Goal: Transaction & Acquisition: Purchase product/service

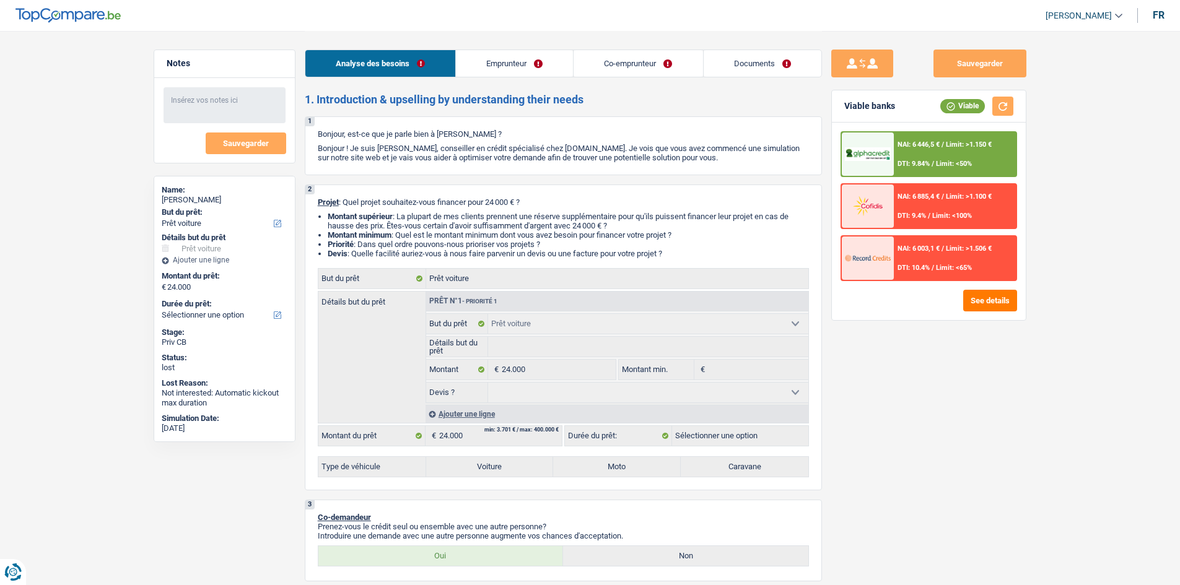
select select "car"
select select "worker"
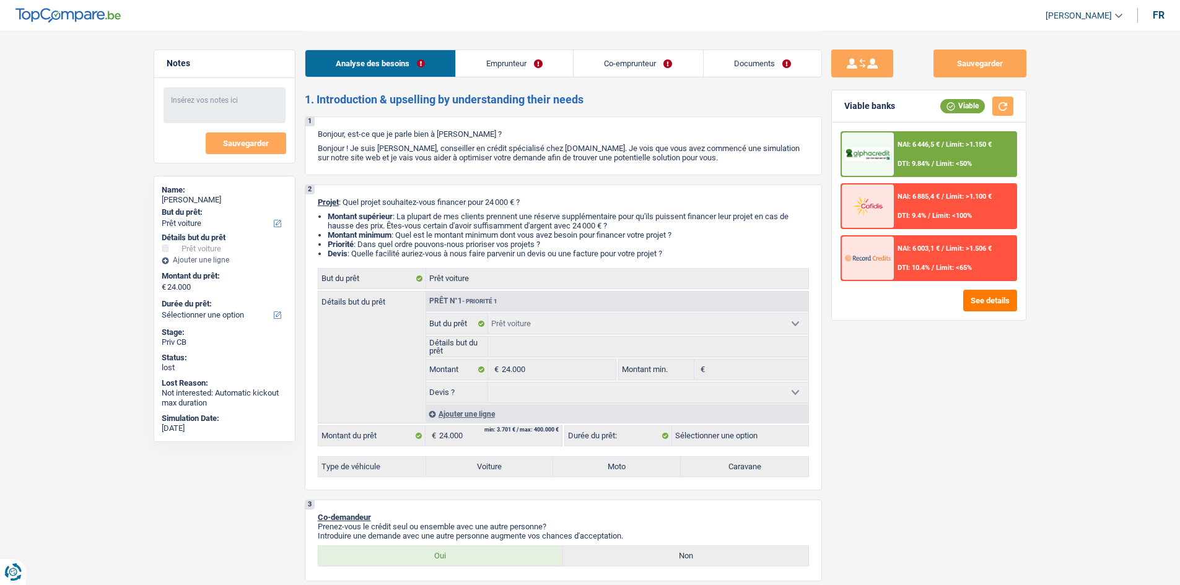
select select "privateEmployee"
select select "netSalary"
select select "familyAllowances"
select select "netSalary"
select select "mealVouchers"
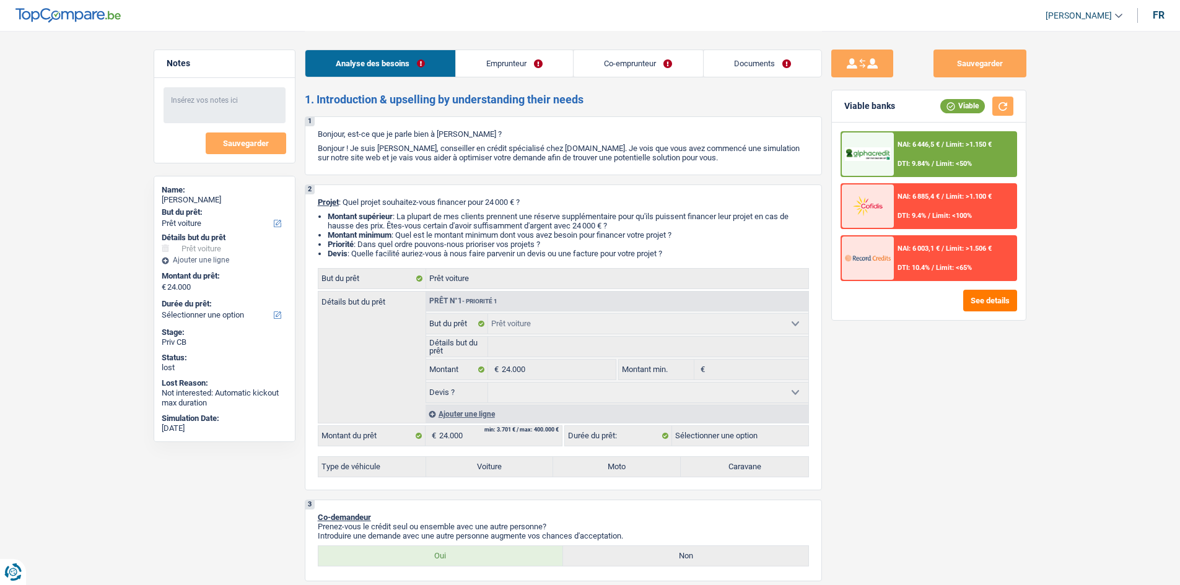
select select "rents"
select select "car"
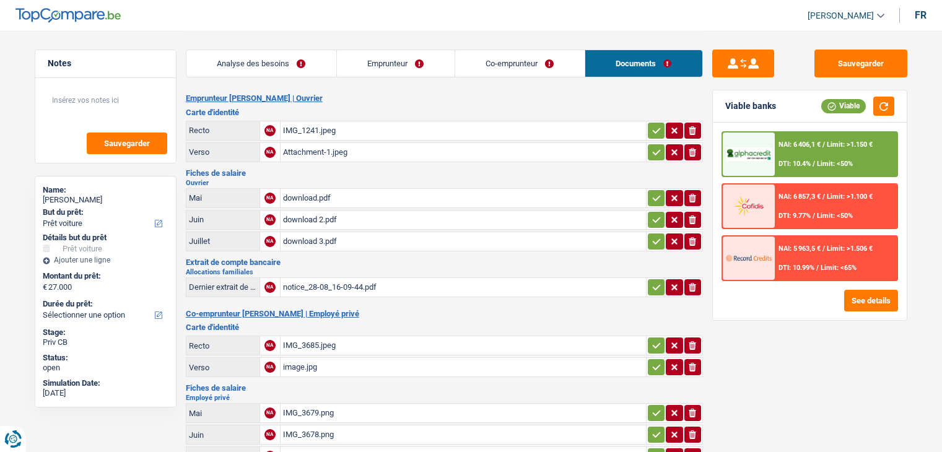
select select "car"
click at [309, 191] on div "download.pdf" at bounding box center [463, 198] width 361 height 19
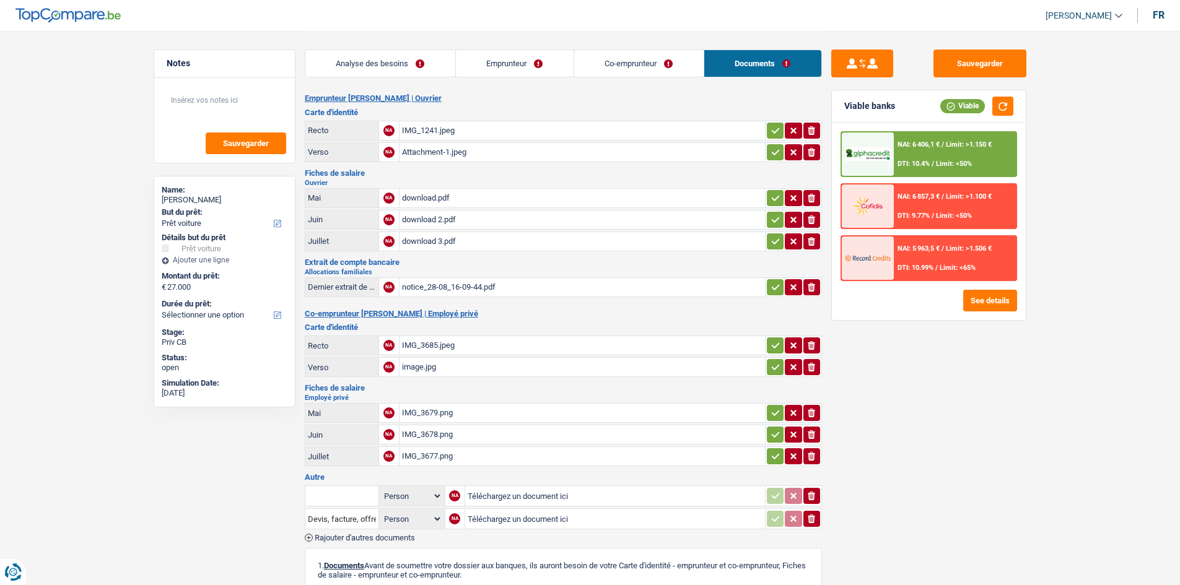
click at [399, 64] on link "Analyse des besoins" at bounding box center [380, 63] width 150 height 27
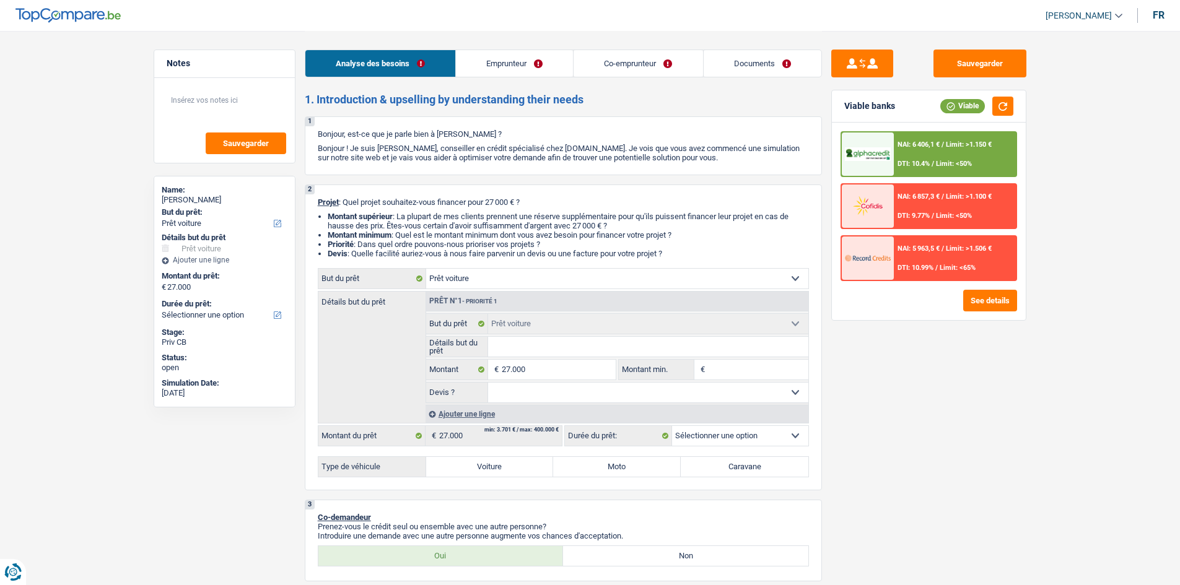
click at [502, 452] on label "Voiture" at bounding box center [490, 467] width 128 height 20
click at [502, 452] on input "Voiture" at bounding box center [490, 467] width 128 height 20
radio input "true"
select select "60"
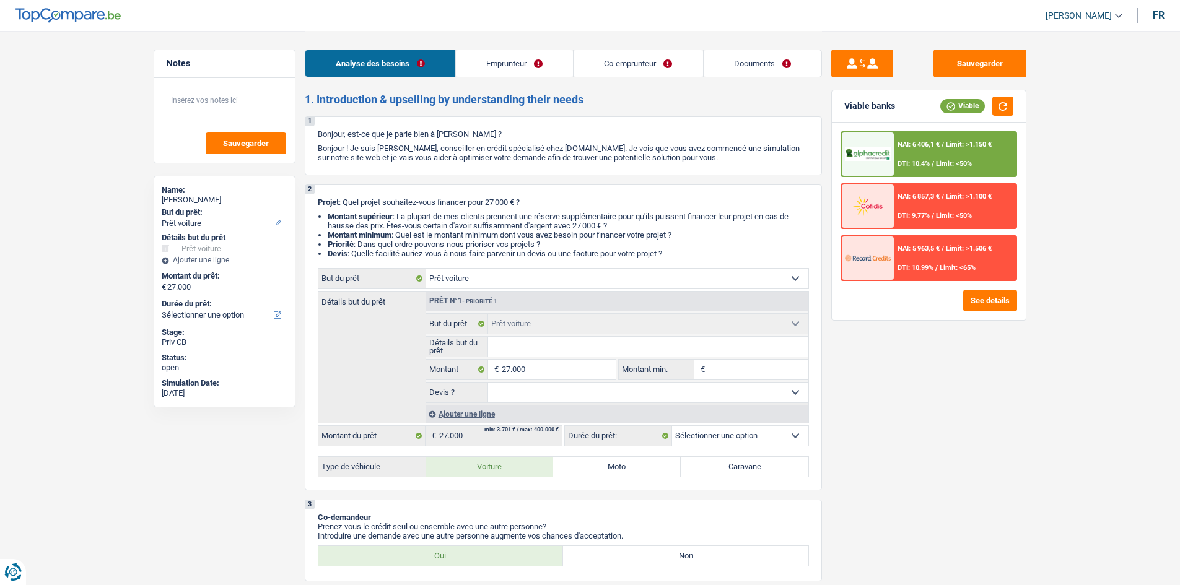
select select "60"
radio input "true"
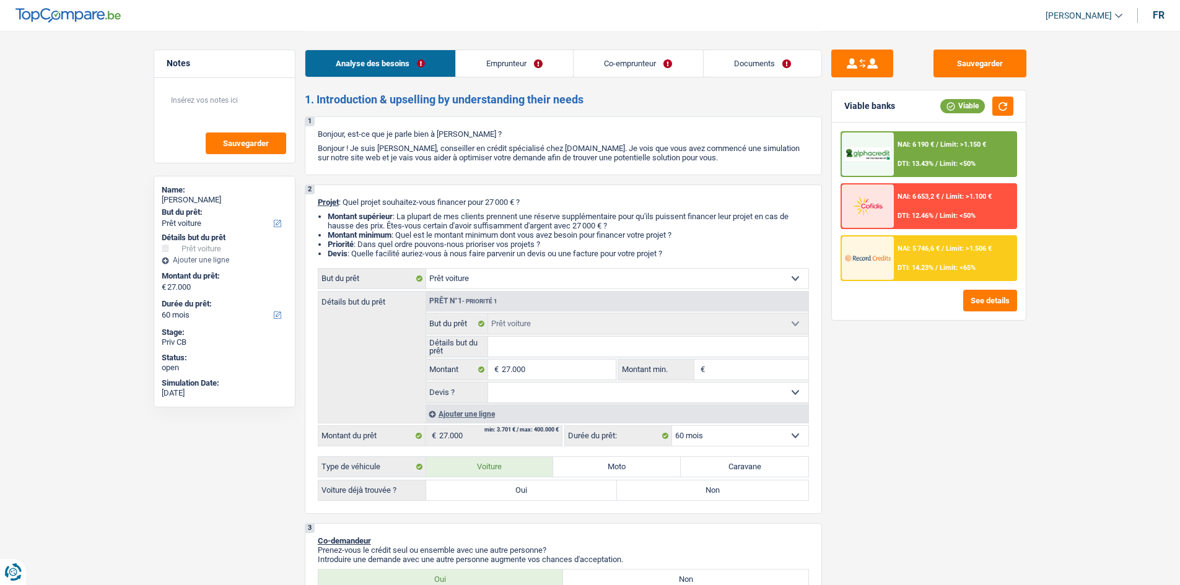
click at [545, 347] on input "Détails but du prêt" at bounding box center [648, 347] width 320 height 20
type input "A"
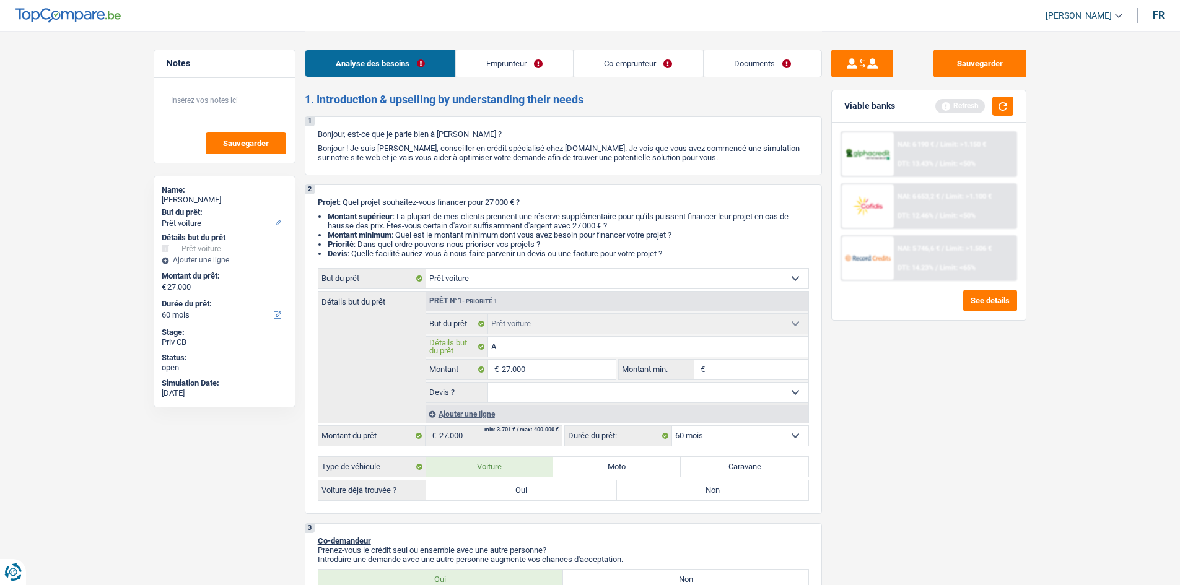
type input "Au"
type input "Aud"
type input "Audi"
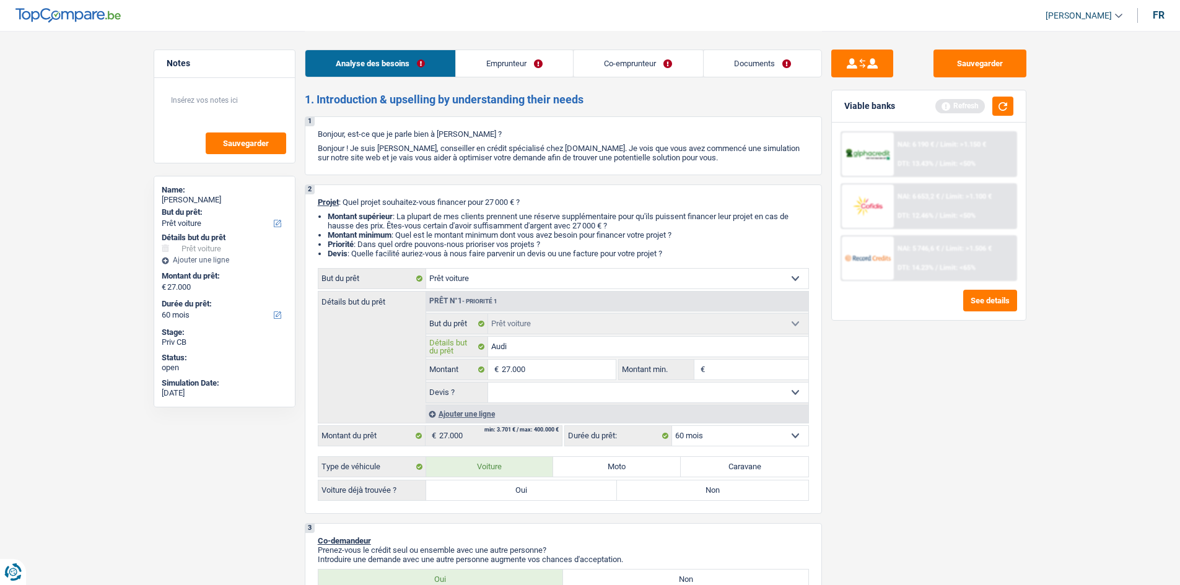
type input "Audi"
type input "Audi S"
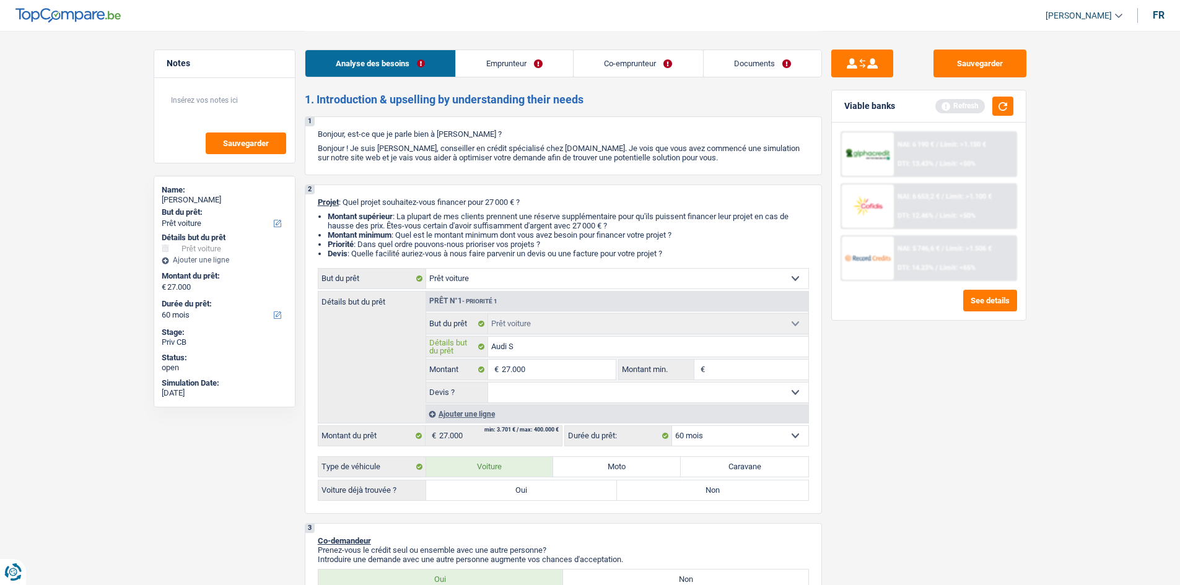
type input "Audi S6"
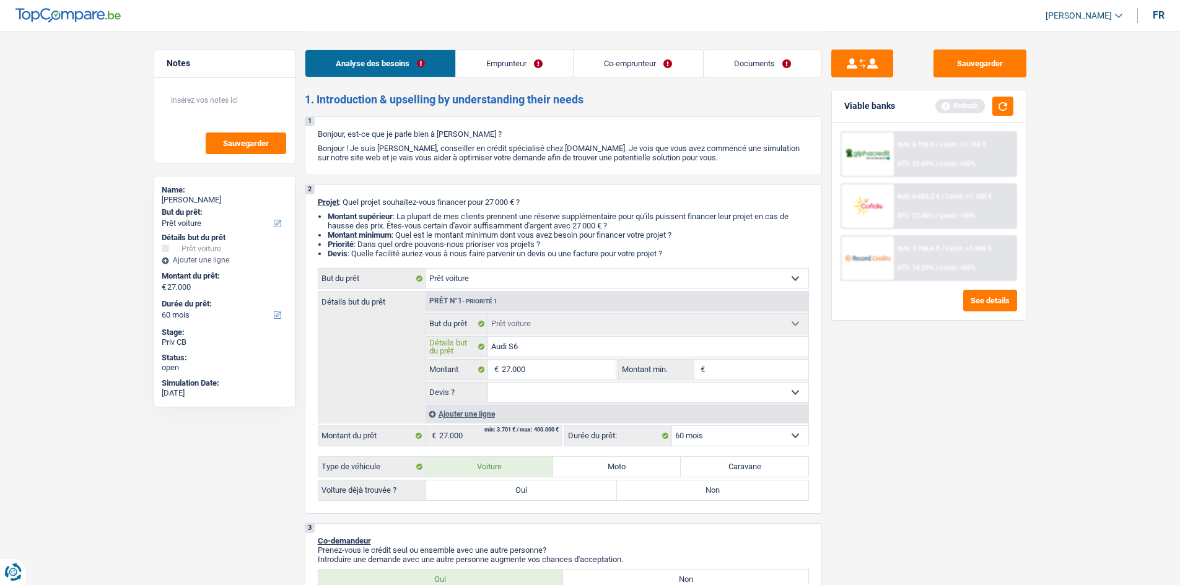
type input "Audi S6"
click at [521, 452] on label "Oui" at bounding box center [521, 491] width 191 height 20
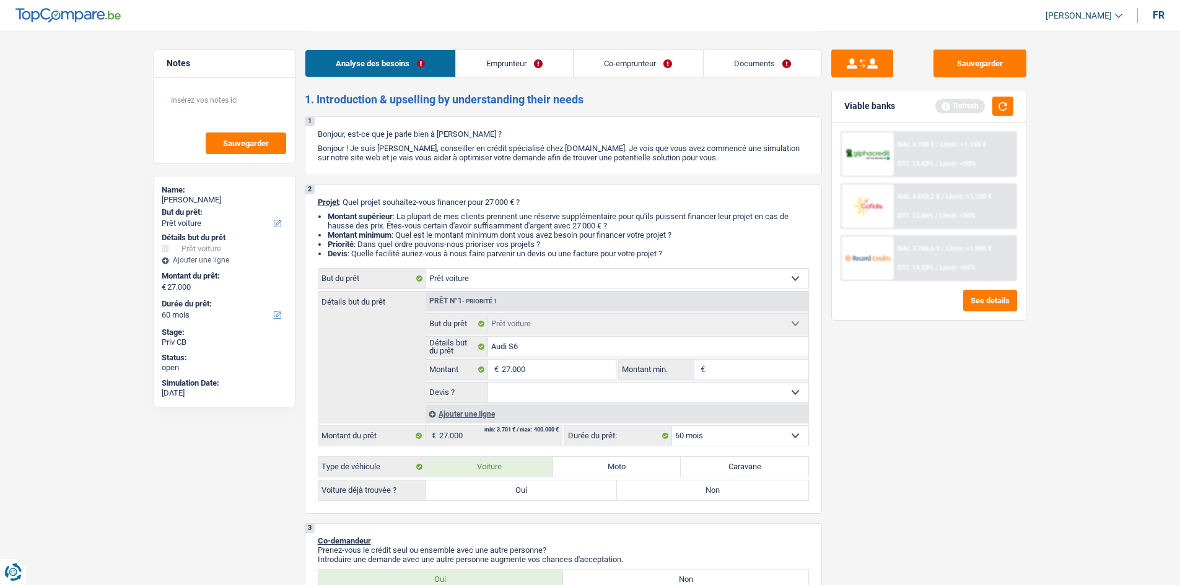
click at [521, 452] on input "Oui" at bounding box center [521, 491] width 191 height 20
radio input "true"
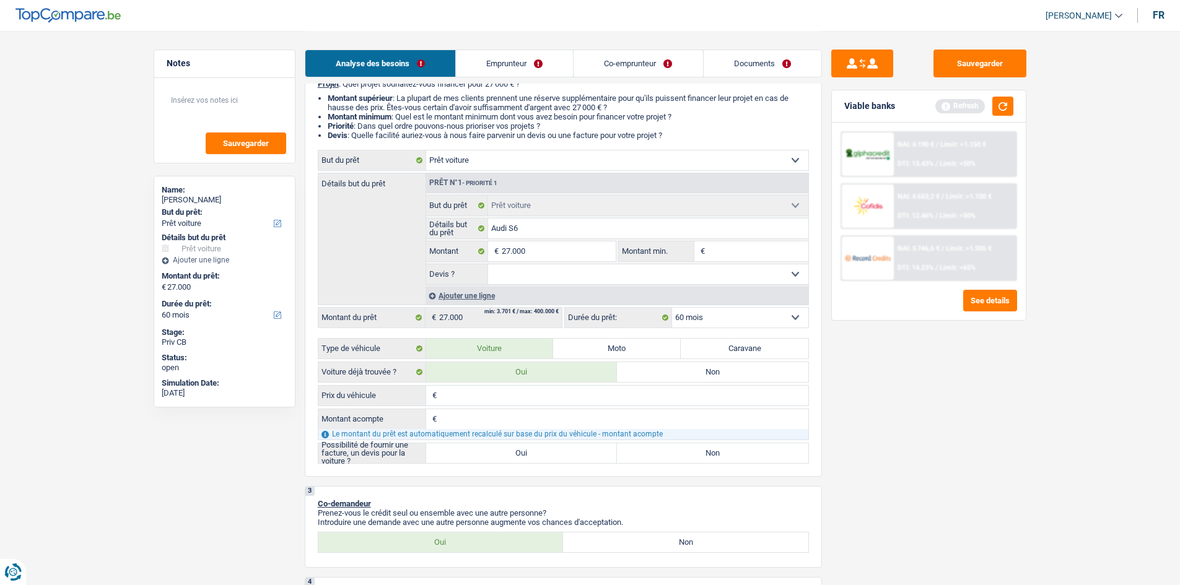
scroll to position [124, 0]
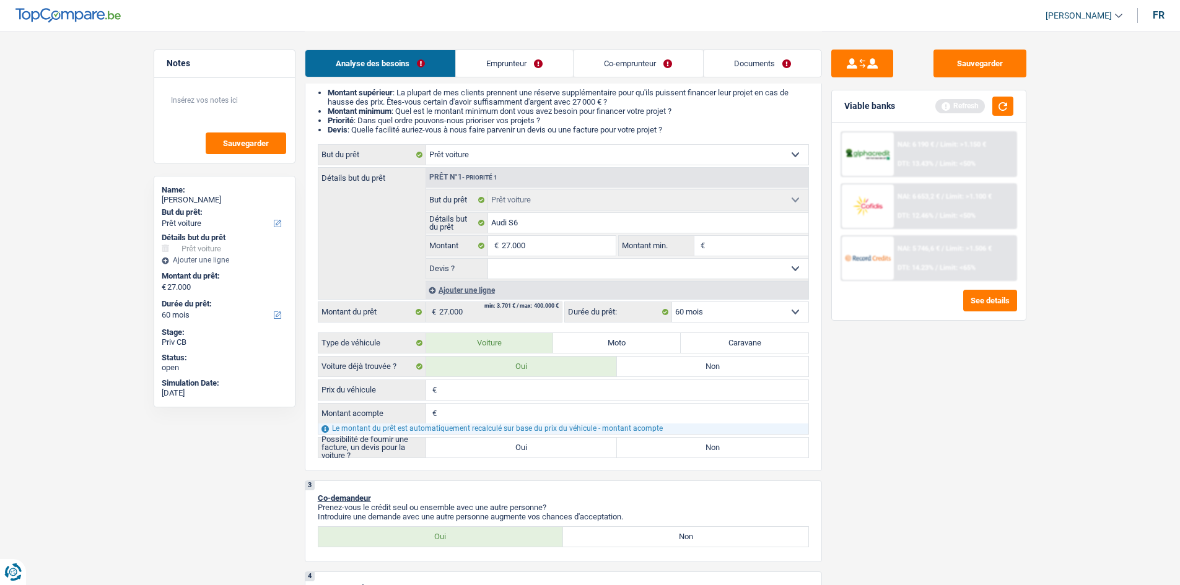
click at [491, 392] on input "Prix du véhicule" at bounding box center [624, 390] width 369 height 20
type input "4"
type input "45"
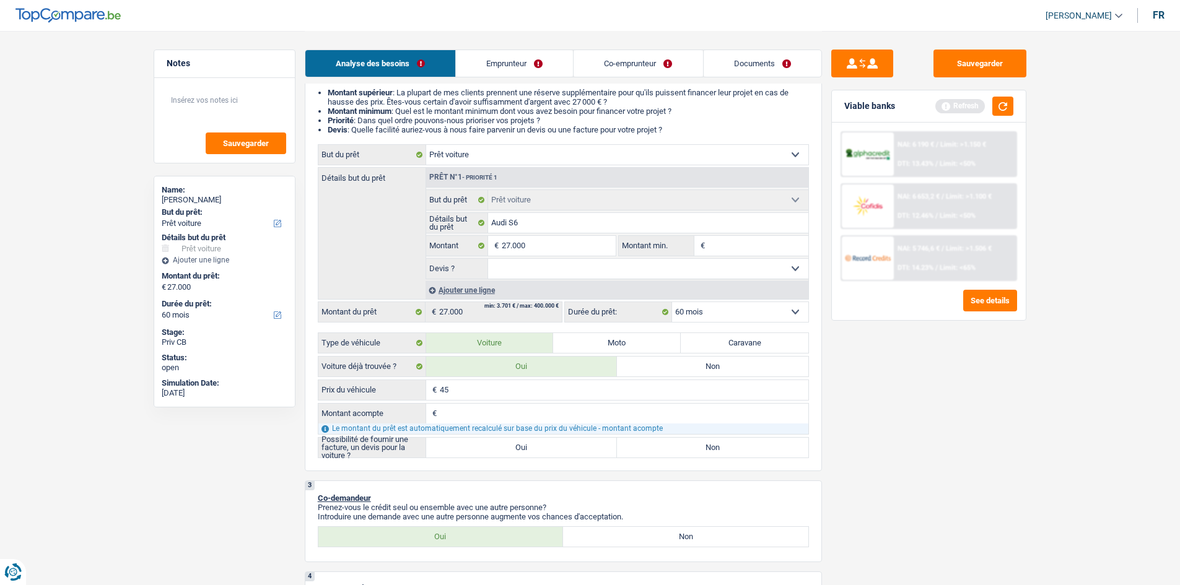
type input "450"
type input "4.500"
type input "45.000"
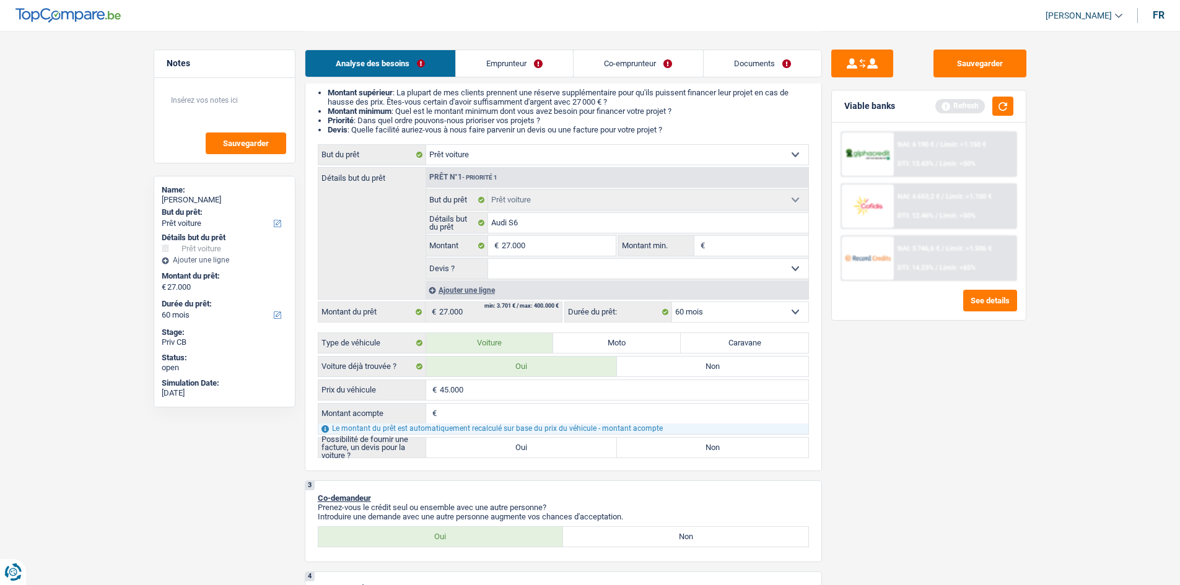
type input "45.000"
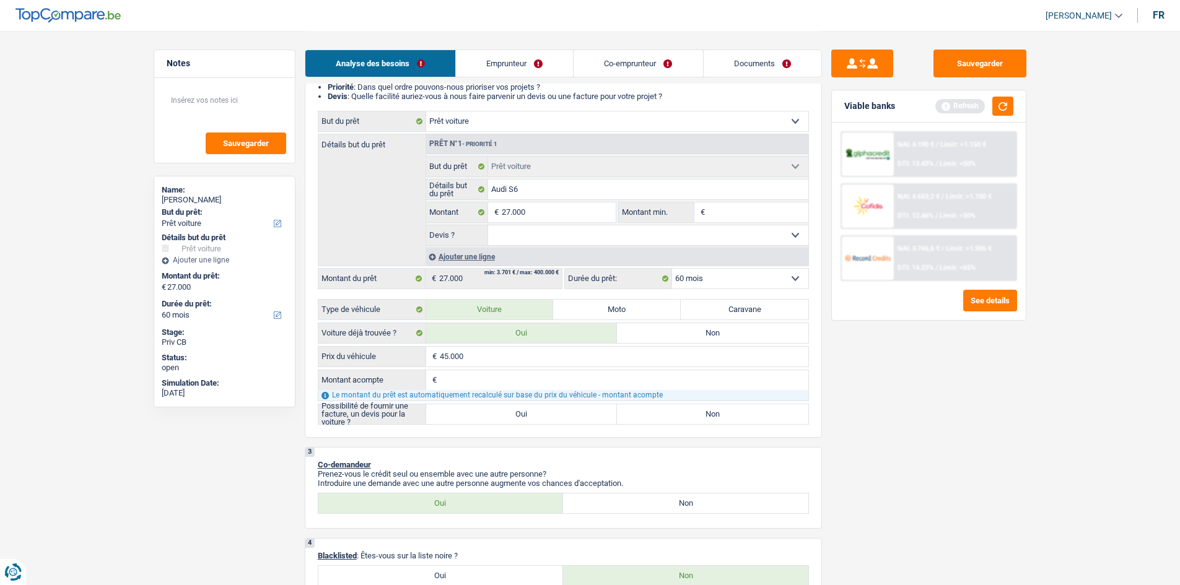
scroll to position [186, 0]
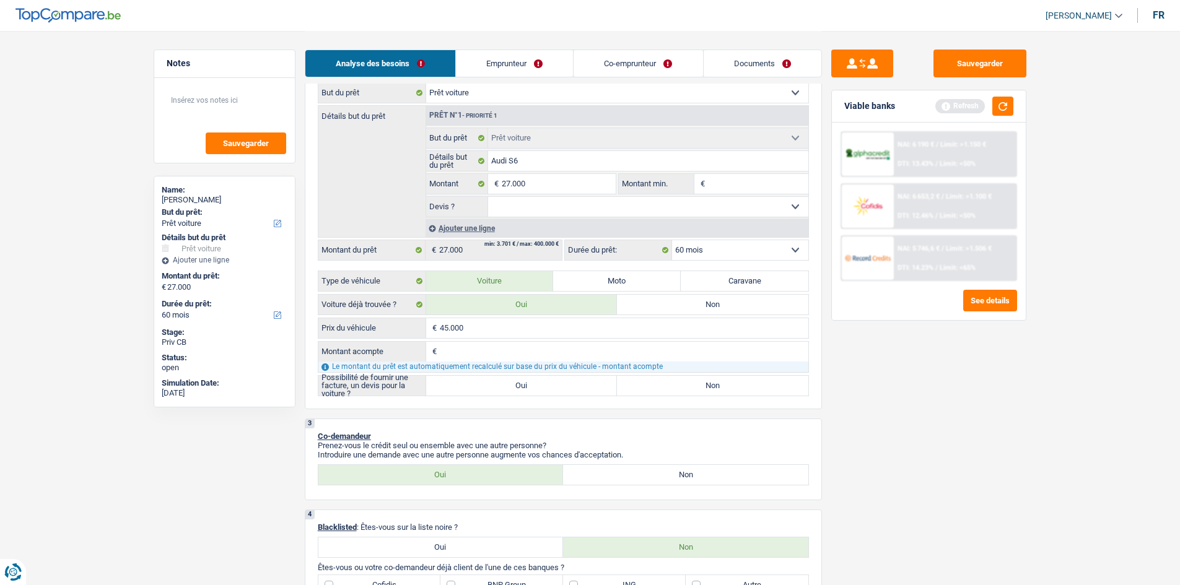
type input "45.000"
click at [489, 353] on input "Montant acompte" at bounding box center [624, 352] width 369 height 20
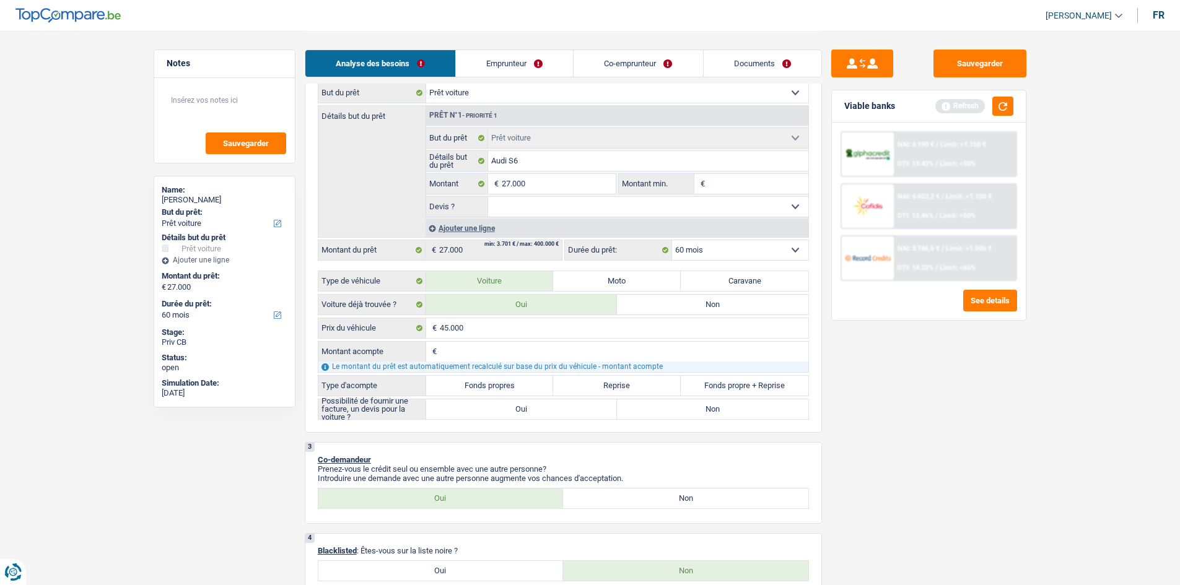
type input "1"
type input "18"
type input "180"
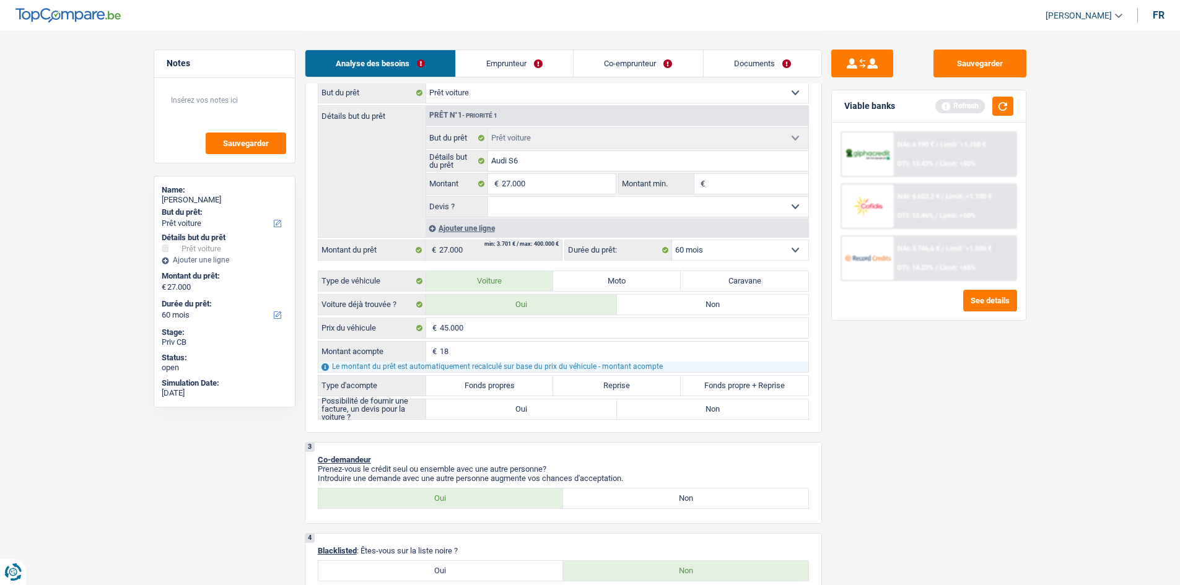
type input "180"
type input "1.800"
type input "18.000"
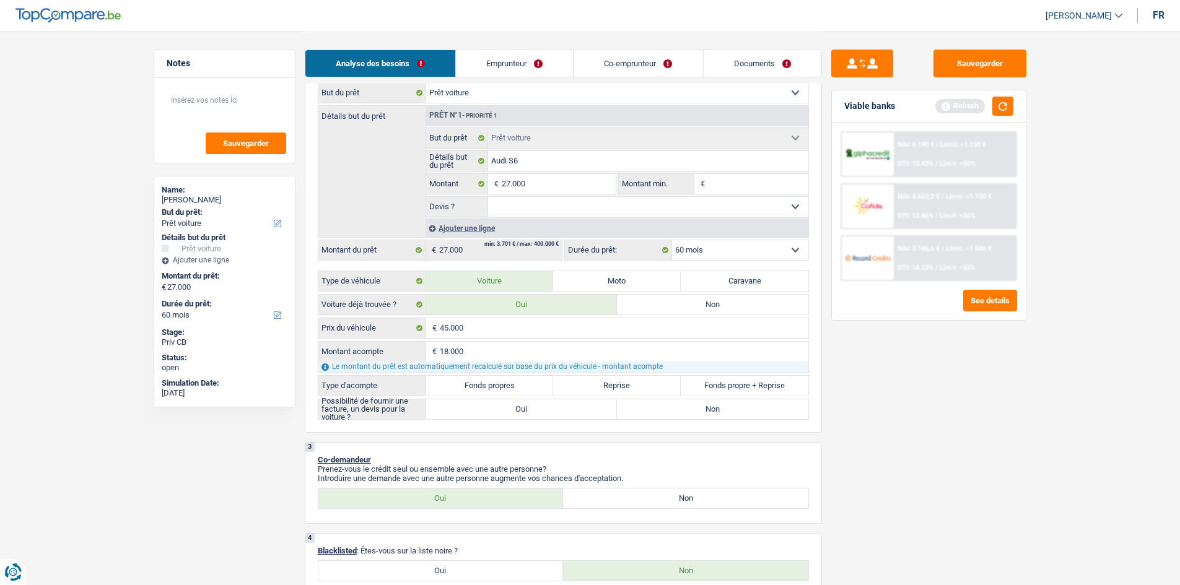
type input "18.000"
click at [504, 382] on label "Fonds propres" at bounding box center [490, 386] width 128 height 20
click at [504, 382] on input "Fonds propres" at bounding box center [490, 386] width 128 height 20
radio input "true"
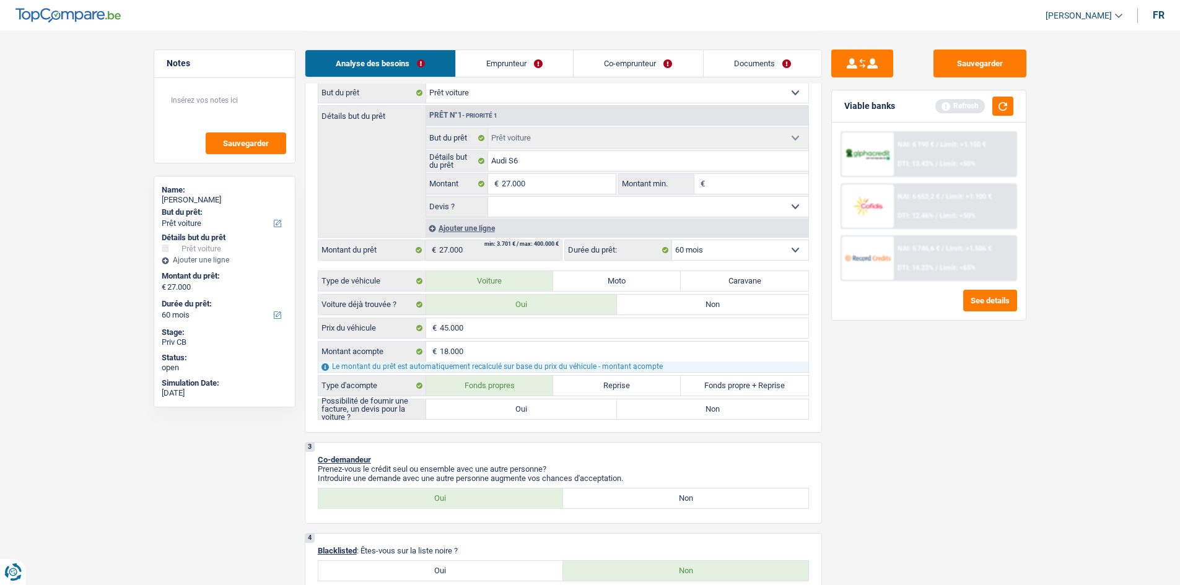
click at [729, 385] on label "Fonds propre + Reprise" at bounding box center [745, 386] width 128 height 20
click at [729, 385] on input "Fonds propre + Reprise" at bounding box center [745, 386] width 128 height 20
radio input "true"
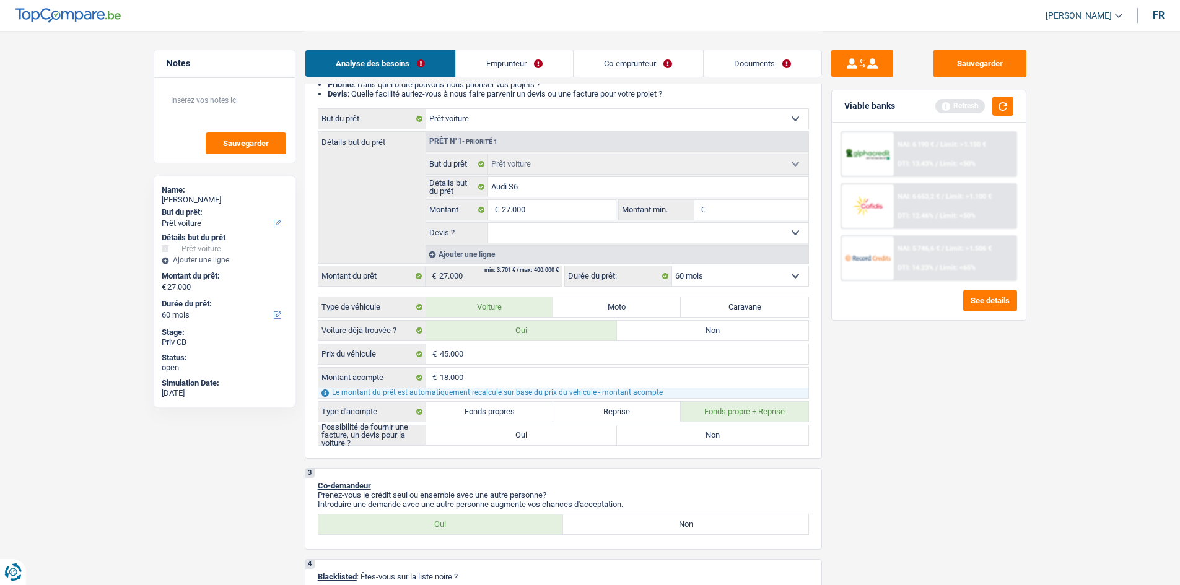
scroll to position [0, 0]
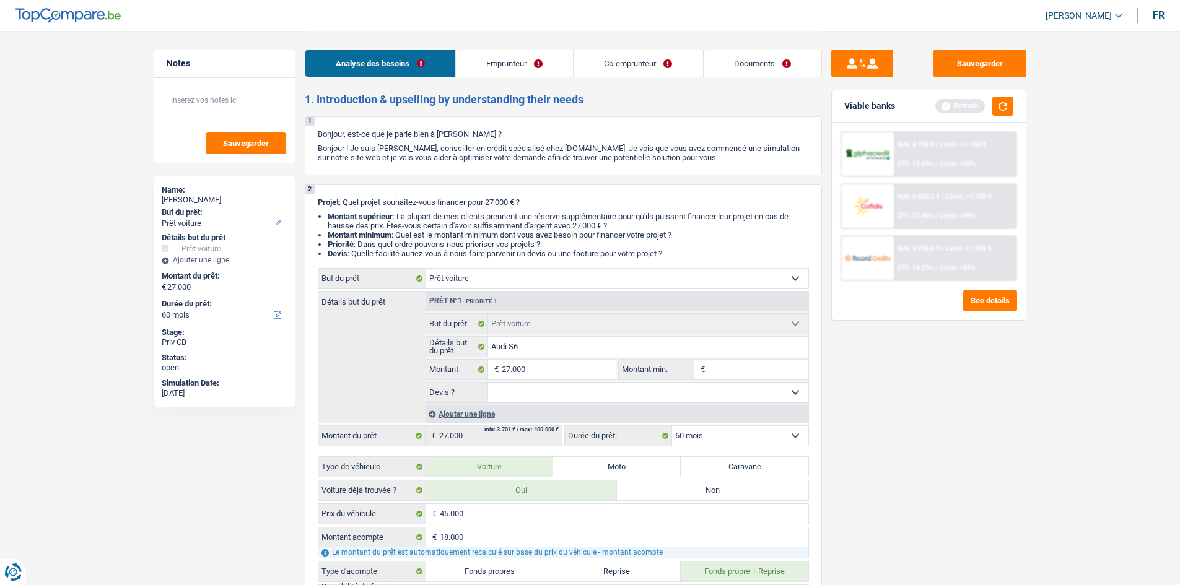
click at [782, 62] on link "Documents" at bounding box center [763, 63] width 118 height 27
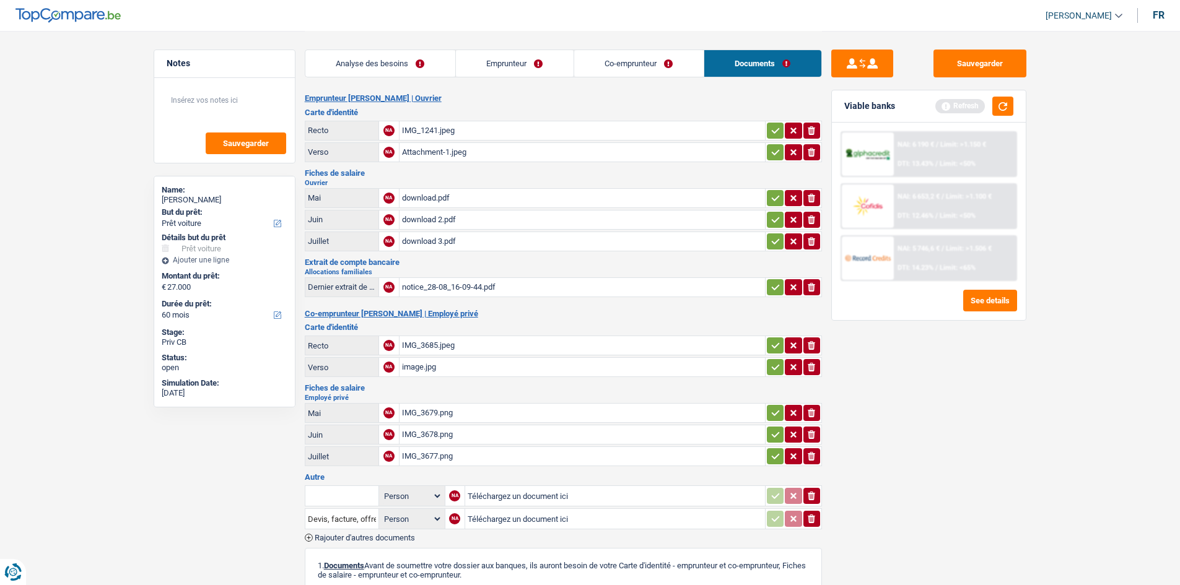
click at [440, 286] on div "notice_28-08_16-09-44.pdf" at bounding box center [582, 287] width 361 height 19
click at [434, 130] on div "IMG_1241.jpeg" at bounding box center [582, 130] width 361 height 19
click at [442, 155] on div "Attachment-1.jpeg" at bounding box center [582, 152] width 361 height 19
click at [438, 287] on div "notice_28-08_16-09-44.pdf" at bounding box center [582, 287] width 361 height 19
click at [436, 343] on div "IMG_3685.jpeg" at bounding box center [582, 345] width 361 height 19
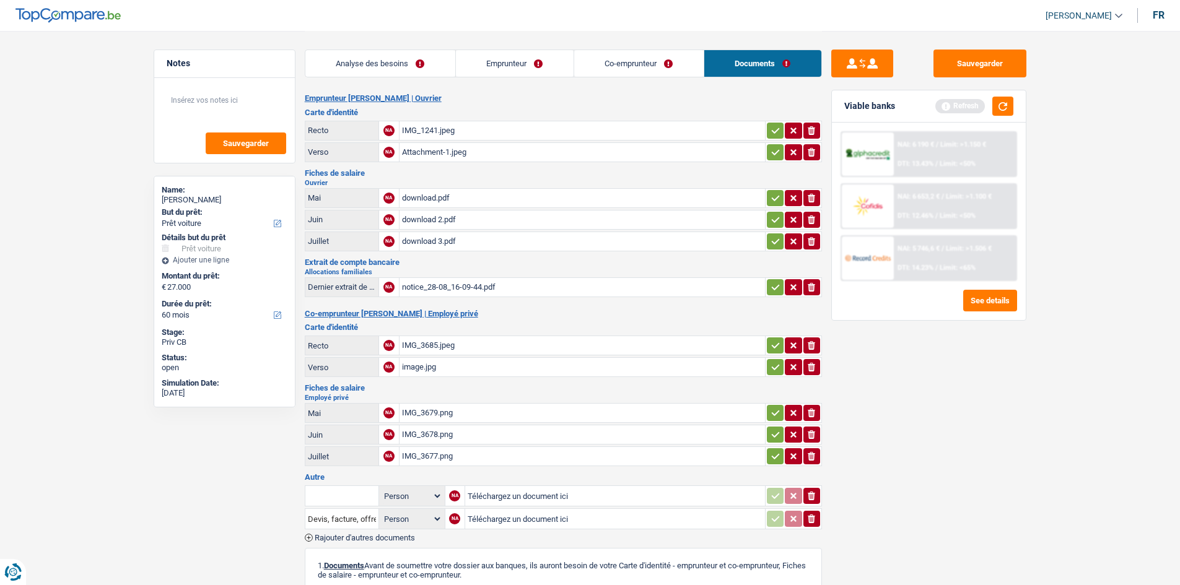
click at [416, 365] on div "image.jpg" at bounding box center [582, 367] width 361 height 19
click at [379, 70] on link "Analyse des besoins" at bounding box center [380, 63] width 150 height 27
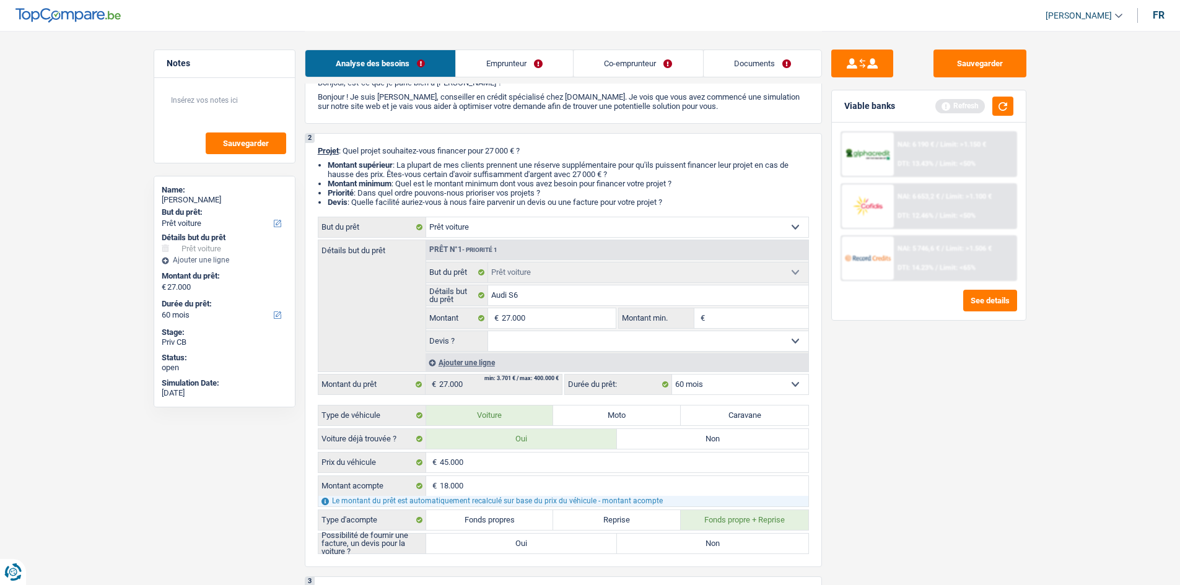
scroll to position [186, 0]
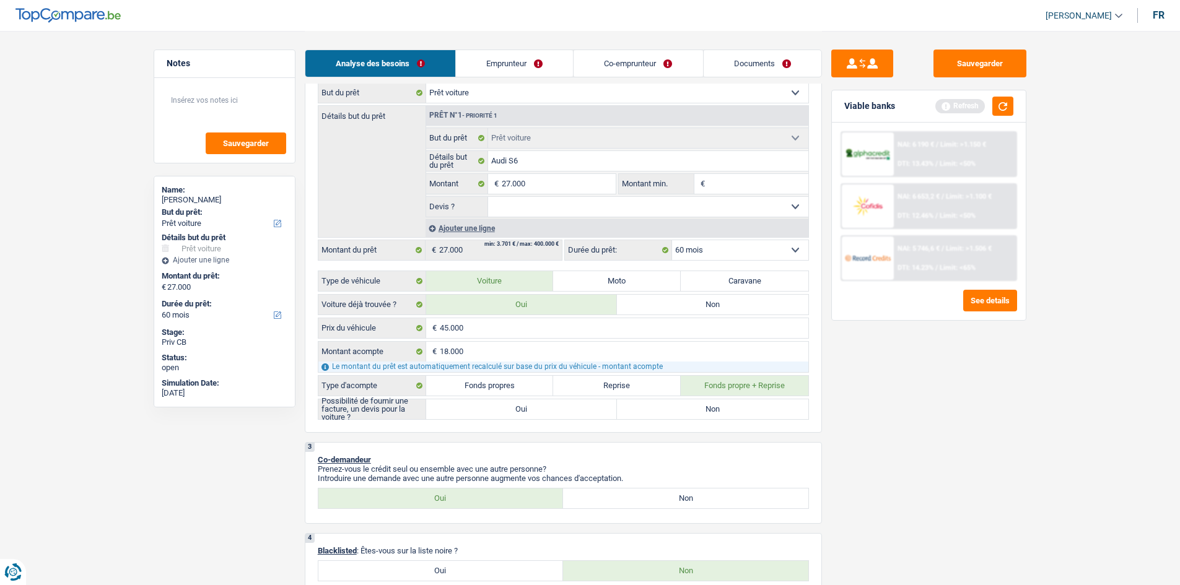
click at [501, 413] on label "Oui" at bounding box center [521, 410] width 191 height 20
click at [501, 413] on input "Oui" at bounding box center [521, 410] width 191 height 20
radio input "true"
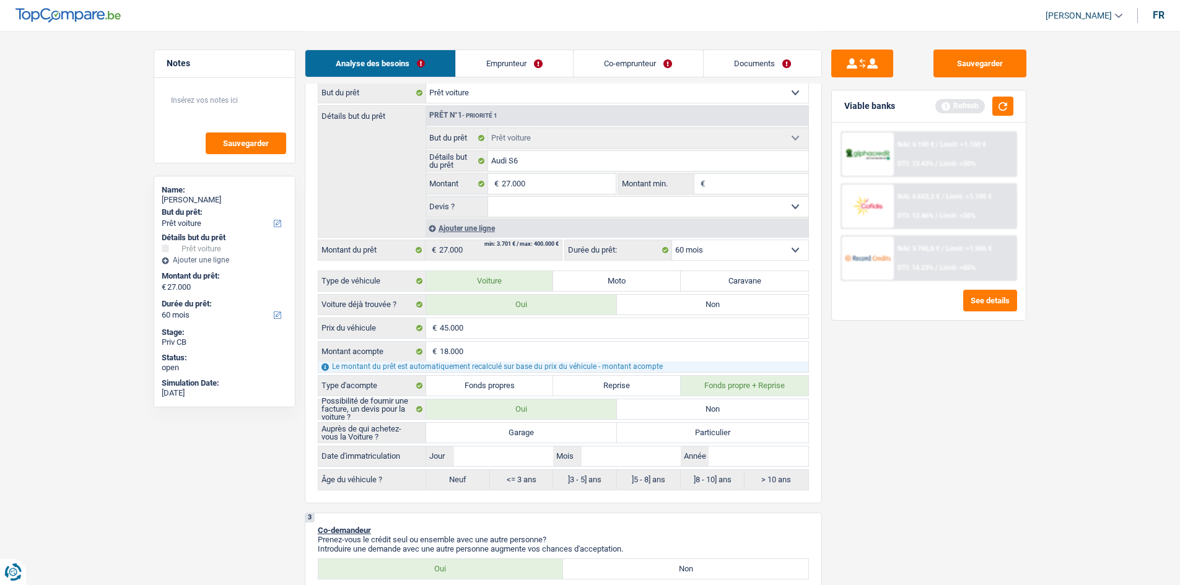
click at [665, 433] on label "Particulier" at bounding box center [712, 433] width 191 height 20
click at [665, 433] on input "Particulier" at bounding box center [712, 433] width 191 height 20
radio input "true"
click at [492, 452] on input "Jour" at bounding box center [503, 457] width 99 height 20
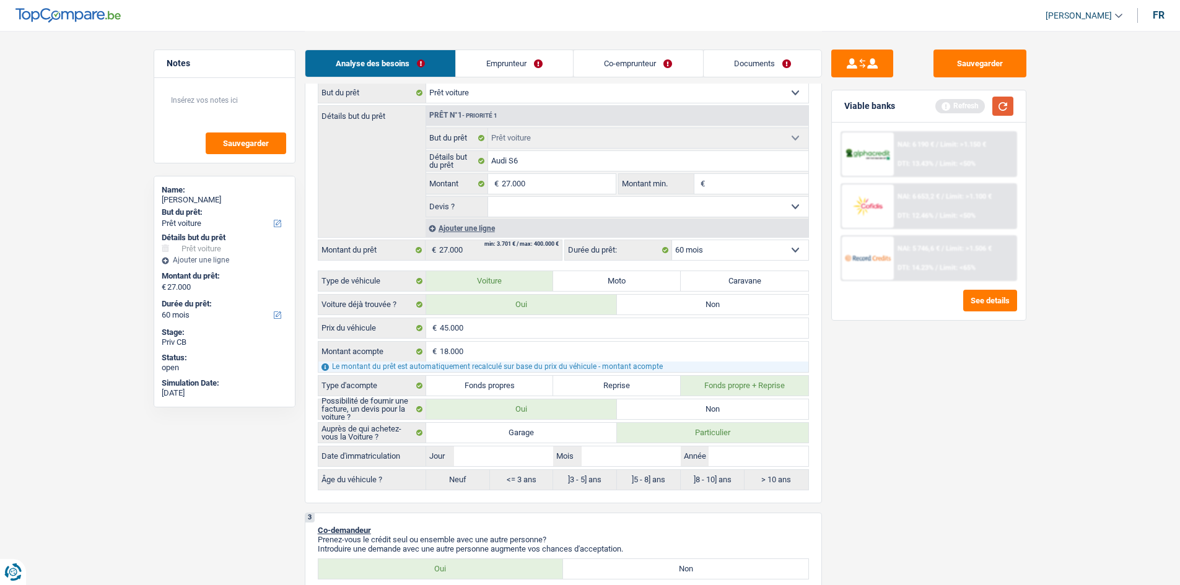
click at [942, 110] on button "button" at bounding box center [1003, 106] width 21 height 19
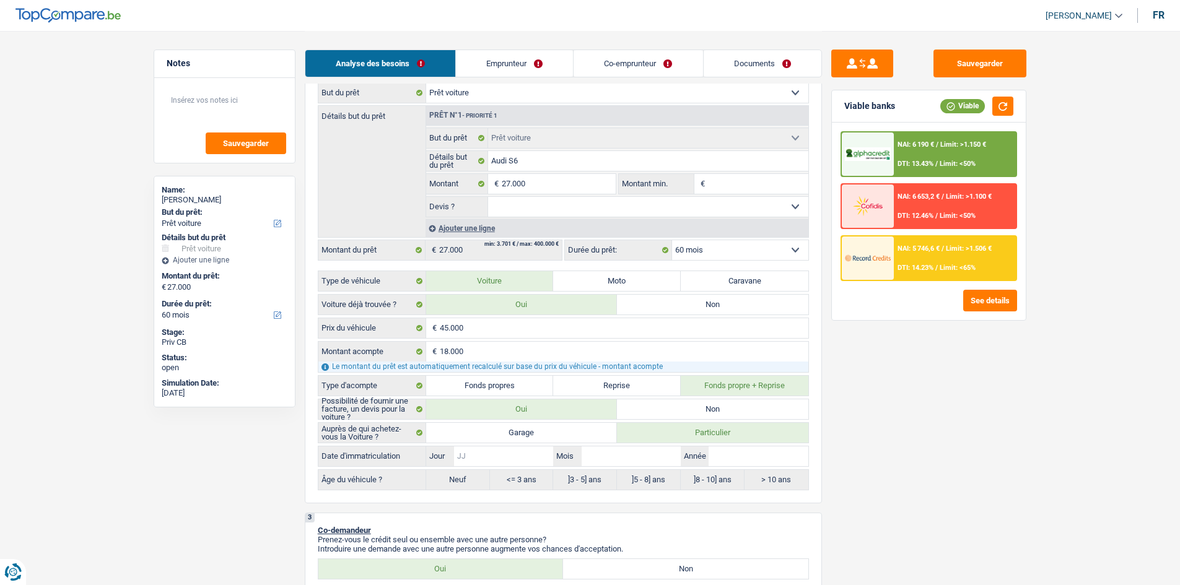
click at [503, 450] on input "Jour" at bounding box center [503, 457] width 99 height 20
type input "0"
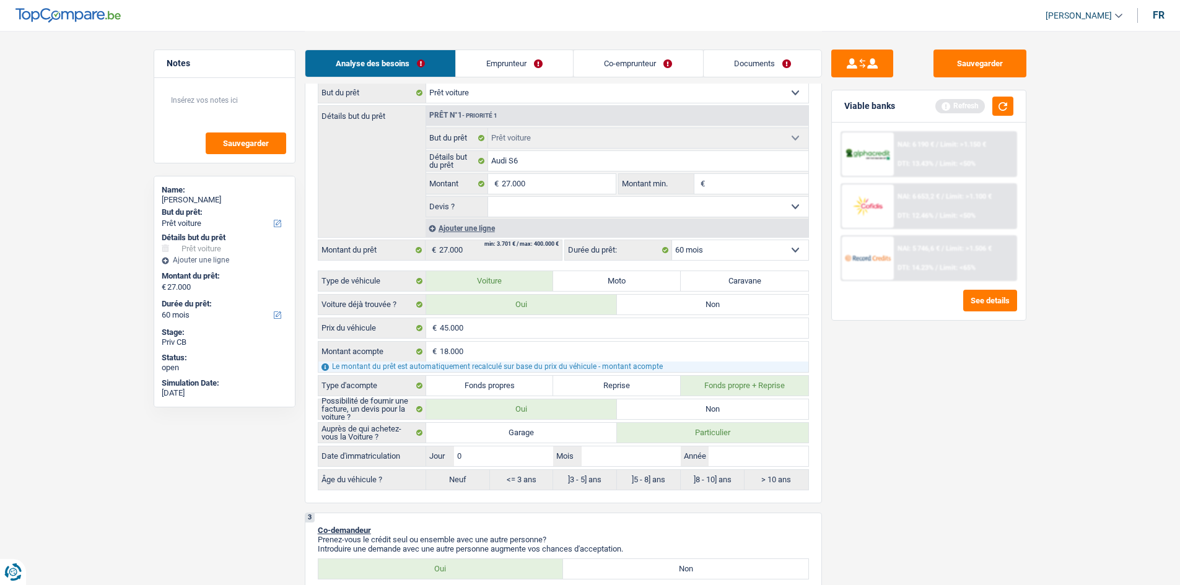
type input "02"
type input "0"
type input "02"
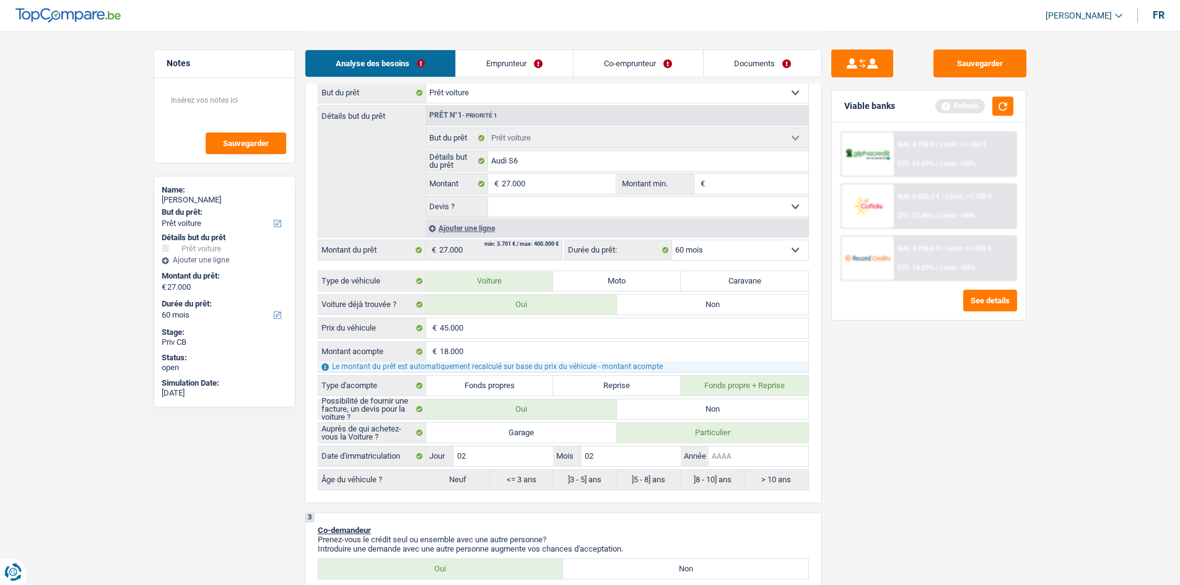
type input "02"
type input "2"
type input "20"
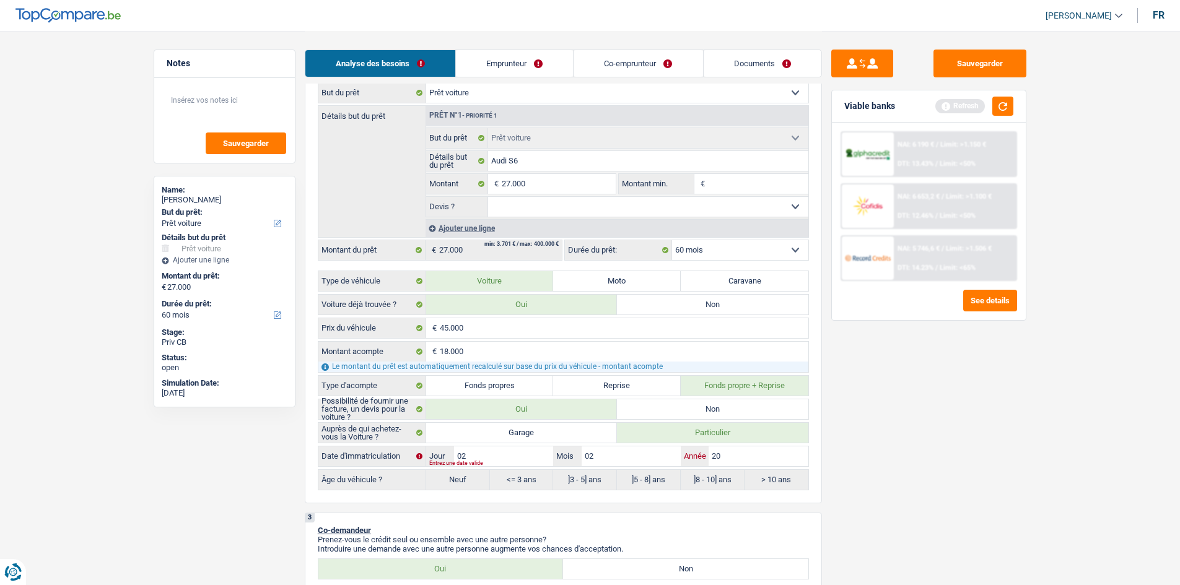
type input "200"
type input "2001"
type input "200"
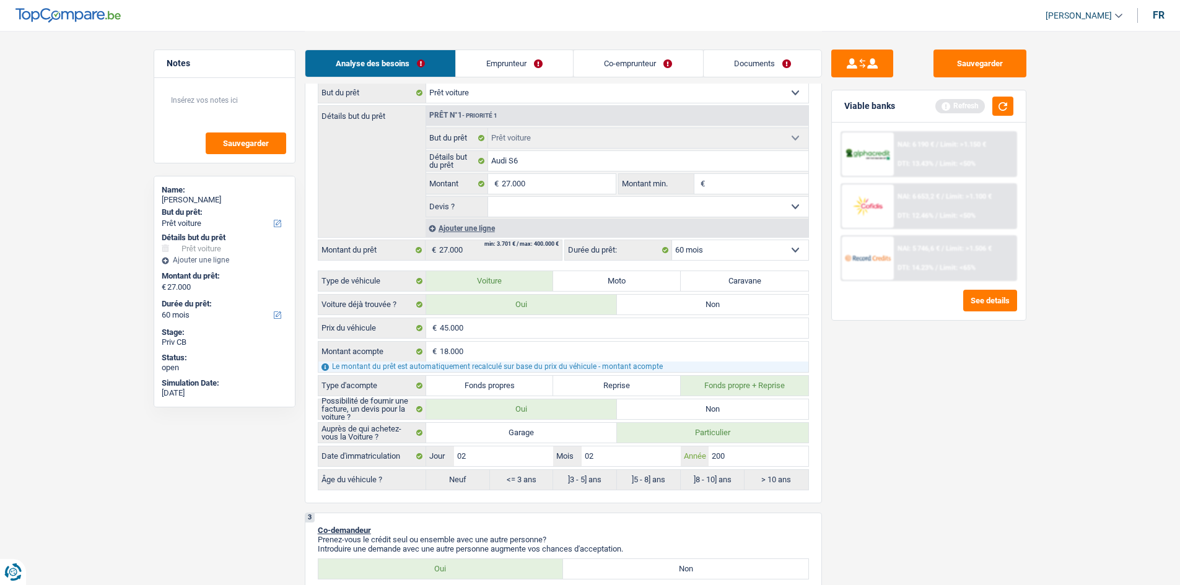
type input "200"
type input "20"
type input "202"
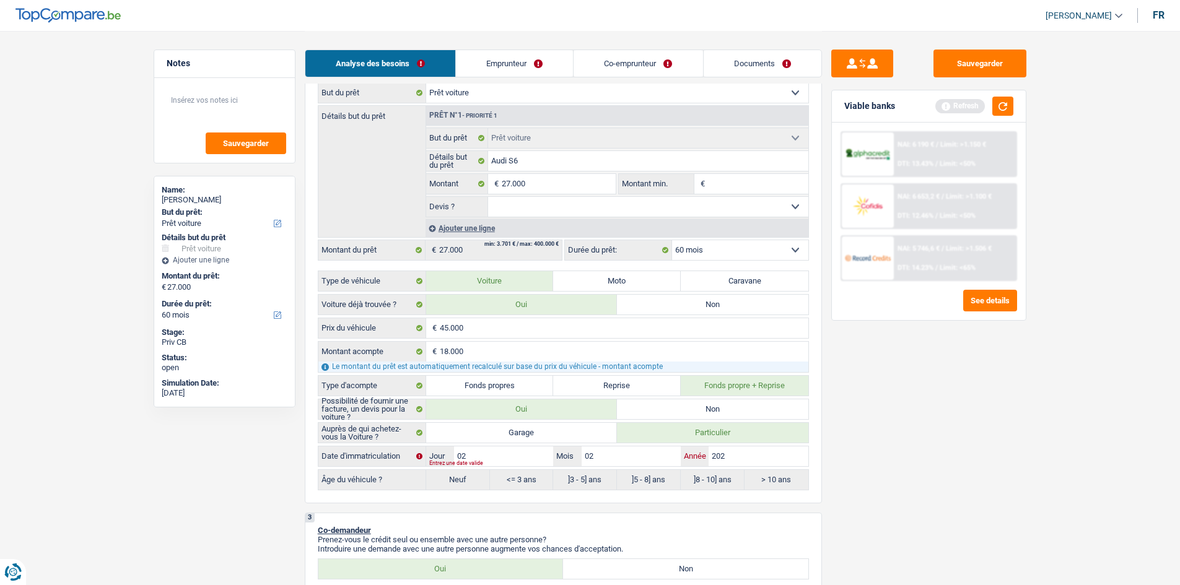
type input "2022"
click at [503, 450] on input "02" at bounding box center [503, 457] width 99 height 20
radio input "false"
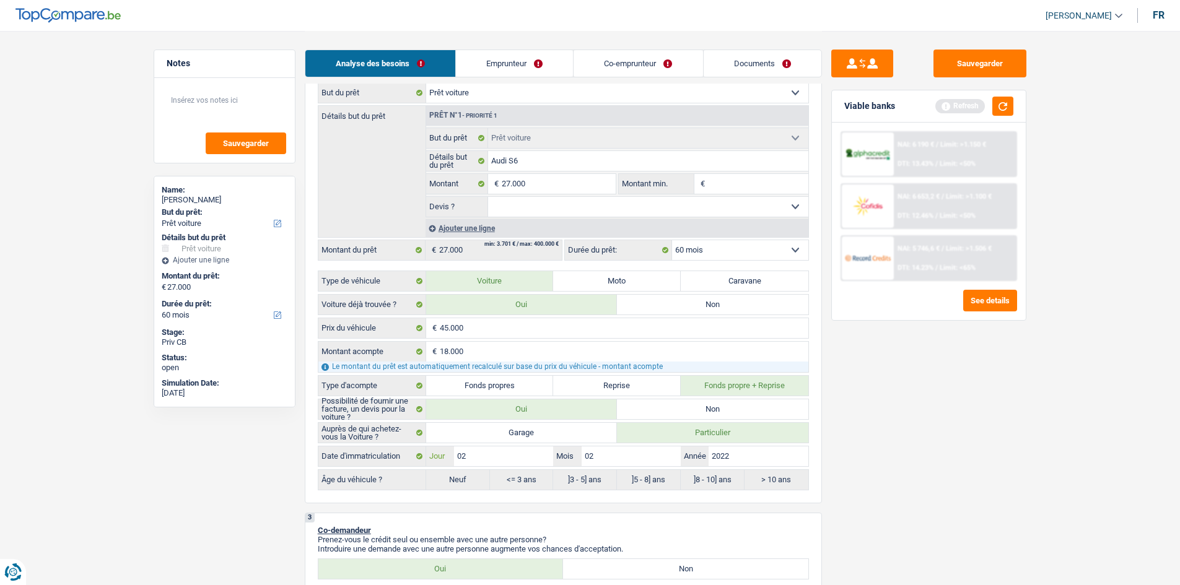
radio input "true"
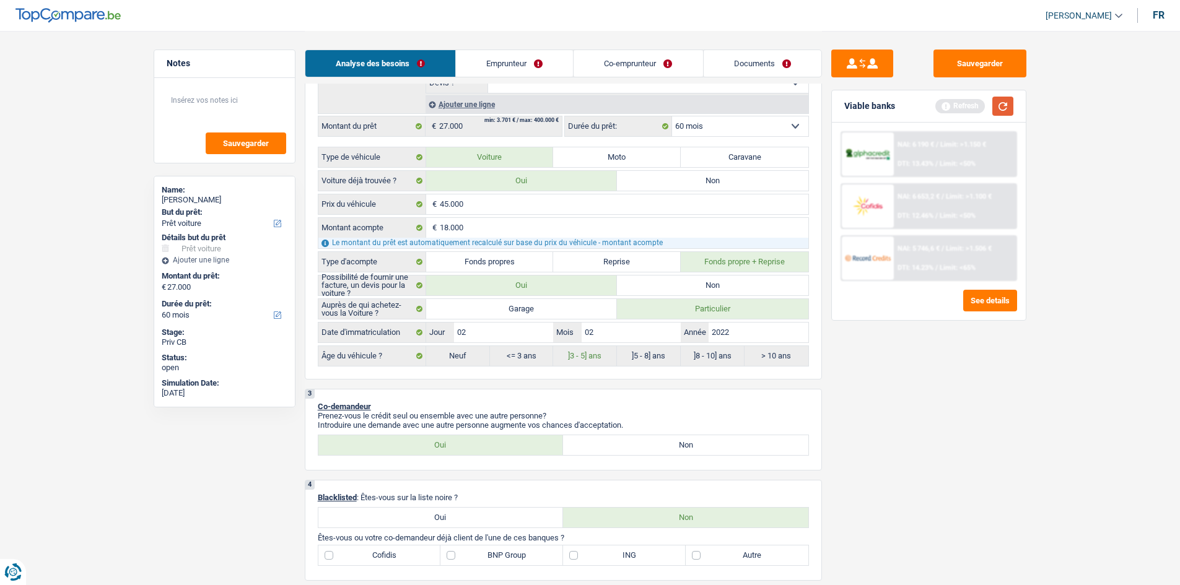
click at [942, 107] on button "button" at bounding box center [1003, 106] width 21 height 19
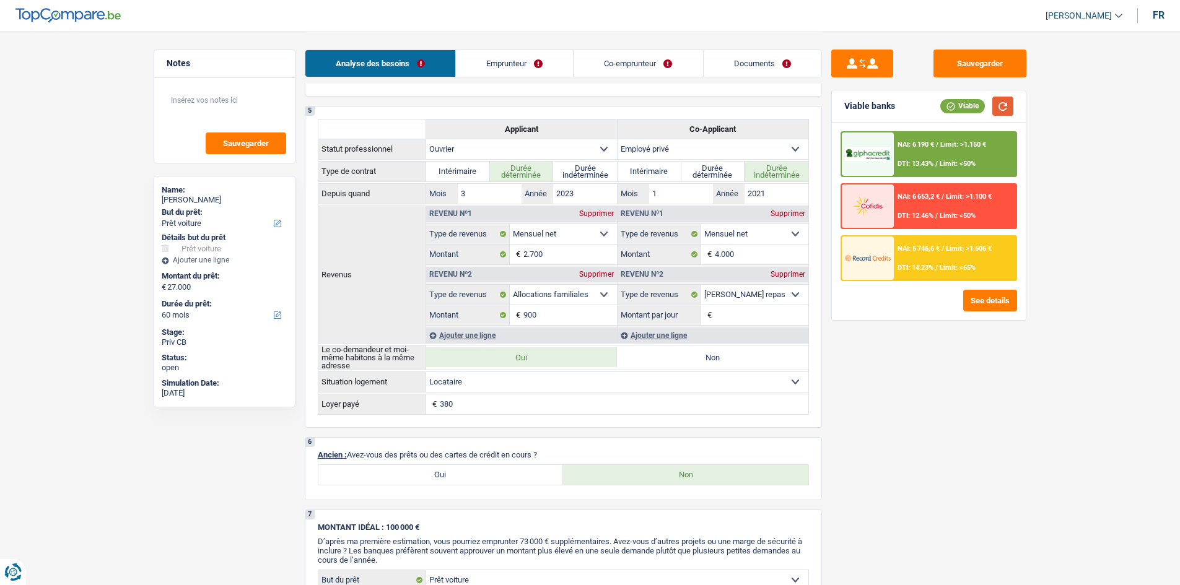
scroll to position [805, 0]
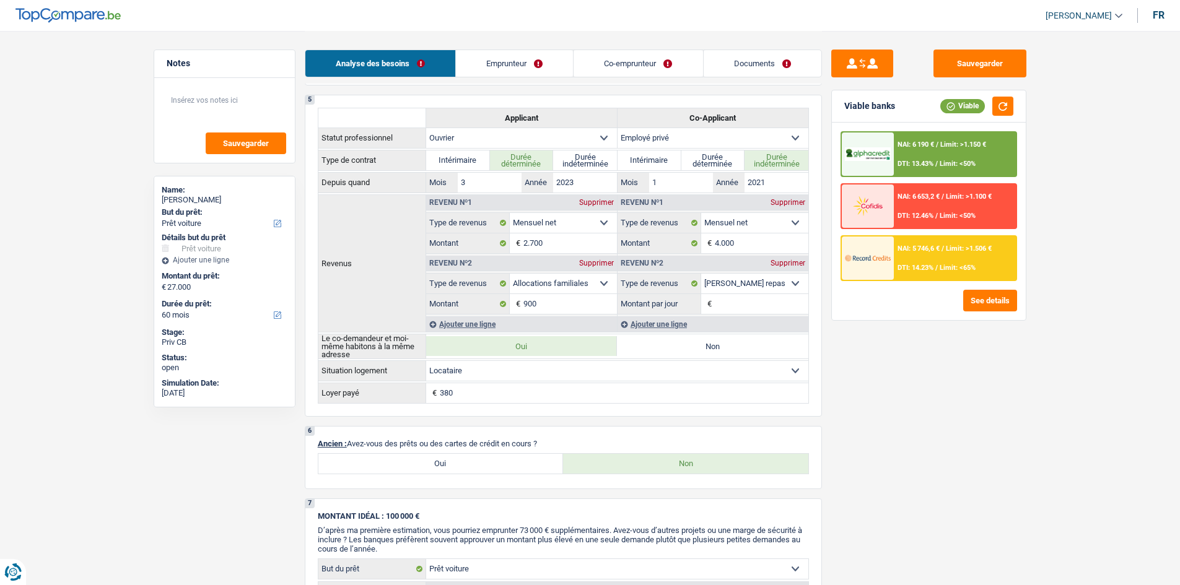
click at [688, 348] on label "Non" at bounding box center [712, 346] width 191 height 20
click at [688, 348] on input "Non" at bounding box center [712, 346] width 191 height 20
radio input "true"
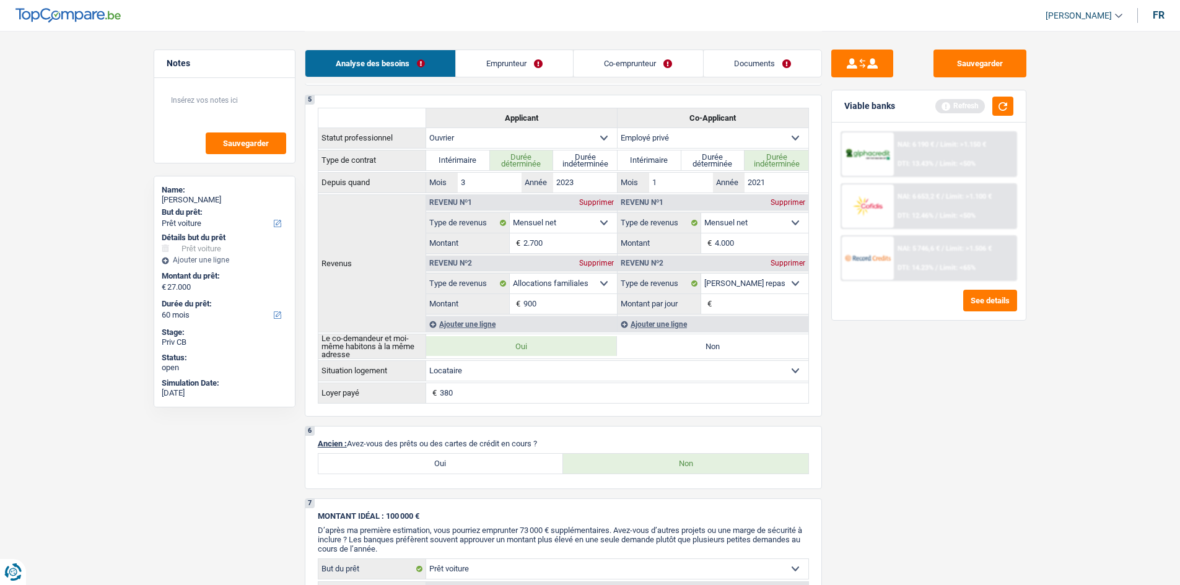
click at [688, 348] on label "Non" at bounding box center [712, 346] width 191 height 20
click at [688, 348] on input "Non" at bounding box center [712, 346] width 191 height 20
radio input "true"
click at [730, 347] on label "Non" at bounding box center [712, 346] width 191 height 20
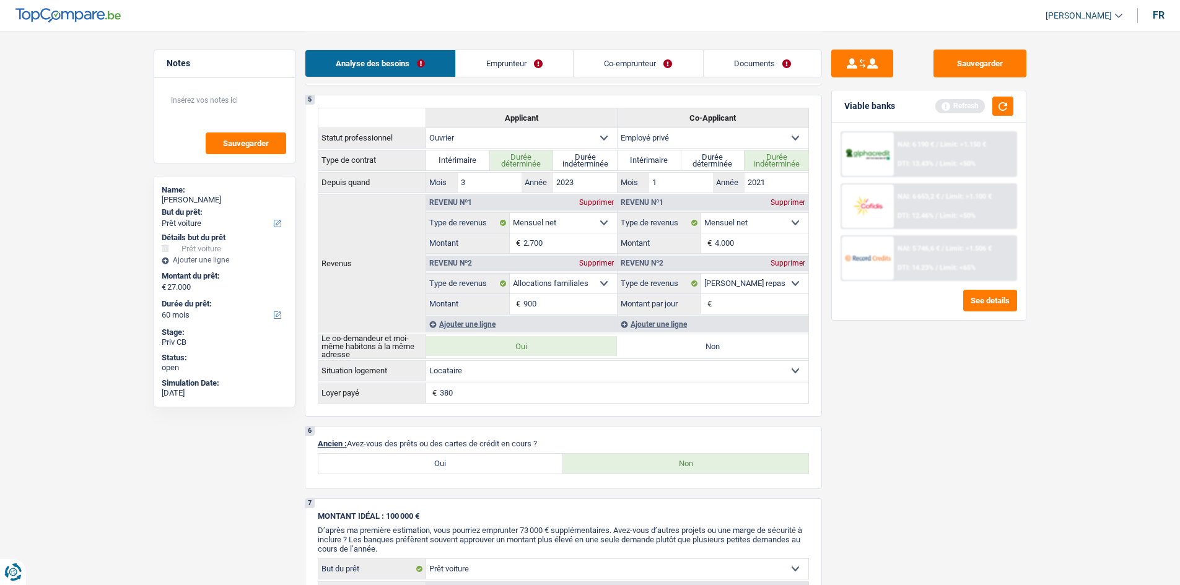
click at [730, 347] on input "Non" at bounding box center [712, 346] width 191 height 20
radio input "true"
click at [667, 345] on label "Non" at bounding box center [712, 346] width 191 height 20
click at [667, 345] on input "Non" at bounding box center [712, 346] width 191 height 20
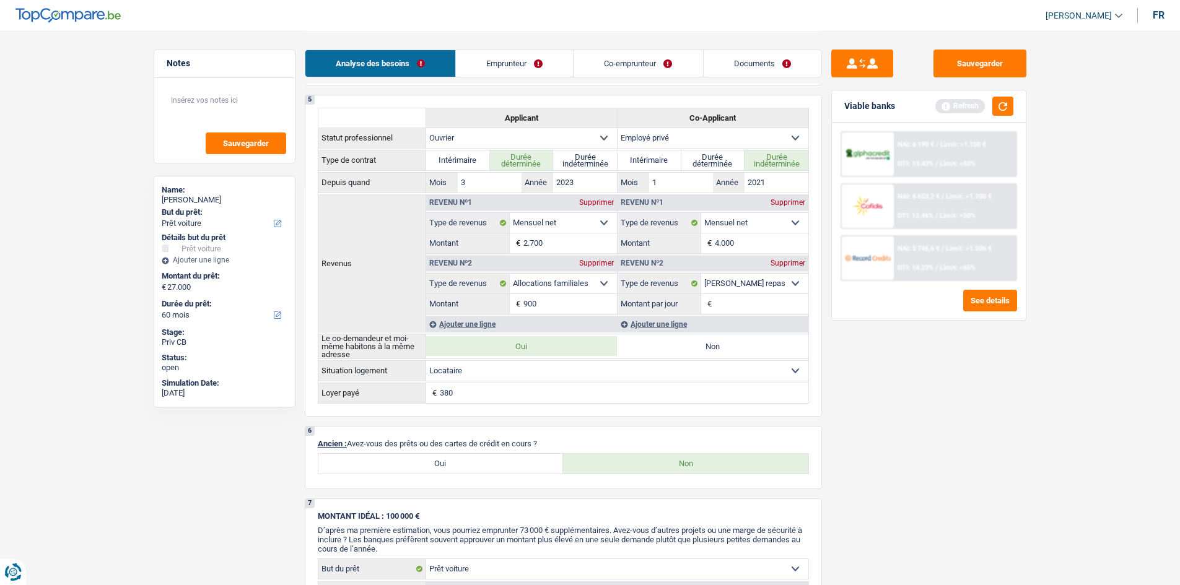
radio input "true"
click at [942, 103] on button "button" at bounding box center [1003, 106] width 21 height 19
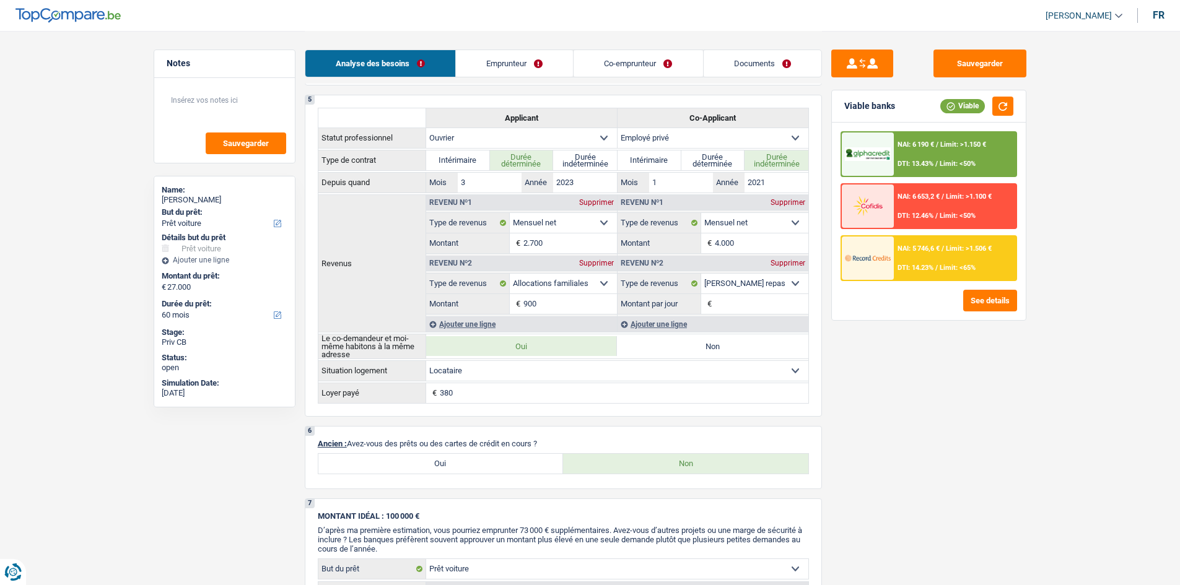
click at [672, 348] on label "Non" at bounding box center [712, 346] width 191 height 20
click at [672, 348] on input "Non" at bounding box center [712, 346] width 191 height 20
radio input "true"
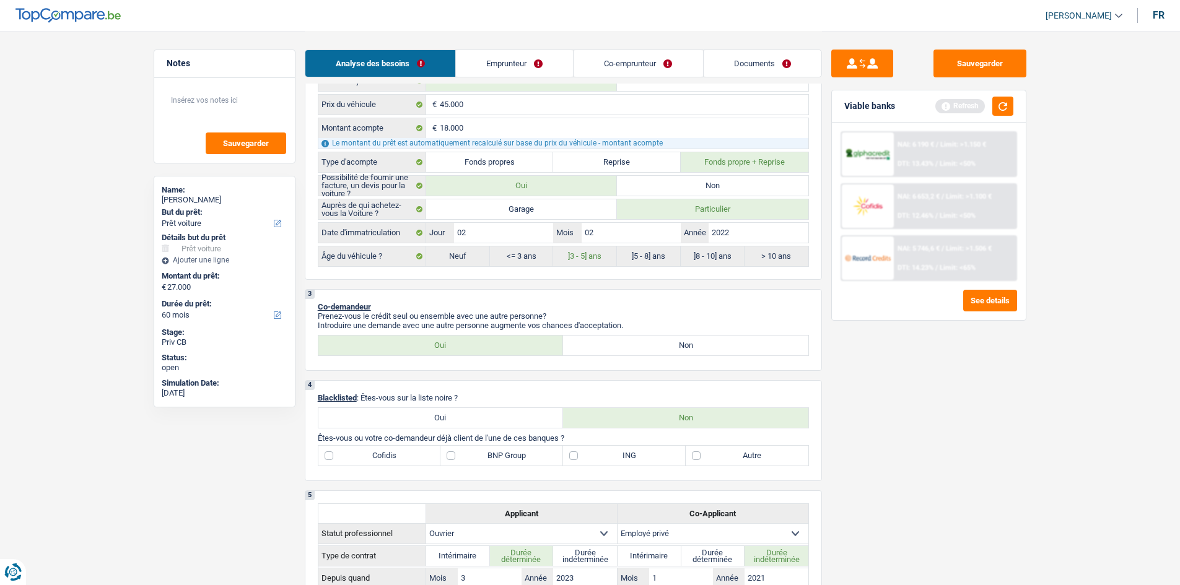
scroll to position [372, 0]
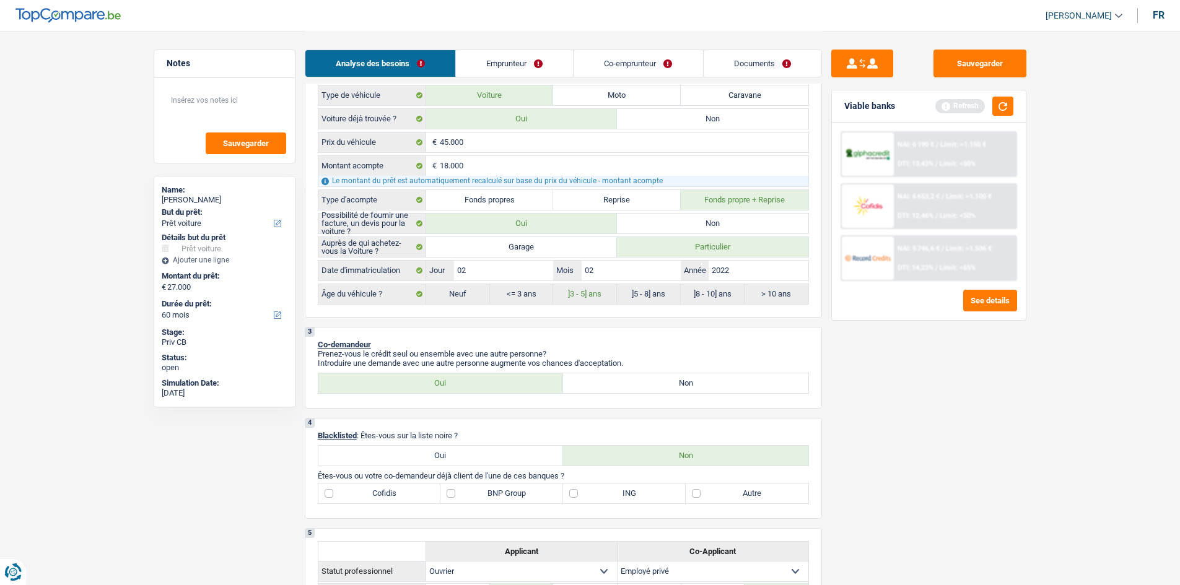
click at [613, 380] on label "Non" at bounding box center [685, 384] width 245 height 20
click at [613, 380] on input "Non" at bounding box center [685, 384] width 245 height 20
radio input "true"
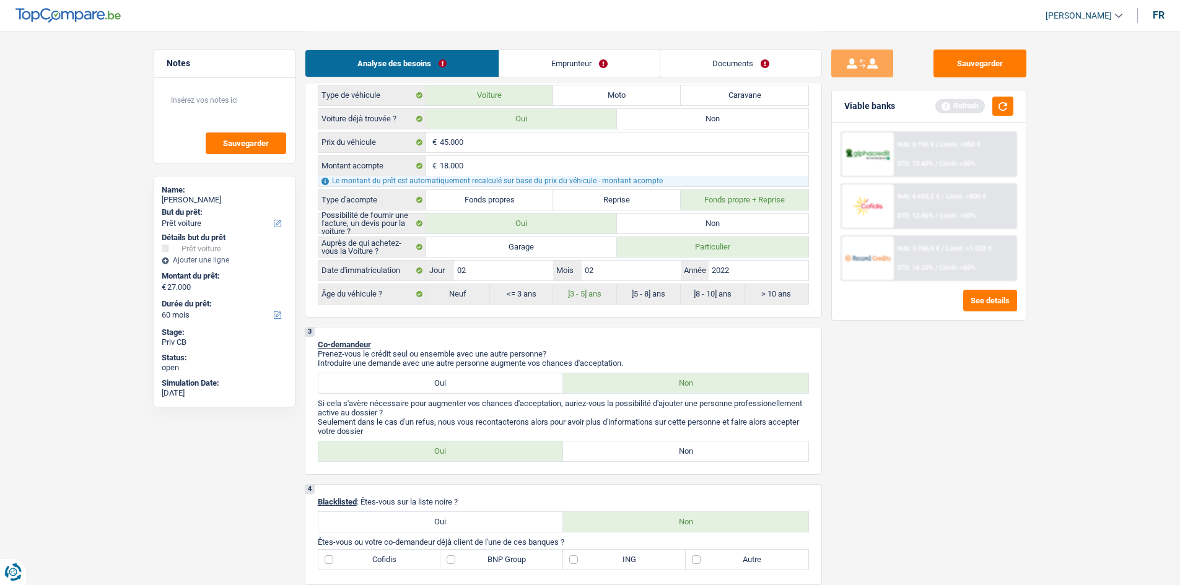
click at [448, 450] on label "Oui" at bounding box center [440, 452] width 245 height 20
click at [448, 450] on input "Oui" at bounding box center [440, 452] width 245 height 20
radio input "true"
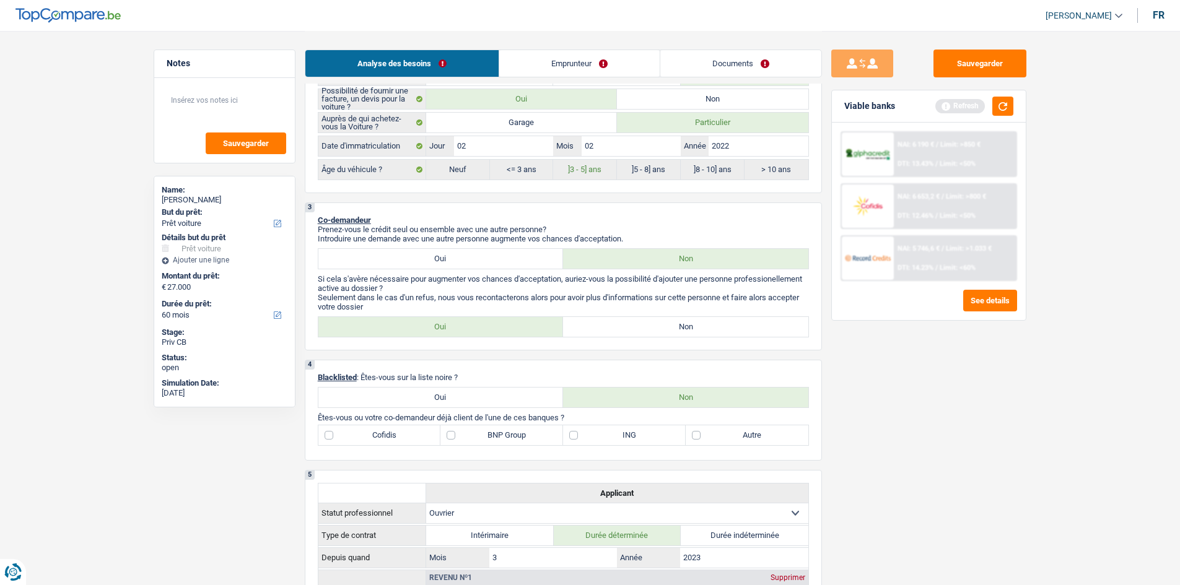
scroll to position [496, 0]
click at [463, 260] on label "Oui" at bounding box center [440, 260] width 245 height 20
click at [463, 260] on input "Oui" at bounding box center [440, 260] width 245 height 20
radio input "true"
select select "privateEmployee"
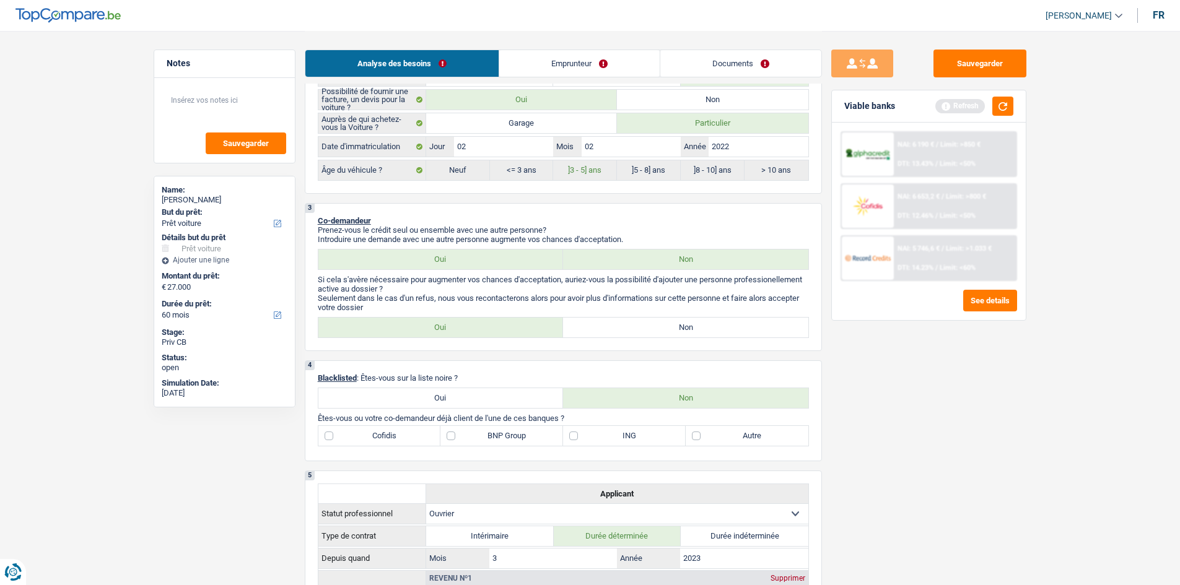
select select "netSalary"
select select "mealVouchers"
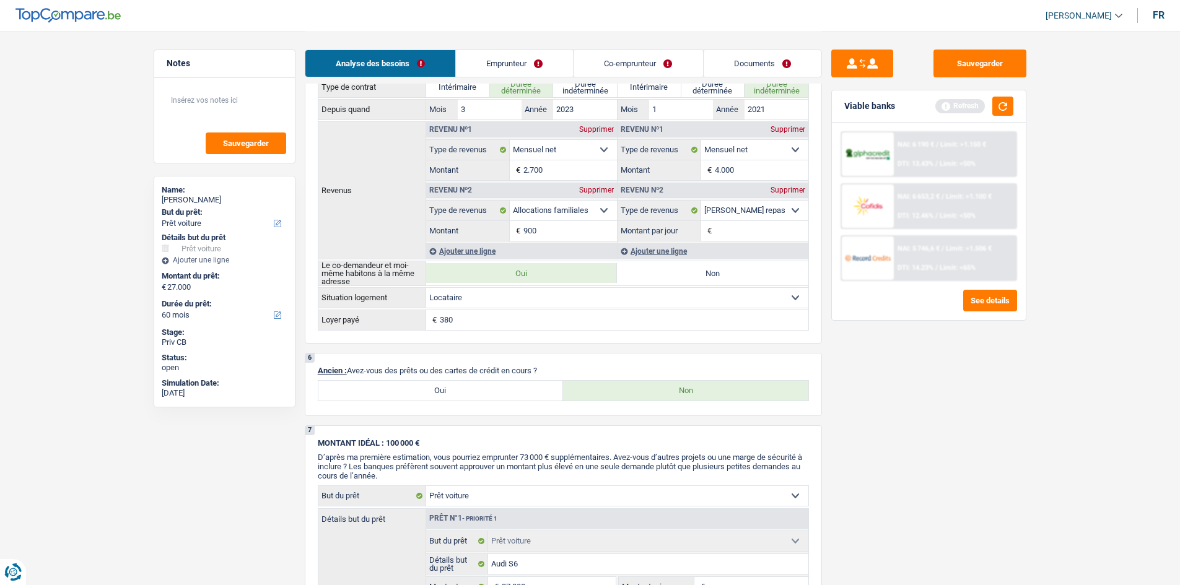
scroll to position [929, 0]
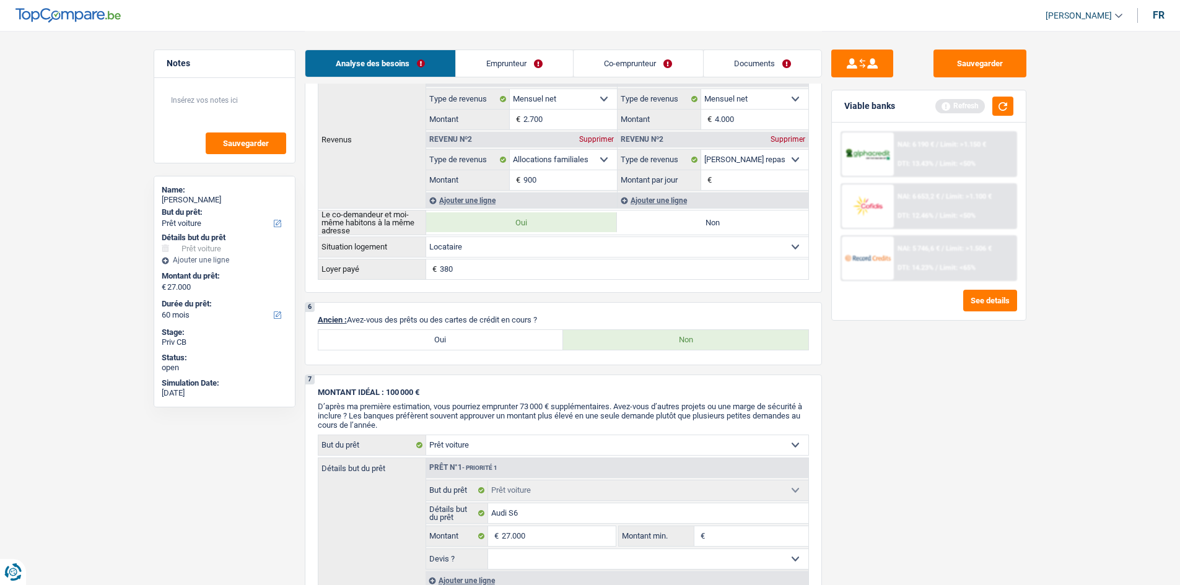
click at [694, 220] on label "Non" at bounding box center [712, 223] width 191 height 20
click at [694, 220] on input "Non" at bounding box center [712, 223] width 191 height 20
radio input "true"
click at [674, 222] on label "Non" at bounding box center [712, 223] width 191 height 20
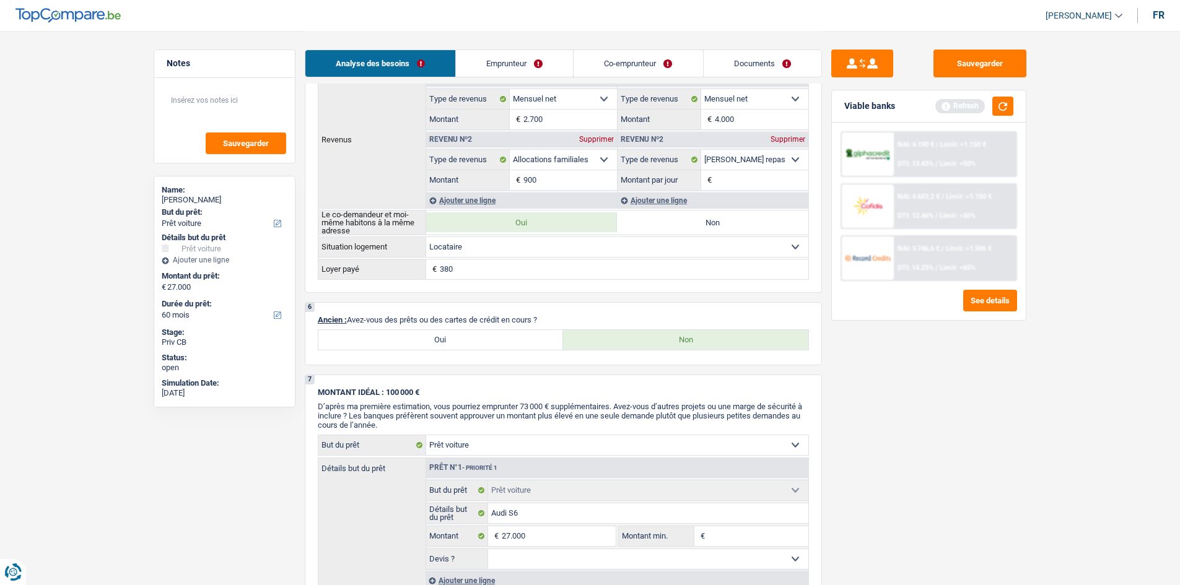
click at [674, 222] on input "Non" at bounding box center [712, 223] width 191 height 20
radio input "true"
click at [649, 224] on label "Non" at bounding box center [712, 223] width 191 height 20
click at [649, 224] on input "Non" at bounding box center [712, 223] width 191 height 20
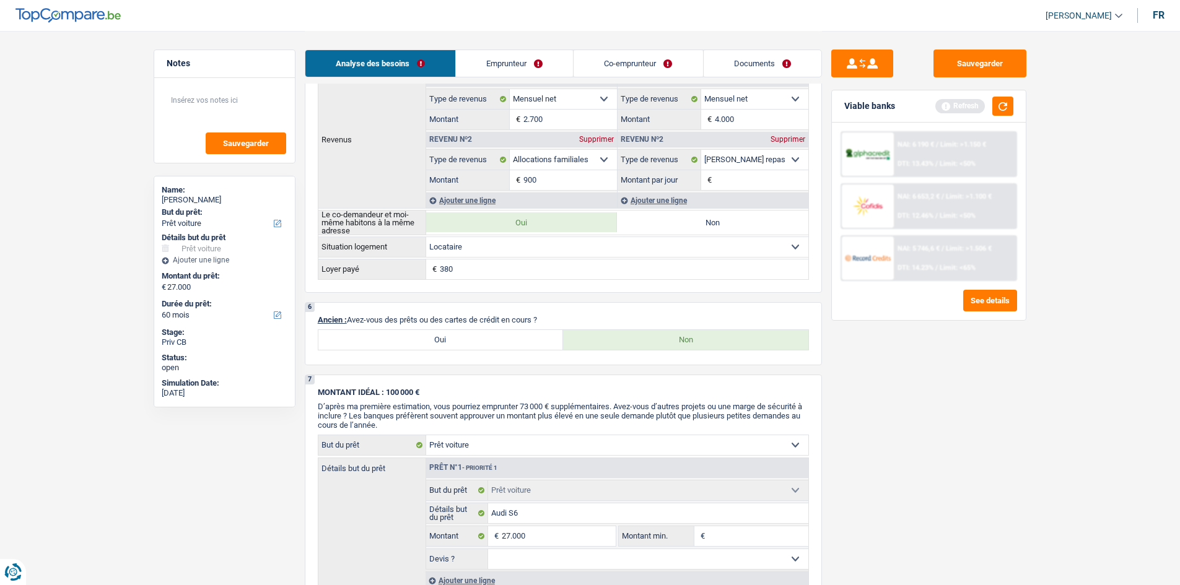
radio input "true"
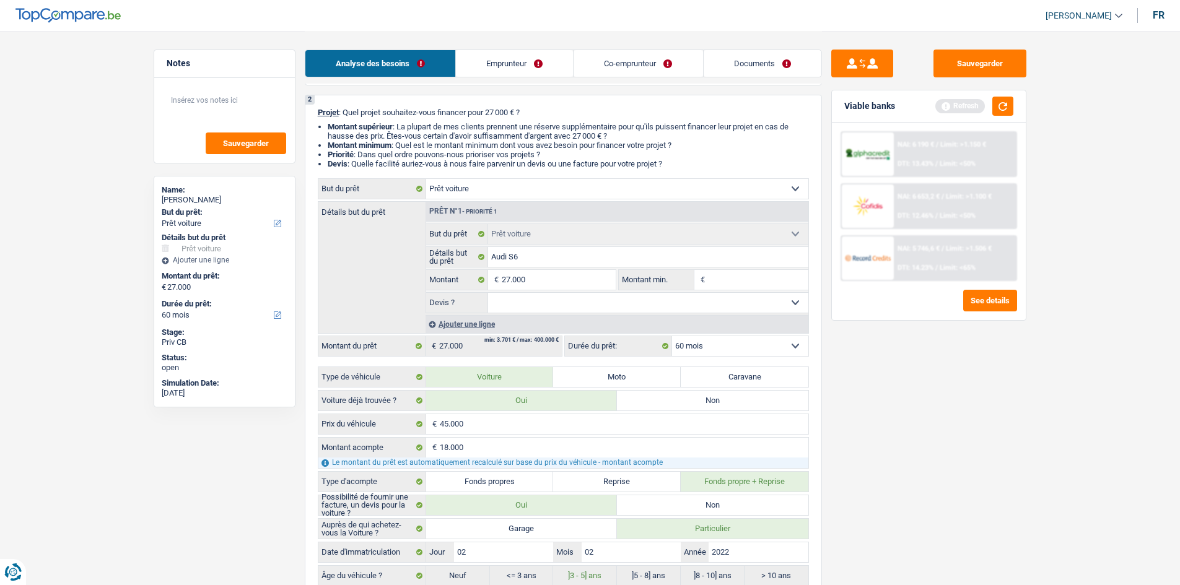
scroll to position [0, 0]
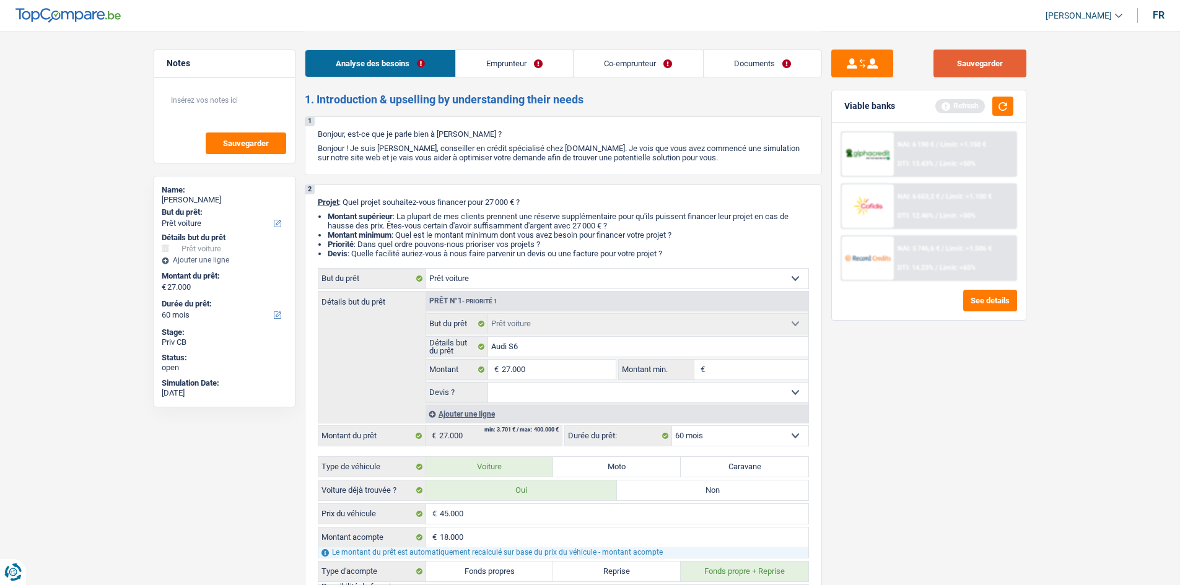
click at [942, 77] on button "Sauvegarder" at bounding box center [980, 64] width 93 height 28
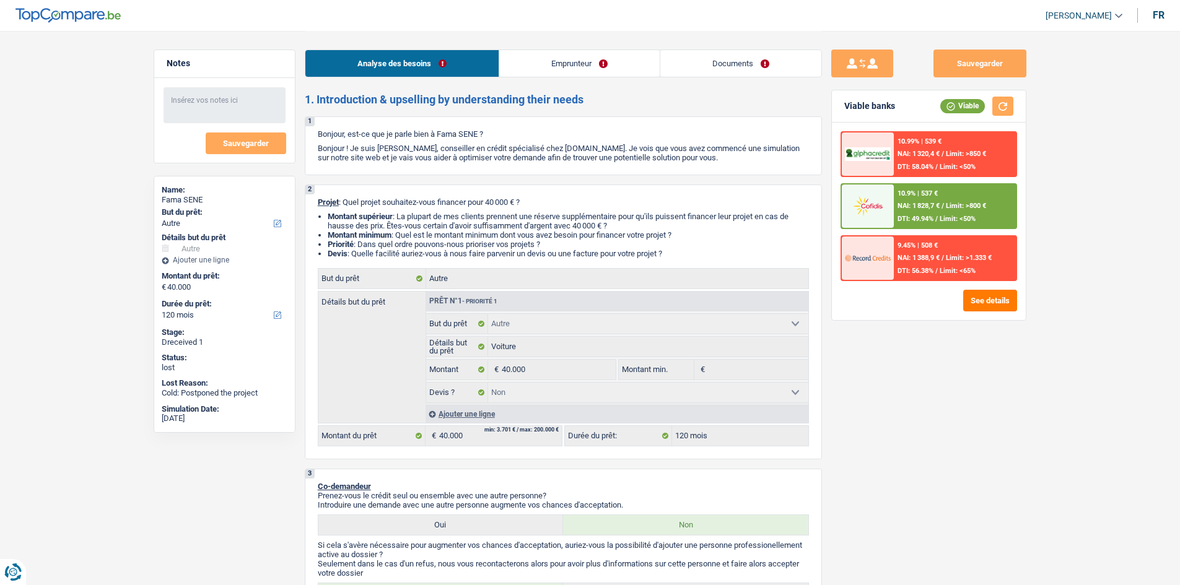
select select "other"
select select "120"
select select "other"
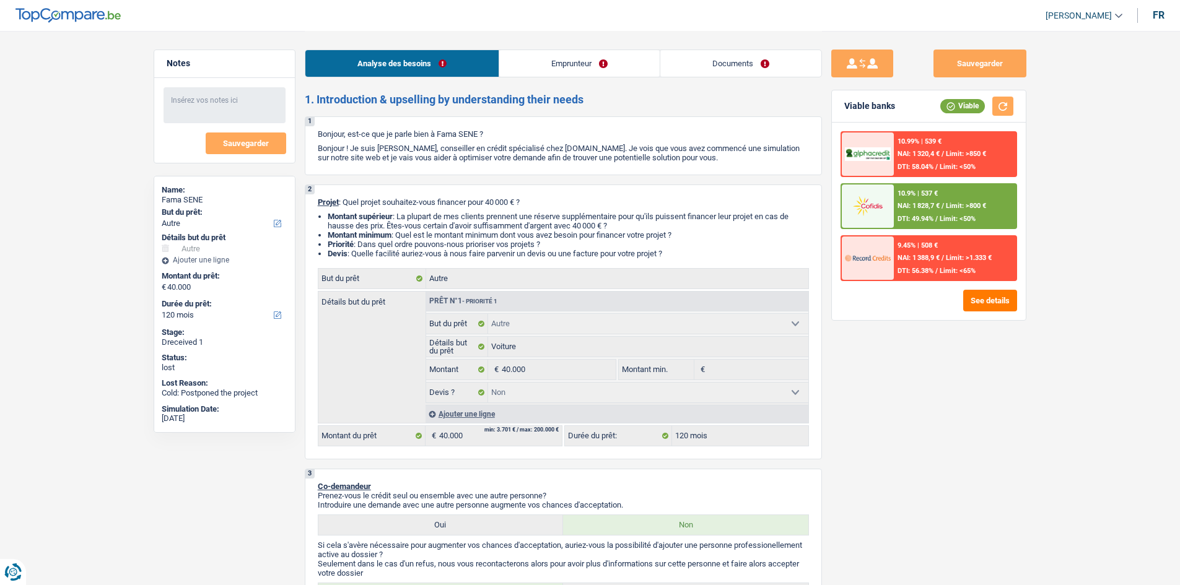
select select "false"
select select "120"
select select "publicEmployee"
select select "familyAllowances"
select select "netSalary"
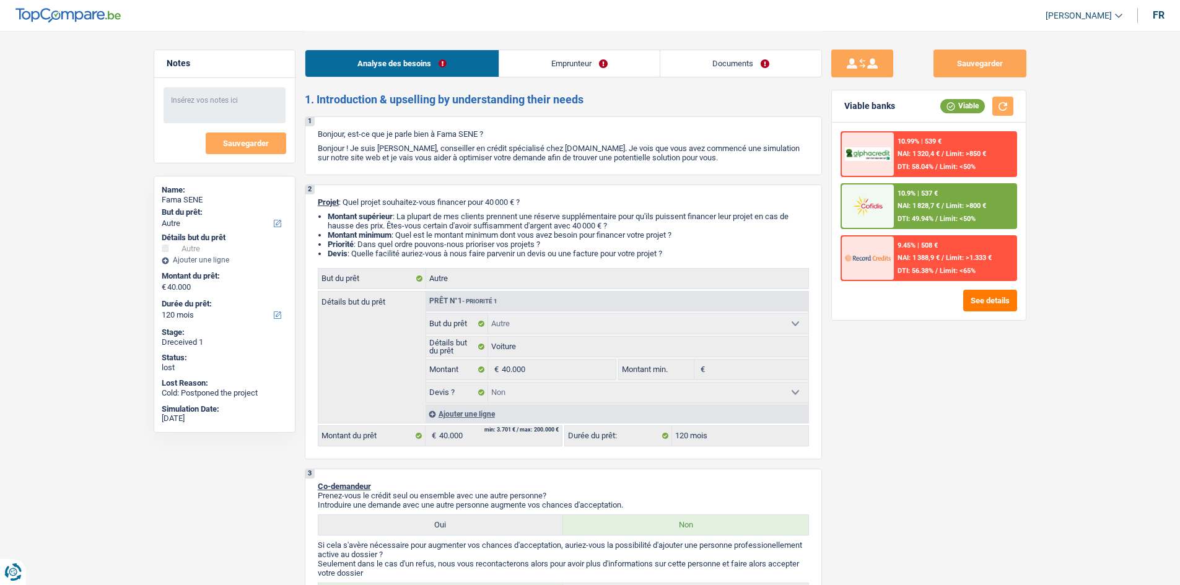
select select "mealVouchers"
select select "rents"
select select "cardOrCredit"
select select "other"
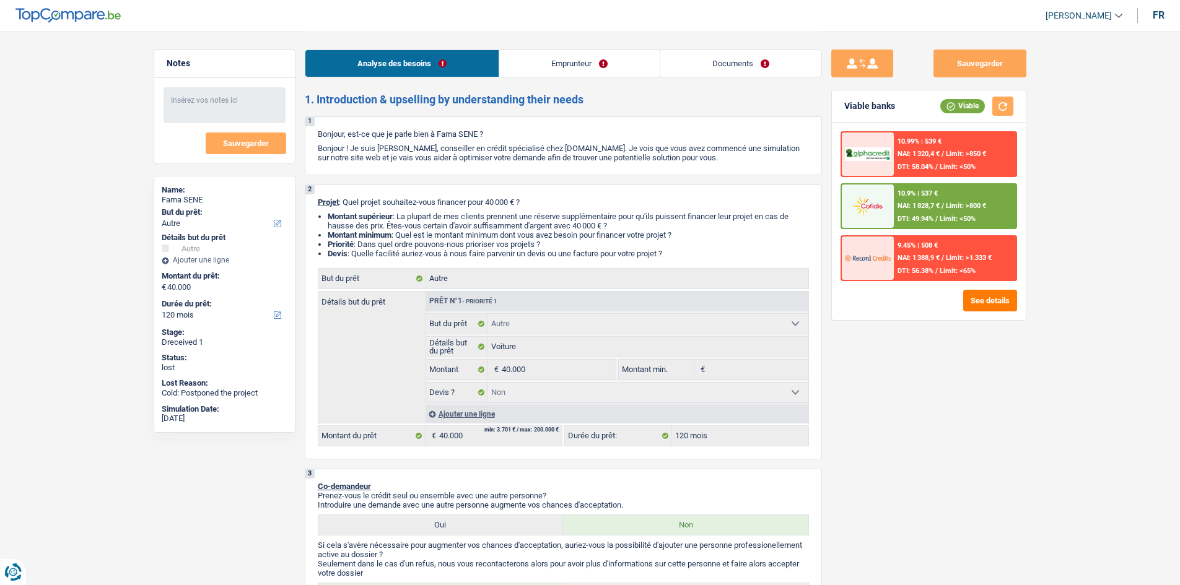
select select "false"
select select "120"
click at [560, 77] on div "Analyse des besoins Emprunteur Documents" at bounding box center [563, 57] width 517 height 53
click at [538, 73] on link "Emprunteur" at bounding box center [579, 63] width 160 height 27
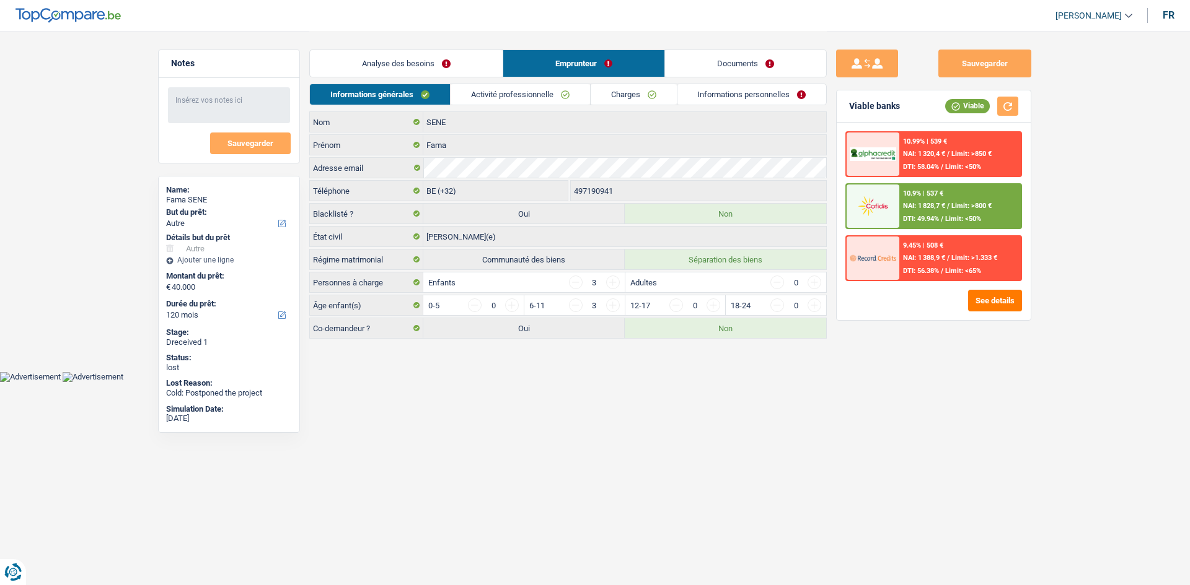
click at [483, 92] on link "Activité professionnelle" at bounding box center [519, 94] width 139 height 20
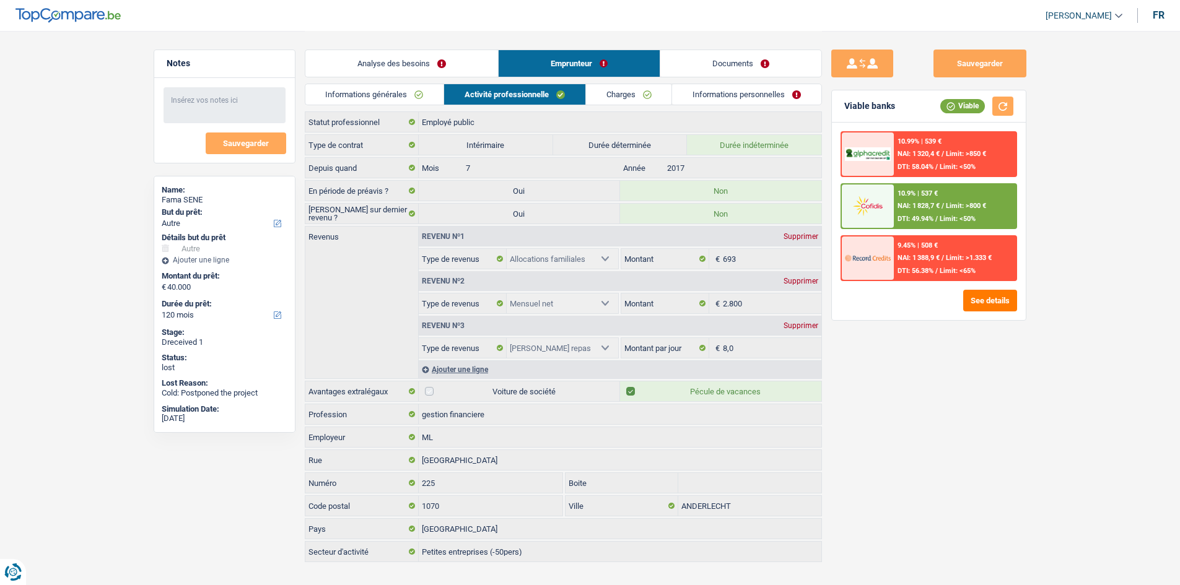
click at [642, 100] on link "Charges" at bounding box center [629, 94] width 86 height 20
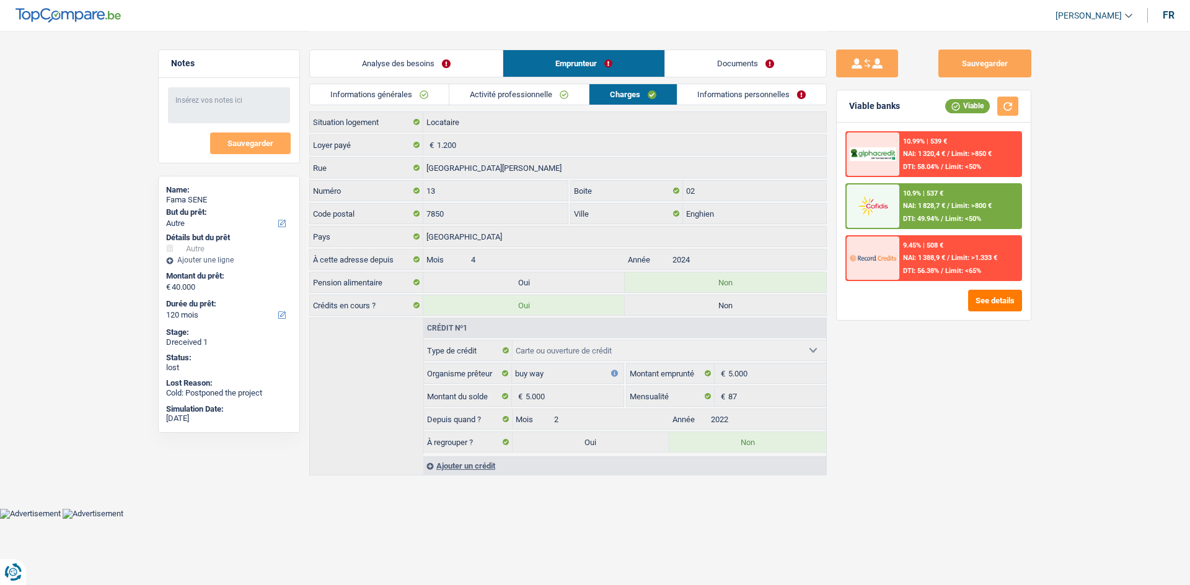
click at [722, 97] on link "Informations personnelles" at bounding box center [751, 94] width 149 height 20
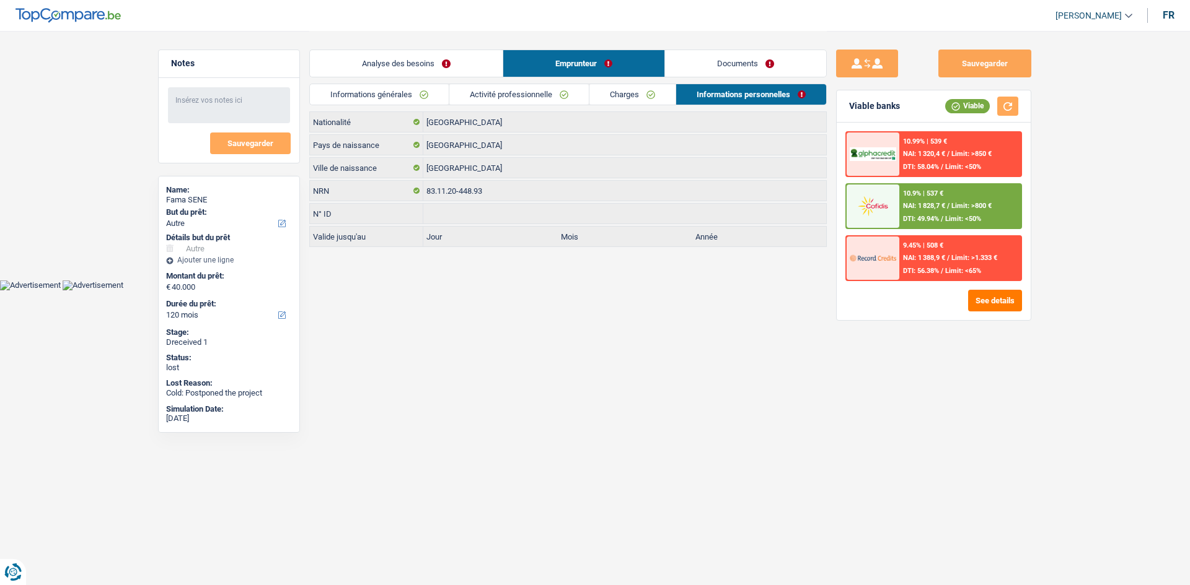
click at [488, 58] on link "Analyse des besoins" at bounding box center [406, 63] width 193 height 27
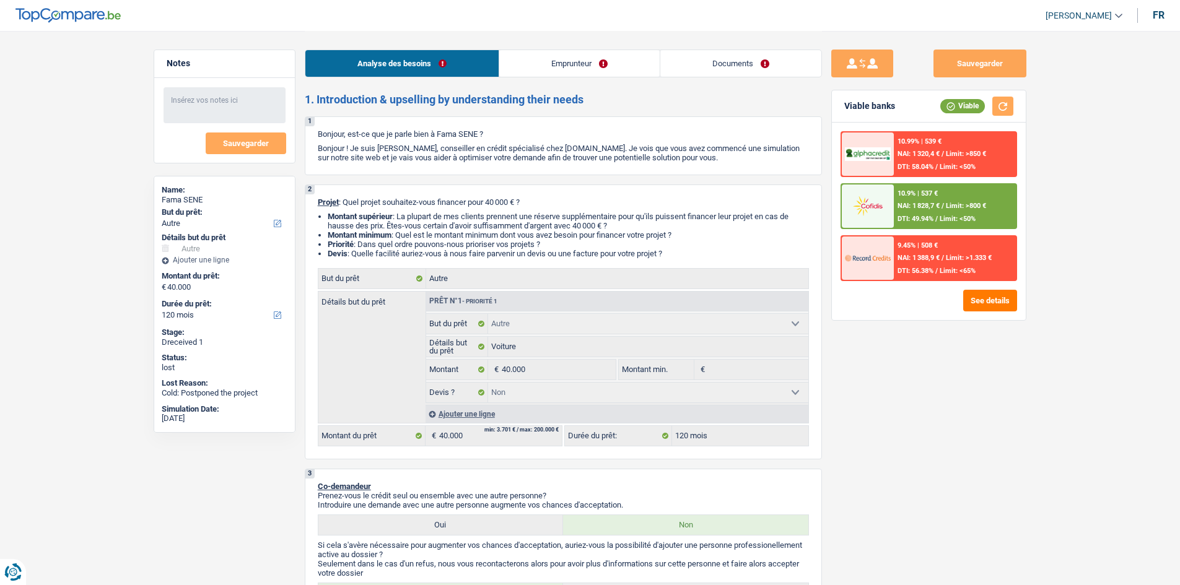
drag, startPoint x: 37, startPoint y: 60, endPoint x: 55, endPoint y: 59, distance: 18.0
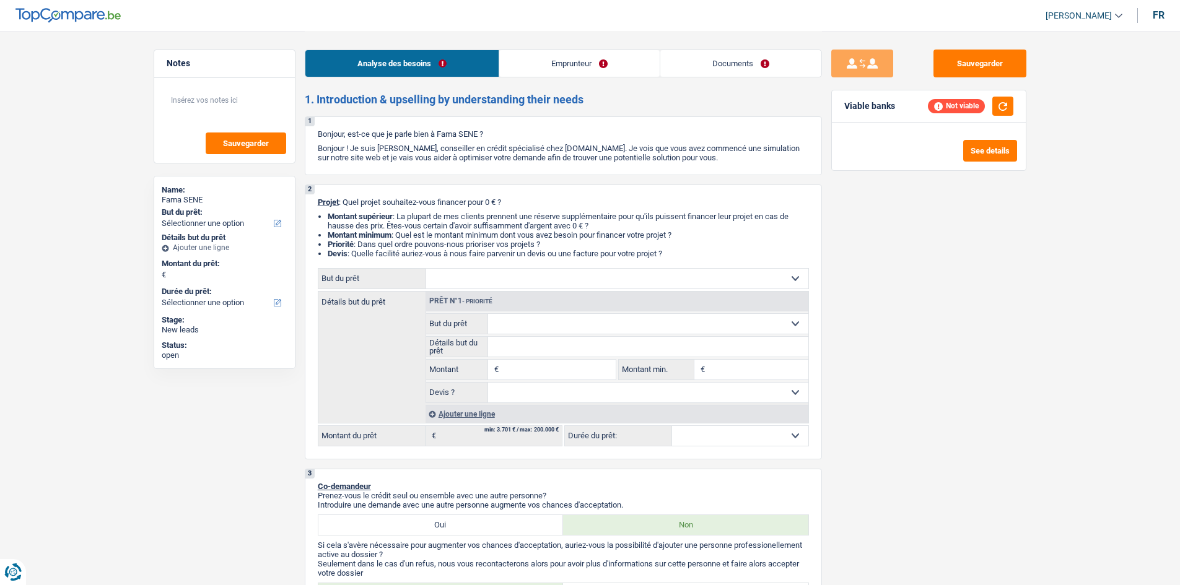
select select "publicEmployee"
select select "familyAllowances"
select select "netSalary"
select select "mealVouchers"
select select "rents"
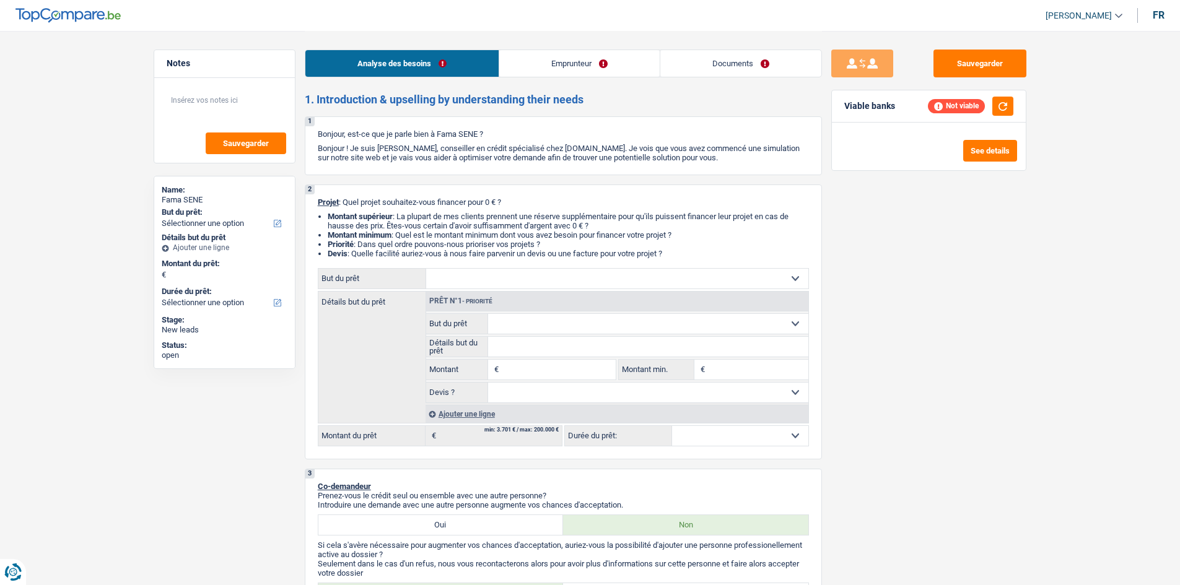
select select "cardOrCredit"
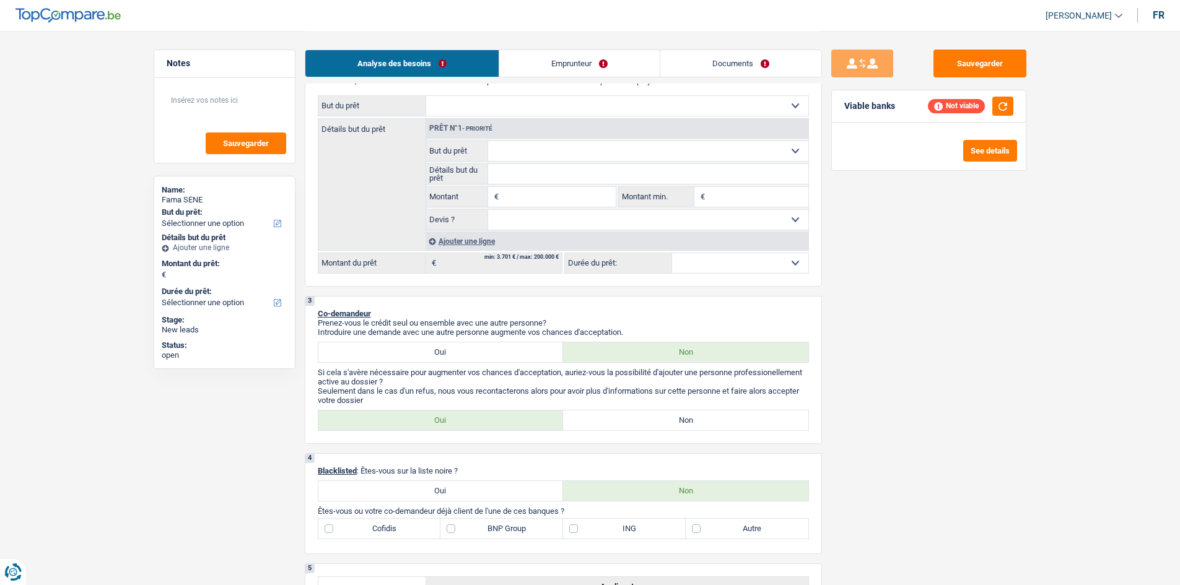
scroll to position [62, 0]
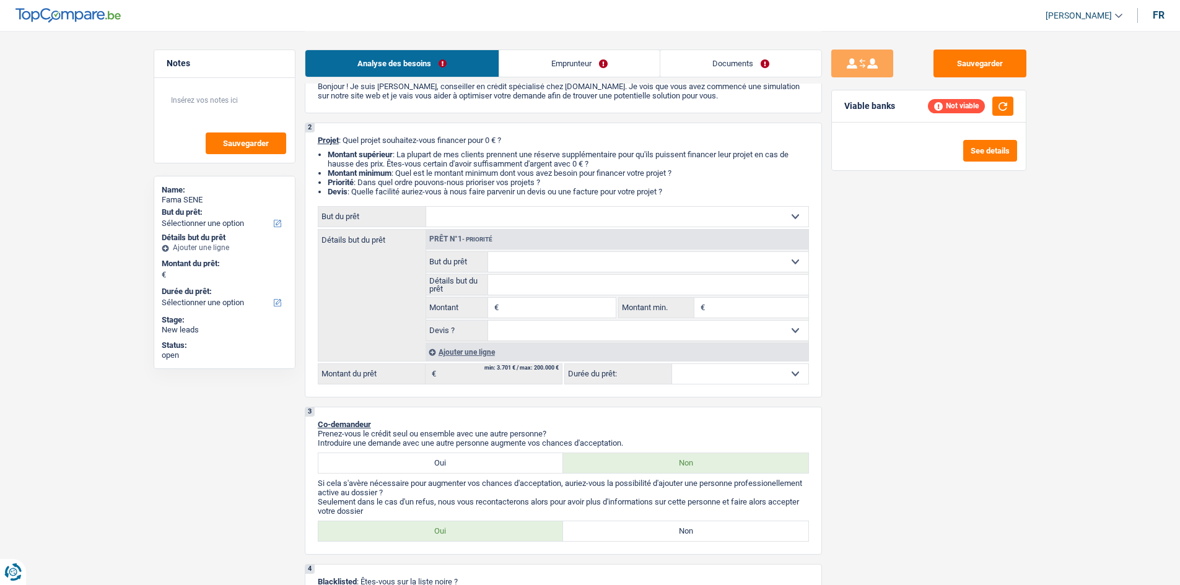
click at [616, 67] on link "Emprunteur" at bounding box center [579, 63] width 160 height 27
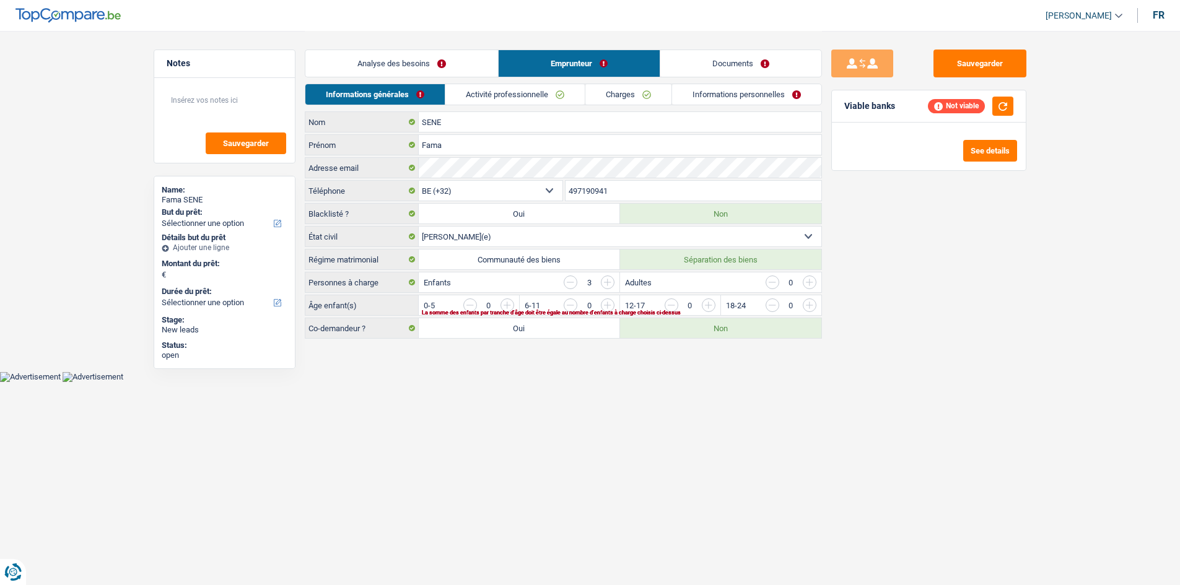
scroll to position [0, 0]
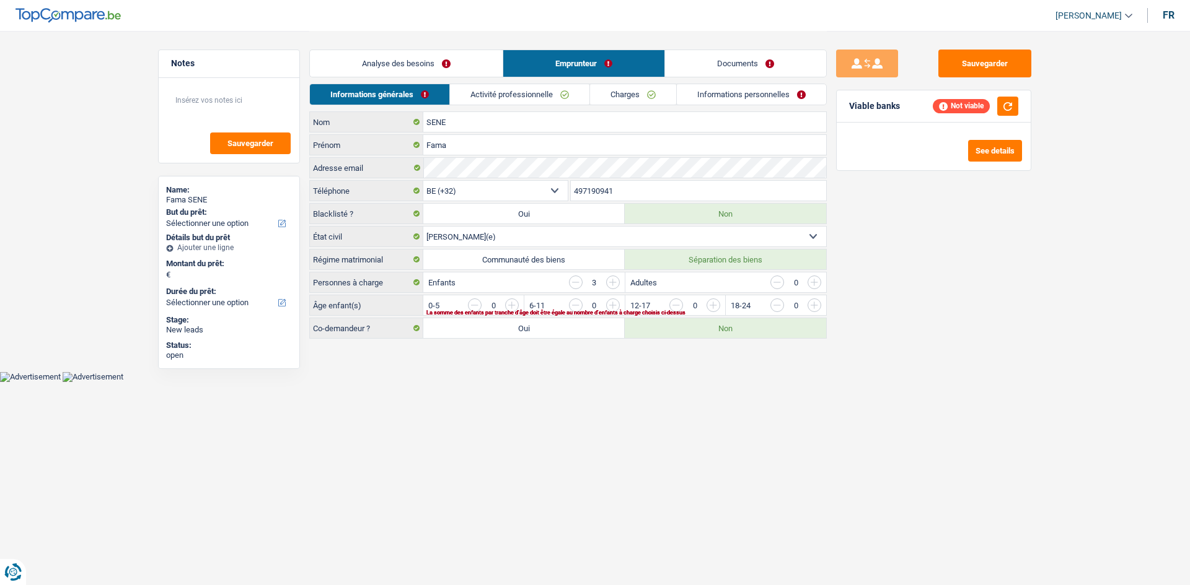
click at [641, 194] on input "497190941" at bounding box center [699, 191] width 256 height 20
click at [380, 61] on link "Analyse des besoins" at bounding box center [406, 63] width 193 height 27
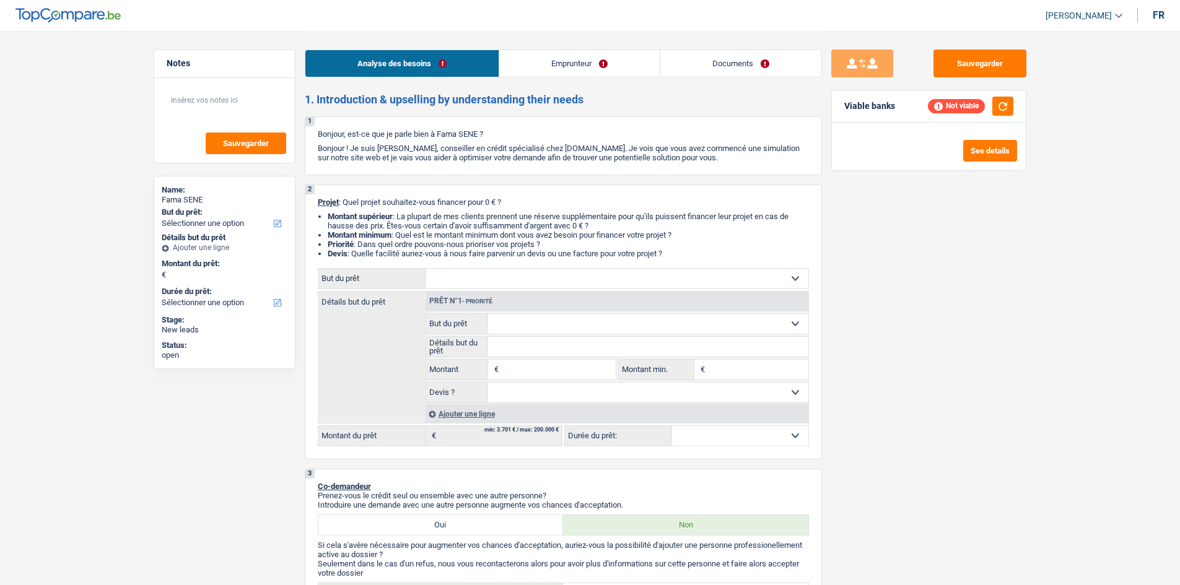
select select "publicEmployee"
select select "familyAllowances"
select select "netSalary"
select select "mealVouchers"
select select "rents"
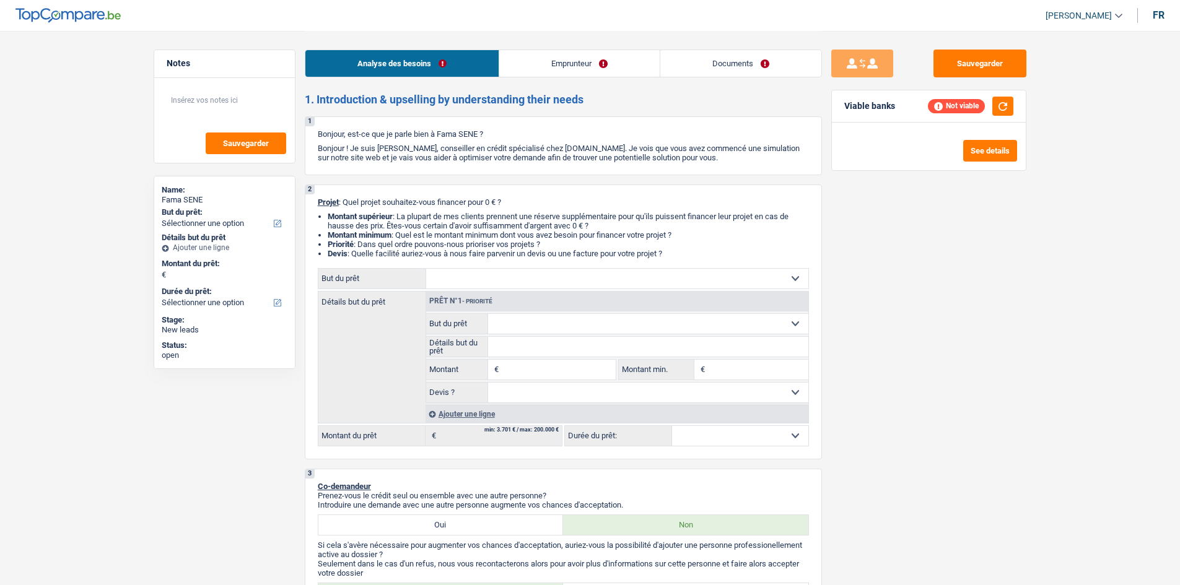
select select "cardOrCredit"
click at [791, 276] on select "Confort maison: meubles, textile, peinture, électroménager, outillage non-profe…" at bounding box center [617, 279] width 382 height 20
select select "houseOrGarden"
click at [426, 269] on select "Confort maison: meubles, textile, peinture, électroménager, outillage non-profe…" at bounding box center [617, 279] width 382 height 20
select select "houseOrGarden"
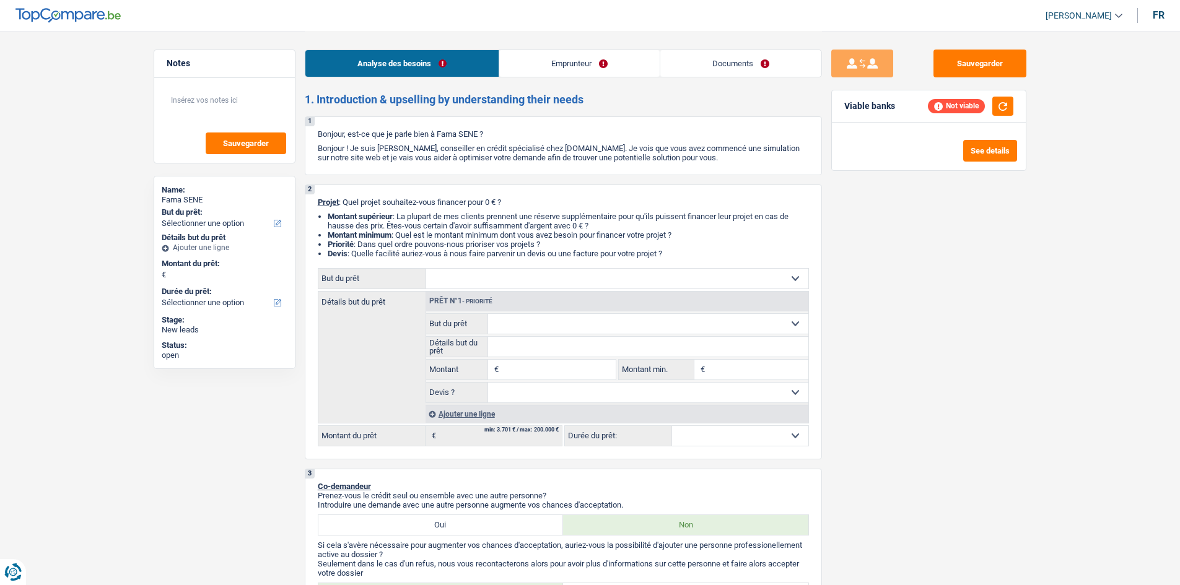
select select "houseOrGarden"
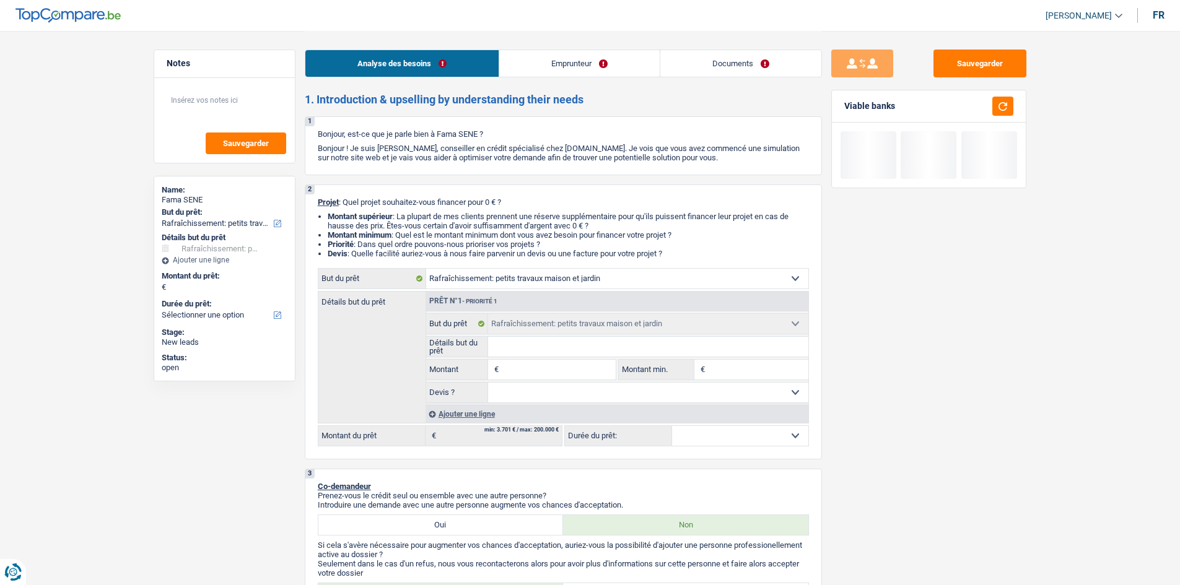
click at [558, 341] on input "Détails but du prêt" at bounding box center [648, 347] width 320 height 20
type input "R"
type input "Ra"
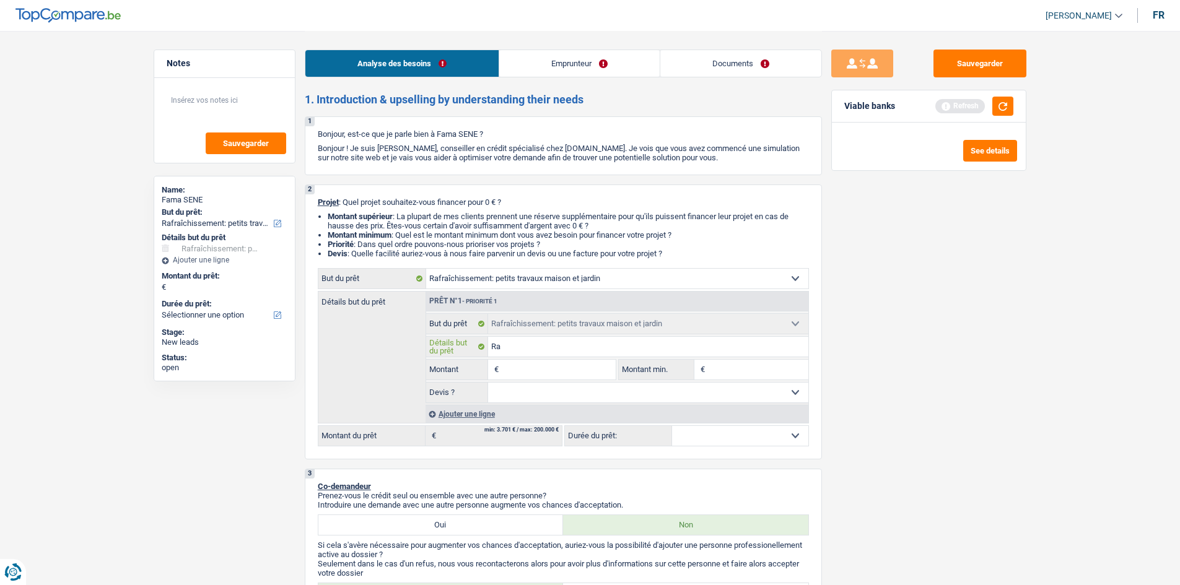
type input "Raf"
type input "Rafr"
type input "Rafra"
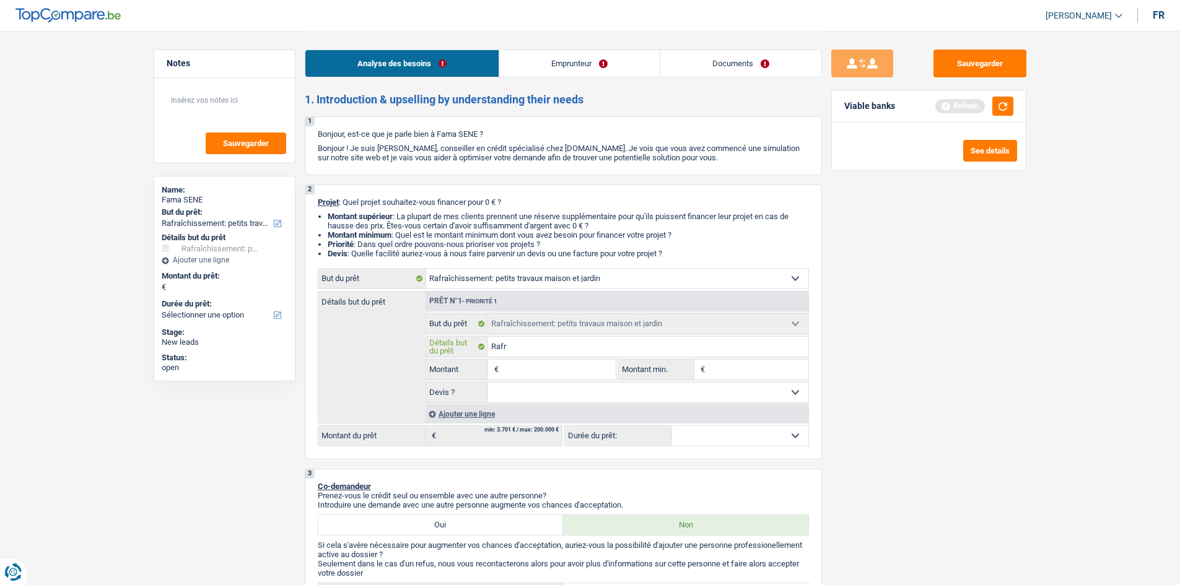
type input "Rafra"
type input "Rafrai"
type input "Rafraic"
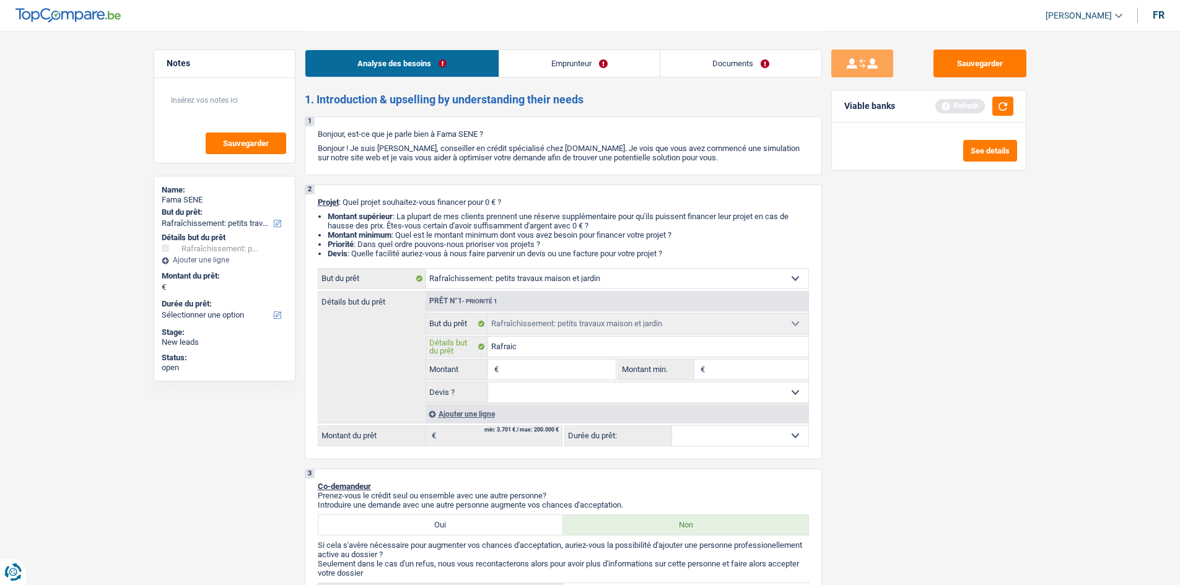
type input "Rafraich"
type input "Rafraichi"
type input "Rafraichir"
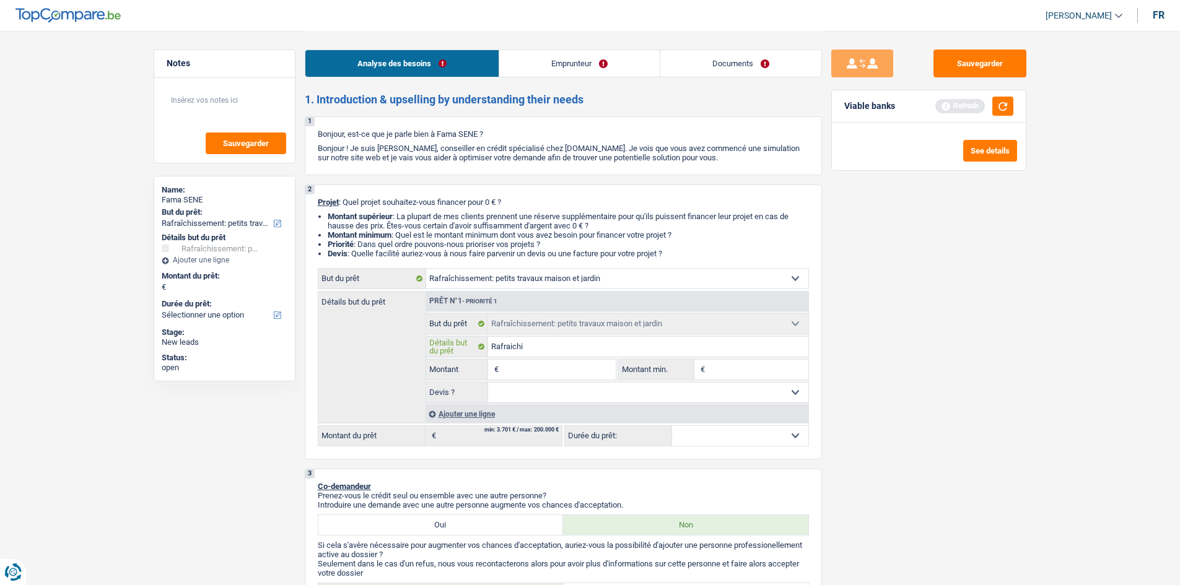
type input "Rafraichir"
type input "Rafraichir s"
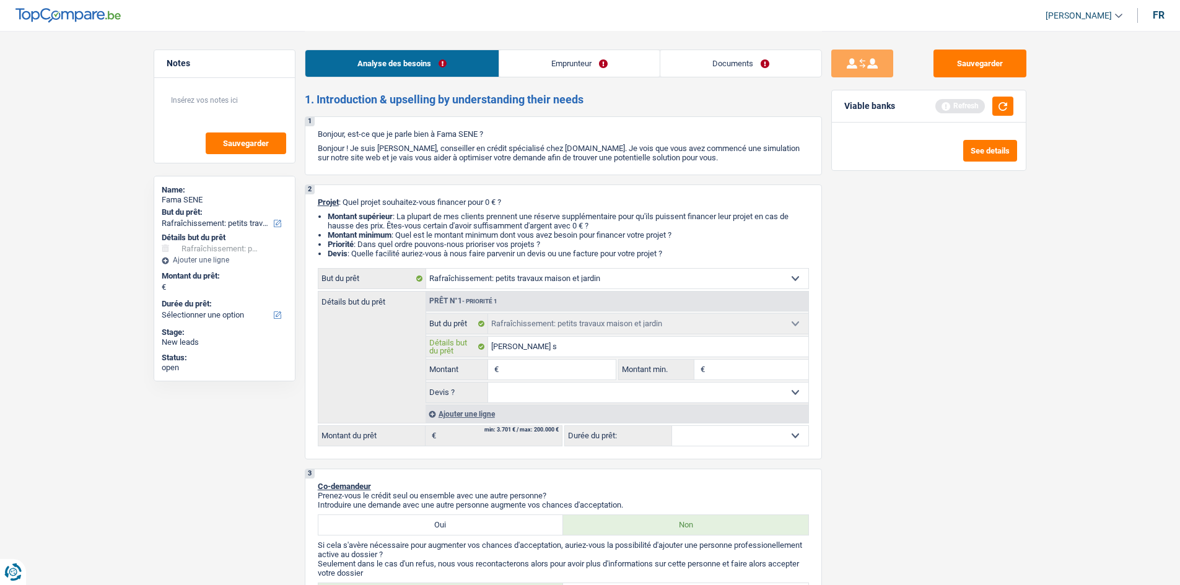
type input "Rafraichir so"
type input "Rafraichir son"
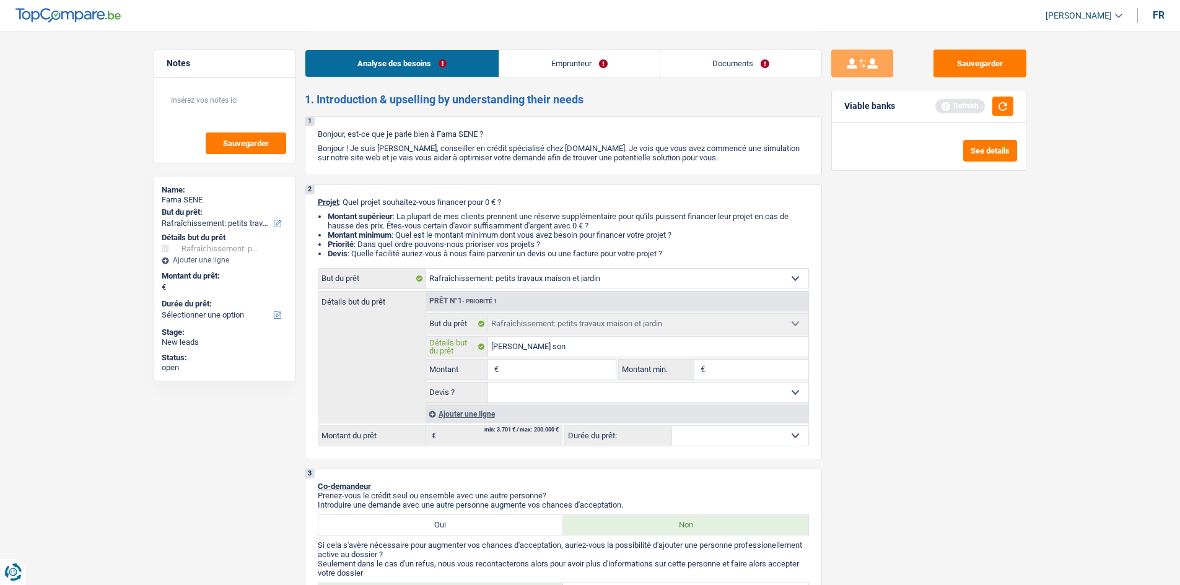
type input "Rafraichir son"
type input "Rafraichir son a"
type input "Rafraichir son ap"
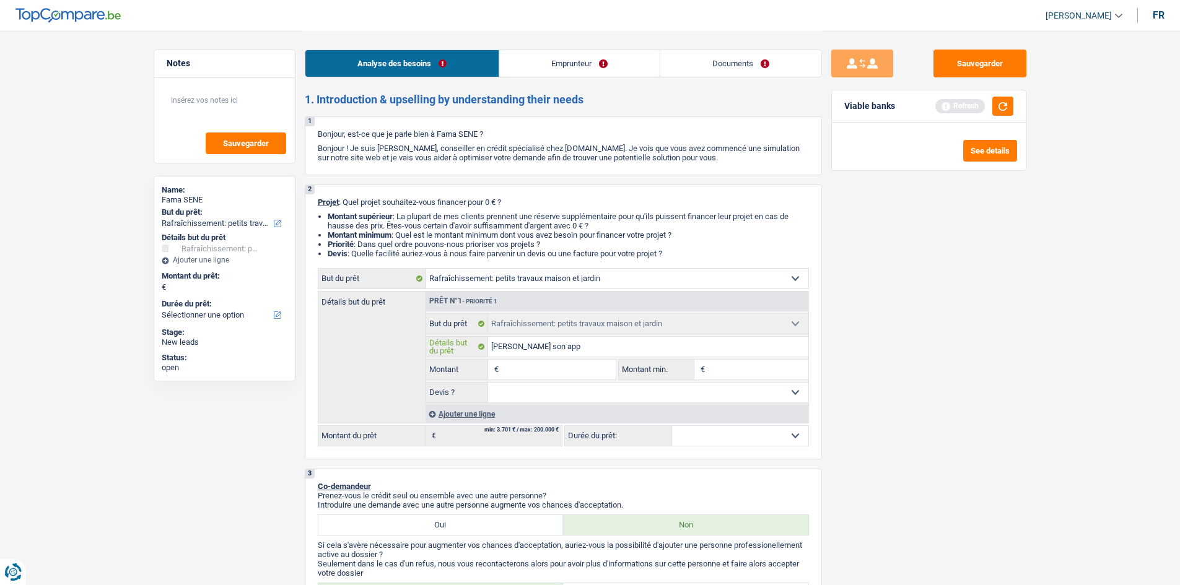
type input "Rafraichir son appa"
type input "Rafraichir son appar"
type input "Rafraichir son appart"
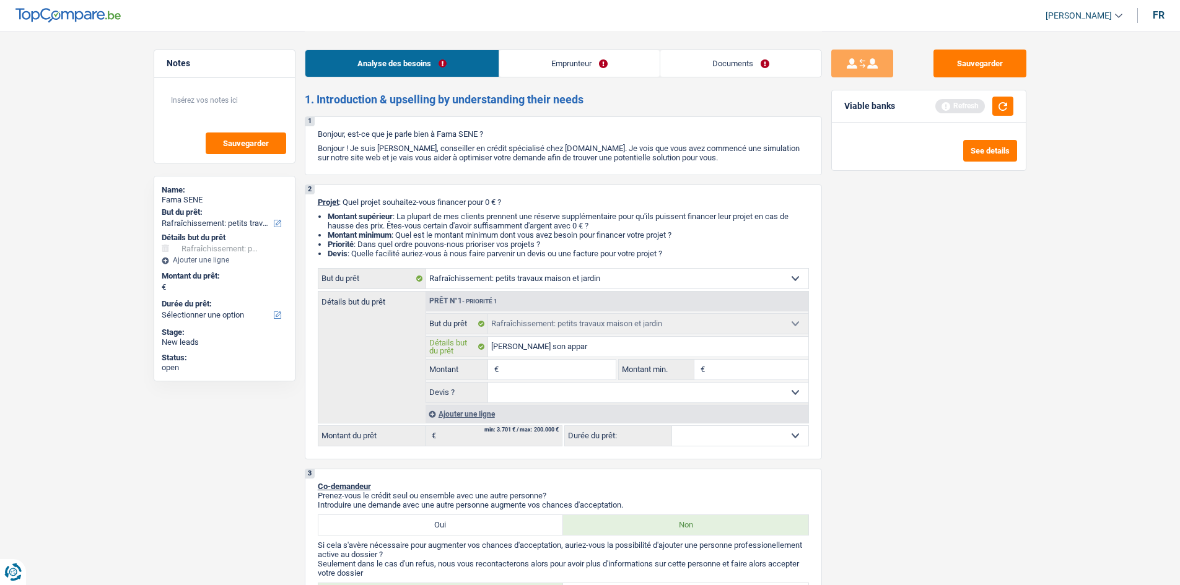
type input "Rafraichir son appart"
type input "Rafraichir son apparte"
type input "Rafraichir son appartem"
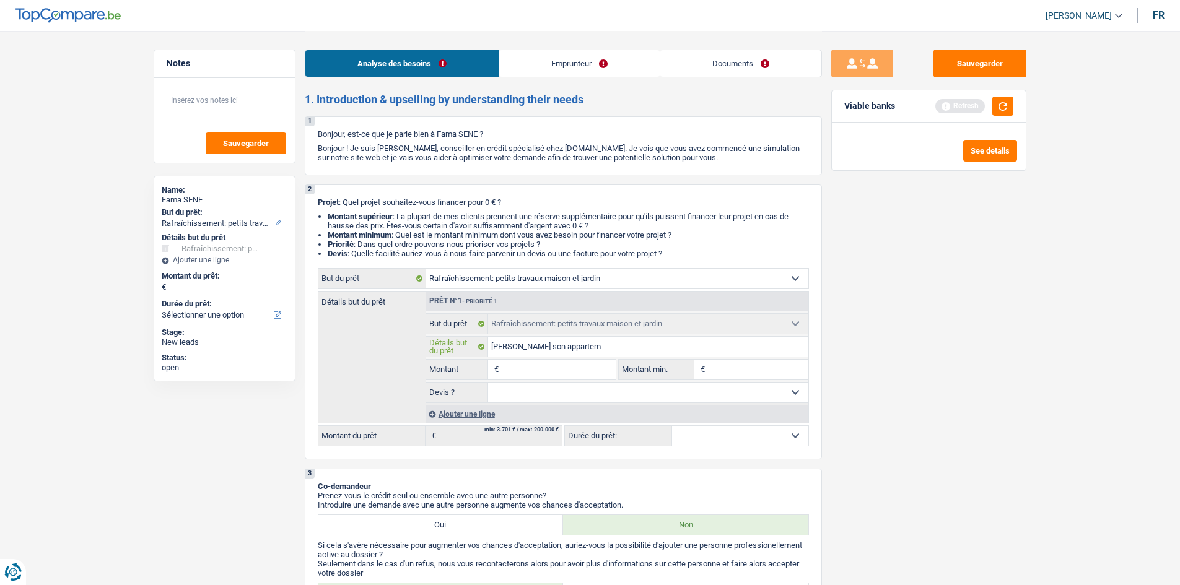
type input "Rafraichir son apparteme"
type input "Rafraichir son appartemen"
type input "Rafraichir son appartement"
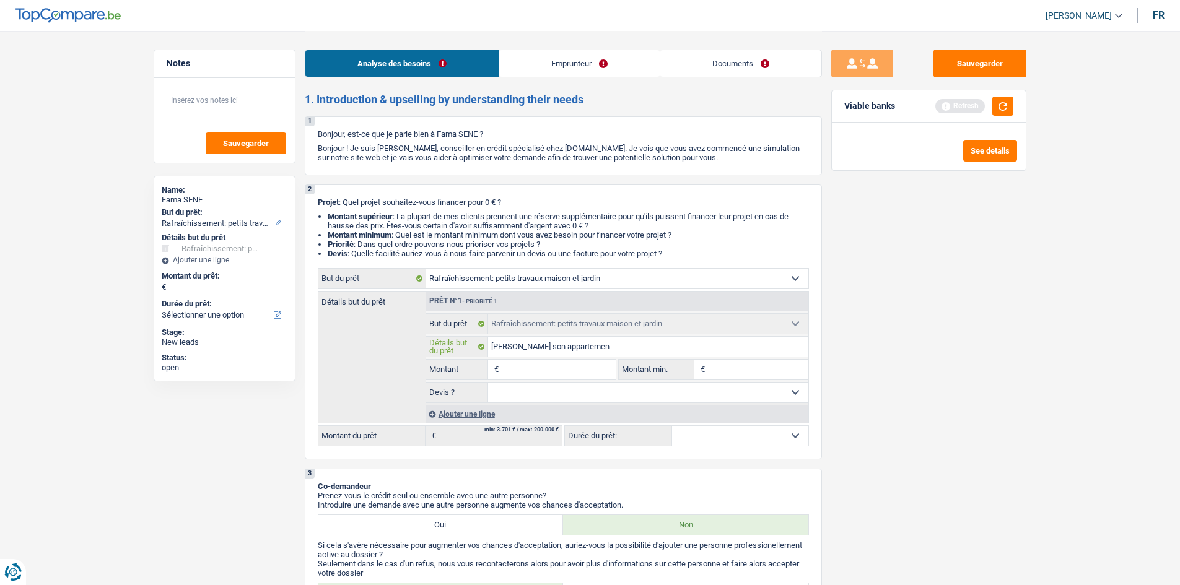
type input "Rafraichir son appartement"
click at [562, 369] on input "Montant" at bounding box center [558, 370] width 113 height 20
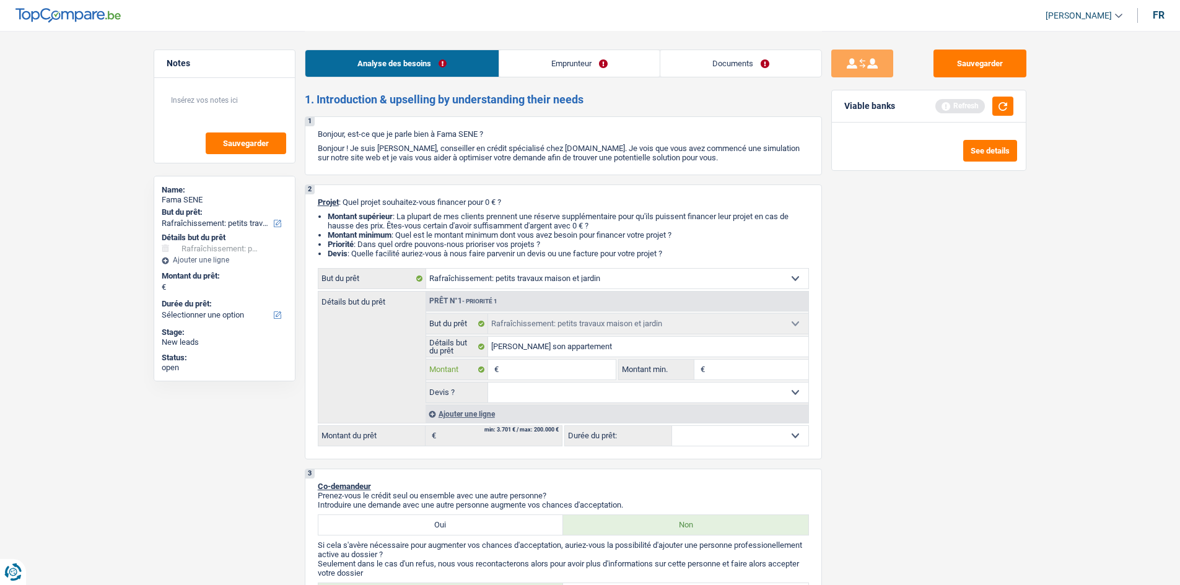
type input "4"
type input "40"
type input "400"
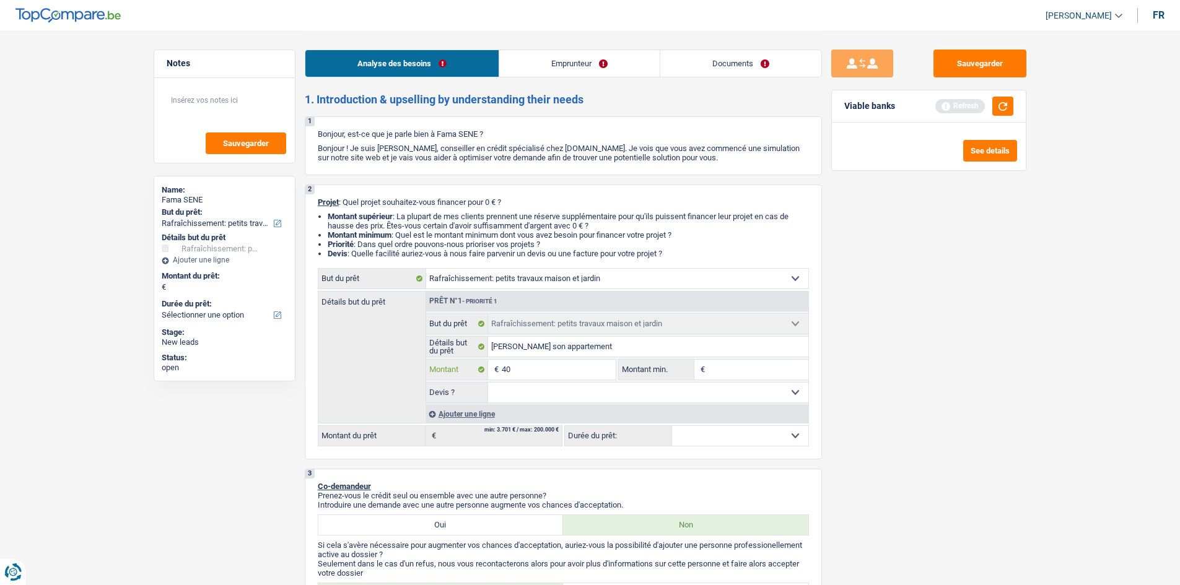
type input "400"
type input "4.000"
type input "40.000"
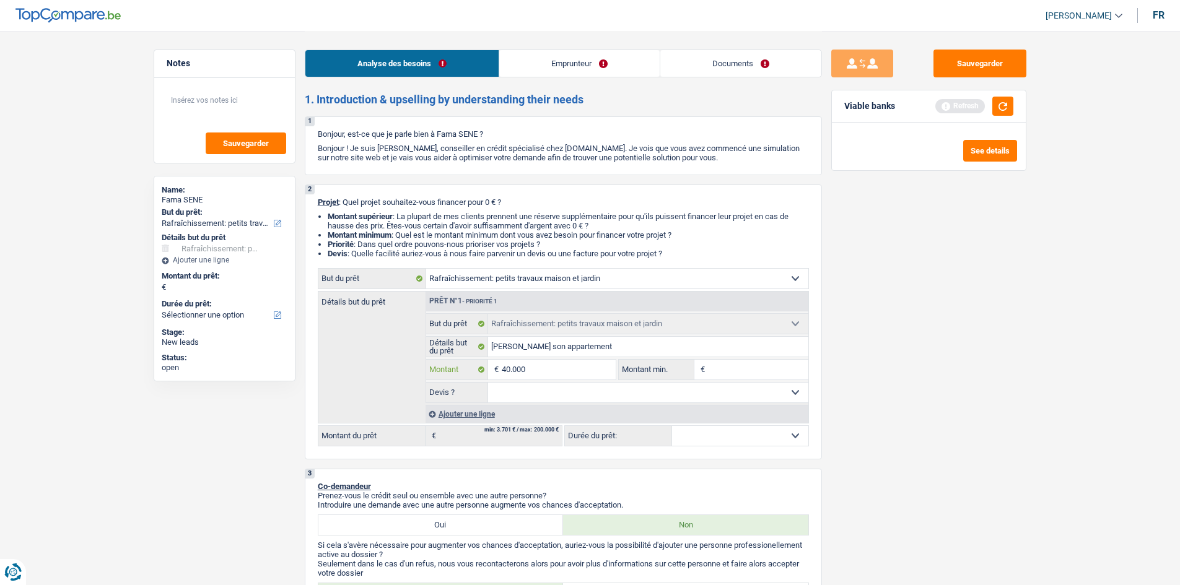
type input "40.000"
select select "144"
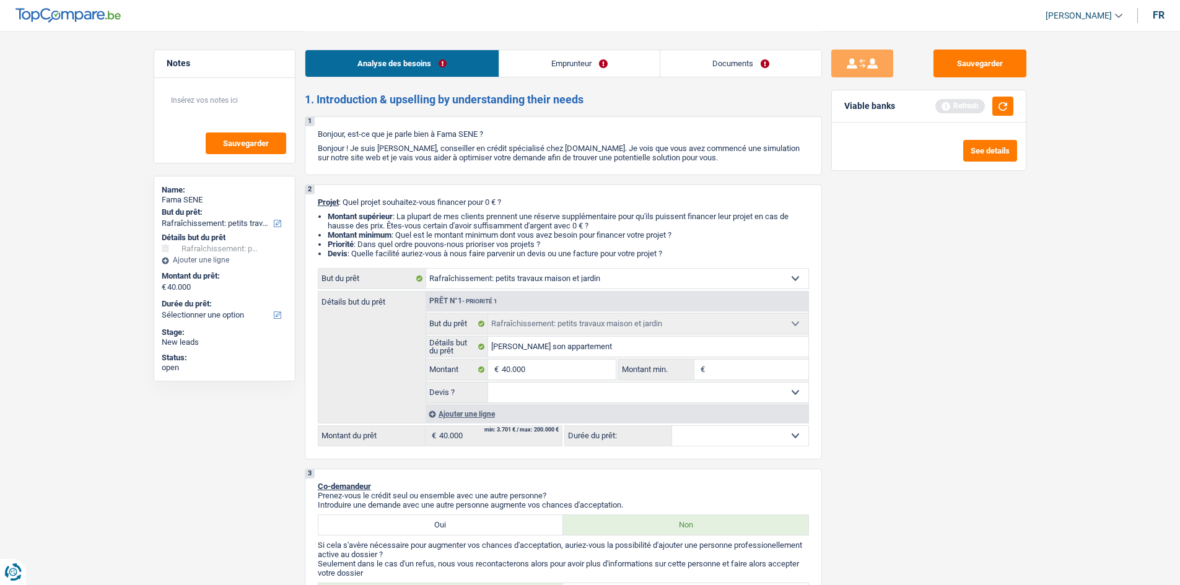
select select "144"
type input "3"
type input "35"
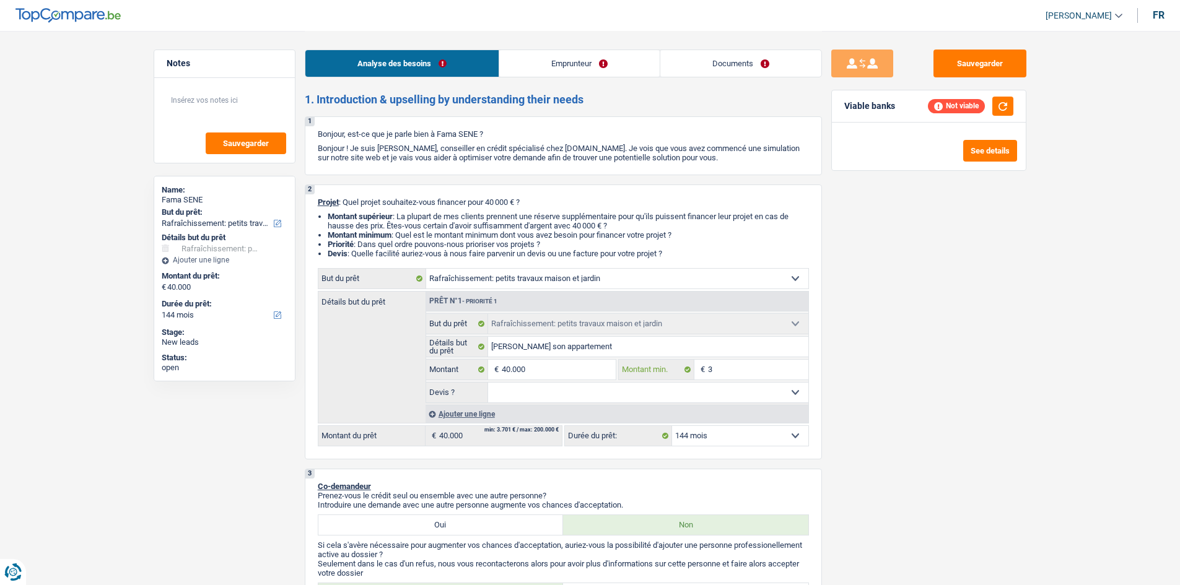
type input "35"
type input "350"
type input "3.500"
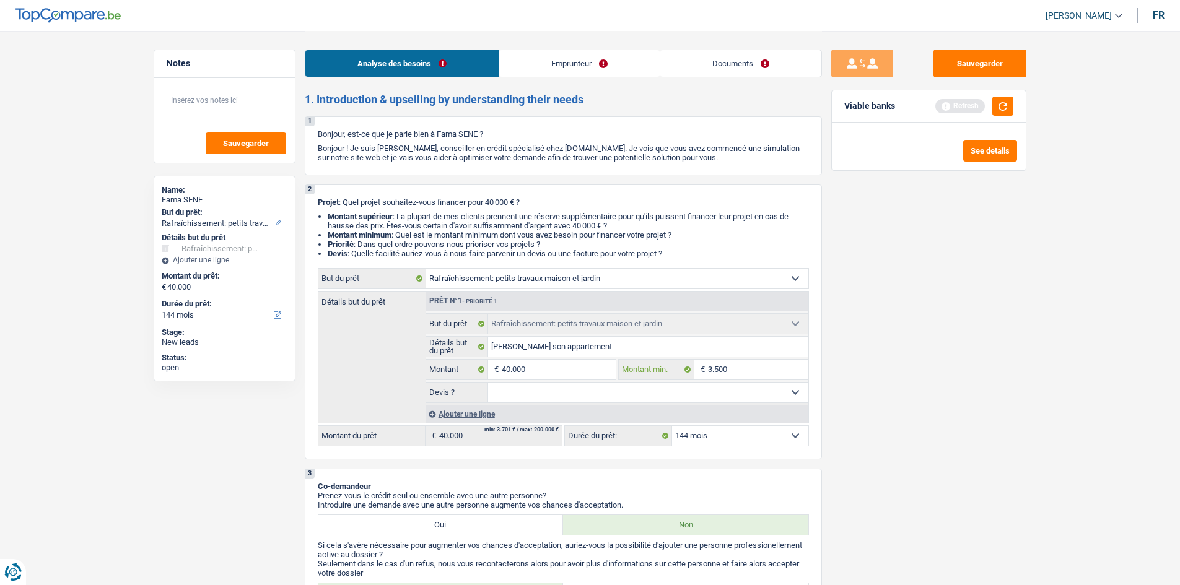
type input "35.000"
click at [678, 388] on select "Oui Non Non répondu Sélectionner une option" at bounding box center [648, 393] width 320 height 20
select select "false"
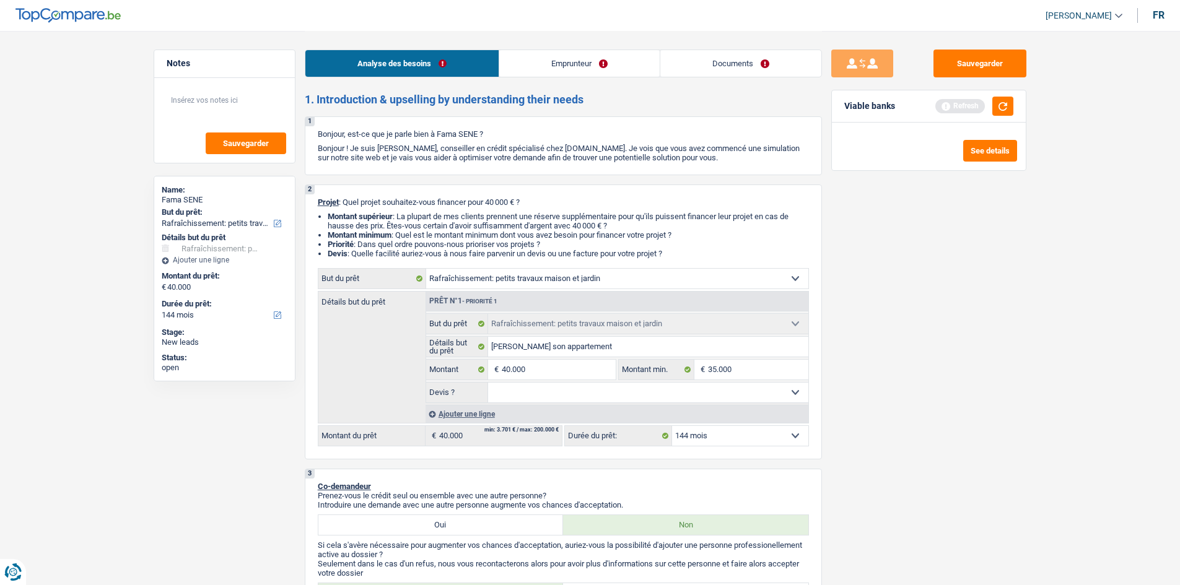
click at [488, 383] on select "Oui Non Non répondu Sélectionner une option" at bounding box center [648, 393] width 320 height 20
select select "false"
click at [590, 58] on link "Emprunteur" at bounding box center [579, 63] width 160 height 27
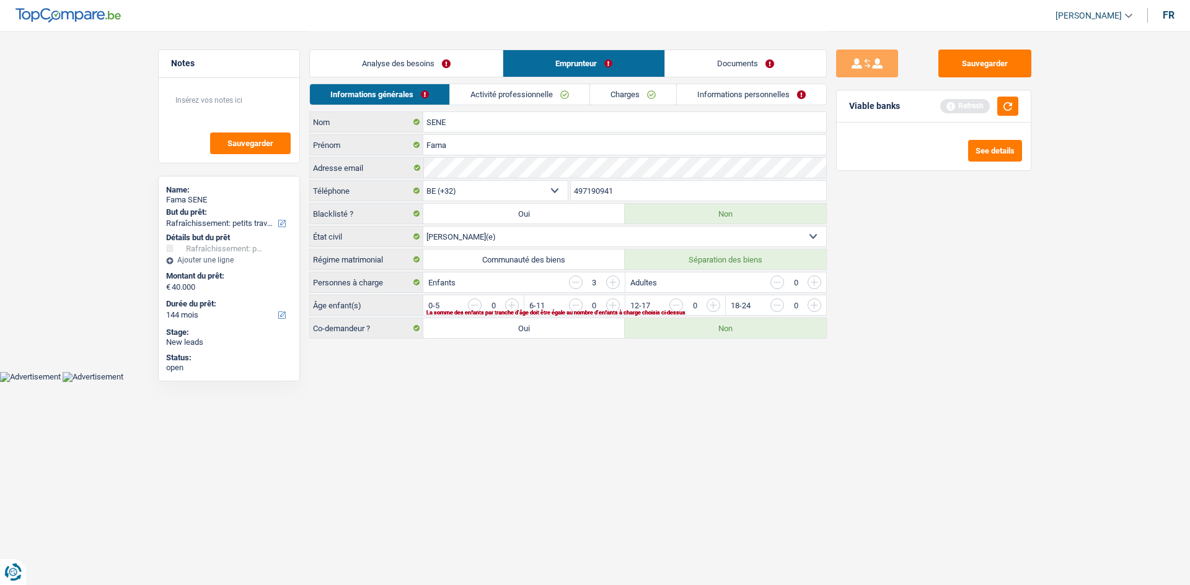
click at [432, 62] on link "Analyse des besoins" at bounding box center [406, 63] width 193 height 27
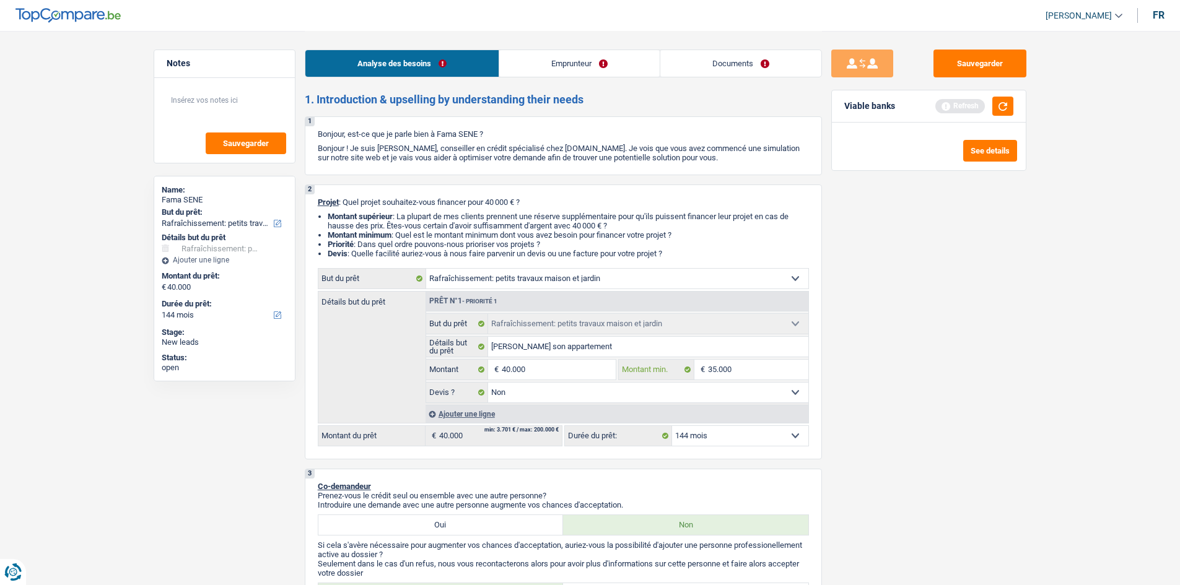
click at [716, 367] on input "35.000" at bounding box center [758, 370] width 100 height 20
type input "3.000"
type input "30.000"
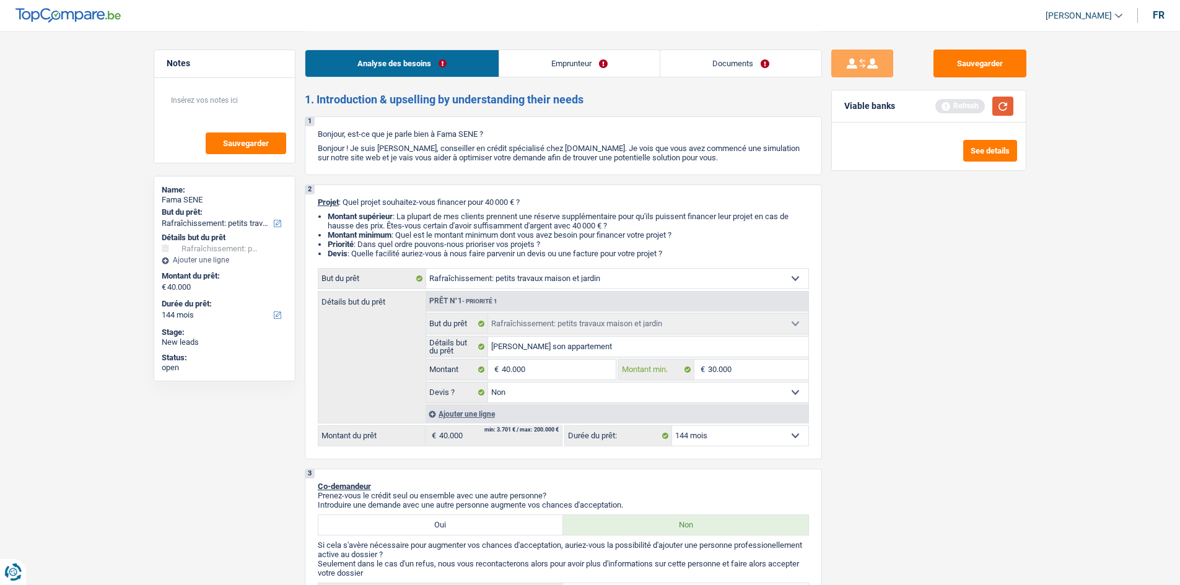
type input "30.000"
click at [1006, 113] on button "button" at bounding box center [1003, 106] width 21 height 19
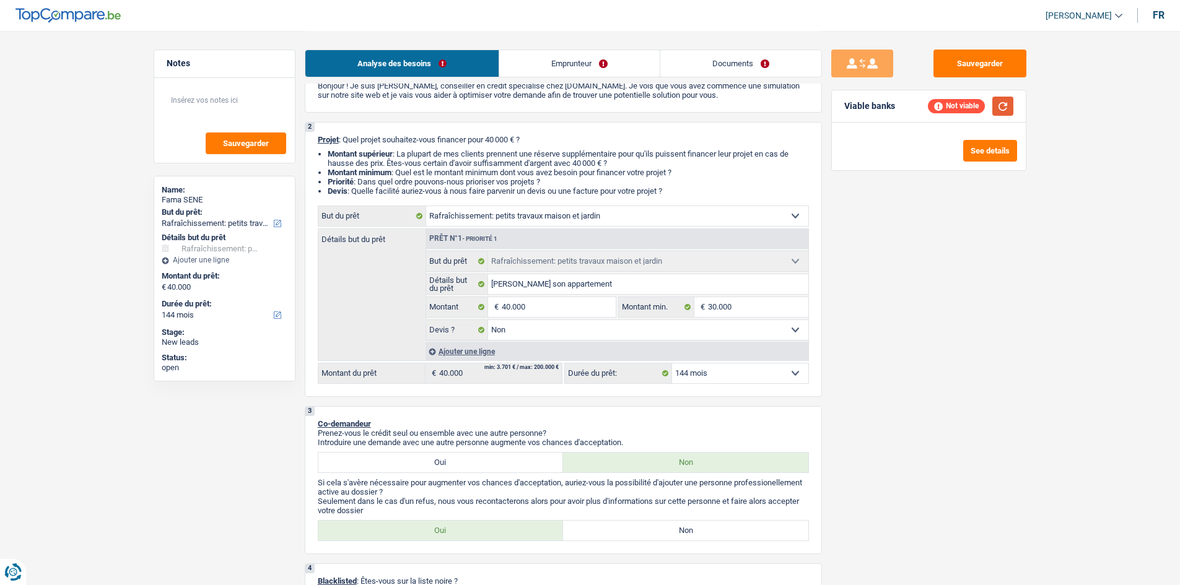
scroll to position [186, 0]
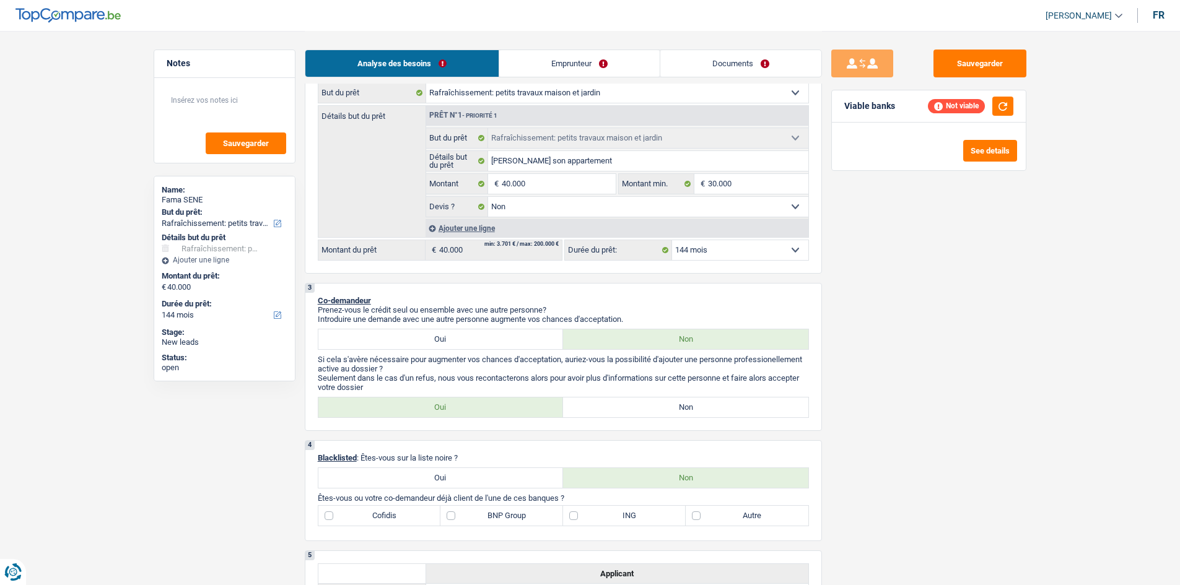
click at [469, 341] on label "Oui" at bounding box center [440, 340] width 245 height 20
click at [469, 341] on input "Oui" at bounding box center [440, 340] width 245 height 20
radio input "true"
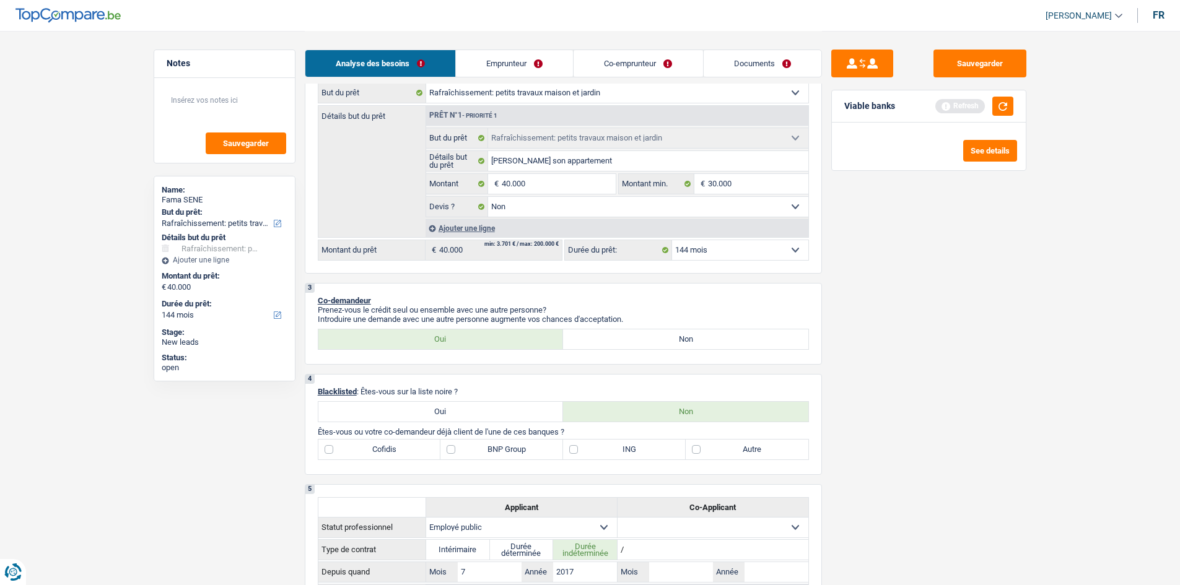
click at [608, 339] on label "Non" at bounding box center [685, 340] width 245 height 20
click at [608, 339] on input "Non" at bounding box center [685, 340] width 245 height 20
radio input "true"
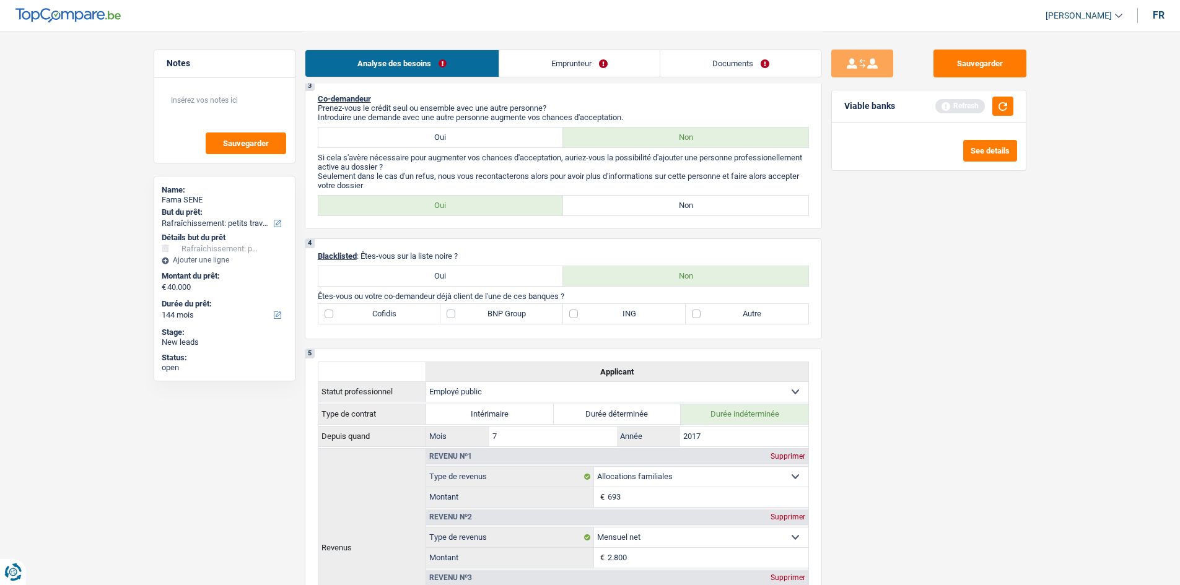
scroll to position [248, 0]
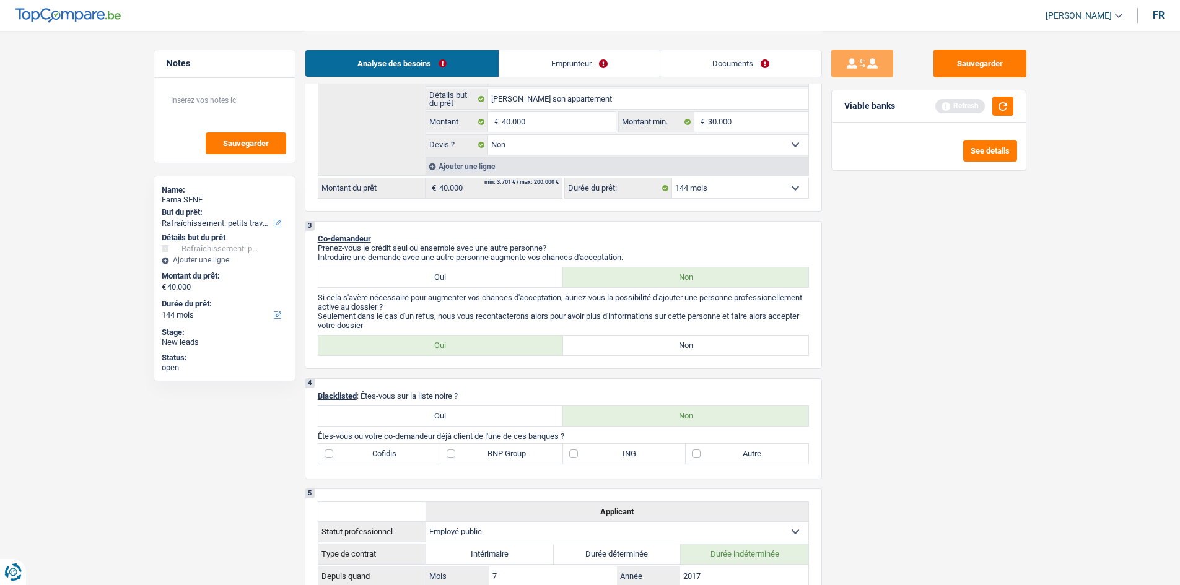
click at [456, 454] on label "BNP Group" at bounding box center [502, 454] width 123 height 20
click at [456, 454] on input "BNP Group" at bounding box center [502, 454] width 123 height 20
checkbox input "true"
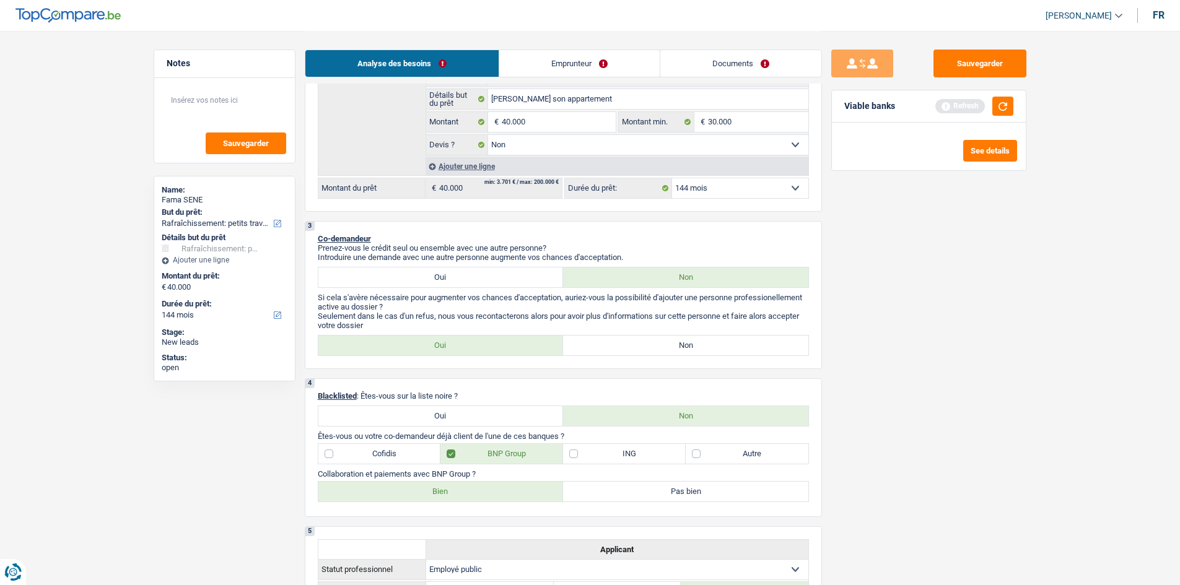
click at [607, 487] on label "Pas bien" at bounding box center [685, 492] width 245 height 20
click at [607, 487] on input "Pas bien" at bounding box center [685, 492] width 245 height 20
radio input "true"
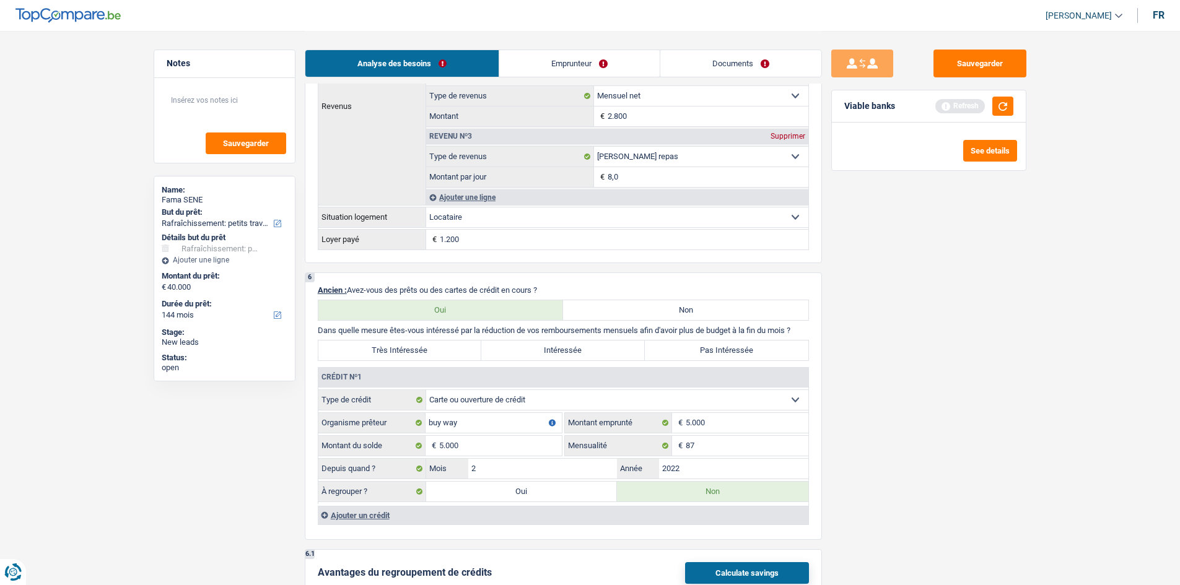
scroll to position [929, 0]
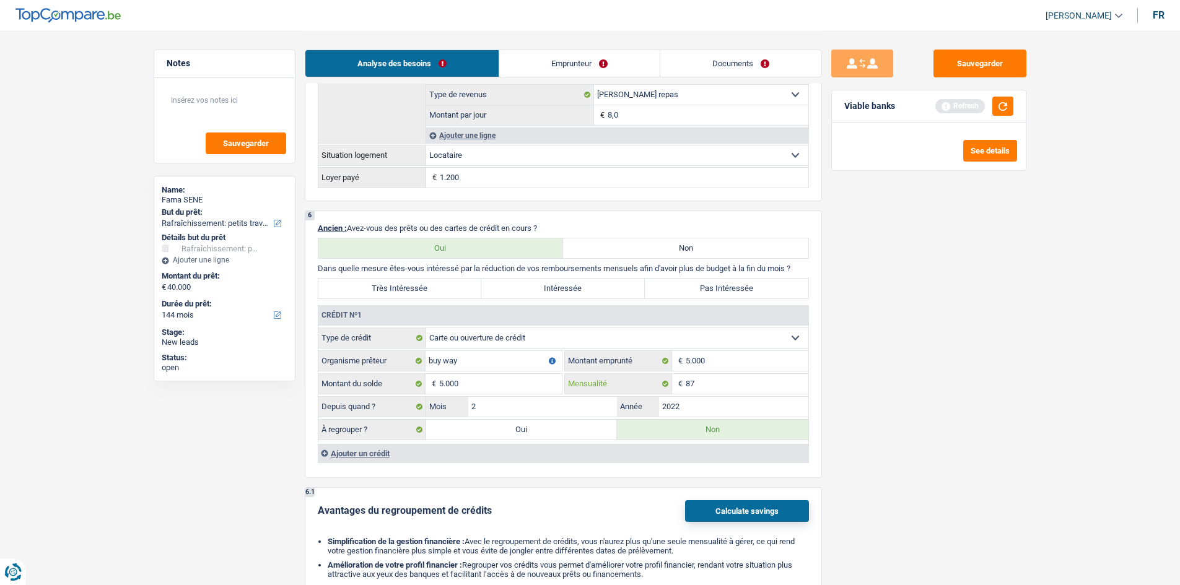
click at [720, 390] on input "87" at bounding box center [747, 384] width 123 height 20
type input "80"
click at [702, 407] on input "2022" at bounding box center [733, 407] width 149 height 20
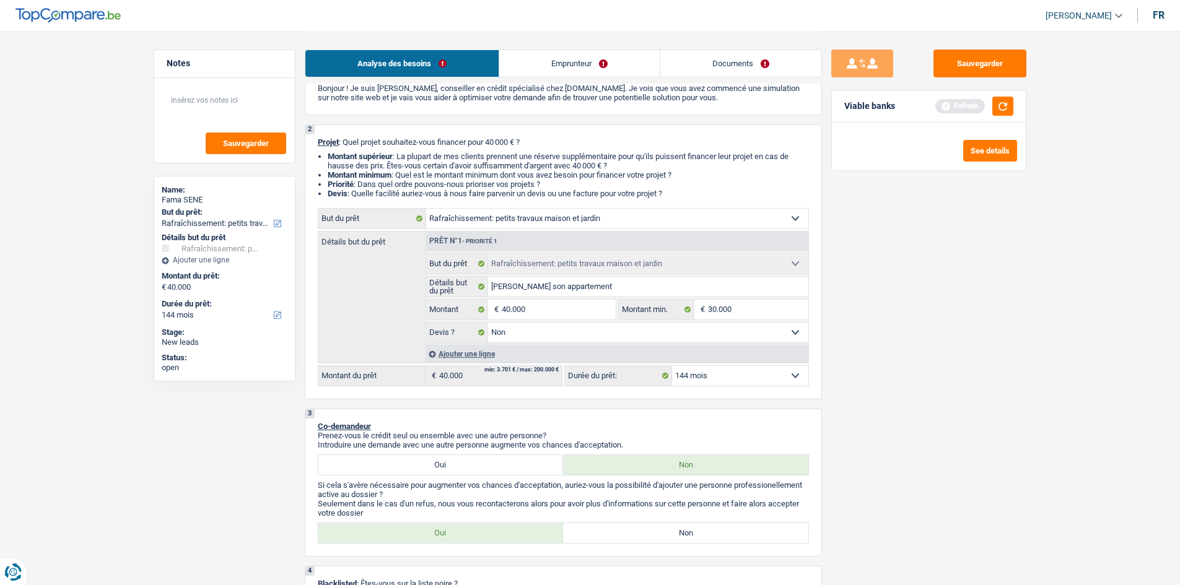
scroll to position [0, 0]
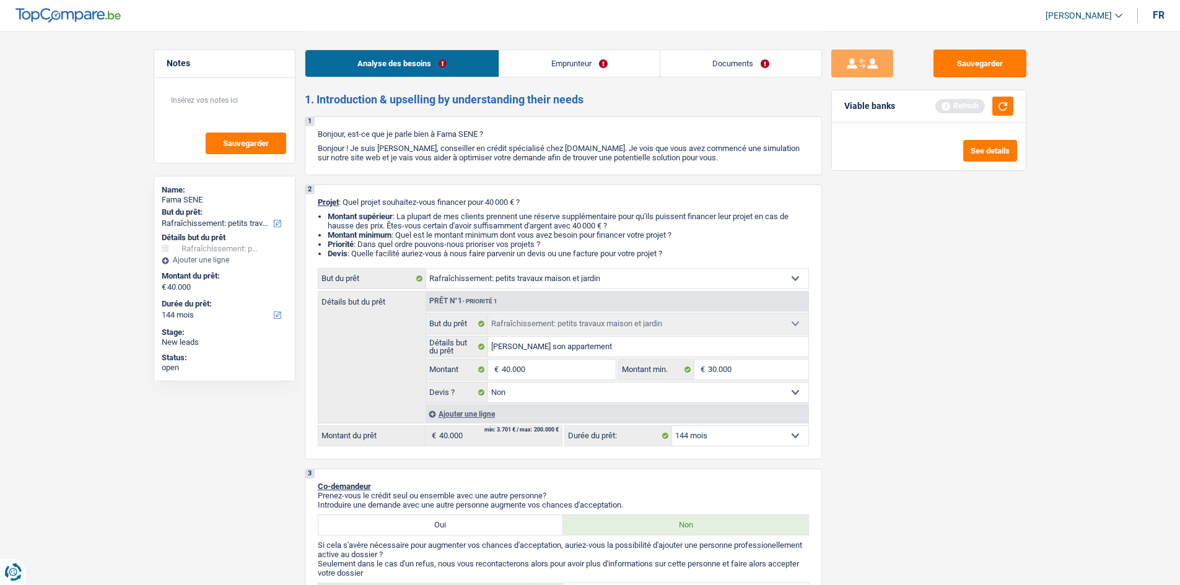
click at [553, 64] on link "Emprunteur" at bounding box center [579, 63] width 160 height 27
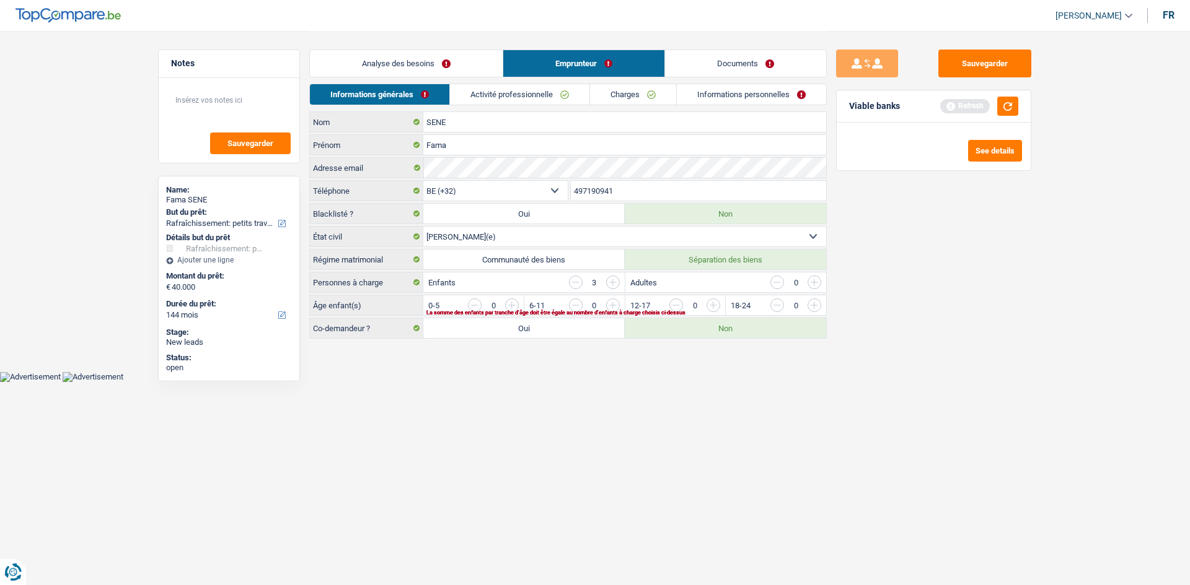
click at [616, 308] on input "button" at bounding box center [864, 309] width 516 height 20
click at [618, 307] on input "button" at bounding box center [864, 309] width 516 height 20
click at [542, 99] on link "Activité professionnelle" at bounding box center [519, 94] width 139 height 20
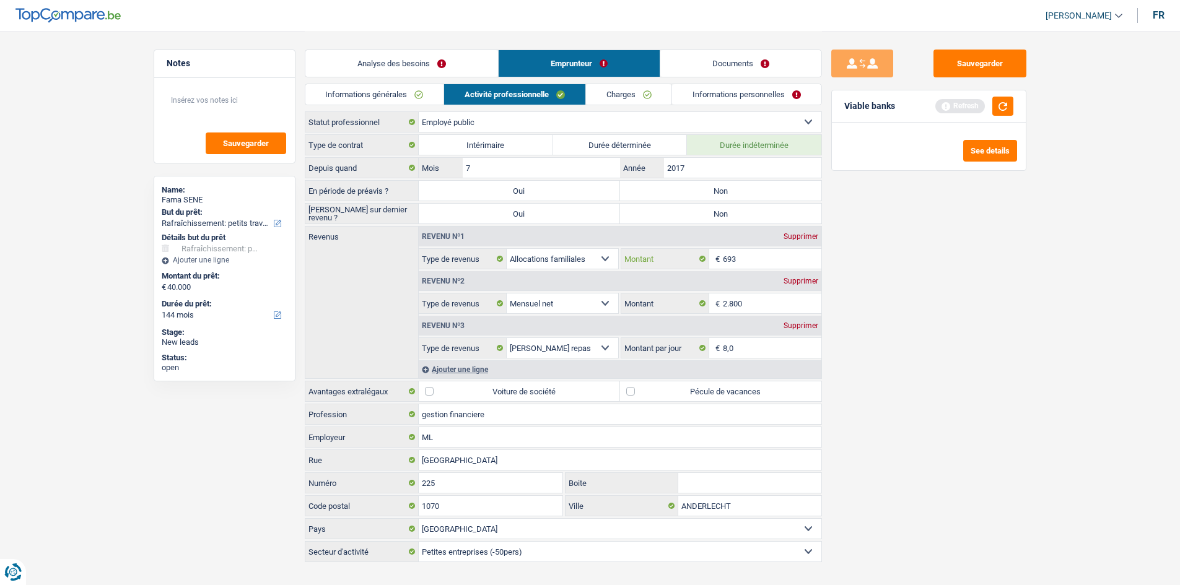
click at [760, 255] on input "693" at bounding box center [772, 259] width 99 height 20
type input "690"
click at [631, 385] on label "Pécule de vacances" at bounding box center [720, 392] width 201 height 20
click at [631, 385] on input "Pécule de vacances" at bounding box center [720, 392] width 201 height 20
checkbox input "true"
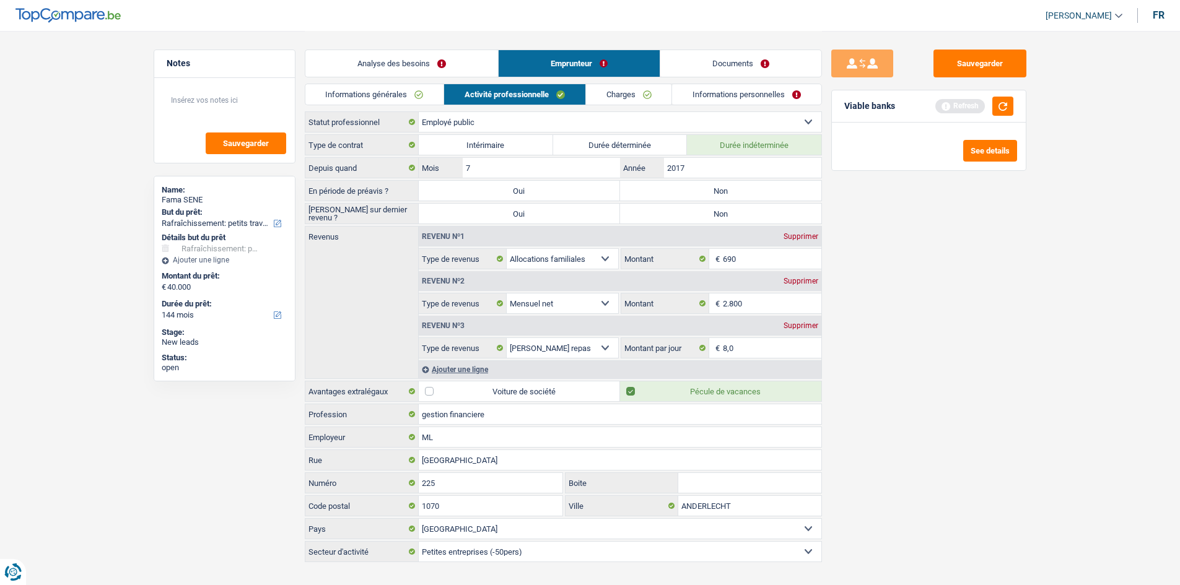
click at [623, 89] on link "Charges" at bounding box center [629, 94] width 86 height 20
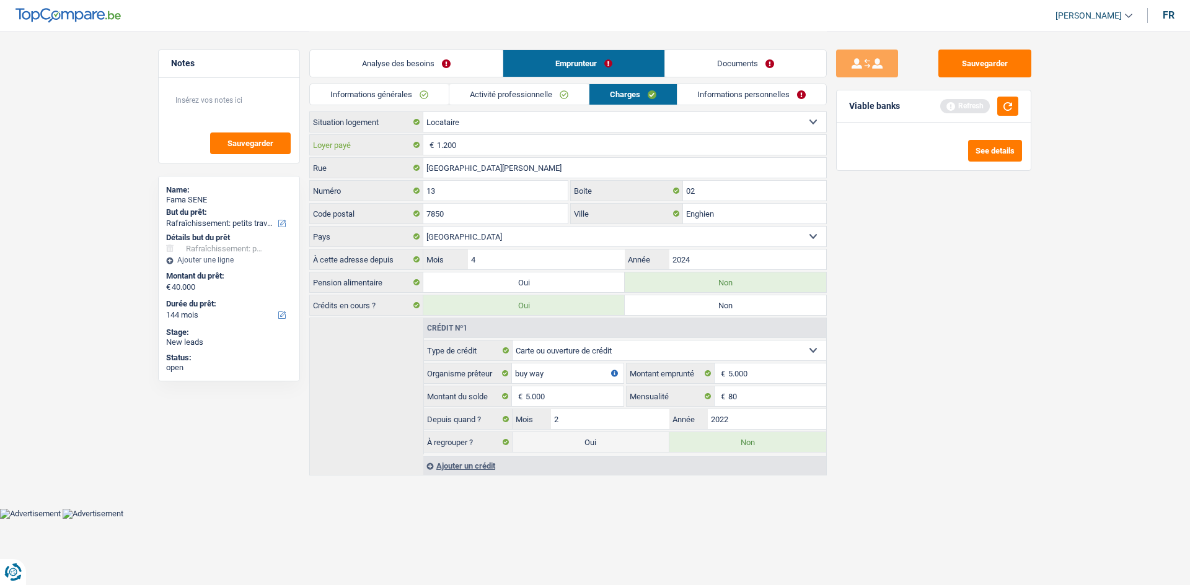
click at [532, 143] on input "1.200" at bounding box center [631, 145] width 389 height 20
type input "1"
type input "800"
click at [707, 98] on link "Informations personnelles" at bounding box center [751, 94] width 149 height 20
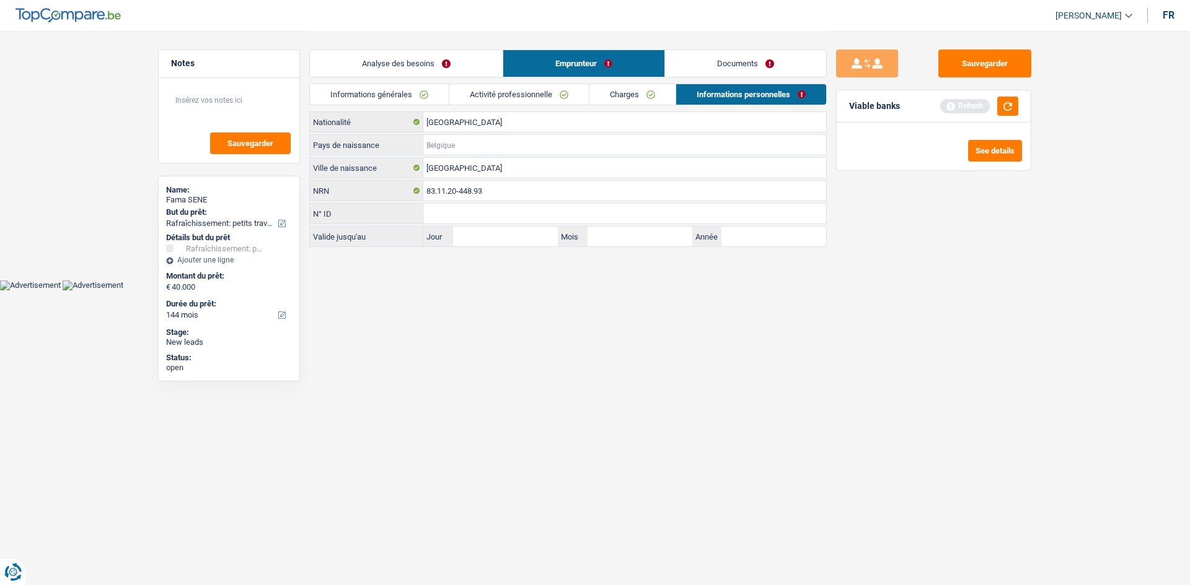
click at [461, 144] on input "Pays de naissance" at bounding box center [624, 145] width 403 height 20
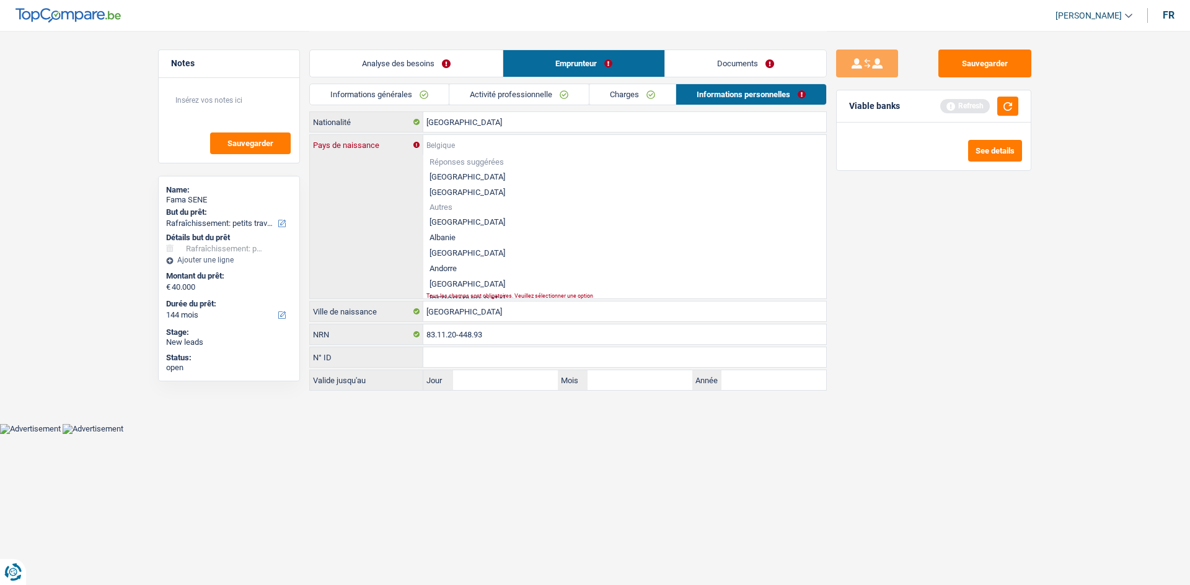
type input "S"
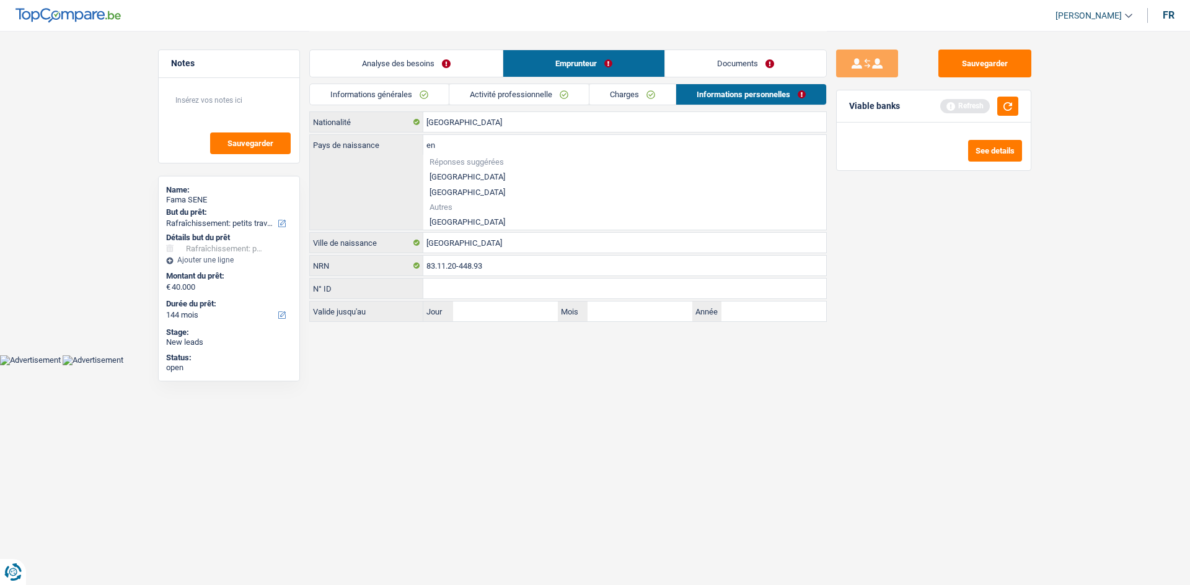
type input "e"
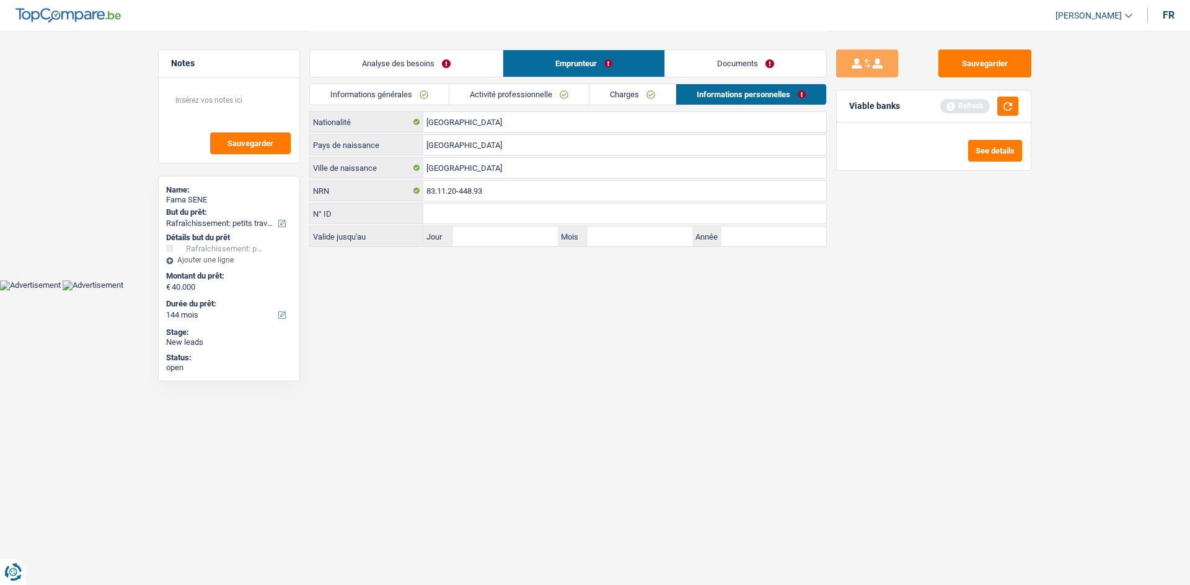
type input "Senegal"
click at [486, 173] on input "Sénégal" at bounding box center [624, 168] width 403 height 20
type input "S"
type input "Dakar"
click at [436, 148] on input "Senegal" at bounding box center [624, 145] width 403 height 20
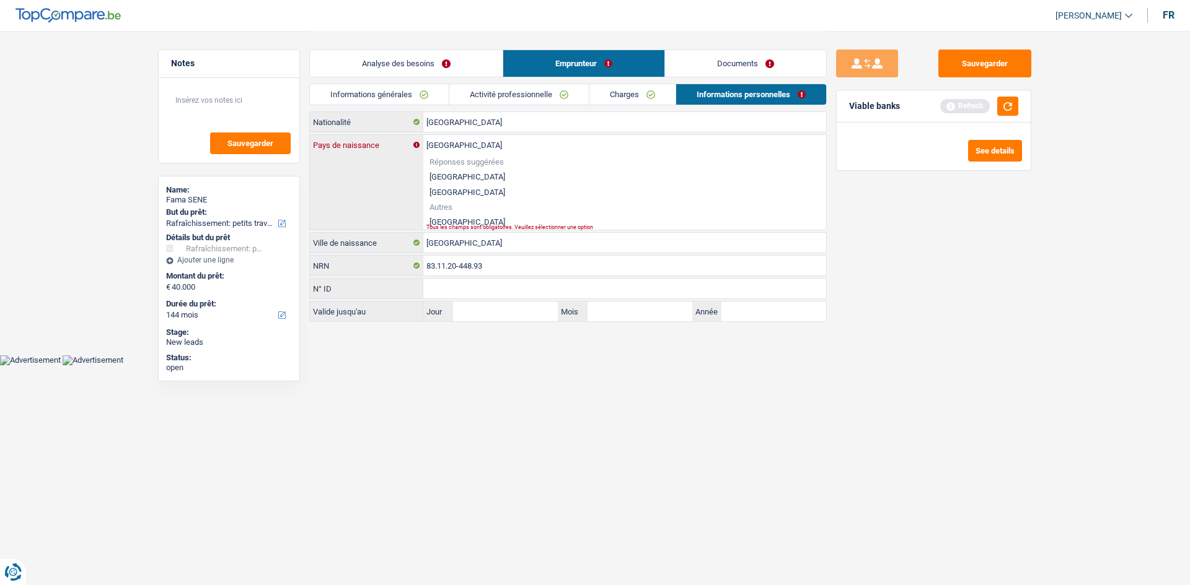
type input "Sénégal"
click at [463, 222] on li "Sénégal" at bounding box center [624, 221] width 403 height 15
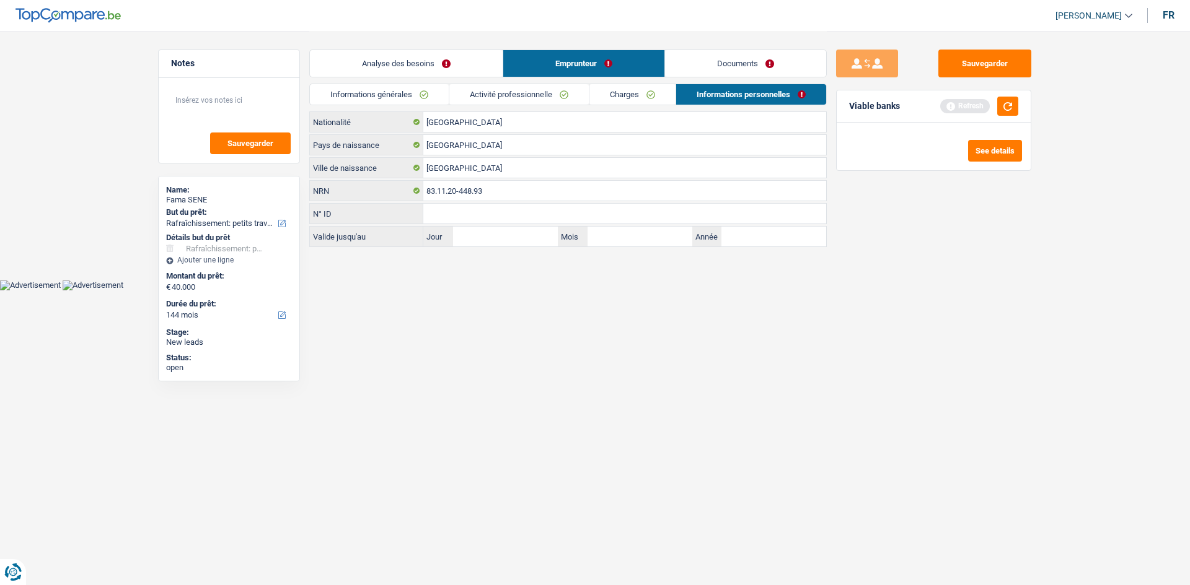
click at [406, 67] on link "Analyse des besoins" at bounding box center [406, 63] width 193 height 27
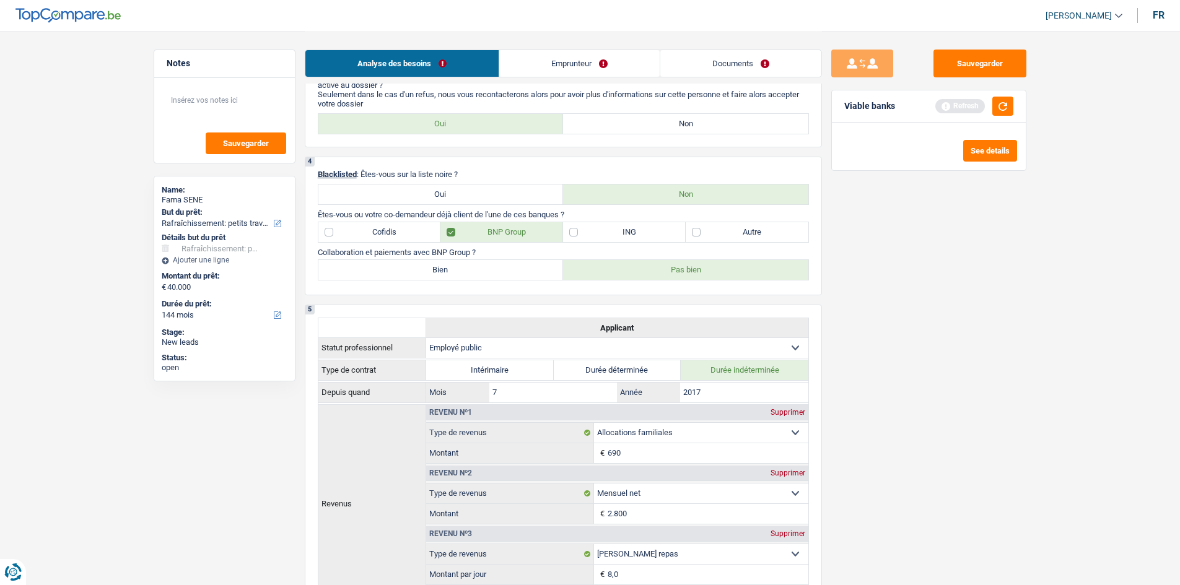
scroll to position [496, 0]
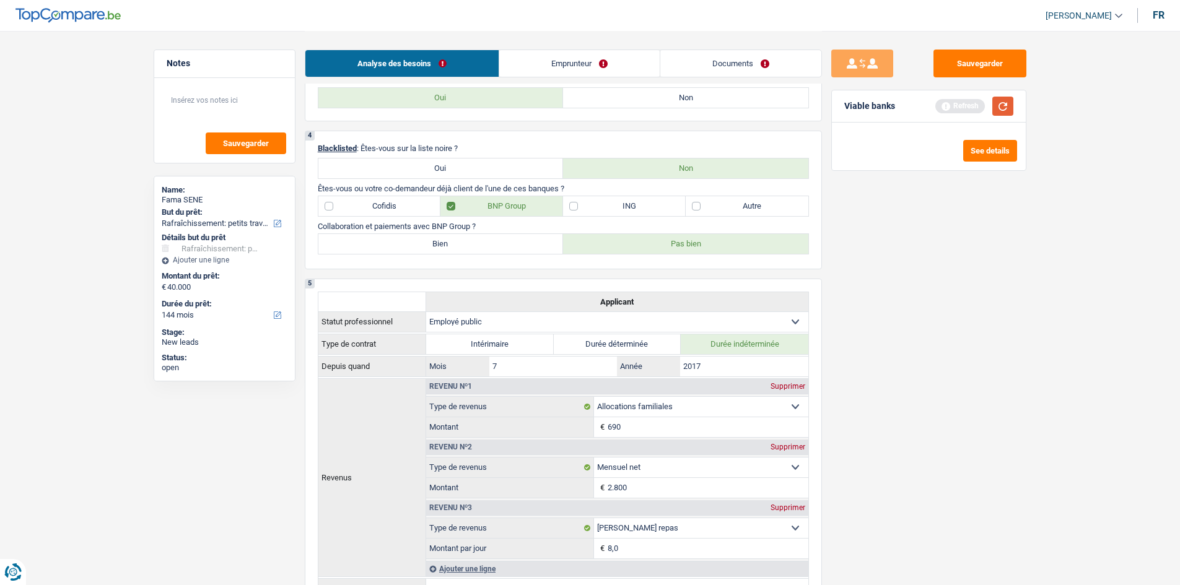
click at [1007, 105] on button "button" at bounding box center [1003, 106] width 21 height 19
click at [983, 150] on button "See details" at bounding box center [990, 151] width 54 height 22
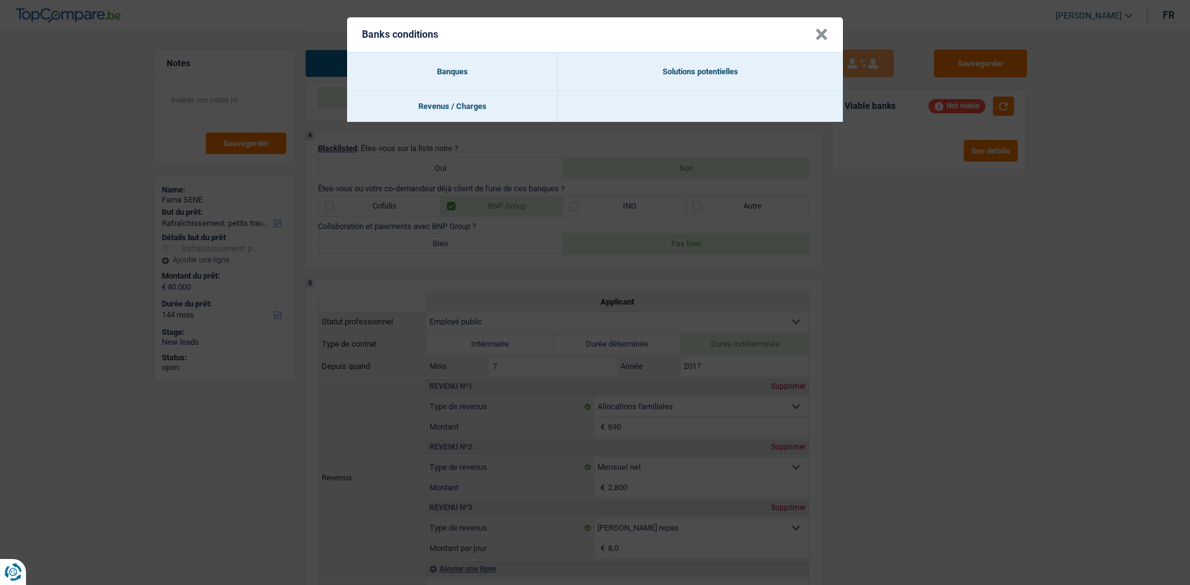
click at [819, 33] on button "×" at bounding box center [821, 35] width 13 height 12
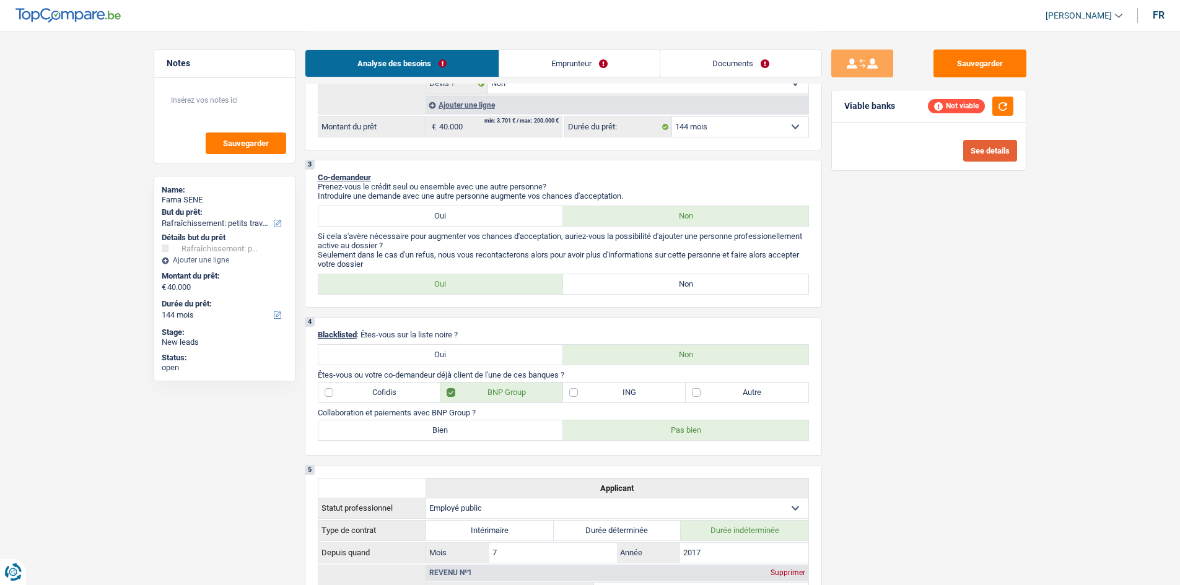
scroll to position [0, 0]
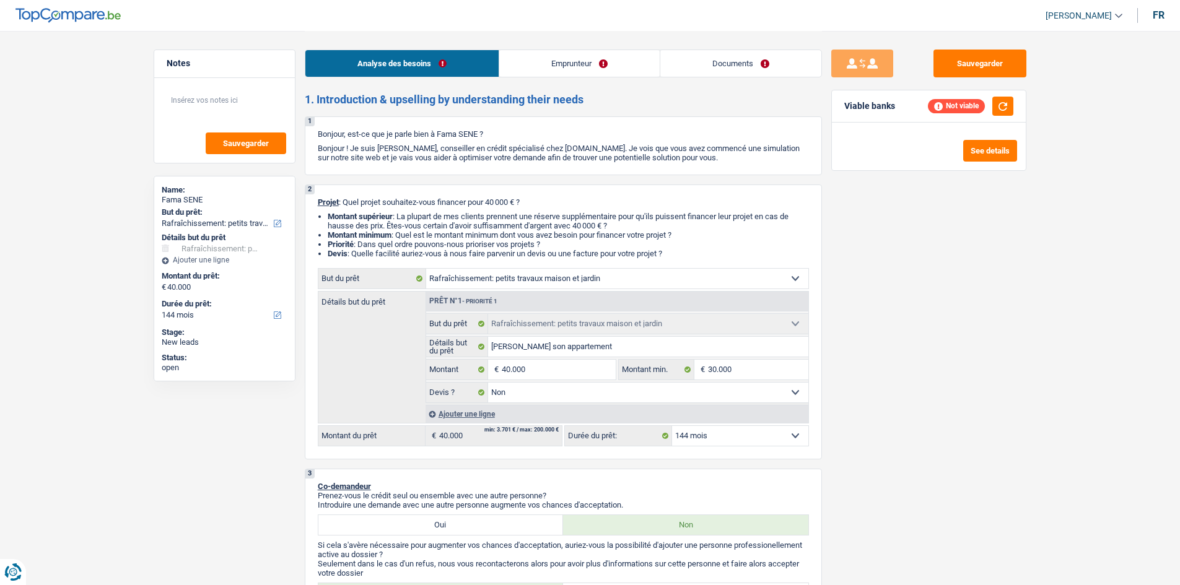
click at [525, 390] on select "Oui Non Non répondu Sélectionner une option" at bounding box center [648, 393] width 320 height 20
select select "yes"
click at [488, 383] on select "Oui Non Non répondu Sélectionner une option" at bounding box center [648, 393] width 320 height 20
select select "yes"
click at [994, 105] on button "button" at bounding box center [1003, 106] width 21 height 19
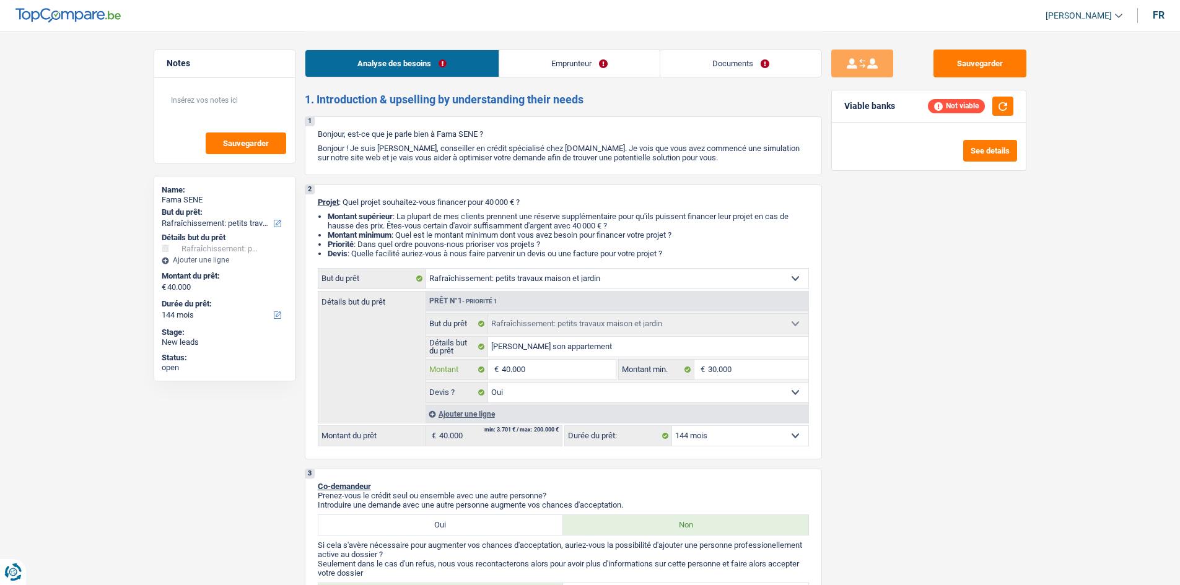
click at [569, 366] on input "40.000" at bounding box center [558, 370] width 113 height 20
type input "4.000"
type input "400"
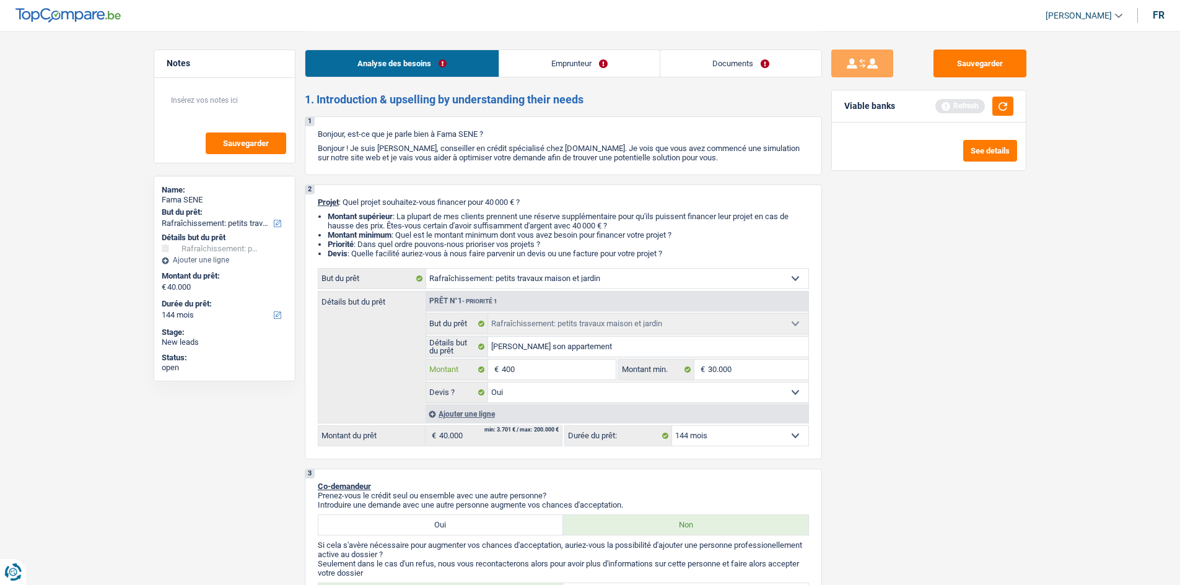
type input "40"
type input "4"
type input "3"
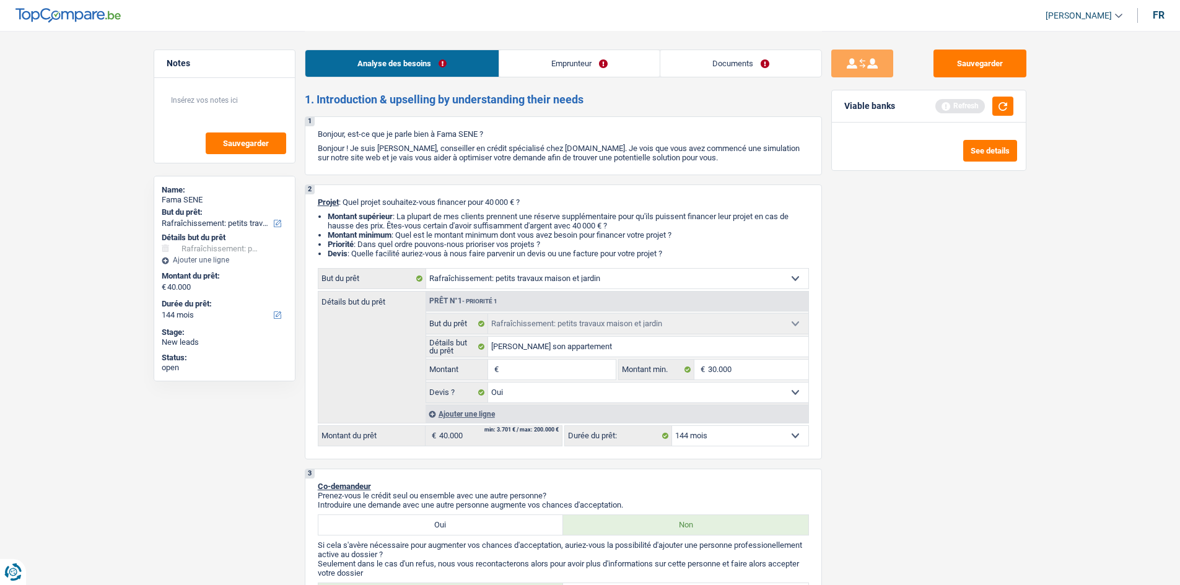
type input "3"
type input "35"
type input "350"
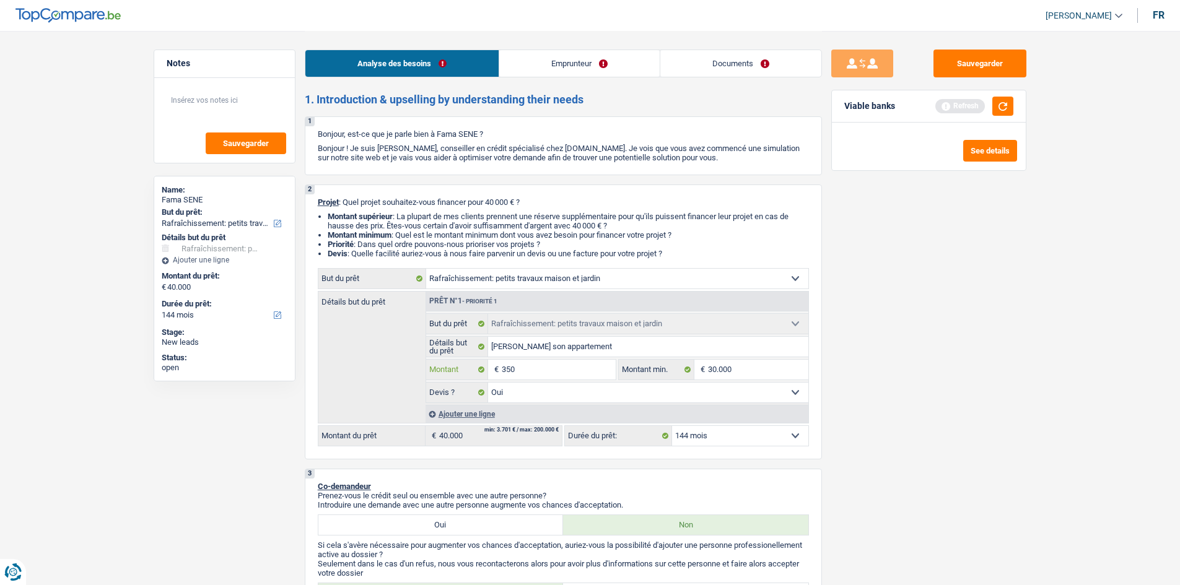
type input "3.500"
type input "35.000"
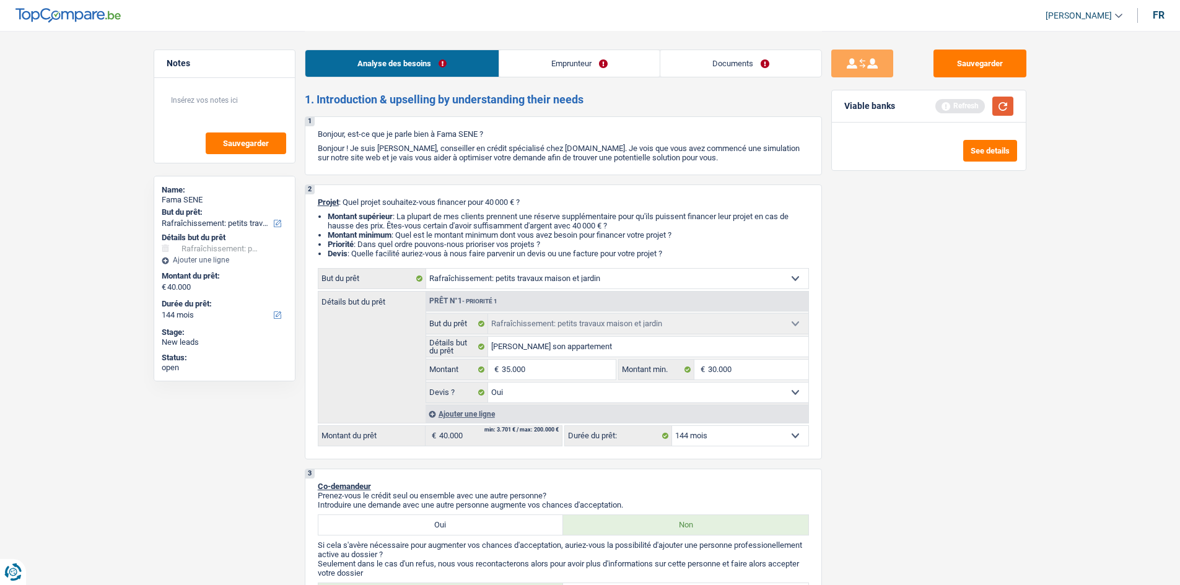
type input "35.000"
select select "120"
type input "35.000"
select select "120"
type input "35.000"
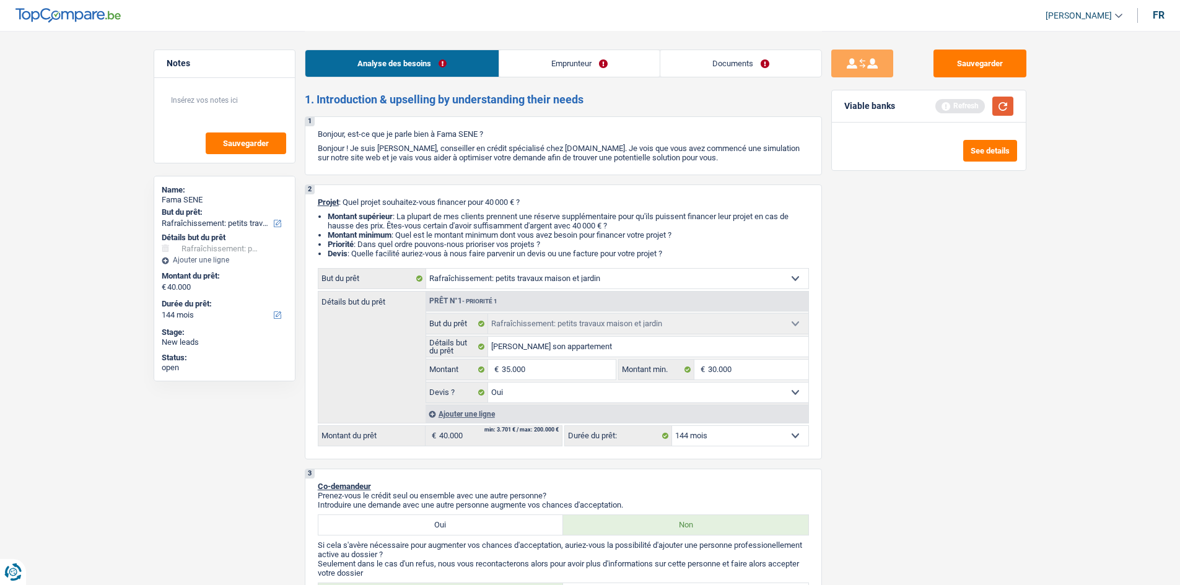
select select "120"
click at [1002, 104] on button "button" at bounding box center [1003, 106] width 21 height 19
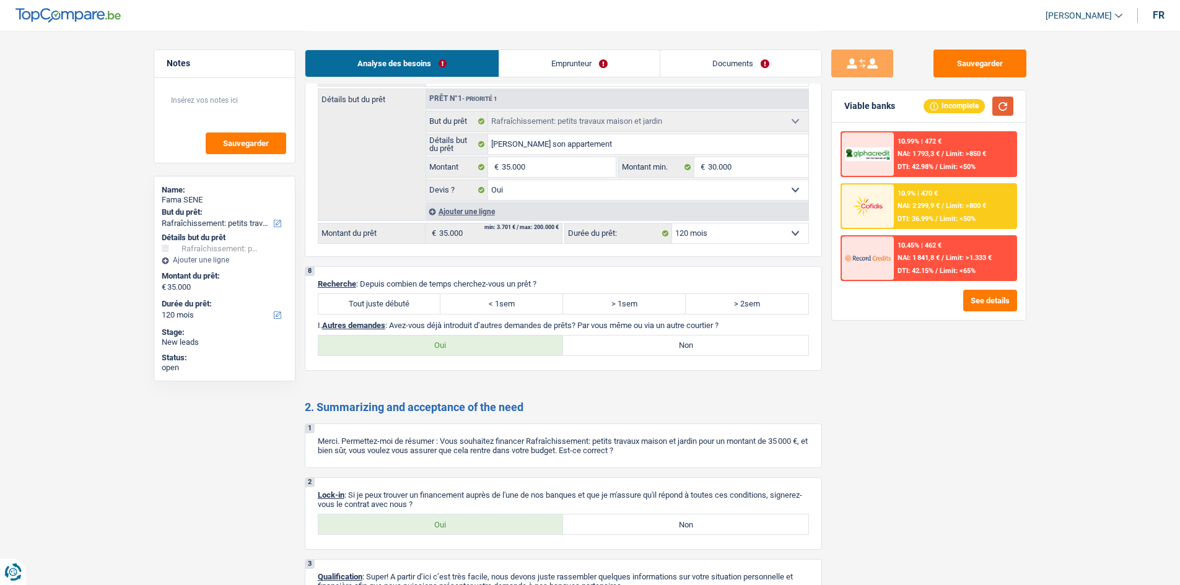
scroll to position [1631, 0]
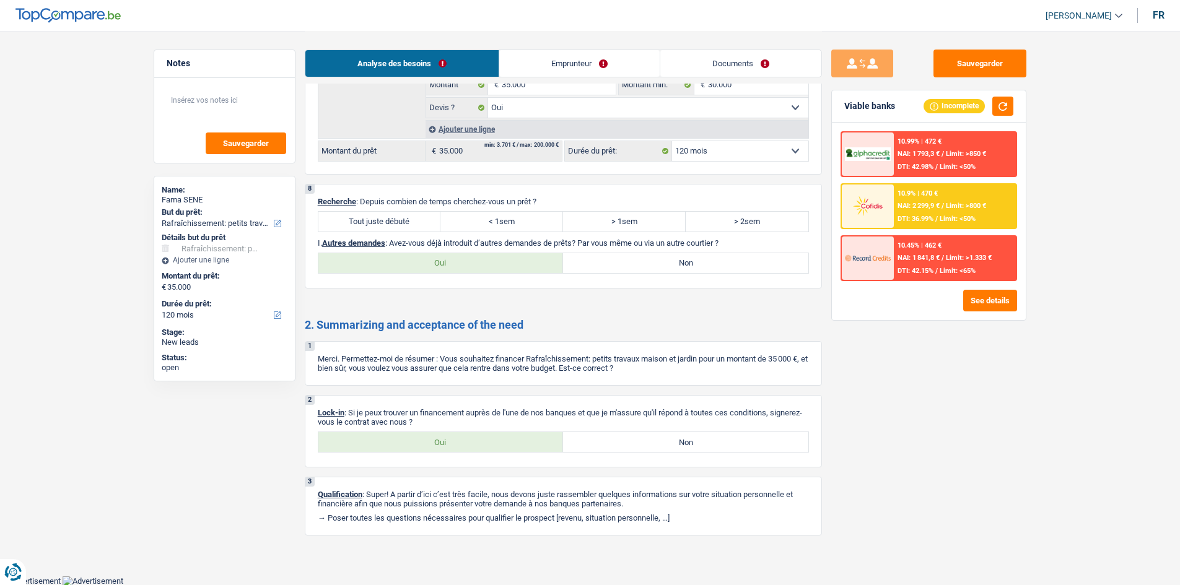
click at [534, 217] on label "< 1sem" at bounding box center [502, 222] width 123 height 20
click at [534, 217] on input "< 1sem" at bounding box center [502, 222] width 123 height 20
radio input "true"
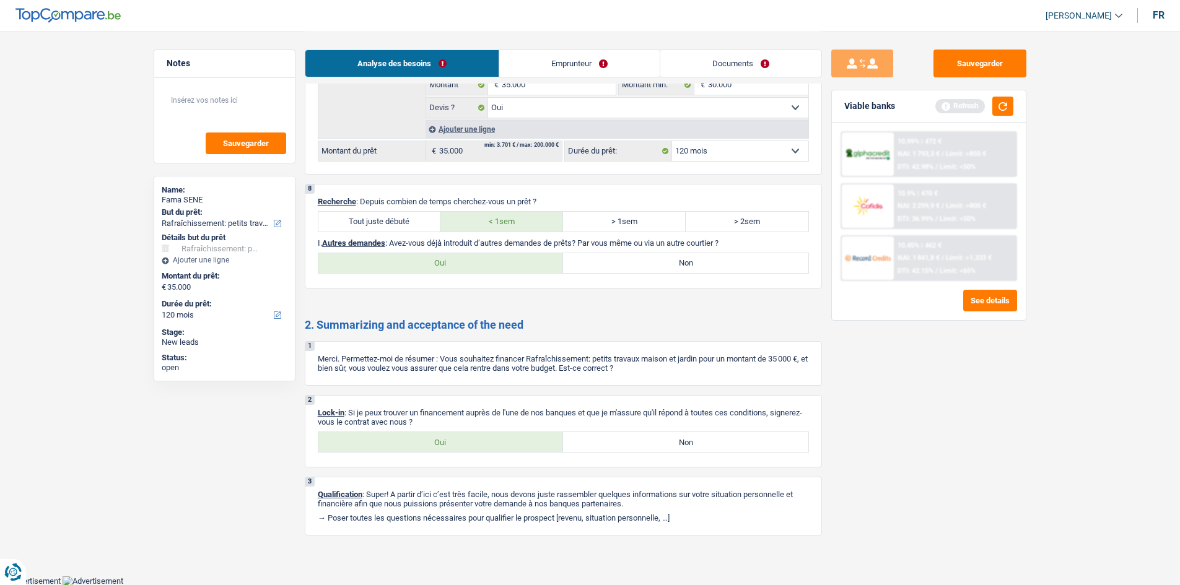
click at [511, 270] on label "Oui" at bounding box center [440, 263] width 245 height 20
click at [511, 270] on input "Oui" at bounding box center [440, 263] width 245 height 20
radio input "true"
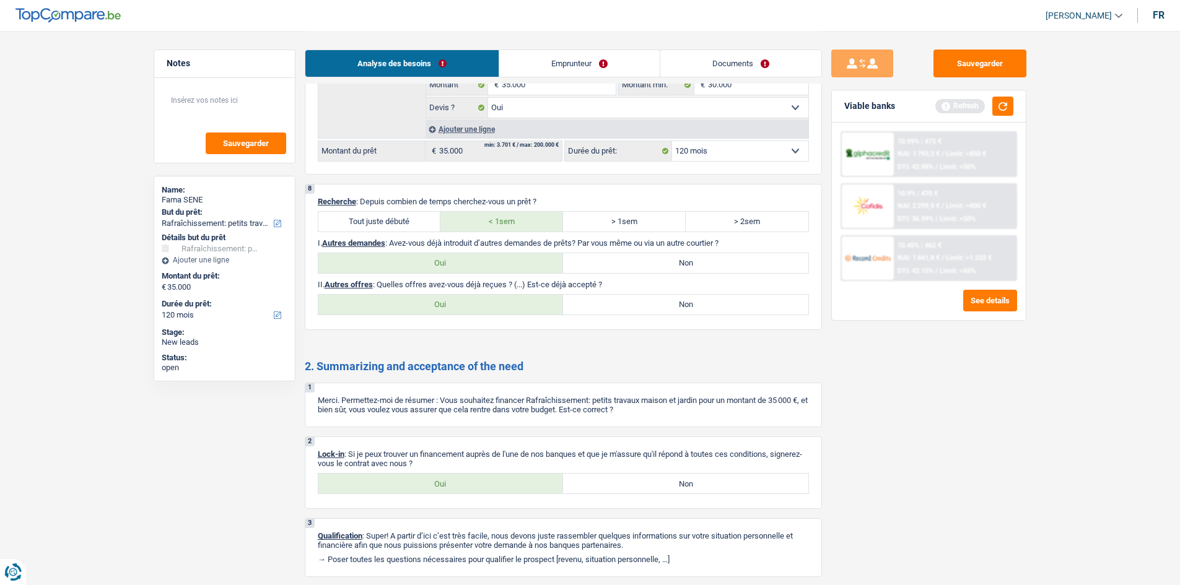
click at [642, 267] on label "Non" at bounding box center [685, 263] width 245 height 20
click at [642, 267] on input "Non" at bounding box center [685, 263] width 245 height 20
radio input "true"
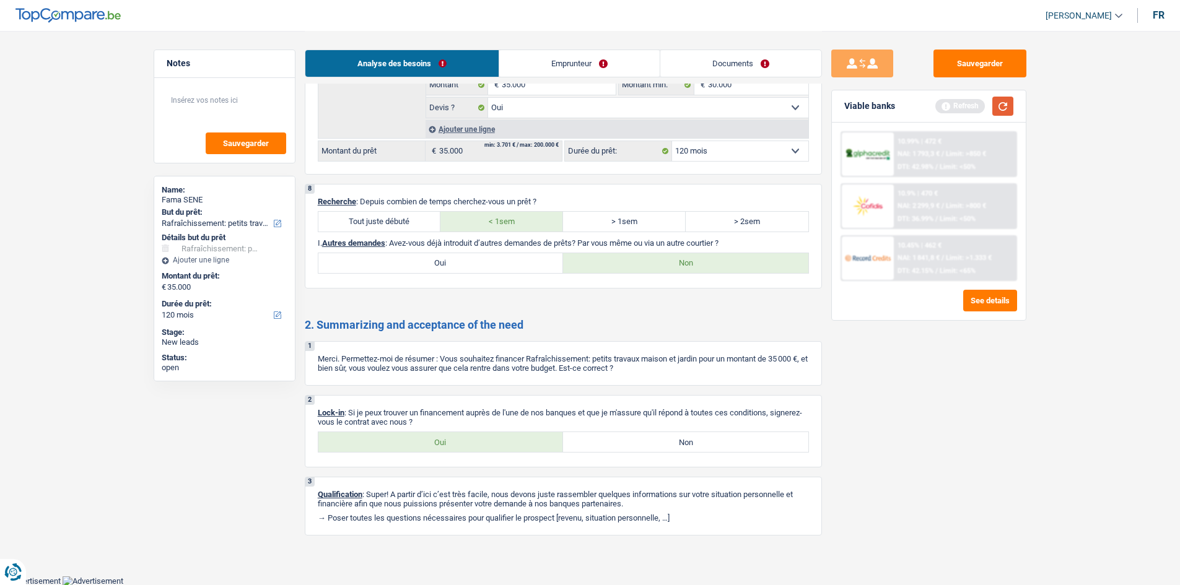
click at [1007, 102] on button "button" at bounding box center [1003, 106] width 21 height 19
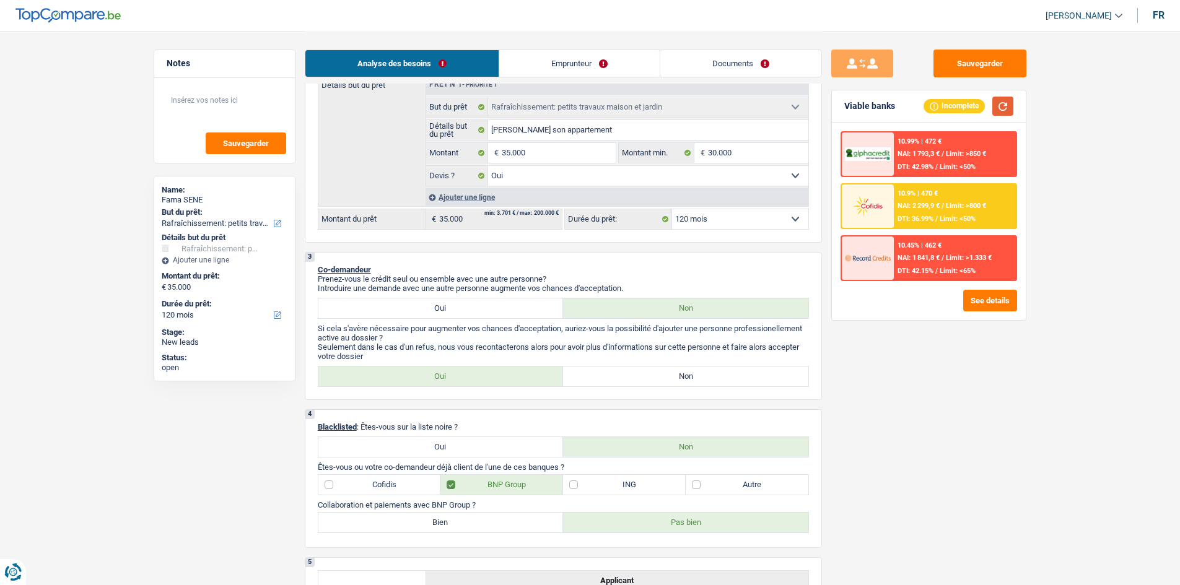
scroll to position [0, 0]
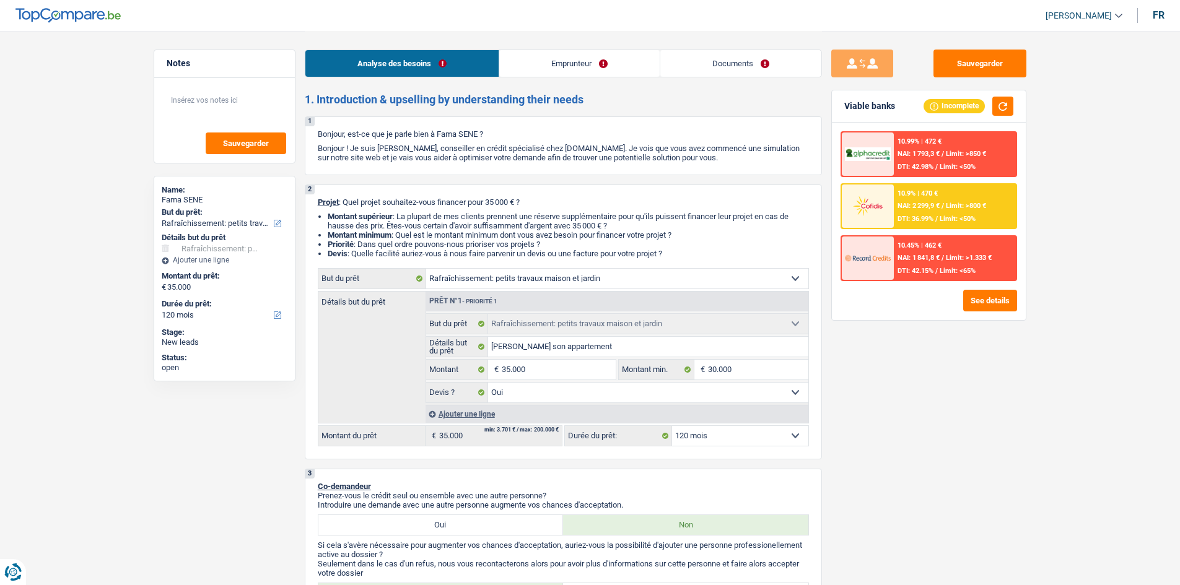
click at [574, 56] on link "Emprunteur" at bounding box center [579, 63] width 160 height 27
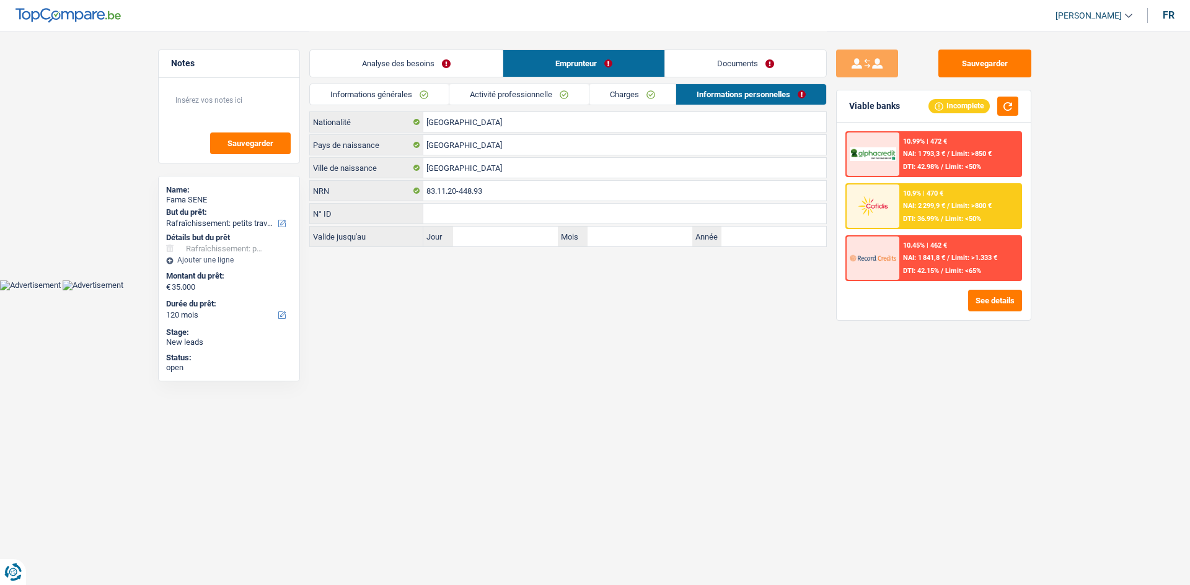
click at [417, 61] on link "Analyse des besoins" at bounding box center [406, 63] width 193 height 27
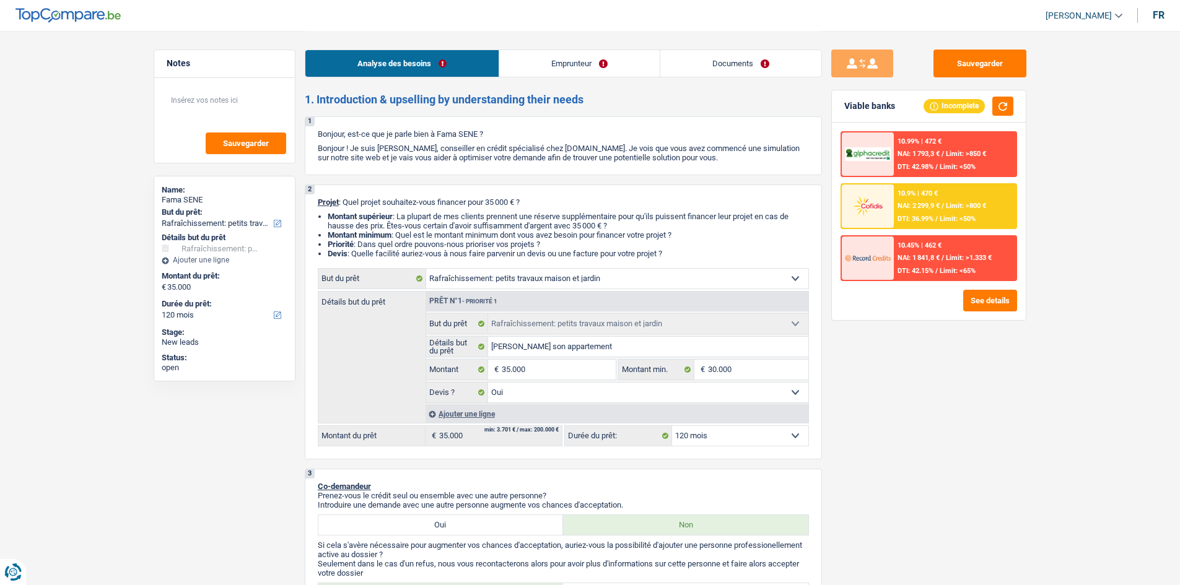
click at [631, 269] on select "Confort maison: meubles, textile, peinture, électroménager, outillage non-profe…" at bounding box center [617, 279] width 382 height 20
select select "movingOrInstallation"
click at [426, 269] on select "Confort maison: meubles, textile, peinture, électroménager, outillage non-profe…" at bounding box center [617, 279] width 382 height 20
select select "movingOrInstallation"
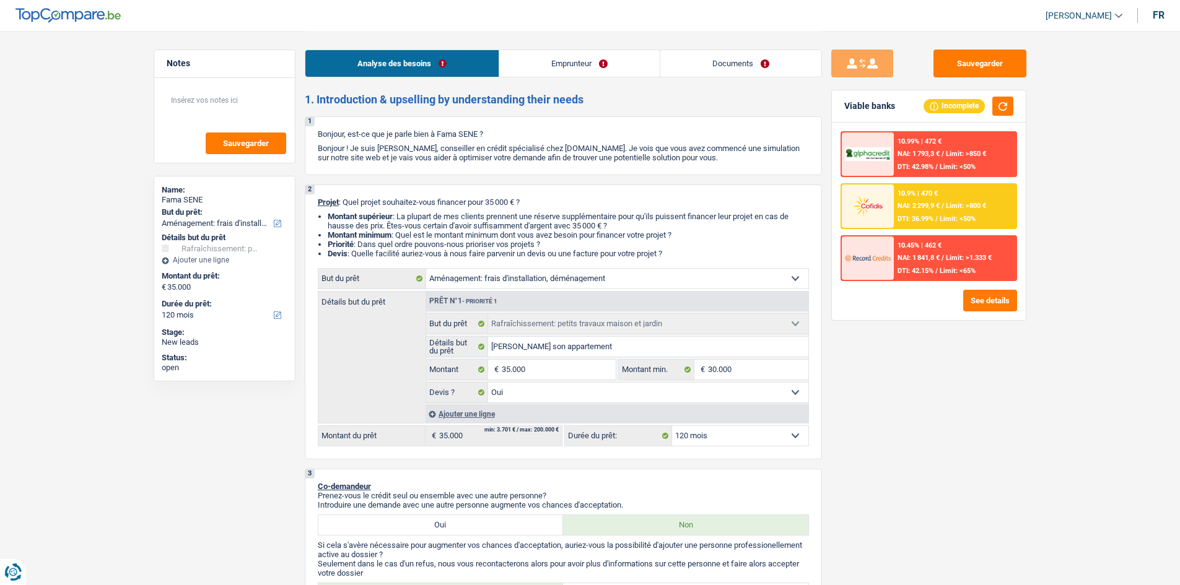
select select
select select "movingOrInstallation"
select select
select select "movingOrInstallation"
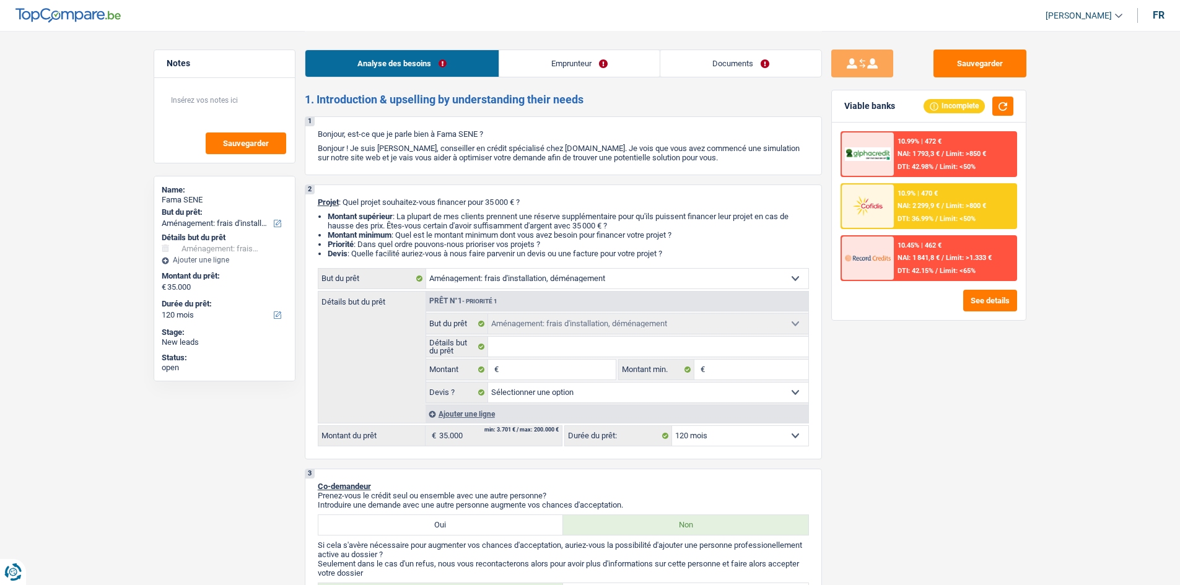
select select "houseOrGarden"
select select "yes"
select select "houseOrGarden"
select select "yes"
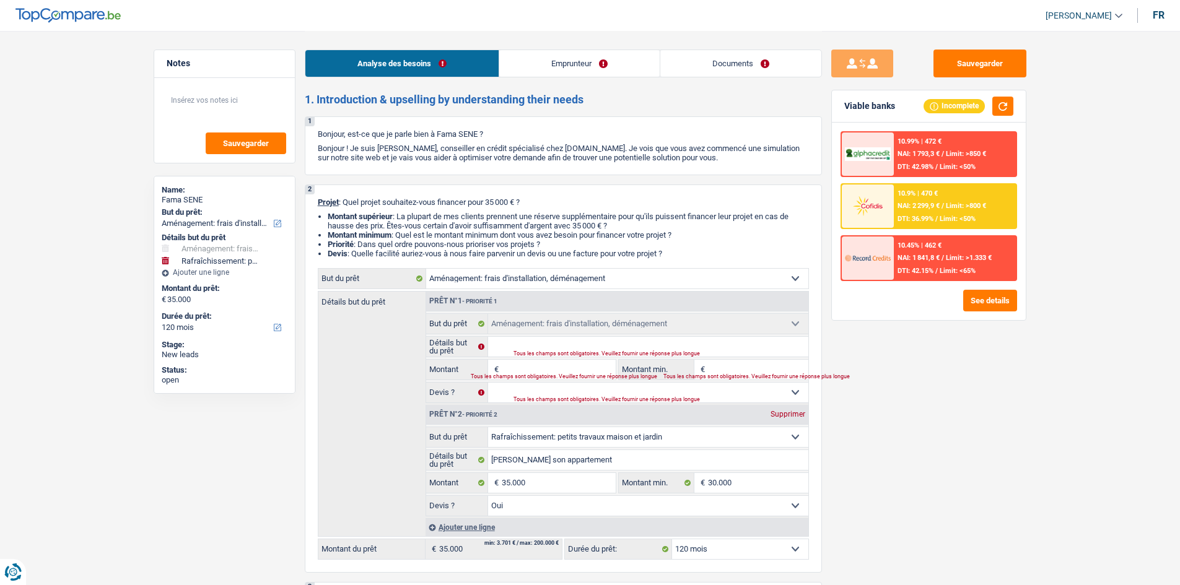
click at [784, 414] on div "Supprimer" at bounding box center [788, 414] width 41 height 7
type input "0"
select select
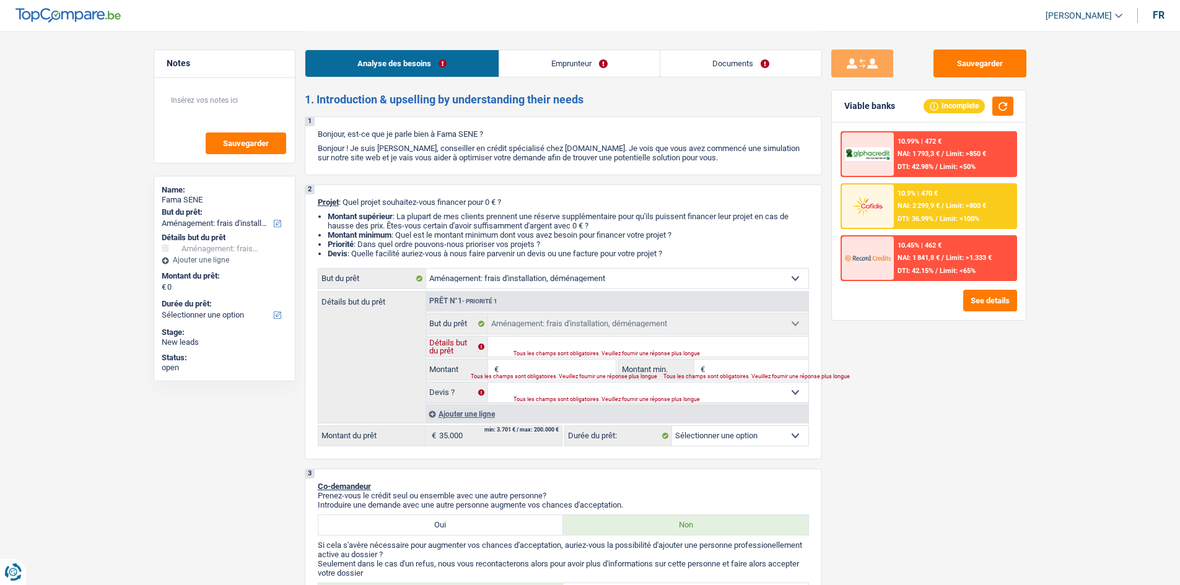
click at [535, 348] on input "Détails but du prêt" at bounding box center [648, 347] width 320 height 20
type input "A"
type input "Am"
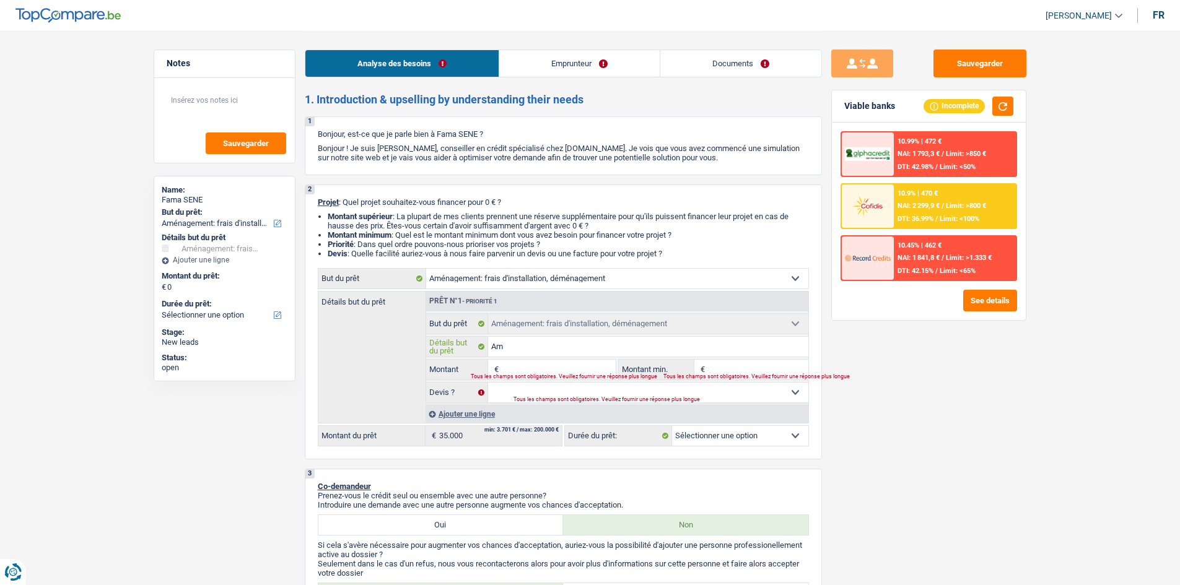
type input "Ame"
type input "Amen"
type input "Amena"
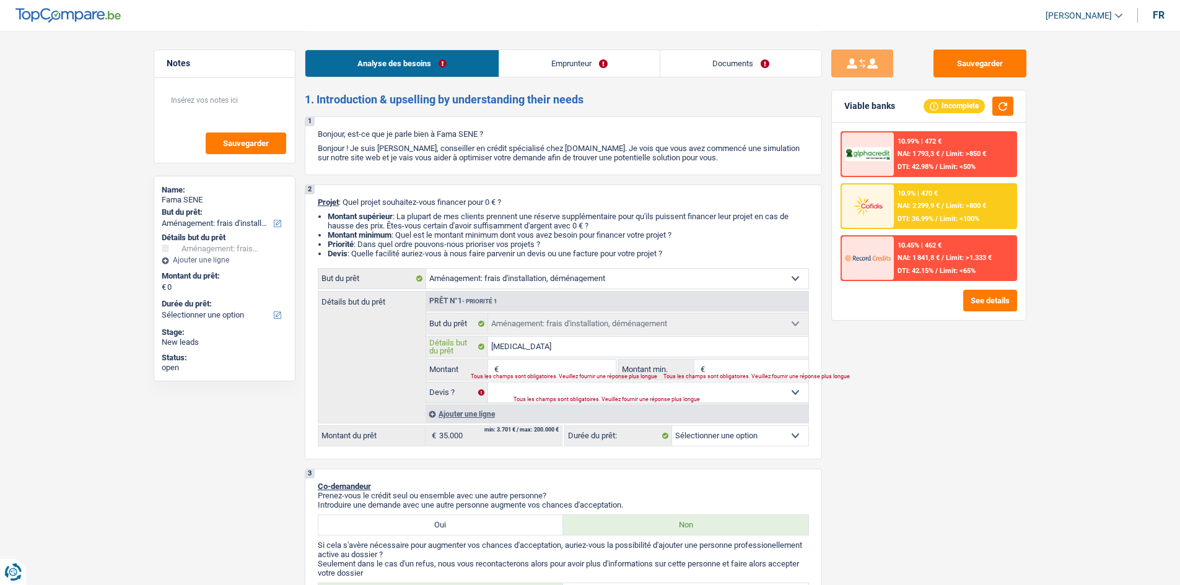
type input "Amena"
type input "Amenag"
type input "Amenage"
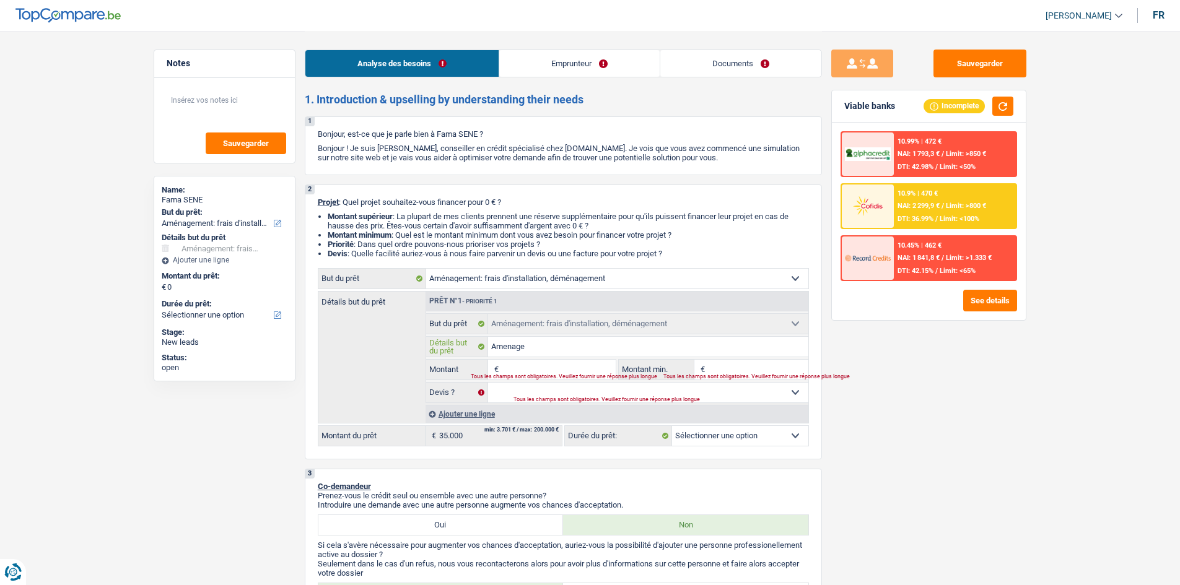
type input "Amenager"
type input "Amenager s"
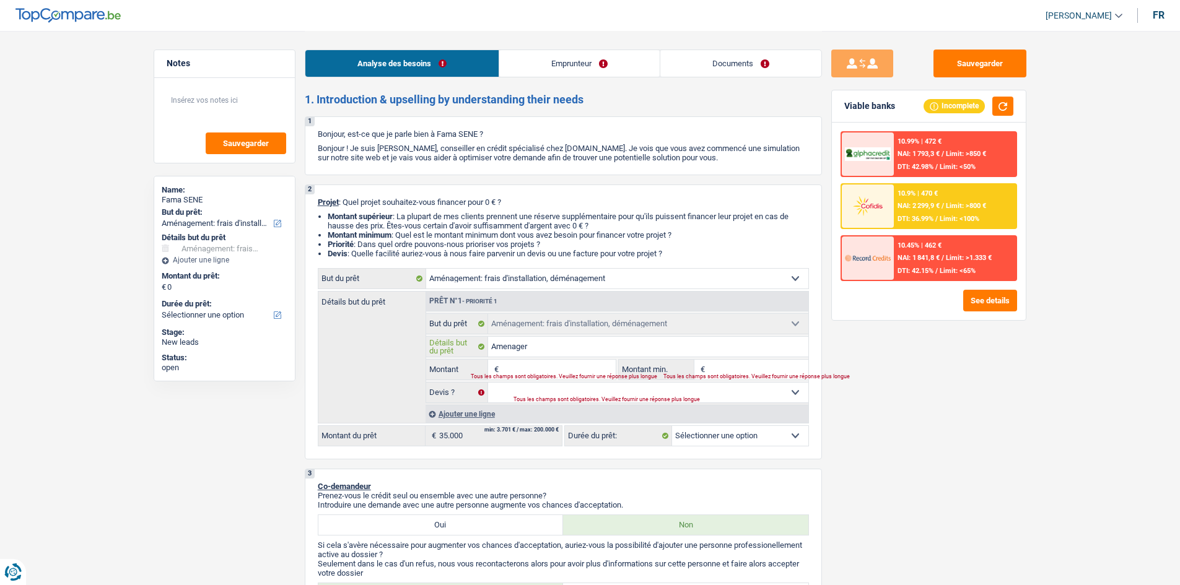
type input "Amenager s"
type input "Amenager so"
type input "Amenager son"
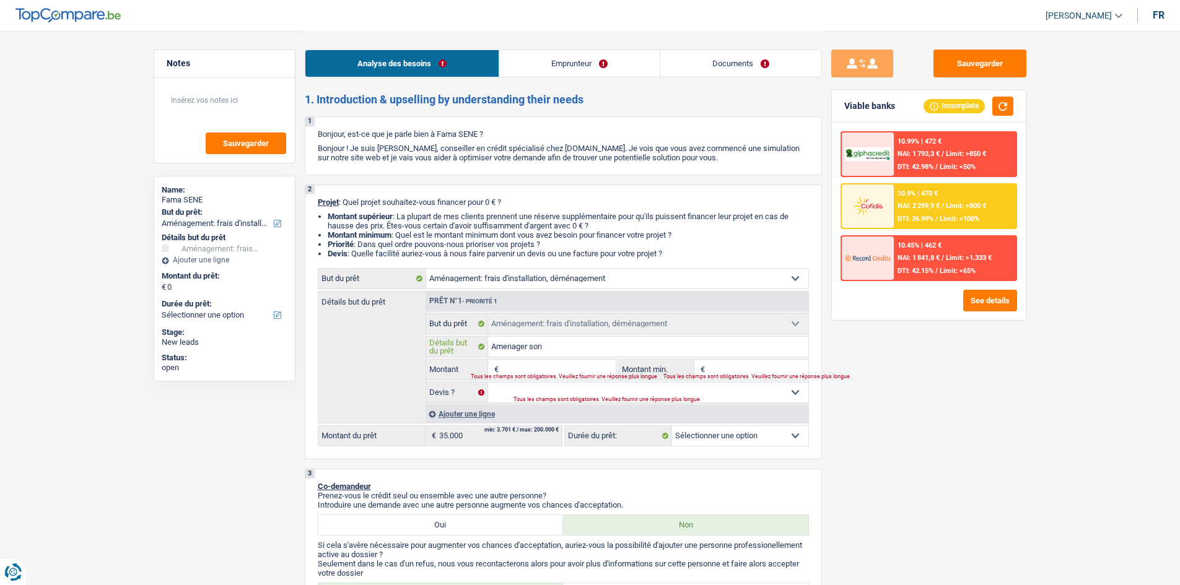
type input "Amenager son"
type input "Amenager son a"
type input "Amenager son ap"
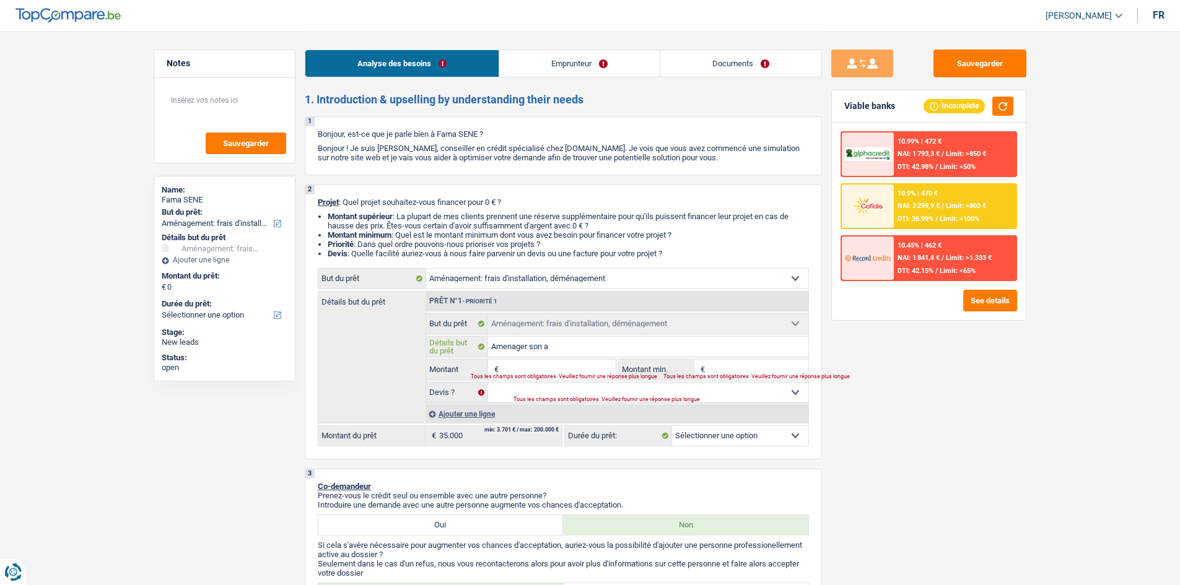
type input "Amenager son ap"
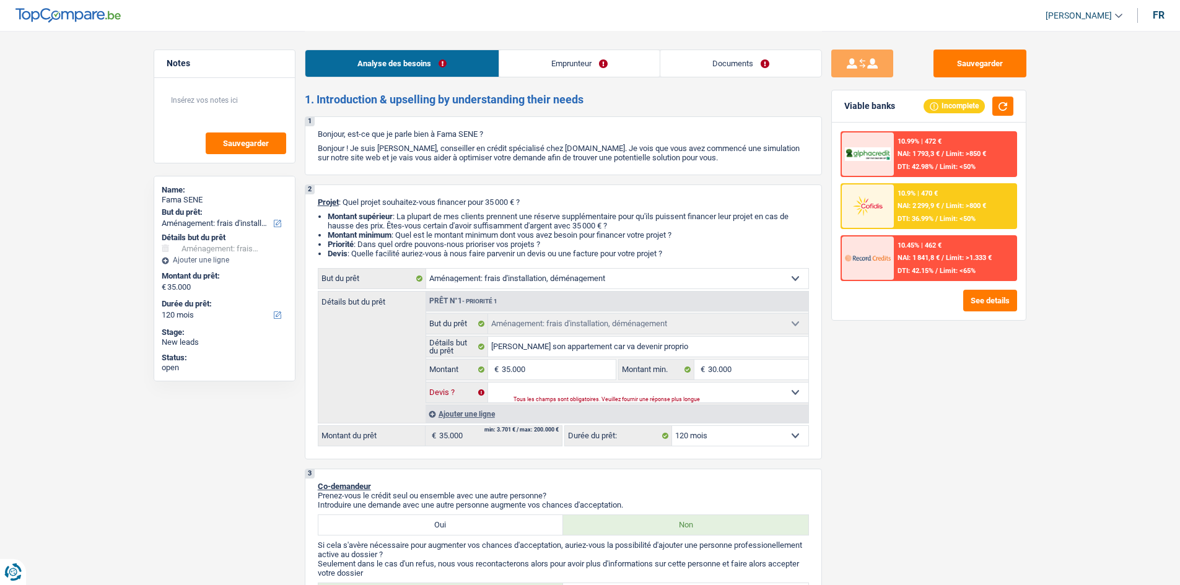
drag, startPoint x: 543, startPoint y: 346, endPoint x: 591, endPoint y: 393, distance: 67.9
click at [591, 393] on select "Oui Non Non répondu Sélectionner une option" at bounding box center [648, 393] width 320 height 20
click at [488, 383] on select "Oui Non Non répondu Sélectionner une option" at bounding box center [648, 393] width 320 height 20
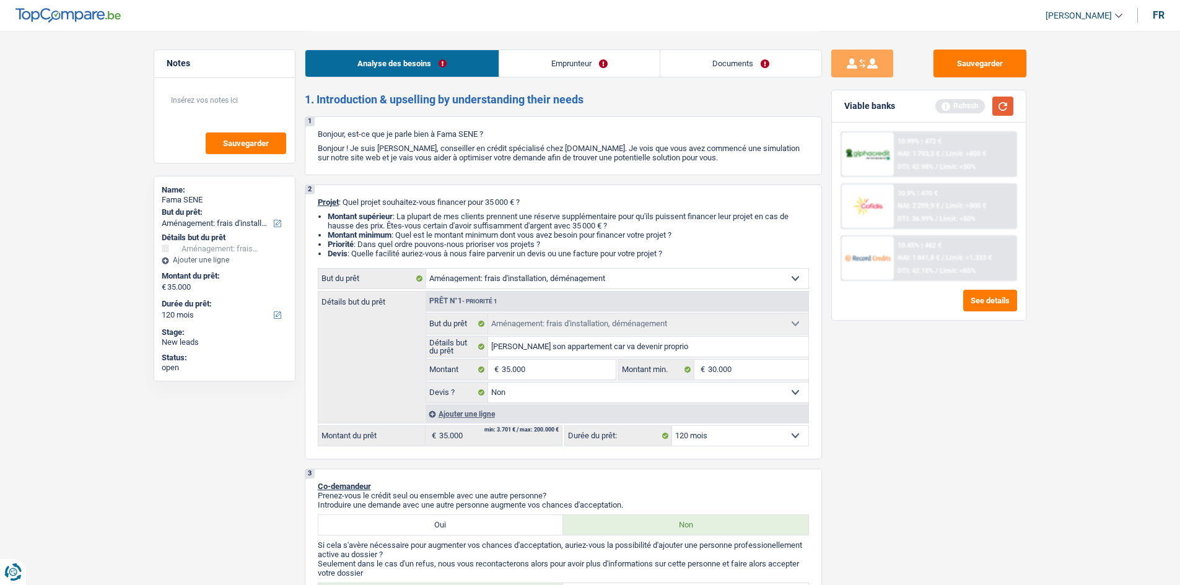
click at [1004, 106] on button "button" at bounding box center [1003, 106] width 21 height 19
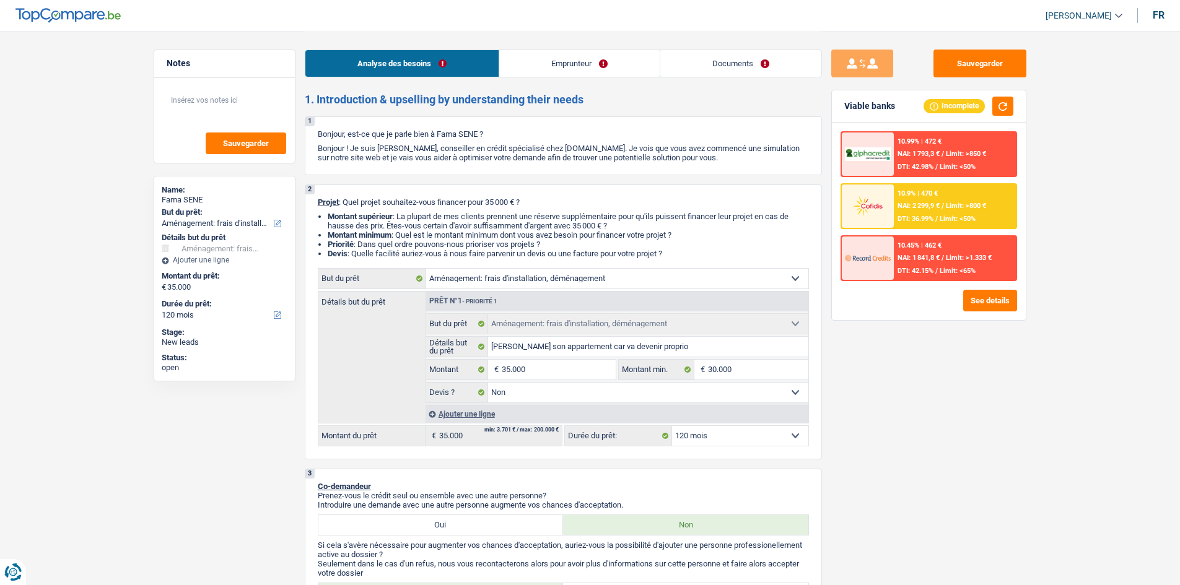
click at [738, 440] on select "12 mois 18 mois 24 mois 30 mois 36 mois 42 mois 48 mois 60 mois 72 mois 84 mois…" at bounding box center [740, 436] width 136 height 20
click at [672, 426] on select "12 mois 18 mois 24 mois 30 mois 36 mois 42 mois 48 mois 60 mois 72 mois 84 mois…" at bounding box center [740, 436] width 136 height 20
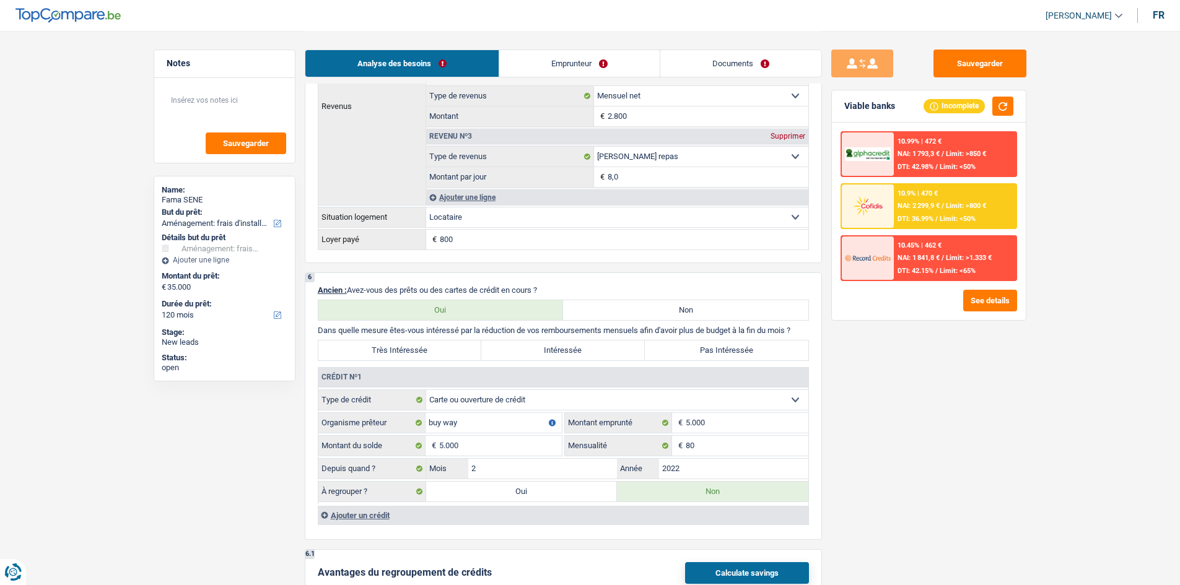
scroll to position [929, 0]
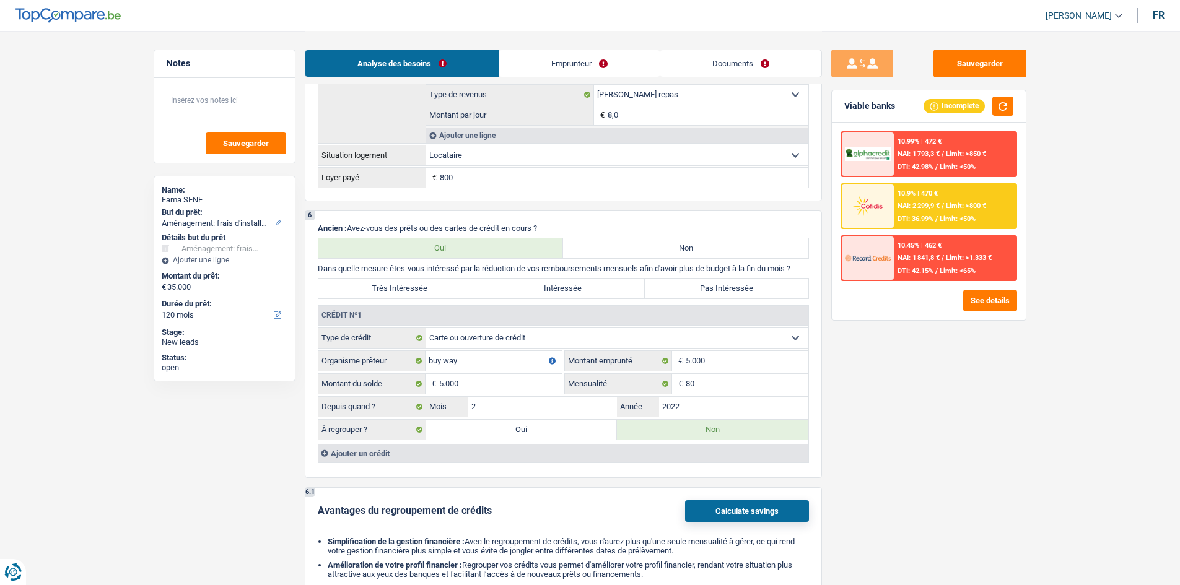
click at [498, 429] on label "Oui" at bounding box center [521, 430] width 191 height 20
click at [498, 429] on input "Oui" at bounding box center [521, 430] width 191 height 20
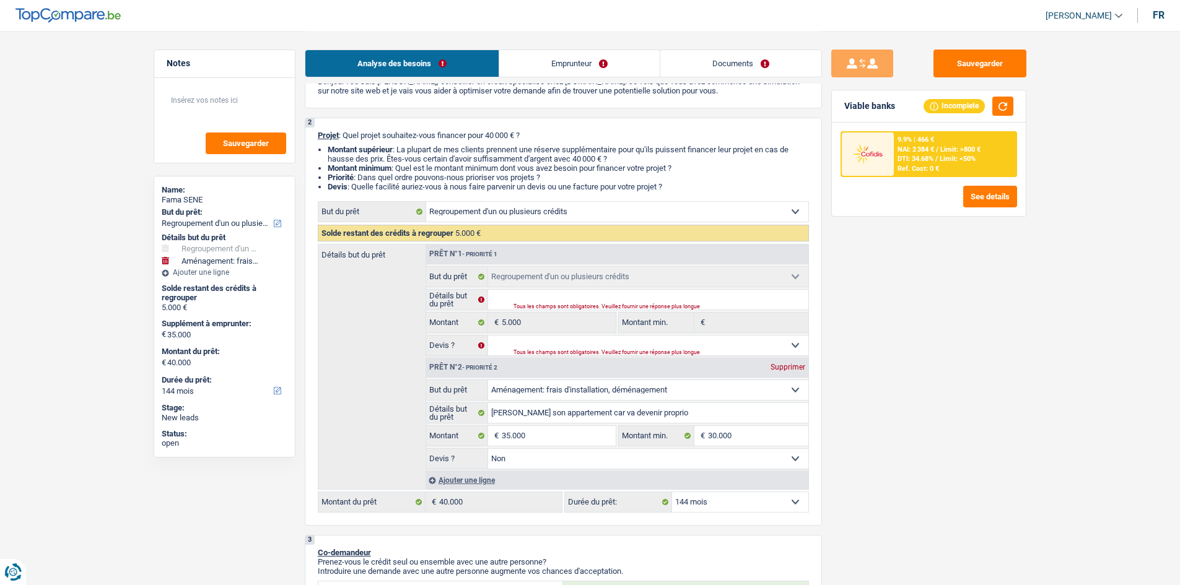
scroll to position [62, 0]
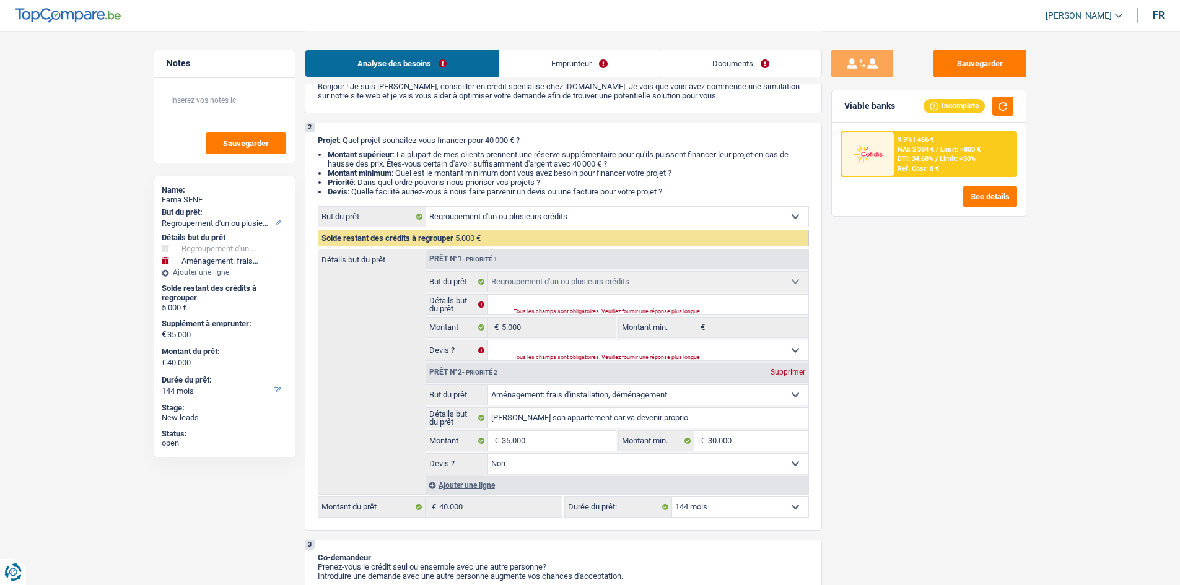
click at [791, 371] on div "Supprimer" at bounding box center [788, 372] width 41 height 7
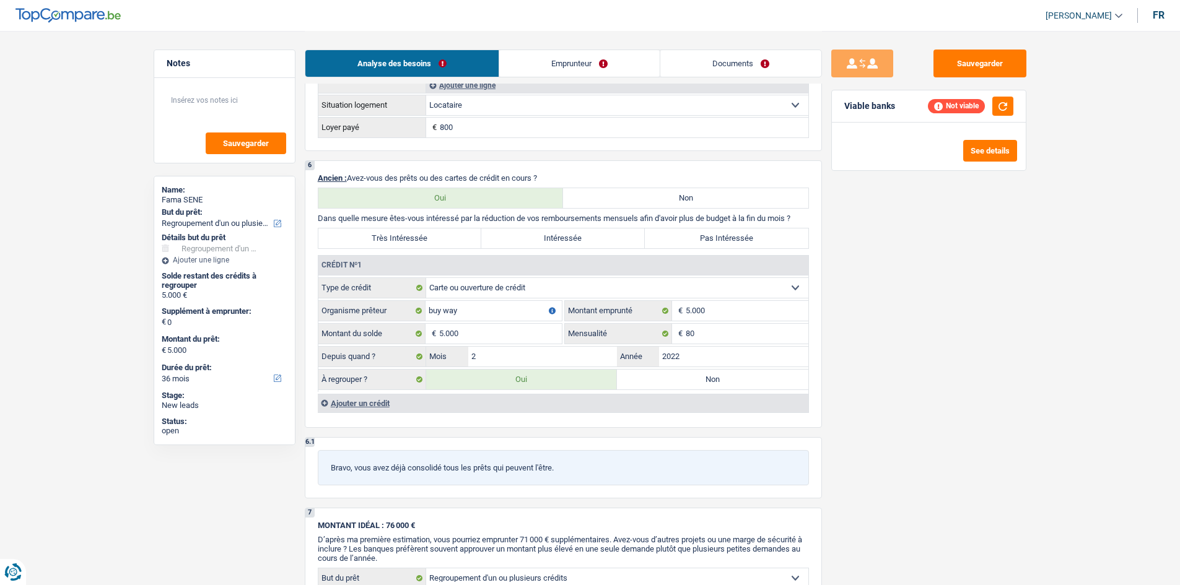
scroll to position [1053, 0]
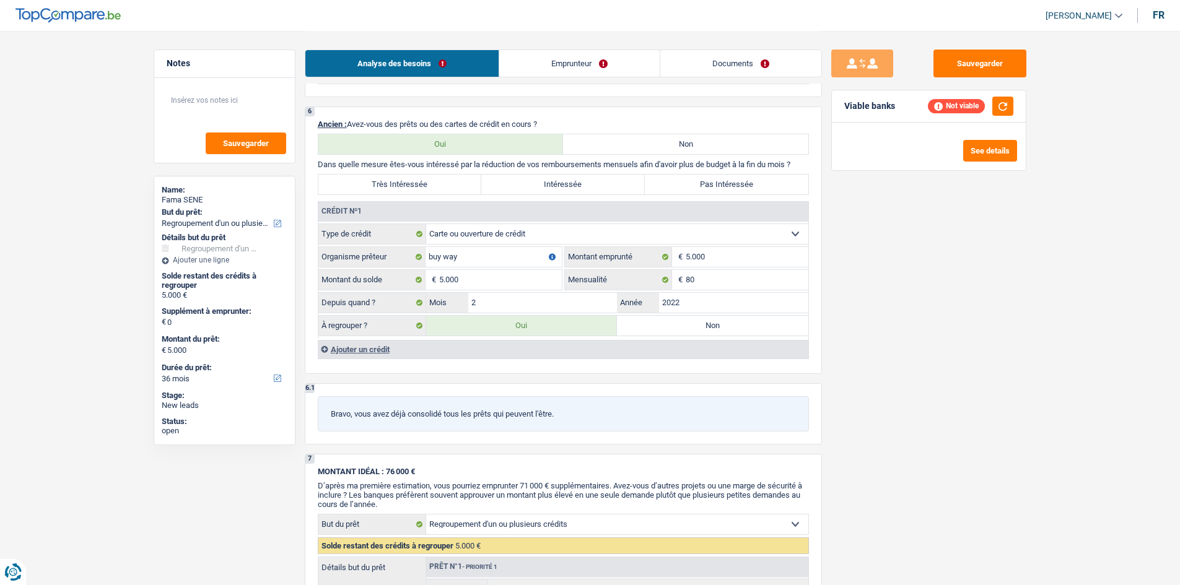
click at [703, 327] on label "Non" at bounding box center [712, 326] width 191 height 20
click at [703, 327] on input "Non" at bounding box center [712, 326] width 191 height 20
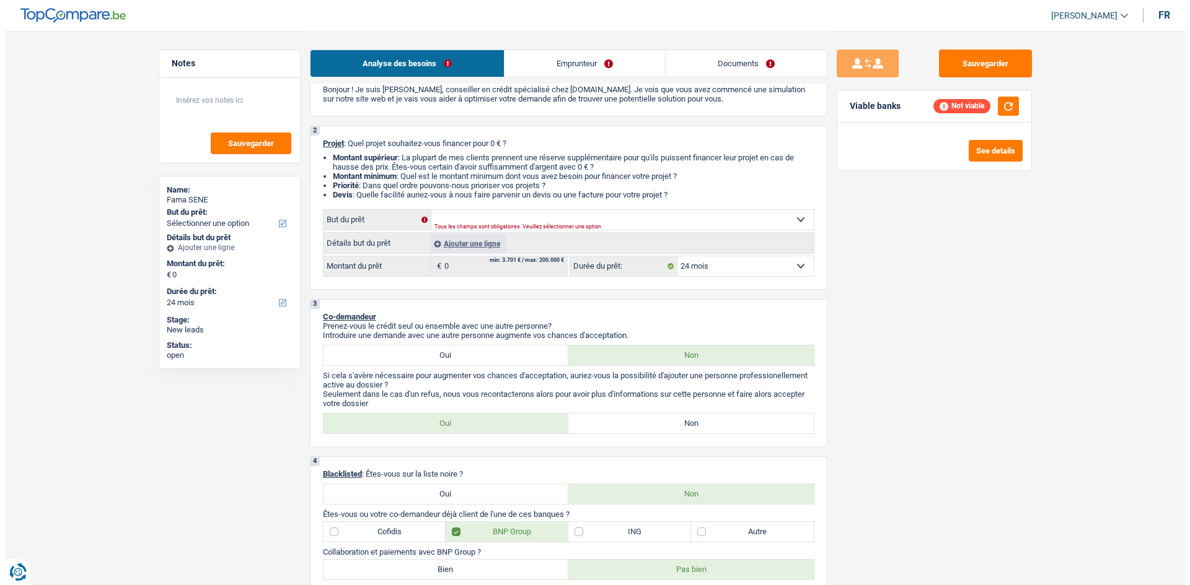
scroll to position [0, 0]
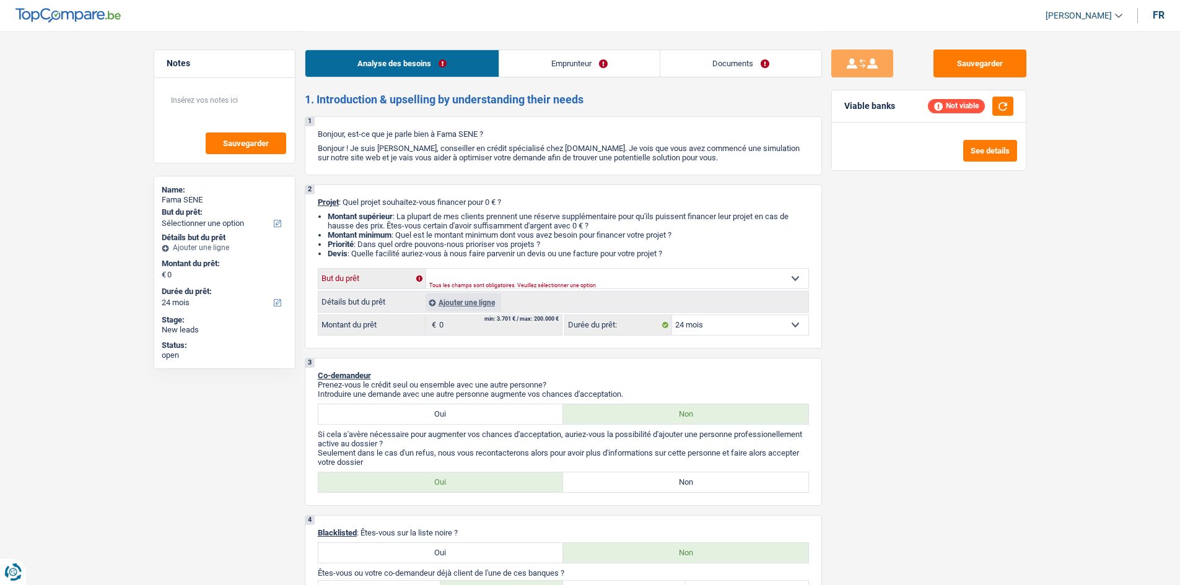
click at [792, 280] on select "Confort maison: meubles, textile, peinture, électroménager, outillage non-profe…" at bounding box center [617, 279] width 382 height 20
click at [426, 269] on select "Confort maison: meubles, textile, peinture, électroménager, outillage non-profe…" at bounding box center [617, 279] width 382 height 20
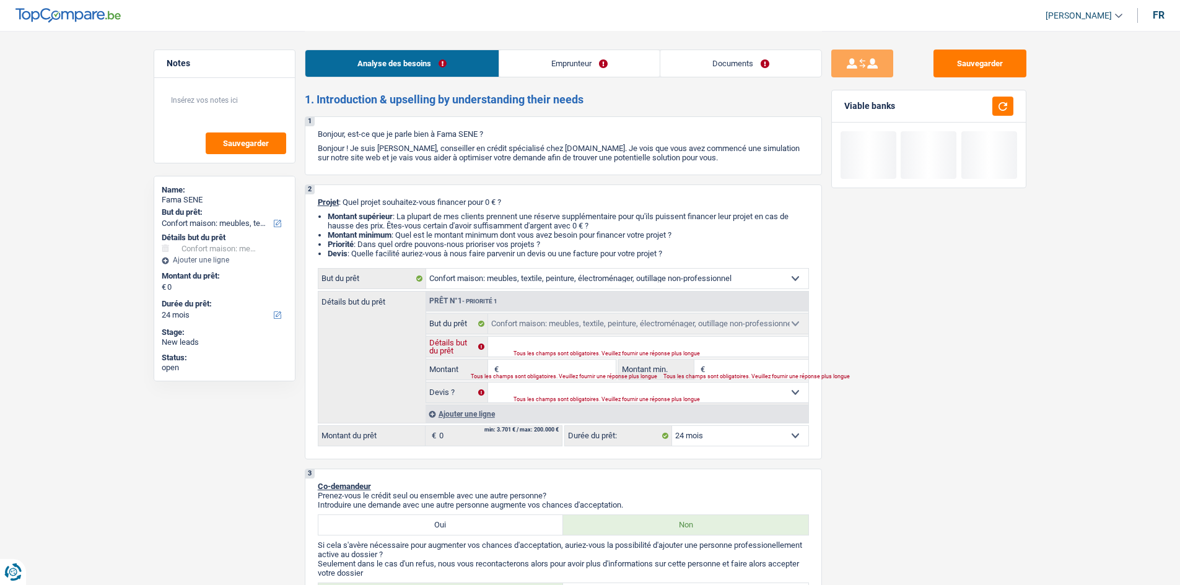
click at [568, 337] on input "Détails but du prêt" at bounding box center [648, 347] width 320 height 20
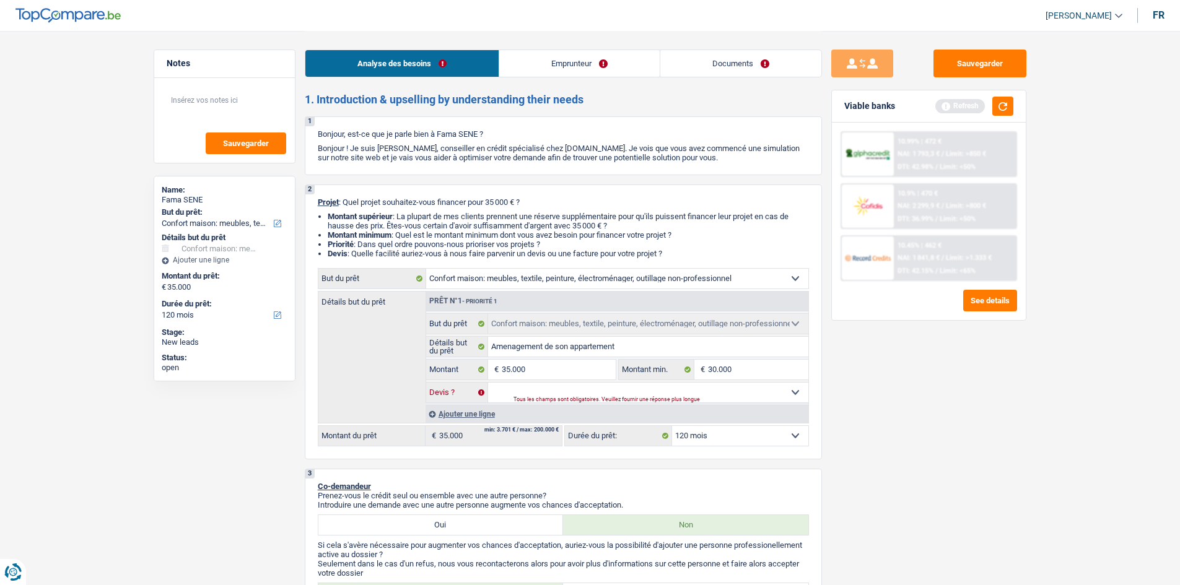
click at [691, 395] on select "Oui Non Non répondu Sélectionner une option" at bounding box center [648, 393] width 320 height 20
click at [488, 383] on select "Oui Non Non répondu Sélectionner une option" at bounding box center [648, 393] width 320 height 20
click at [1006, 109] on button "button" at bounding box center [1003, 106] width 21 height 19
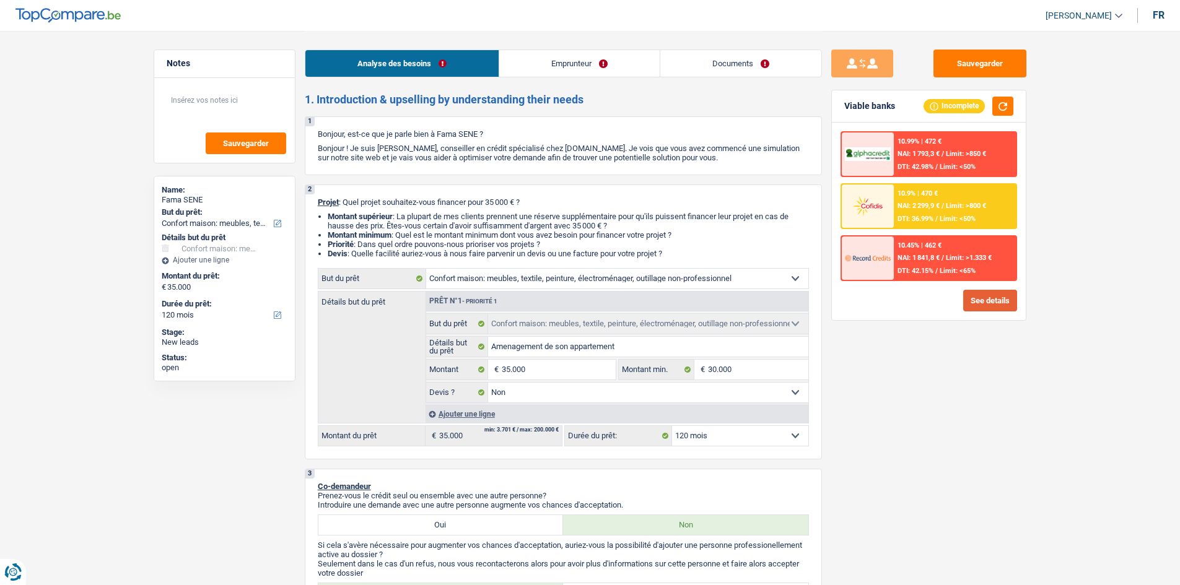
click at [983, 305] on button "See details" at bounding box center [990, 301] width 54 height 22
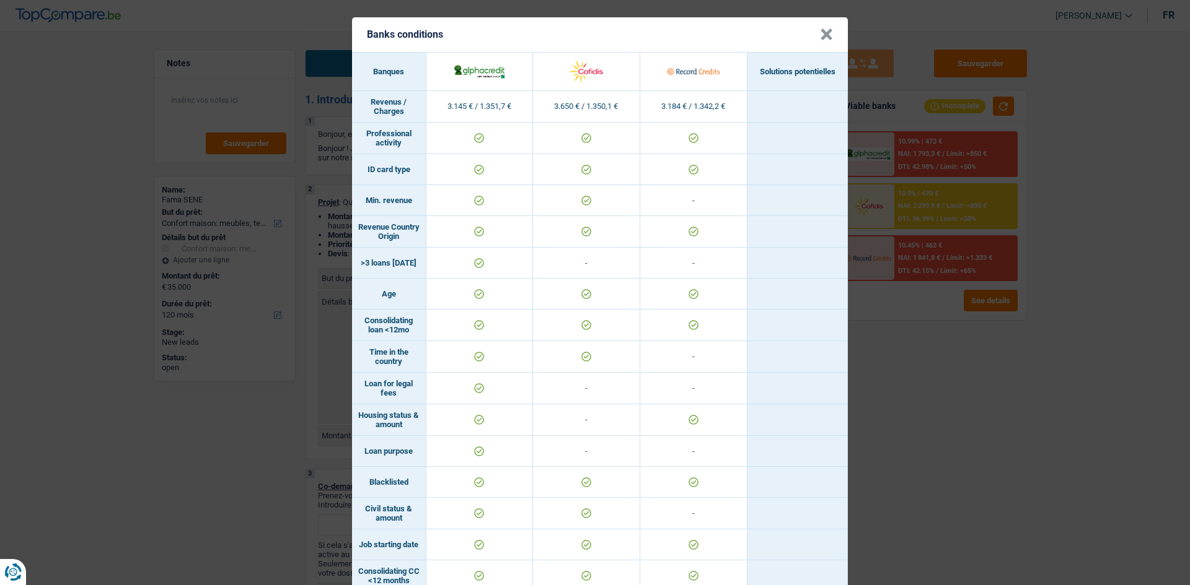
click at [954, 360] on div "Banks conditions × Banques Solutions potentielles Revenus / Charges 3.145 € / 1…" at bounding box center [595, 292] width 1190 height 585
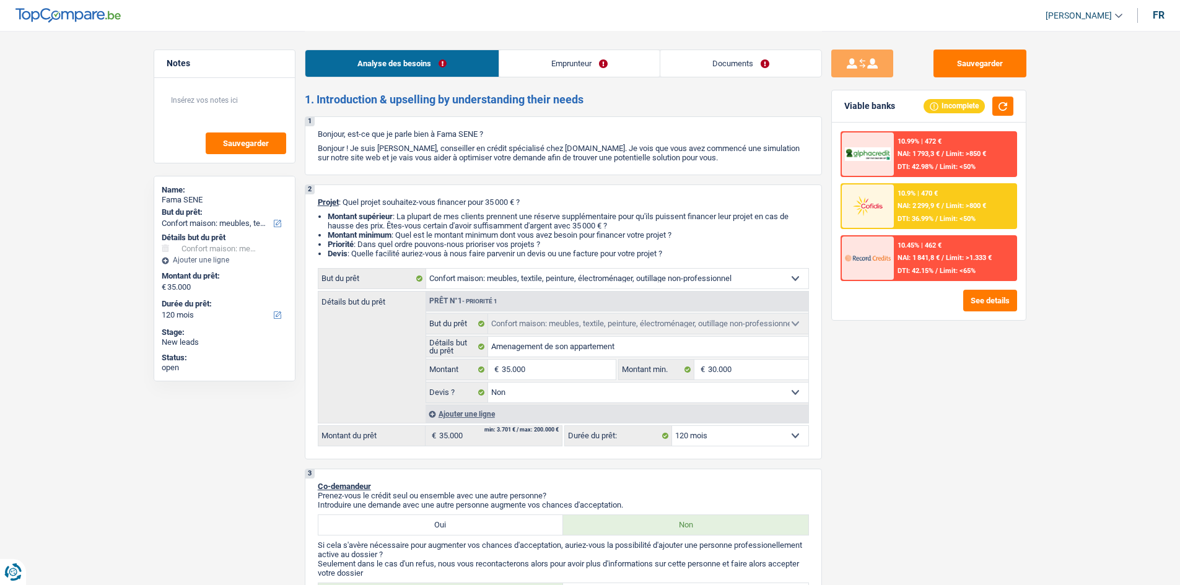
click at [610, 71] on link "Emprunteur" at bounding box center [579, 63] width 160 height 27
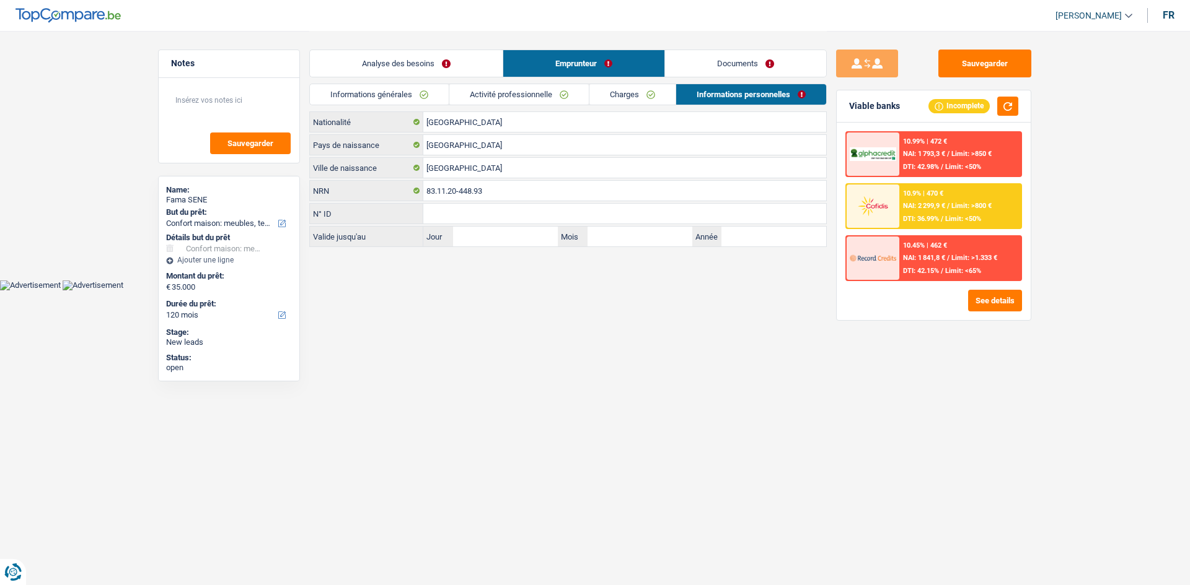
click at [554, 94] on link "Activité professionnelle" at bounding box center [518, 94] width 139 height 20
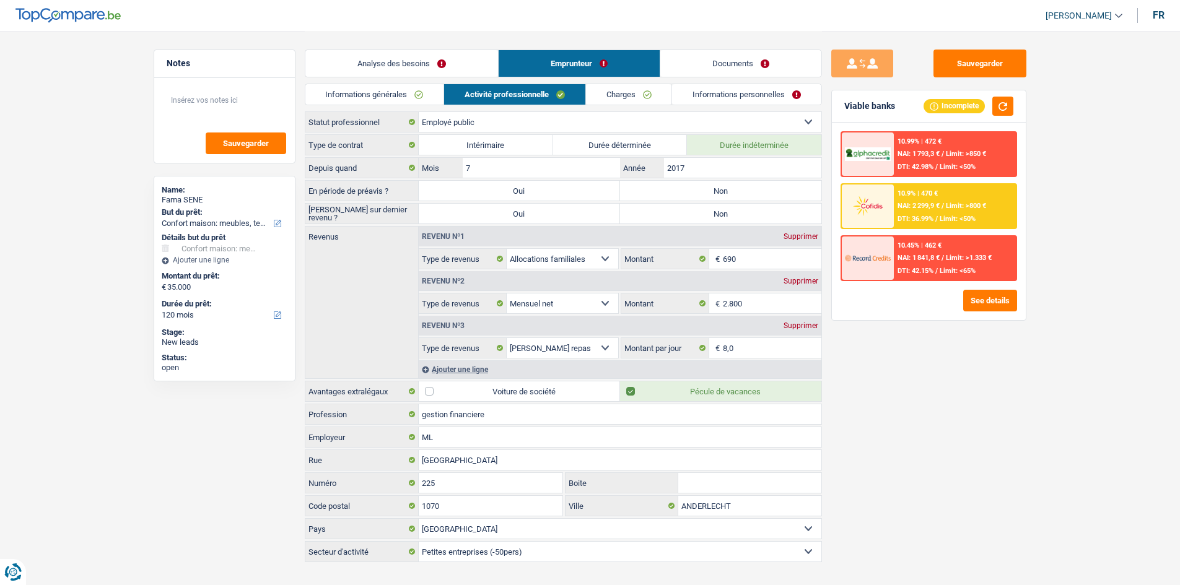
click at [711, 190] on label "Non" at bounding box center [720, 191] width 201 height 20
click at [711, 190] on input "Non" at bounding box center [720, 191] width 201 height 20
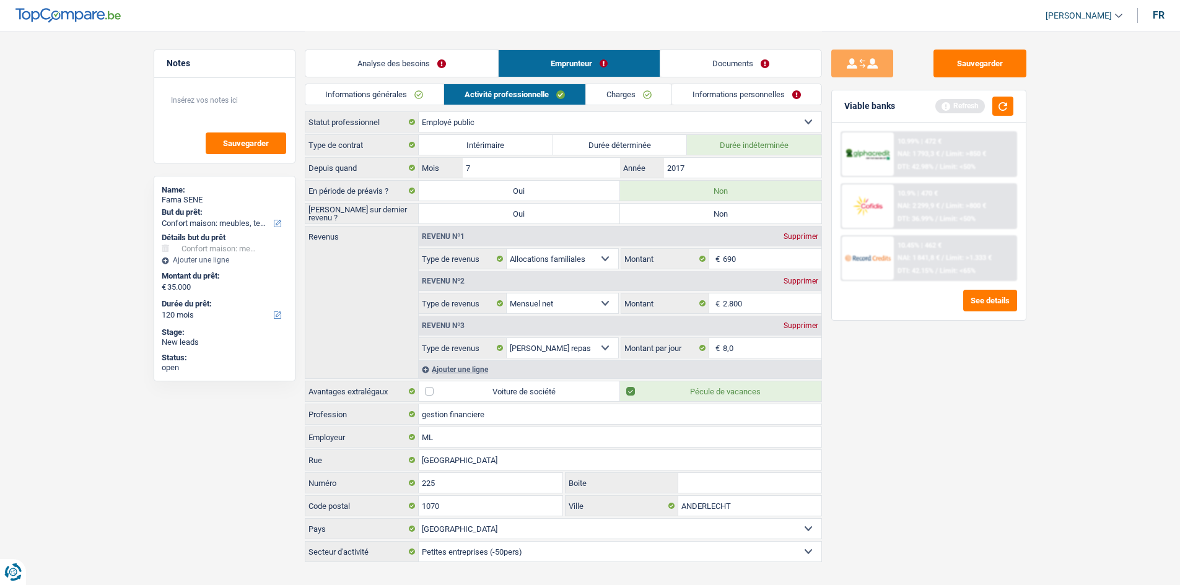
click at [713, 218] on label "Non" at bounding box center [720, 214] width 201 height 20
click at [713, 218] on input "Non" at bounding box center [720, 214] width 201 height 20
click at [1001, 115] on button "button" at bounding box center [1003, 106] width 21 height 19
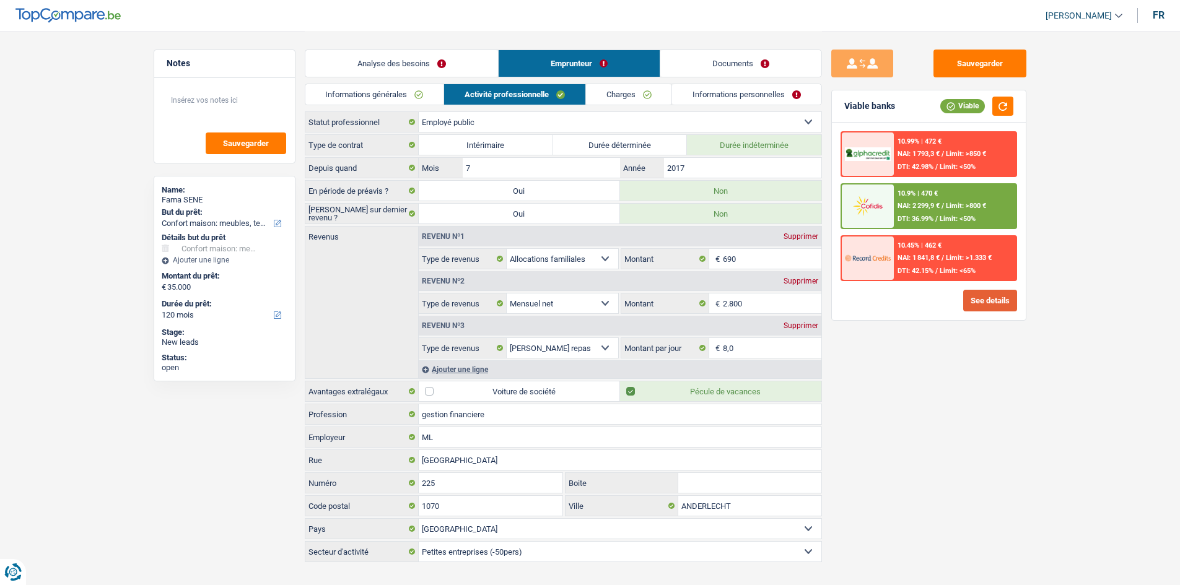
click at [1002, 300] on button "See details" at bounding box center [990, 301] width 54 height 22
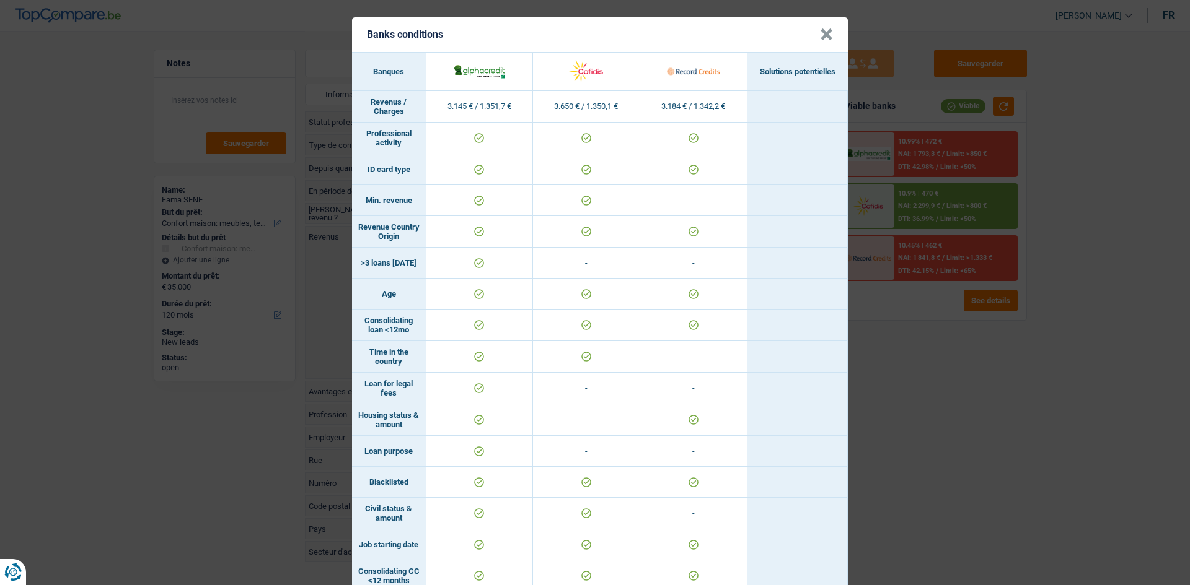
click at [823, 29] on button "×" at bounding box center [826, 35] width 13 height 12
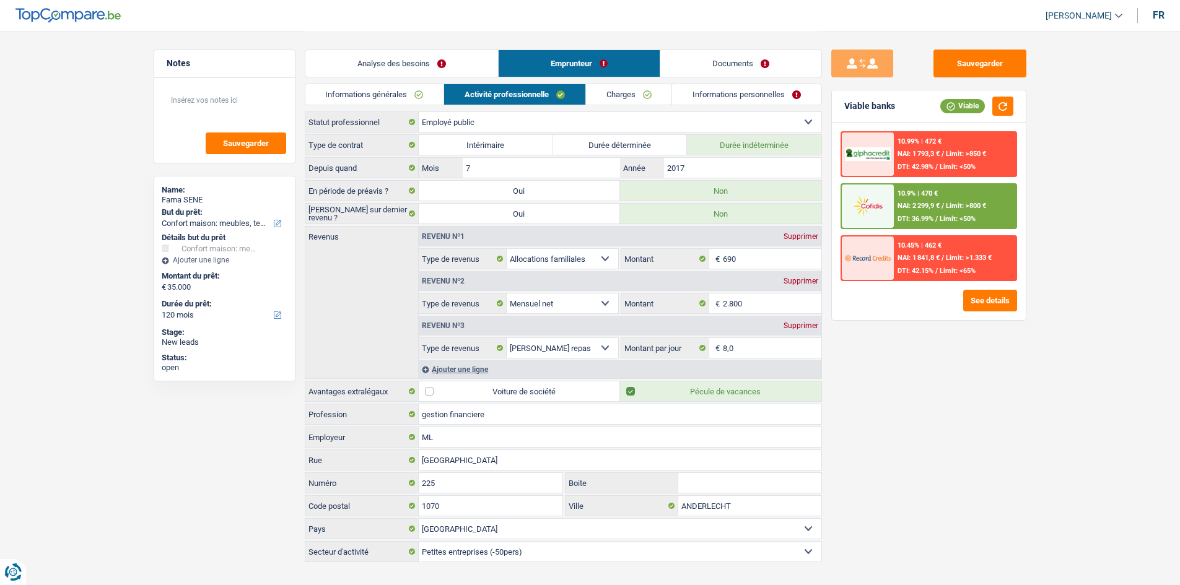
click at [709, 95] on link "Informations personnelles" at bounding box center [746, 94] width 149 height 20
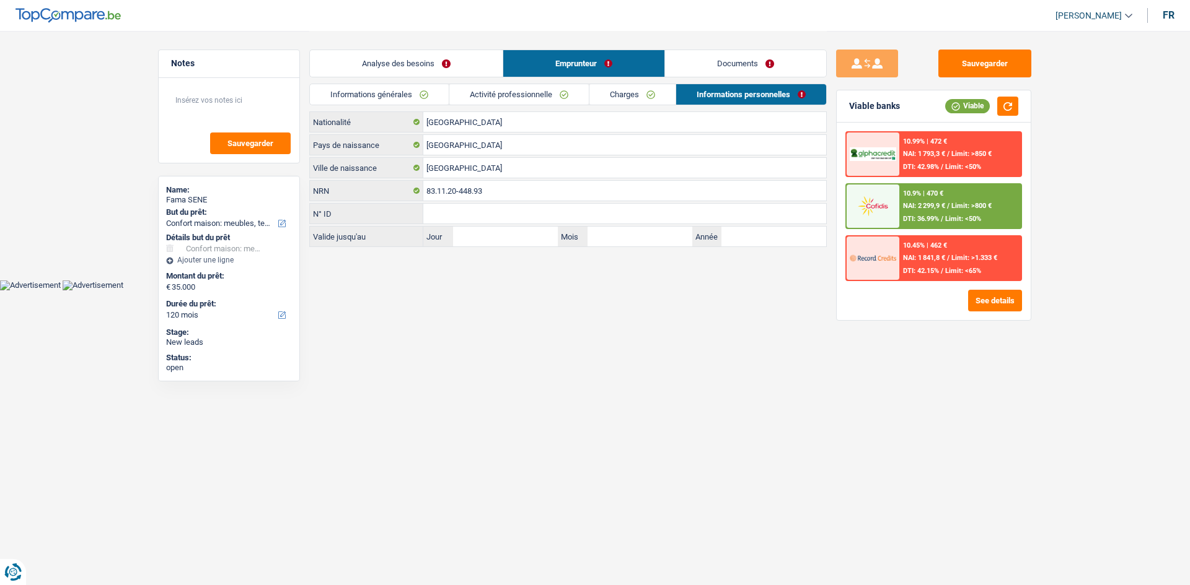
click at [474, 67] on link "Analyse des besoins" at bounding box center [406, 63] width 193 height 27
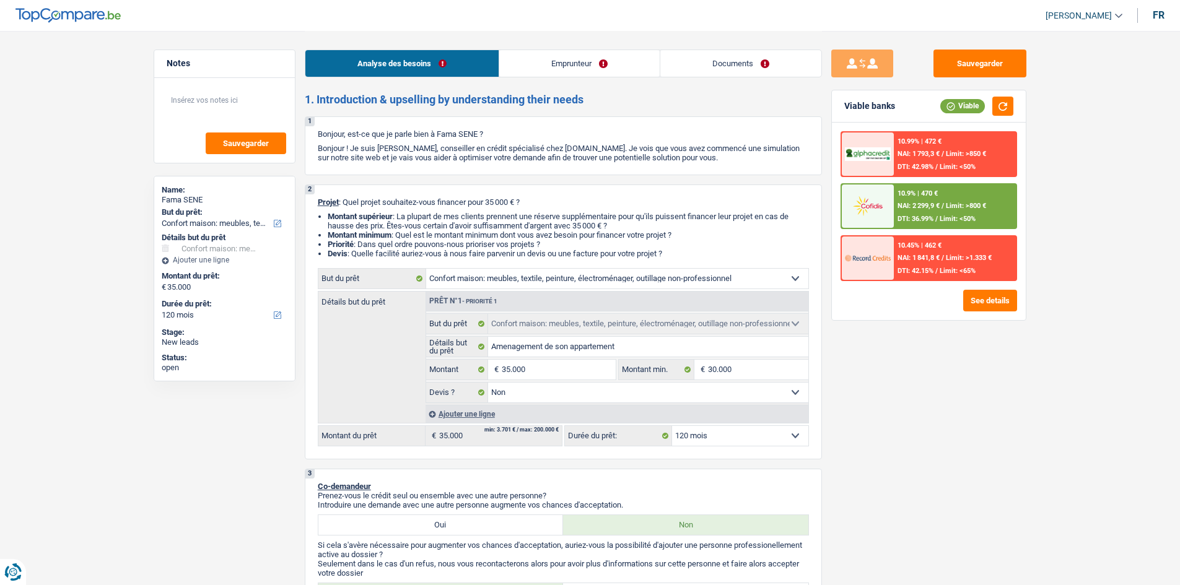
click at [689, 61] on link "Documents" at bounding box center [740, 63] width 161 height 27
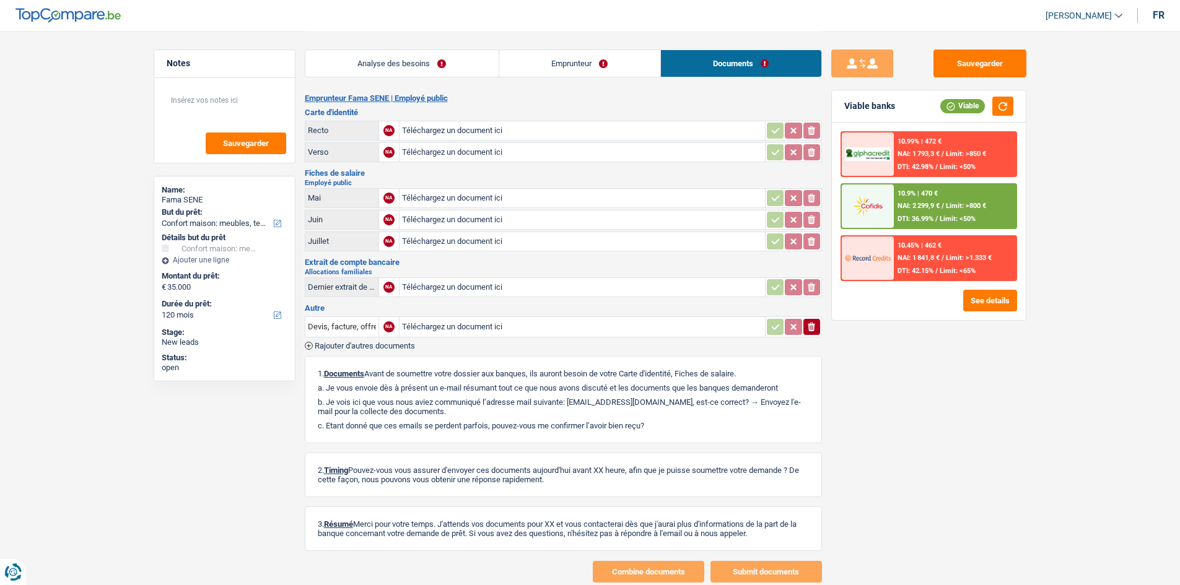
click at [625, 63] on link "Emprunteur" at bounding box center [579, 63] width 161 height 27
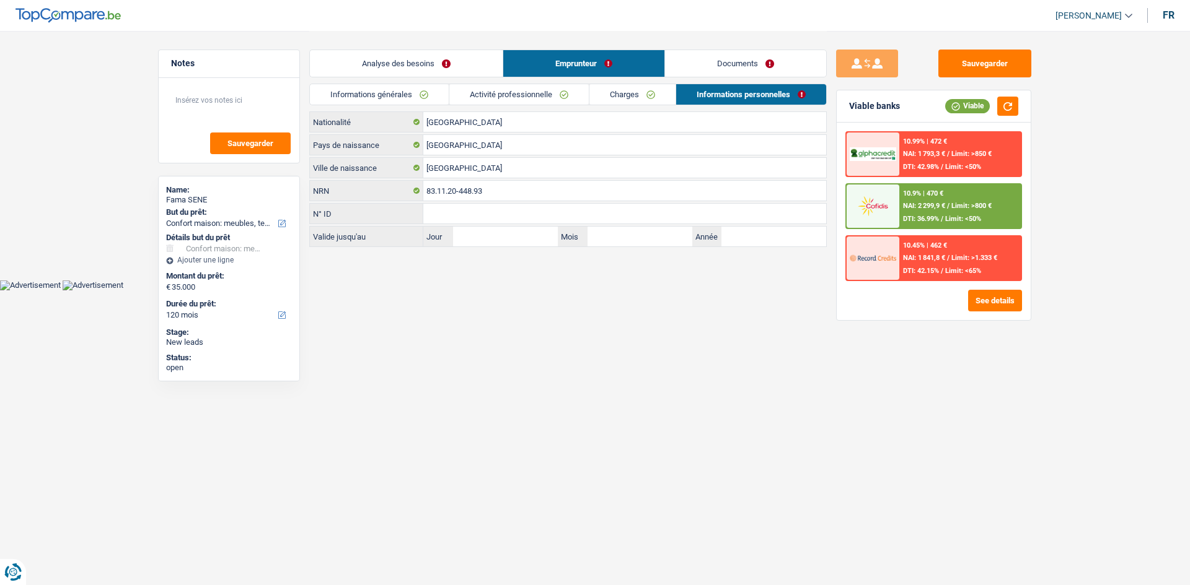
click at [443, 52] on link "Analyse des besoins" at bounding box center [406, 63] width 193 height 27
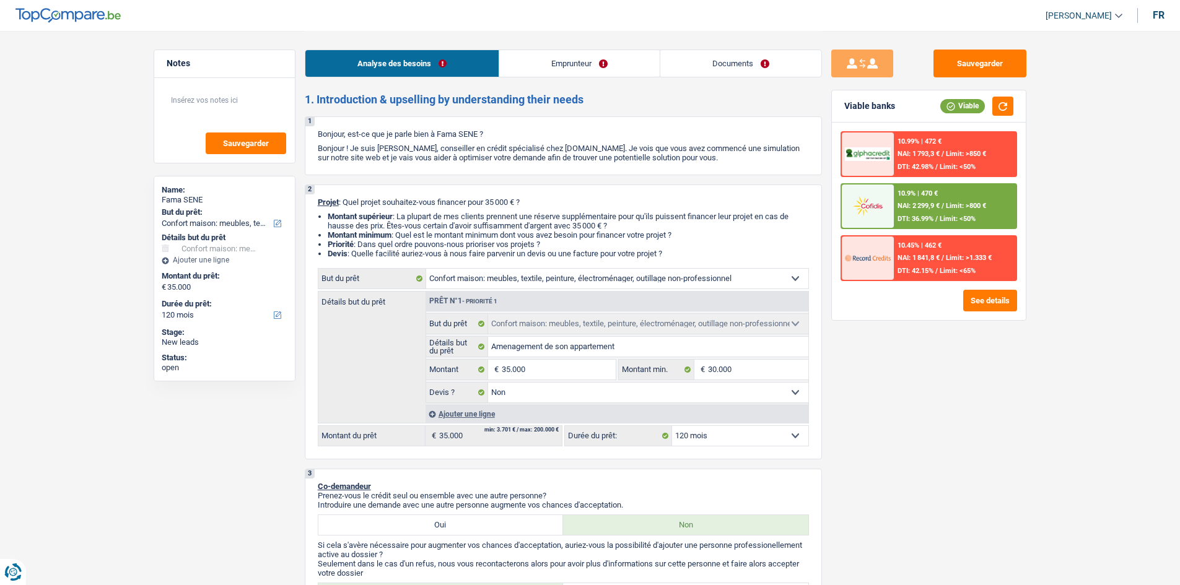
click at [752, 438] on select "12 mois 18 mois 24 mois 30 mois 36 mois 42 mois 48 mois 60 mois 72 mois 84 mois…" at bounding box center [740, 436] width 136 height 20
click at [672, 426] on select "12 mois 18 mois 24 mois 30 mois 36 mois 42 mois 48 mois 60 mois 72 mois 84 mois…" at bounding box center [740, 436] width 136 height 20
click at [913, 208] on span "NAI: 2 299,9 €" at bounding box center [919, 206] width 42 height 8
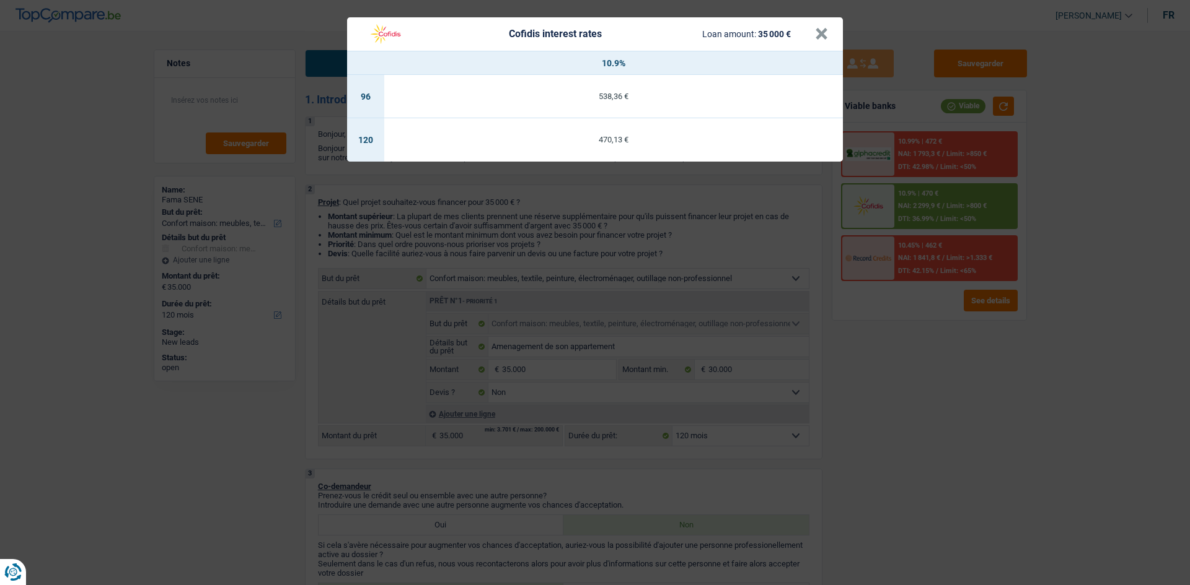
click at [791, 3] on div "Cofidis interest rates Loan amount: 35 000 € × 10.9% 96 538,36 € 120 470,13 €" at bounding box center [595, 292] width 1190 height 585
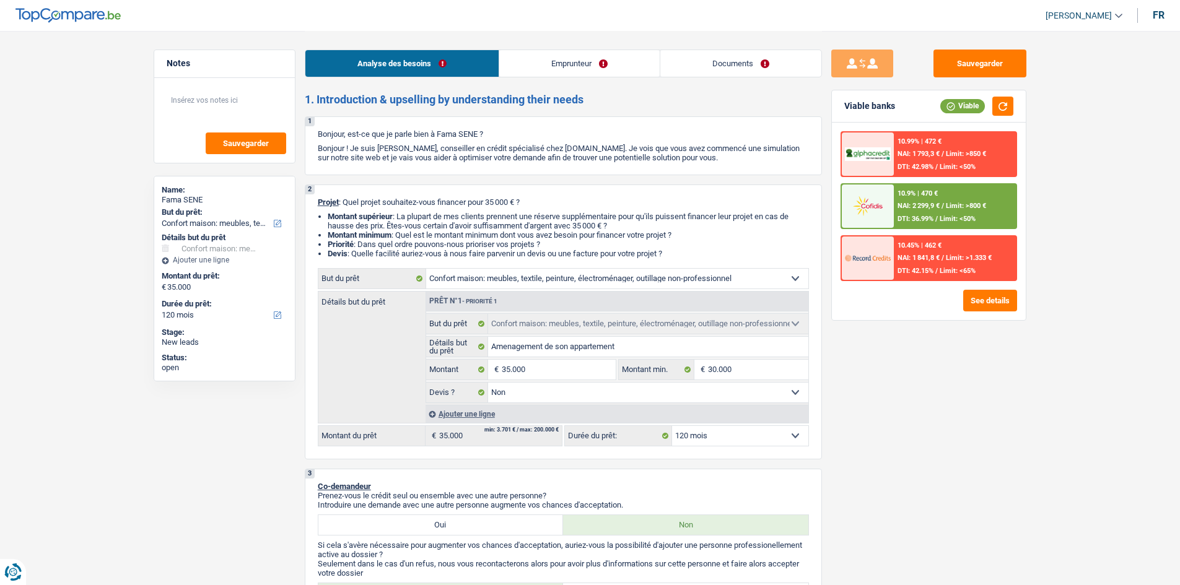
click at [716, 434] on select "12 mois 18 mois 24 mois 30 mois 36 mois 42 mois 48 mois 60 mois 72 mois 84 mois…" at bounding box center [740, 436] width 136 height 20
click at [672, 426] on select "12 mois 18 mois 24 mois 30 mois 36 mois 42 mois 48 mois 60 mois 72 mois 84 mois…" at bounding box center [740, 436] width 136 height 20
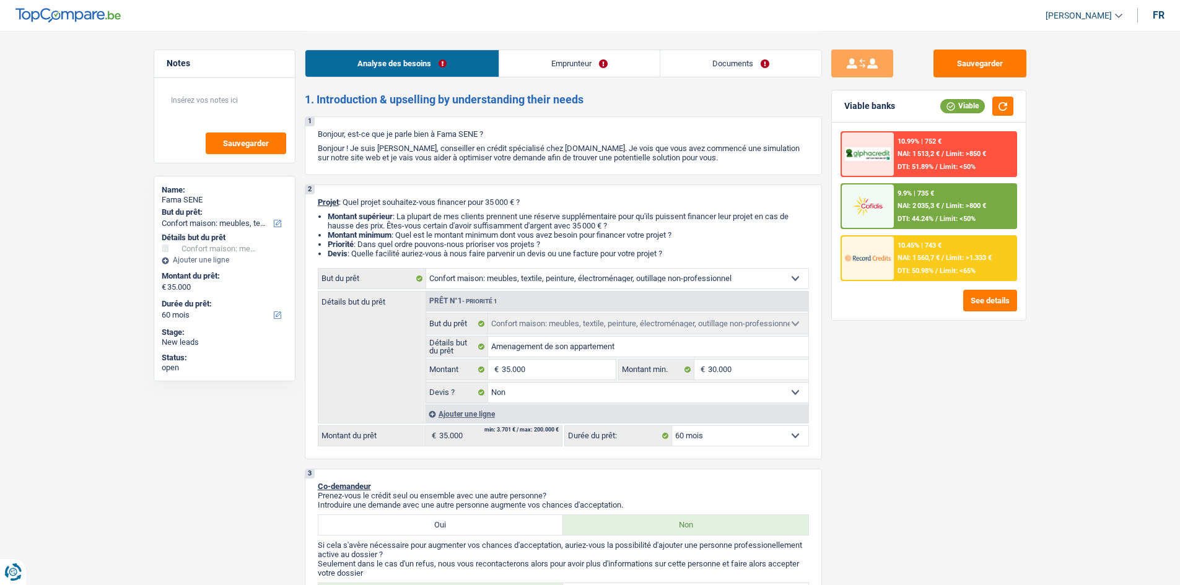
click at [940, 206] on span "NAI: 2 035,3 €" at bounding box center [919, 206] width 42 height 8
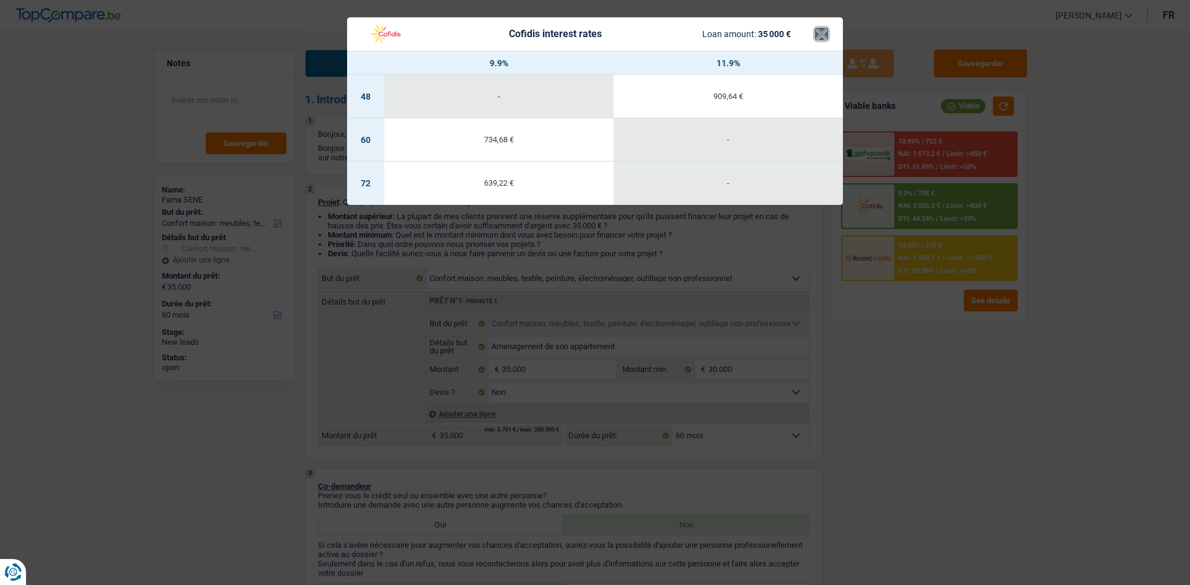
click at [822, 29] on button "×" at bounding box center [821, 34] width 13 height 12
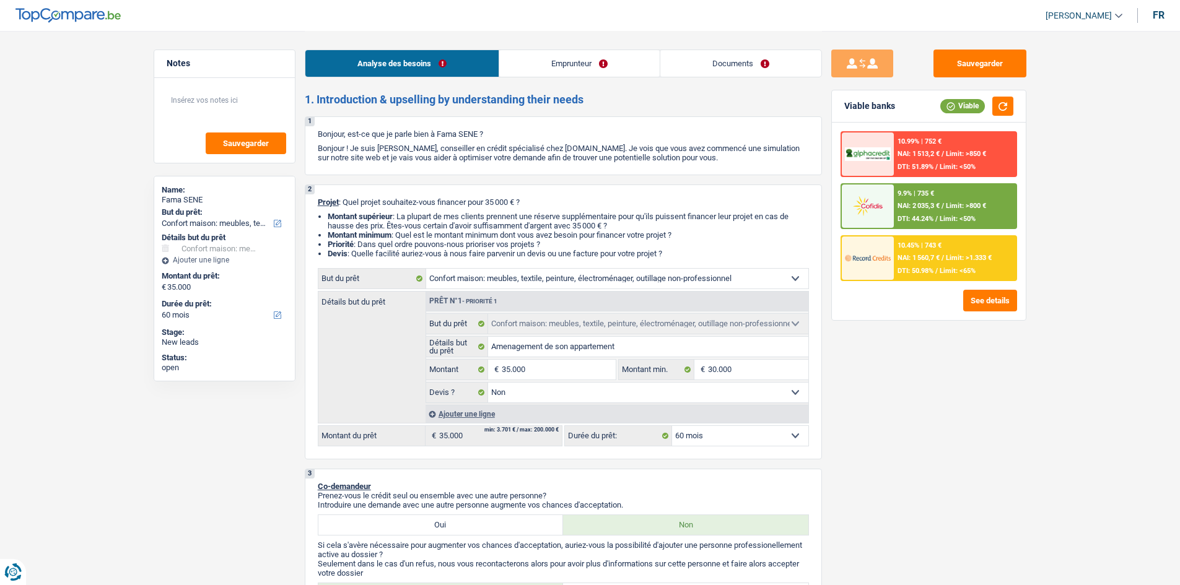
click at [756, 432] on select "12 mois 18 mois 24 mois 30 mois 36 mois 42 mois 48 mois 60 mois 72 mois 84 mois…" at bounding box center [740, 436] width 136 height 20
click at [672, 426] on select "12 mois 18 mois 24 mois 30 mois 36 mois 42 mois 48 mois 60 mois 72 mois 84 mois…" at bounding box center [740, 436] width 136 height 20
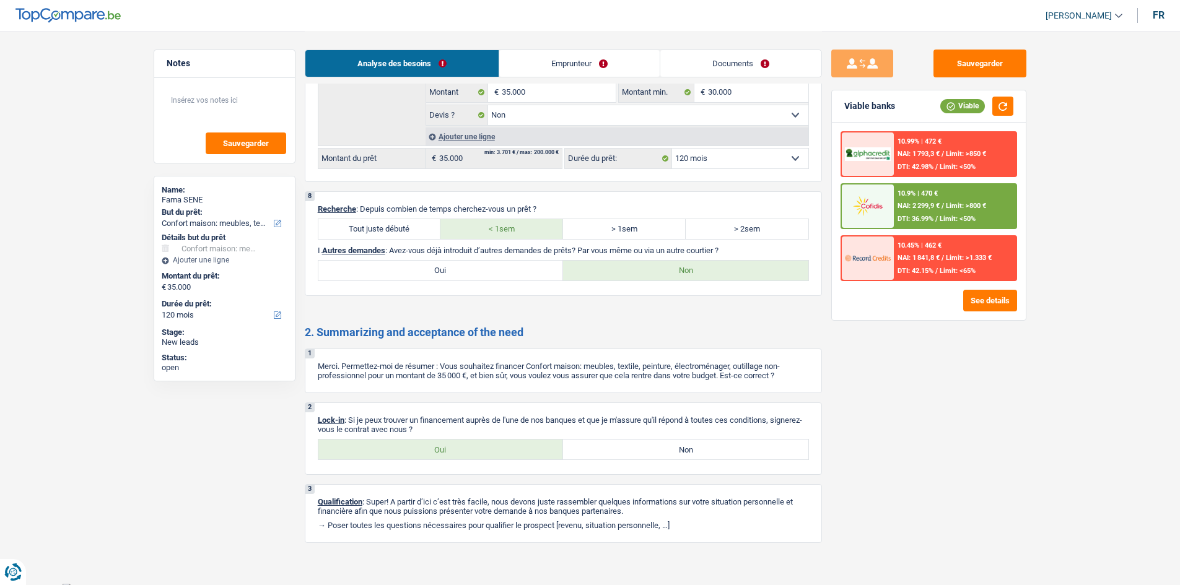
scroll to position [1631, 0]
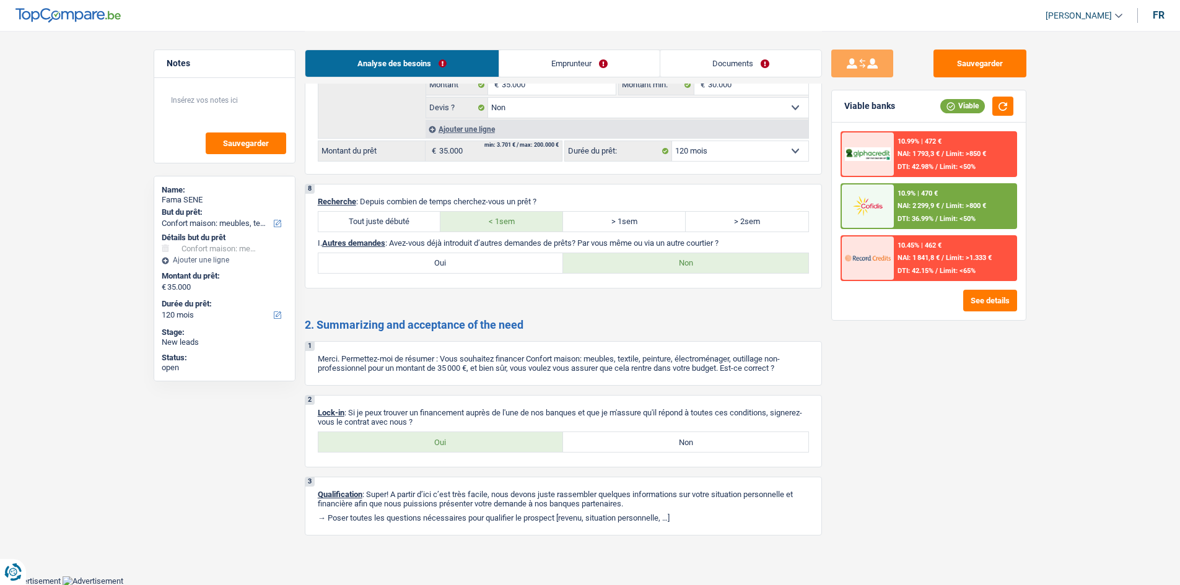
click at [405, 447] on label "Oui" at bounding box center [440, 442] width 245 height 20
click at [405, 447] on input "Oui" at bounding box center [440, 442] width 245 height 20
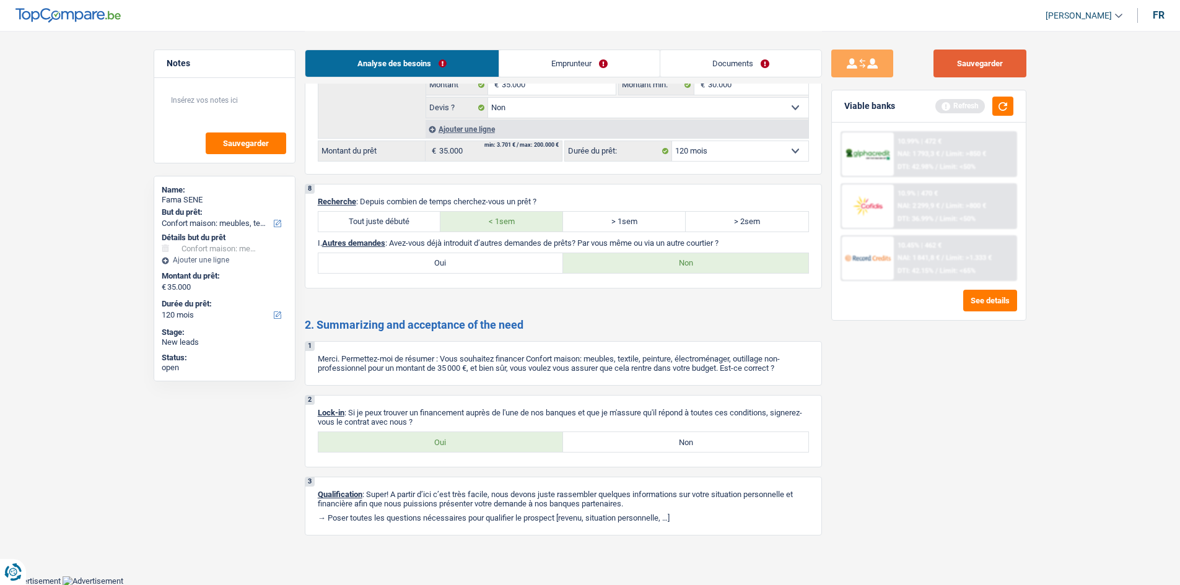
click at [981, 66] on button "Sauvegarder" at bounding box center [980, 64] width 93 height 28
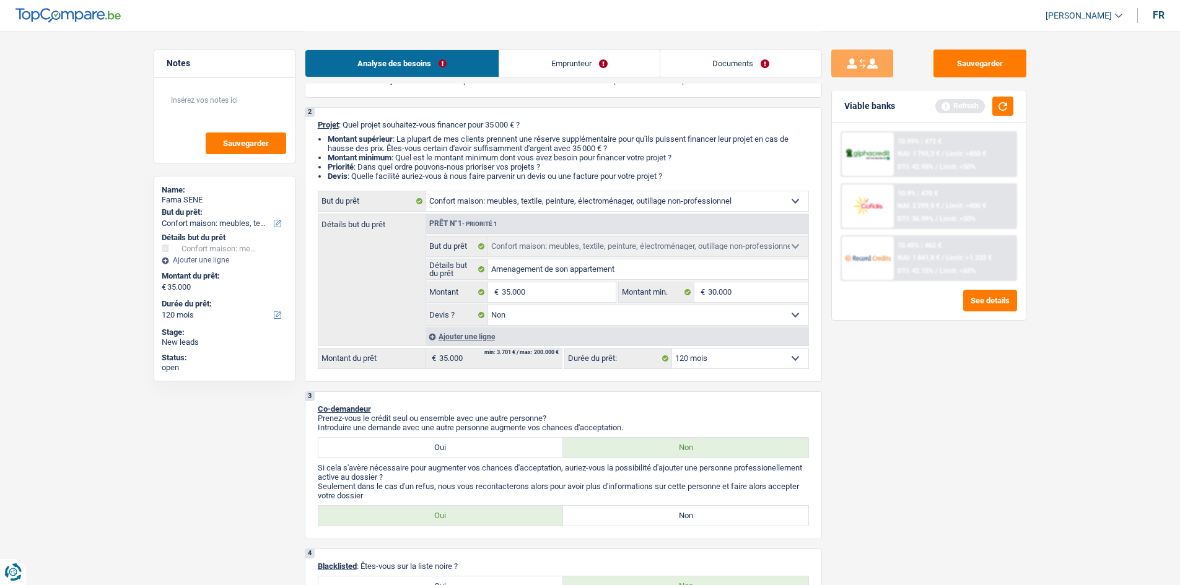
scroll to position [0, 0]
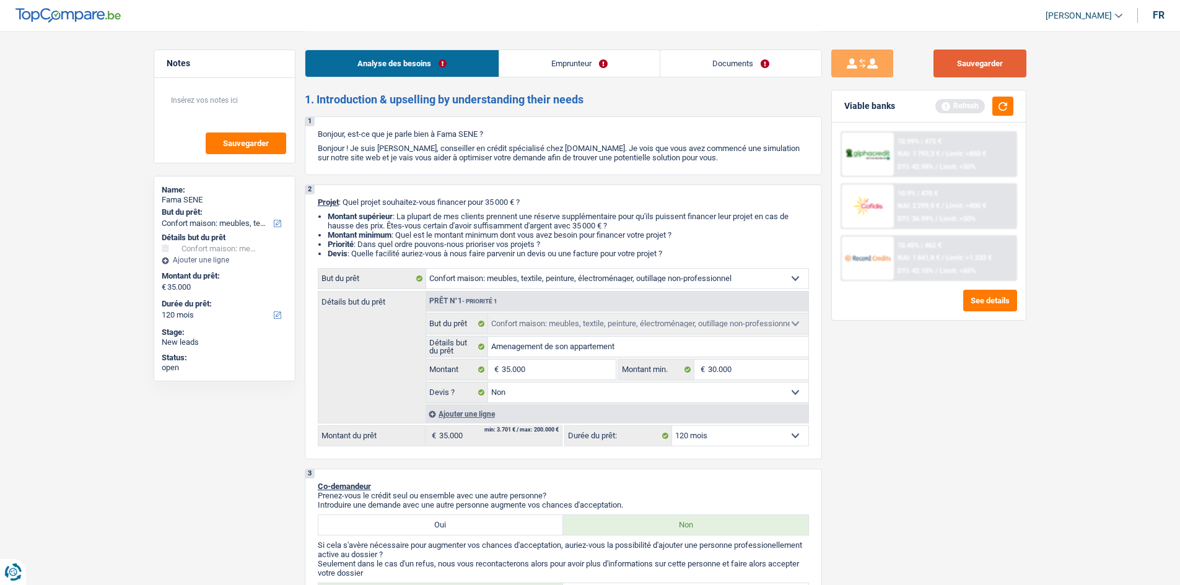
click at [963, 72] on button "Sauvegarder" at bounding box center [980, 64] width 93 height 28
click at [170, 99] on textarea at bounding box center [224, 105] width 123 height 37
click at [964, 63] on button "Sauvegarder" at bounding box center [980, 64] width 93 height 28
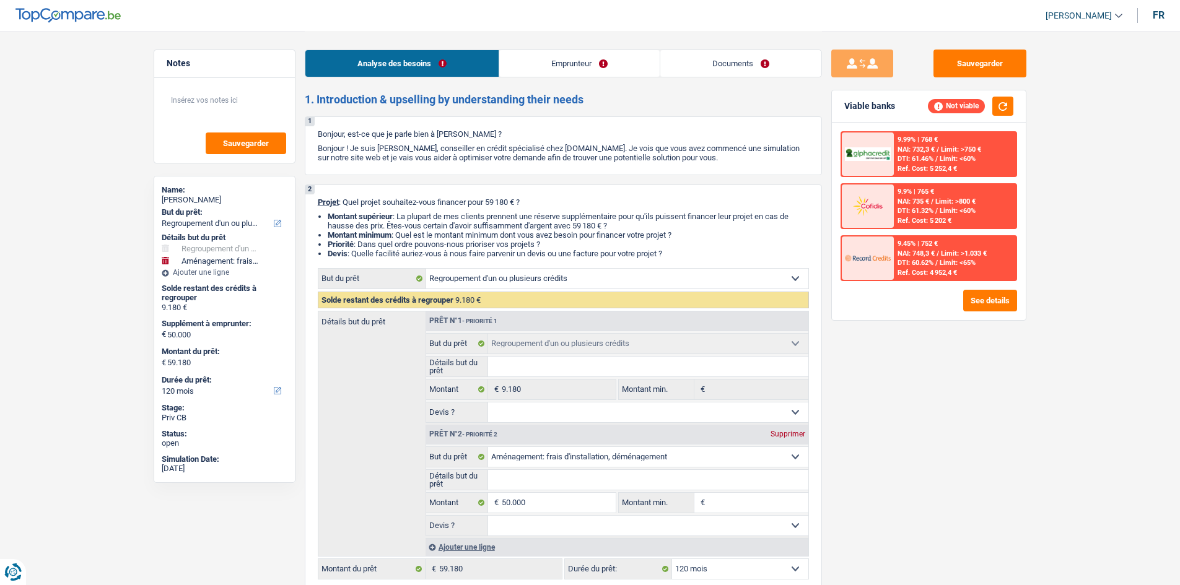
select select "refinancing"
select select "movingOrInstallation"
select select "120"
select select "refinancing"
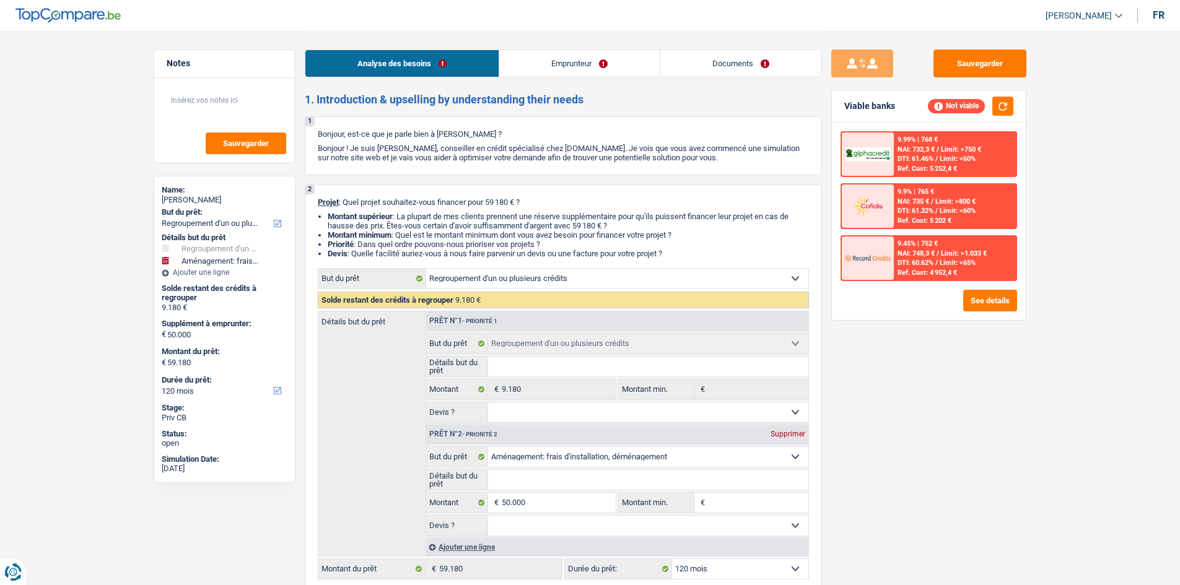
select select "refinancing"
select select "movingOrInstallation"
select select "120"
select select "invalid"
select select "disabilityPension"
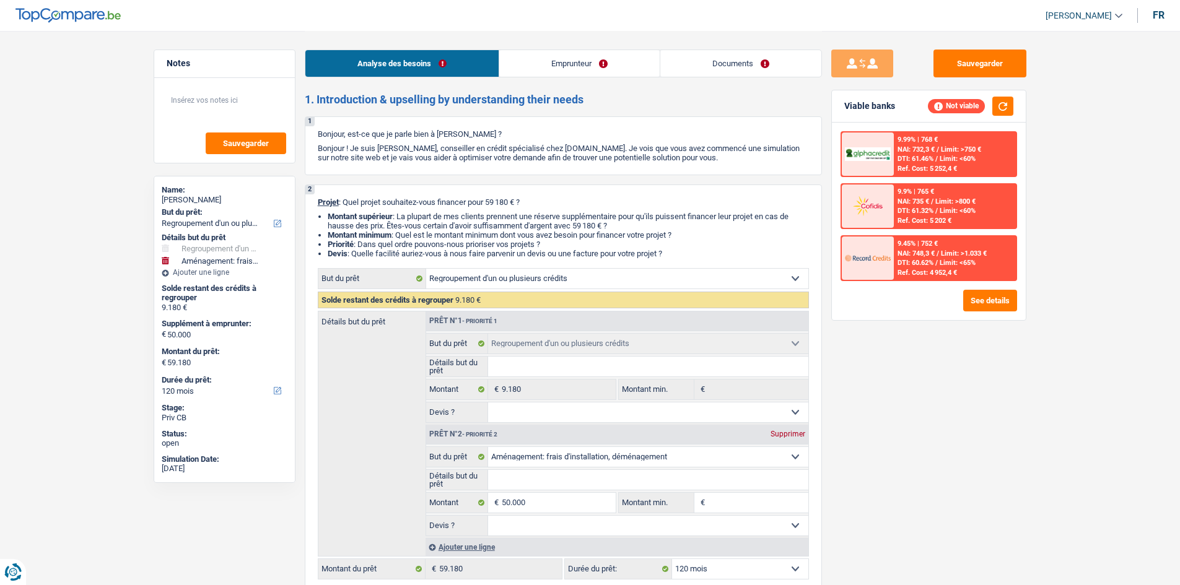
select select "ownerWithoutMortgage"
select select "personalLoan"
select select "homeFurnishingOrRelocation"
select select "48"
select select "refinancing"
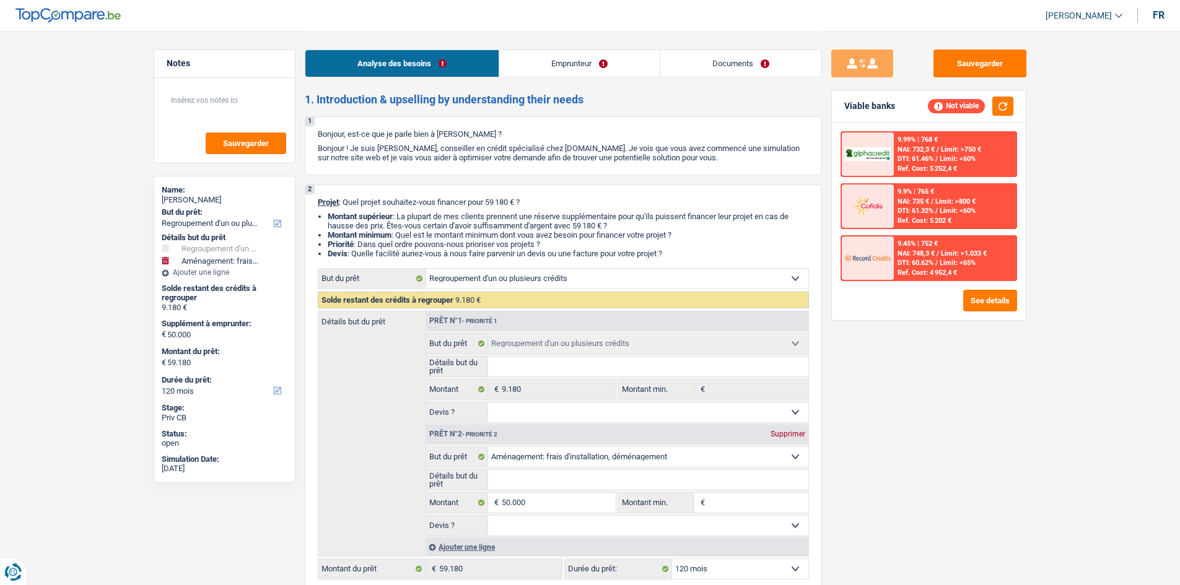
select select "refinancing"
select select "movingOrInstallation"
select select "120"
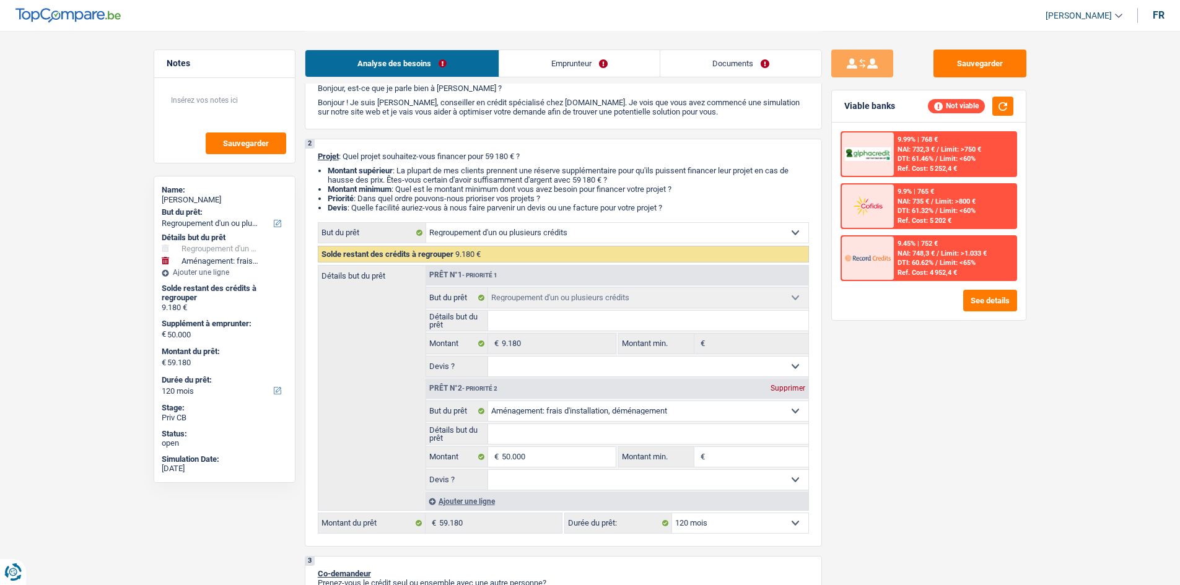
scroll to position [124, 0]
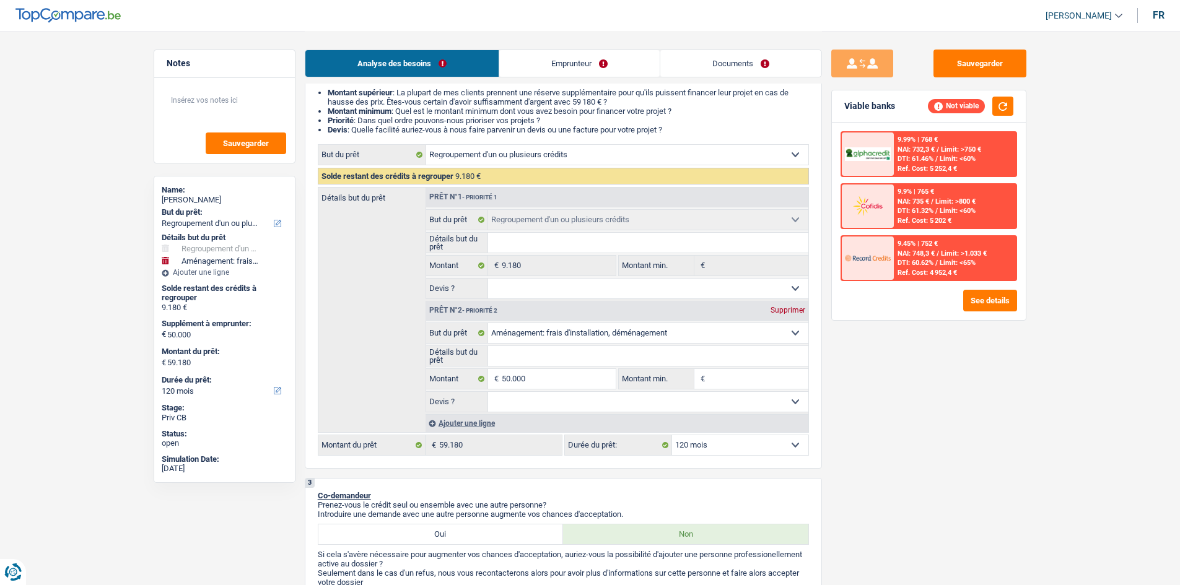
click at [776, 151] on select "Confort maison: meubles, textile, peinture, électroménager, outillage non-profe…" at bounding box center [617, 155] width 382 height 20
click at [426, 145] on select "Confort maison: meubles, textile, peinture, électroménager, outillage non-profe…" at bounding box center [617, 155] width 382 height 20
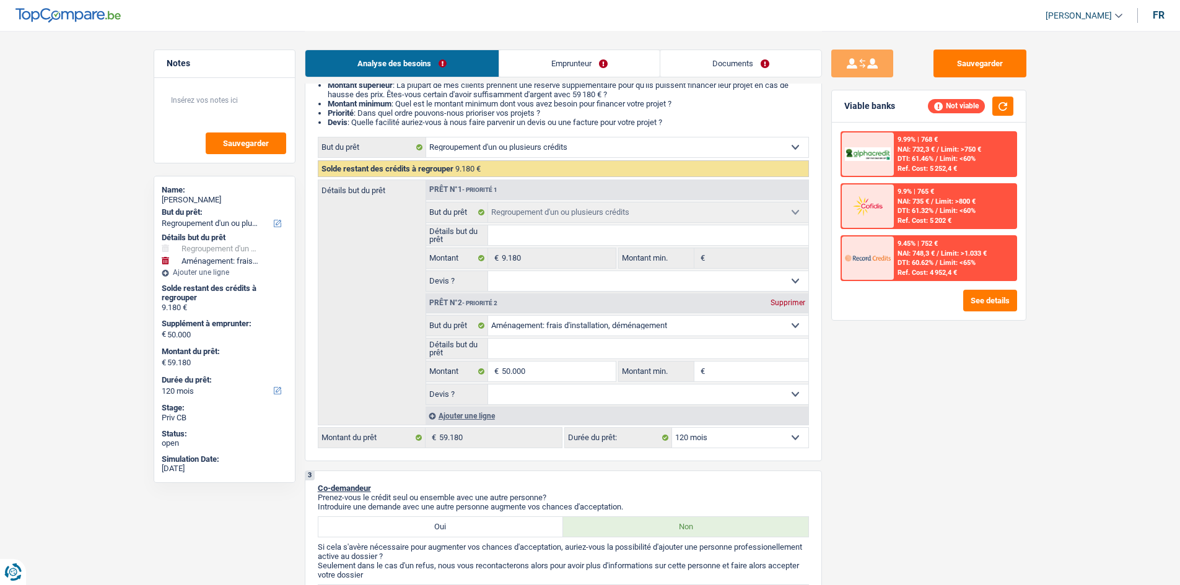
scroll to position [62, 0]
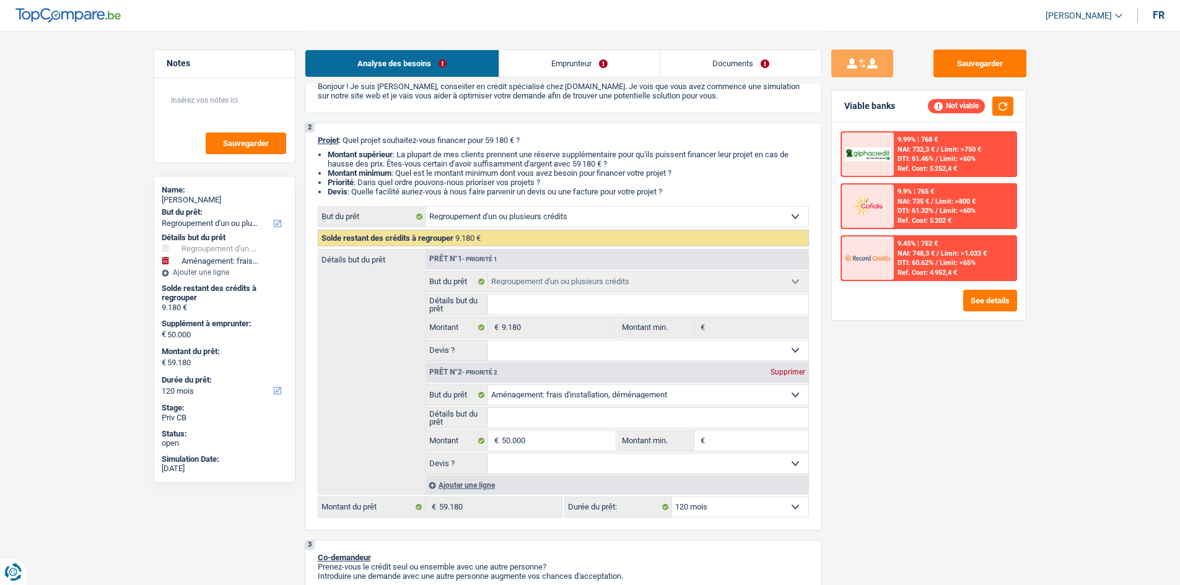
click at [600, 416] on input "Détails but du prêt" at bounding box center [648, 418] width 320 height 20
type input "M"
type input "Mo"
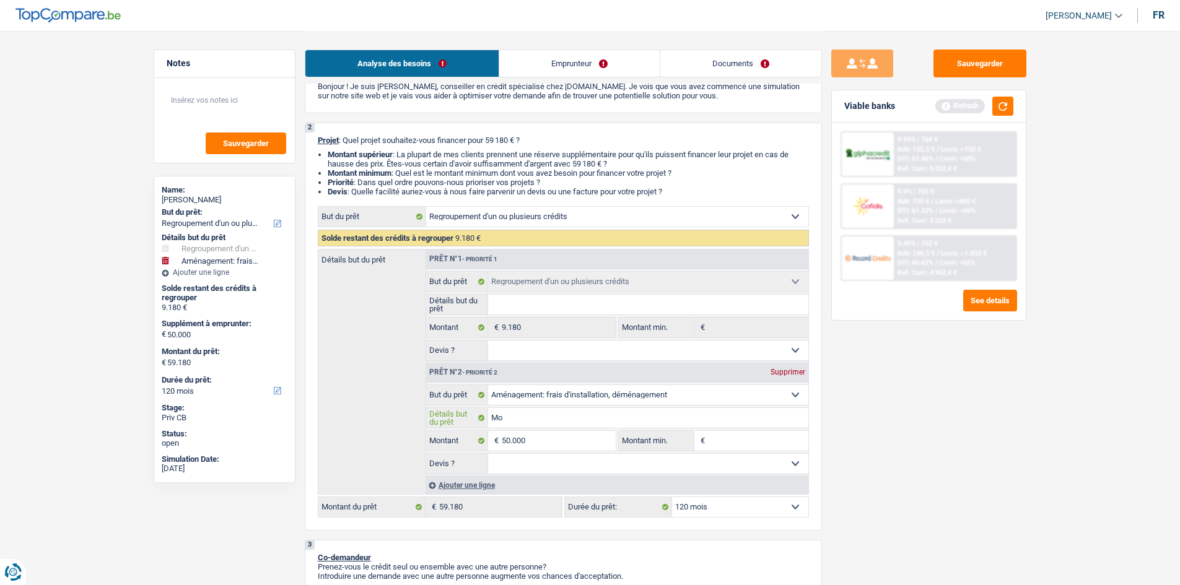
type input "Mob"
type input "Mobi"
type input "Mobil"
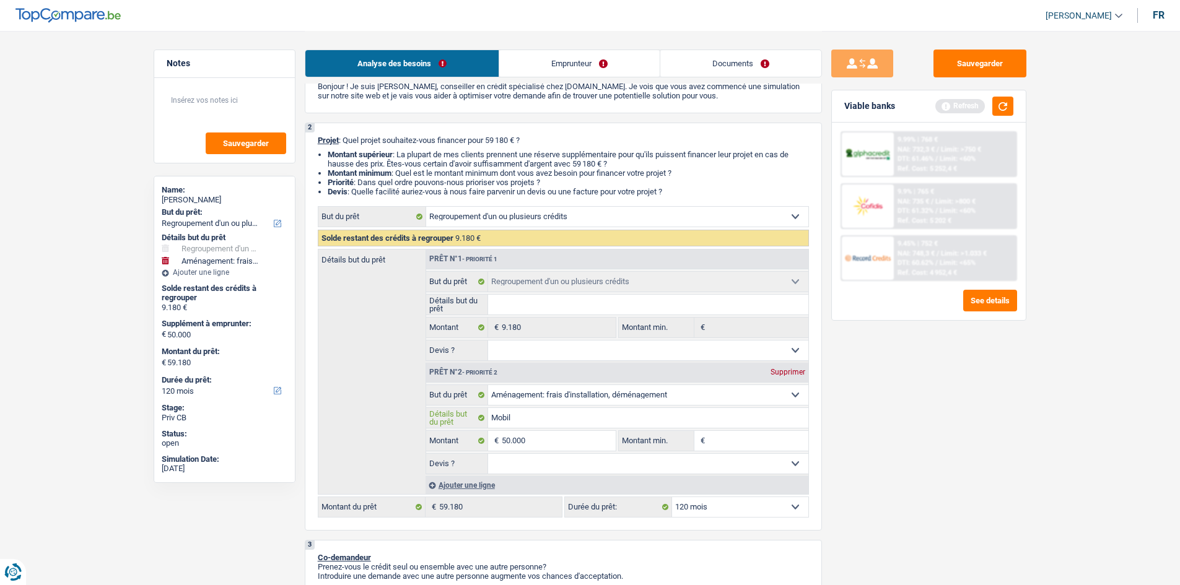
type input "Mobil"
type input "Mobili"
type input "Mobilie"
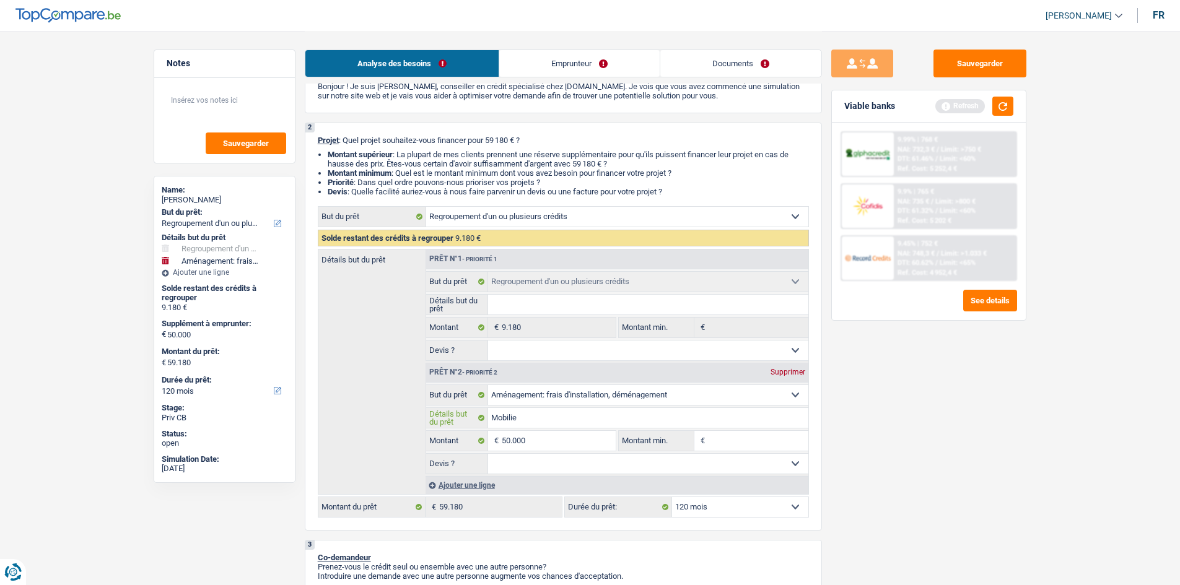
type input "Mobilier"
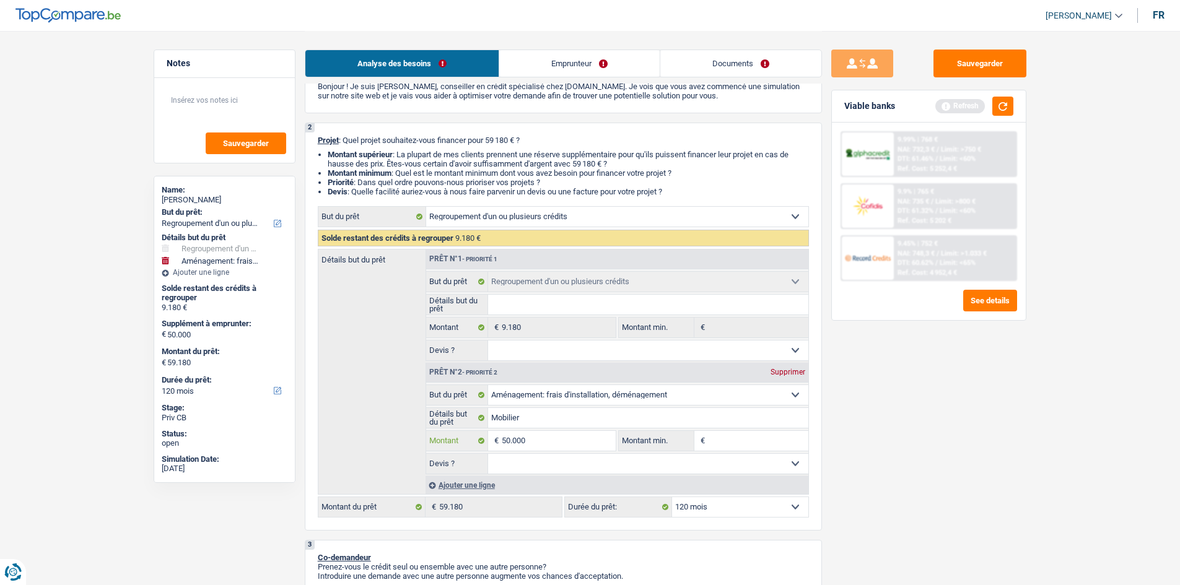
click at [506, 439] on input "50.000" at bounding box center [558, 441] width 113 height 20
click at [511, 441] on input "50.000" at bounding box center [558, 441] width 113 height 20
type input "5.000"
type input "0"
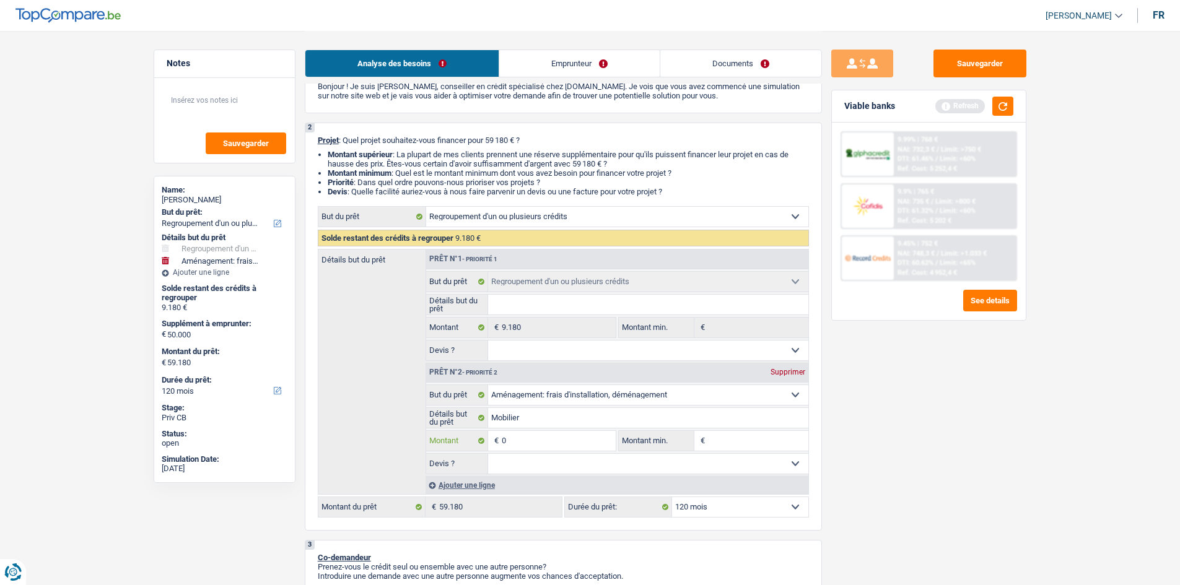
type input "0"
type input "40"
type input "490"
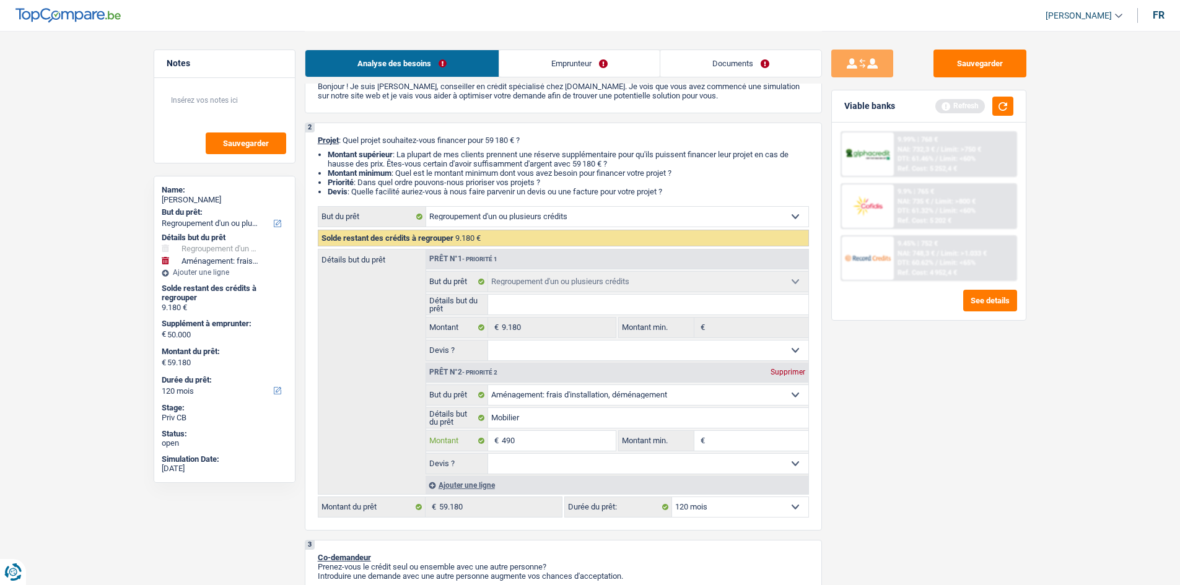
type input "4.900"
type input "49.000"
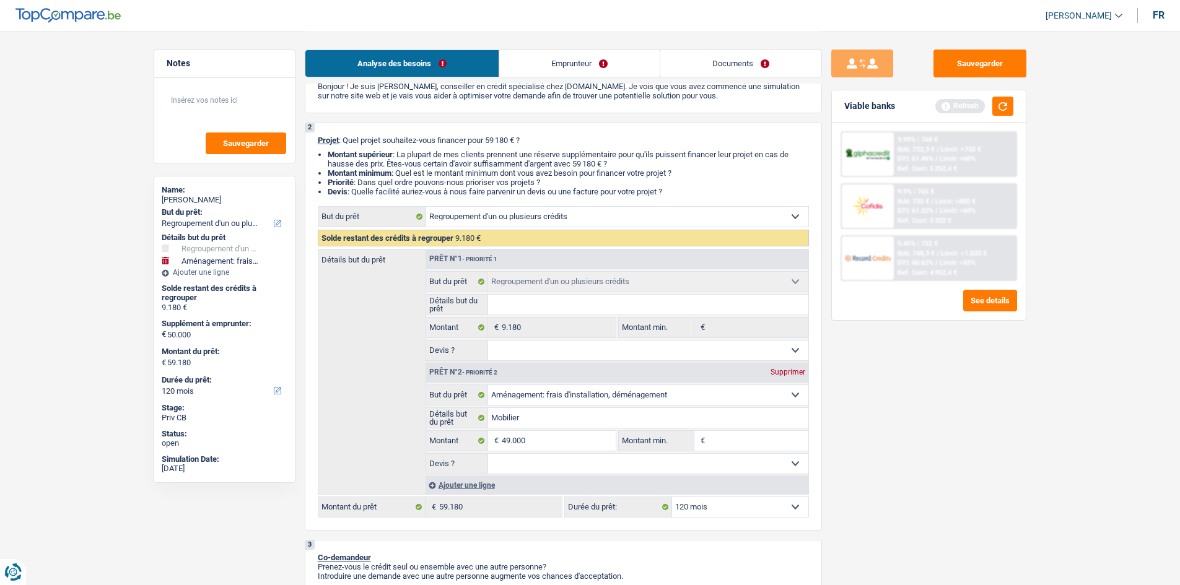
type input "49.000"
type input "58.180"
select select "144"
type input "58.180"
select select "144"
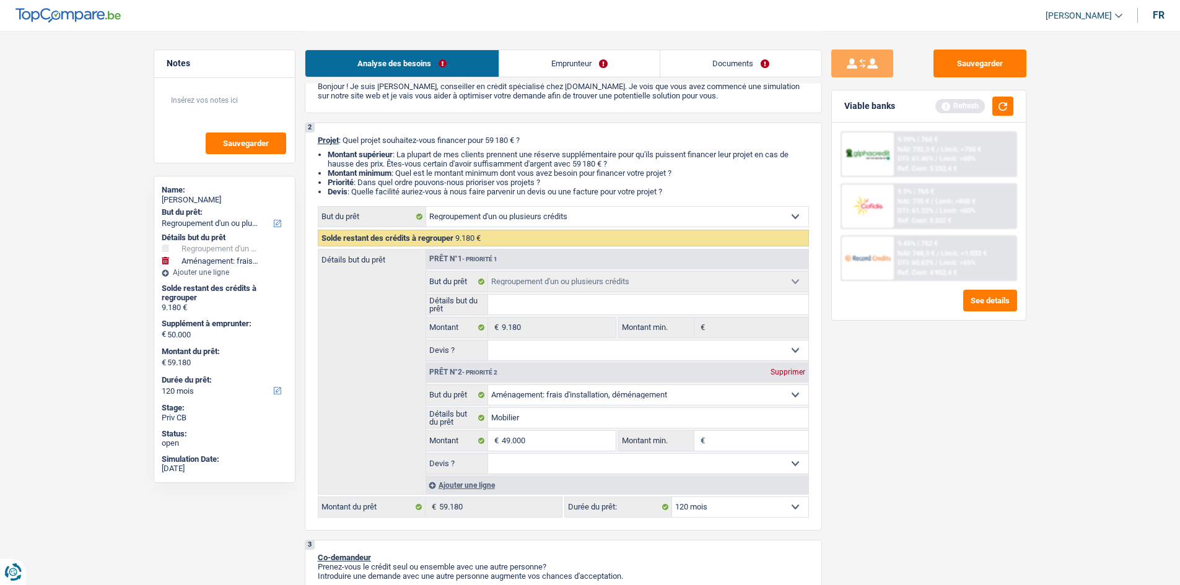
type input "58.180"
select select "144"
click at [745, 431] on input "Montant min." at bounding box center [758, 441] width 100 height 20
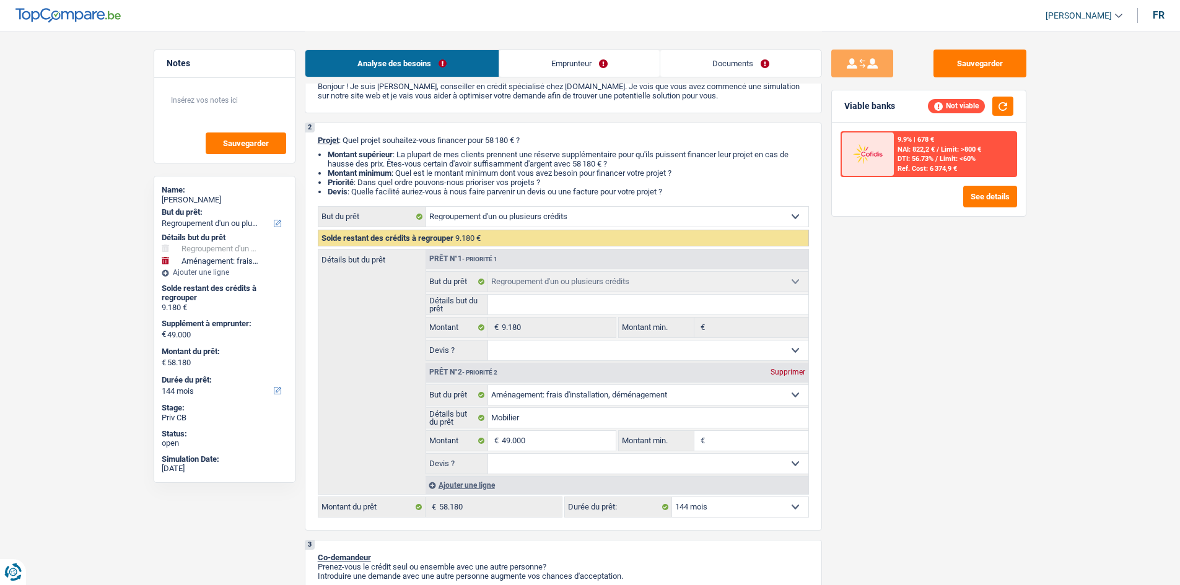
type input "4"
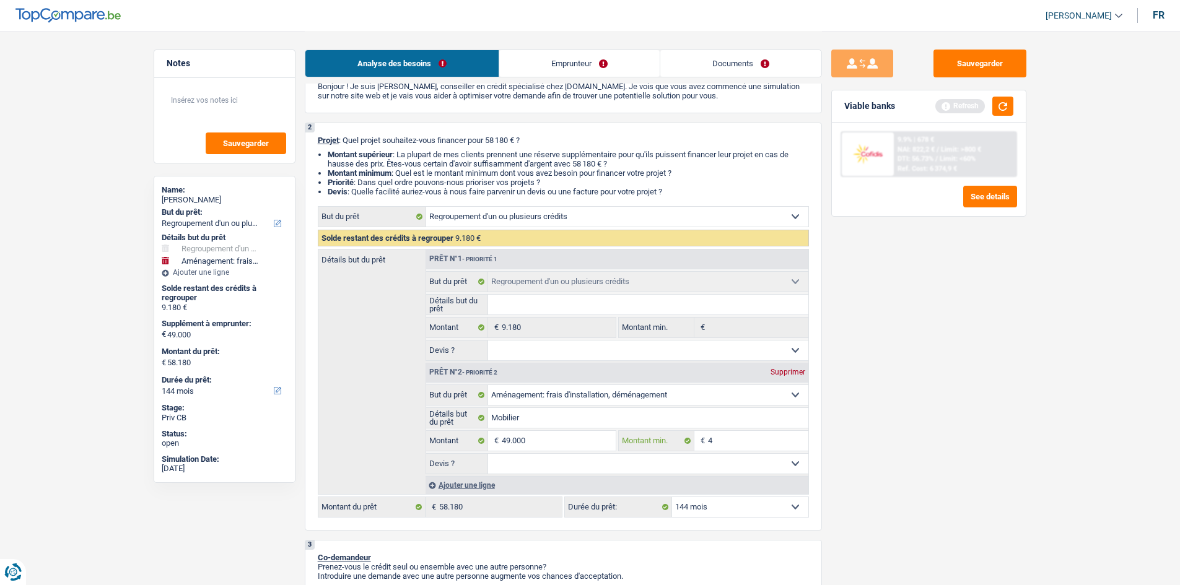
type input "49"
type input "490"
type input "4.900"
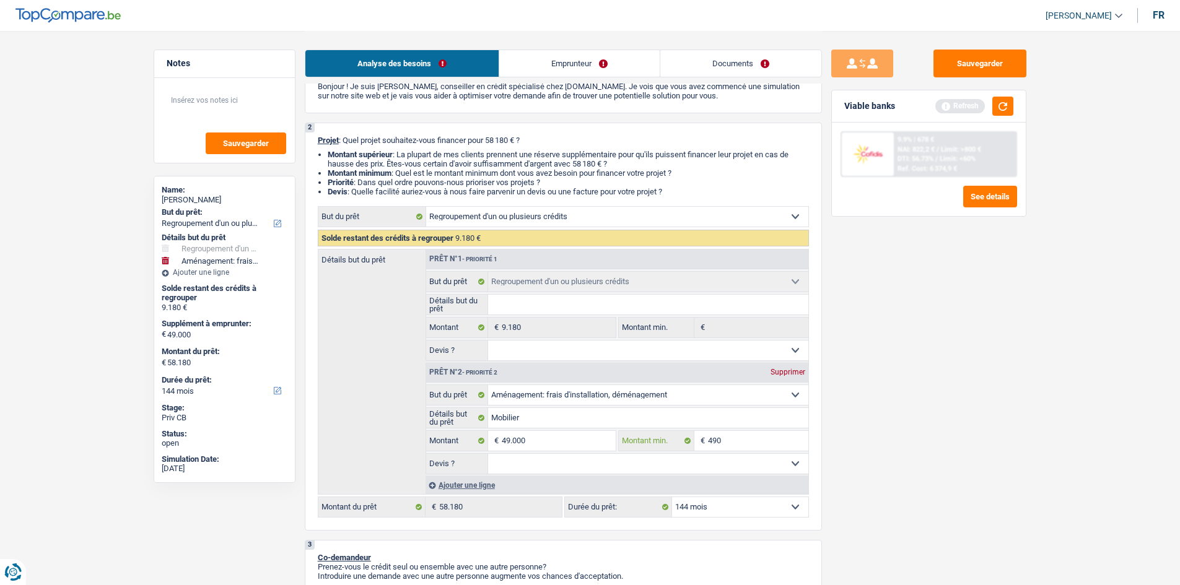
type input "4.900"
type input "49.000"
click at [749, 458] on select "Oui Non Non répondu Sélectionner une option" at bounding box center [648, 464] width 320 height 20
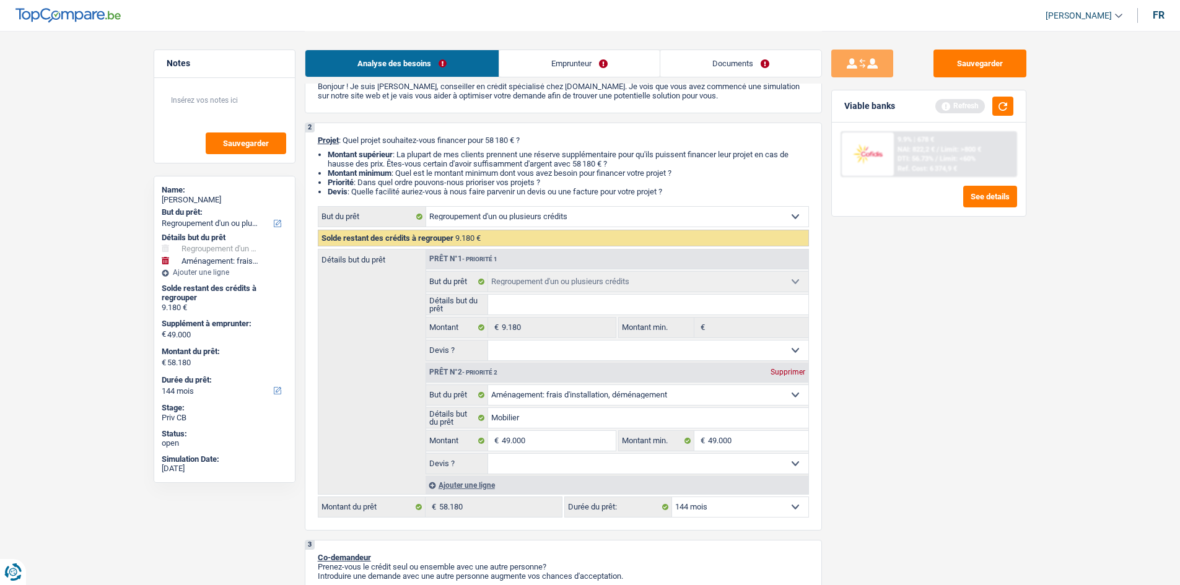
select select "yes"
click at [488, 454] on select "Oui Non Non répondu Sélectionner une option" at bounding box center [648, 464] width 320 height 20
select select "yes"
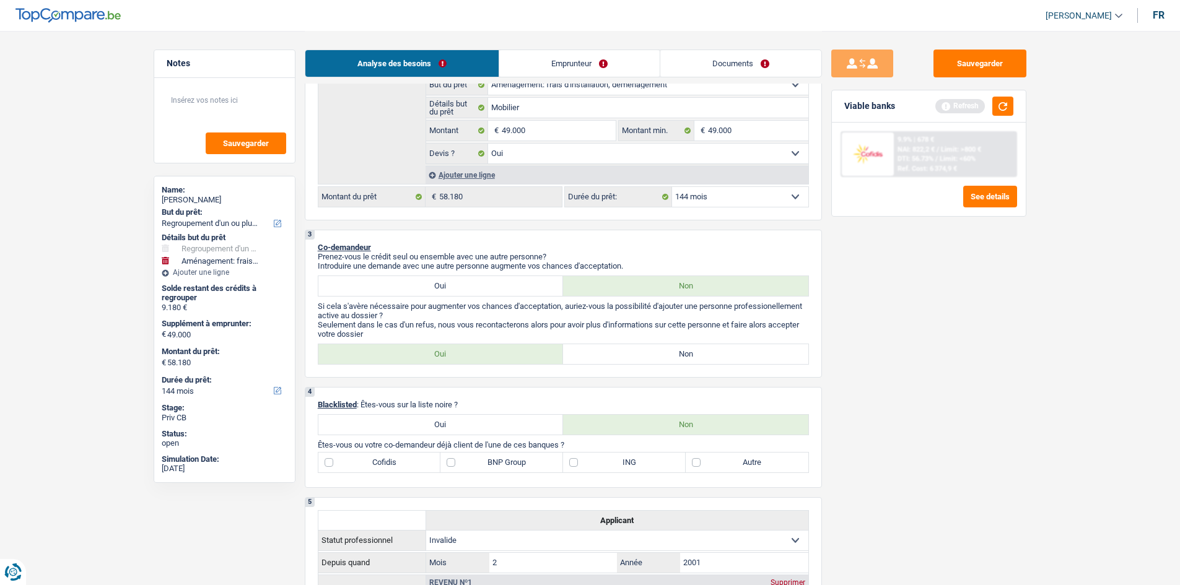
scroll to position [372, 0]
click at [641, 346] on label "Non" at bounding box center [685, 355] width 245 height 20
click at [641, 346] on input "Non" at bounding box center [685, 355] width 245 height 20
radio input "true"
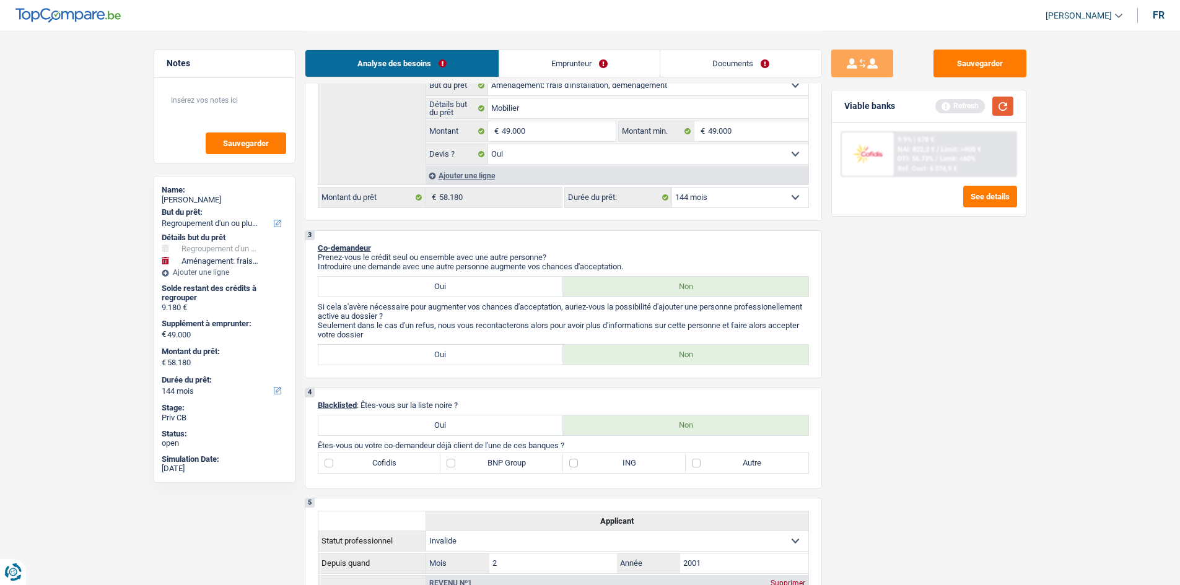
click at [1003, 107] on button "button" at bounding box center [1003, 106] width 21 height 19
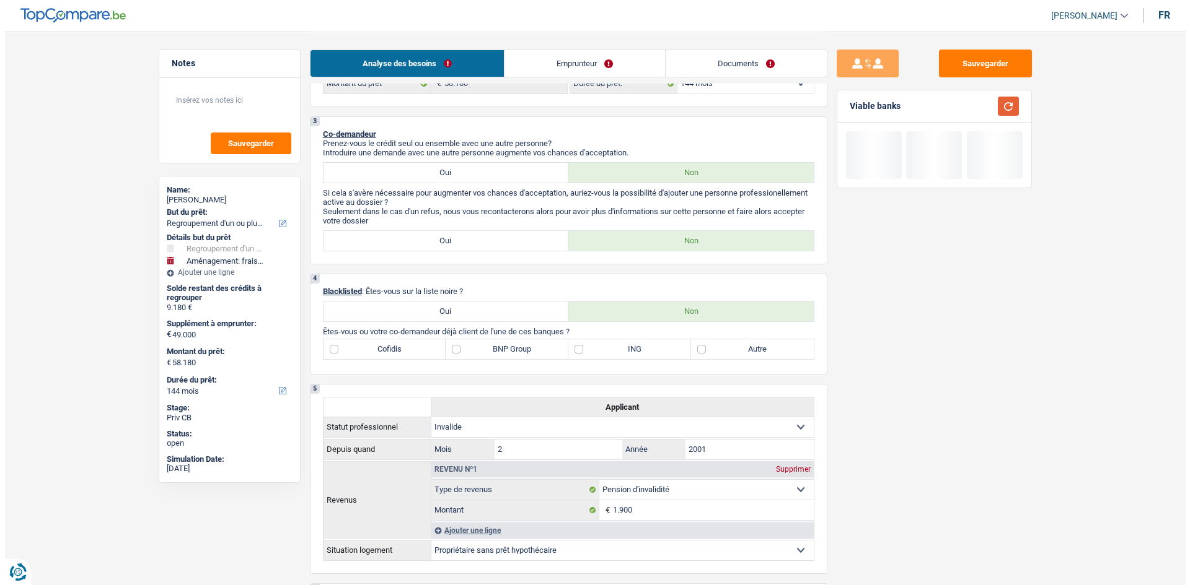
scroll to position [496, 0]
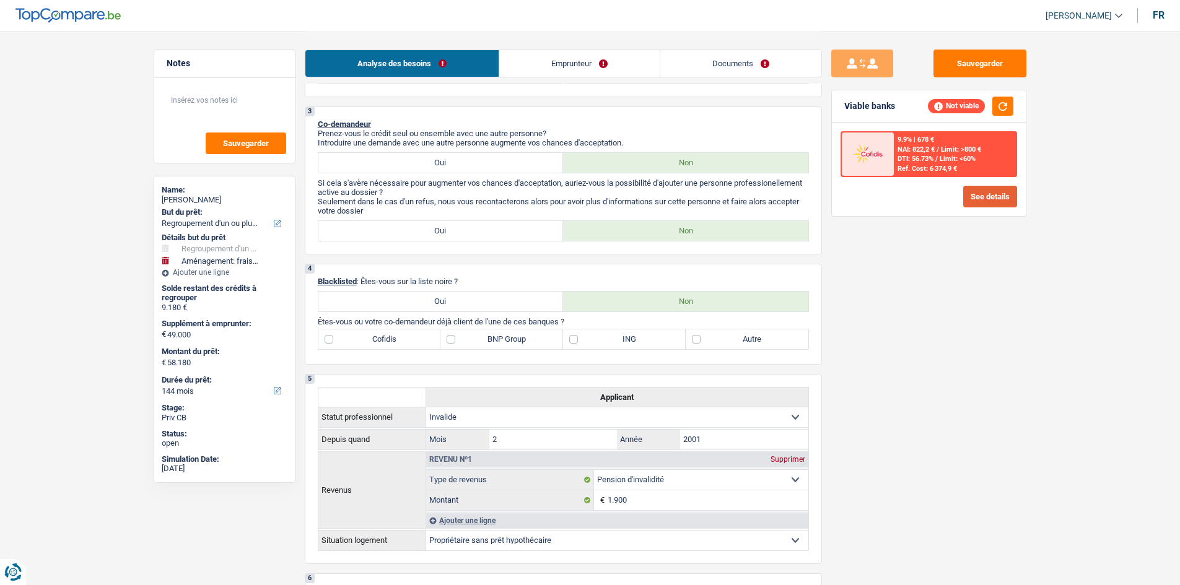
click at [991, 196] on button "See details" at bounding box center [990, 197] width 54 height 22
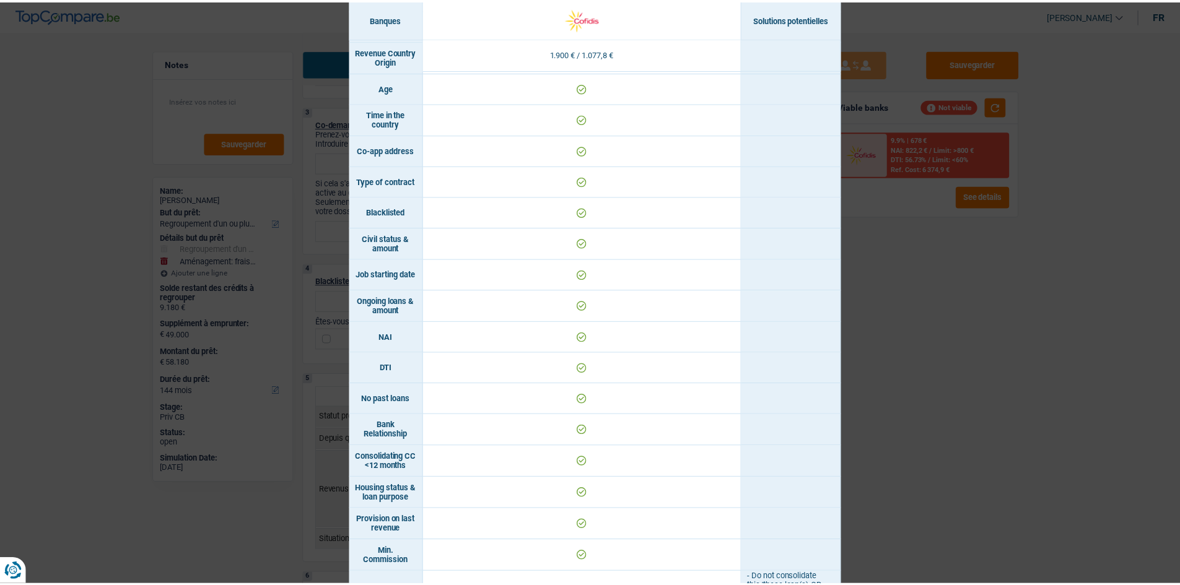
scroll to position [351, 0]
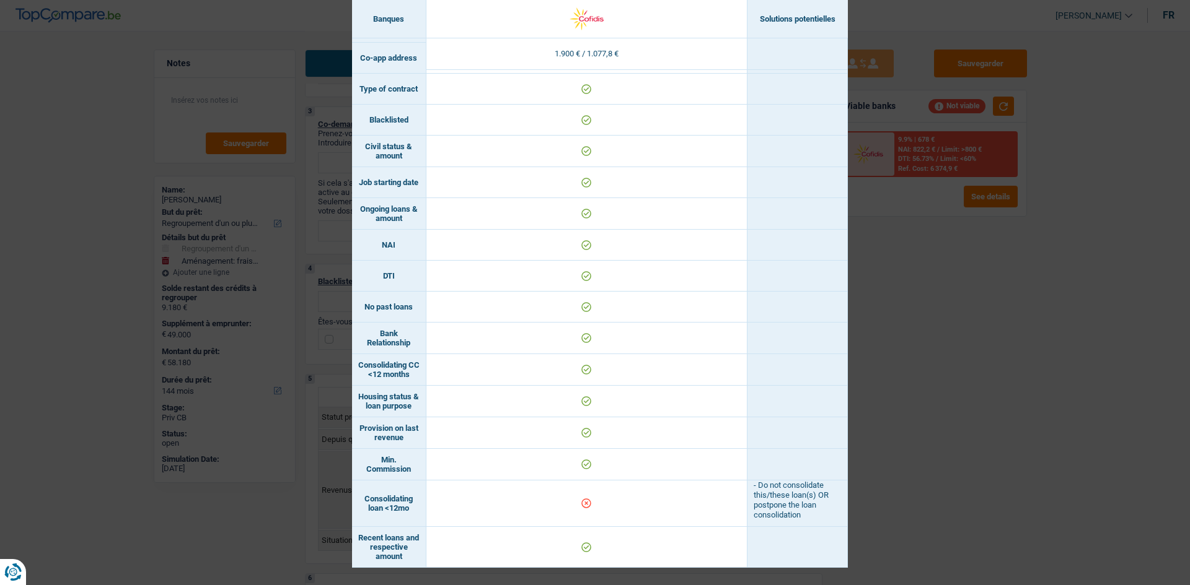
click at [1036, 376] on div "Banks conditions × Banques Solutions potentielles Revenus / Charges 1.900 € / 1…" at bounding box center [595, 292] width 1190 height 585
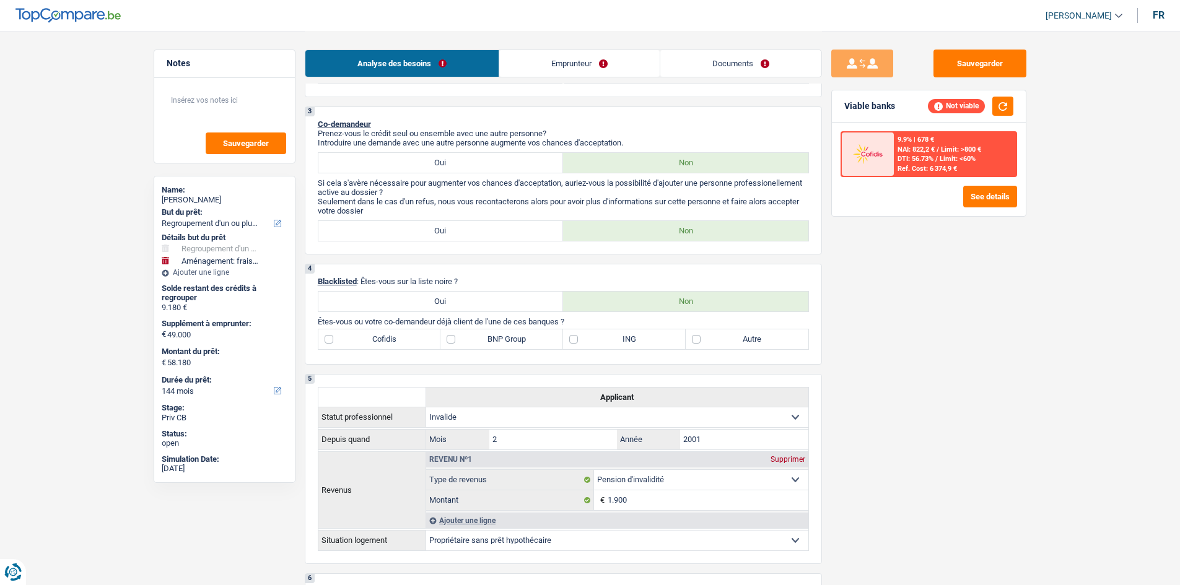
click at [744, 338] on label "Autre" at bounding box center [747, 340] width 123 height 20
click at [744, 338] on input "Autre" at bounding box center [747, 340] width 123 height 20
checkbox input "true"
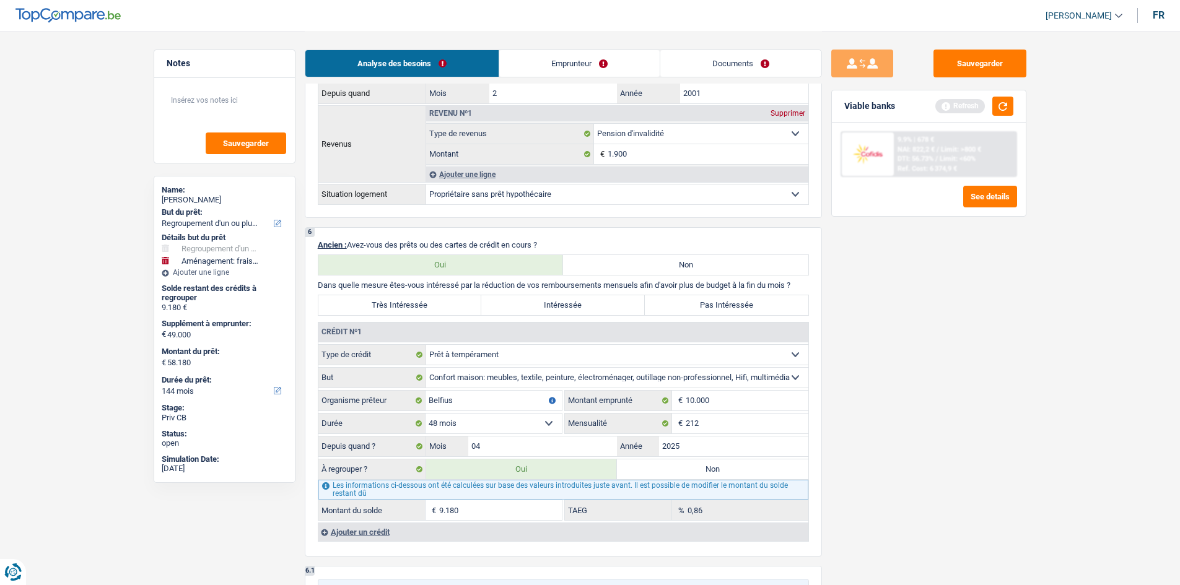
scroll to position [867, 0]
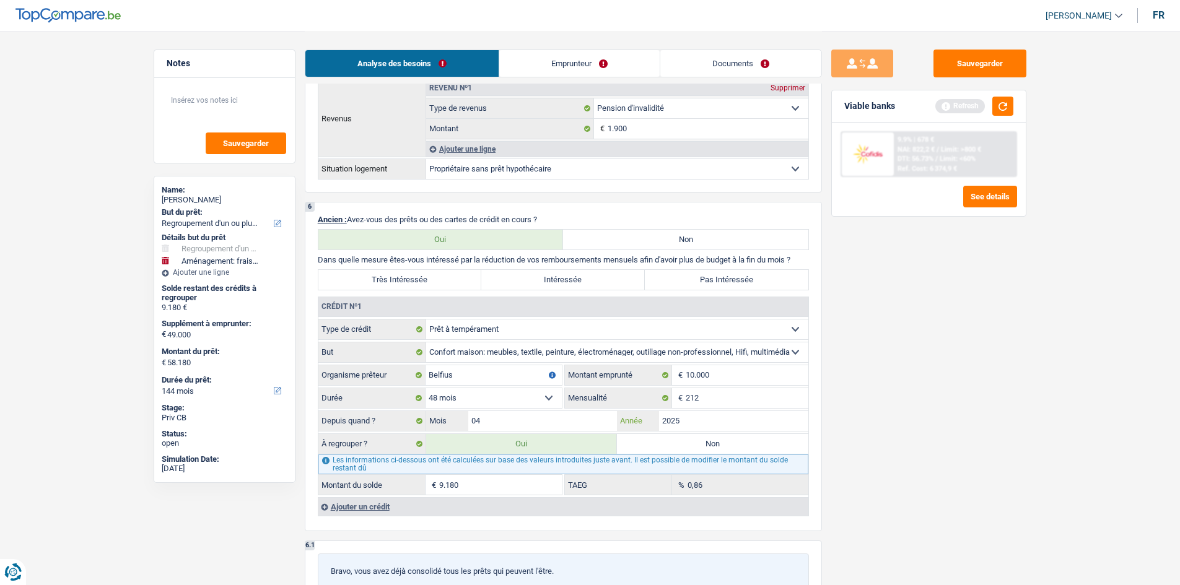
click at [699, 419] on input "2025" at bounding box center [733, 421] width 149 height 20
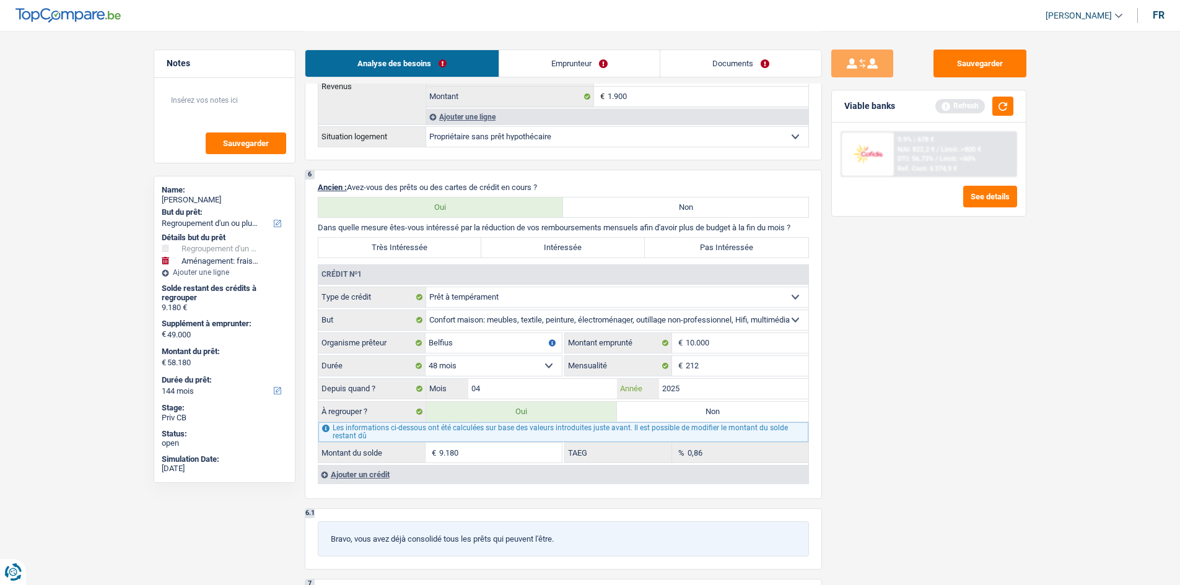
scroll to position [929, 0]
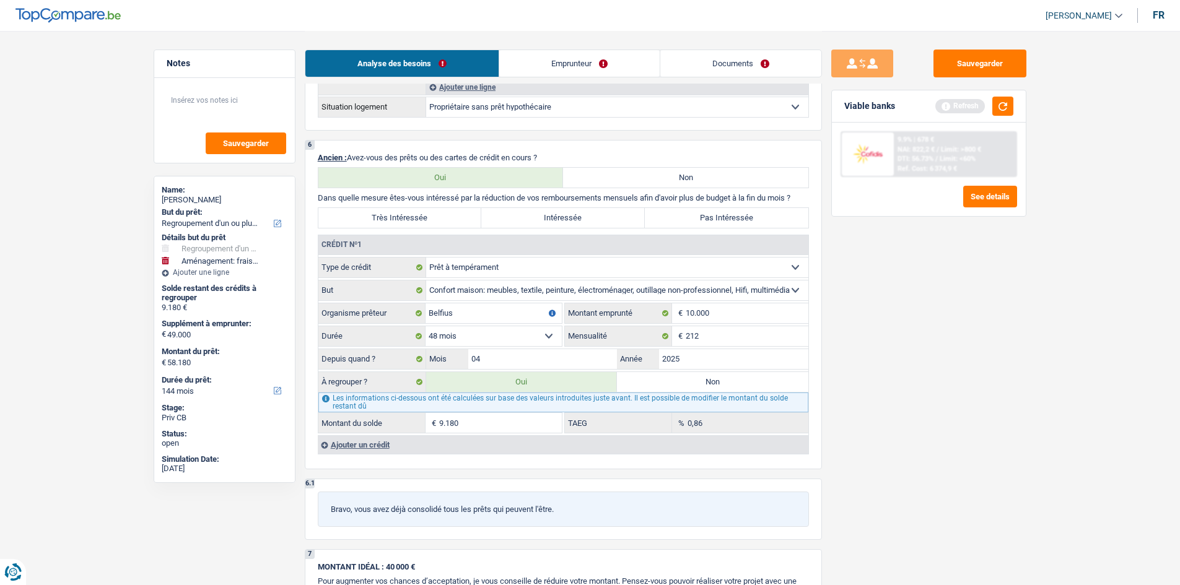
type input "57.975"
type input "8.975"
type input "57.975"
type input "8.975"
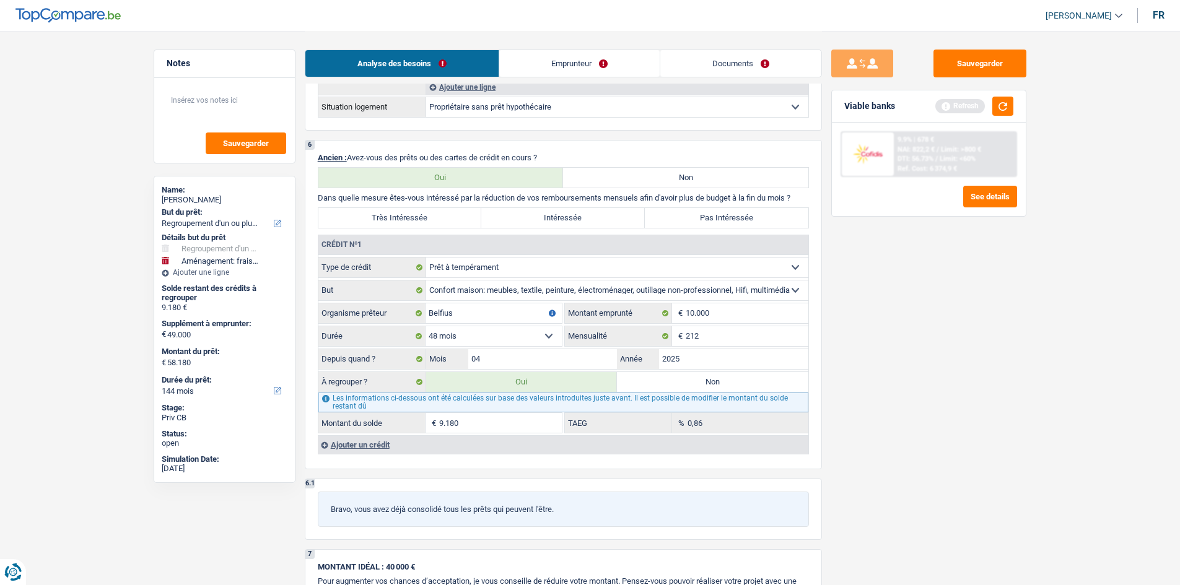
type input "57.975"
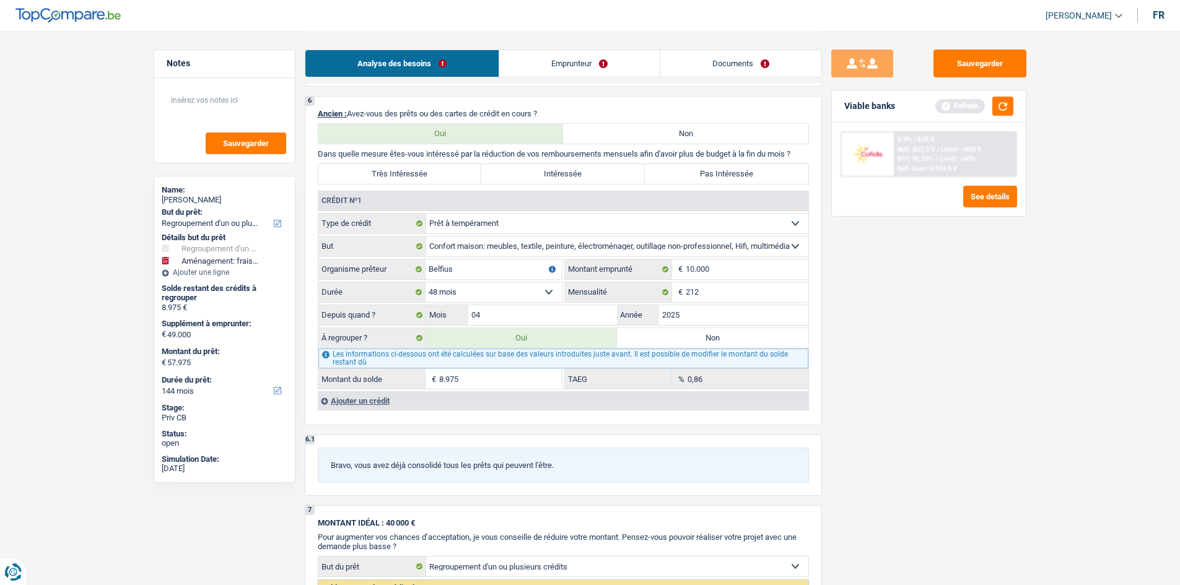
scroll to position [991, 0]
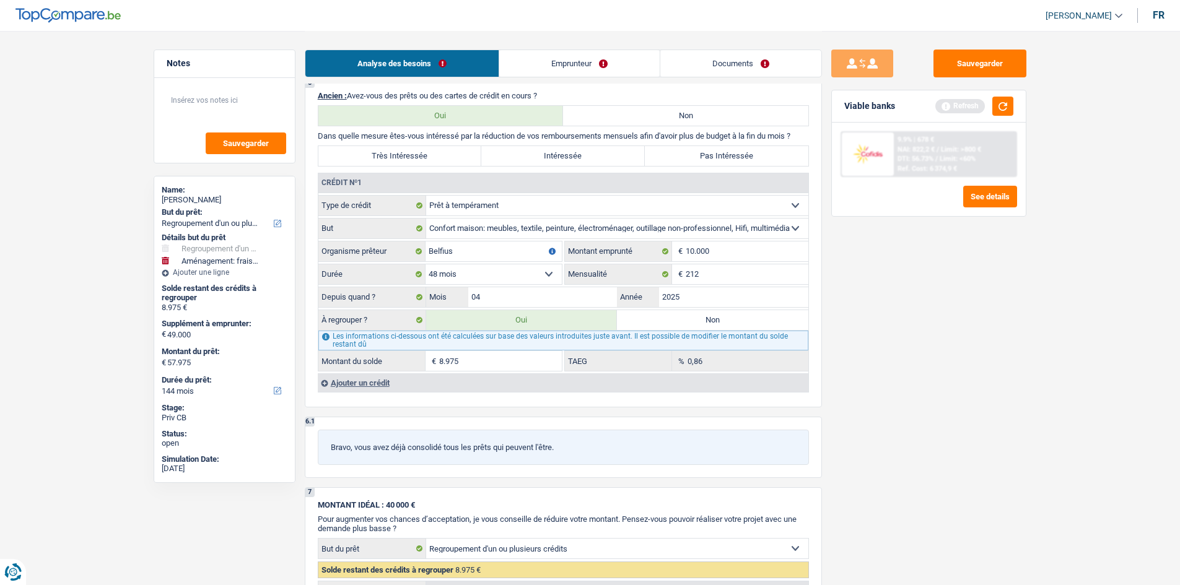
click at [665, 322] on label "Non" at bounding box center [712, 320] width 191 height 20
click at [665, 322] on input "Non" at bounding box center [712, 320] width 191 height 20
radio input "true"
select select "movingOrInstallation"
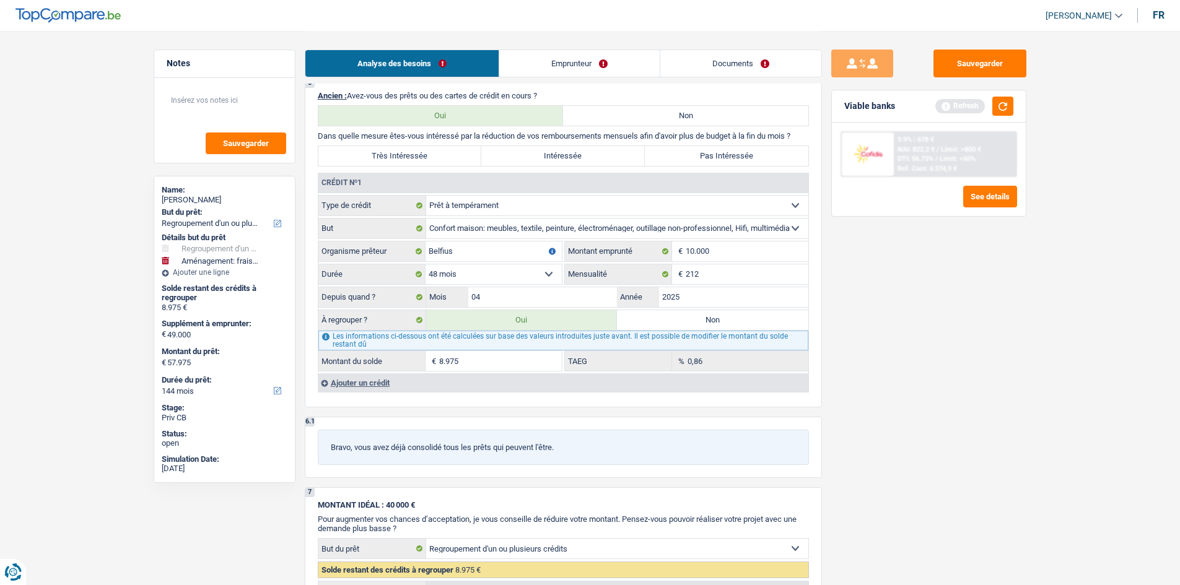
select select "movingOrInstallation"
type input "Mobilier"
type input "49.000"
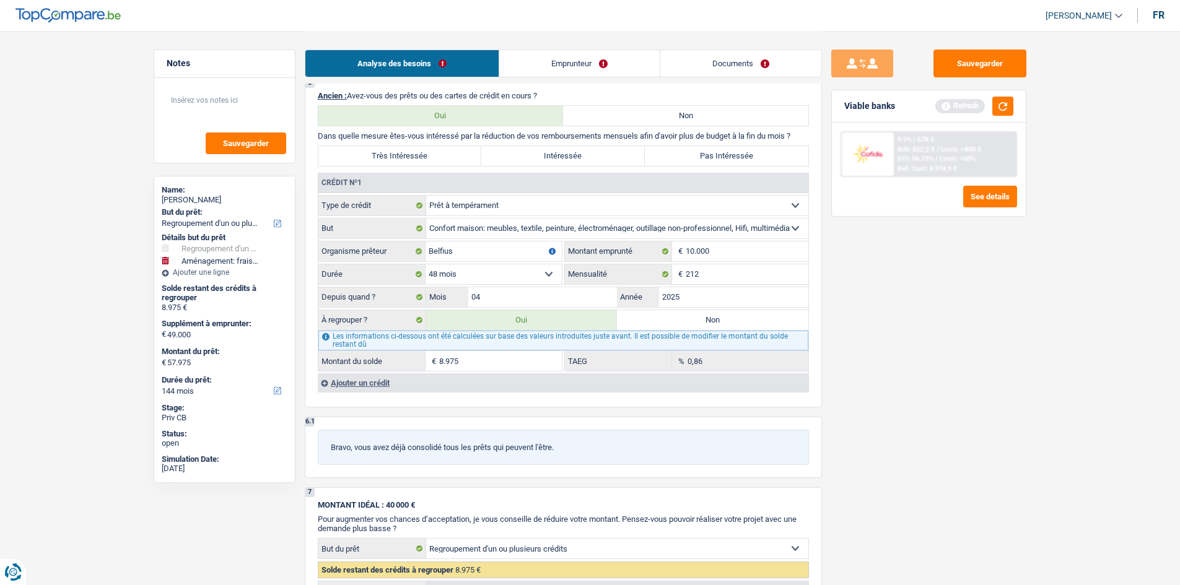
select select "yes"
type input "108.180"
radio input "false"
select select "movingOrInstallation"
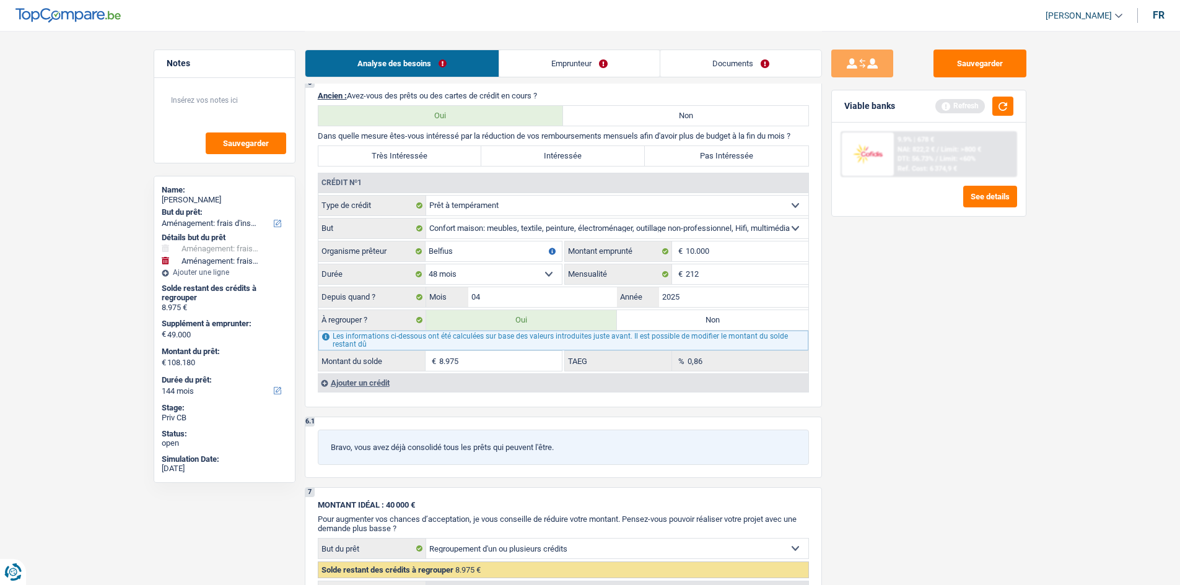
type input "Mobilier"
type input "49.000"
select select "yes"
type input "108.180"
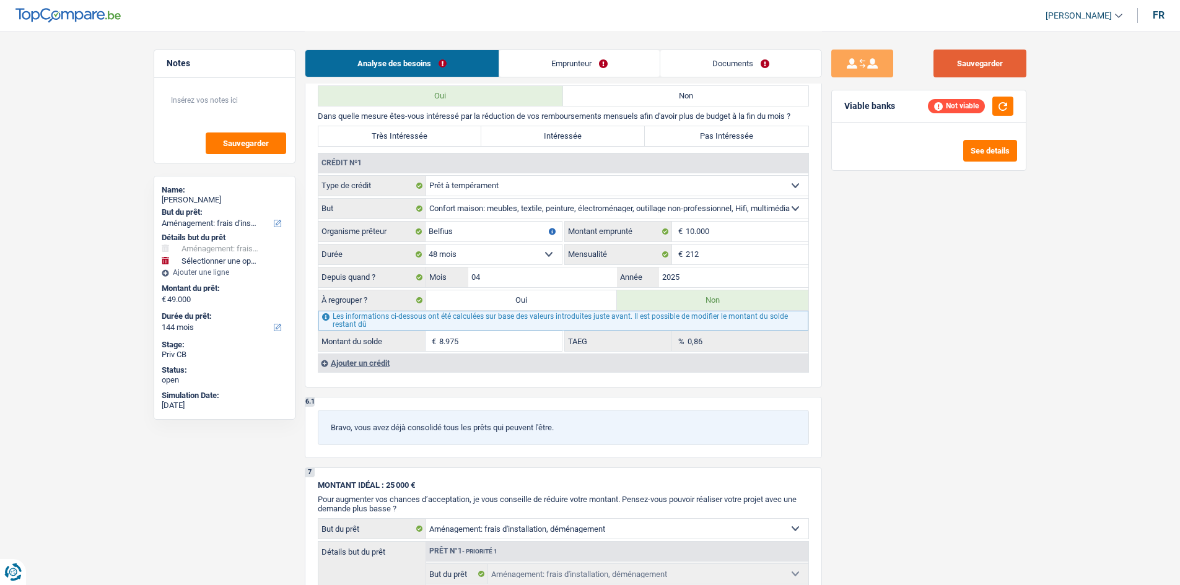
click at [970, 68] on button "Sauvegarder" at bounding box center [980, 64] width 93 height 28
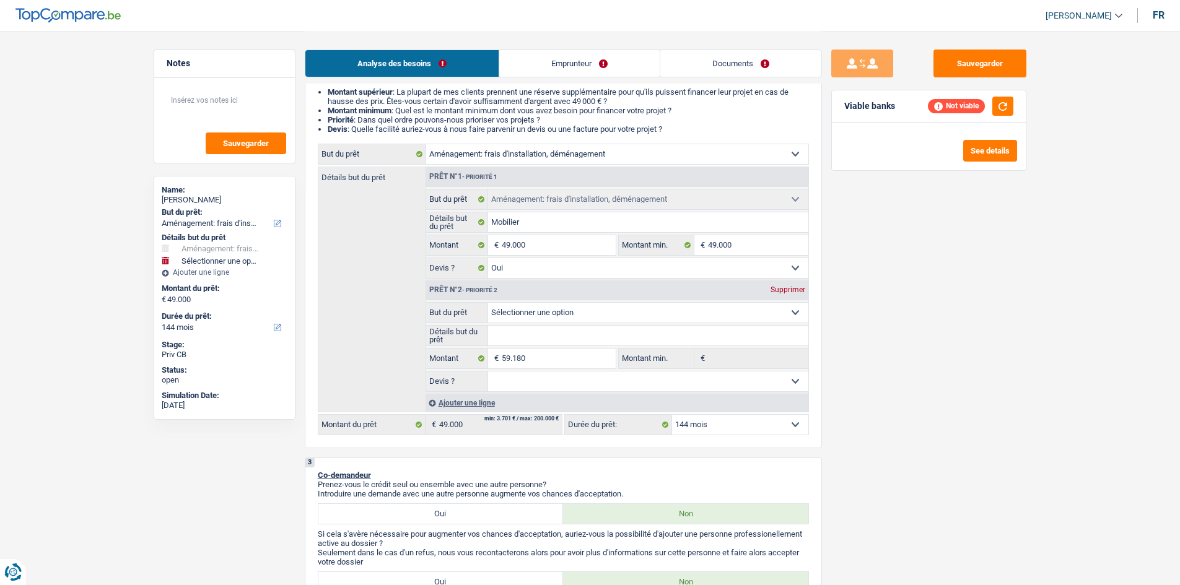
scroll to position [0, 0]
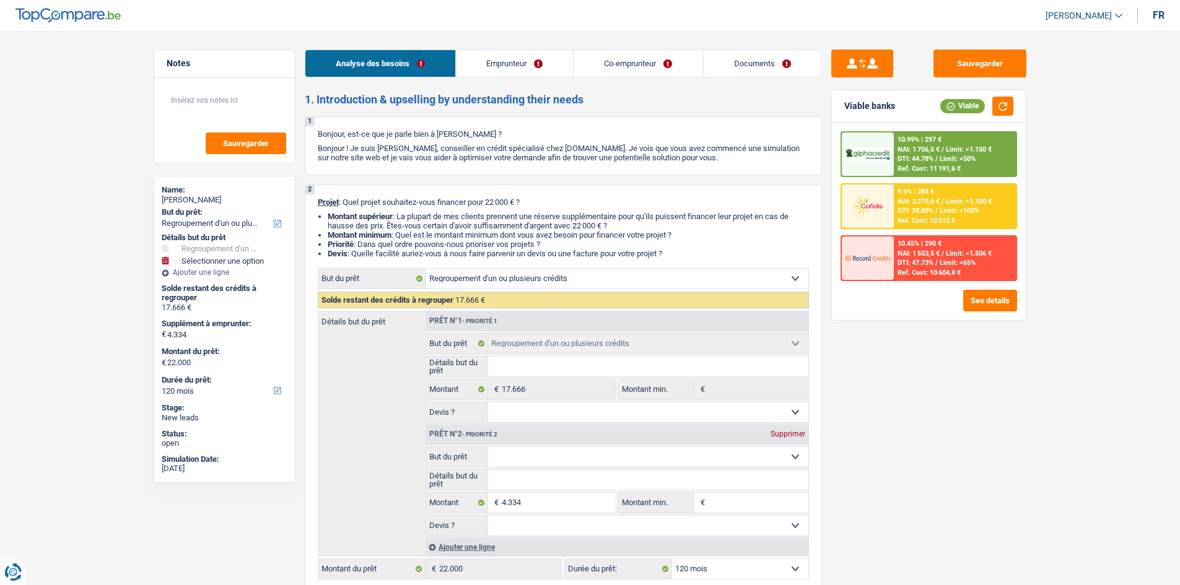
select select "refinancing"
select select "120"
select select "refinancing"
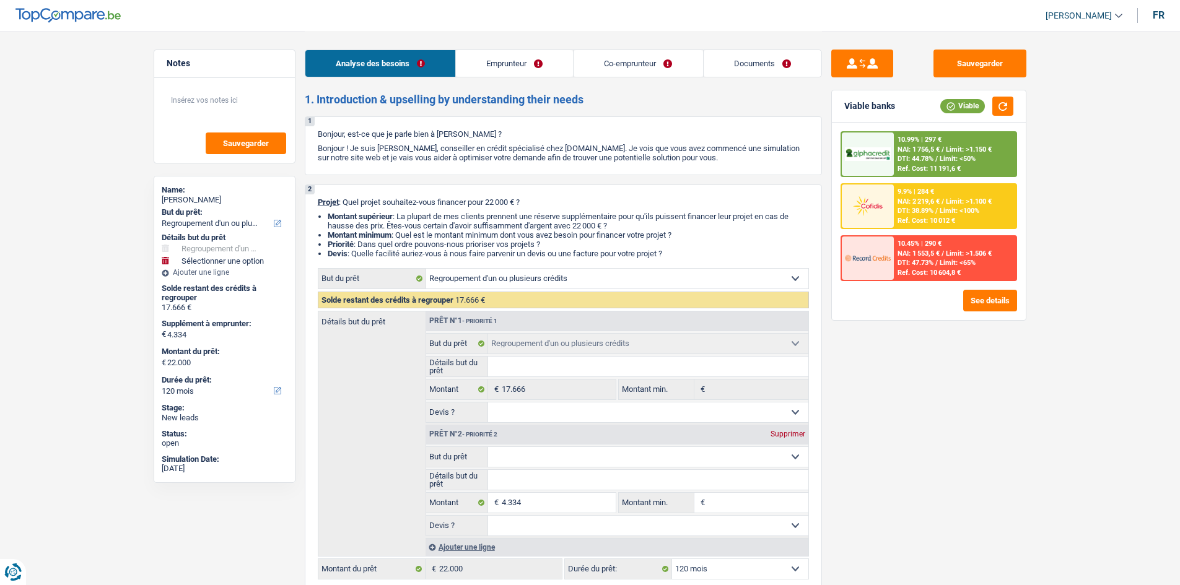
select select "120"
select select "publicEmployee"
select select "unemployed"
select select "familyAllowances"
select select "mealVouchers"
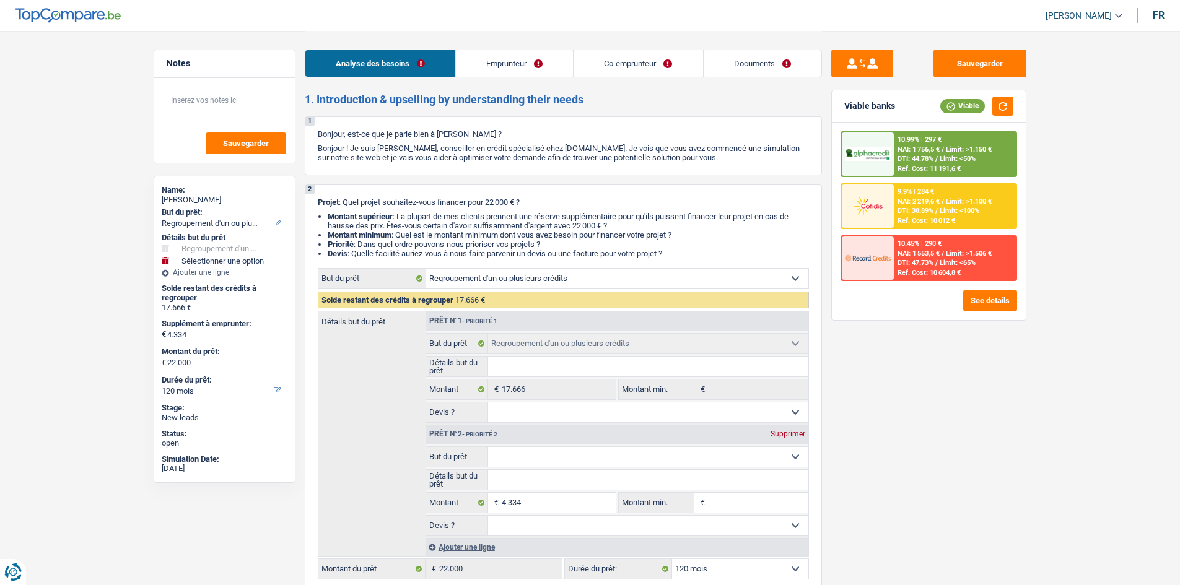
select select "netSalary"
select select "unemployment"
select select "rents"
select select "personalLoan"
select select "loanRepayment"
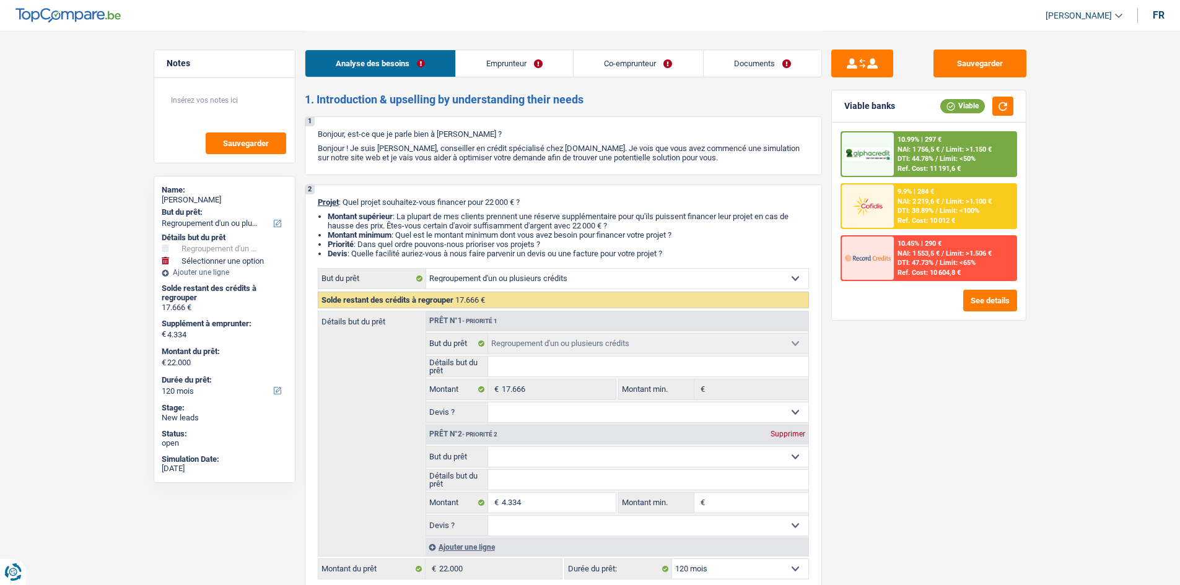
select select "60"
select select "carLoan"
select select "48"
select select "cardOrCredit"
select select "refinancing"
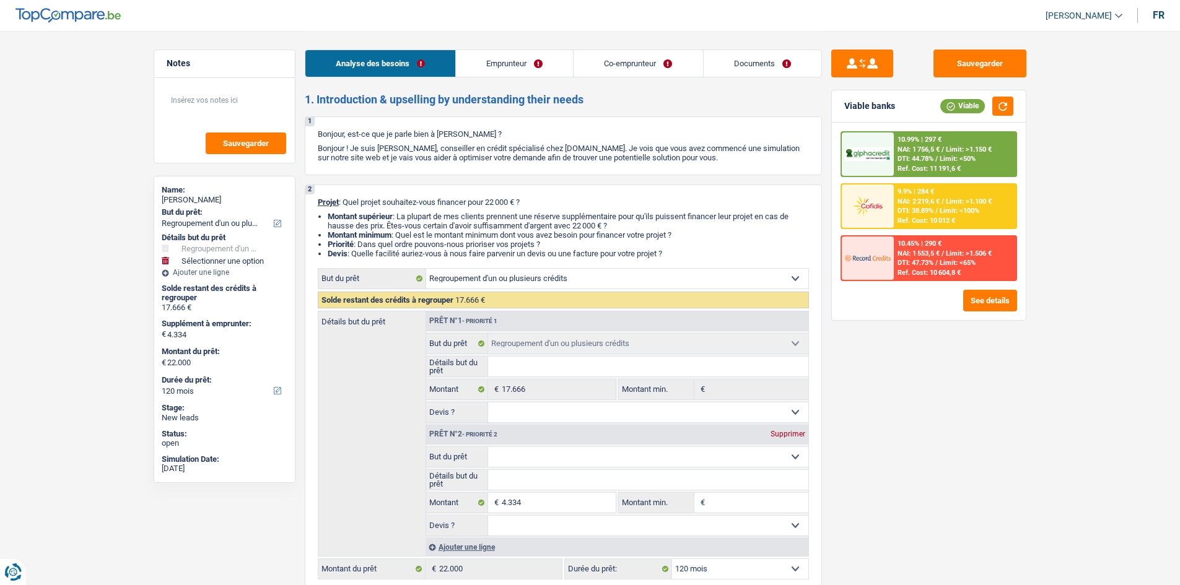
select select "refinancing"
select select "120"
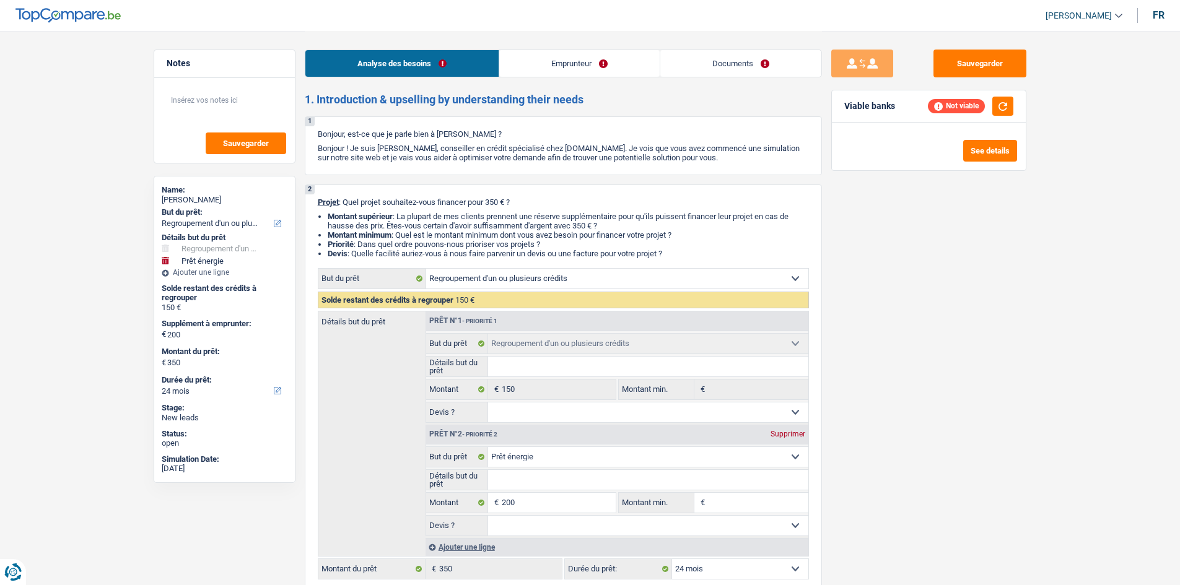
select select "refinancing"
select select "energy"
select select "24"
select select "refinancing"
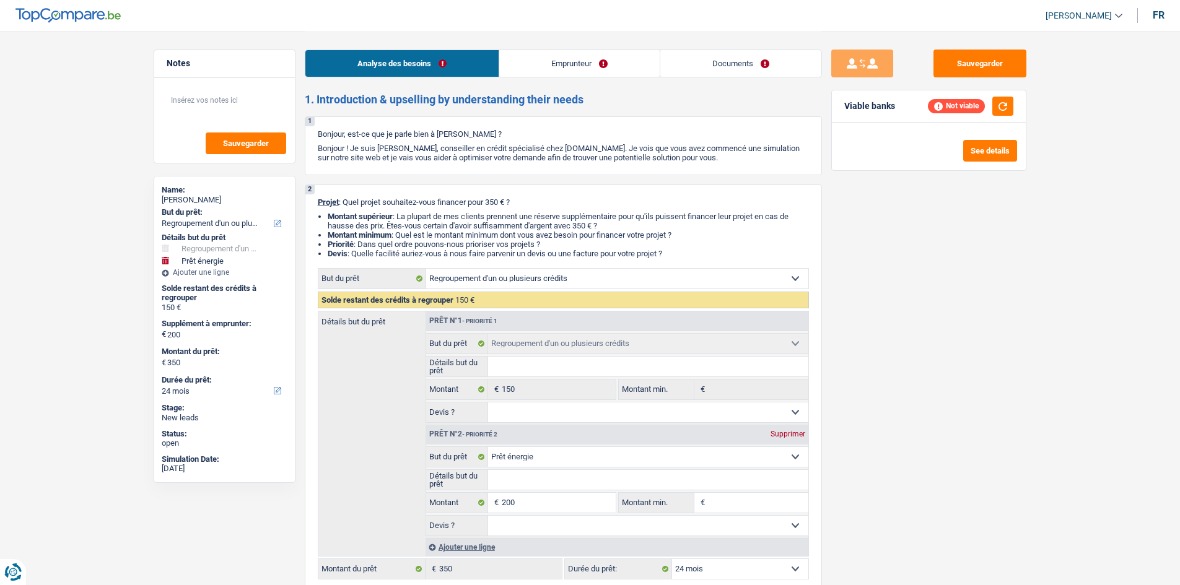
select select "refinancing"
select select "energy"
select select "24"
select select "independent"
select select "netSalary"
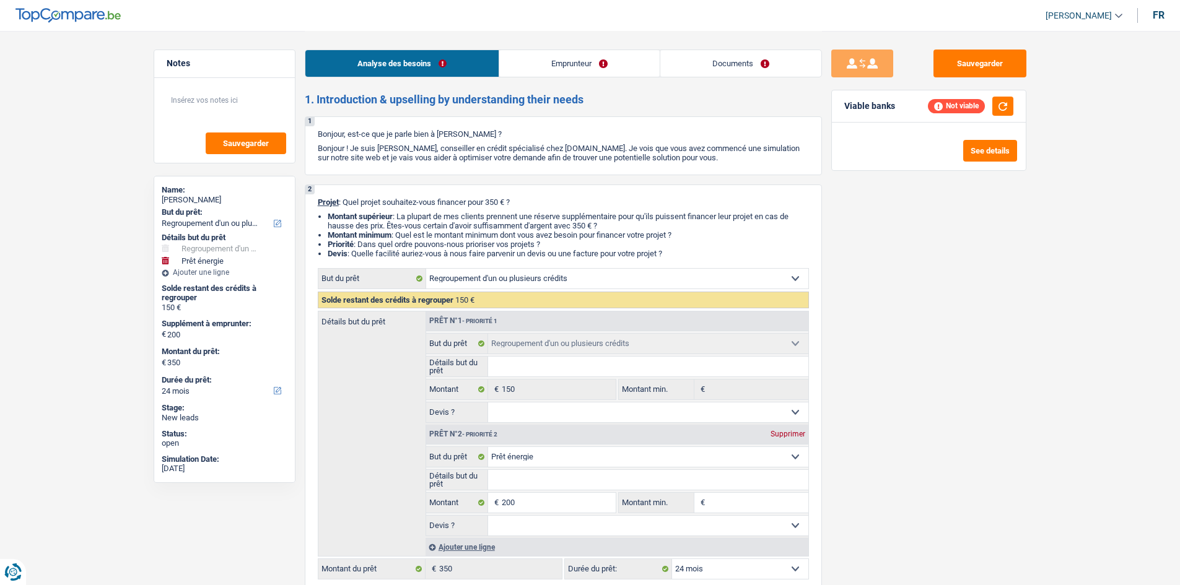
select select "ownerWithoutMortgage"
select select "cardOrCredit"
select select "personalLoan"
select select "other"
select select "24"
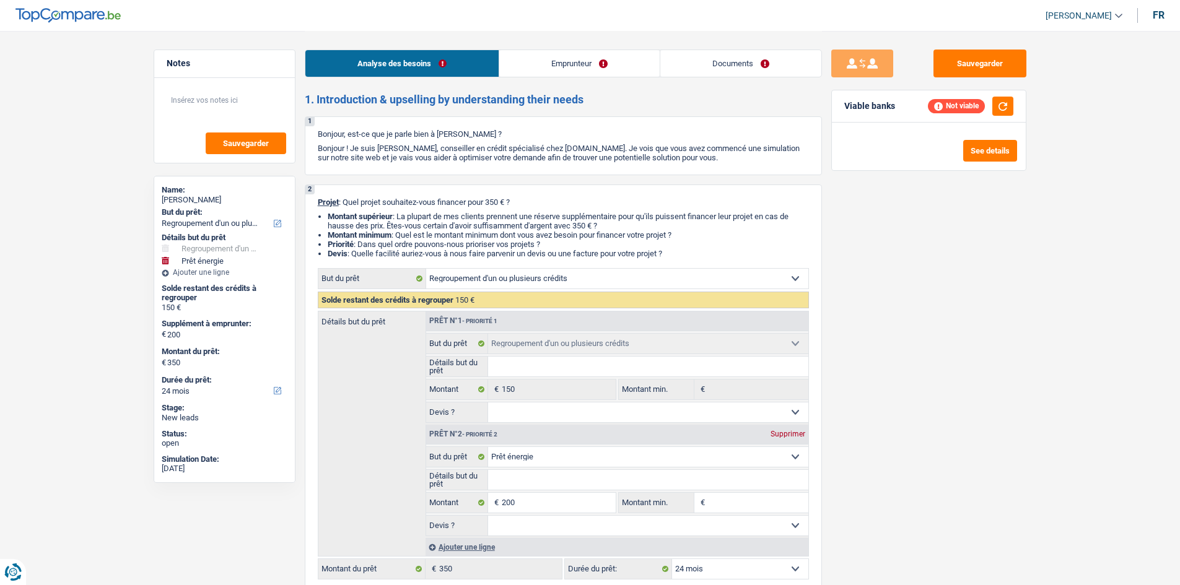
select select "creditConsolidation"
select select "36"
select select "refinancing"
select select "energy"
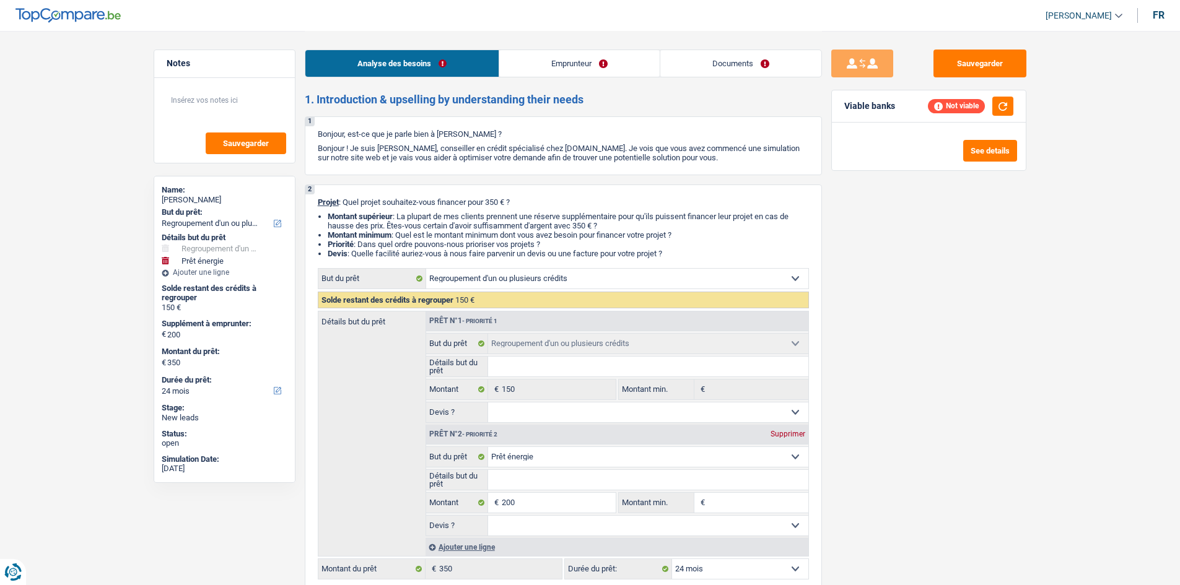
select select "24"
click at [792, 280] on select "Confort maison: meubles, textile, peinture, électroménager, outillage non-profe…" at bounding box center [617, 279] width 382 height 20
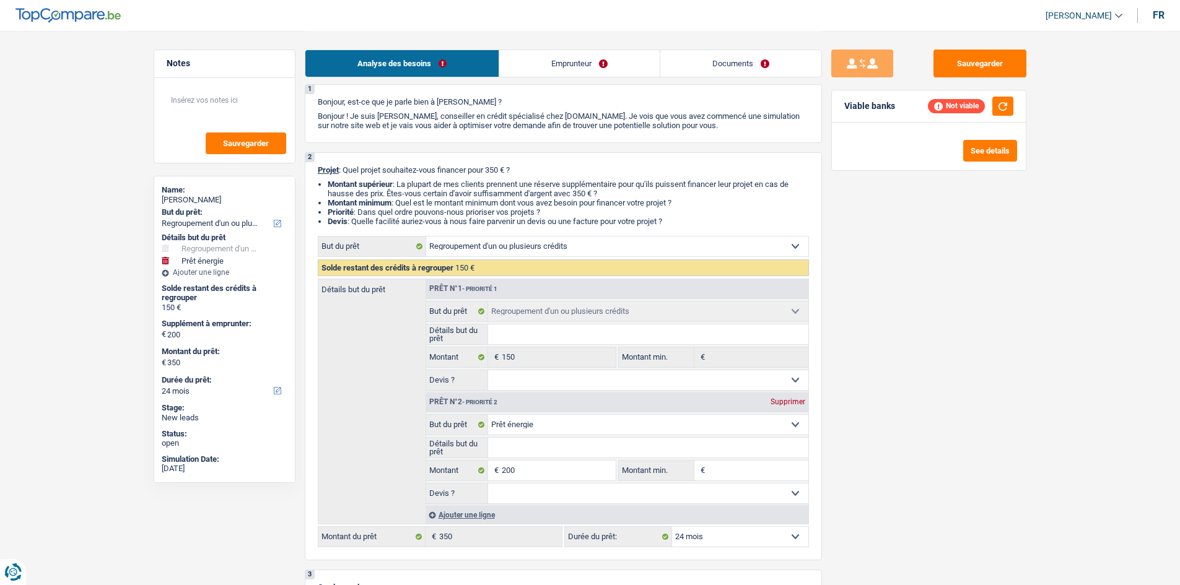
scroll to position [62, 0]
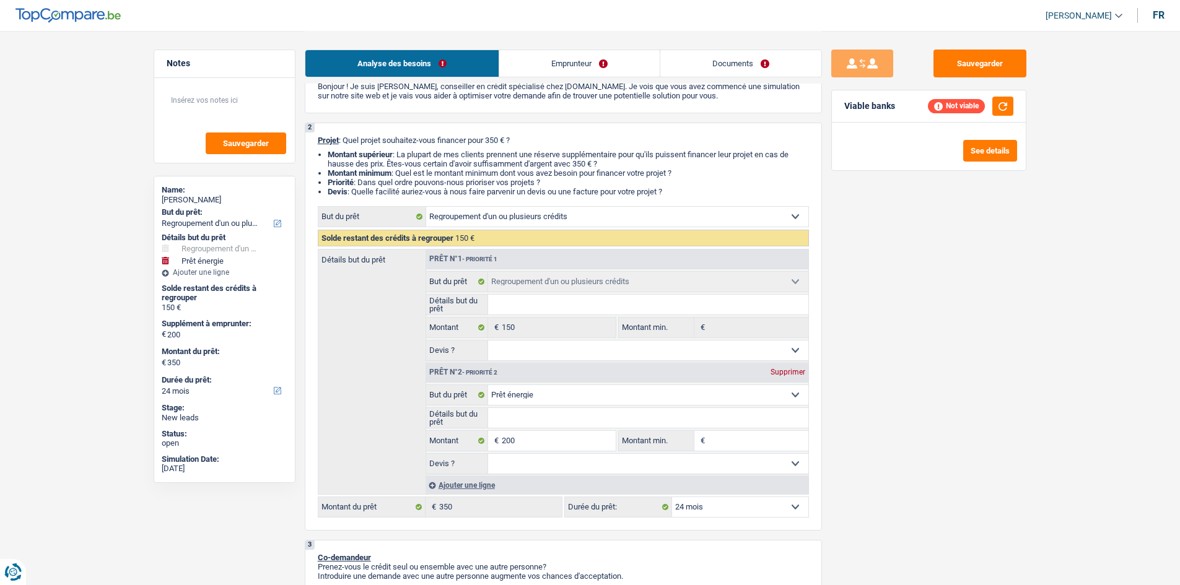
click at [783, 367] on div "Prêt n°2 - Priorité 2 Supprimer" at bounding box center [617, 373] width 382 height 20
click at [783, 371] on div "Supprimer" at bounding box center [788, 372] width 41 height 7
type input "0"
type input "150"
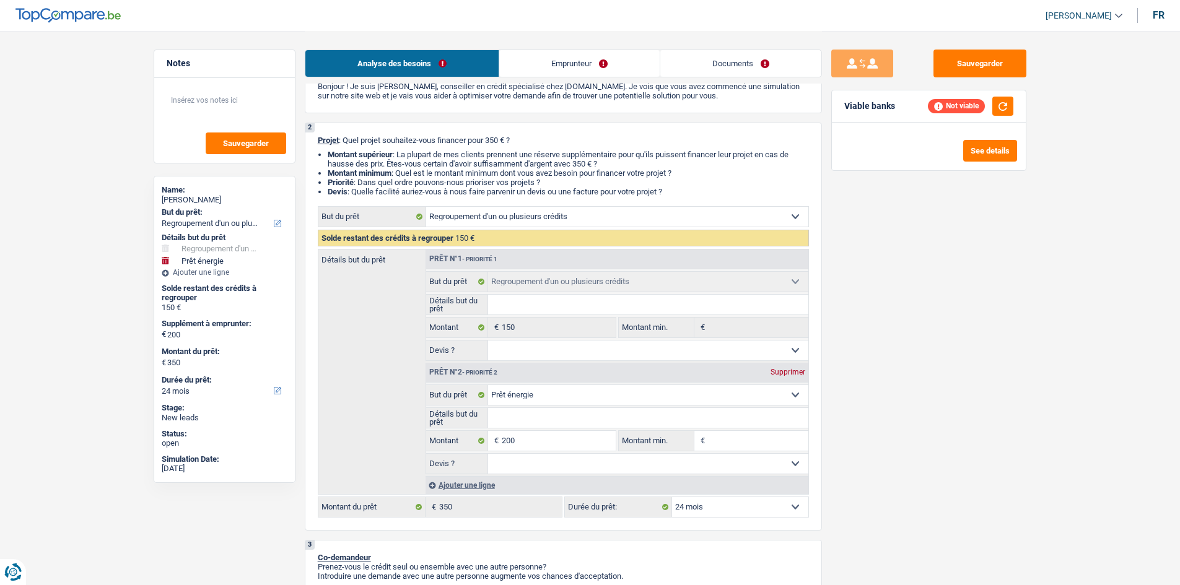
type input "150"
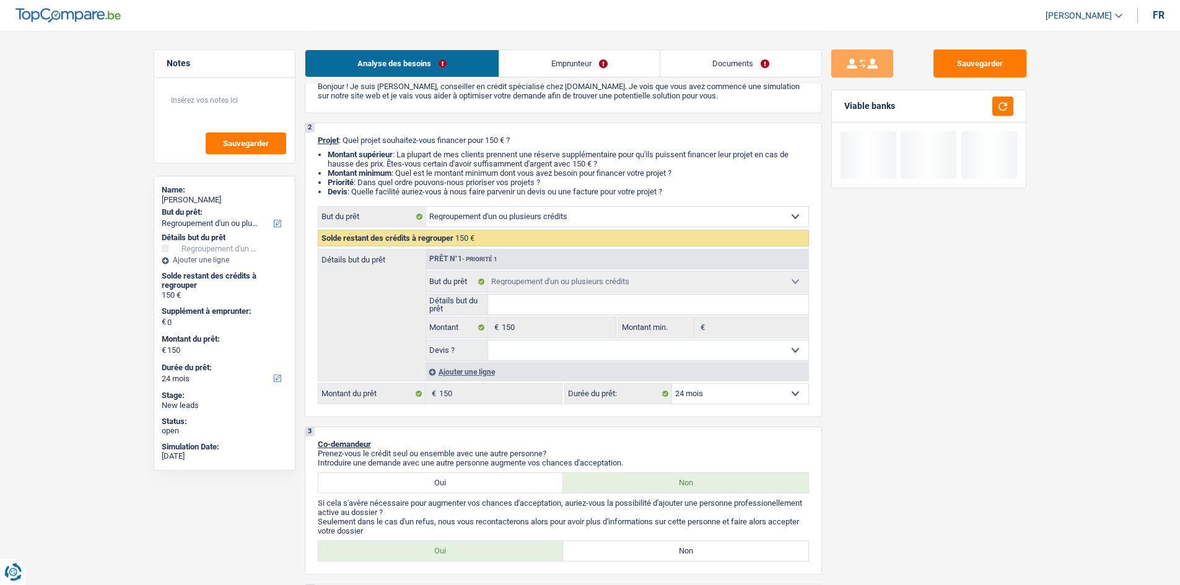
click at [797, 214] on select "Confort maison: meubles, textile, peinture, électroménager, outillage non-profe…" at bounding box center [617, 217] width 382 height 20
select select "household"
click at [426, 207] on select "Confort maison: meubles, textile, peinture, électroménager, outillage non-profe…" at bounding box center [617, 217] width 382 height 20
select select "household"
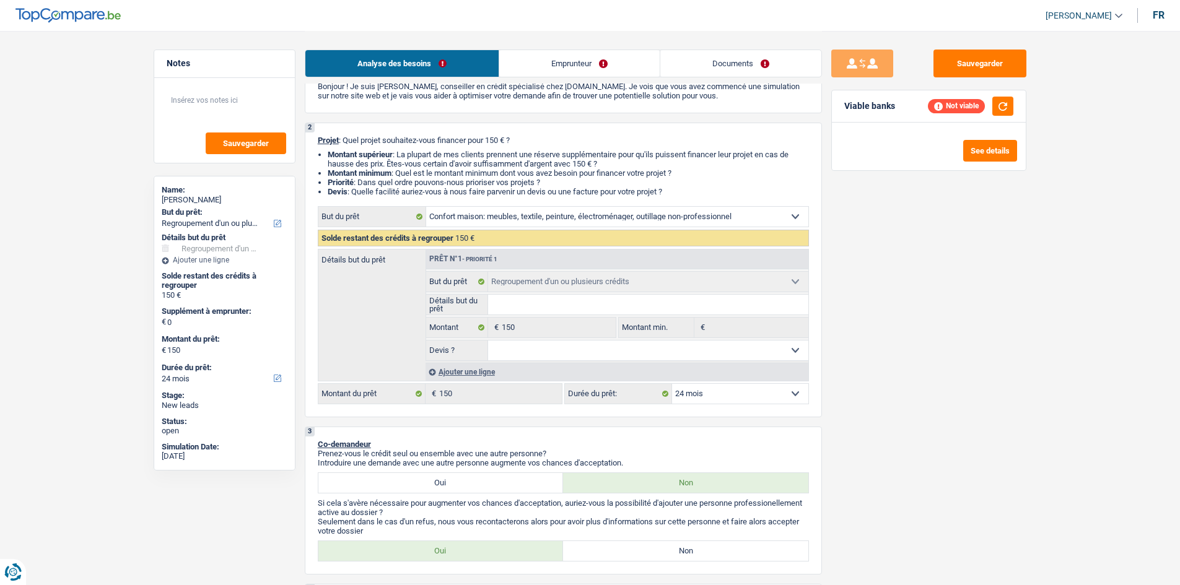
select select "household"
radio input "false"
radio input "true"
select select "household"
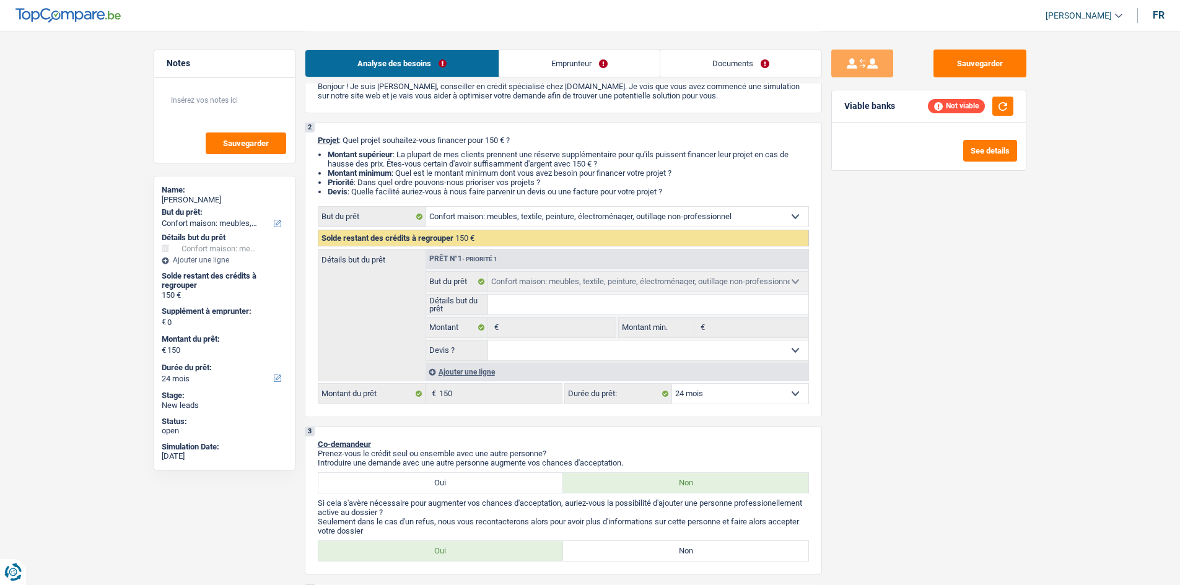
select select "refinancing"
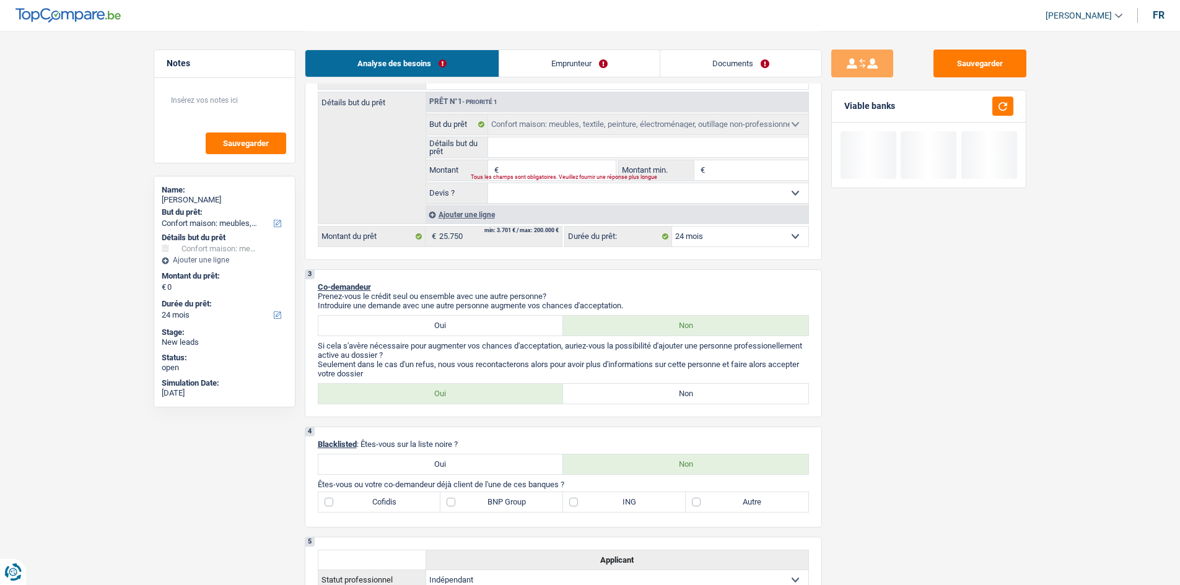
scroll to position [310, 0]
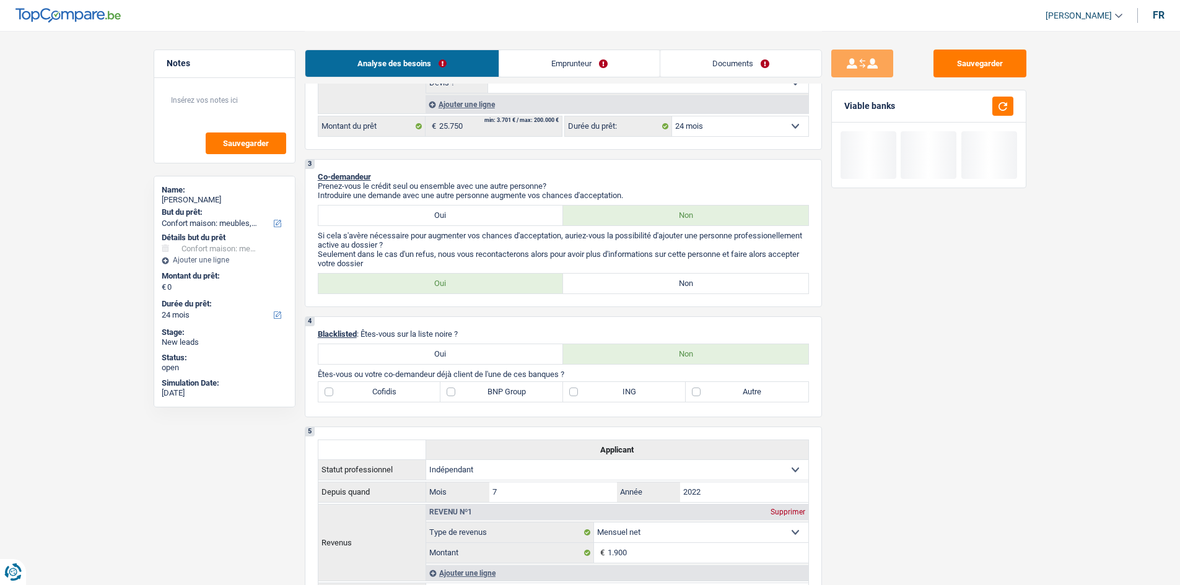
click at [618, 286] on label "Non" at bounding box center [685, 284] width 245 height 20
click at [618, 286] on input "Non" at bounding box center [685, 284] width 245 height 20
radio input "true"
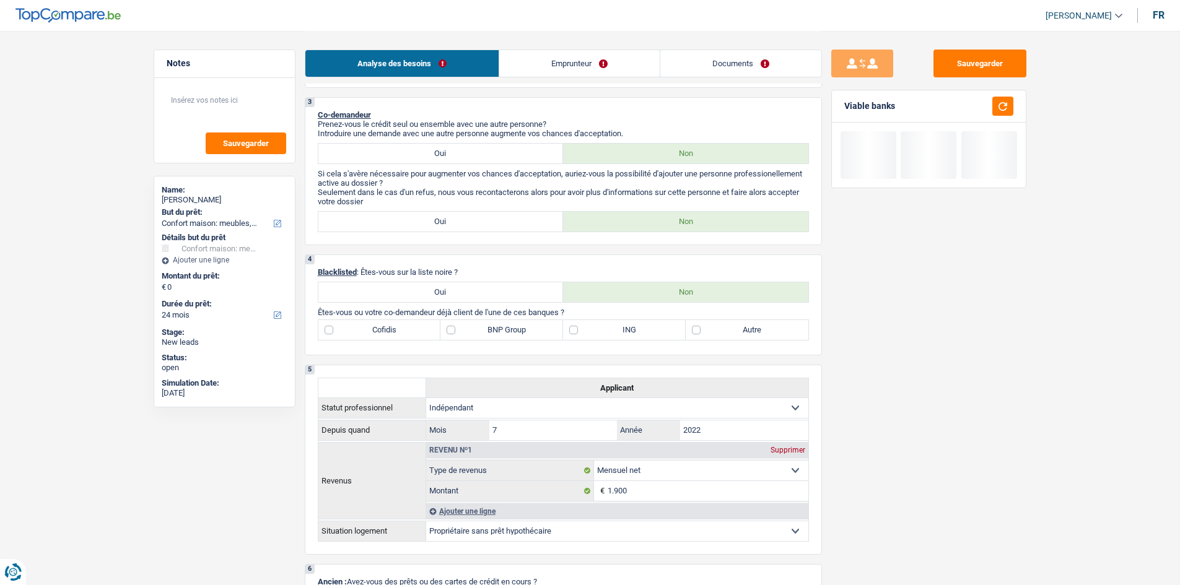
scroll to position [434, 0]
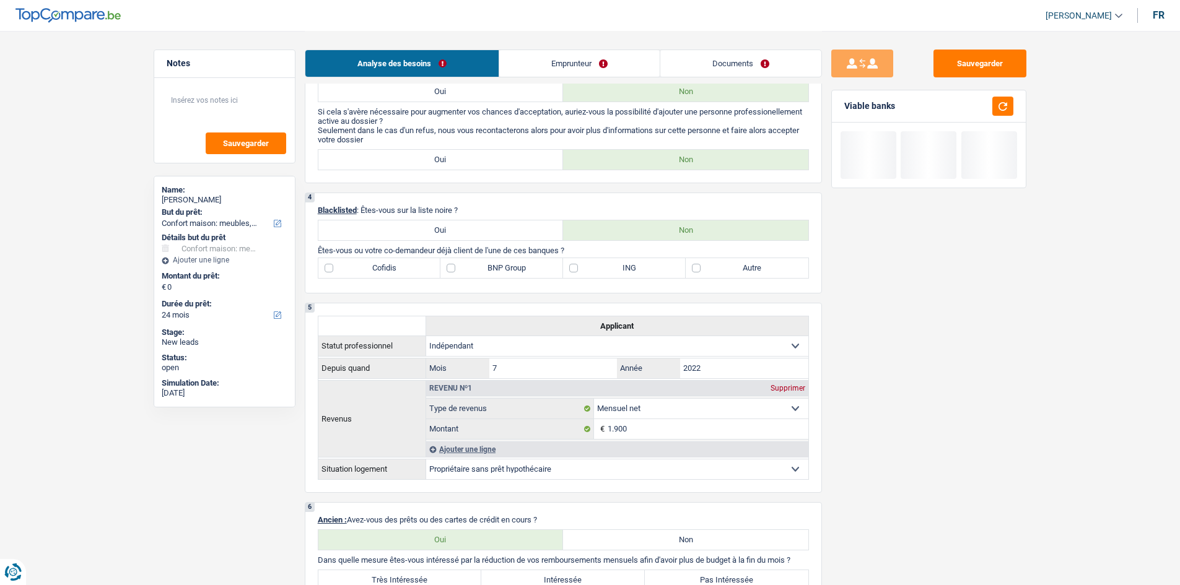
click at [450, 269] on label "BNP Group" at bounding box center [502, 268] width 123 height 20
click at [450, 269] on input "BNP Group" at bounding box center [502, 268] width 123 height 20
checkbox input "true"
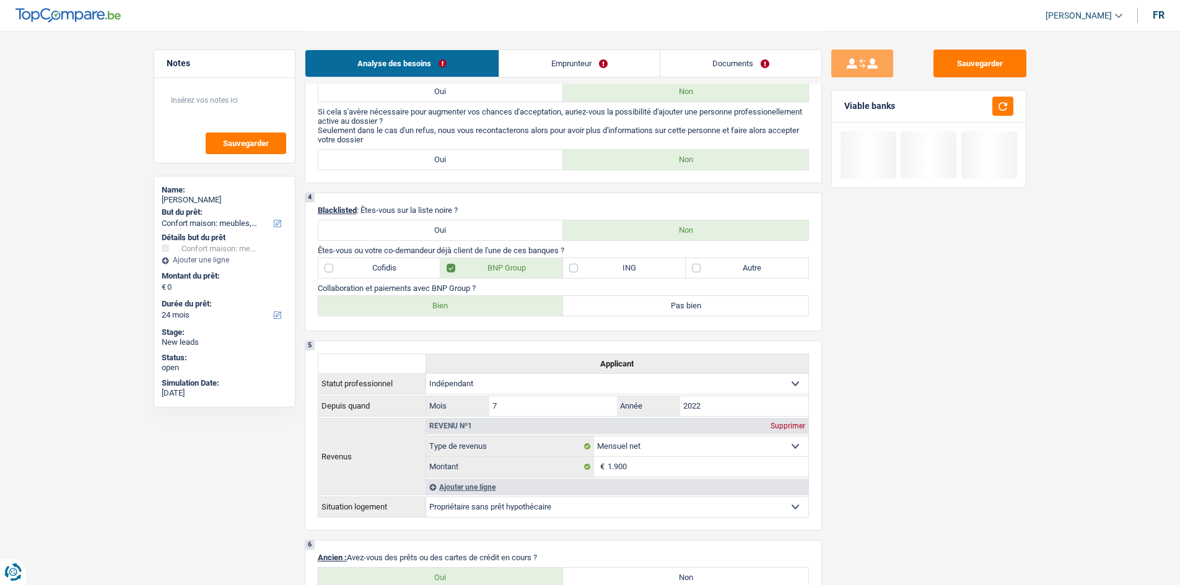
click at [496, 309] on label "Bien" at bounding box center [440, 306] width 245 height 20
click at [496, 309] on input "Bien" at bounding box center [440, 306] width 245 height 20
radio input "true"
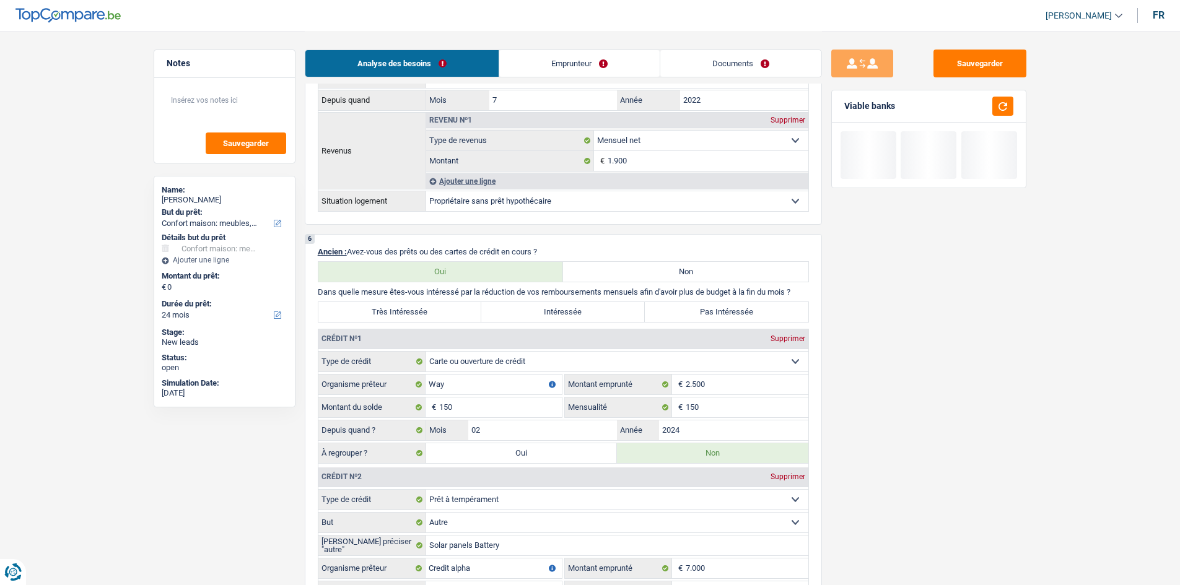
scroll to position [805, 0]
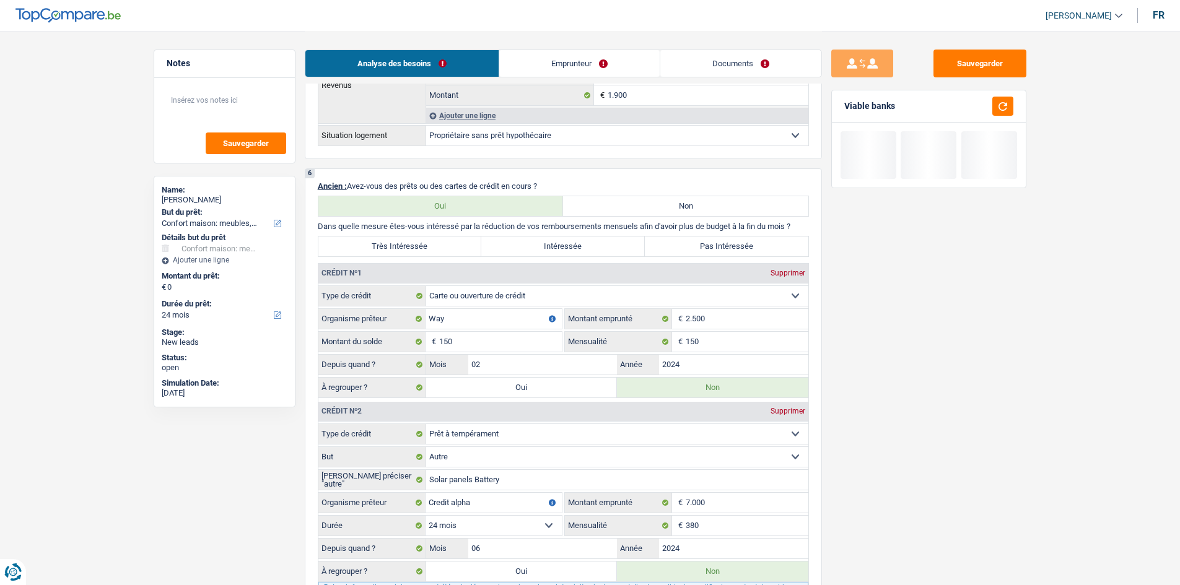
click at [423, 248] on label "Très Intéressée" at bounding box center [400, 247] width 164 height 20
click at [423, 248] on input "Très Intéressée" at bounding box center [400, 247] width 164 height 20
radio input "true"
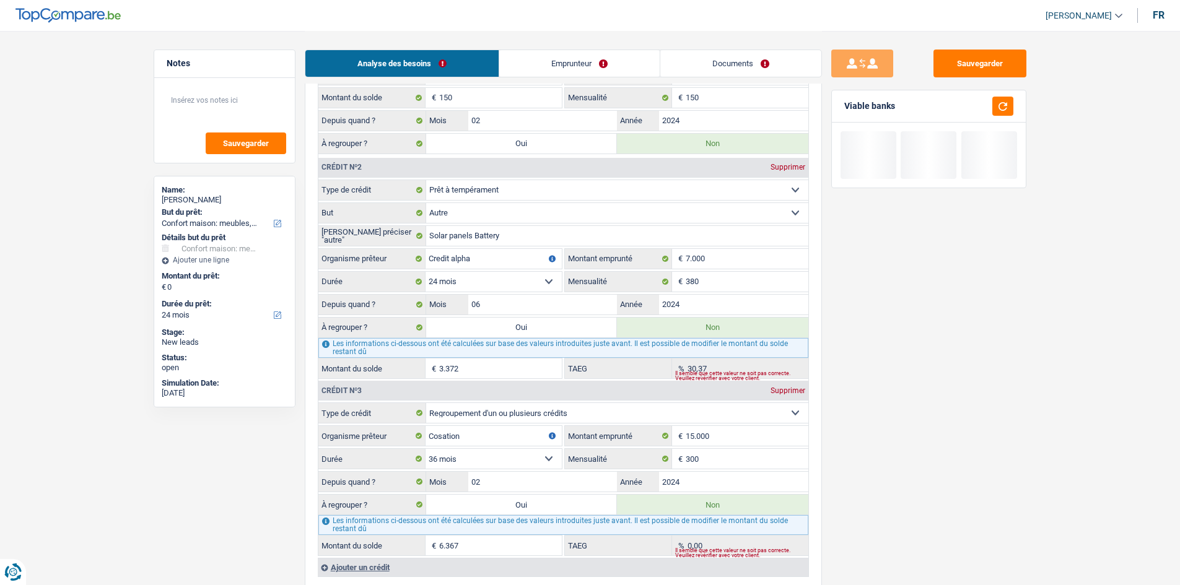
scroll to position [929, 0]
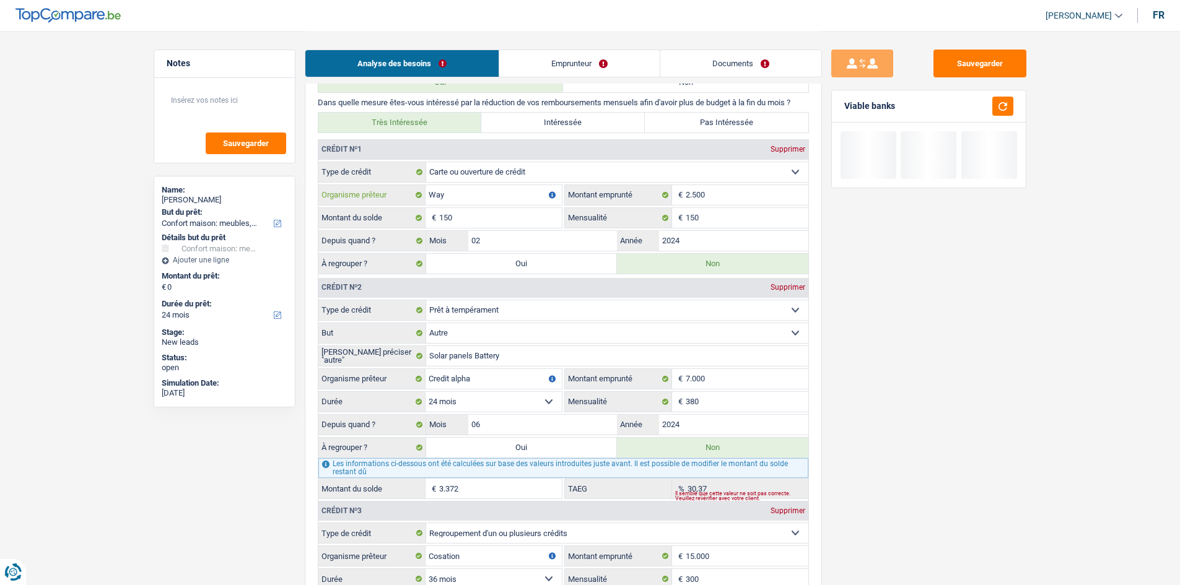
click at [476, 193] on input "Way" at bounding box center [494, 195] width 136 height 20
type input "W"
type input "Buyway"
click at [483, 222] on input "150" at bounding box center [500, 218] width 123 height 20
type input "1"
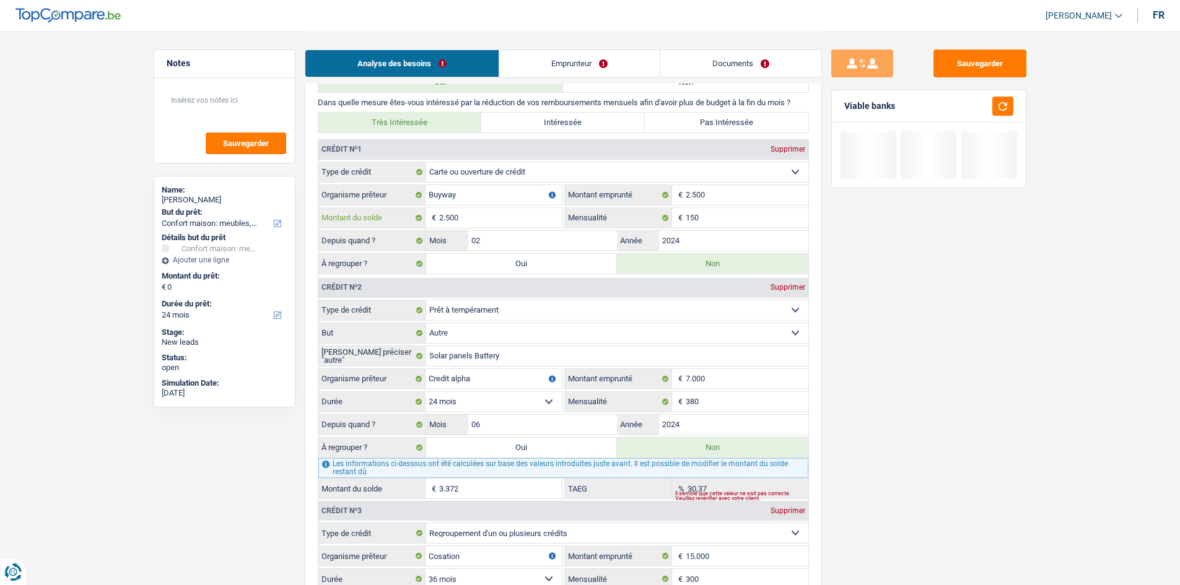
scroll to position [867, 0]
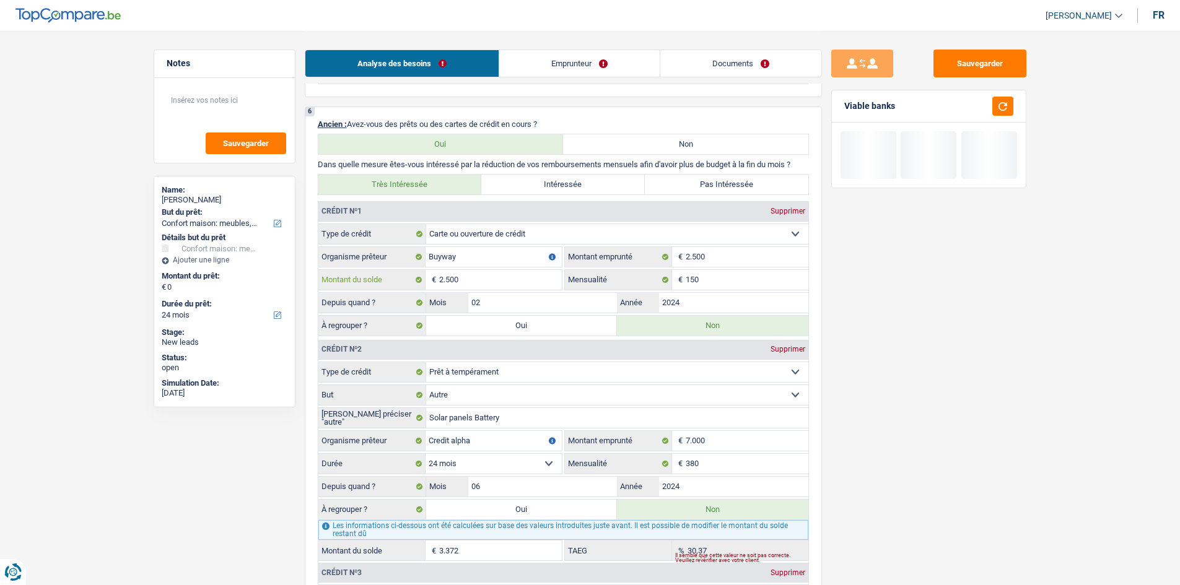
type input "2.500"
click at [737, 274] on input "150" at bounding box center [747, 280] width 123 height 20
type input "180"
click at [548, 326] on label "Oui" at bounding box center [521, 326] width 191 height 20
click at [548, 326] on input "Oui" at bounding box center [521, 326] width 191 height 20
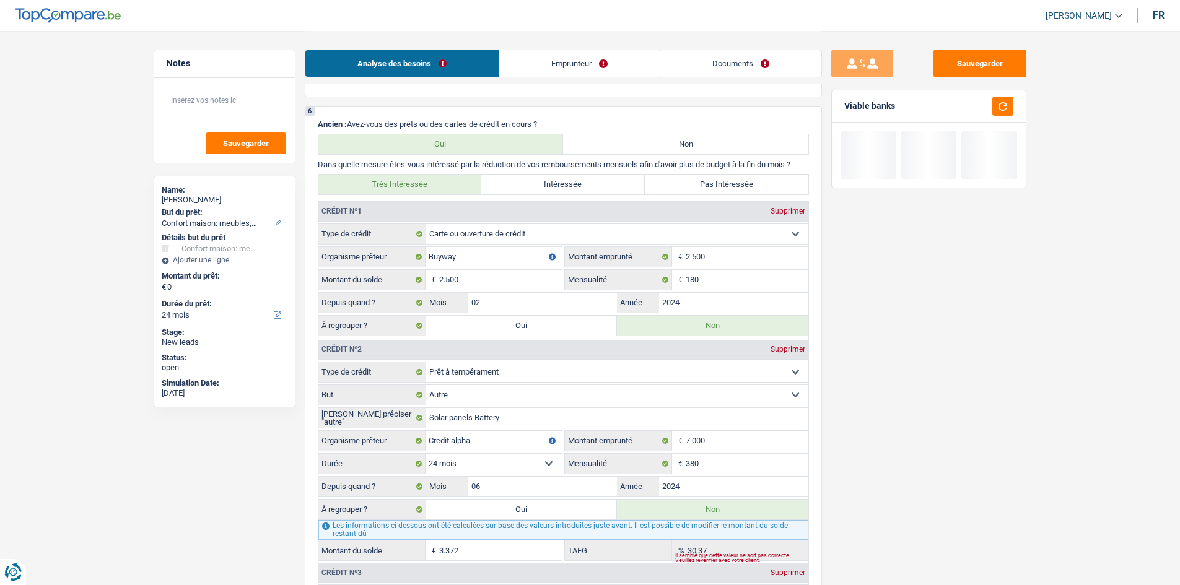
radio input "true"
type input "2.500"
radio input "false"
type input "2.500"
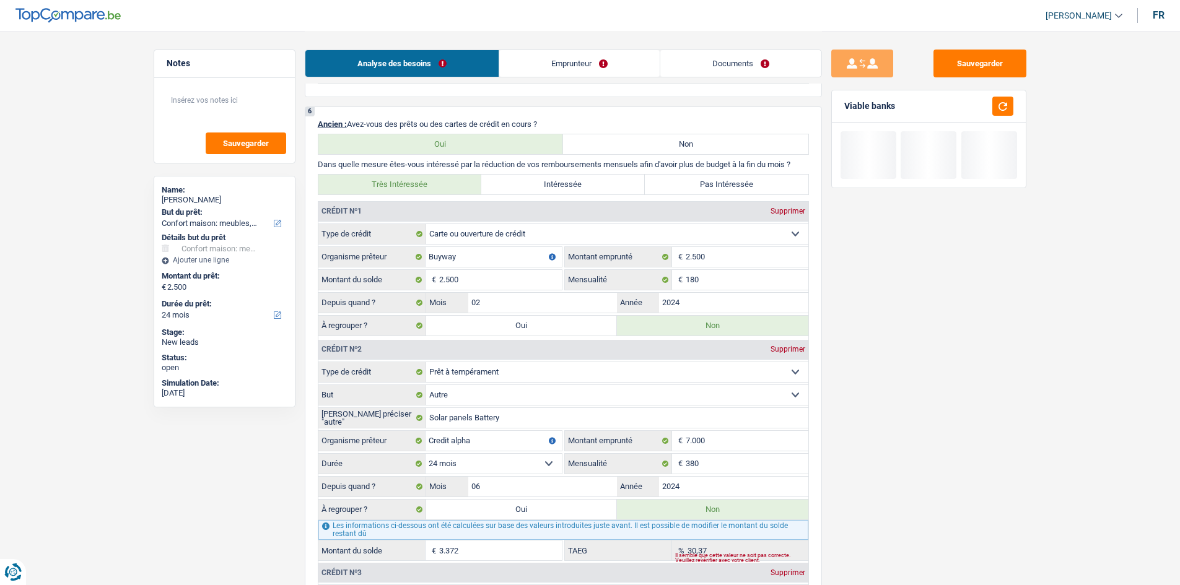
select select "refinancing"
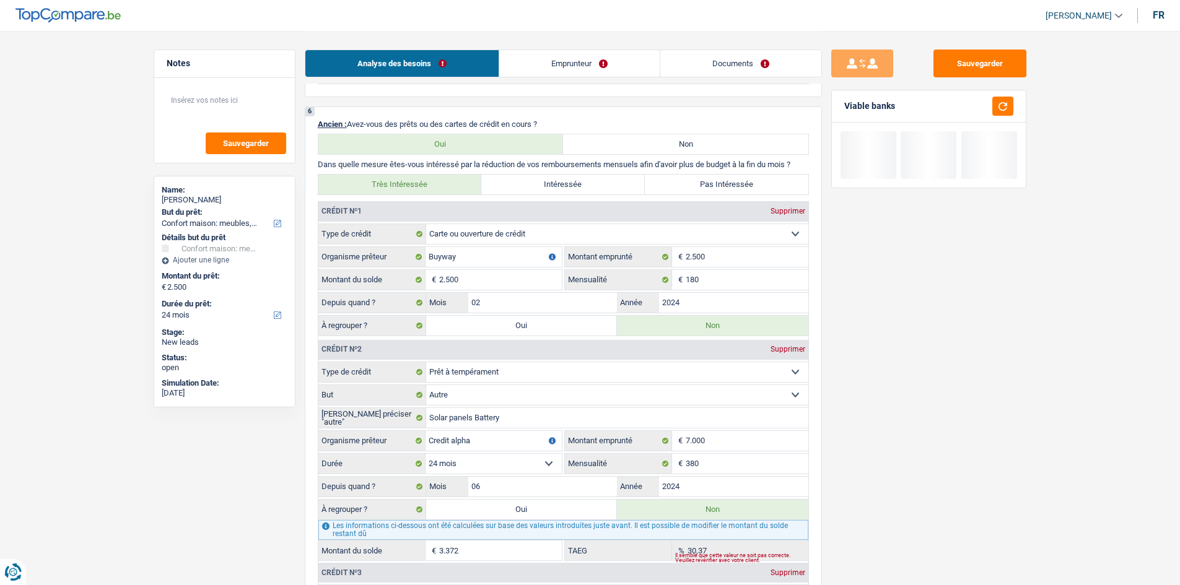
select select "refinancing"
select select "household"
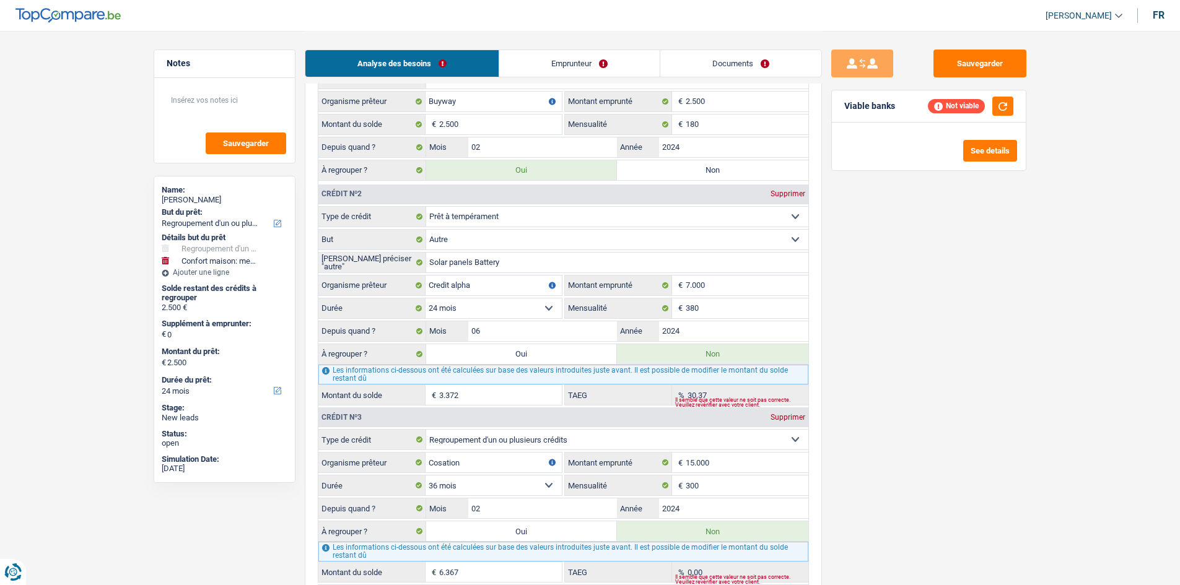
scroll to position [1177, 0]
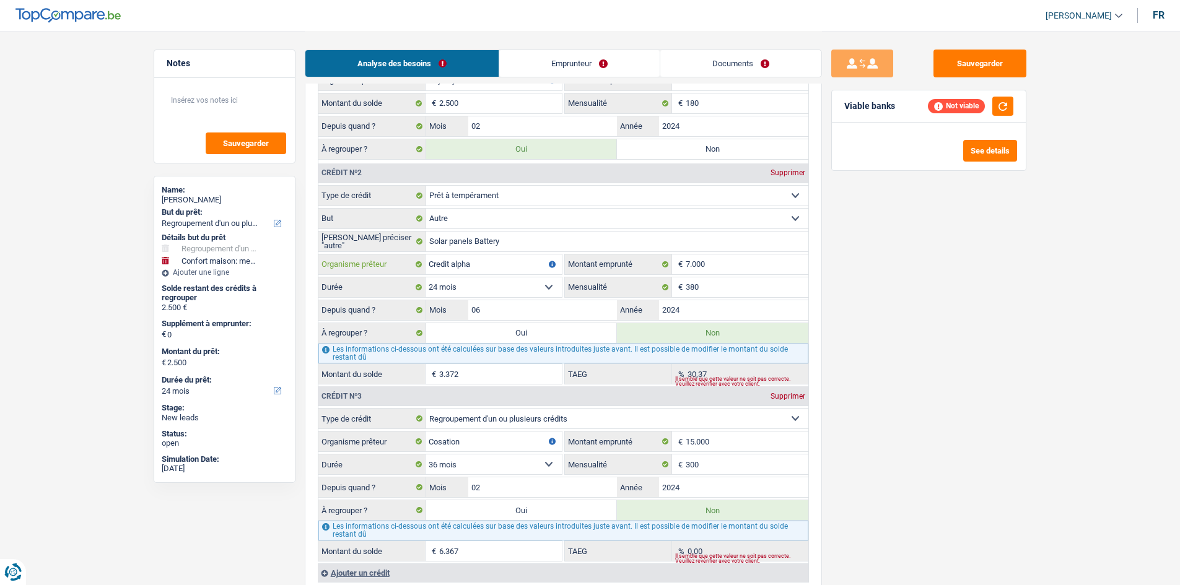
click at [483, 270] on input "Credit alpha" at bounding box center [494, 265] width 136 height 20
type input "C"
type input "Alpha Credit"
click at [685, 263] on span "€" at bounding box center [679, 265] width 14 height 20
click at [690, 265] on input "7.000" at bounding box center [747, 265] width 123 height 20
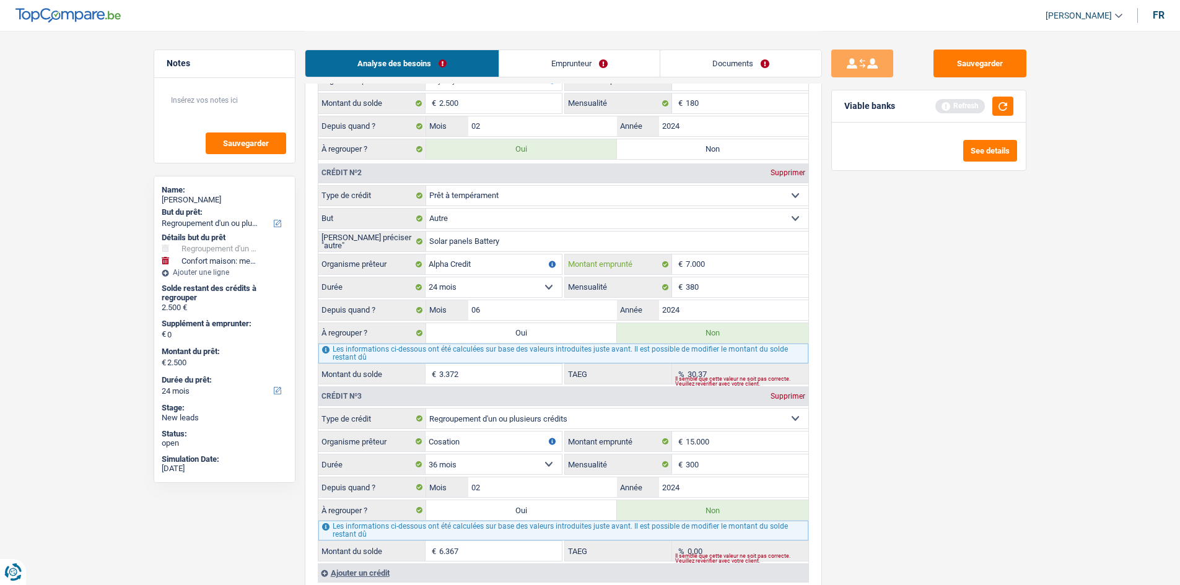
type input "0"
select select
type input "16.000"
click at [550, 284] on select "12 mois 18 mois 24 mois 30 mois 36 mois 42 mois 48 mois 60 mois 72 mois 84 mois…" at bounding box center [494, 288] width 136 height 20
select select "36"
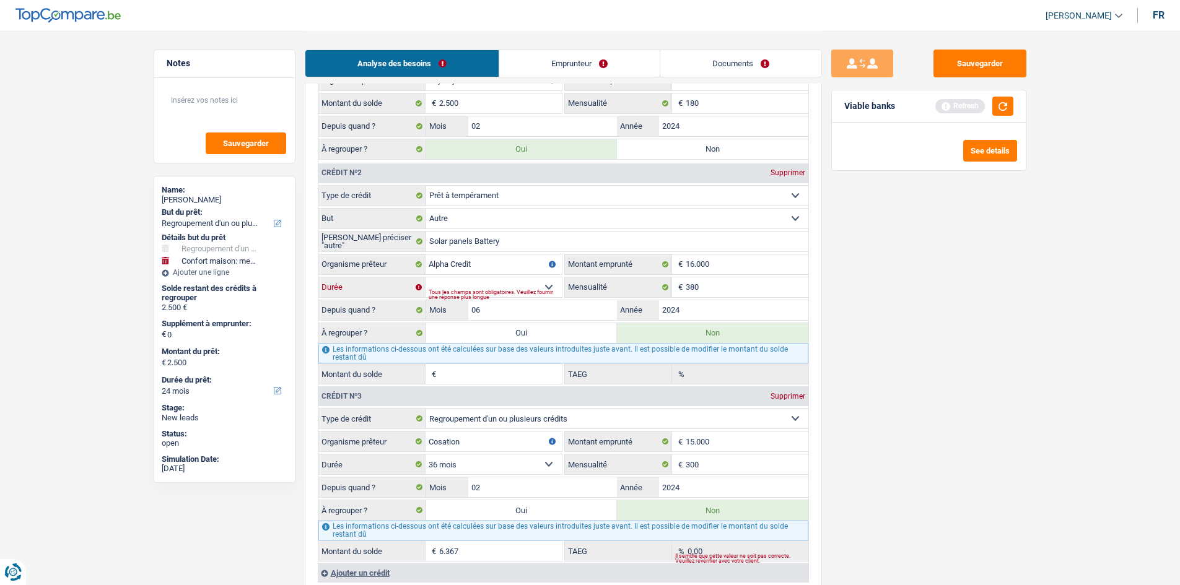
click at [426, 278] on select "12 mois 18 mois 24 mois 30 mois 36 mois 42 mois 48 mois 60 mois 72 mois 84 mois…" at bounding box center [494, 288] width 136 height 20
type input "8.751"
type input "0,00"
click at [711, 284] on input "380" at bounding box center [747, 288] width 123 height 20
click at [522, 330] on label "Oui" at bounding box center [521, 333] width 191 height 20
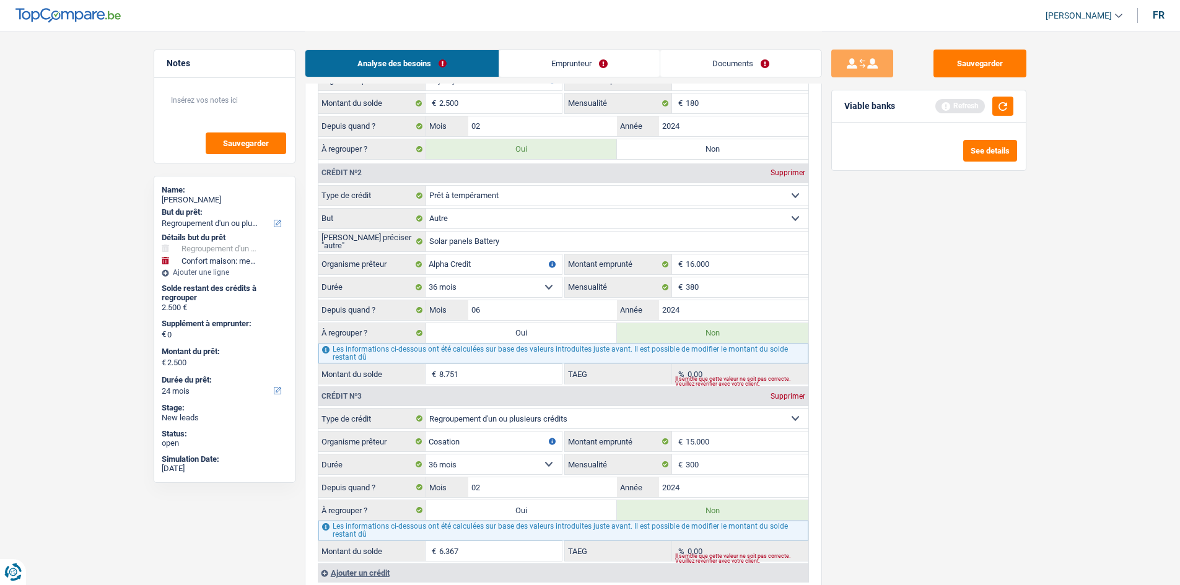
click at [522, 330] on input "Oui" at bounding box center [521, 333] width 191 height 20
radio input "true"
type input "11.251"
radio input "false"
type input "11.251"
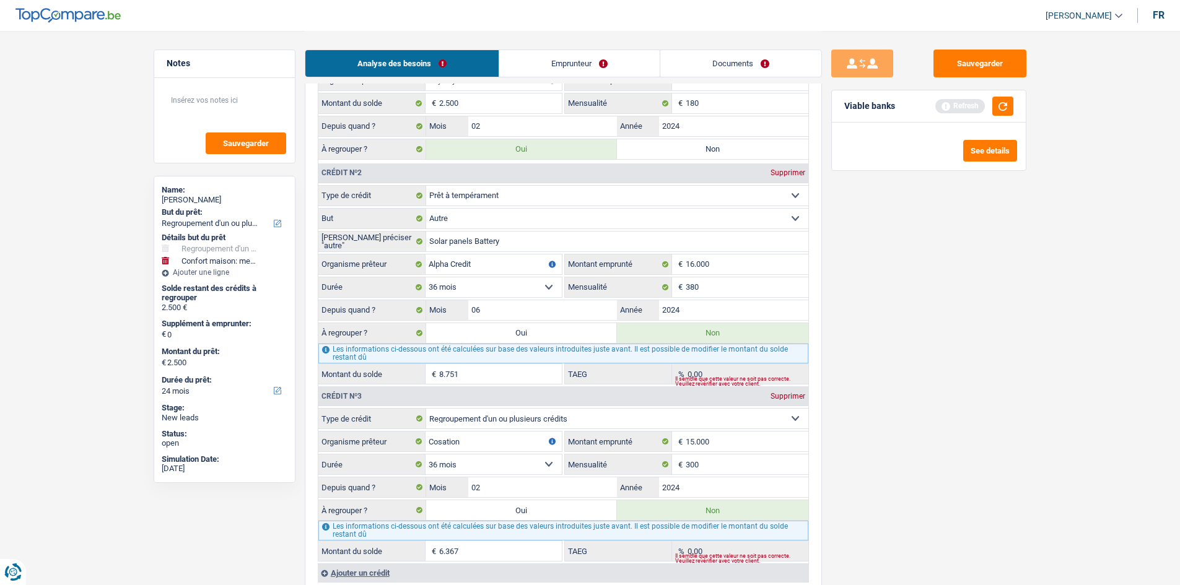
type input "11.251"
select select "60"
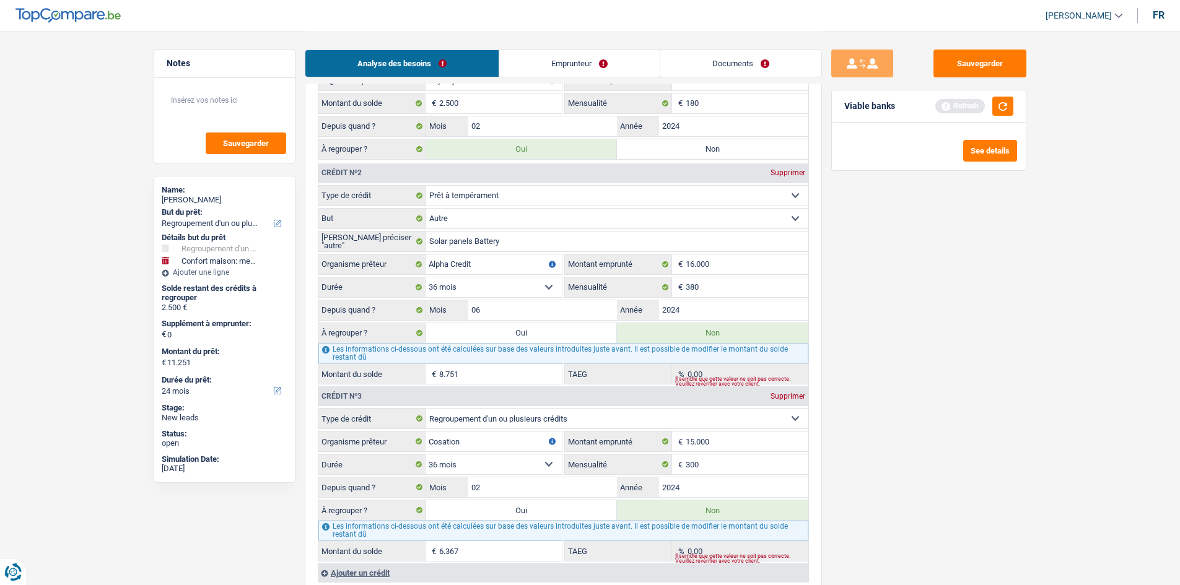
select select "60"
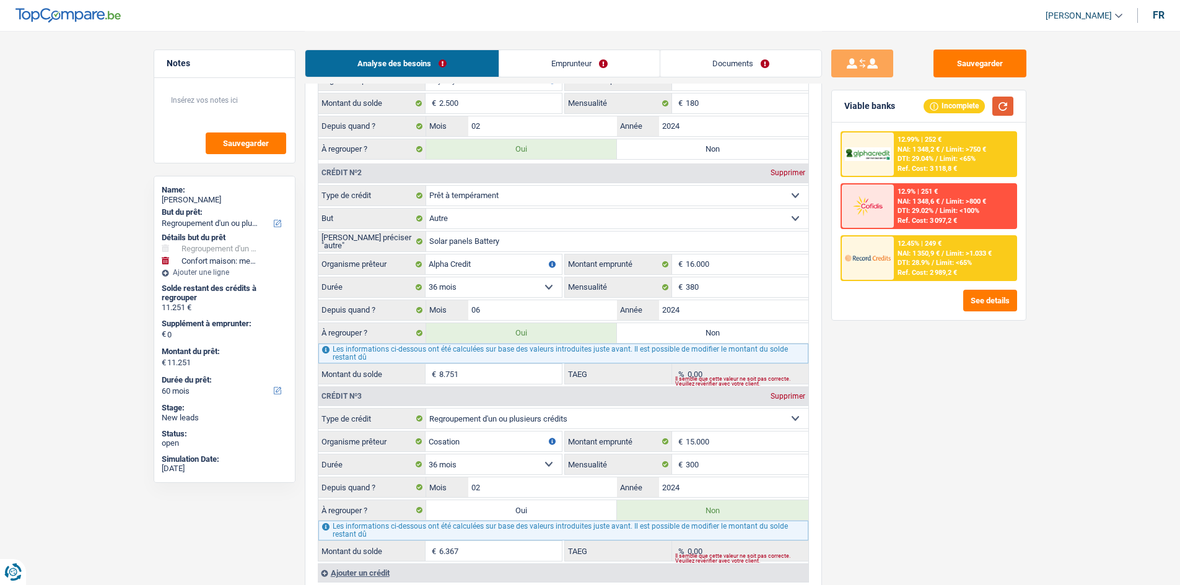
click at [1009, 105] on button "button" at bounding box center [1003, 106] width 21 height 19
click at [542, 309] on input "06" at bounding box center [542, 310] width 149 height 20
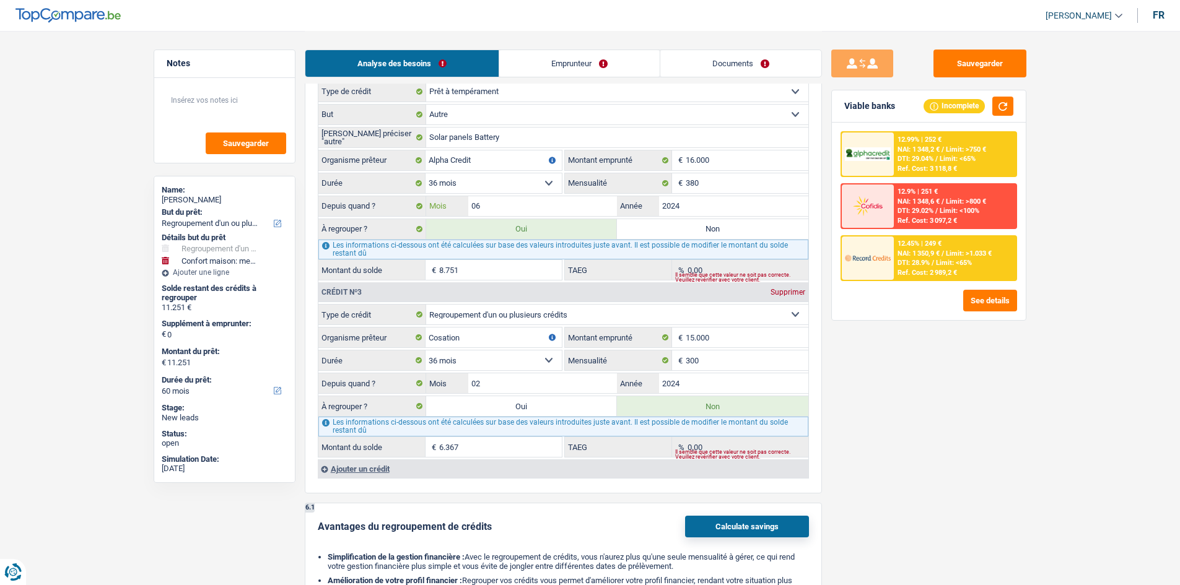
scroll to position [1301, 0]
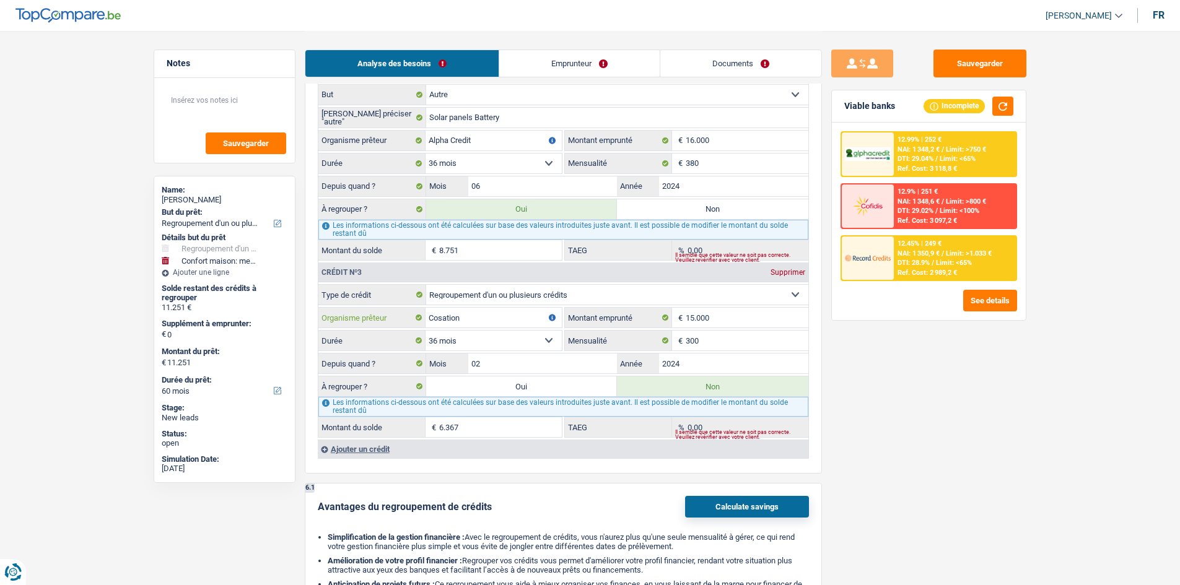
click at [553, 324] on input "Cosation" at bounding box center [494, 318] width 136 height 20
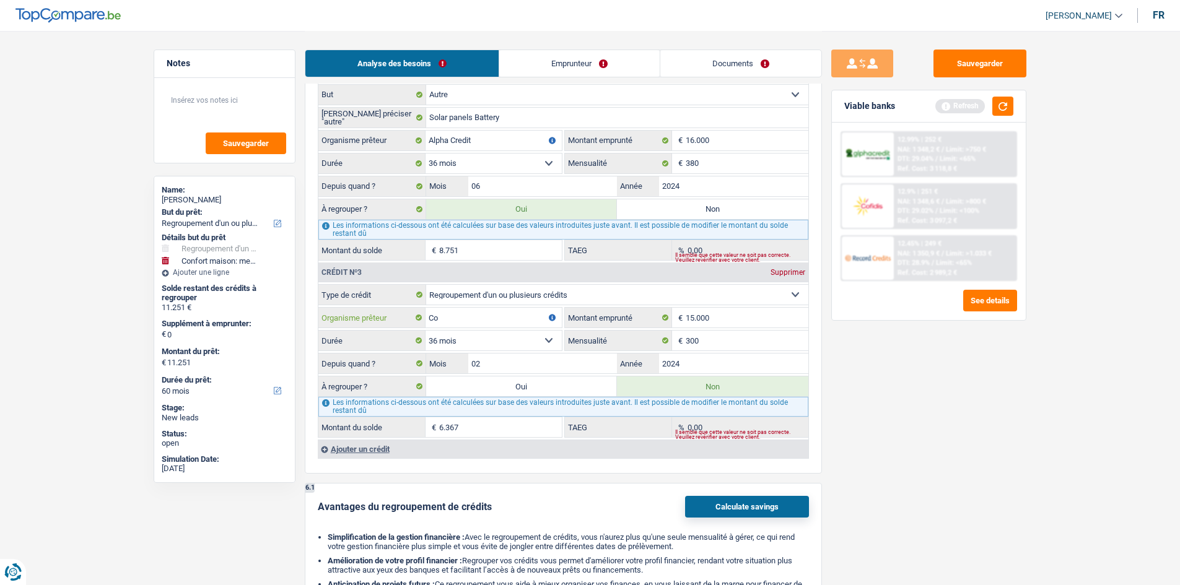
type input "Co"
drag, startPoint x: 553, startPoint y: 321, endPoint x: 607, endPoint y: 322, distance: 53.9
drag, startPoint x: 607, startPoint y: 322, endPoint x: 800, endPoint y: 271, distance: 200.0
click at [800, 271] on div "Supprimer" at bounding box center [788, 272] width 41 height 7
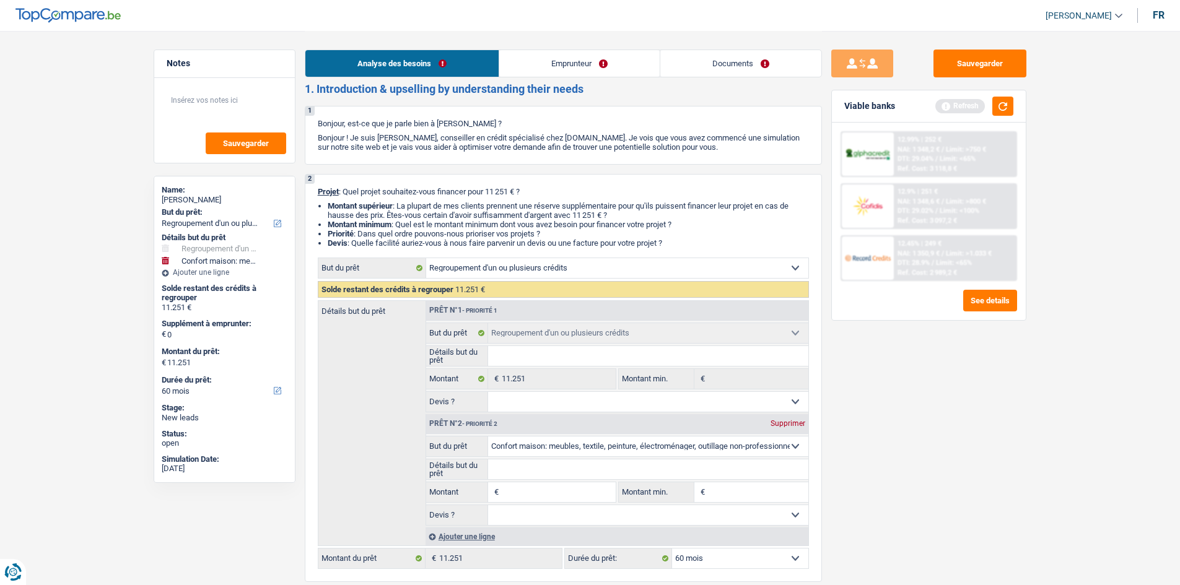
scroll to position [0, 0]
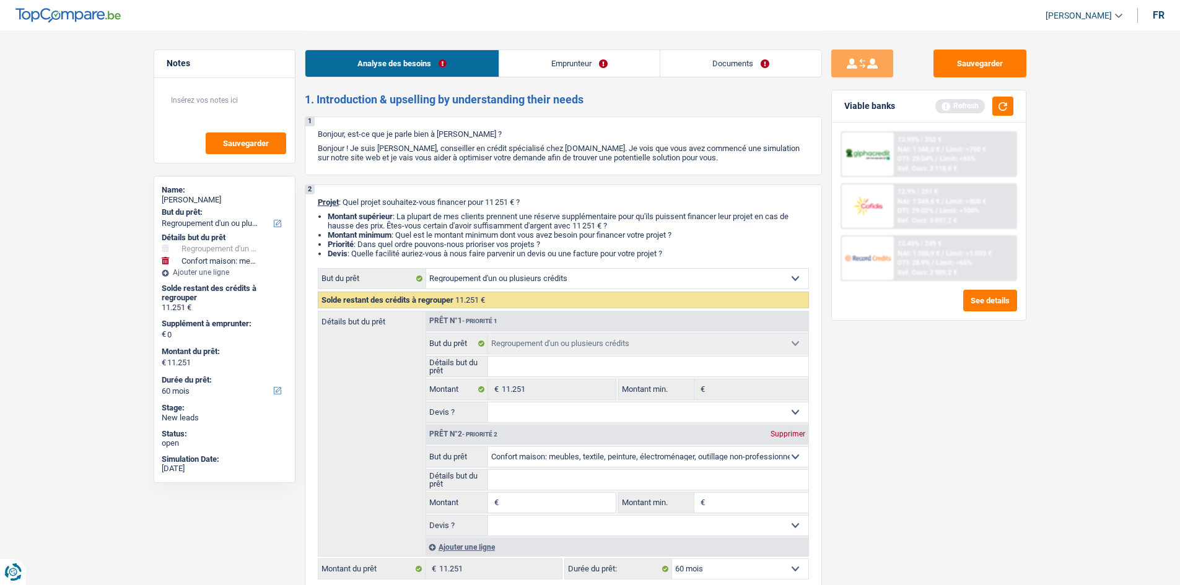
click at [792, 436] on div "Supprimer" at bounding box center [788, 434] width 41 height 7
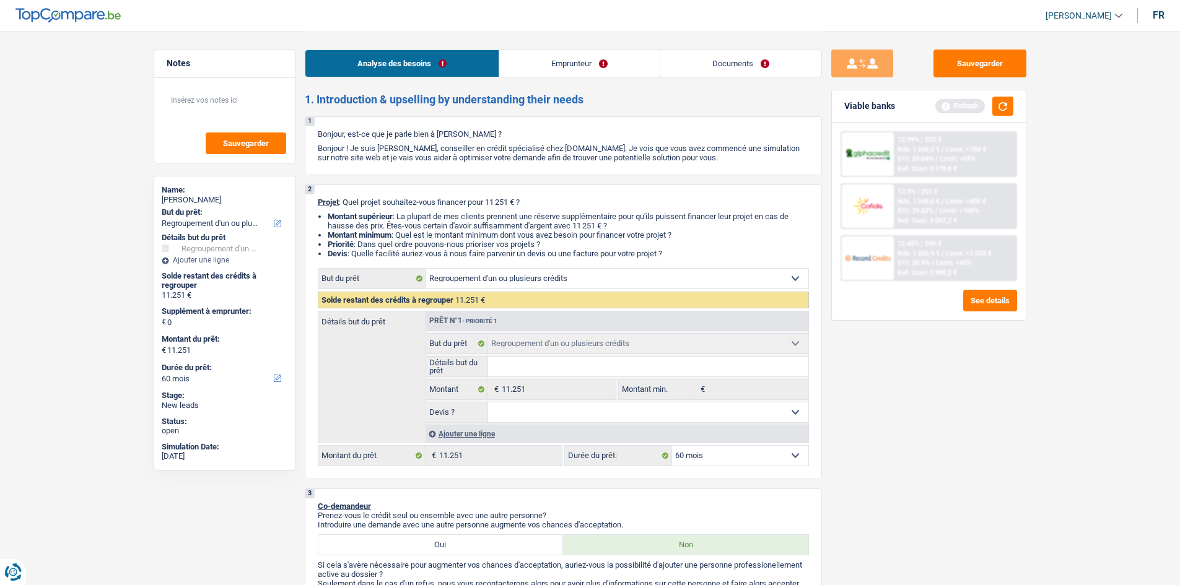
click at [568, 63] on link "Emprunteur" at bounding box center [579, 63] width 160 height 27
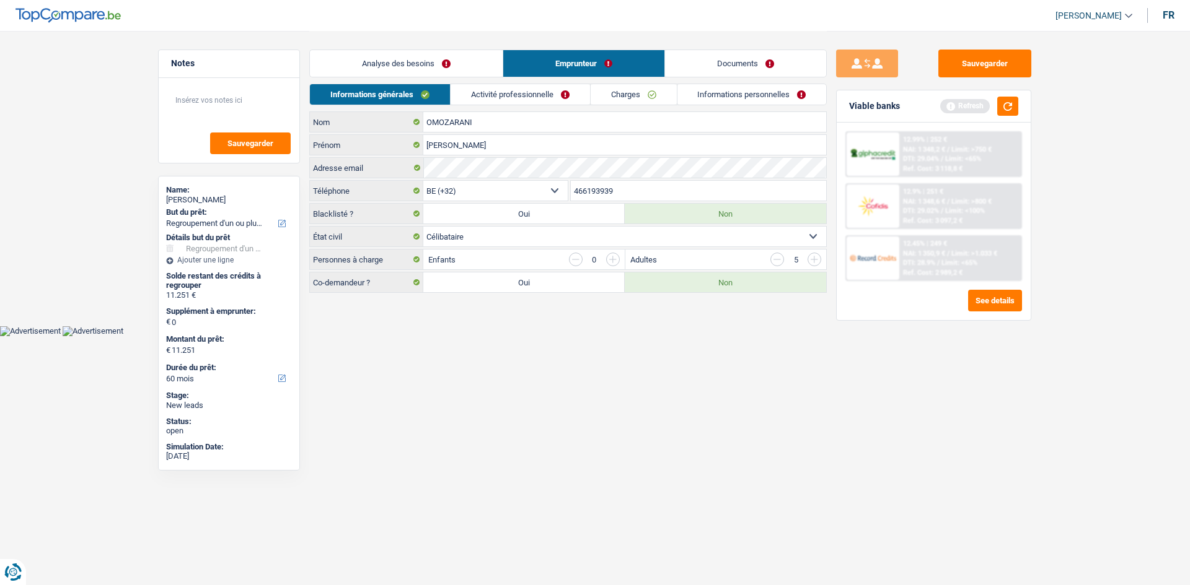
click at [774, 259] on input "button" at bounding box center [777, 260] width 14 height 14
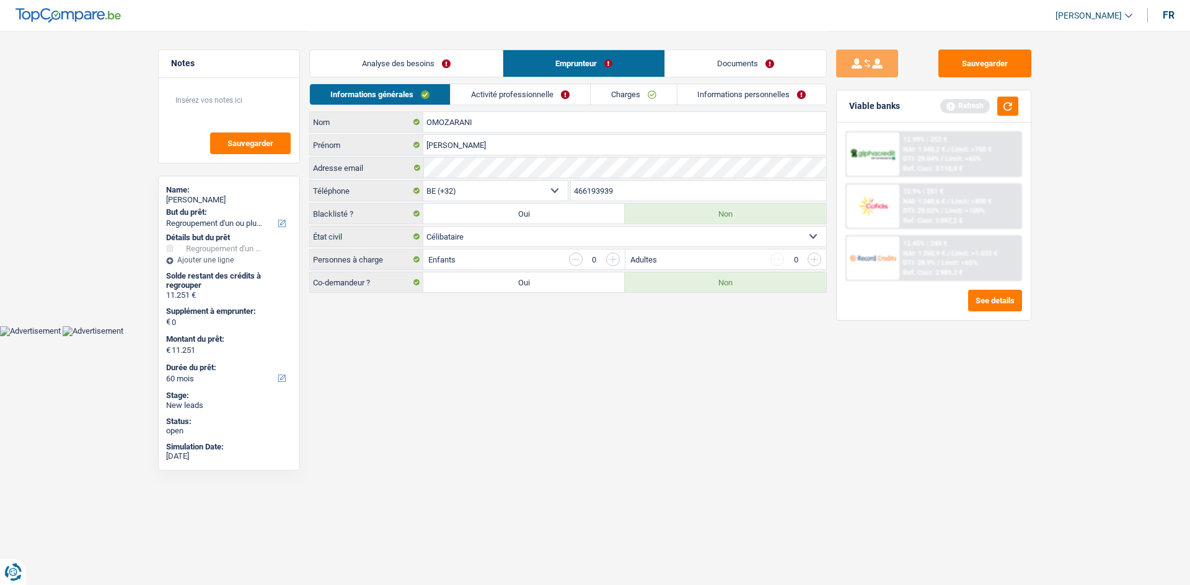
click at [528, 101] on link "Activité professionnelle" at bounding box center [519, 94] width 139 height 20
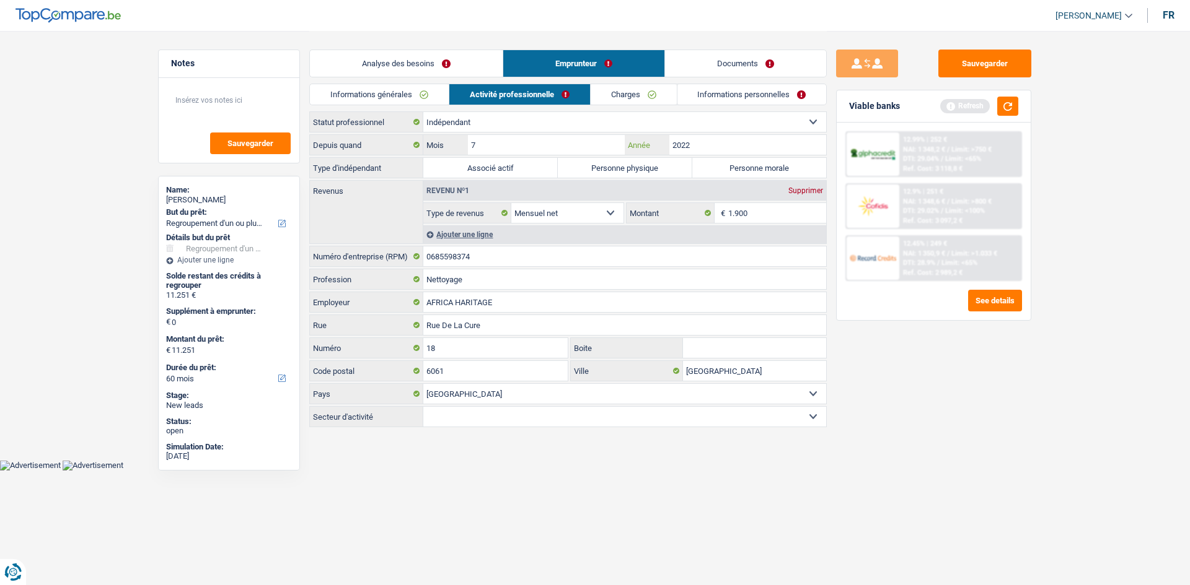
click at [701, 144] on input "2022" at bounding box center [747, 145] width 157 height 20
type input "2017"
click at [661, 173] on label "Personne physique" at bounding box center [625, 168] width 134 height 20
click at [661, 173] on input "Personne physique" at bounding box center [625, 168] width 134 height 20
radio input "true"
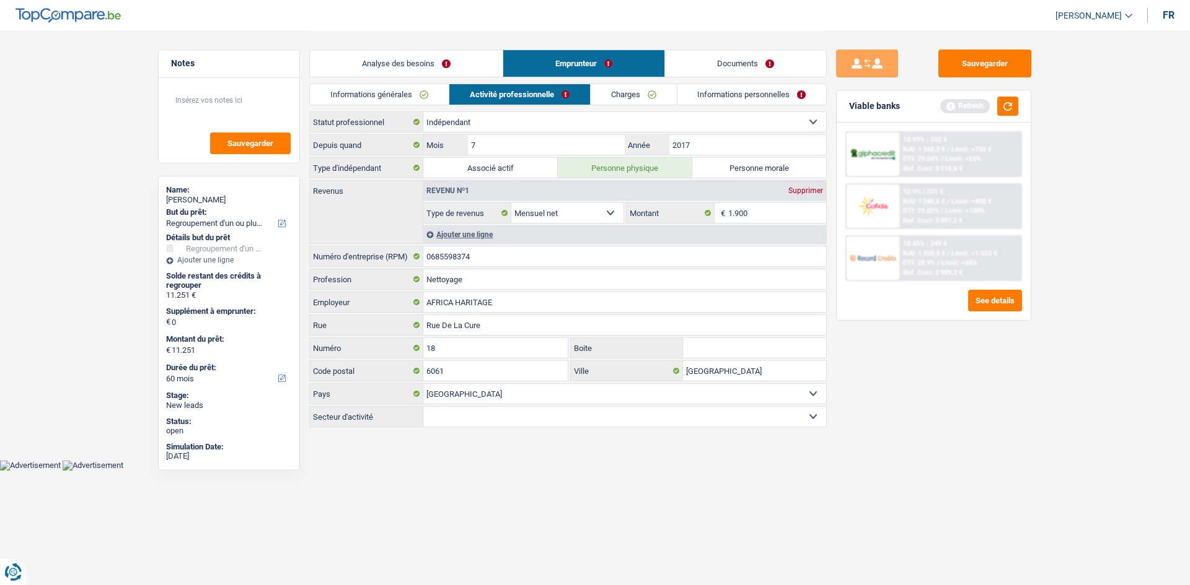
click at [631, 94] on link "Charges" at bounding box center [633, 94] width 86 height 20
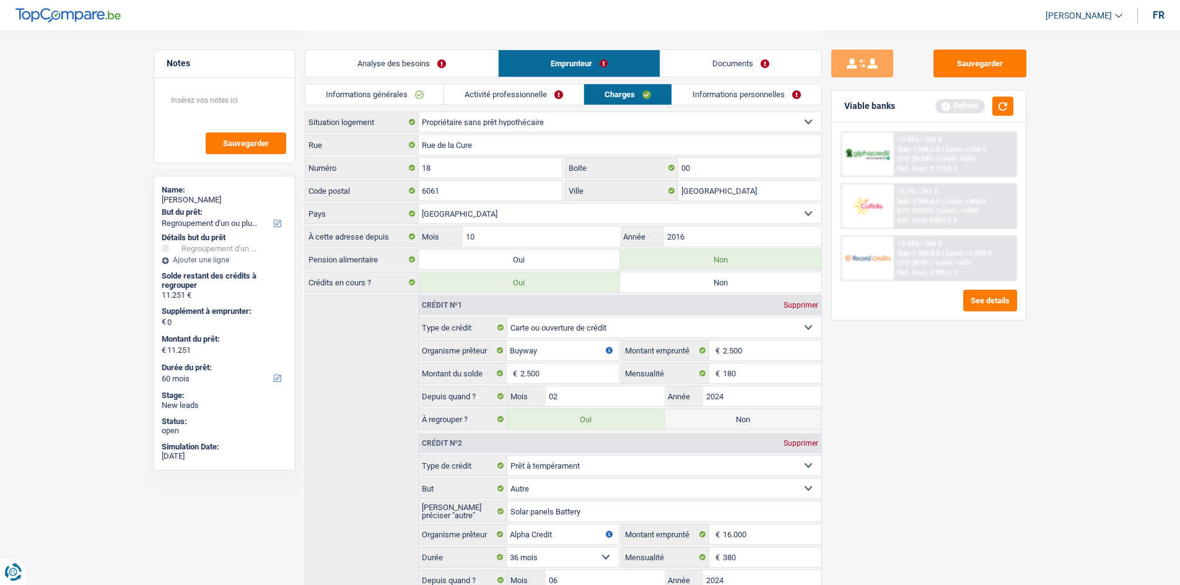
click at [489, 93] on link "Activité professionnelle" at bounding box center [513, 94] width 139 height 20
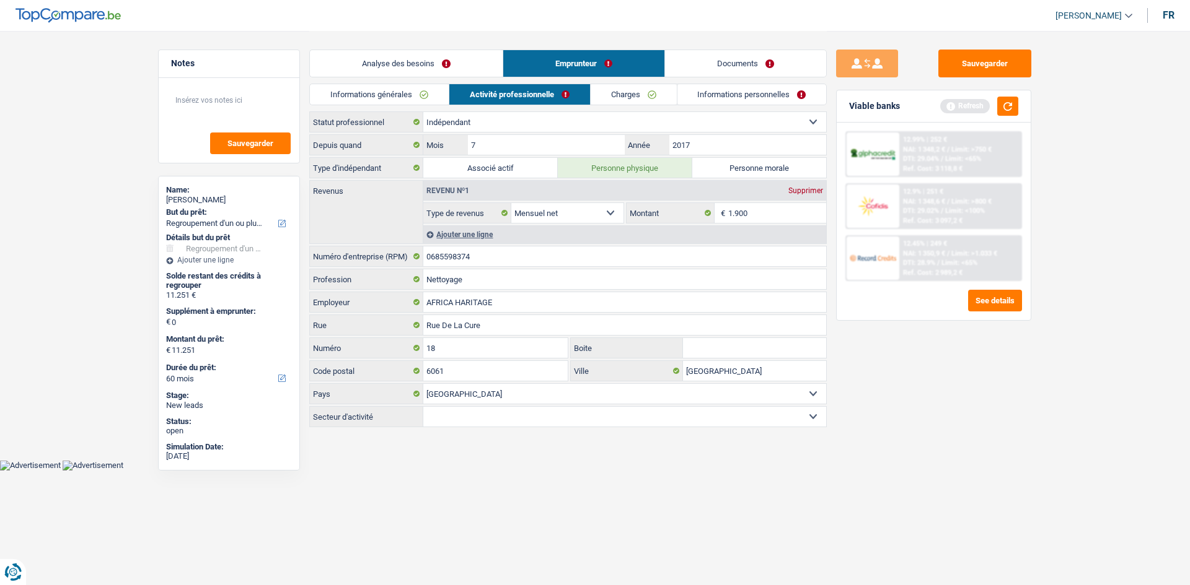
click at [613, 95] on link "Charges" at bounding box center [633, 94] width 86 height 20
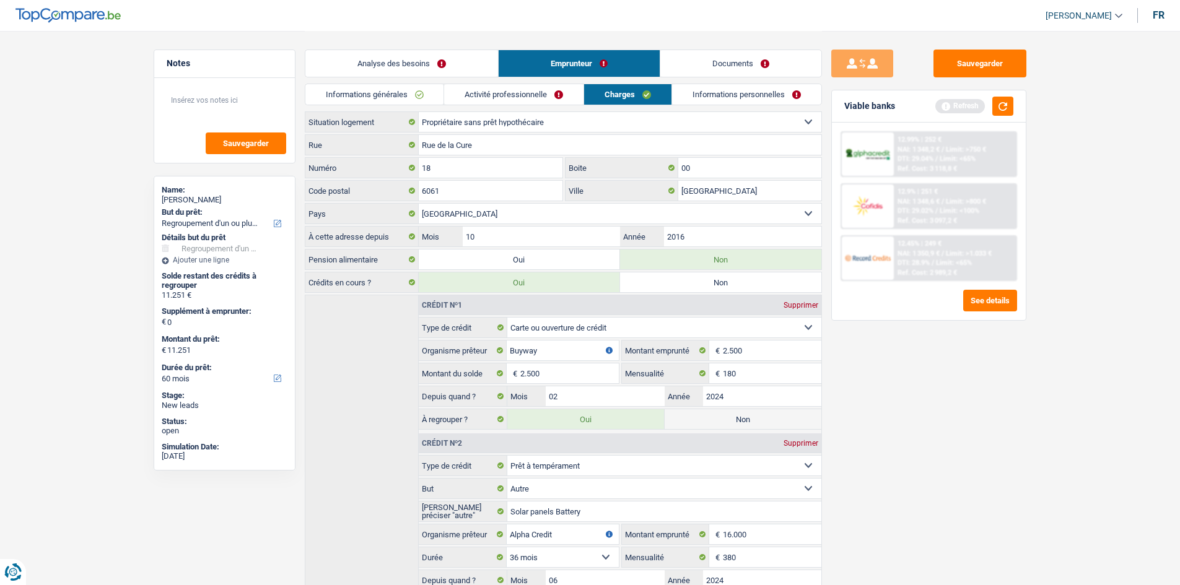
click at [646, 124] on select "Locataire Propriétaire avec prêt hypothécaire Propriétaire sans prêt hypothécai…" at bounding box center [620, 122] width 403 height 20
select select "ownerWithMortgage"
click at [419, 112] on select "Locataire Propriétaire avec prêt hypothécaire Propriétaire sans prêt hypothécai…" at bounding box center [620, 122] width 403 height 20
click at [403, 87] on link "Informations générales" at bounding box center [374, 94] width 139 height 20
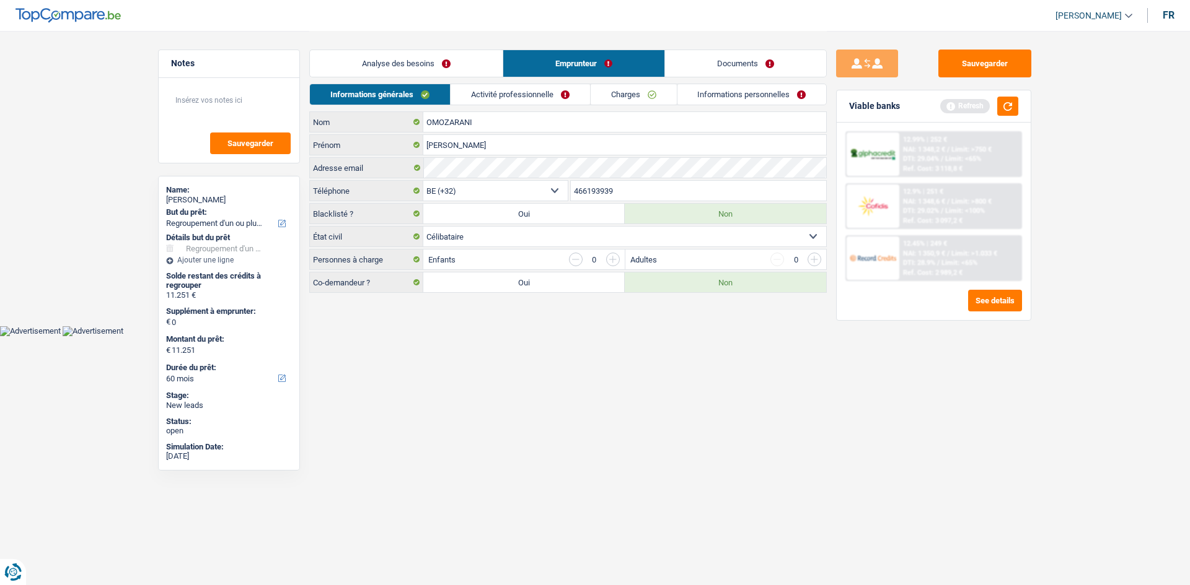
click at [457, 66] on link "Analyse des besoins" at bounding box center [406, 63] width 193 height 27
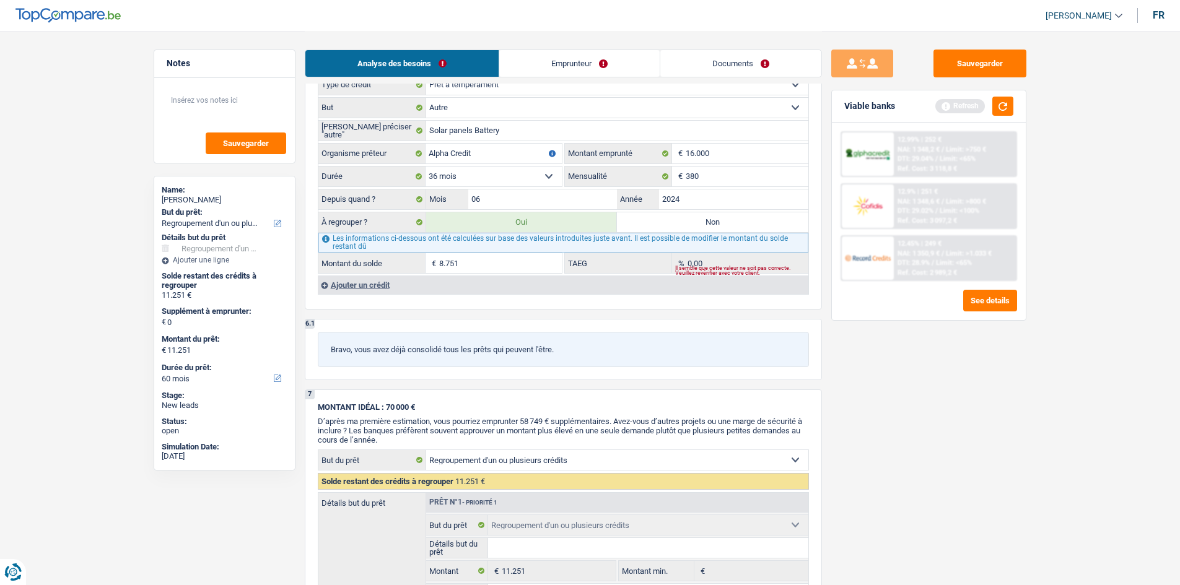
scroll to position [1177, 0]
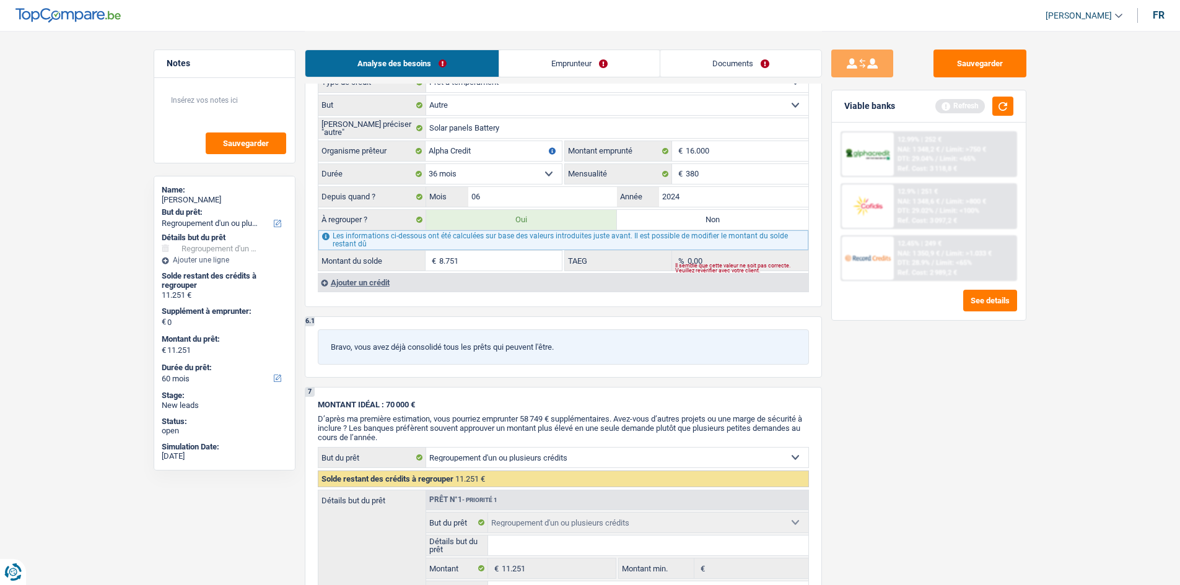
drag, startPoint x: 371, startPoint y: 283, endPoint x: 453, endPoint y: 270, distance: 82.8
click at [372, 283] on div "Ajouter un crédit" at bounding box center [563, 282] width 491 height 19
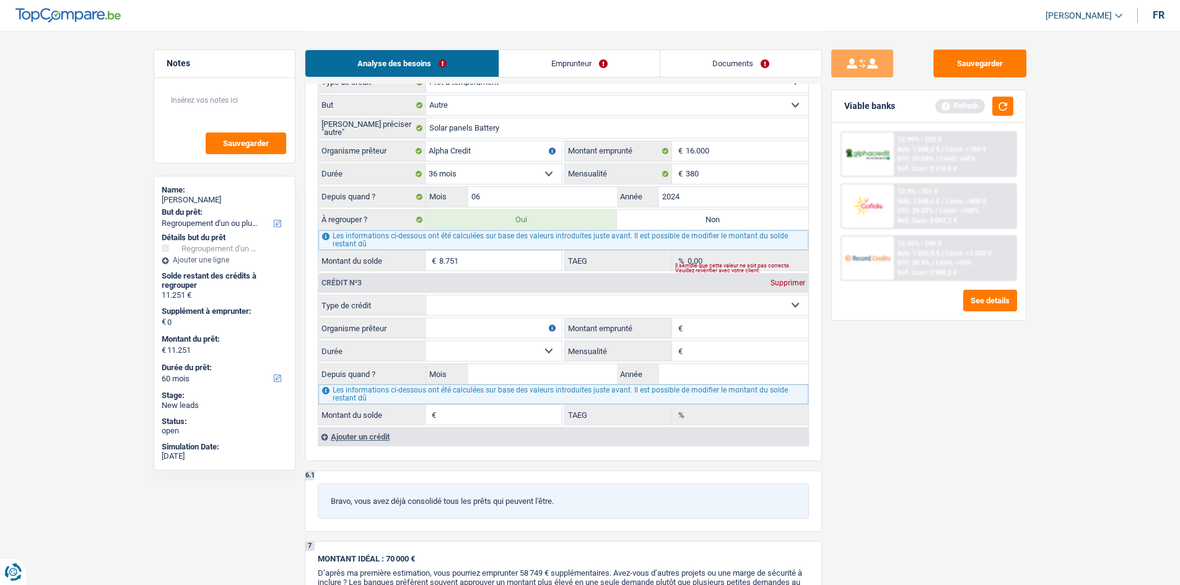
click at [698, 307] on select "Carte ou ouverture de crédit Prêt hypothécaire Vente à tempérament Prêt à tempé…" at bounding box center [617, 306] width 382 height 20
select select "mortgage"
click at [426, 296] on select "Carte ou ouverture de crédit Prêt hypothécaire Vente à tempérament Prêt à tempé…" at bounding box center [617, 306] width 382 height 20
type input "0"
click at [505, 333] on input "Organisme prêteur" at bounding box center [494, 328] width 136 height 20
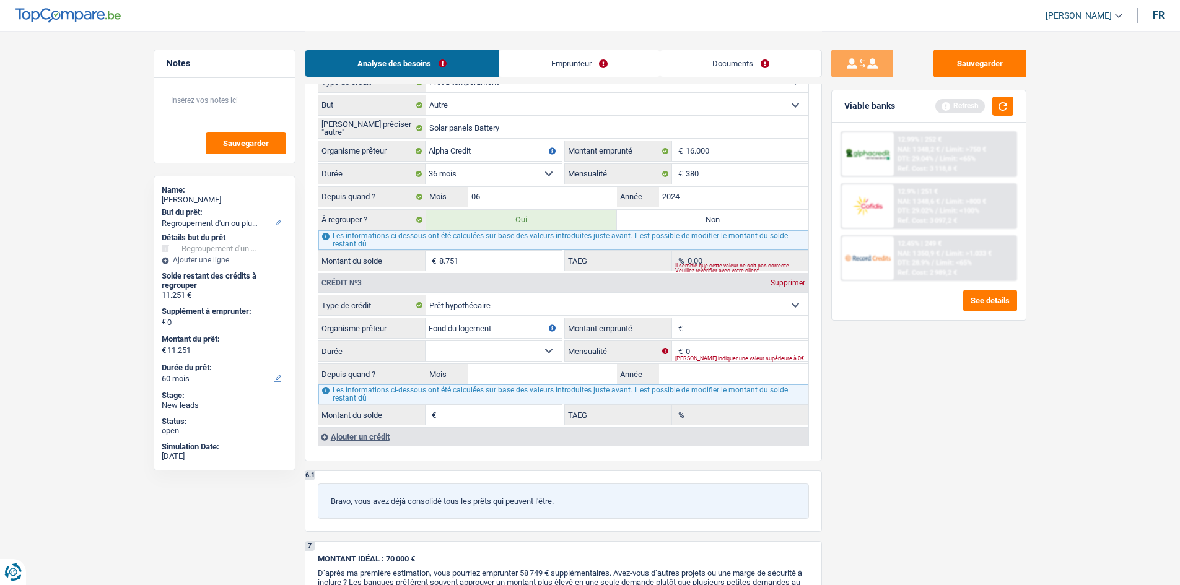
type input "Fond du logement"
click at [700, 327] on input "Montant emprunté" at bounding box center [747, 328] width 123 height 20
type input "160.000"
click at [551, 352] on select "120 mois 132 mois 144 mois 180 mois 240 mois 300 mois 360 mois 420 mois Sélecti…" at bounding box center [494, 351] width 136 height 20
select select "300"
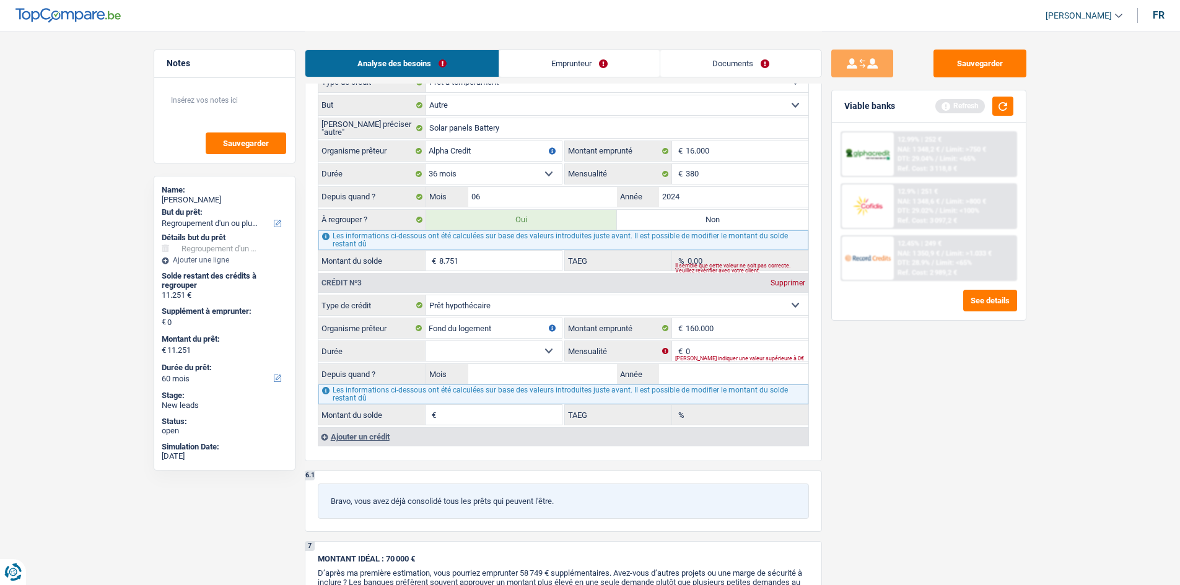
click at [426, 341] on select "120 mois 132 mois 144 mois 180 mois 240 mois 300 mois 360 mois 420 mois Sélecti…" at bounding box center [494, 351] width 136 height 20
click at [713, 347] on input "0" at bounding box center [747, 351] width 123 height 20
type input "470"
click at [508, 372] on input "Mois" at bounding box center [542, 374] width 149 height 20
type input "10"
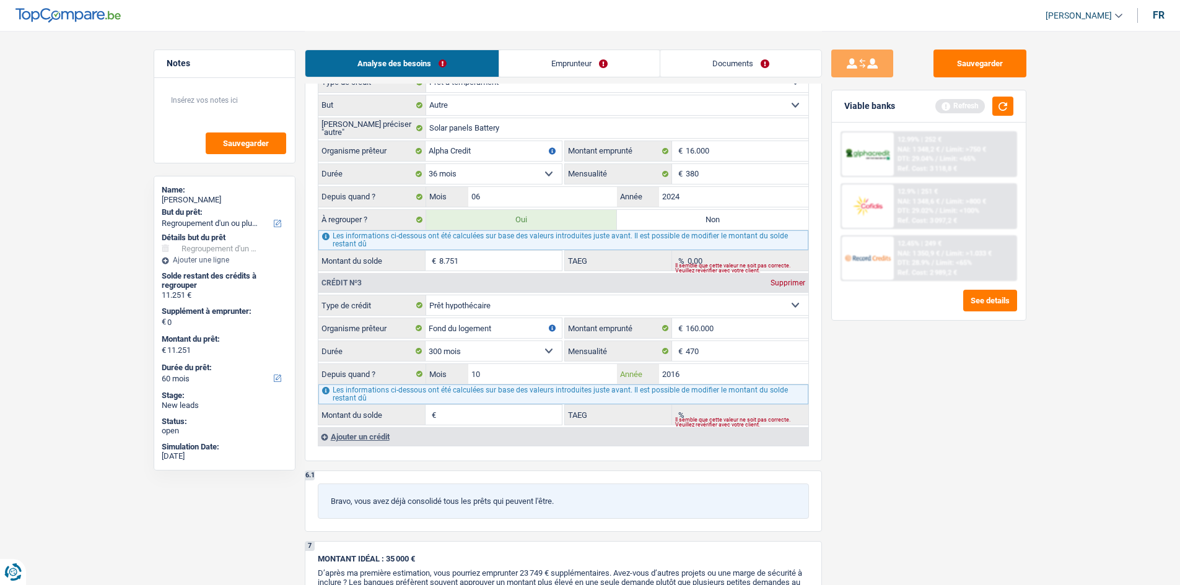
type input "2016"
click at [481, 414] on input "Montant du solde" at bounding box center [500, 415] width 123 height 20
type input "98.353"
type input "0,00"
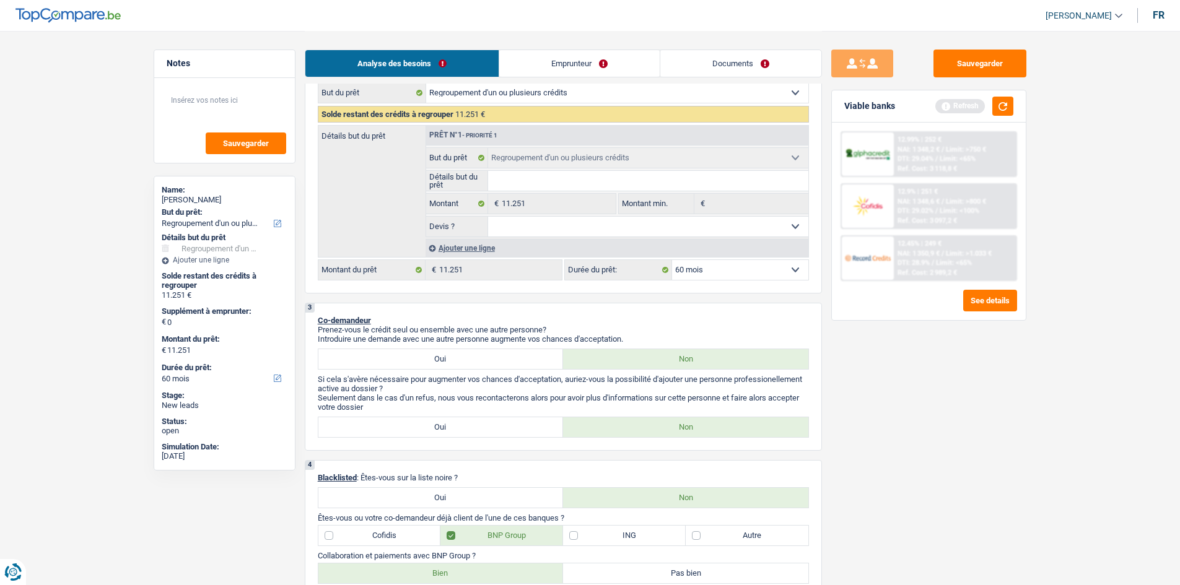
scroll to position [0, 0]
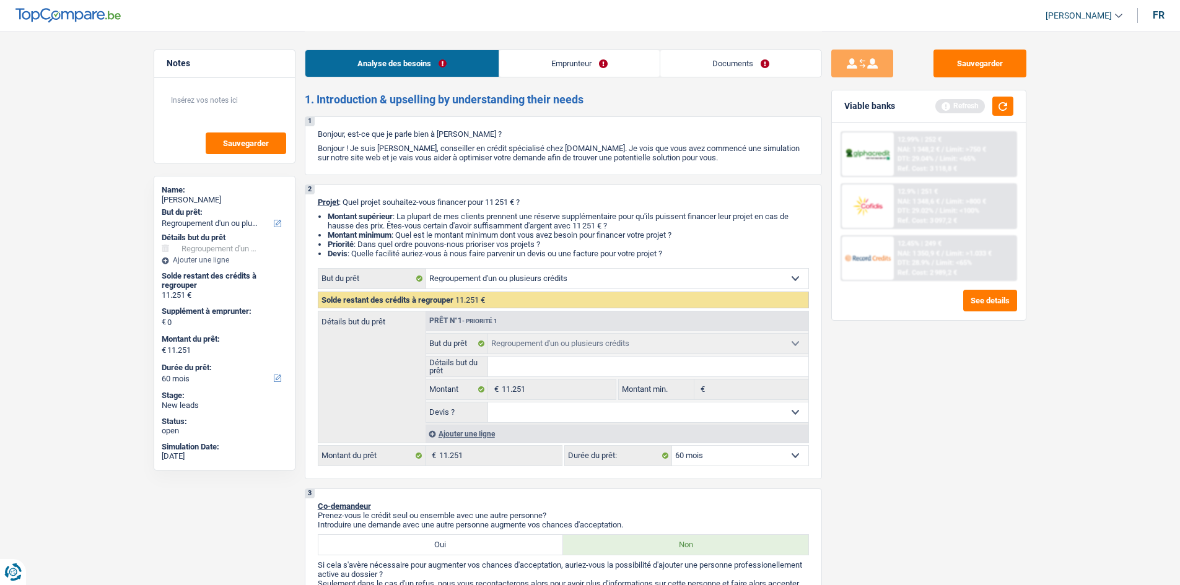
click at [591, 60] on link "Emprunteur" at bounding box center [579, 63] width 160 height 27
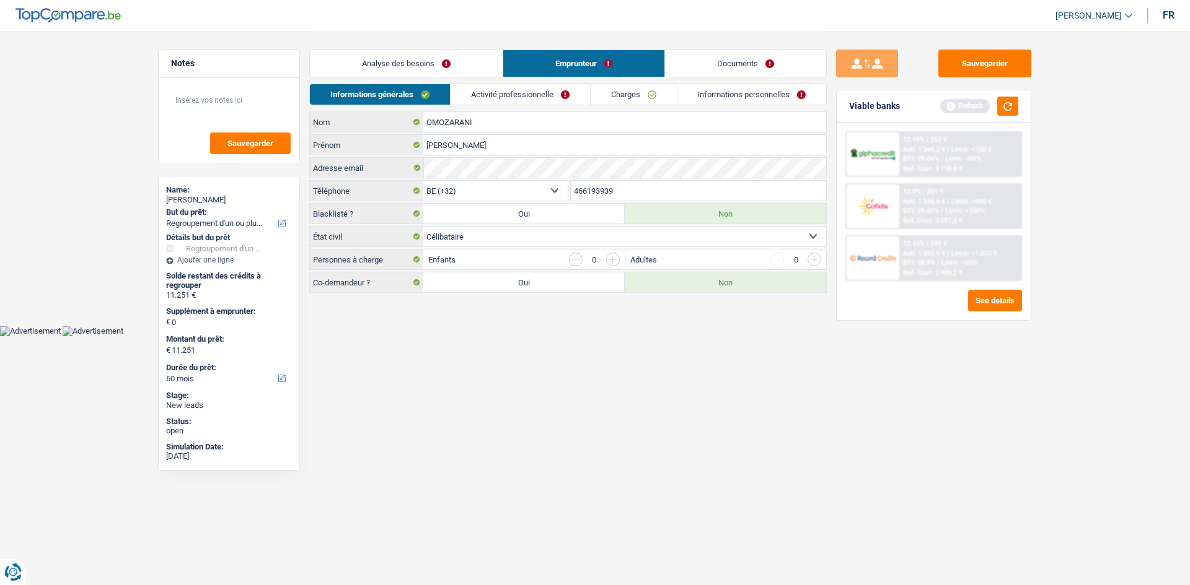
click at [692, 63] on link "Documents" at bounding box center [745, 63] width 161 height 27
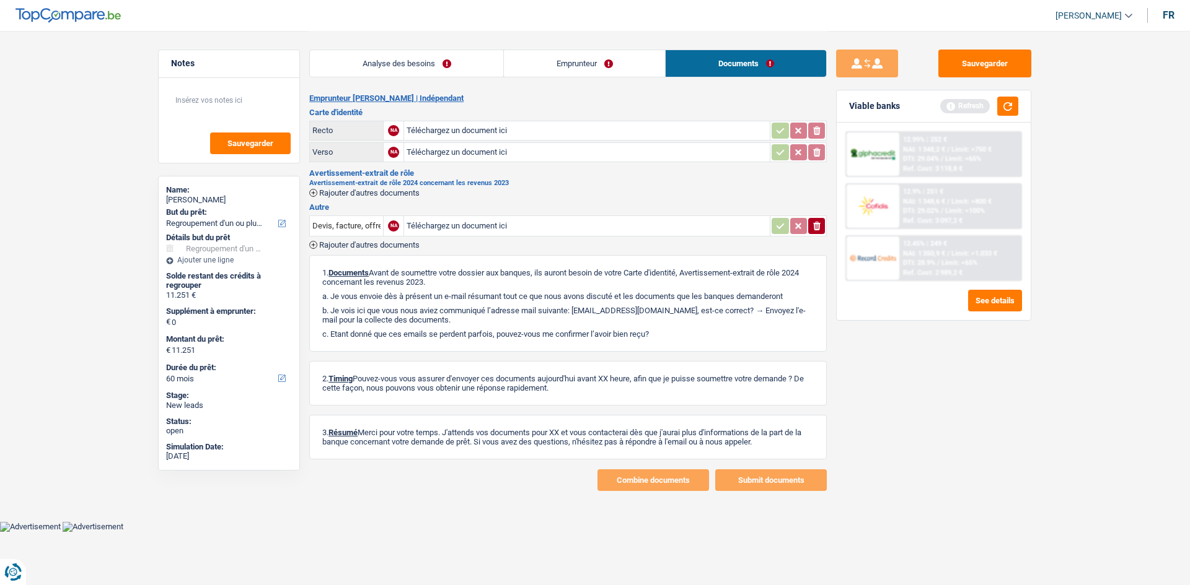
click at [550, 60] on link "Emprunteur" at bounding box center [584, 63] width 161 height 27
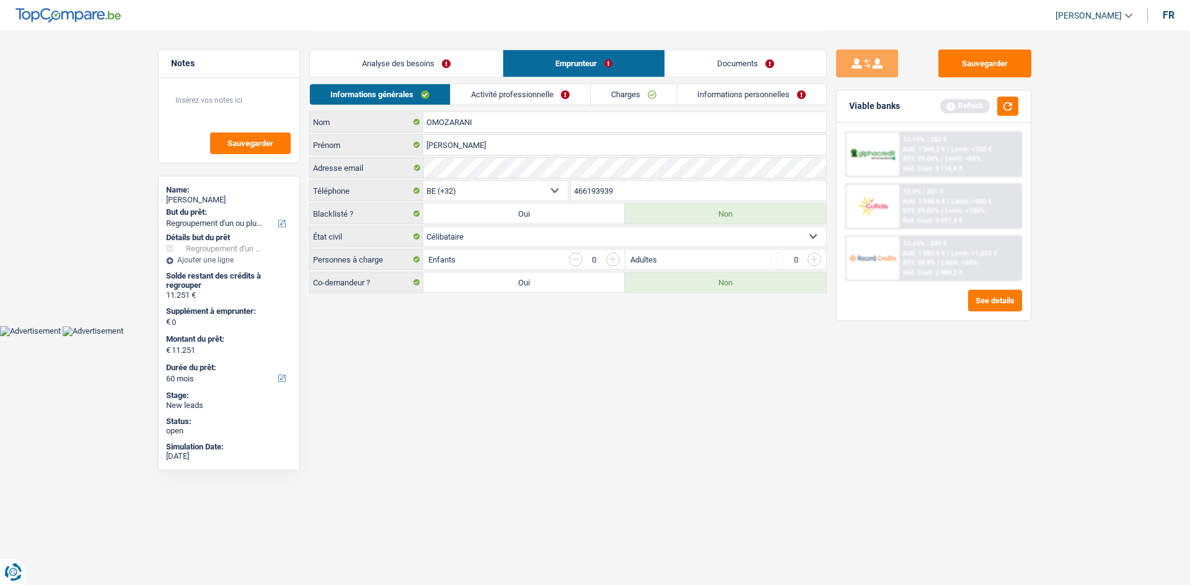
click at [524, 91] on link "Activité professionnelle" at bounding box center [519, 94] width 139 height 20
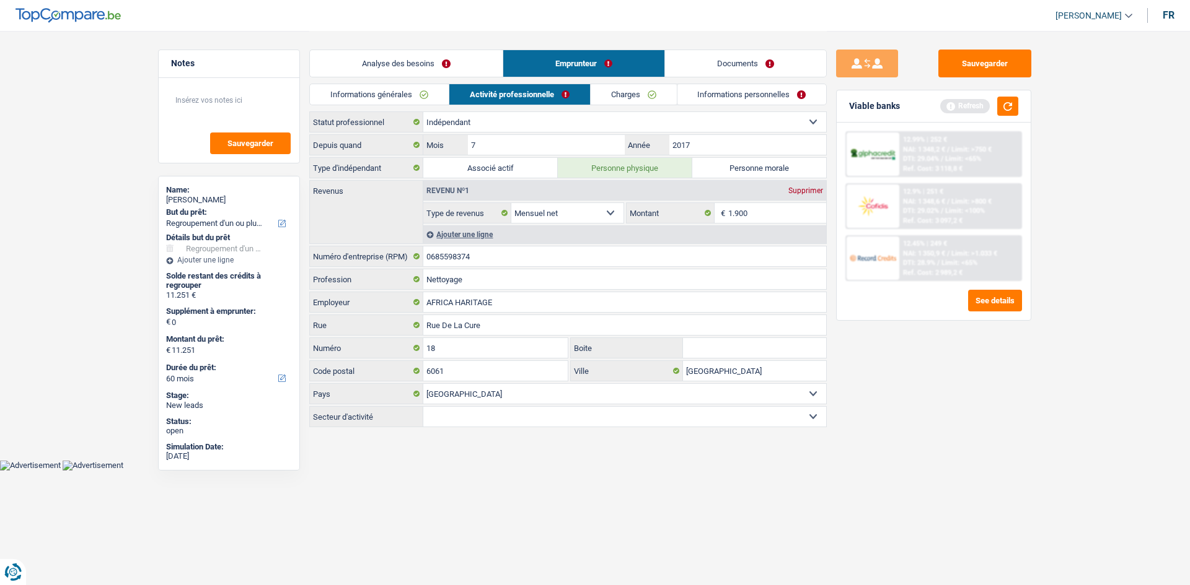
click at [641, 91] on link "Charges" at bounding box center [633, 94] width 86 height 20
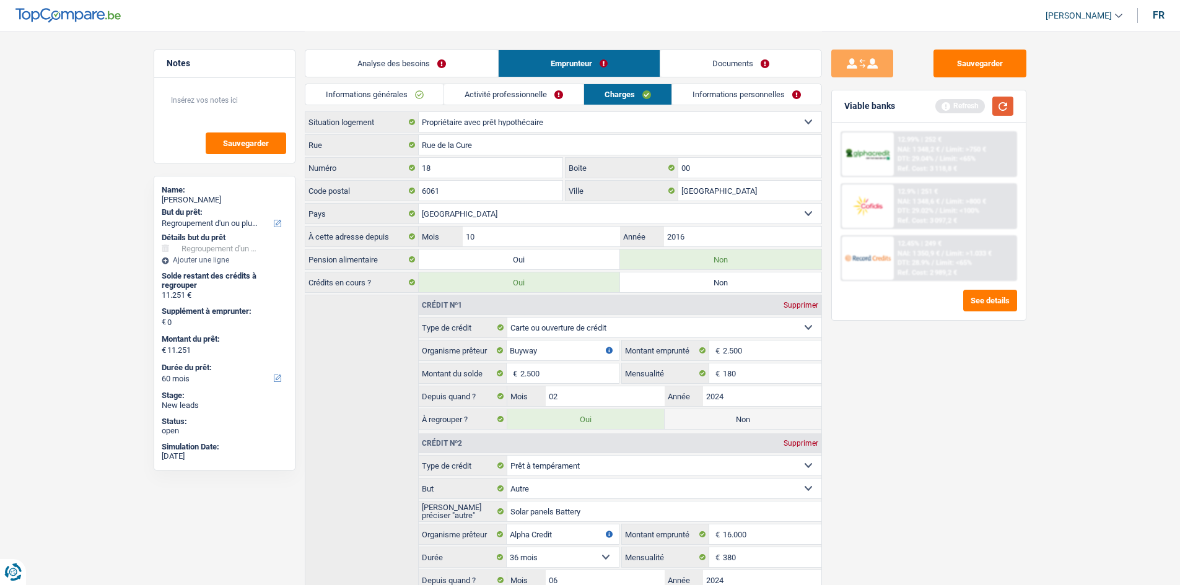
click at [999, 108] on button "button" at bounding box center [1003, 106] width 21 height 19
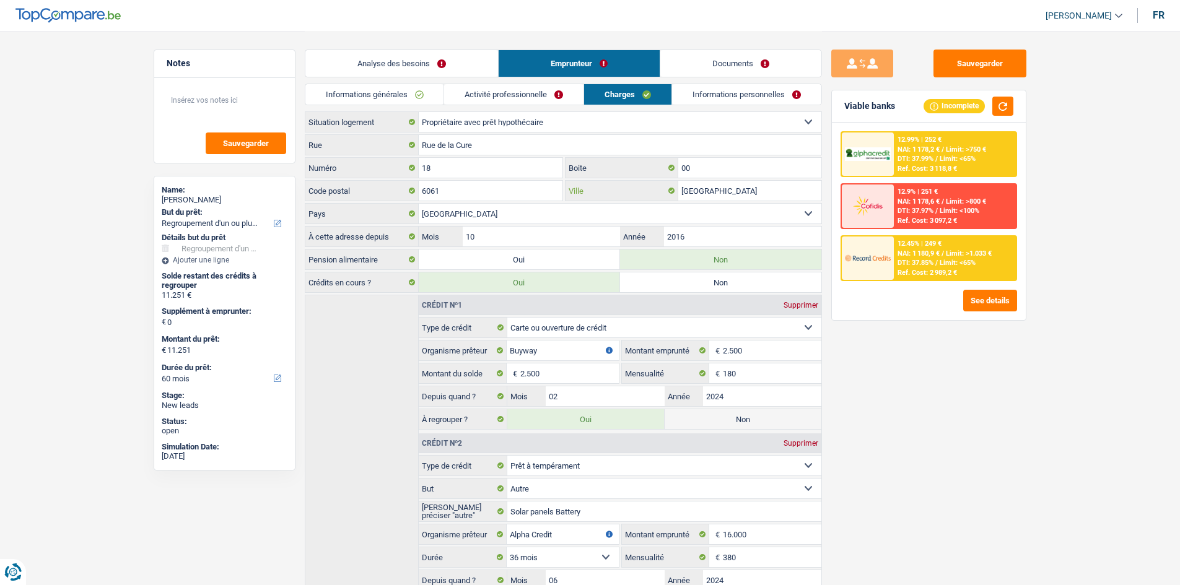
click at [727, 188] on input "Charleroi" at bounding box center [749, 191] width 143 height 20
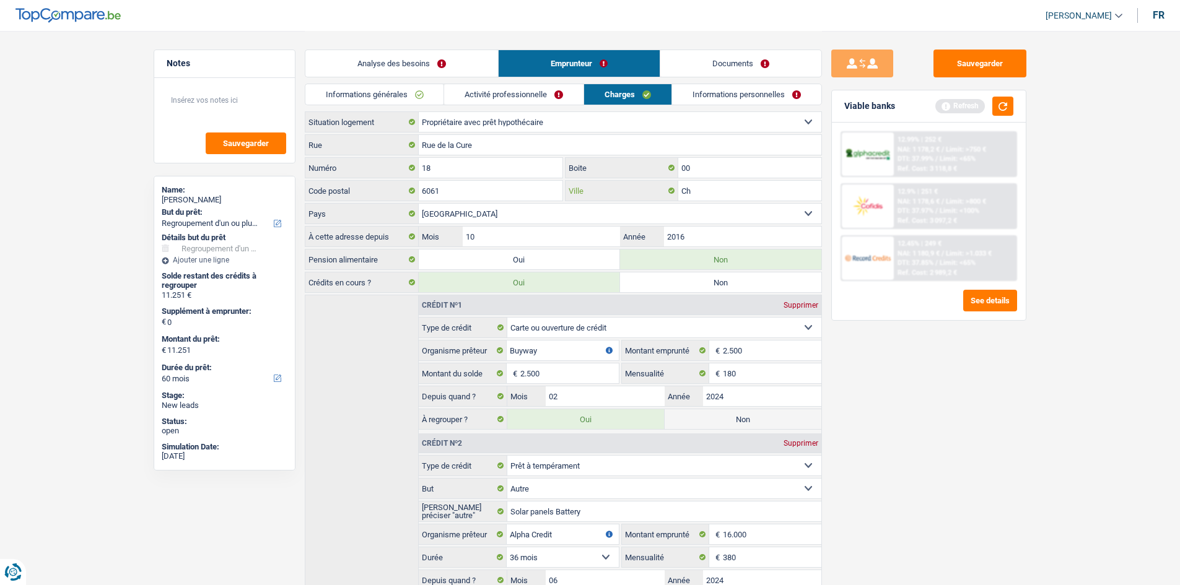
type input "C"
type input "Montigny sur sambre"
click at [725, 92] on link "Informations personnelles" at bounding box center [746, 94] width 149 height 20
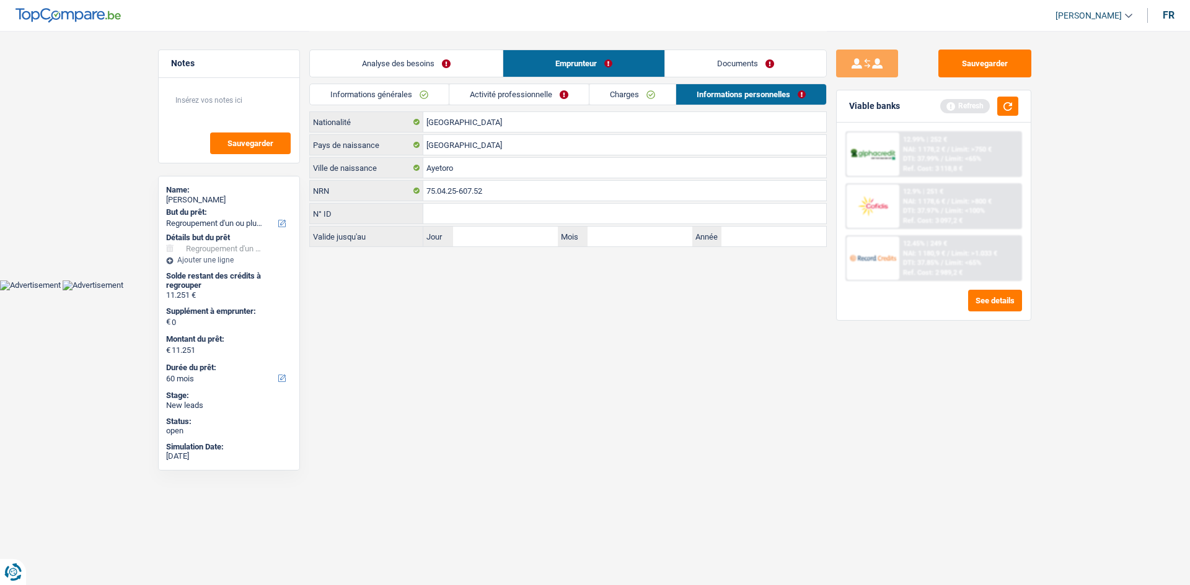
click at [555, 88] on link "Activité professionnelle" at bounding box center [518, 94] width 139 height 20
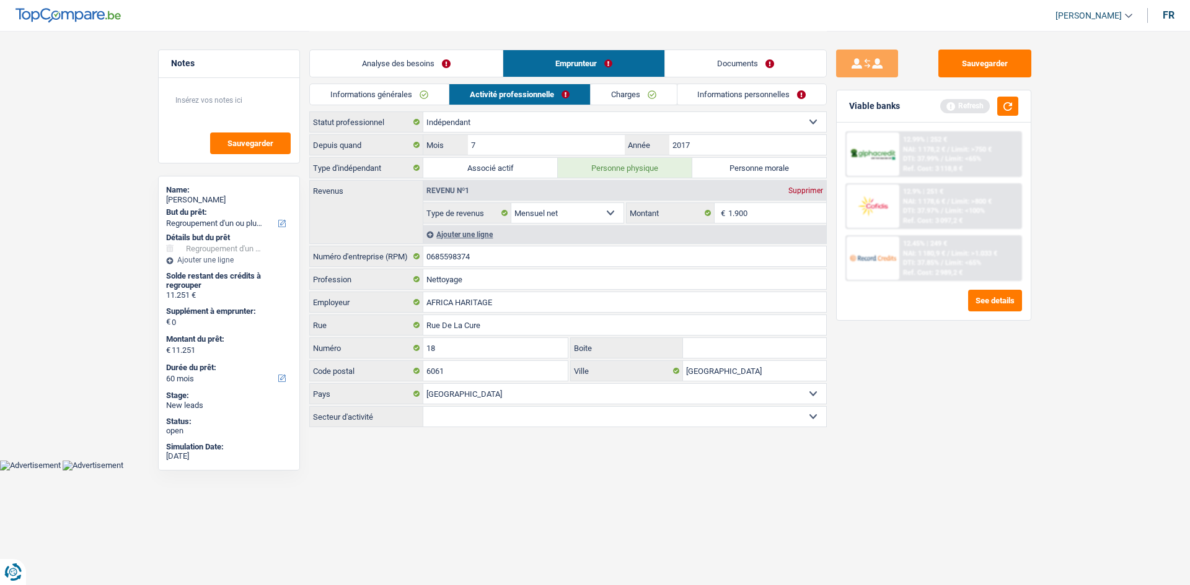
click at [776, 418] on select "Agriculture/Pêche Industrie Horeca Courier/Fitness/Taxi Construction Banques/As…" at bounding box center [624, 417] width 403 height 20
select select "smallCompanies"
click at [423, 407] on select "Agriculture/Pêche Industrie Horeca Courier/Fitness/Taxi Construction Banques/As…" at bounding box center [624, 417] width 403 height 20
click at [660, 90] on link "Charges" at bounding box center [633, 94] width 86 height 20
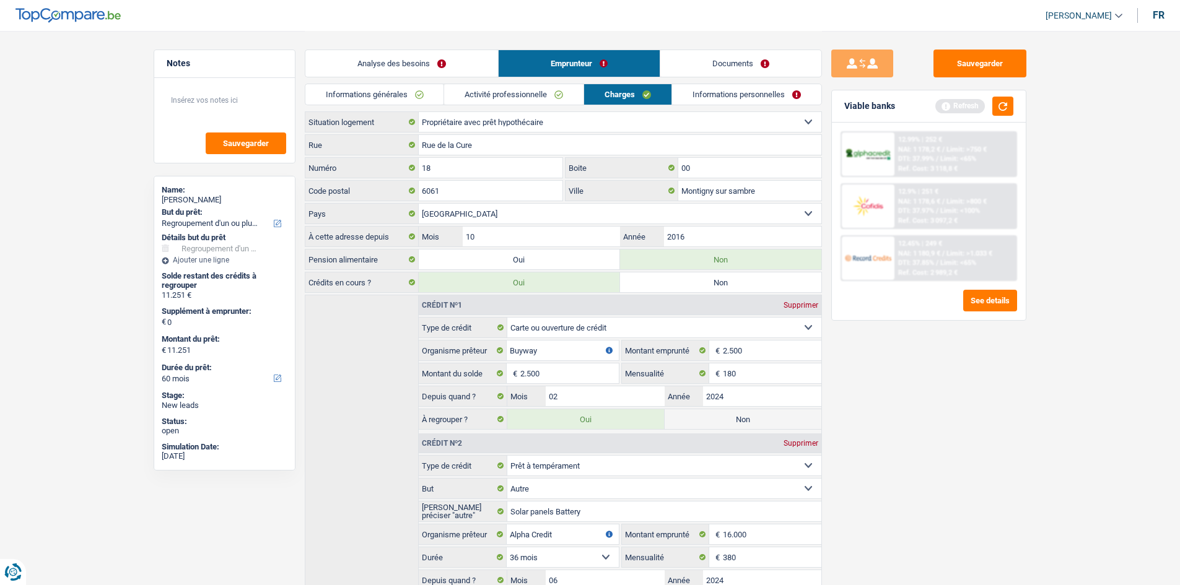
click at [715, 90] on link "Informations personnelles" at bounding box center [746, 94] width 149 height 20
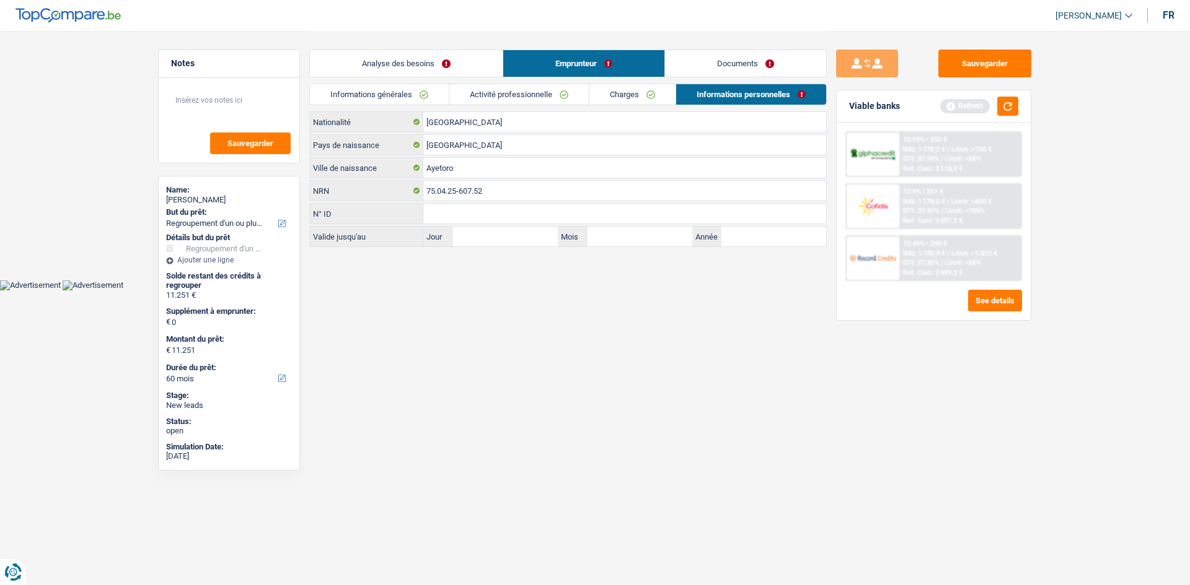
click at [444, 59] on link "Analyse des besoins" at bounding box center [406, 63] width 193 height 27
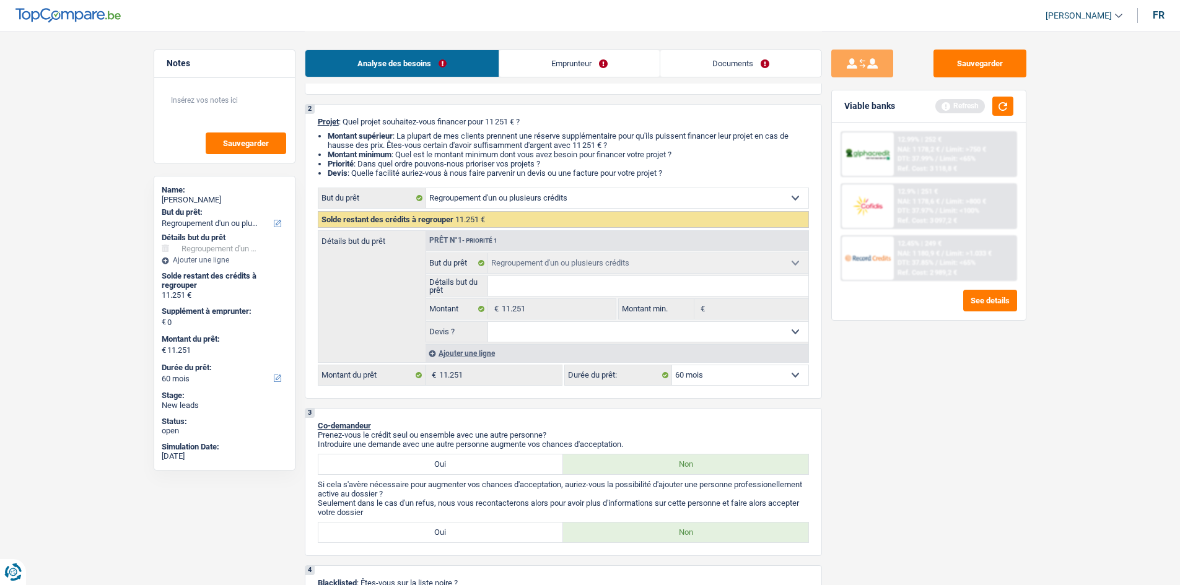
scroll to position [124, 0]
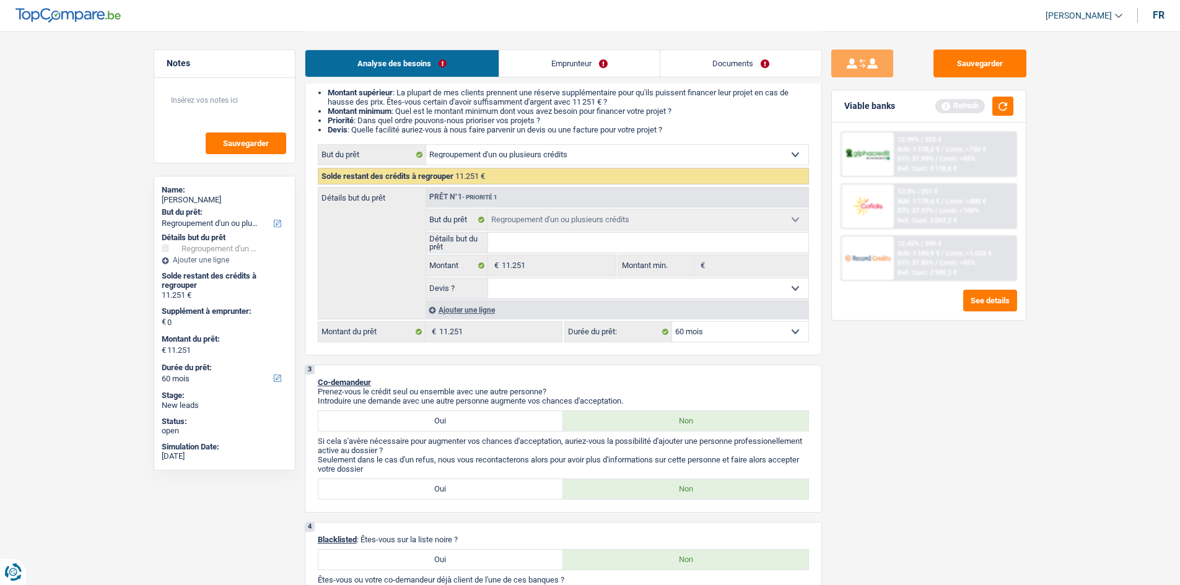
click at [542, 242] on input "Détails but du prêt" at bounding box center [648, 243] width 320 height 20
type input "R"
type input "Re"
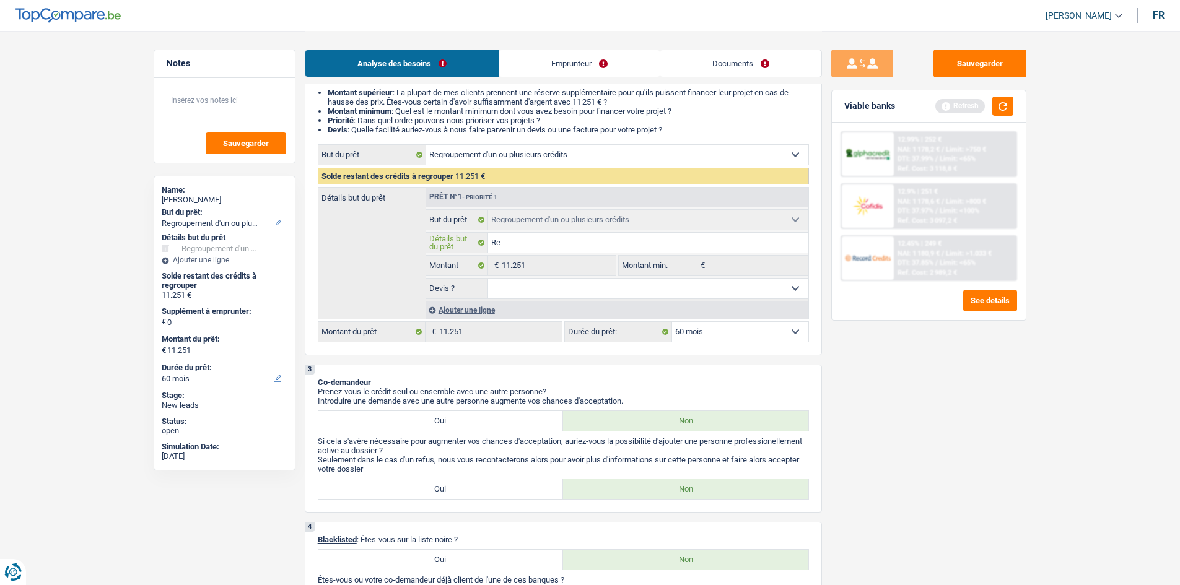
type input "Reg"
type input "Regr"
type input "Regro"
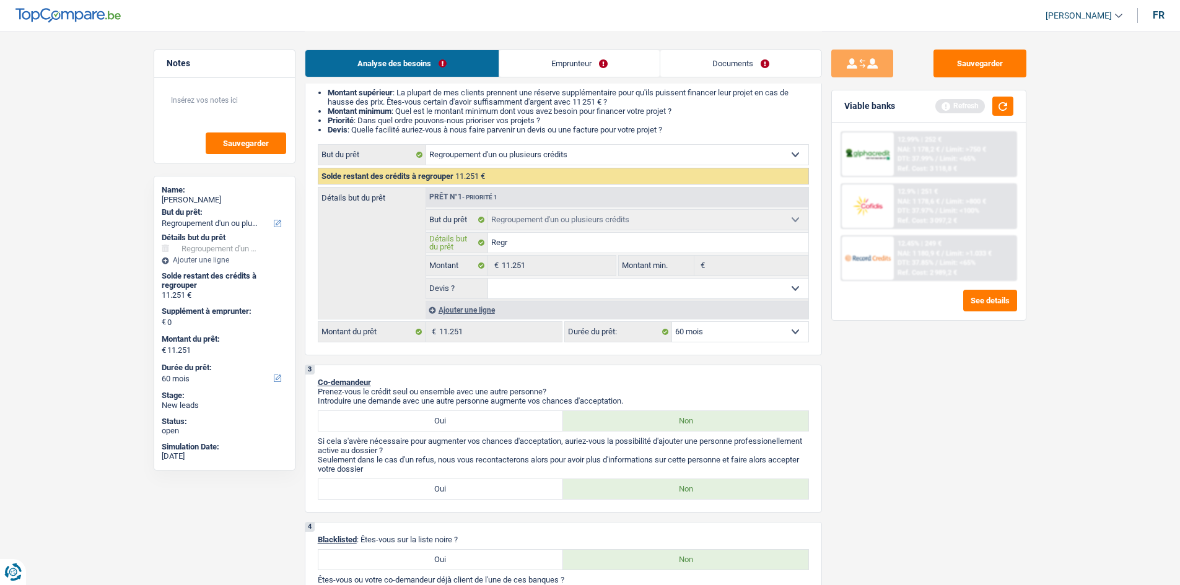
type input "Regro"
type input "Regrou"
type input "Regroup"
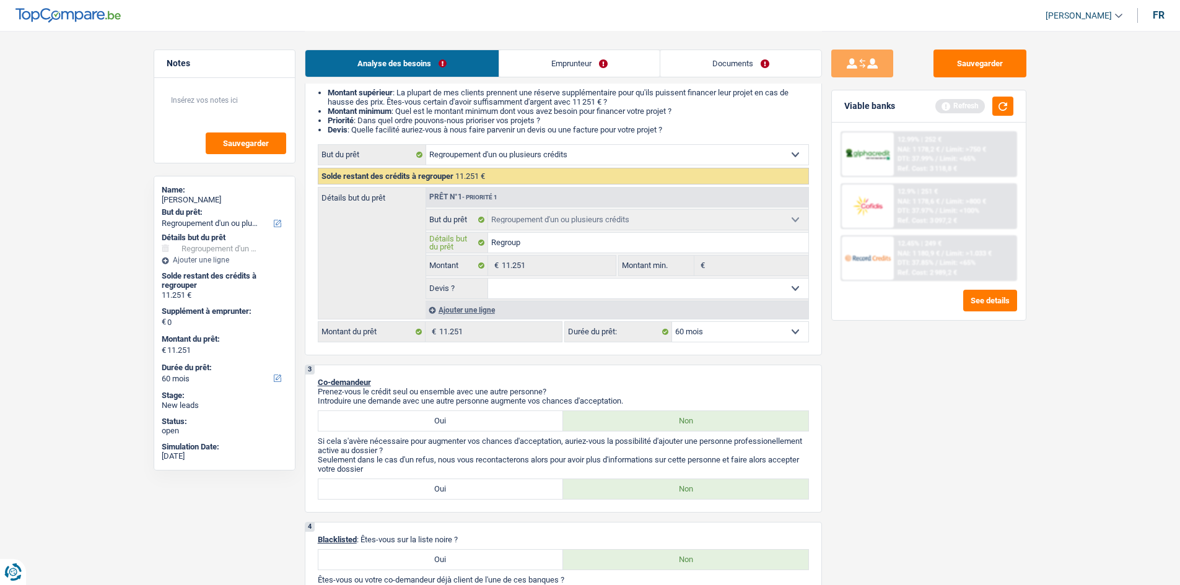
type input "Regroupe"
type input "Regrouper"
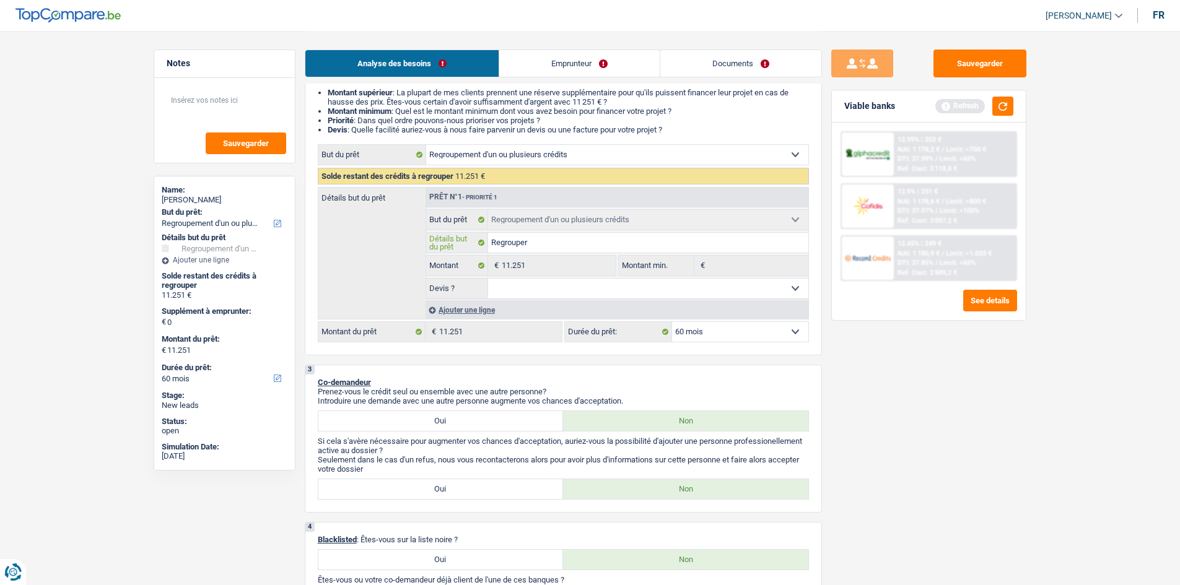
type input "Regrouper"
type input "Regrouper C"
type input "Regrouper Cr"
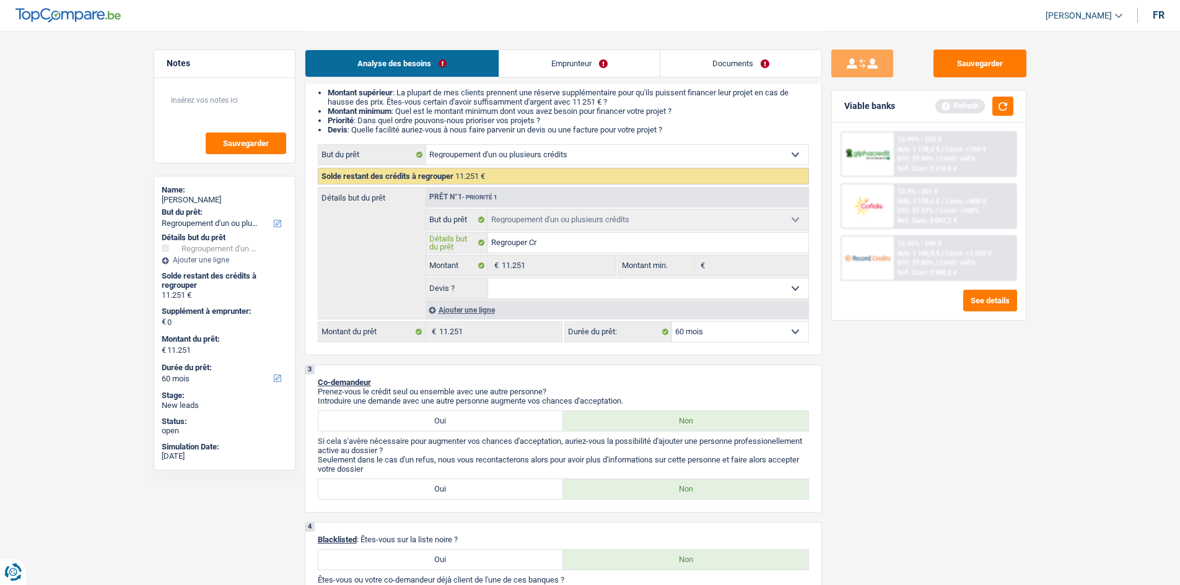
type input "Regrouper Cra"
type input "Regrouper Crat"
type input "Regrouper Crate"
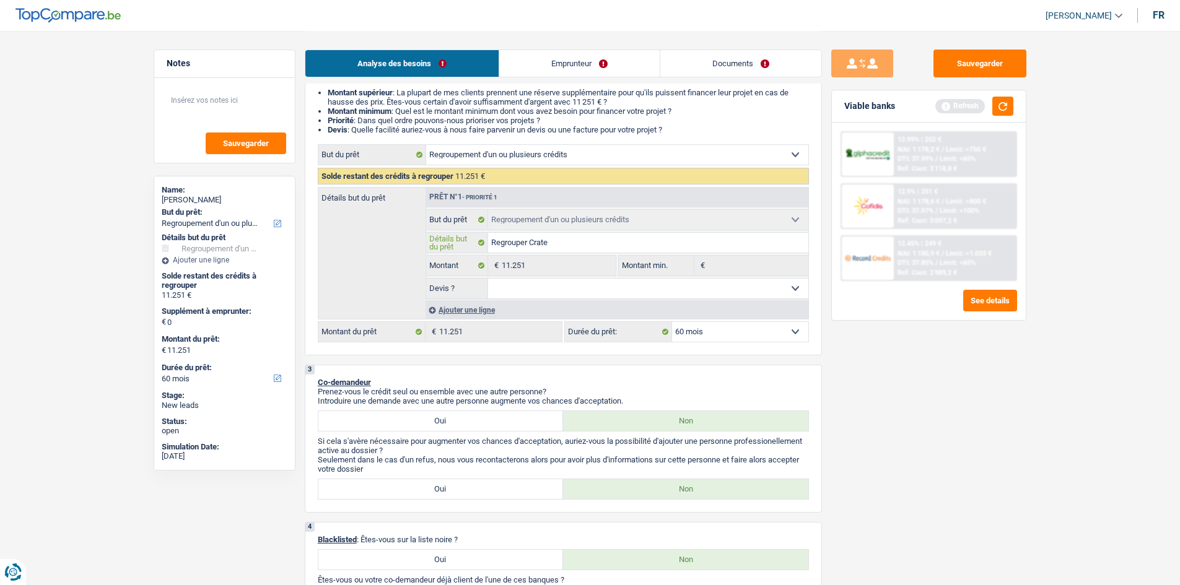
type input "Regrouper Crate"
type input "Regrouper Crate d"
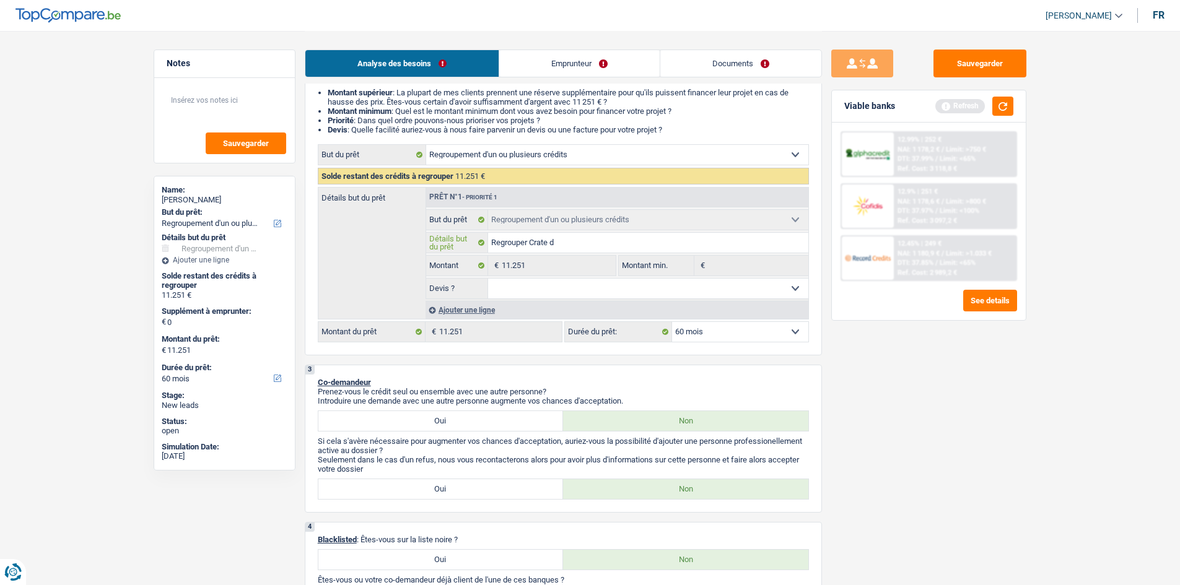
type input "Regrouper Crate de"
type input "Regrouper Crate d"
type input "Regrouper Crate"
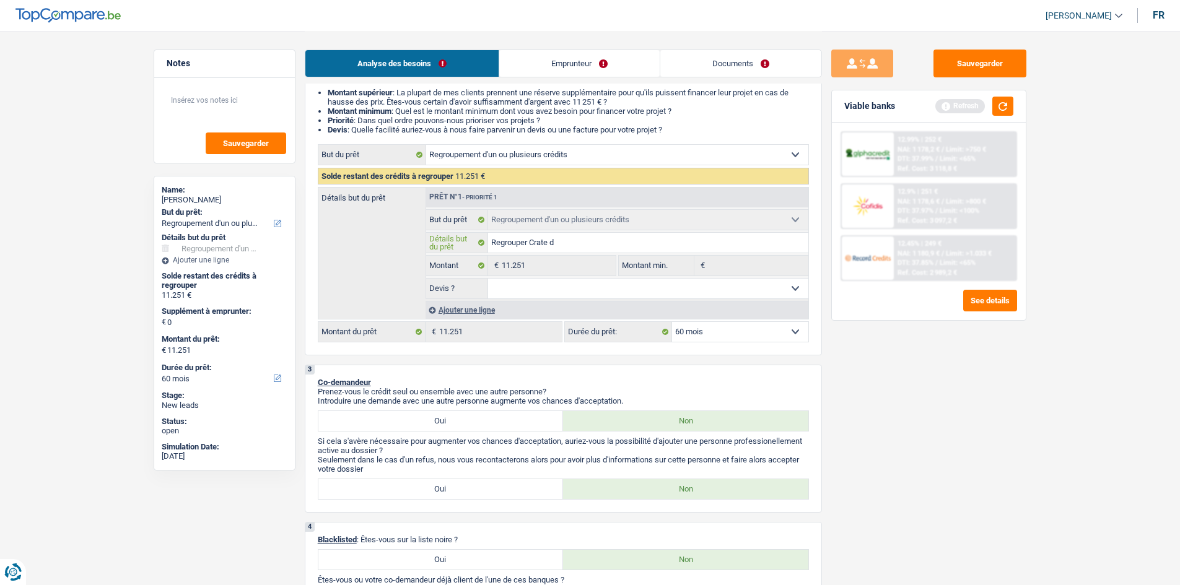
type input "Regrouper Crate"
type input "Regrouper Crat"
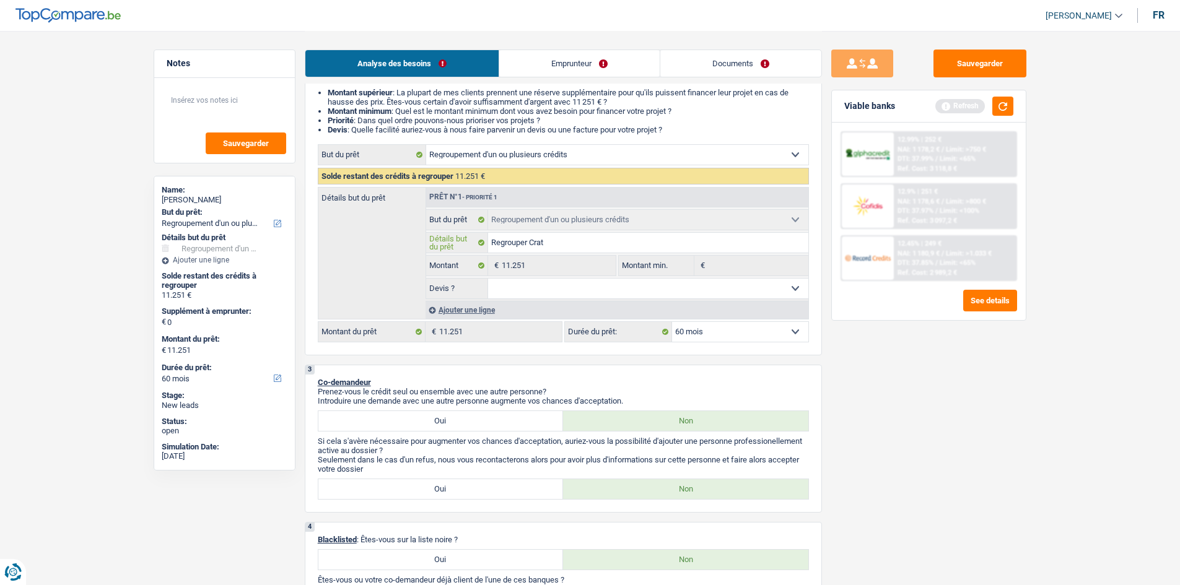
type input "Regrouper Cra"
type input "Regrouper Cr"
type input "Regrouper C"
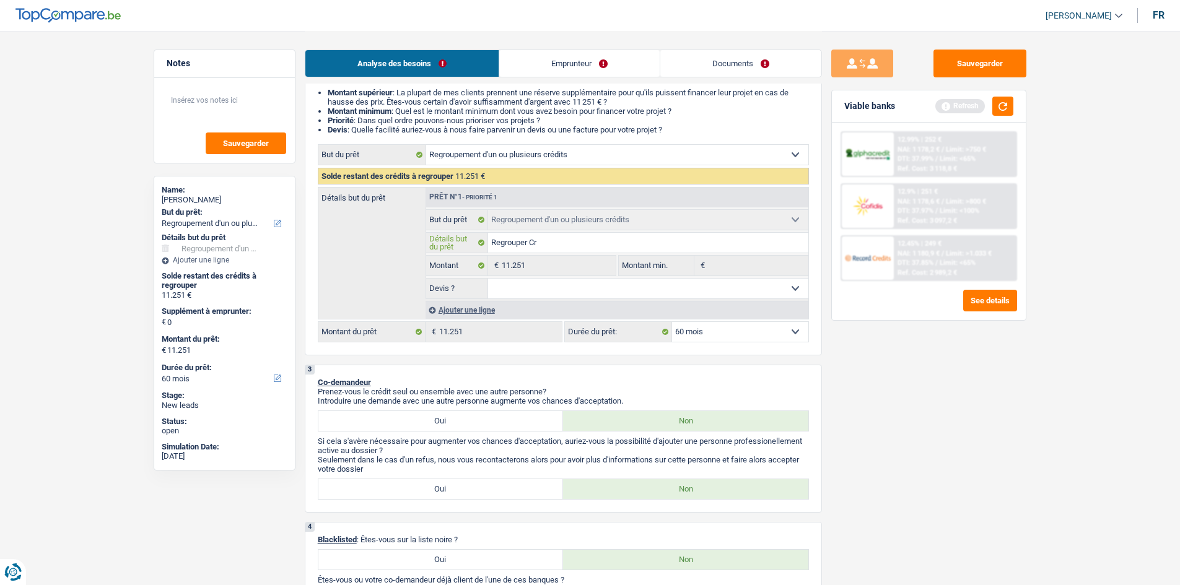
type input "Regrouper C"
type input "Regrouper Ca"
type input "Regrouper Car"
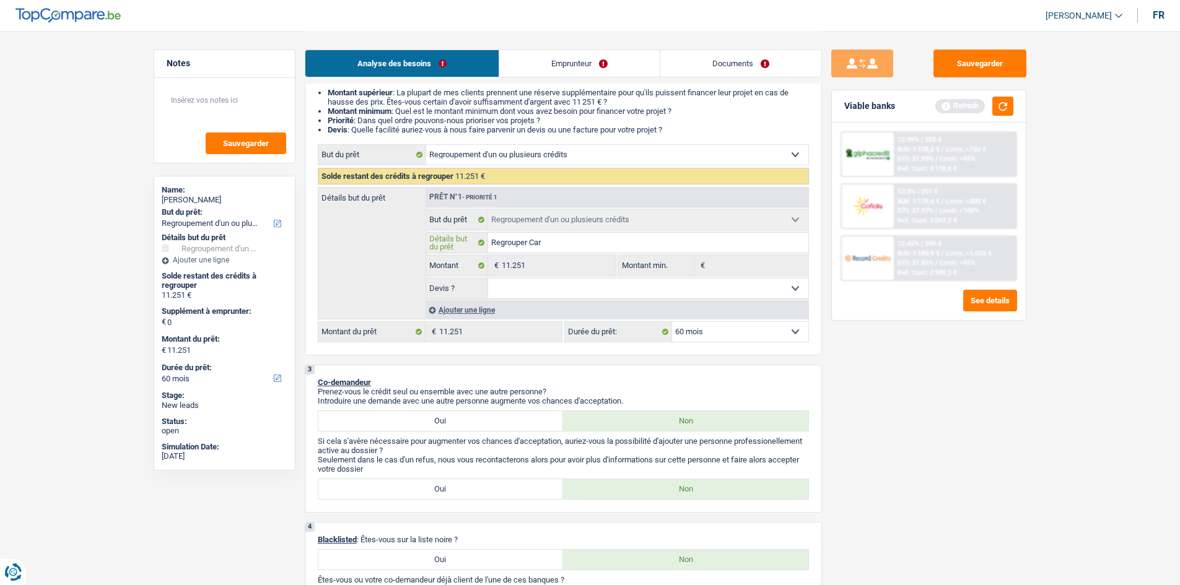
type input "Regrouper Cart"
type input "Regrouper Carte"
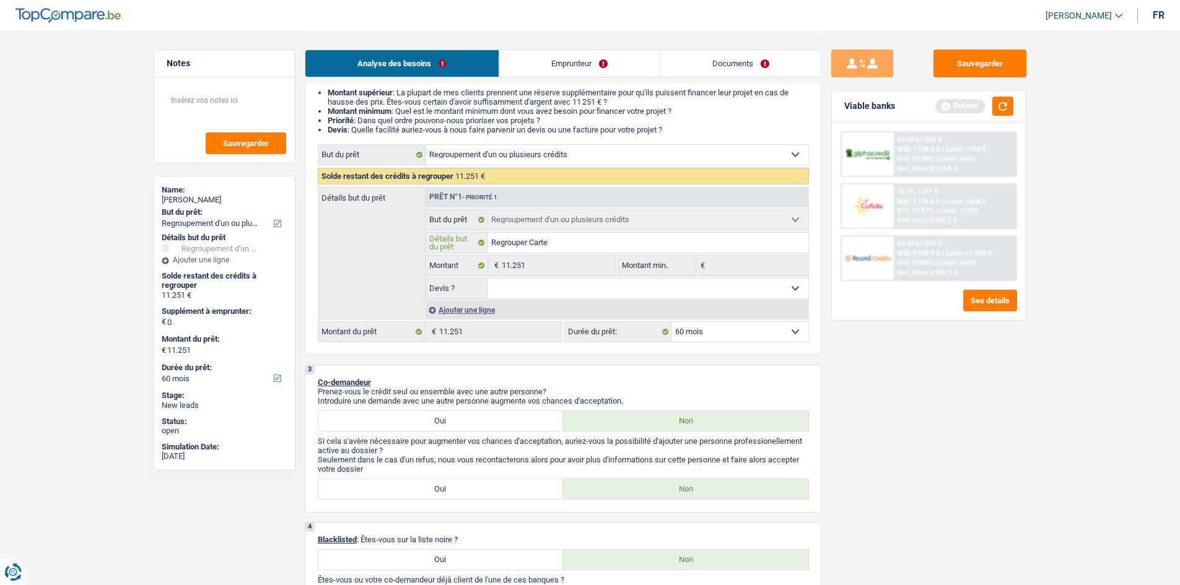
type input "Regrouper Carte"
type input "Regrouper Carte d"
type input "Regrouper Carte de"
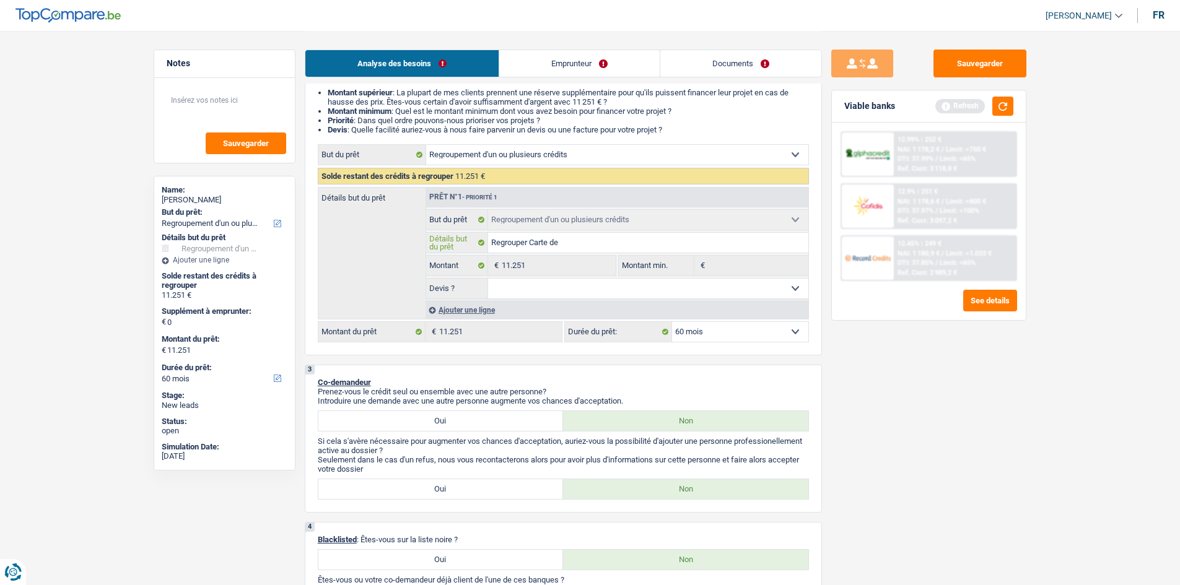
type input "Regrouper Carte de"
type input "Regrouper Carte de c"
type input "Regrouper Carte de cr"
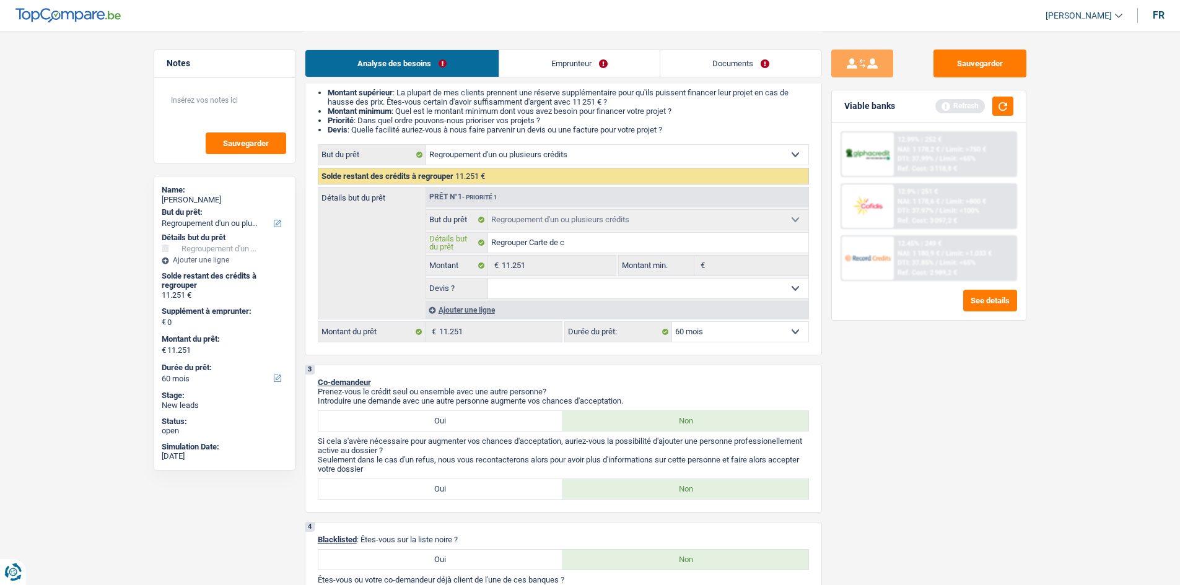
type input "Regrouper Carte de cr"
type input "Regrouper Carte de cre"
type input "Regrouper Carte de cred"
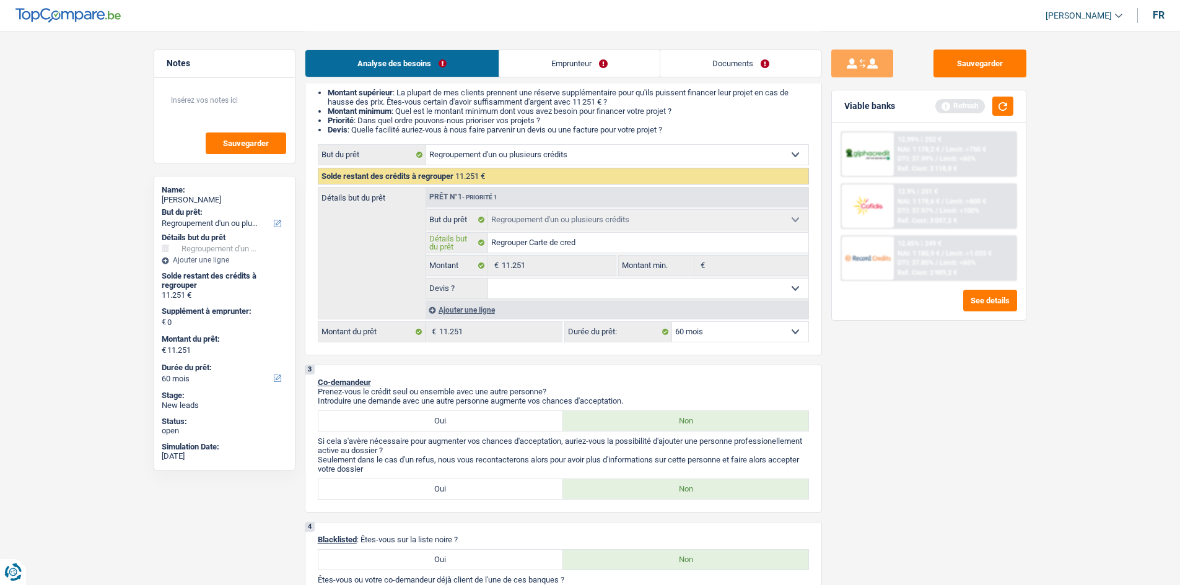
type input "Regrouper Carte de credi"
type input "Regrouper Carte de credit"
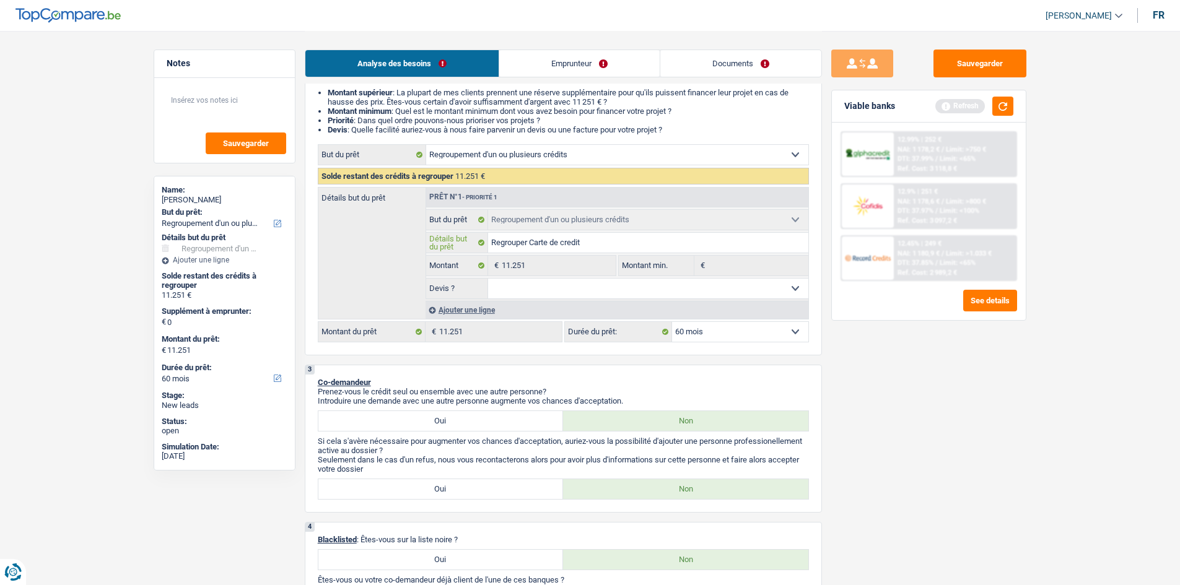
type input "Regrouper Carte de credit"
type input "Regrouper Carte de credit +"
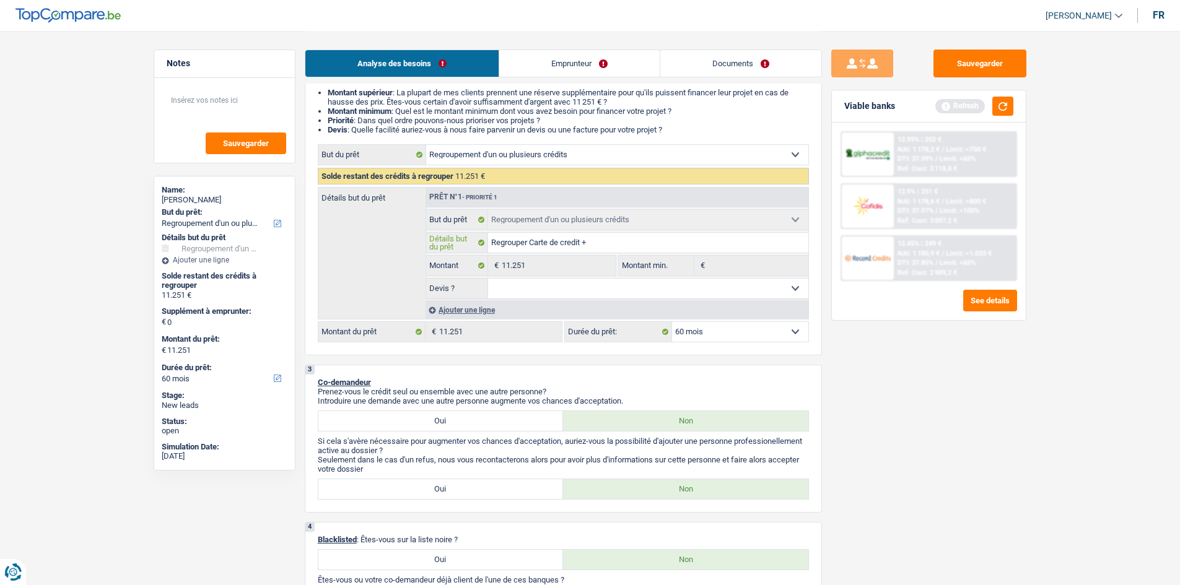
type input "Regrouper Carte de credit + p"
type input "Regrouper Carte de credit + pr"
type input "Regrouper Carte de credit + pre"
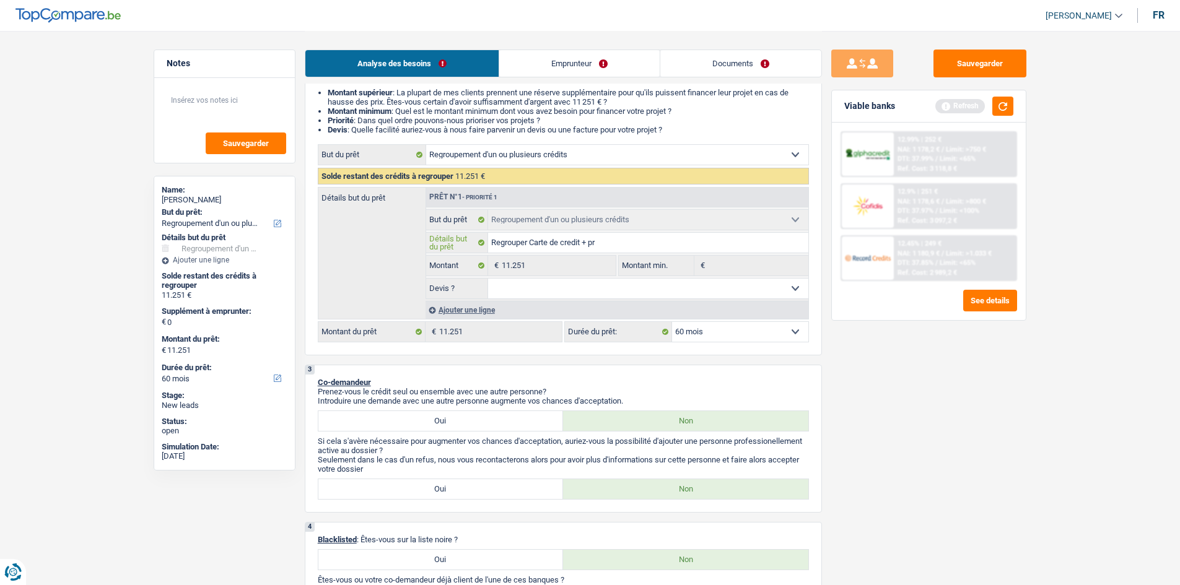
type input "Regrouper Carte de credit + pre"
type input "Regrouper Carte de credit + pret"
type input "Regrouper Carte de credit + pre"
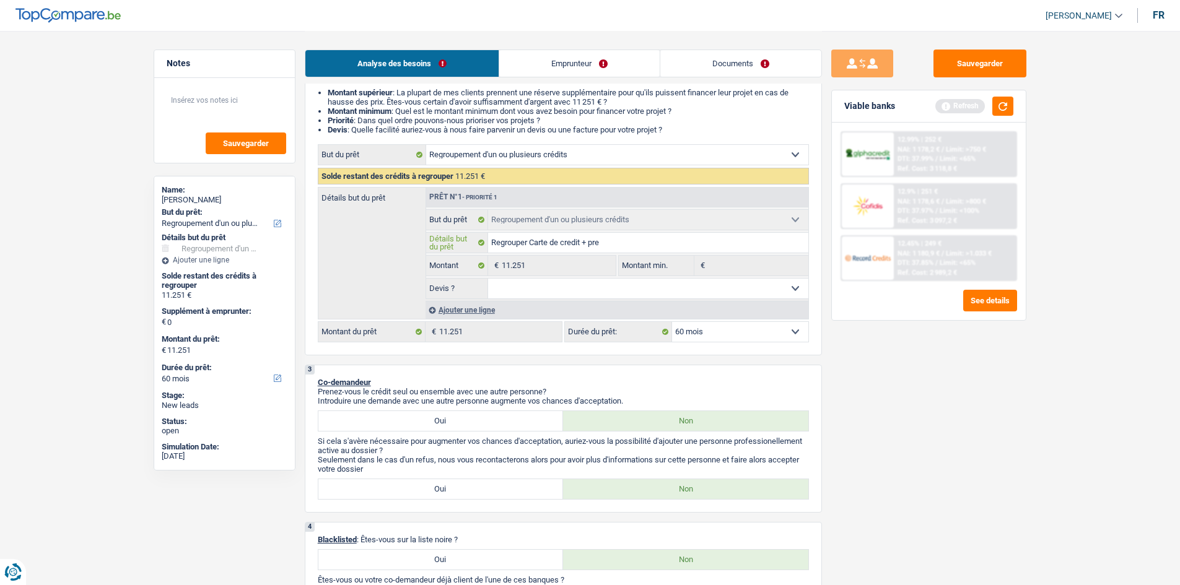
type input "Regrouper Carte de credit + pr"
type input "Regrouper Carte de credit + p"
type input "Regrouper Carte de credit + pa"
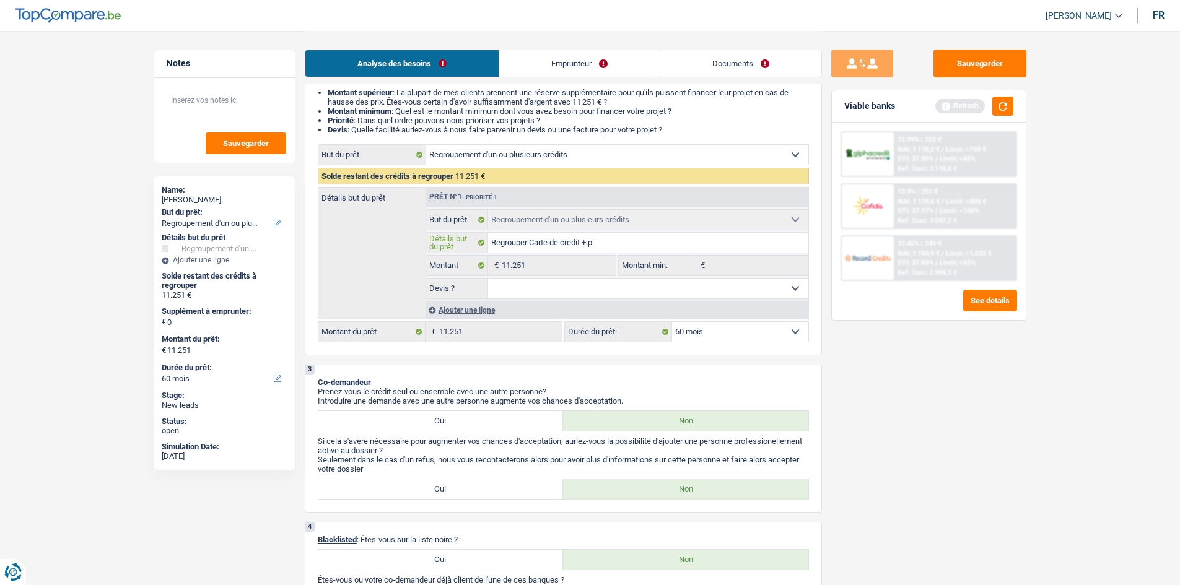
type input "Regrouper Carte de credit + pa"
type input "Regrouper Carte de credit + pat"
click at [602, 288] on select "Oui Non Non répondu Sélectionner une option" at bounding box center [648, 289] width 320 height 20
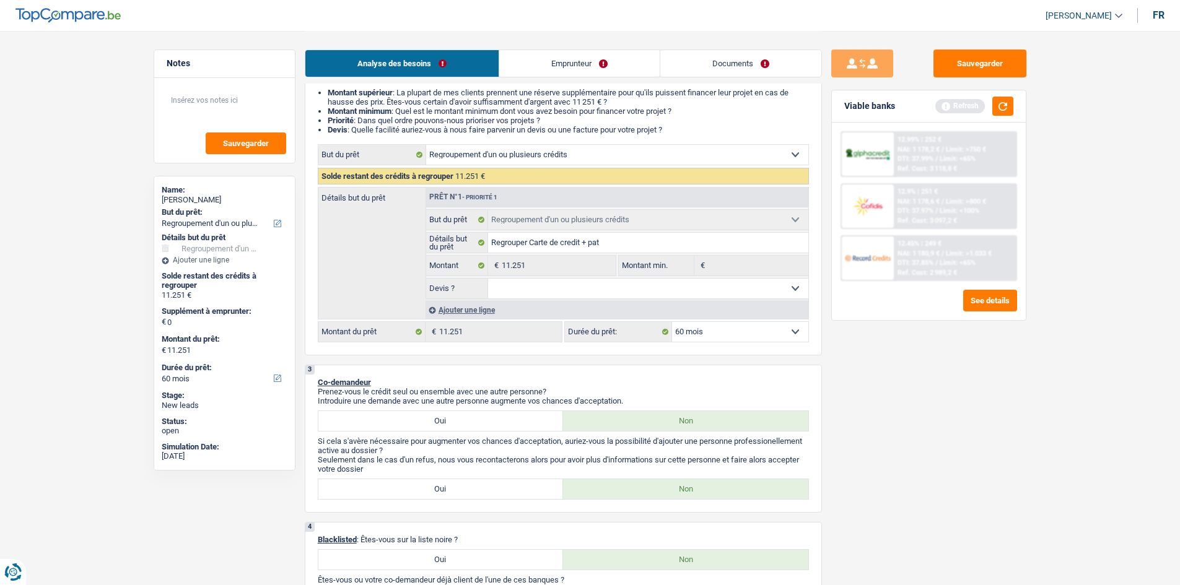
click at [488, 279] on select "Oui Non Non répondu Sélectionner une option" at bounding box center [648, 289] width 320 height 20
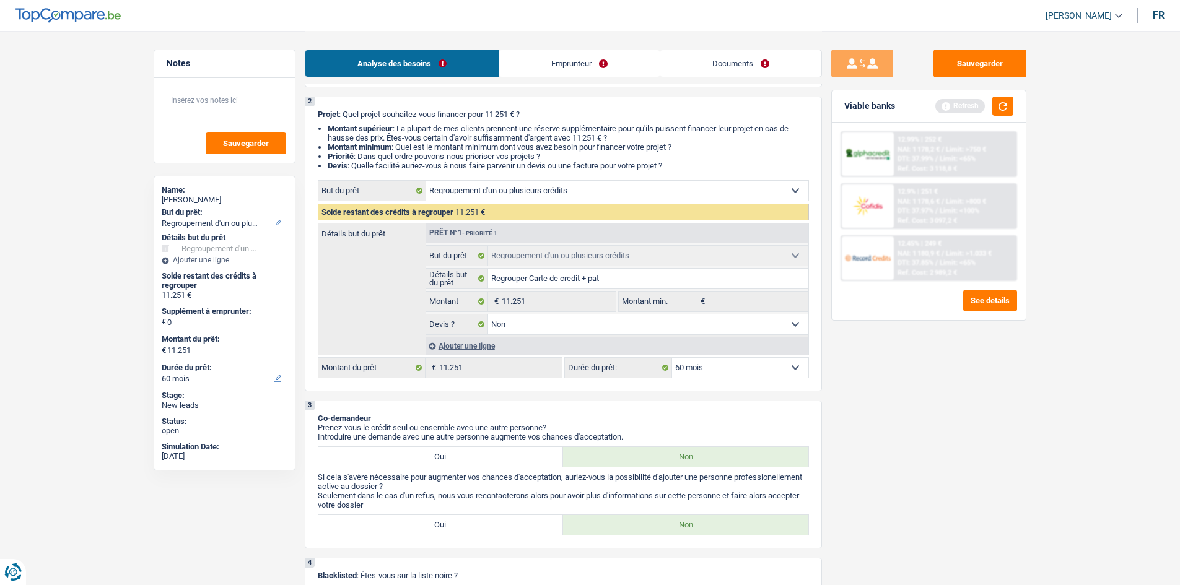
scroll to position [0, 0]
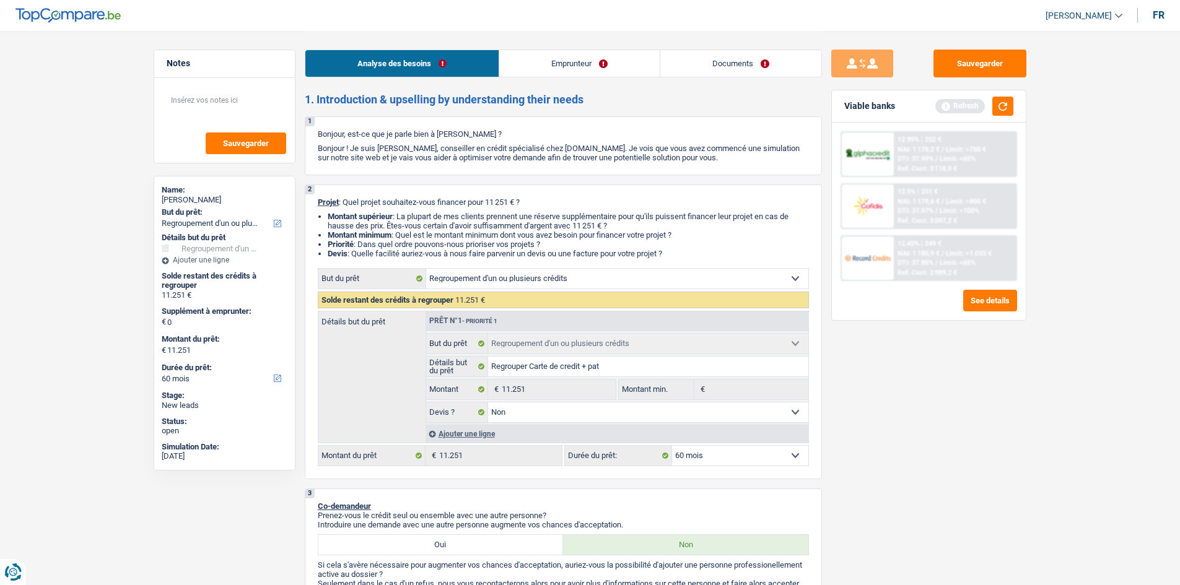
click at [473, 434] on div "Ajouter une ligne" at bounding box center [617, 434] width 383 height 18
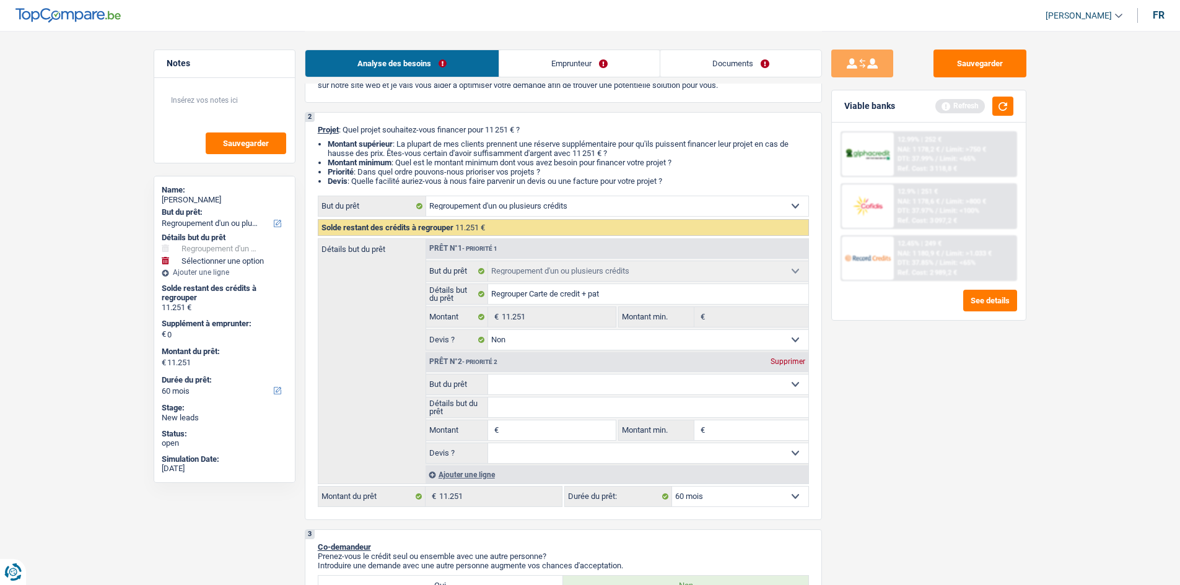
scroll to position [248, 0]
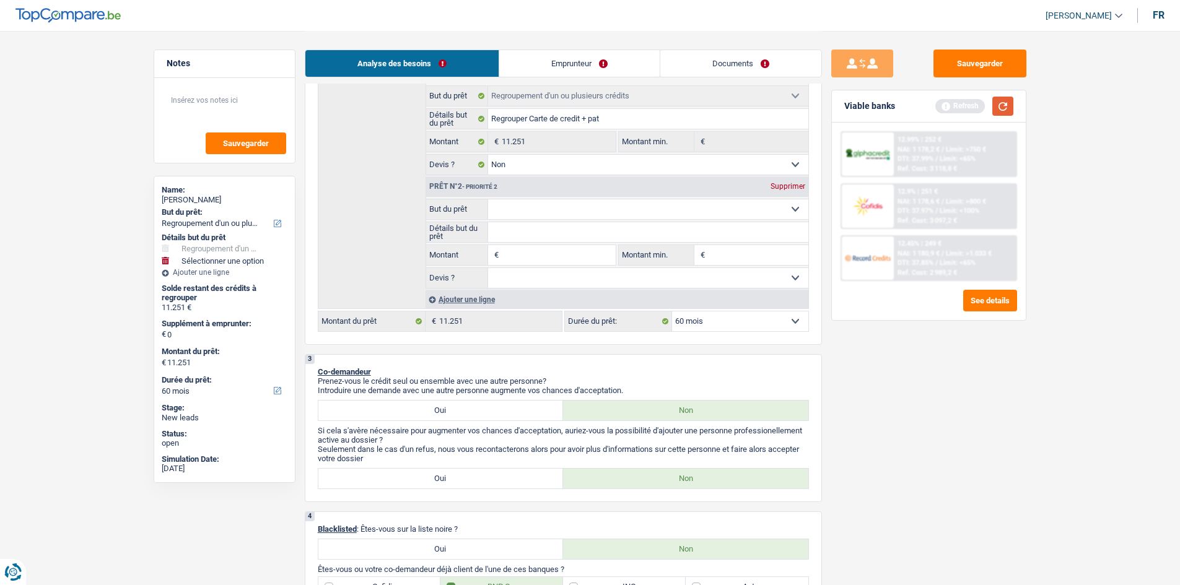
click at [998, 112] on button "button" at bounding box center [1003, 106] width 21 height 19
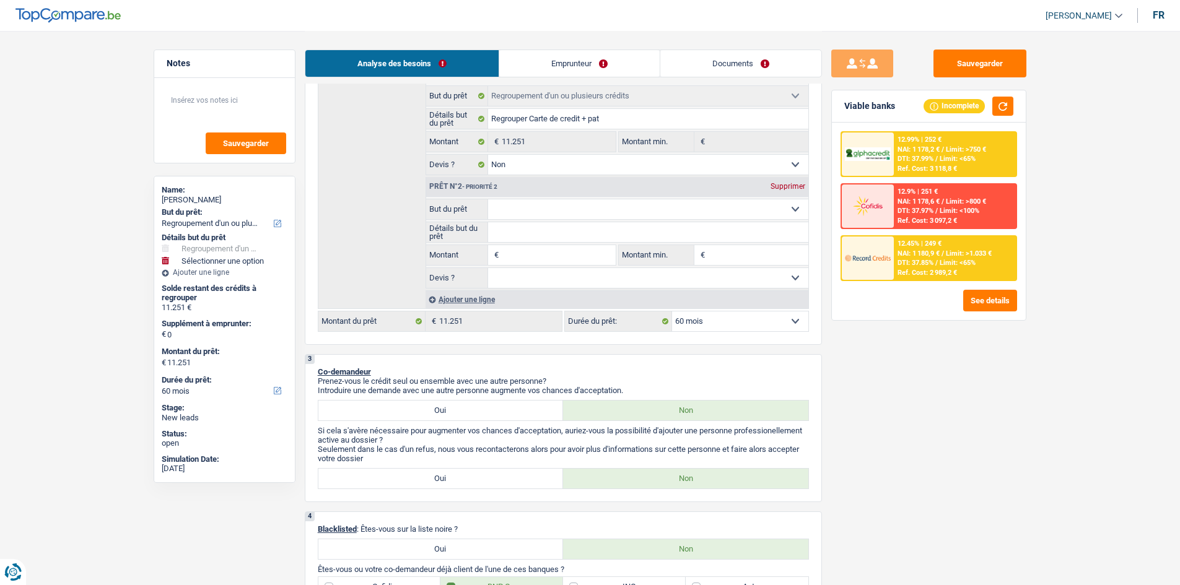
click at [654, 209] on select "Confort maison: meubles, textile, peinture, électroménager, outillage non-profe…" at bounding box center [648, 210] width 320 height 20
click at [680, 203] on select "Confort maison: meubles, textile, peinture, électroménager, outillage non-profe…" at bounding box center [648, 210] width 320 height 20
click at [488, 200] on select "Confort maison: meubles, textile, peinture, électroménager, outillage non-profe…" at bounding box center [648, 210] width 320 height 20
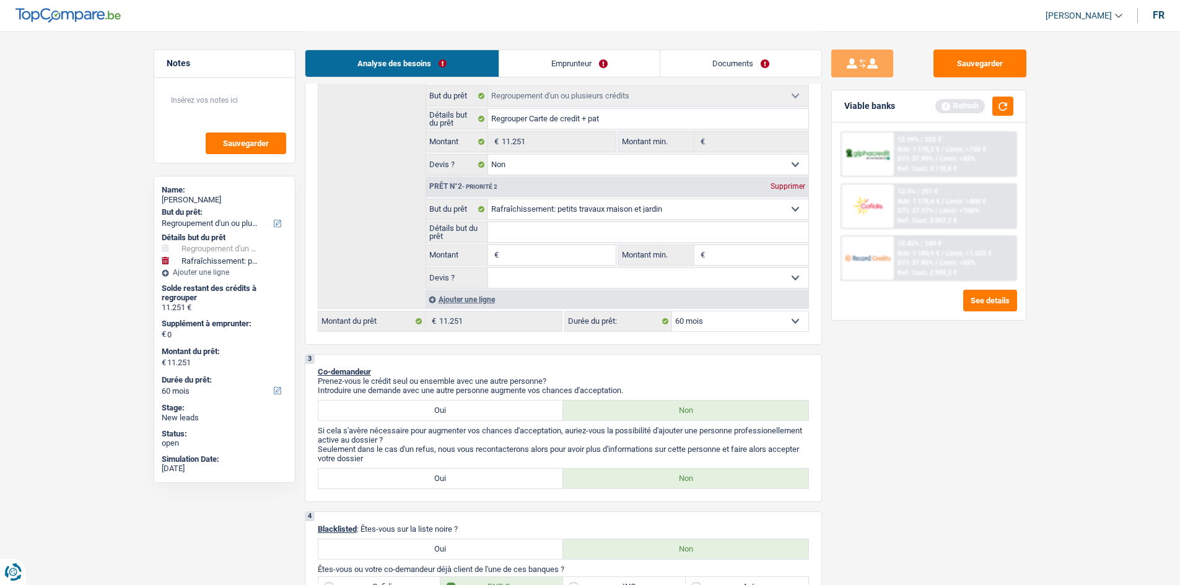
click at [528, 227] on input "Détails but du prêt" at bounding box center [648, 232] width 320 height 20
click at [552, 248] on input "Montant" at bounding box center [558, 255] width 113 height 20
click at [538, 233] on input "Détails but du prêt" at bounding box center [648, 232] width 320 height 20
click at [532, 255] on input "Montant" at bounding box center [558, 255] width 113 height 20
click at [715, 254] on input "Montant min." at bounding box center [758, 255] width 100 height 20
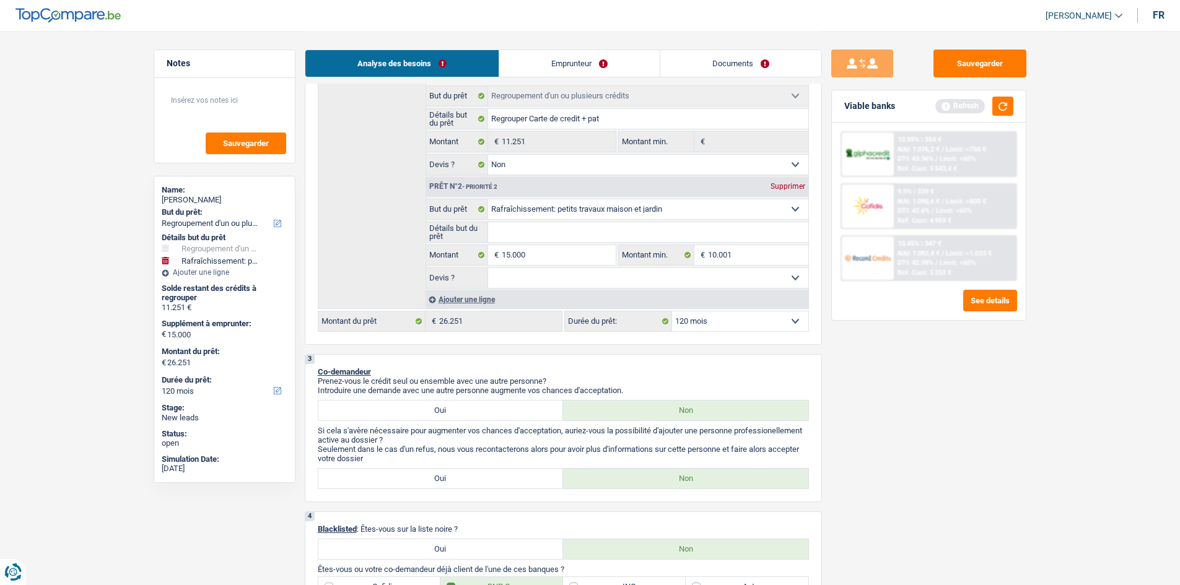
click at [721, 276] on select "Oui Non Non répondu Sélectionner une option" at bounding box center [648, 278] width 320 height 20
click at [488, 268] on select "Oui Non Non répondu Sélectionner une option" at bounding box center [648, 278] width 320 height 20
click at [1012, 115] on button "button" at bounding box center [1003, 106] width 21 height 19
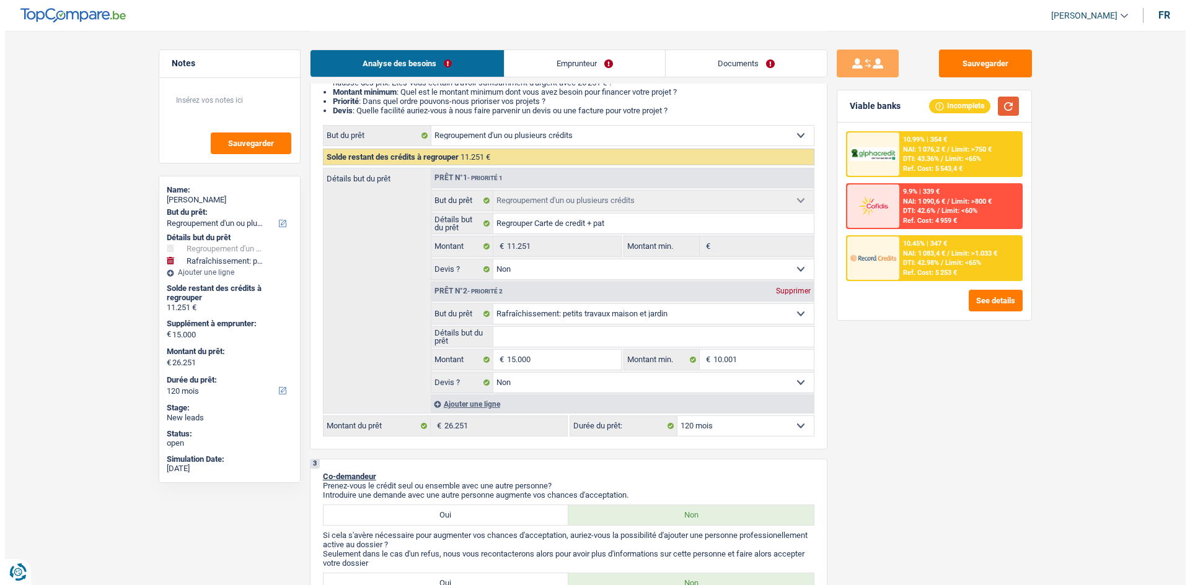
scroll to position [0, 0]
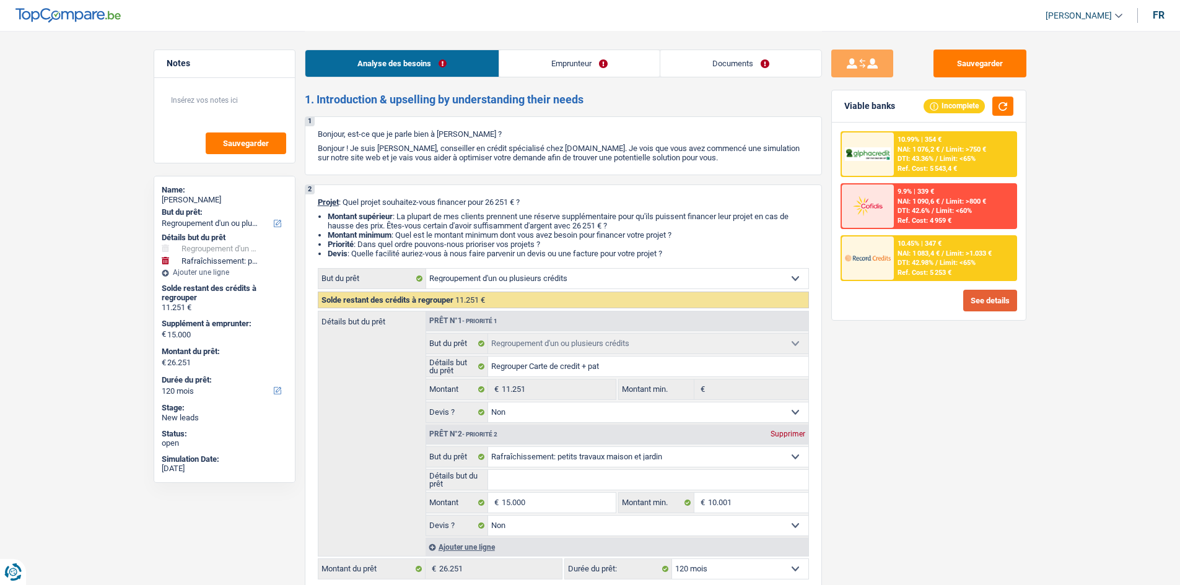
click at [984, 299] on button "See details" at bounding box center [990, 301] width 54 height 22
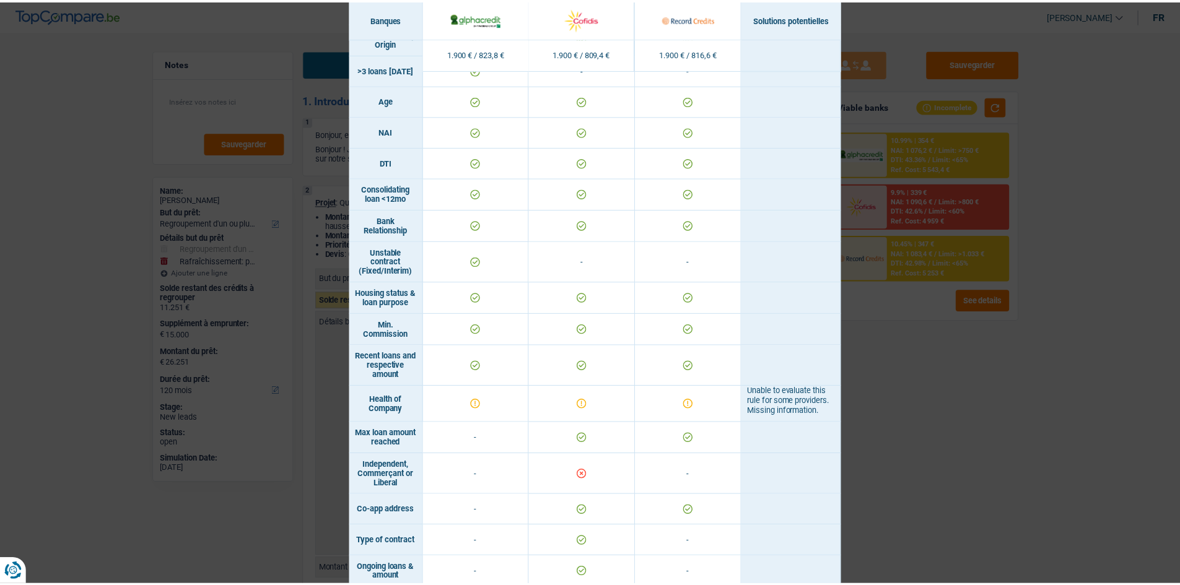
scroll to position [434, 0]
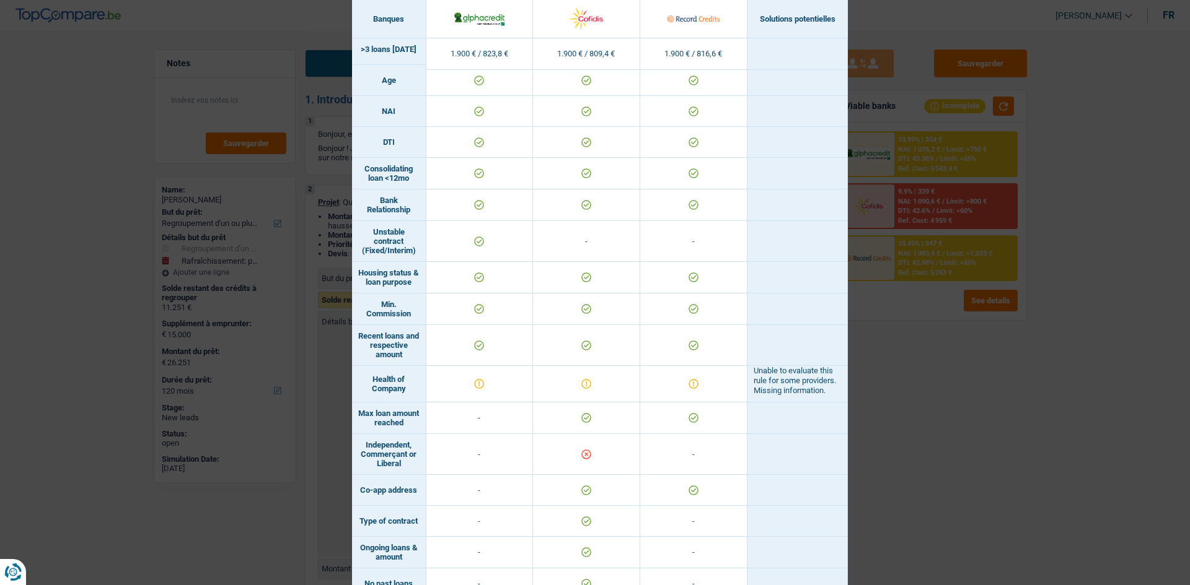
click at [917, 428] on div "Banks conditions × Banques Solutions potentielles Revenus / Charges 1.900 € / 8…" at bounding box center [595, 292] width 1190 height 585
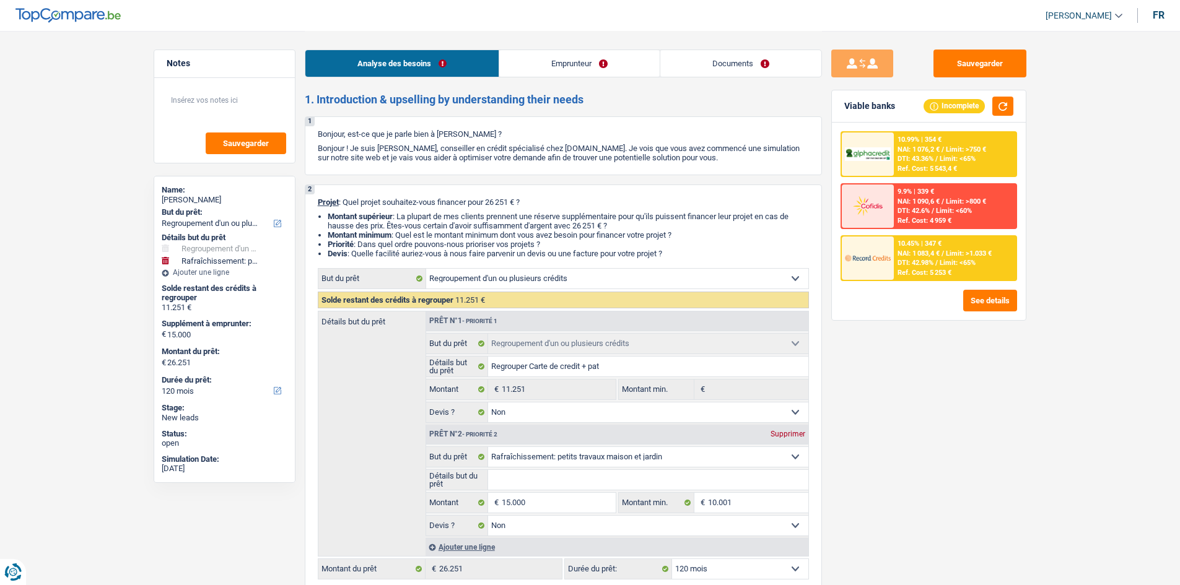
click at [611, 61] on link "Emprunteur" at bounding box center [579, 63] width 160 height 27
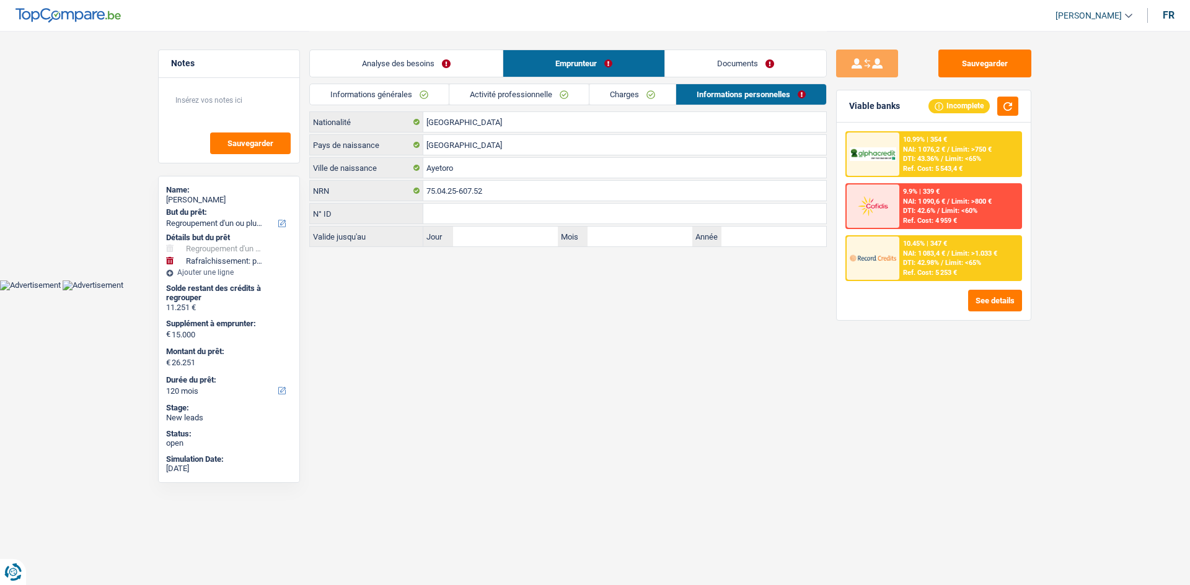
click at [527, 95] on link "Activité professionnelle" at bounding box center [518, 94] width 139 height 20
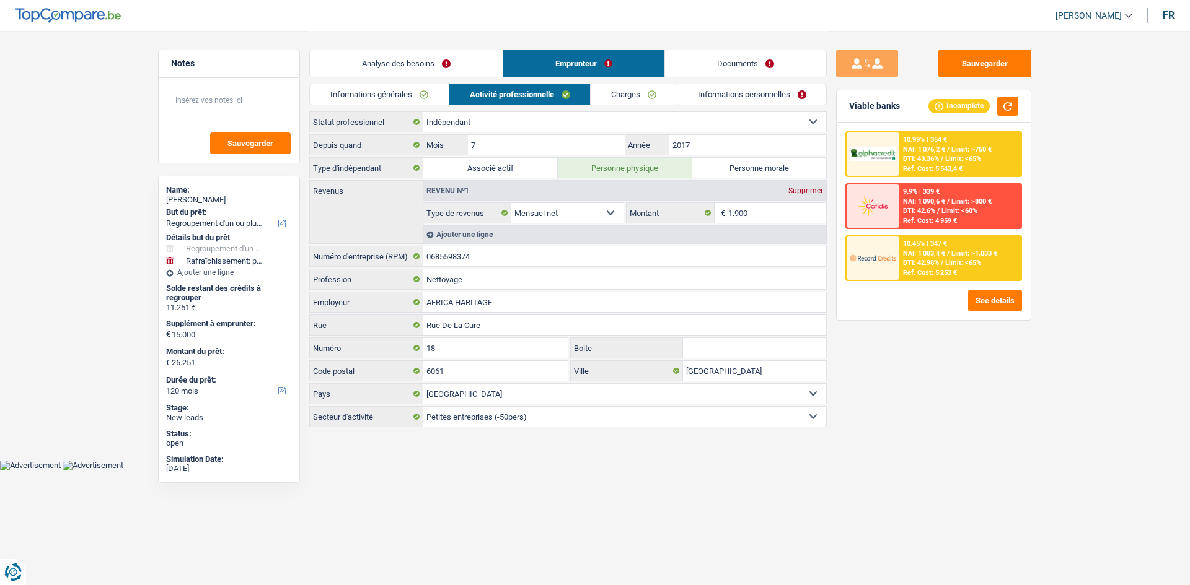
click at [714, 92] on link "Informations personnelles" at bounding box center [751, 94] width 149 height 20
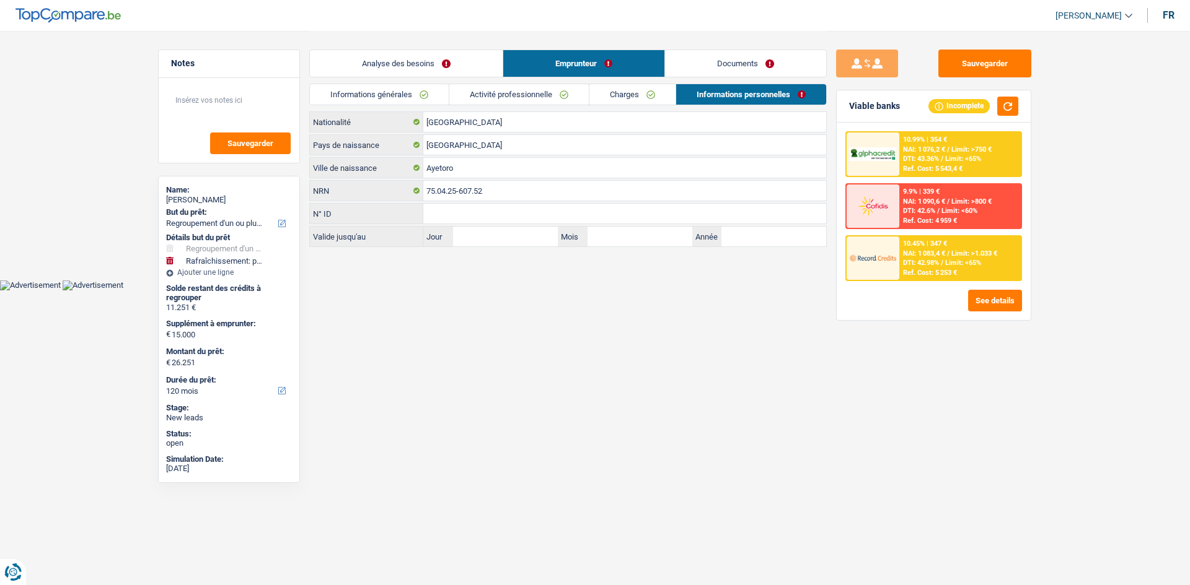
click at [730, 62] on link "Documents" at bounding box center [745, 63] width 161 height 27
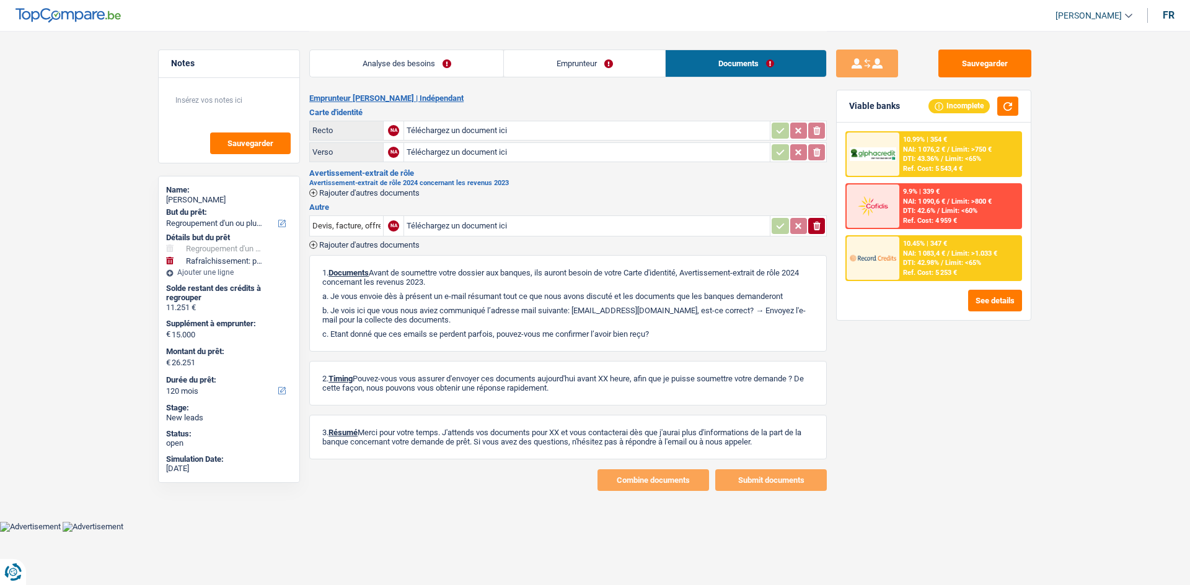
click at [603, 59] on link "Emprunteur" at bounding box center [584, 63] width 161 height 27
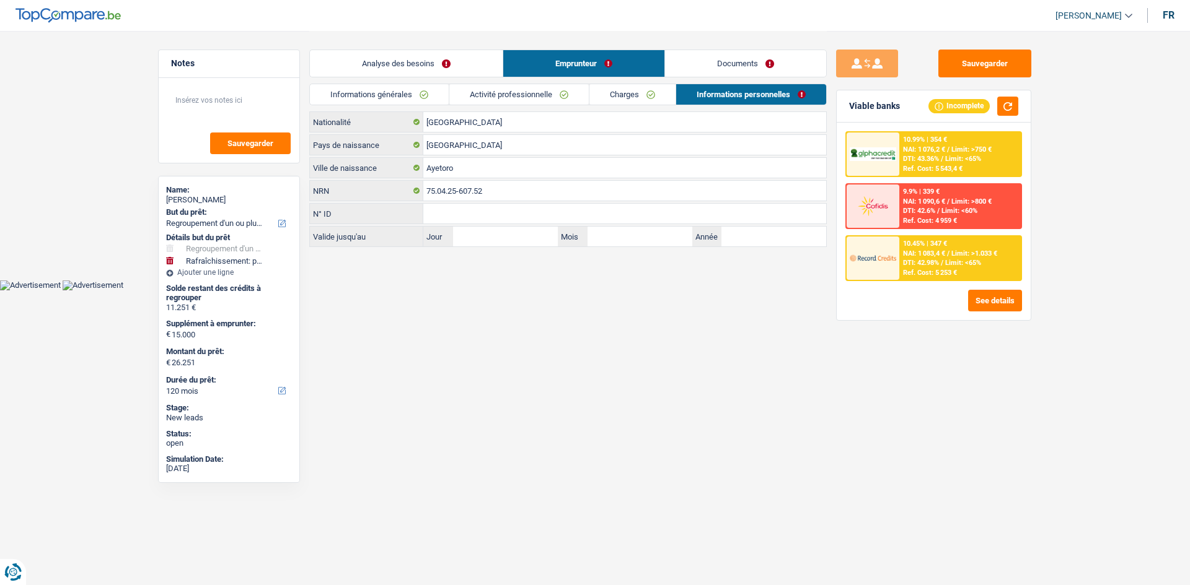
click at [457, 58] on link "Analyse des besoins" at bounding box center [406, 63] width 193 height 27
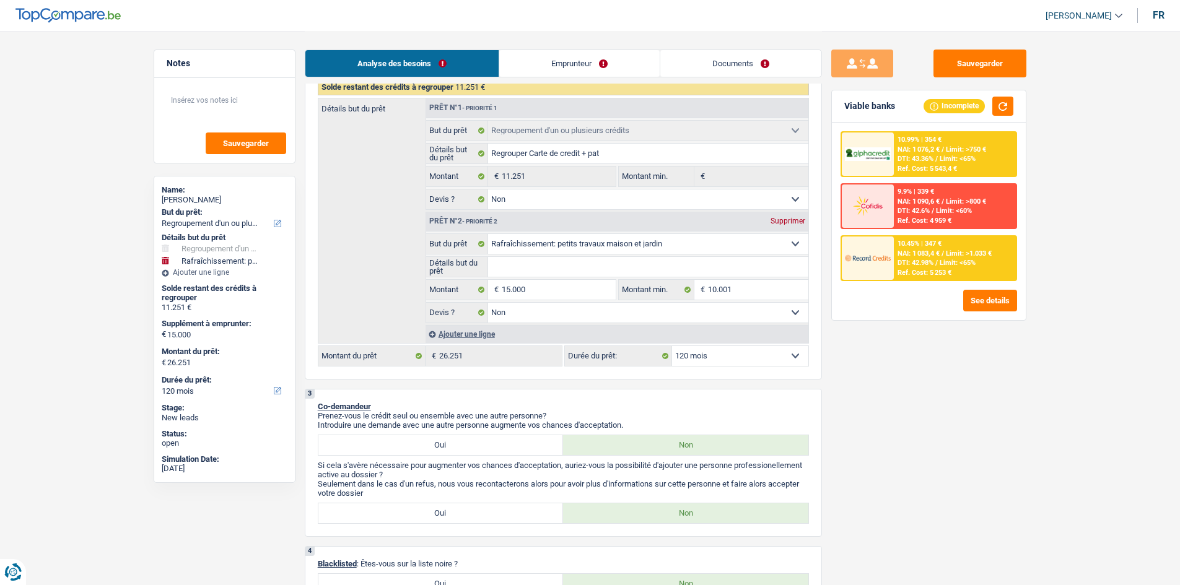
scroll to position [186, 0]
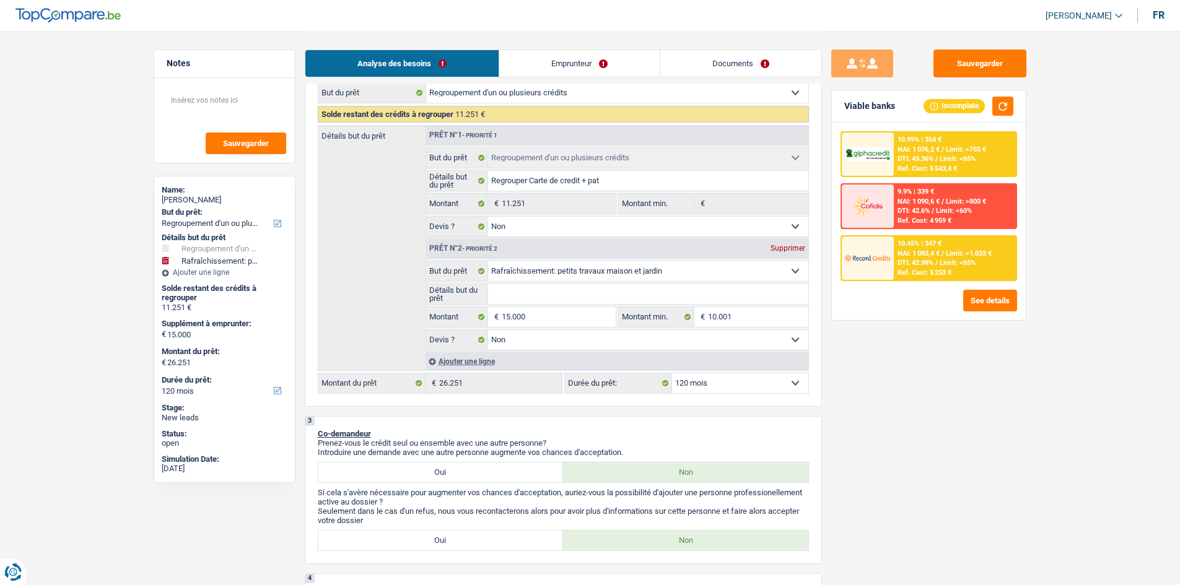
click at [584, 293] on input "Détails but du prêt" at bounding box center [648, 294] width 320 height 20
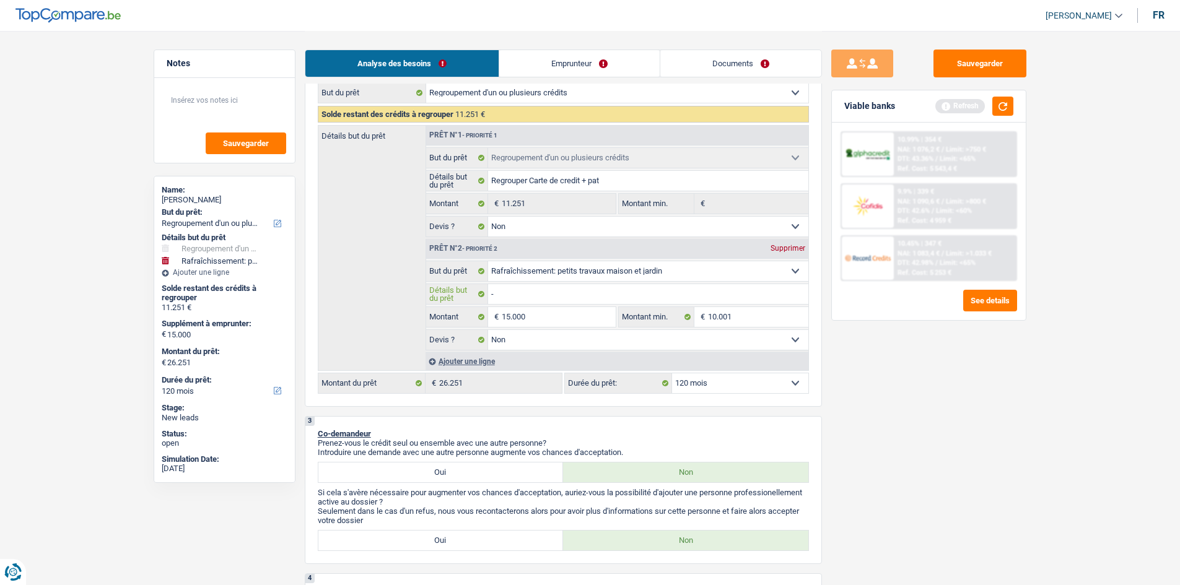
scroll to position [124, 0]
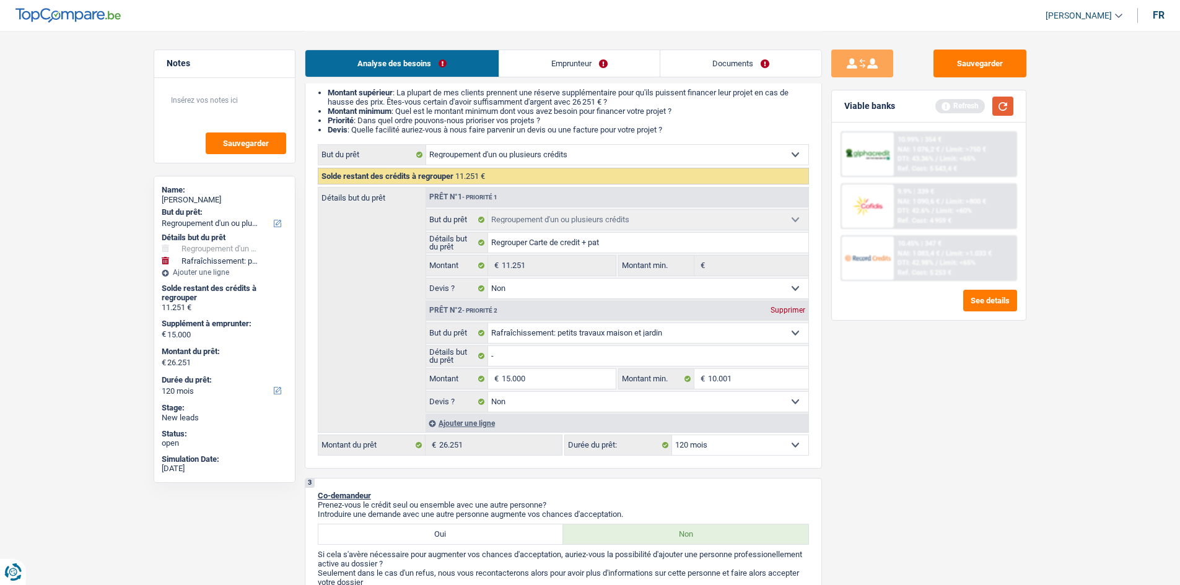
click at [998, 108] on button "button" at bounding box center [1003, 106] width 21 height 19
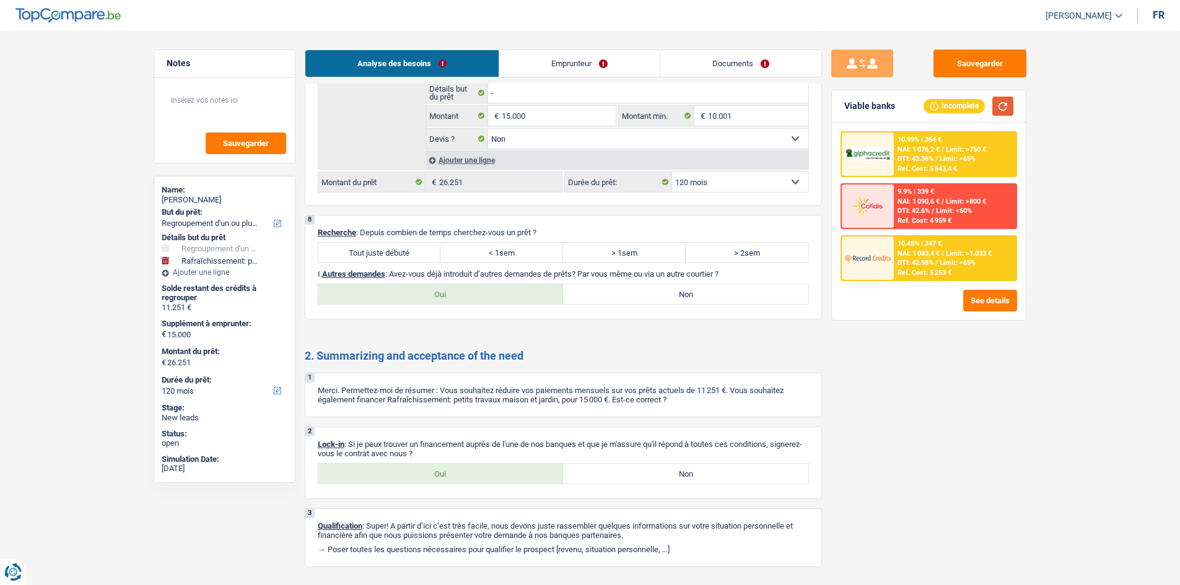
scroll to position [2043, 0]
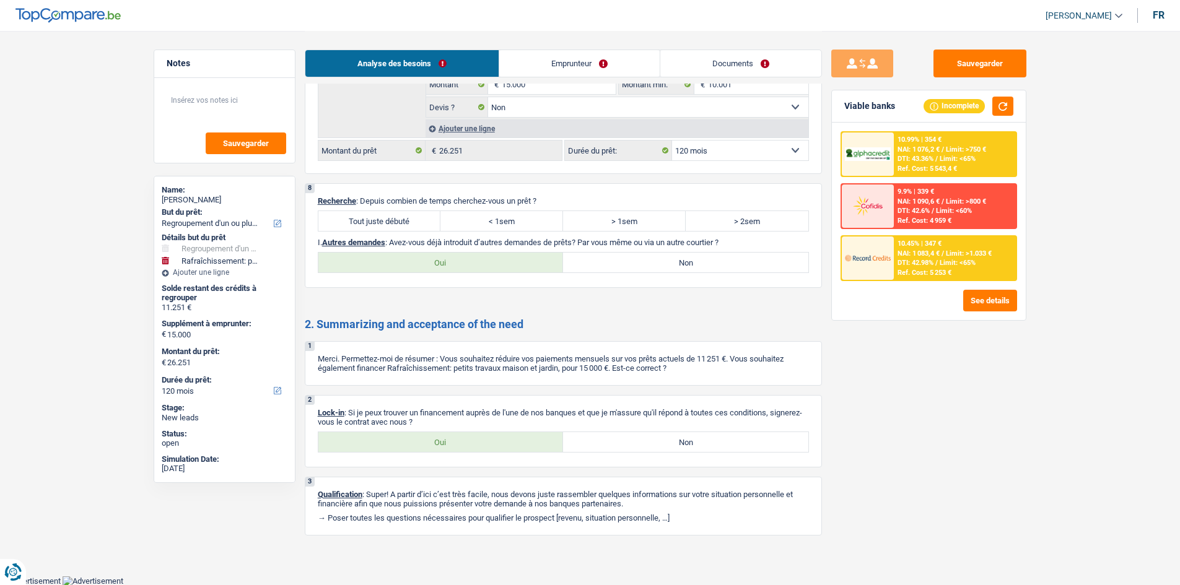
drag, startPoint x: 416, startPoint y: 214, endPoint x: 437, endPoint y: 219, distance: 22.4
click at [416, 214] on label "Tout juste débuté" at bounding box center [379, 221] width 123 height 20
click at [416, 214] on input "Tout juste débuté" at bounding box center [379, 221] width 123 height 20
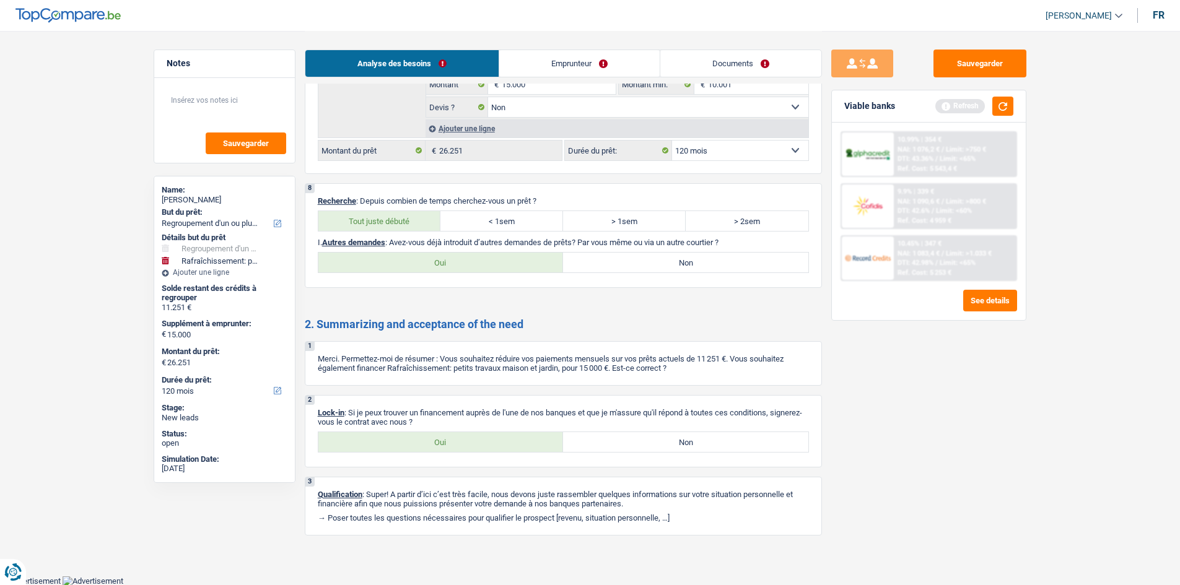
click at [646, 264] on label "Non" at bounding box center [685, 263] width 245 height 20
click at [646, 264] on input "Non" at bounding box center [685, 263] width 245 height 20
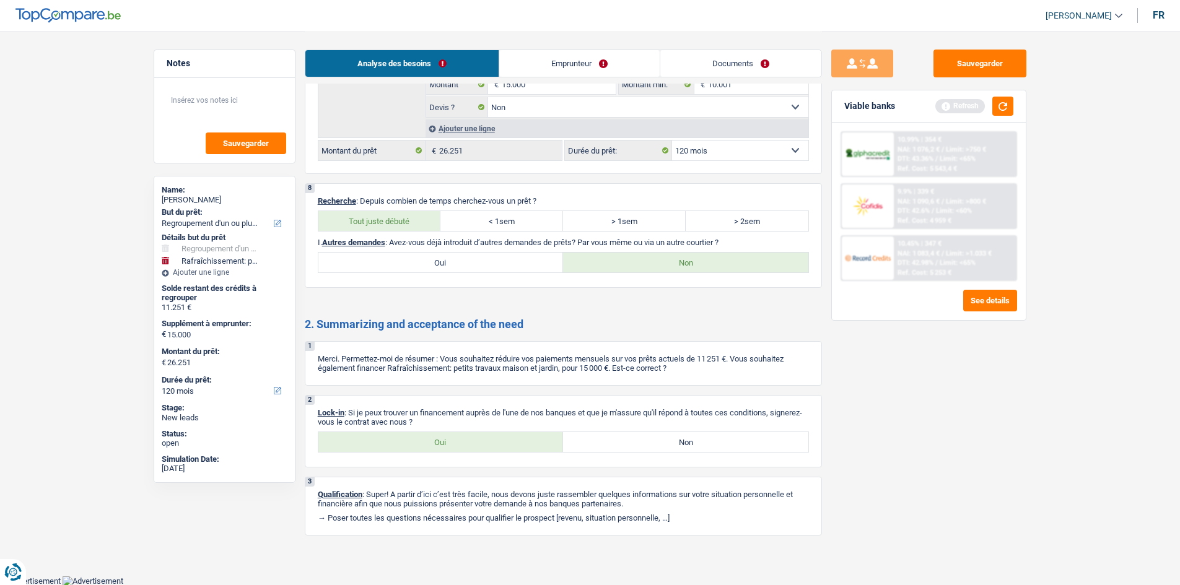
click at [1007, 116] on div "Viable banks Refresh" at bounding box center [929, 106] width 194 height 32
click at [1006, 110] on button "button" at bounding box center [1003, 106] width 21 height 19
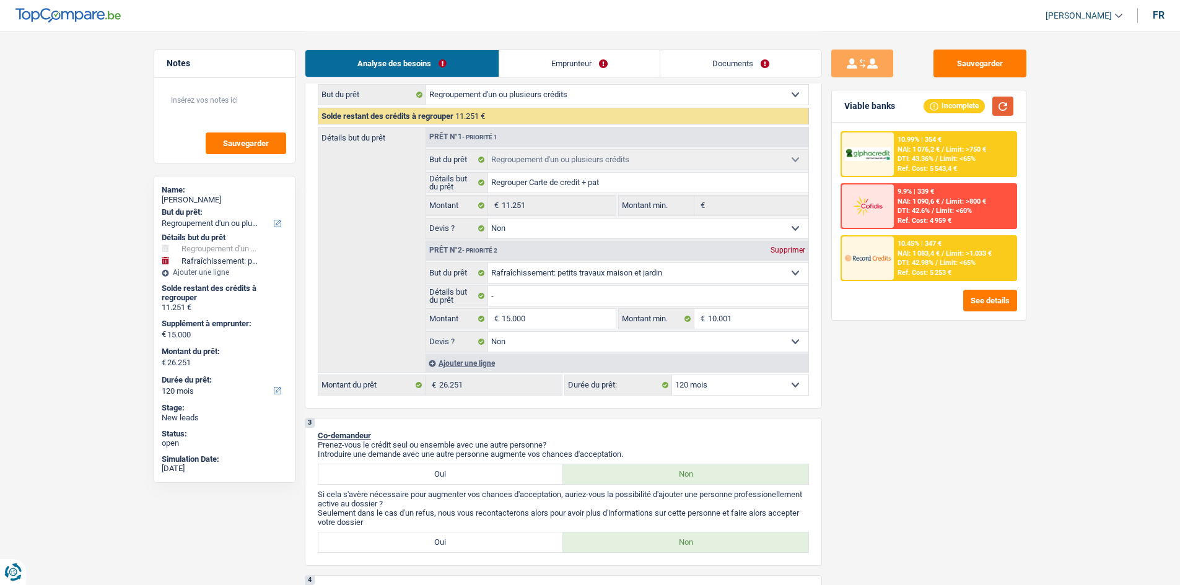
scroll to position [248, 0]
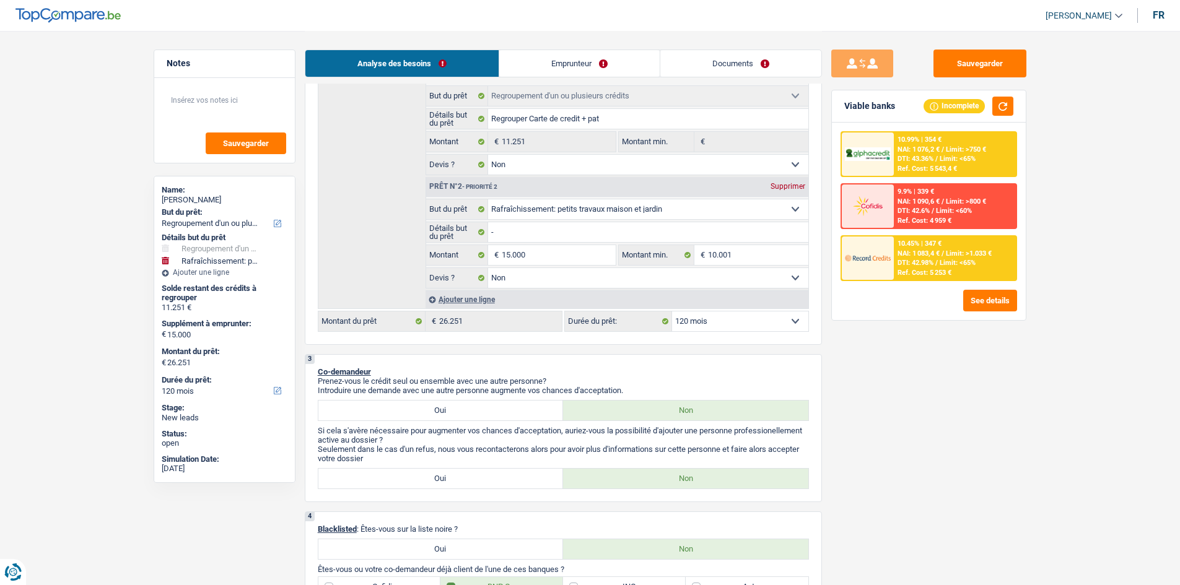
click at [765, 325] on select "12 mois 18 mois 24 mois 30 mois 36 mois 42 mois 48 mois 60 mois 72 mois 84 mois…" at bounding box center [740, 322] width 136 height 20
click at [672, 312] on select "12 mois 18 mois 24 mois 30 mois 36 mois 42 mois 48 mois 60 mois 72 mois 84 mois…" at bounding box center [740, 322] width 136 height 20
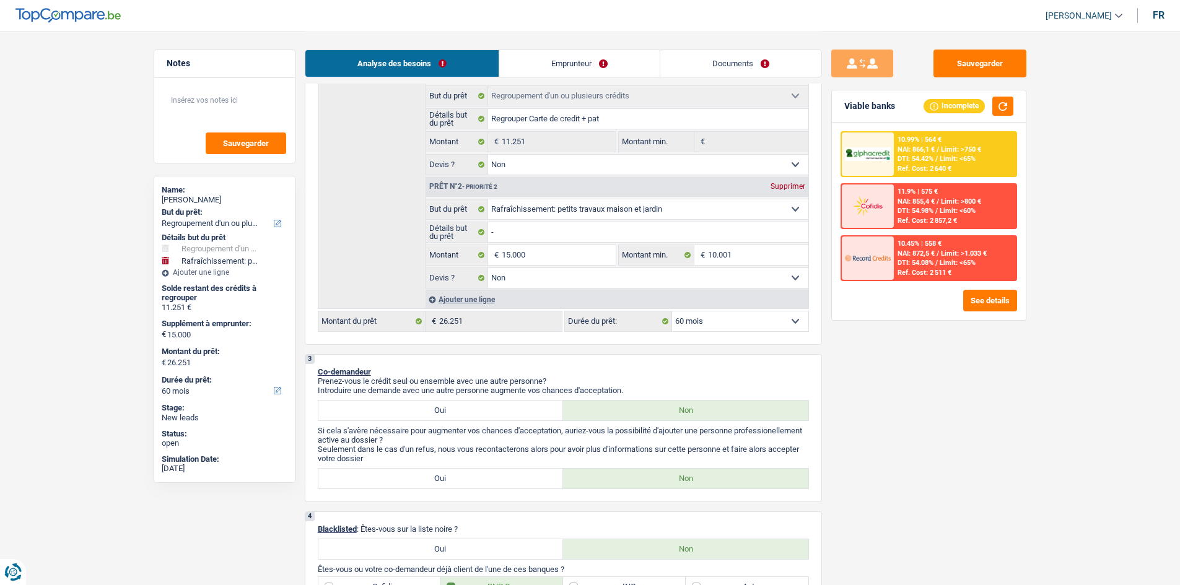
click at [952, 151] on span "Limit: >750 €" at bounding box center [961, 150] width 40 height 8
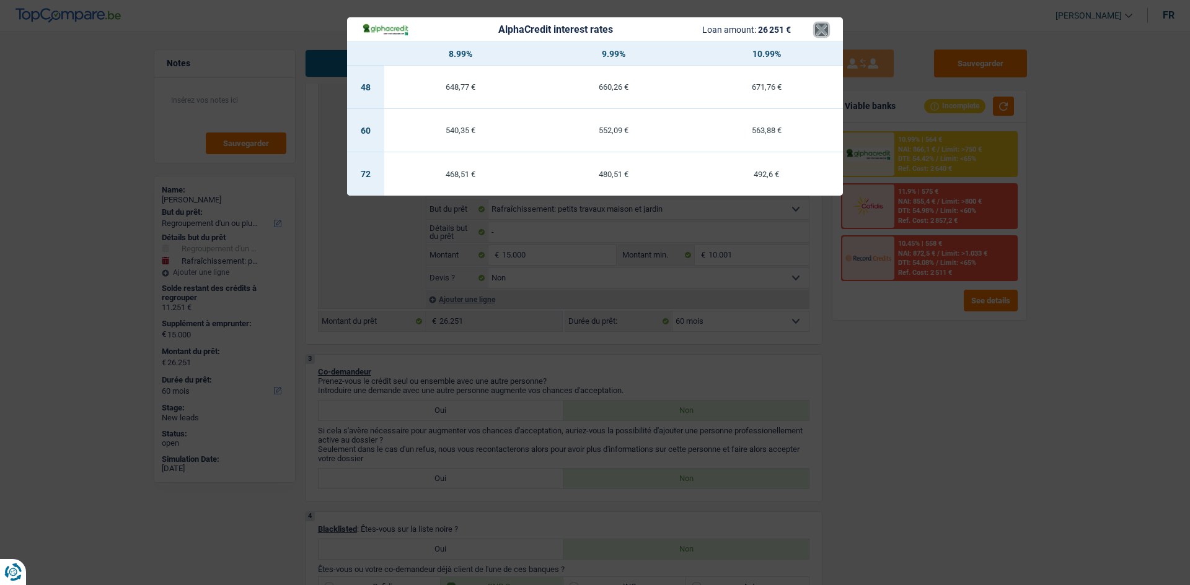
click at [817, 28] on button "×" at bounding box center [821, 30] width 13 height 12
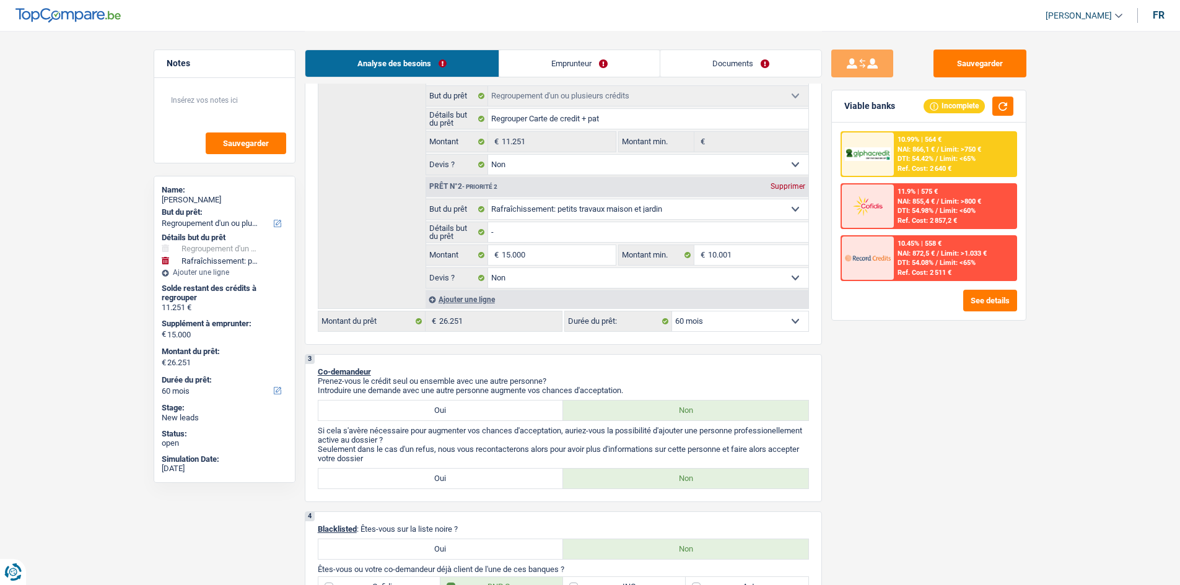
click at [787, 321] on select "12 mois 18 mois 24 mois 30 mois 36 mois 42 mois 48 mois 60 mois 72 mois 84 mois…" at bounding box center [740, 322] width 136 height 20
click at [672, 312] on select "12 mois 18 mois 24 mois 30 mois 36 mois 42 mois 48 mois 60 mois 72 mois 84 mois…" at bounding box center [740, 322] width 136 height 20
click at [921, 157] on span "DTI: 60.09%" at bounding box center [916, 159] width 36 height 8
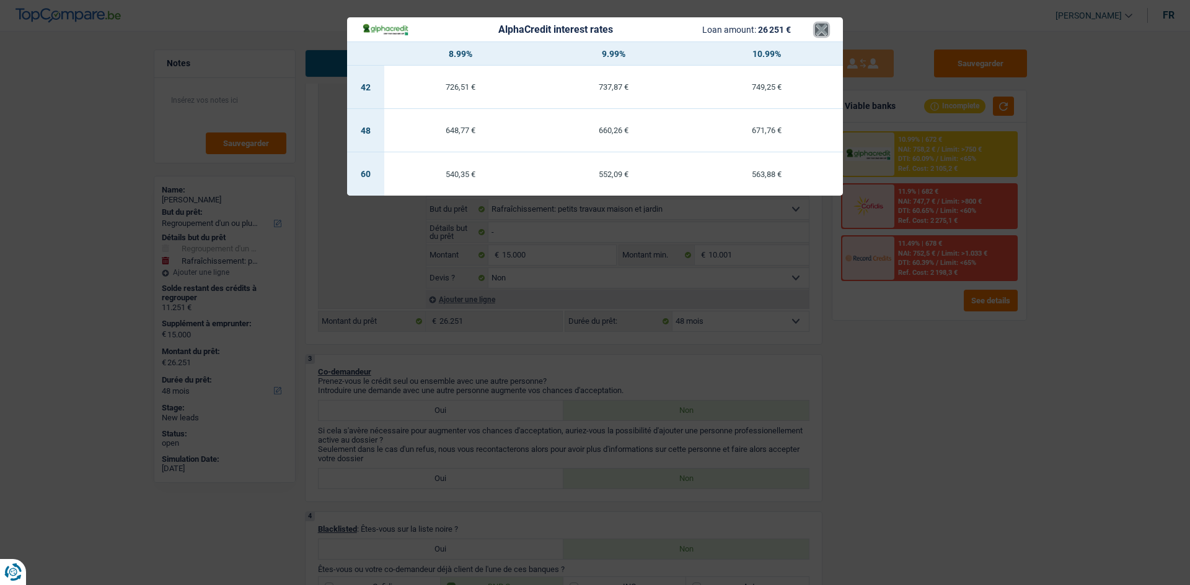
click at [822, 29] on button "×" at bounding box center [821, 30] width 13 height 12
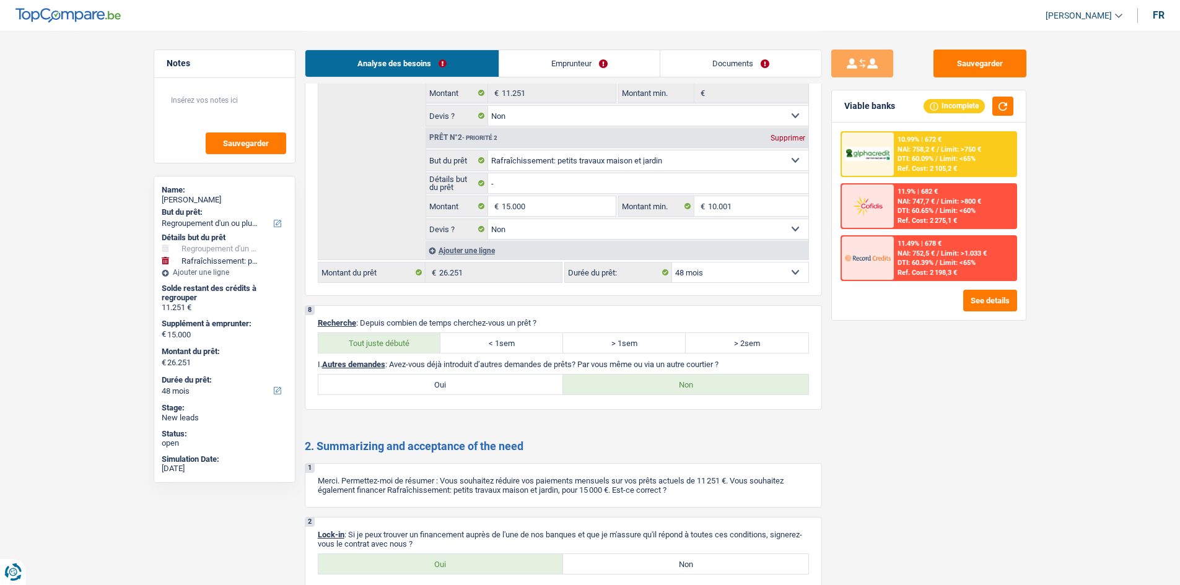
scroll to position [2043, 0]
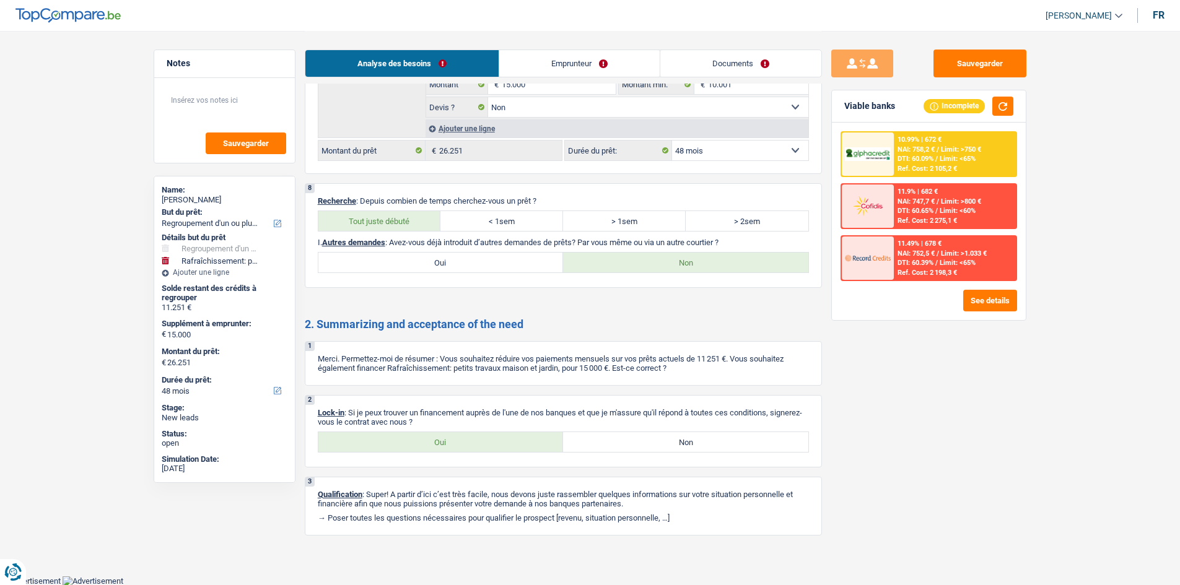
drag, startPoint x: 571, startPoint y: 369, endPoint x: 906, endPoint y: 415, distance: 338.9
click at [906, 415] on div "Sauvegarder Viable banks Incomplete 10.99% | 672 € NAI: 758,2 € / Limit: >750 €…" at bounding box center [929, 308] width 214 height 516
click at [438, 444] on label "Oui" at bounding box center [440, 442] width 245 height 20
click at [438, 444] on input "Oui" at bounding box center [440, 442] width 245 height 20
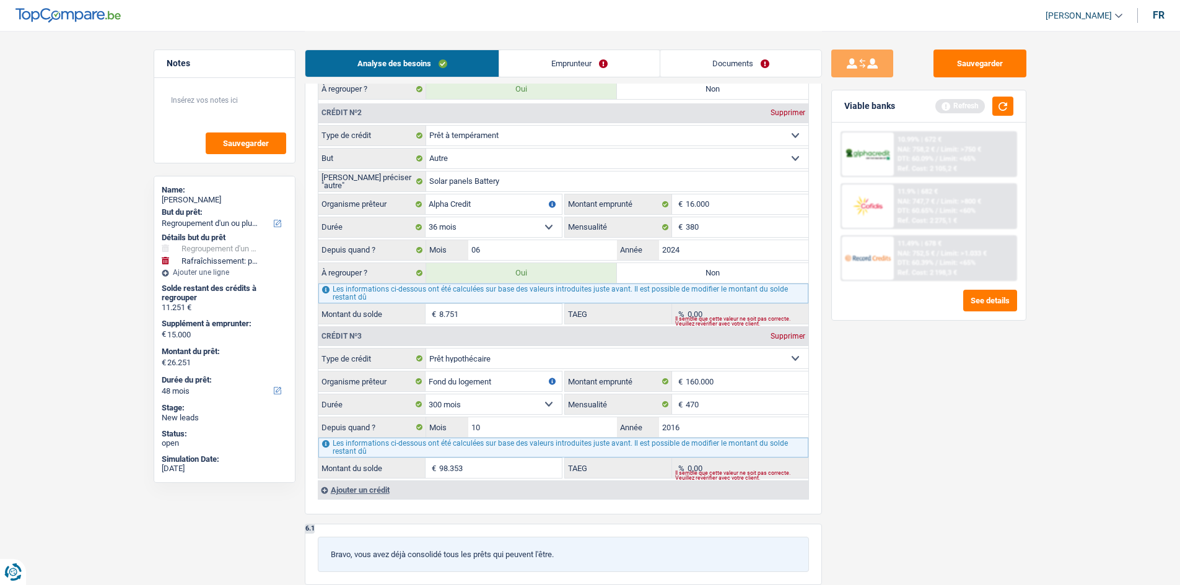
scroll to position [989, 0]
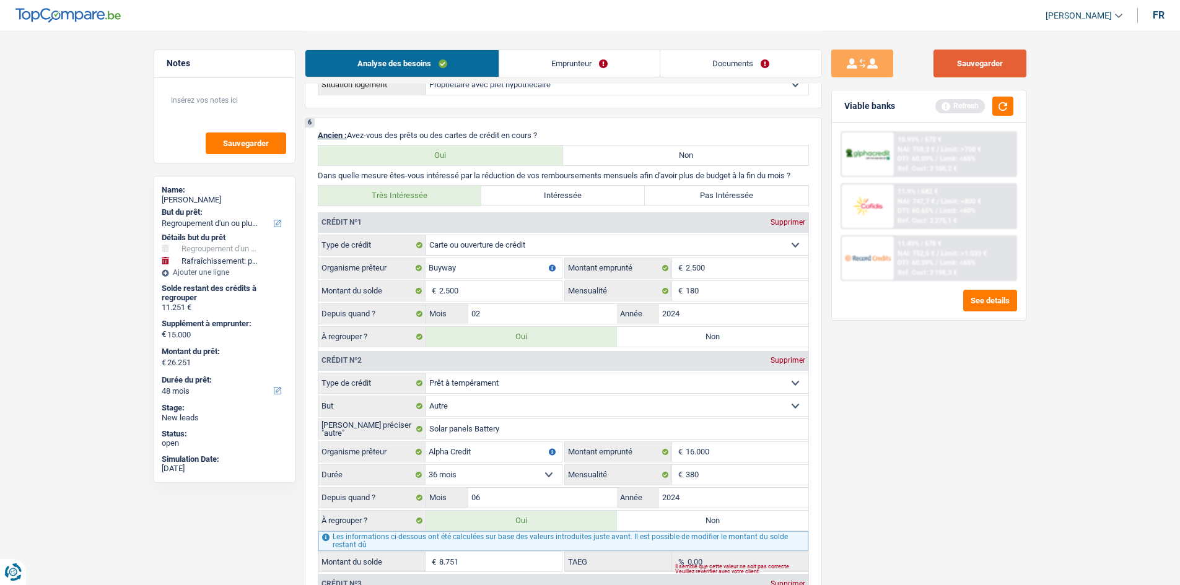
click at [993, 67] on button "Sauvegarder" at bounding box center [980, 64] width 93 height 28
click at [964, 63] on button "Sauvegarder" at bounding box center [980, 64] width 93 height 28
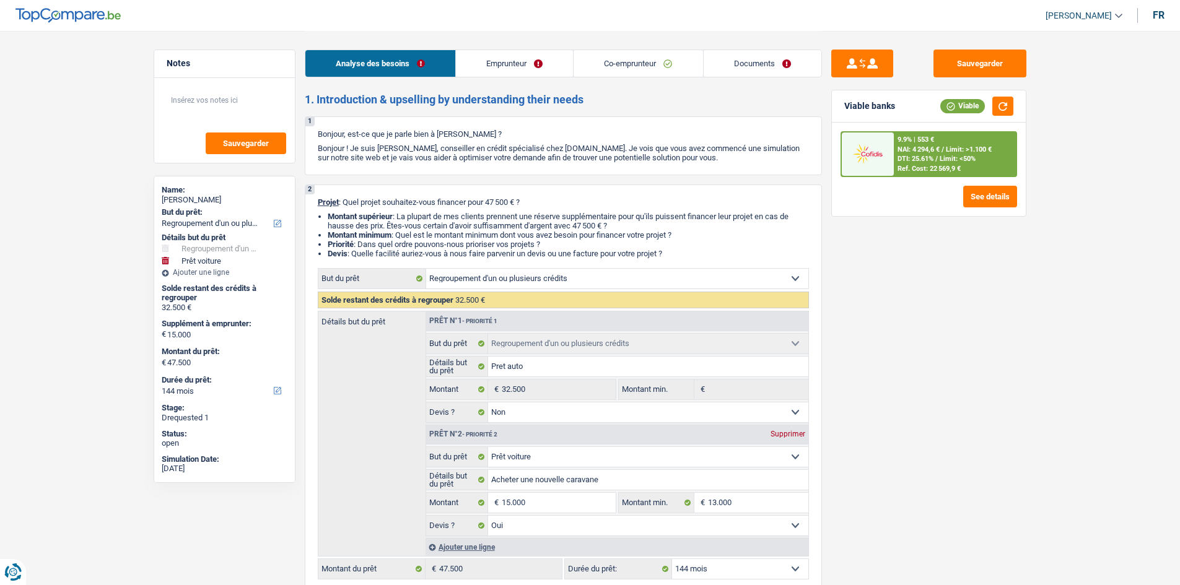
select select "refinancing"
select select "car"
select select "144"
select select "refinancing"
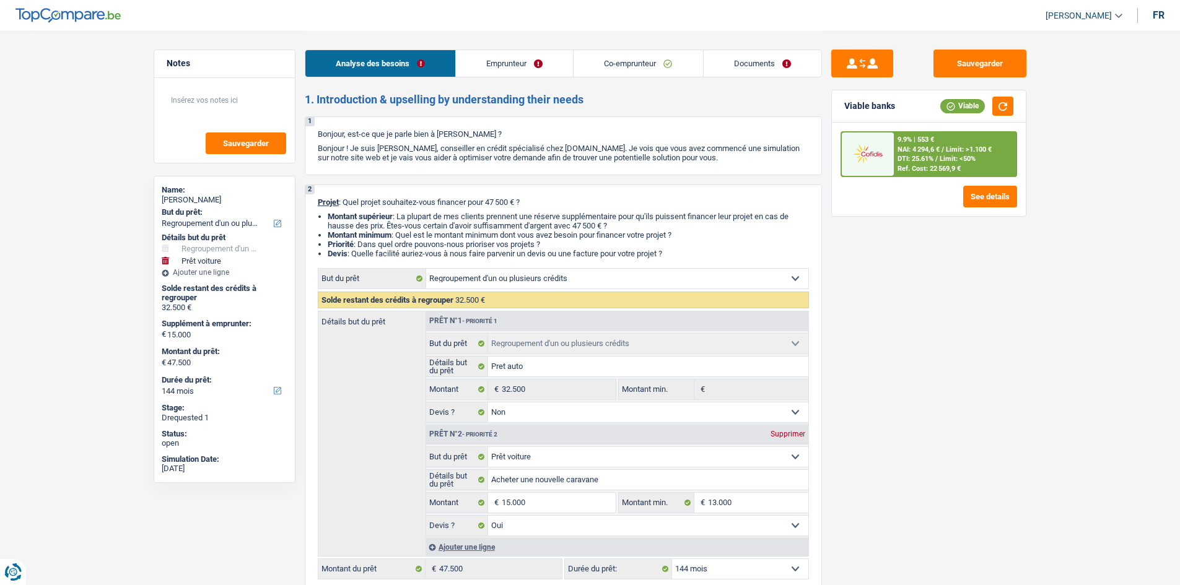
select select "refinancing"
select select "false"
select select "car"
select select "yes"
select select "144"
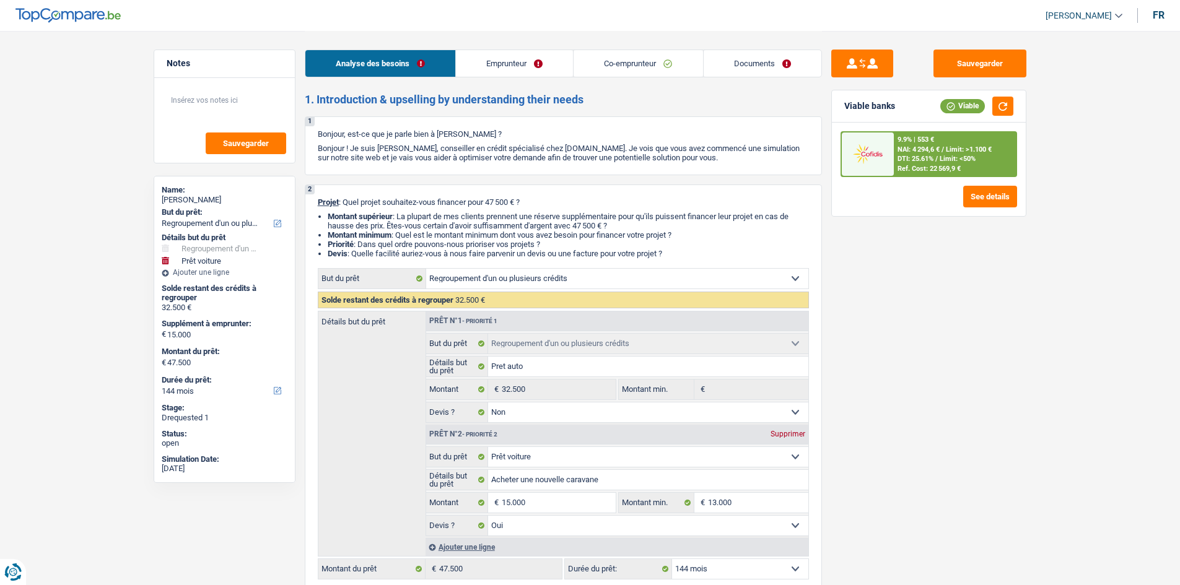
select select "privateEmployee"
select select "netSalary"
select select "mealVouchers"
select select "familyAllowances"
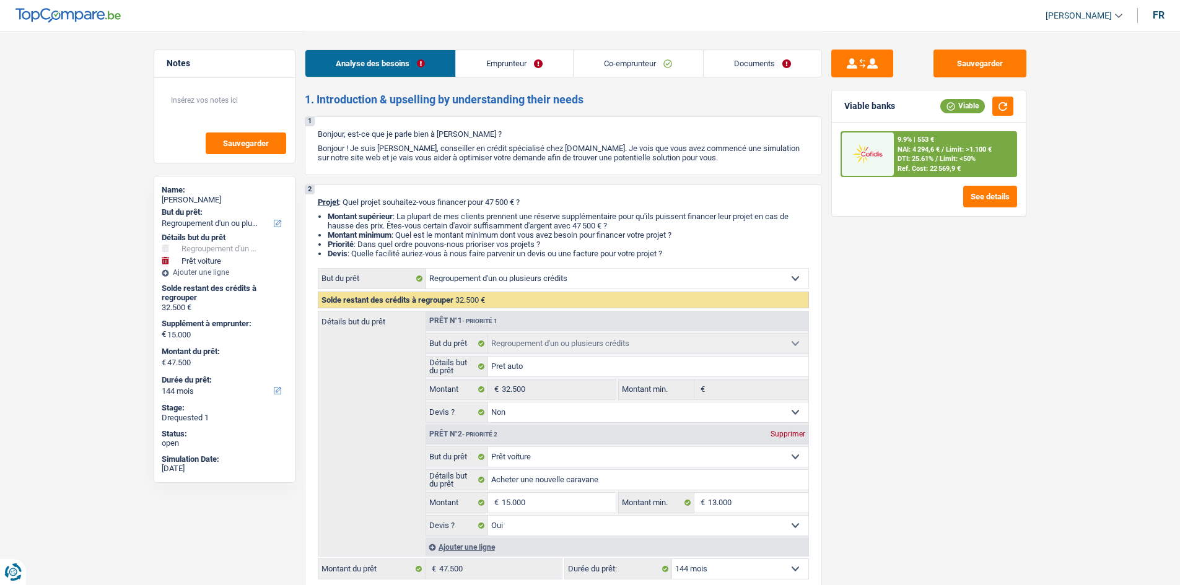
select select "netSalary"
select select "familyAllowances"
select select "mealVouchers"
select select "rents"
select select "carLoan"
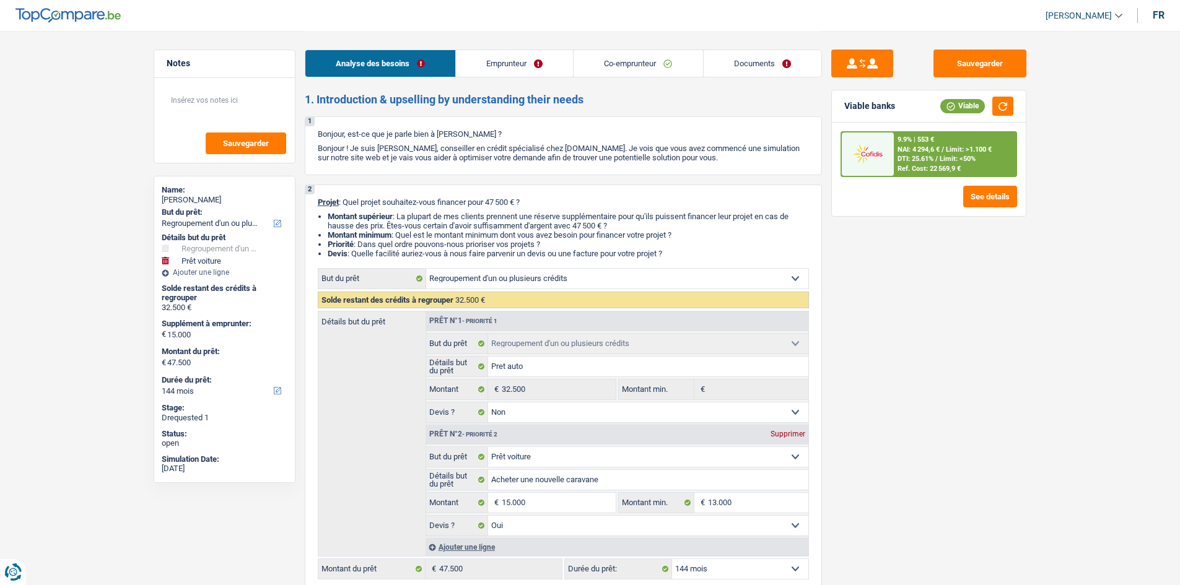
select select "120"
select select "refinancing"
select select "false"
select select "car"
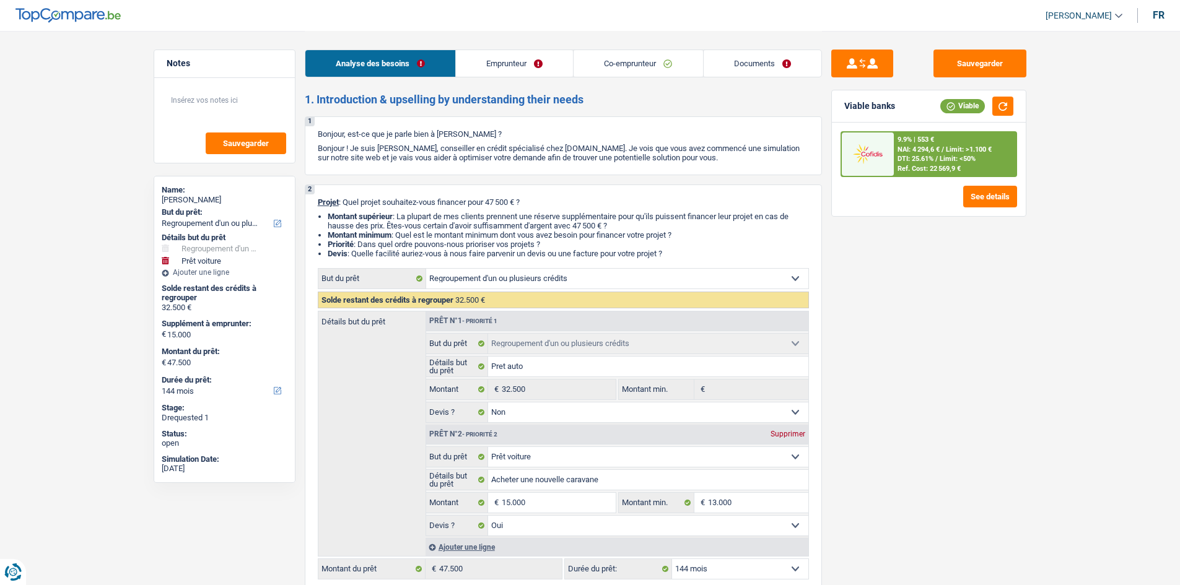
select select "yes"
select select "144"
click at [739, 66] on link "Documents" at bounding box center [763, 63] width 118 height 27
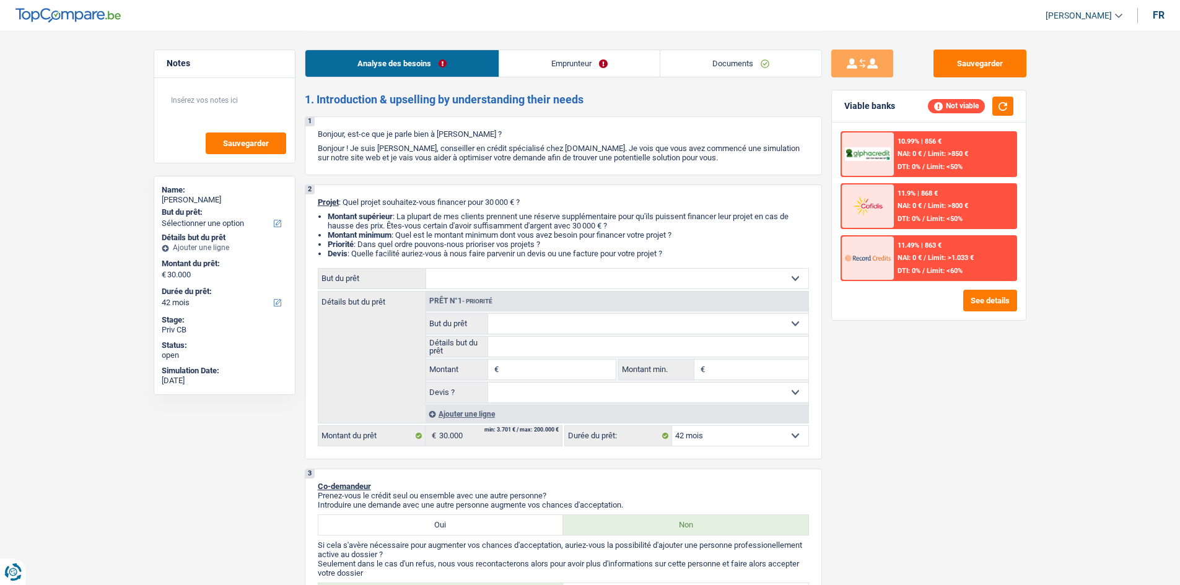
select select "42"
click at [649, 282] on select "Confort maison: meubles, textile, peinture, électroménager, outillage non-profe…" at bounding box center [617, 279] width 382 height 20
click at [902, 375] on div "Sauvegarder Viable banks Not viable 10.99% | 856 € NAI: 0 € / Limit: >850 € DTI…" at bounding box center [929, 308] width 214 height 516
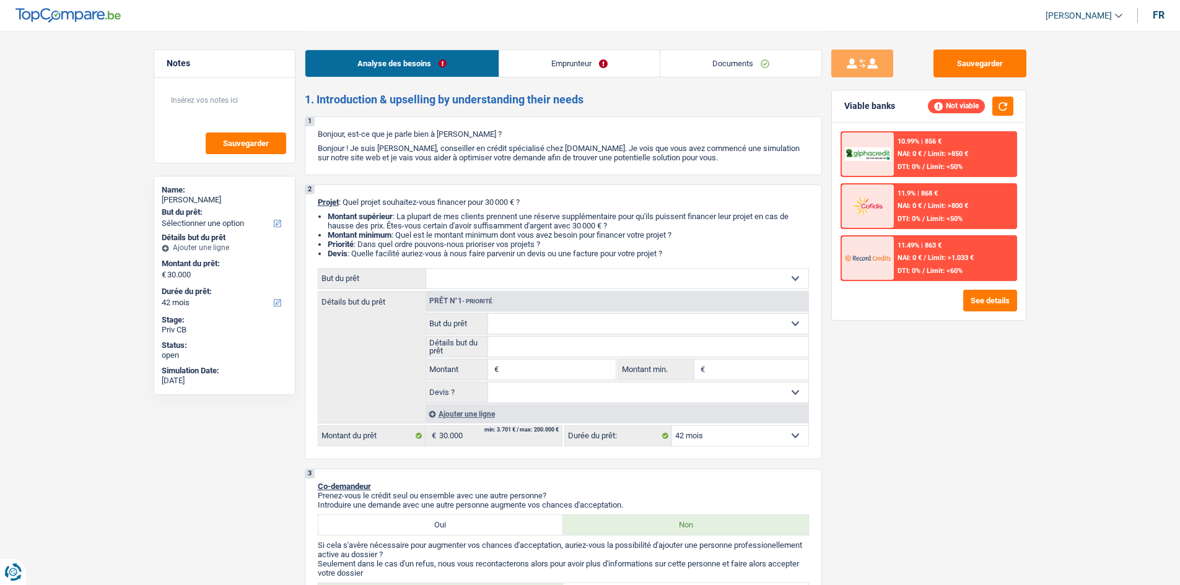
click at [612, 279] on select "Confort maison: meubles, textile, peinture, électroménager, outillage non-profe…" at bounding box center [617, 279] width 382 height 20
click at [872, 366] on div "Sauvegarder Viable banks Not viable 10.99% | 856 € NAI: 0 € / Limit: >850 € DTI…" at bounding box center [929, 308] width 214 height 516
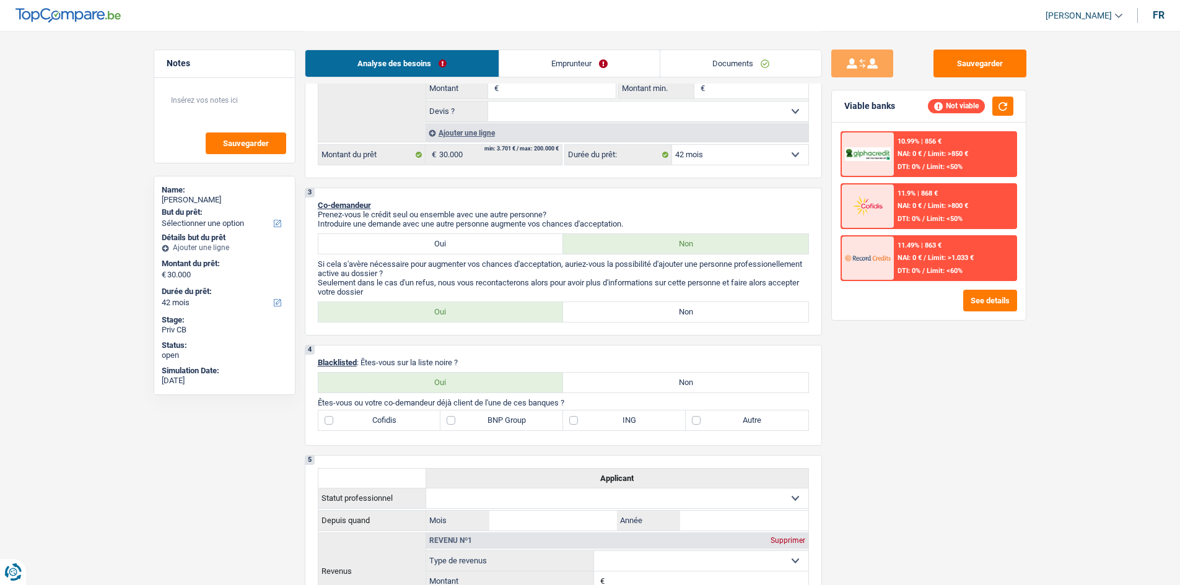
scroll to position [310, 0]
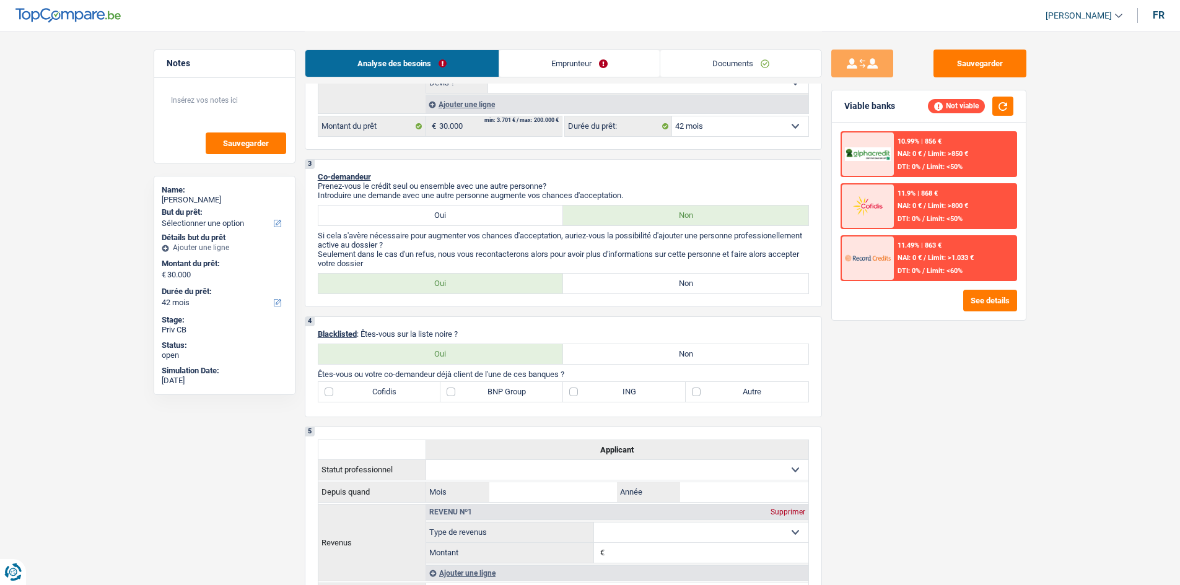
click at [641, 284] on label "Non" at bounding box center [685, 284] width 245 height 20
click at [641, 284] on input "Non" at bounding box center [685, 284] width 245 height 20
radio input "true"
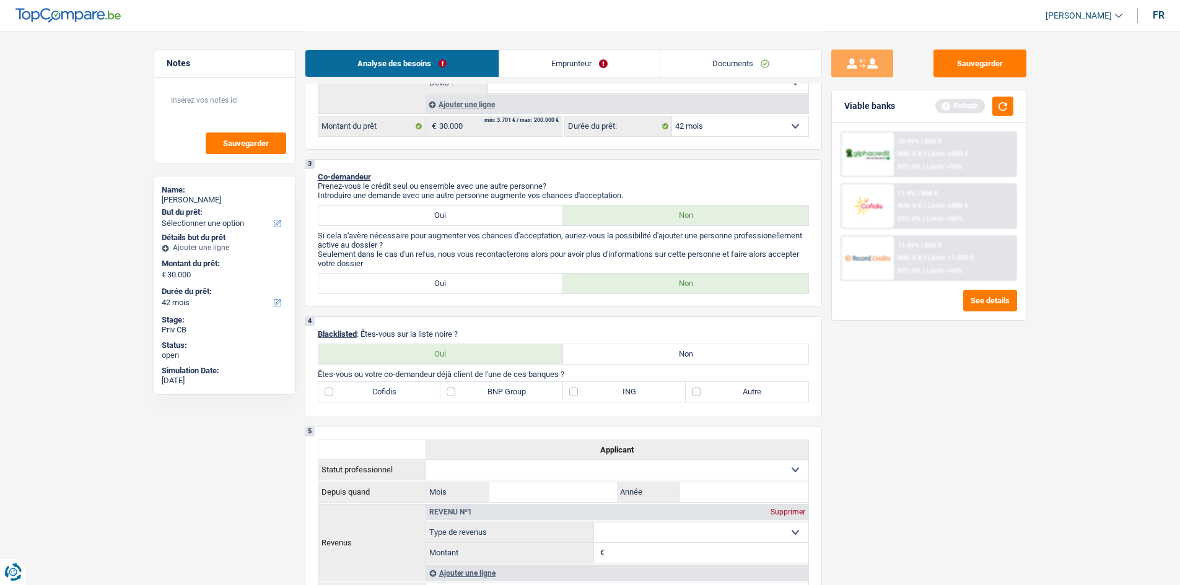
click at [660, 353] on label "Non" at bounding box center [685, 354] width 245 height 20
click at [660, 353] on input "Non" at bounding box center [685, 354] width 245 height 20
radio input "true"
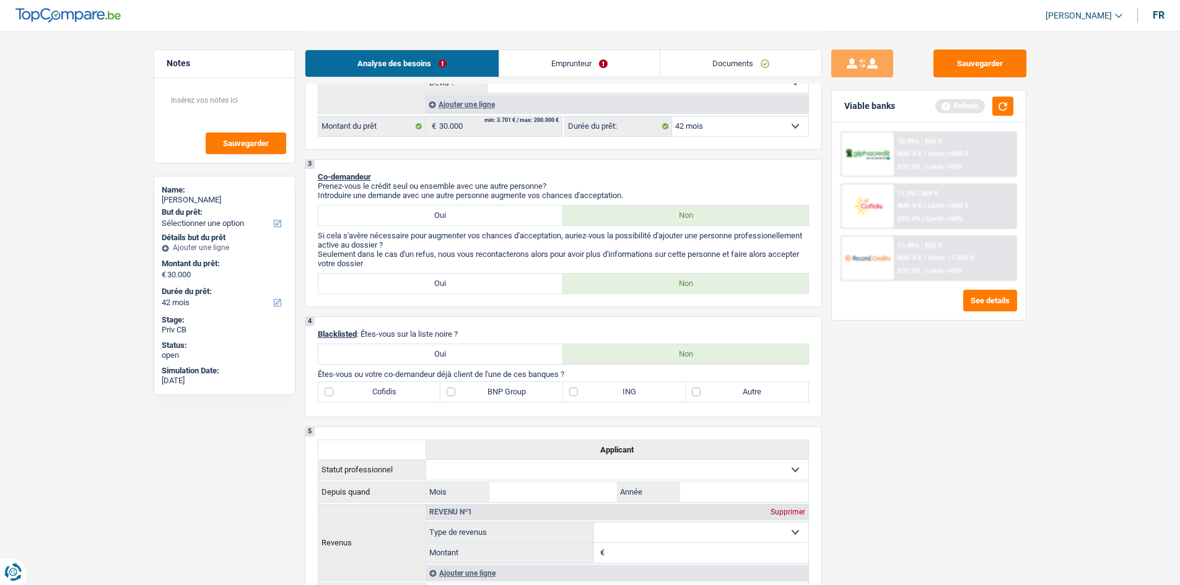
click at [697, 394] on label "Autre" at bounding box center [747, 392] width 123 height 20
click at [697, 394] on input "Autre" at bounding box center [747, 392] width 123 height 20
checkbox input "true"
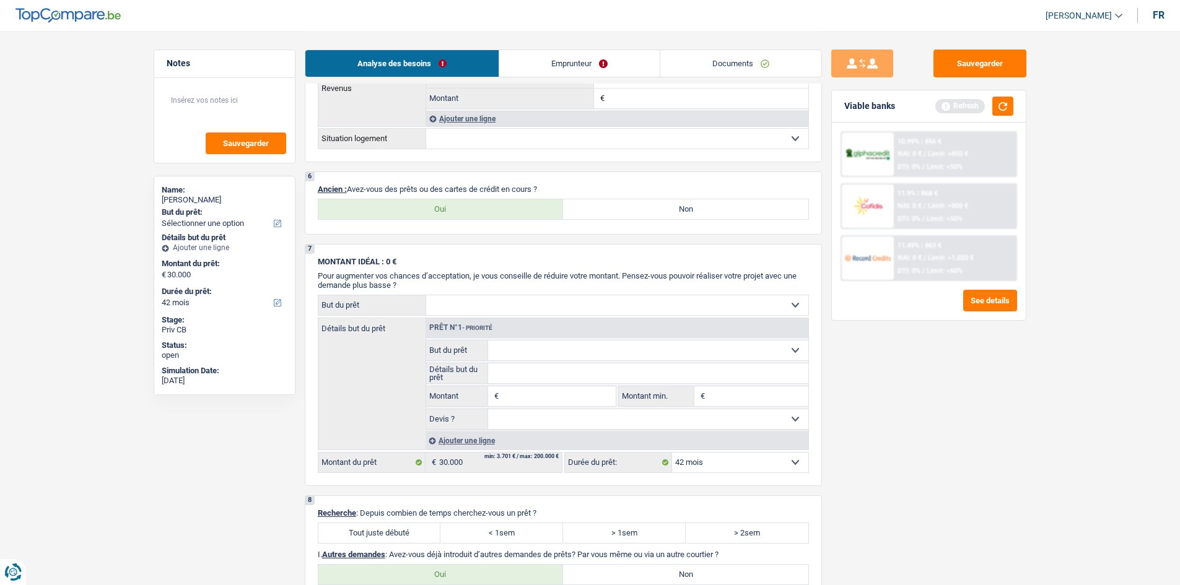
scroll to position [743, 0]
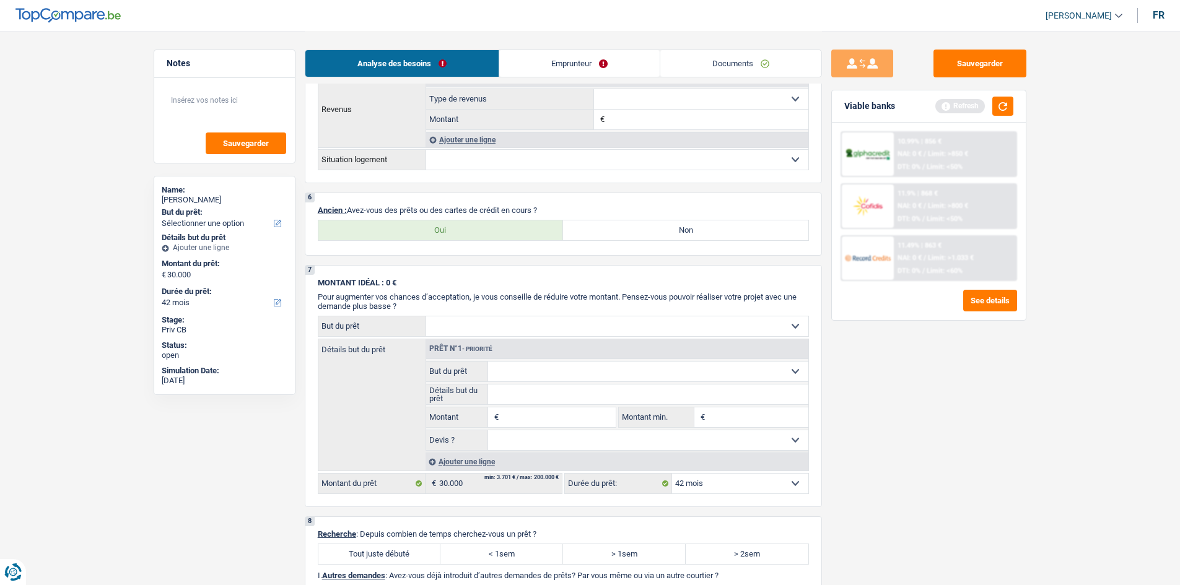
click at [494, 237] on label "Oui" at bounding box center [440, 231] width 245 height 20
click at [494, 237] on input "Oui" at bounding box center [440, 231] width 245 height 20
radio input "true"
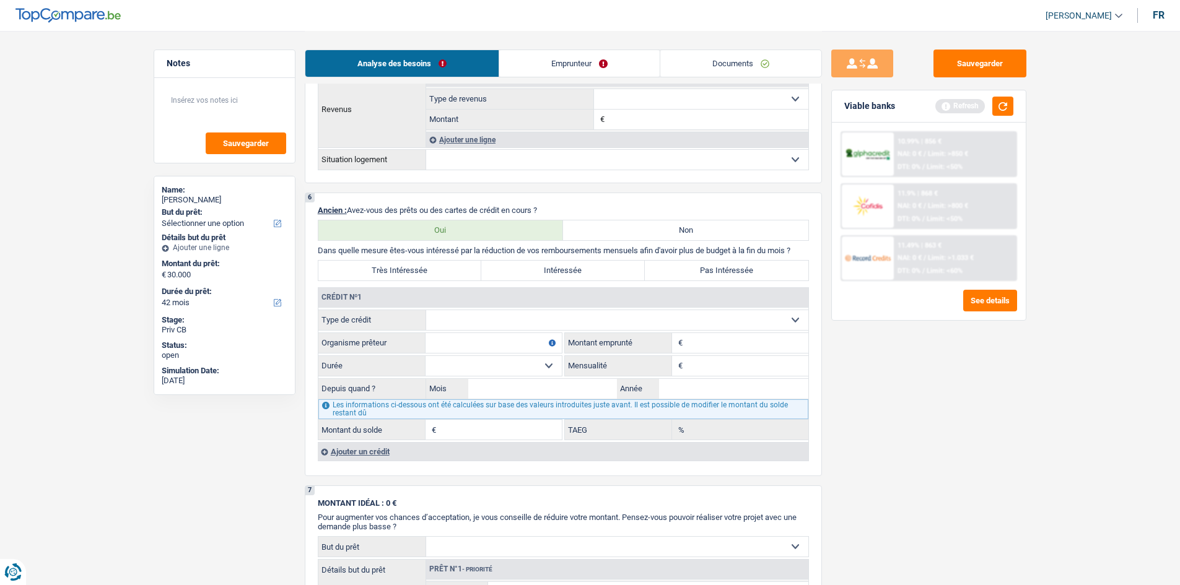
click at [460, 268] on label "Très Intéressée" at bounding box center [400, 271] width 164 height 20
click at [460, 268] on input "Très Intéressée" at bounding box center [400, 271] width 164 height 20
radio input "true"
click at [644, 318] on select "Carte ou ouverture de crédit Prêt hypothécaire Vente à tempérament Prêt à tempé…" at bounding box center [617, 320] width 382 height 20
select select "cardOrCredit"
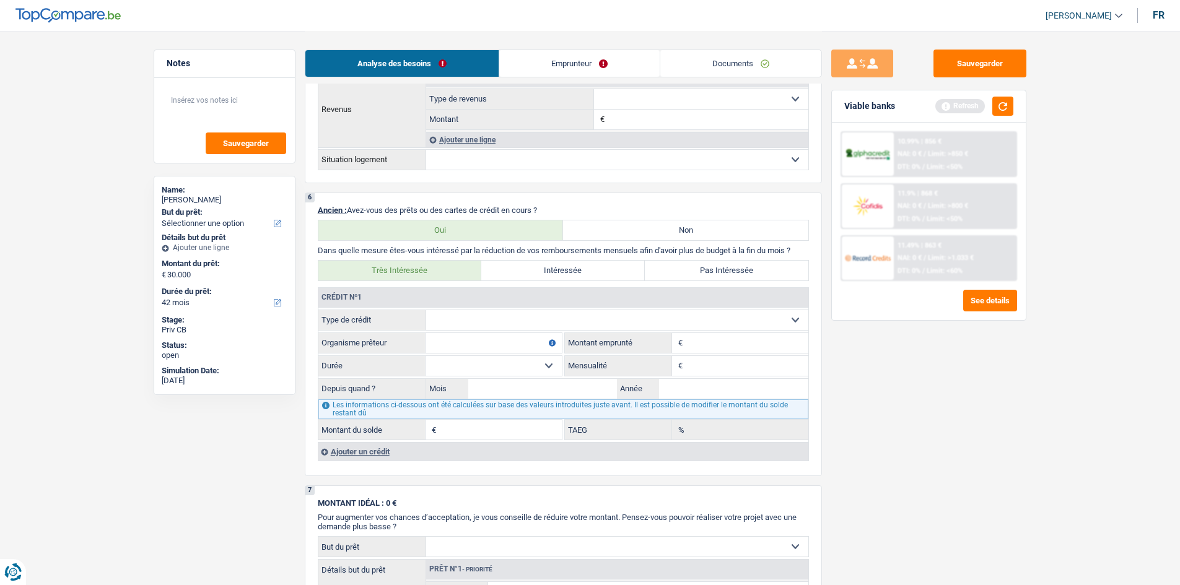
type input "0"
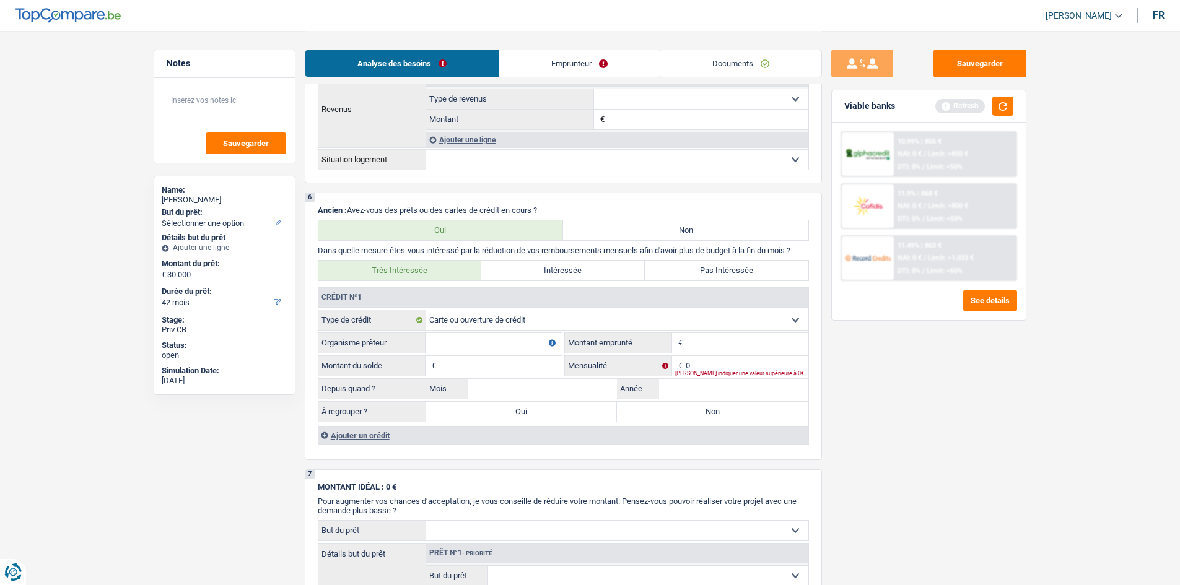
click at [494, 338] on input "Organisme prêteur" at bounding box center [494, 343] width 136 height 20
type input "Beobank"
click at [732, 337] on input "Montant" at bounding box center [747, 343] width 123 height 20
type input "15.000"
click at [527, 357] on input "Montant du solde" at bounding box center [500, 366] width 123 height 20
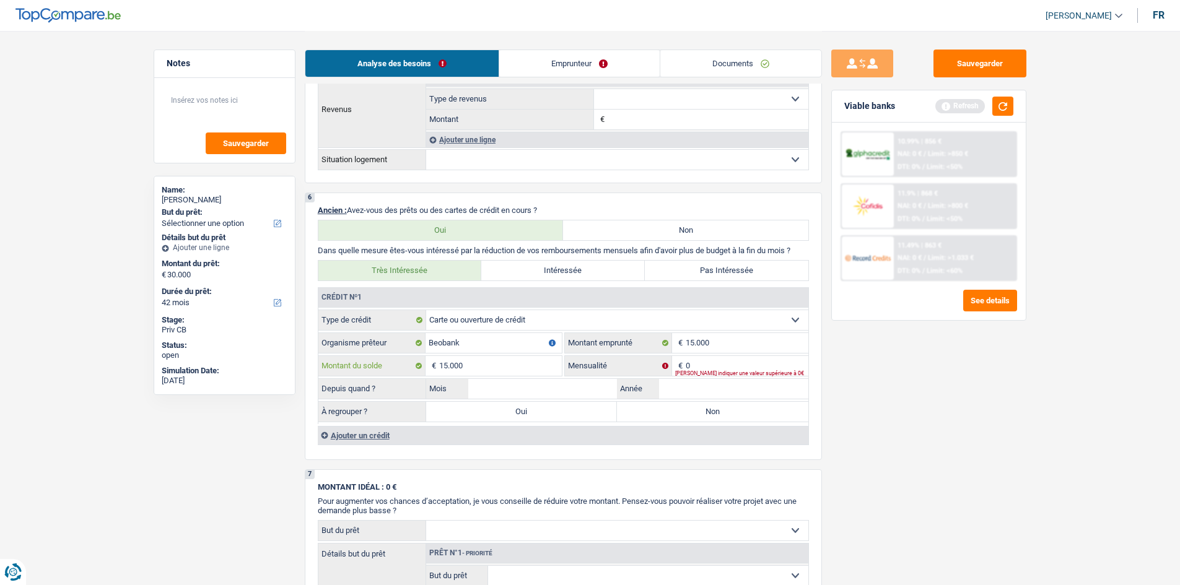
type input "15.000"
click at [724, 364] on input "0" at bounding box center [747, 366] width 123 height 20
type input "1"
type input "300"
click at [544, 394] on input "Mois" at bounding box center [542, 389] width 149 height 20
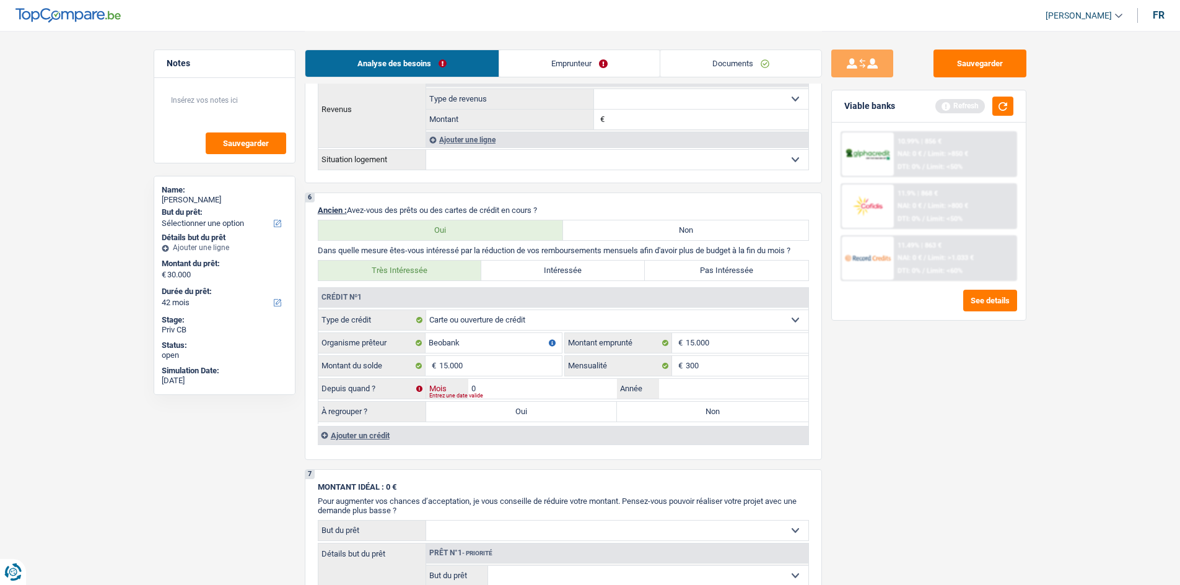
type input "01"
type input "2020"
click at [531, 411] on label "Oui" at bounding box center [521, 412] width 191 height 20
click at [531, 411] on input "Oui" at bounding box center [521, 412] width 191 height 20
radio input "true"
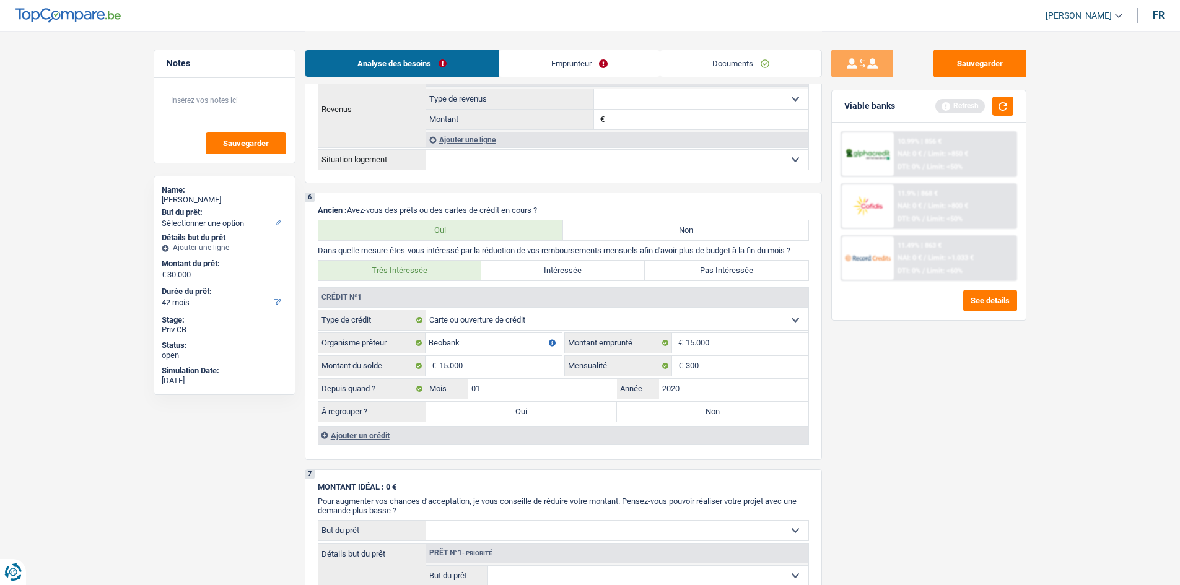
type input "15.000"
select select "60"
type input "15.000"
select select "60"
type input "15.000"
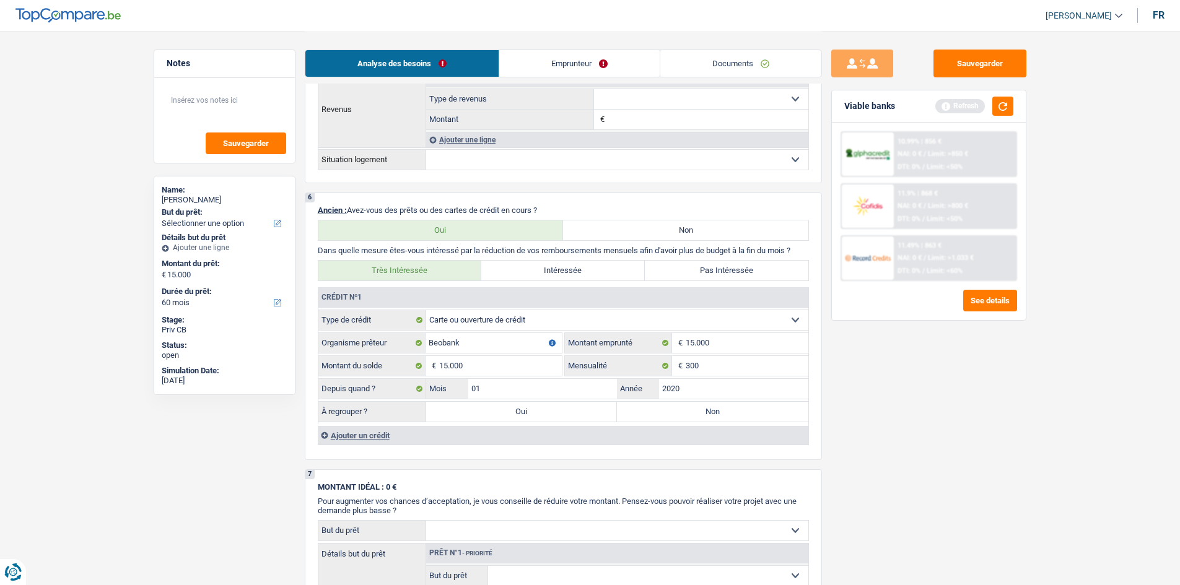
select select "60"
select select "refinancing"
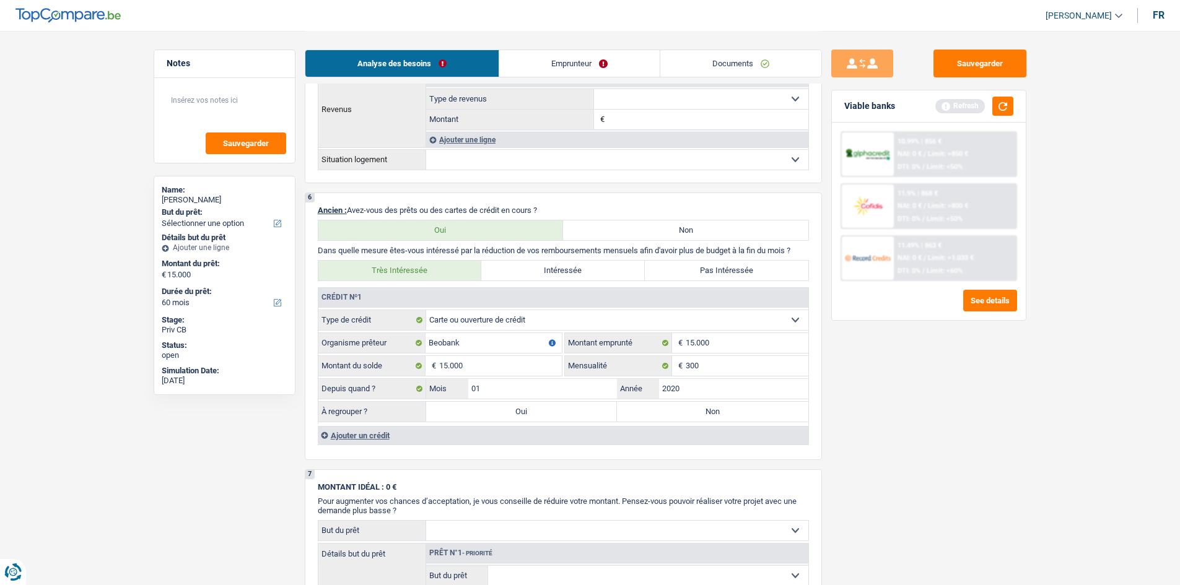
select select "refinancing"
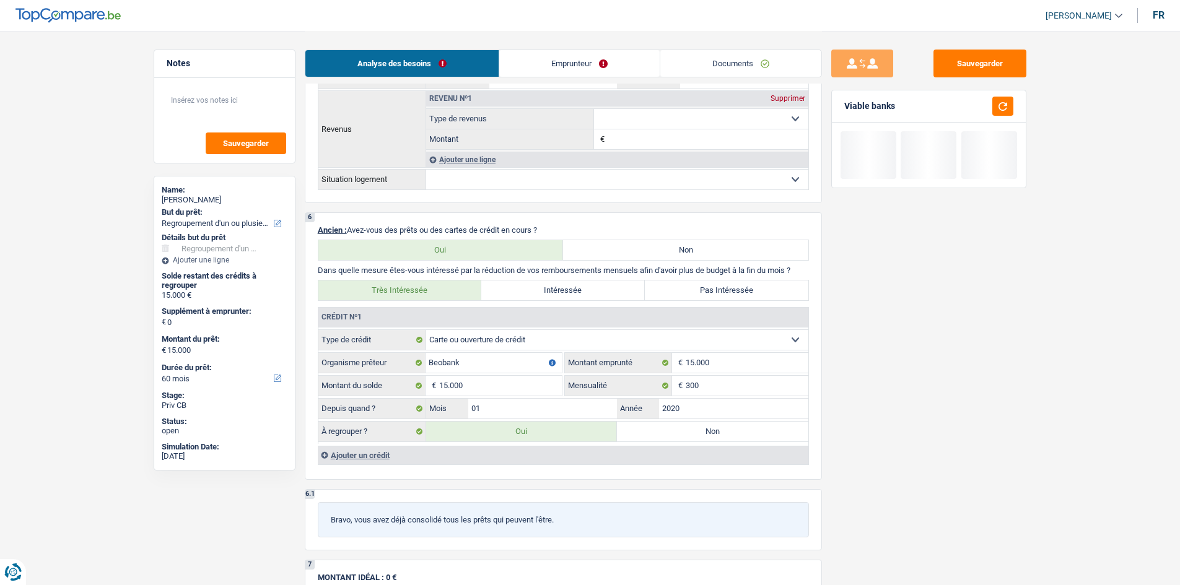
click at [371, 457] on div "Ajouter un crédit" at bounding box center [563, 455] width 491 height 19
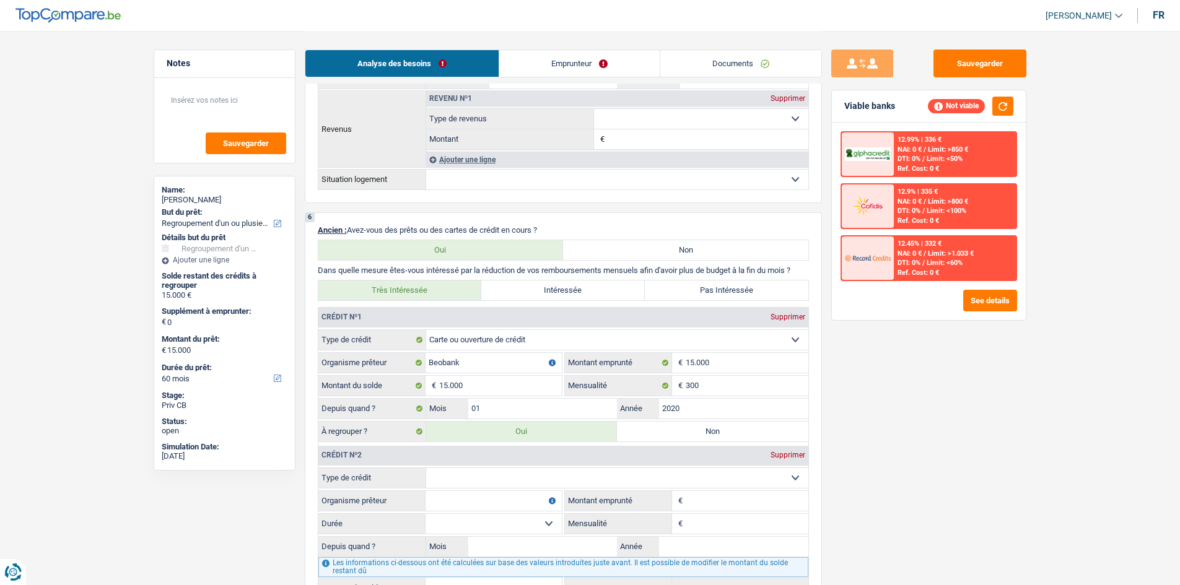
click at [483, 480] on select "Carte ou ouverture de crédit Prêt hypothécaire Vente à tempérament Prêt à tempé…" at bounding box center [617, 478] width 382 height 20
select select "cardOrCredit"
type input "0"
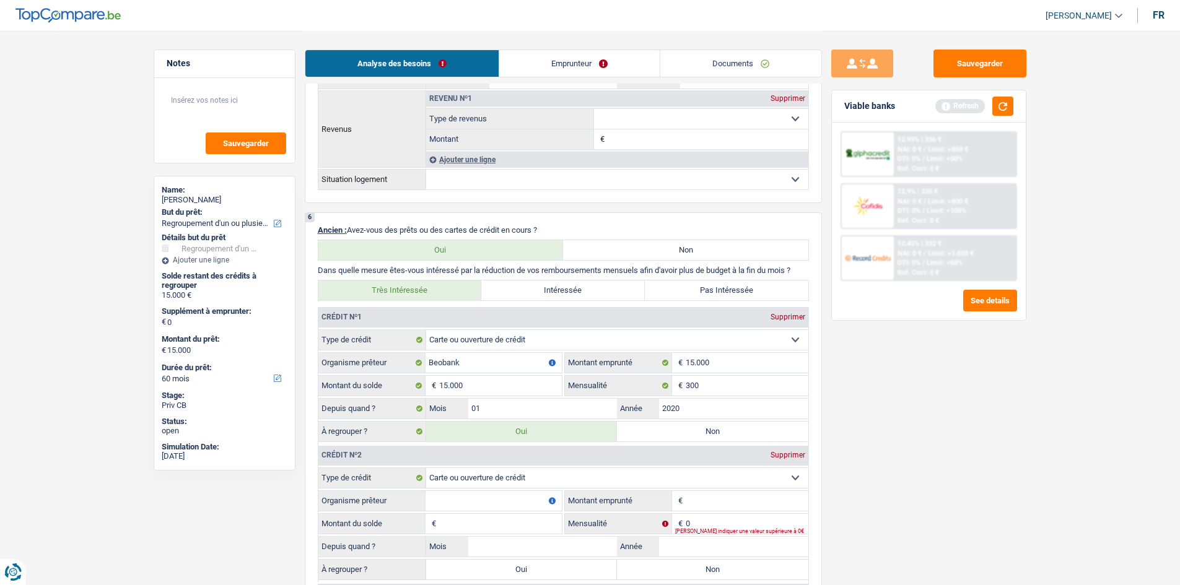
click at [463, 501] on input "Organisme prêteur" at bounding box center [494, 501] width 136 height 20
type input "Beobank"
click at [716, 508] on input "Montant emprunté" at bounding box center [747, 501] width 123 height 20
type input "12.000"
click at [722, 529] on div "Veuillez indiquer une valeur supérieure à 0€" at bounding box center [741, 531] width 133 height 5
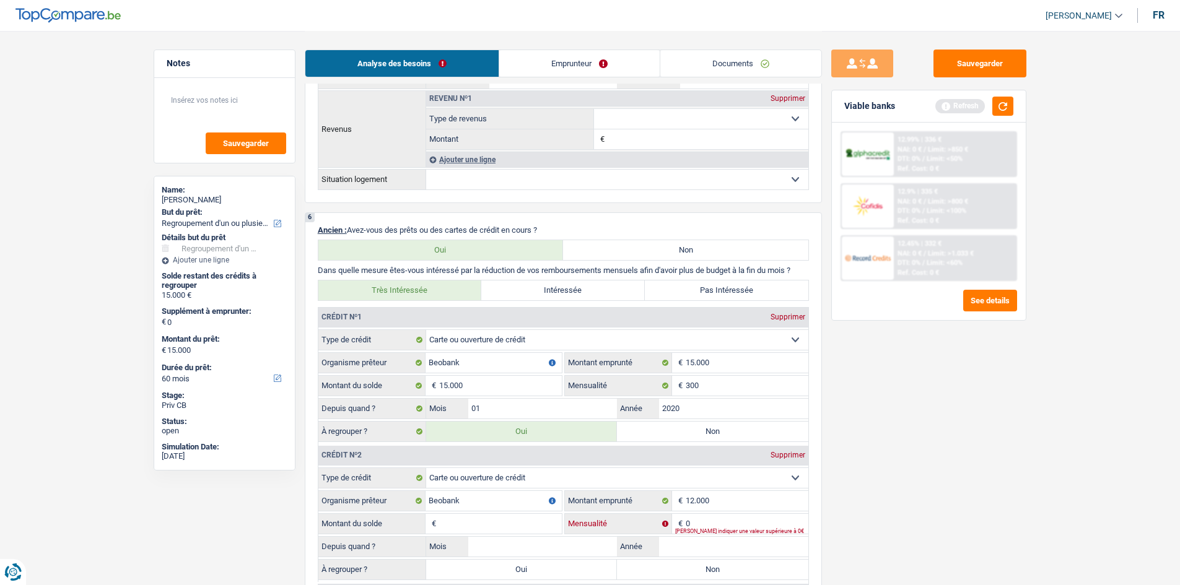
click at [734, 519] on input "0" at bounding box center [747, 524] width 123 height 20
type input "300"
click at [481, 526] on input "Montant du solde" at bounding box center [500, 524] width 123 height 20
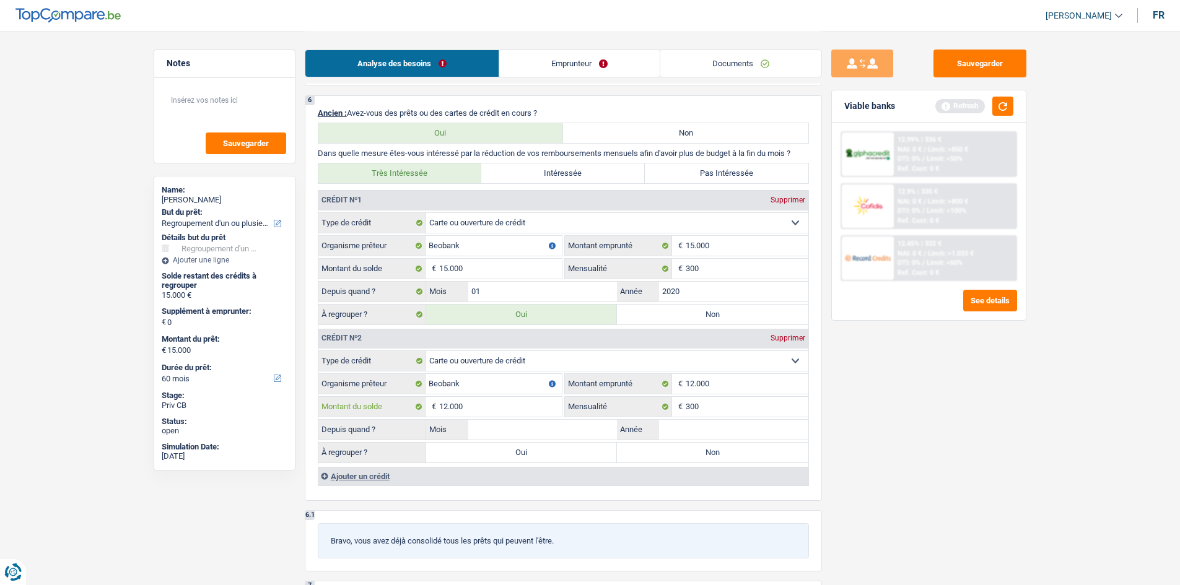
scroll to position [867, 0]
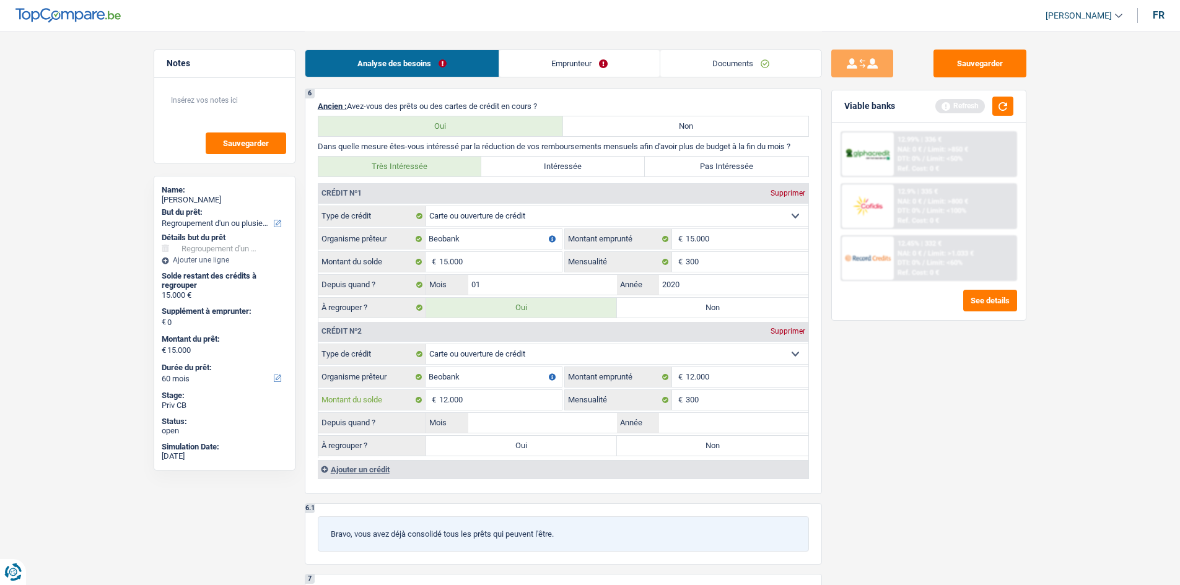
type input "12.000"
click at [539, 423] on input "Mois" at bounding box center [542, 423] width 149 height 20
type input "01"
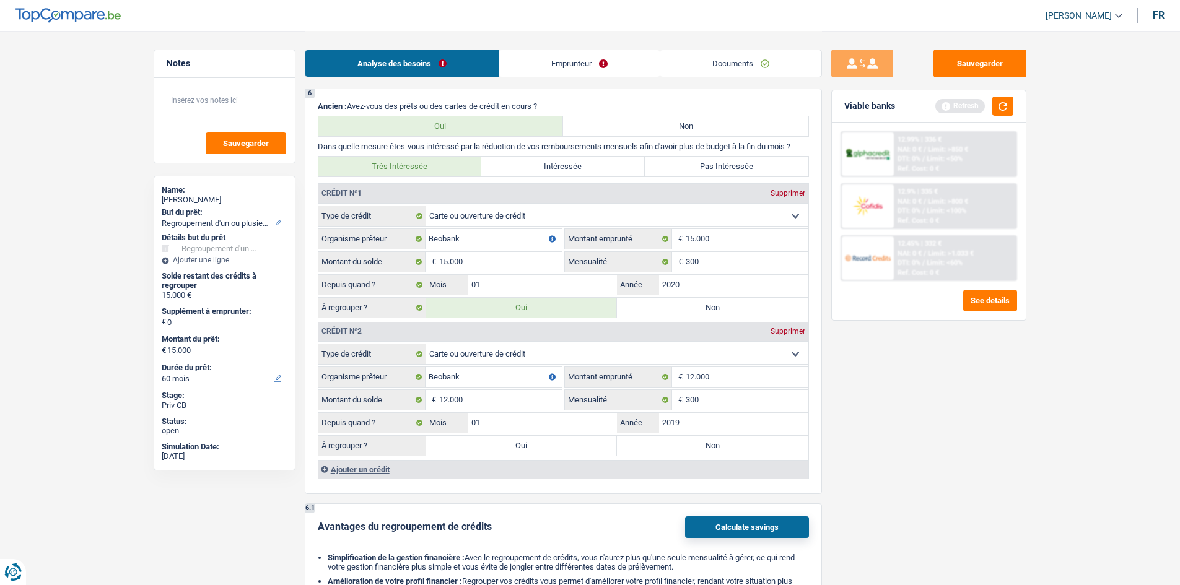
type input "2019"
click at [513, 453] on label "Oui" at bounding box center [521, 446] width 191 height 20
click at [513, 453] on input "Oui" at bounding box center [521, 446] width 191 height 20
radio input "true"
type input "27.000"
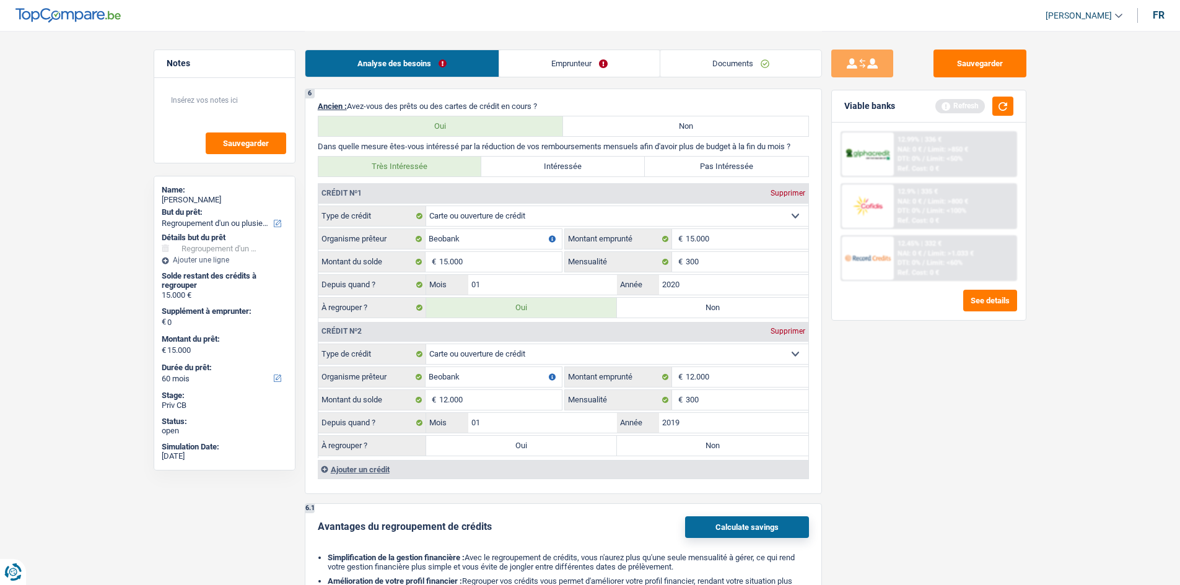
type input "27.000"
select select "120"
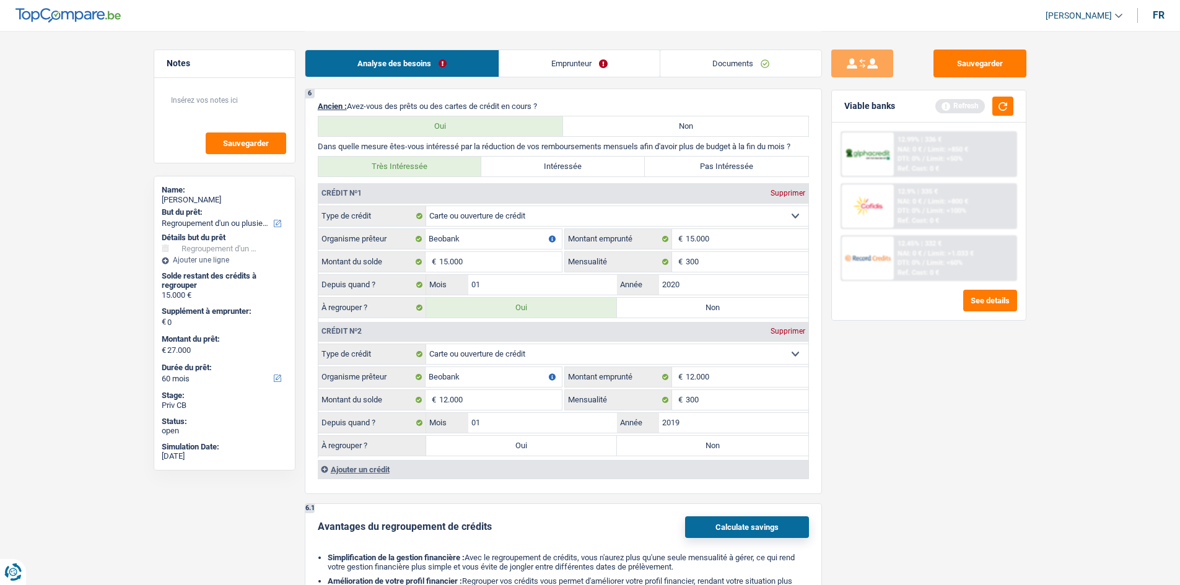
select select "120"
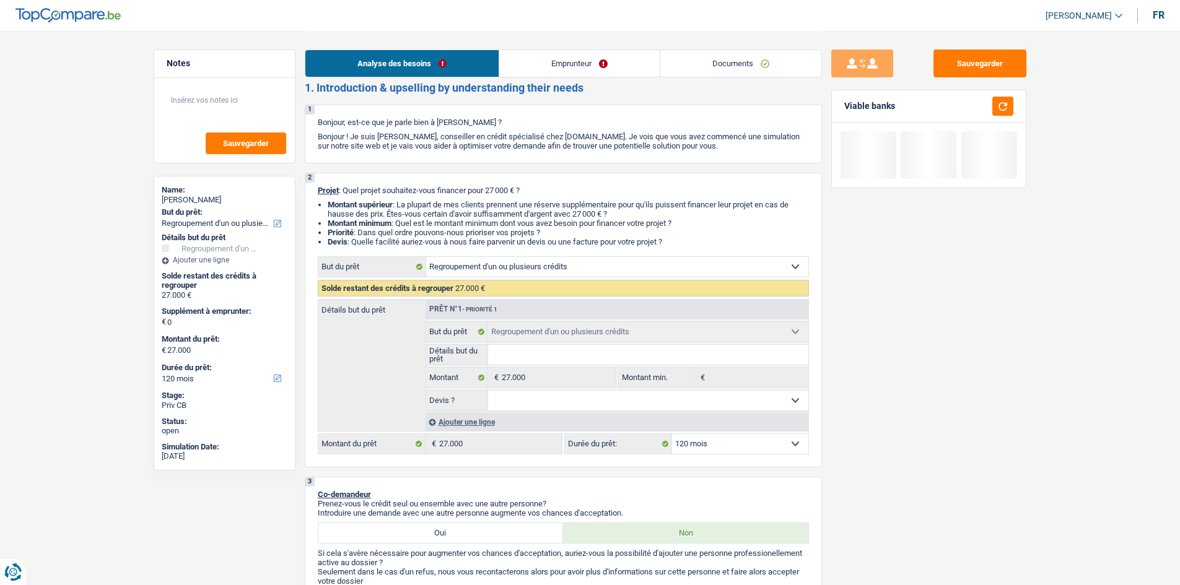
scroll to position [0, 0]
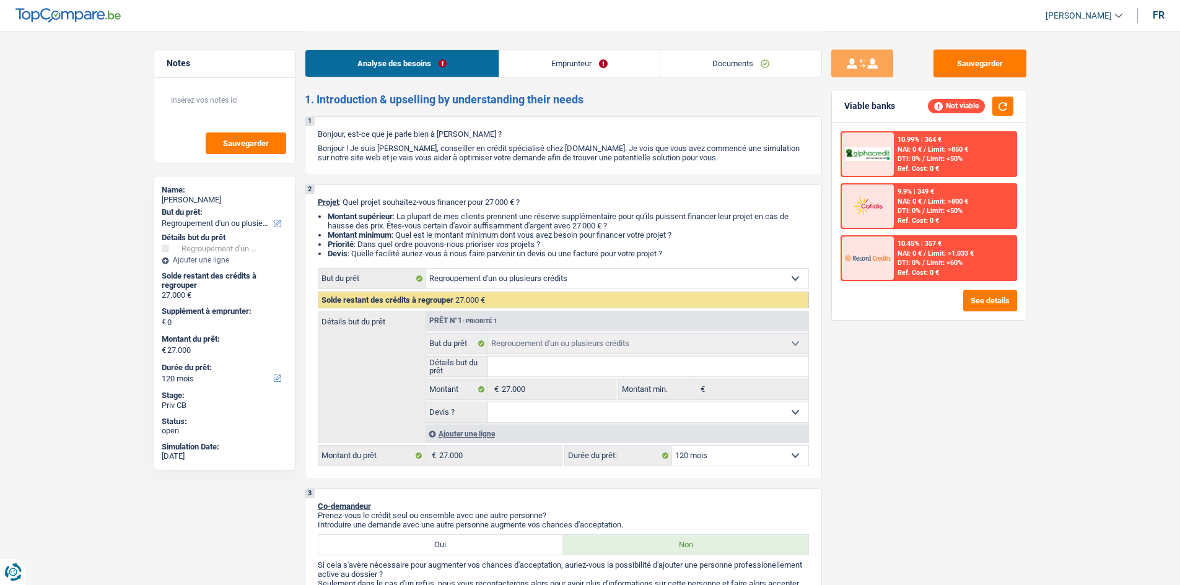
click at [564, 63] on link "Emprunteur" at bounding box center [579, 63] width 160 height 27
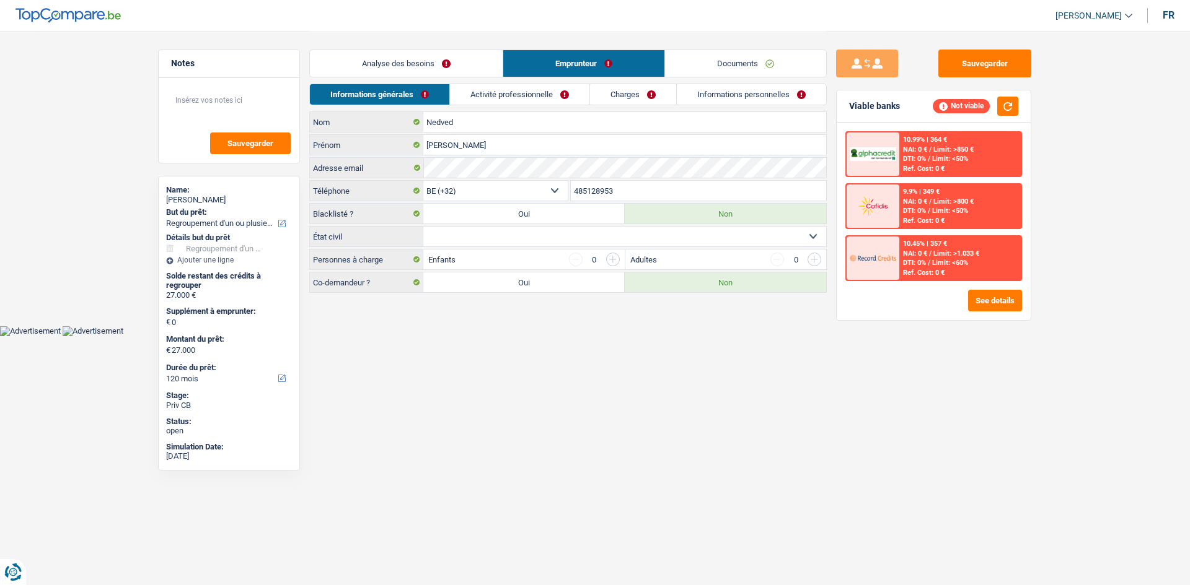
click at [705, 235] on select "Célibataire Marié(e) Cohabitant(e) légal(e) Divorcé(e) Veuf(ve) Séparé (de fait…" at bounding box center [624, 237] width 403 height 20
select select "single"
click at [423, 227] on select "Célibataire Marié(e) Cohabitant(e) légal(e) Divorcé(e) Veuf(ve) Séparé (de fait…" at bounding box center [624, 237] width 403 height 20
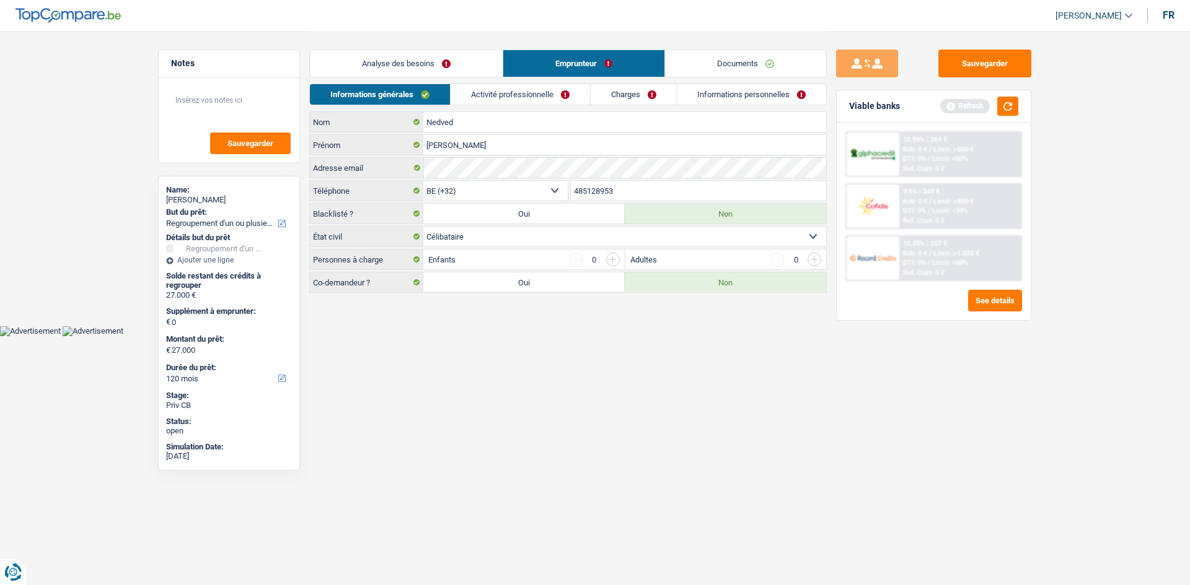
click at [539, 100] on link "Activité professionnelle" at bounding box center [519, 94] width 139 height 20
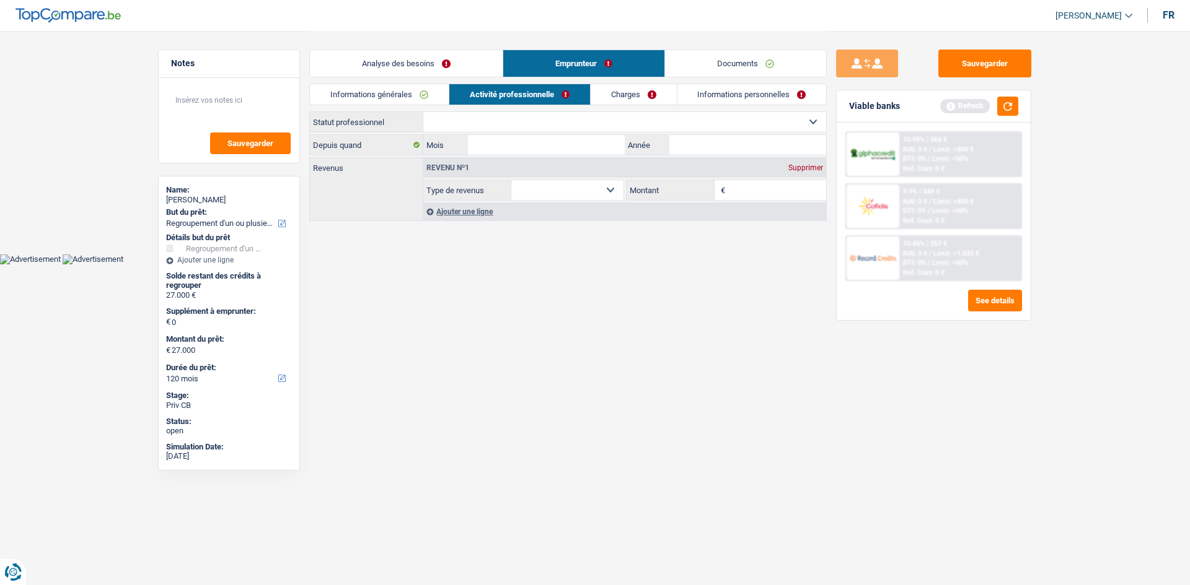
click at [476, 124] on select "Ouvrier Employé privé Employé public Invalide Indépendant Pensionné Chômeur Mut…" at bounding box center [624, 122] width 403 height 20
select select "worker"
click at [423, 112] on select "Ouvrier Employé privé Employé public Invalide Indépendant Pensionné Chômeur Mut…" at bounding box center [624, 122] width 403 height 20
select select "netSalary"
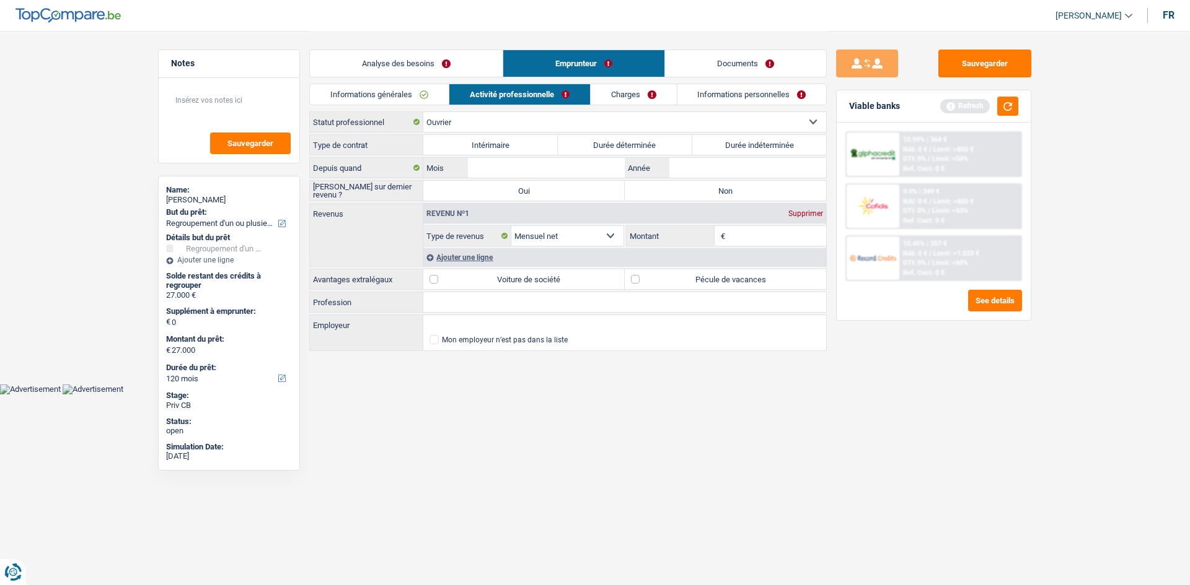
click at [726, 144] on label "Durée indéterminée" at bounding box center [759, 145] width 134 height 20
click at [726, 144] on input "Durée indéterminée" at bounding box center [759, 145] width 134 height 20
radio input "true"
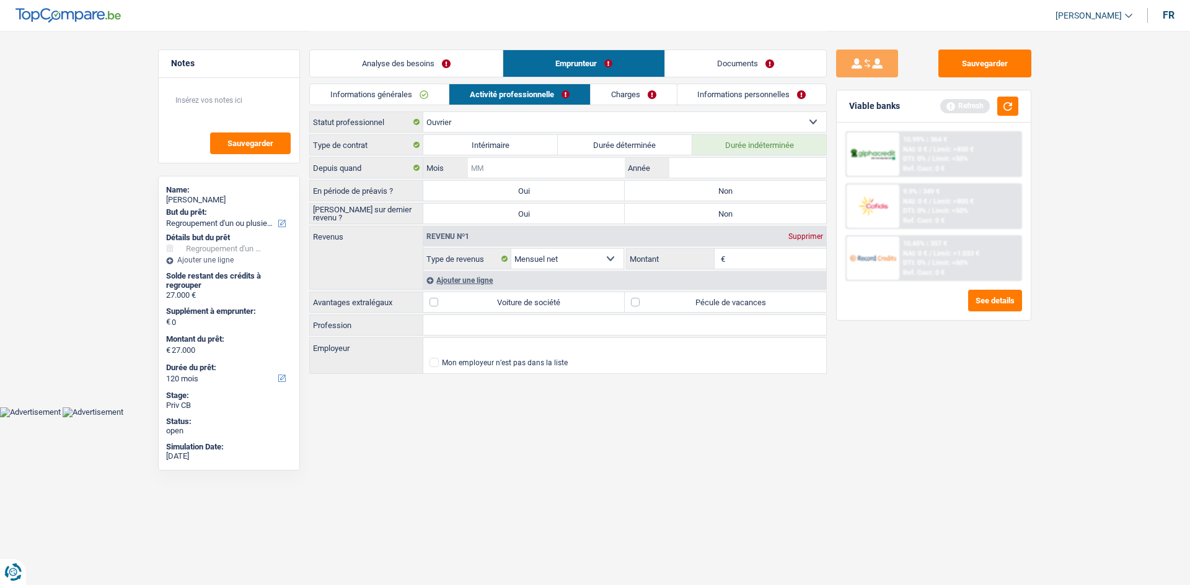
click at [535, 162] on input "Mois" at bounding box center [546, 168] width 157 height 20
type input "09"
type input "2005"
click at [692, 192] on label "Non" at bounding box center [725, 191] width 201 height 20
click at [692, 192] on input "Non" at bounding box center [725, 191] width 201 height 20
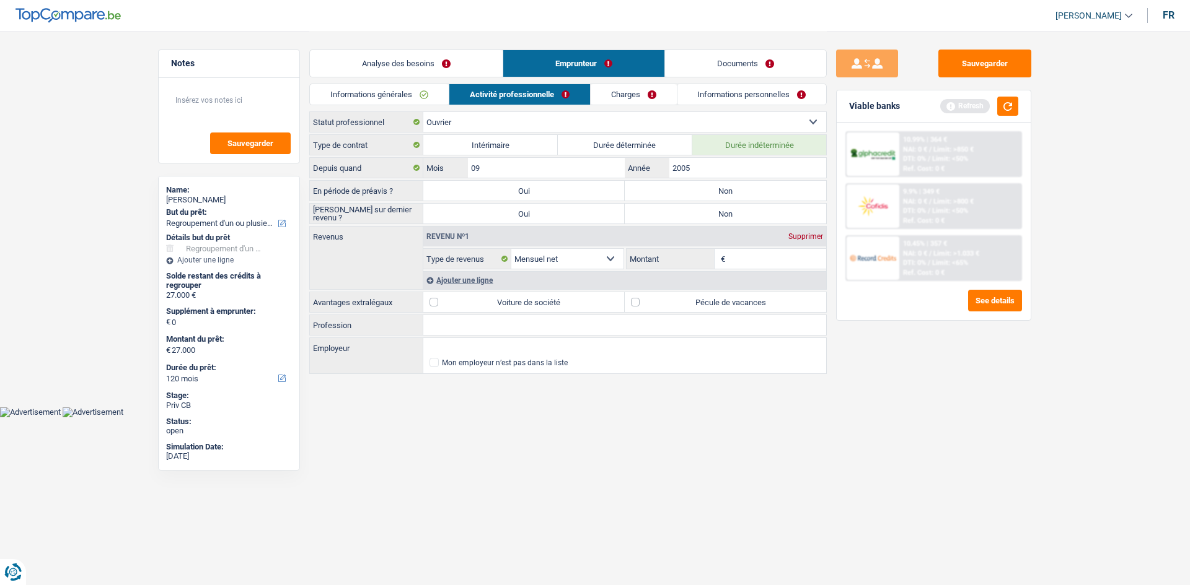
radio input "true"
click at [709, 216] on label "Non" at bounding box center [725, 214] width 201 height 20
click at [709, 216] on input "Non" at bounding box center [725, 214] width 201 height 20
radio input "true"
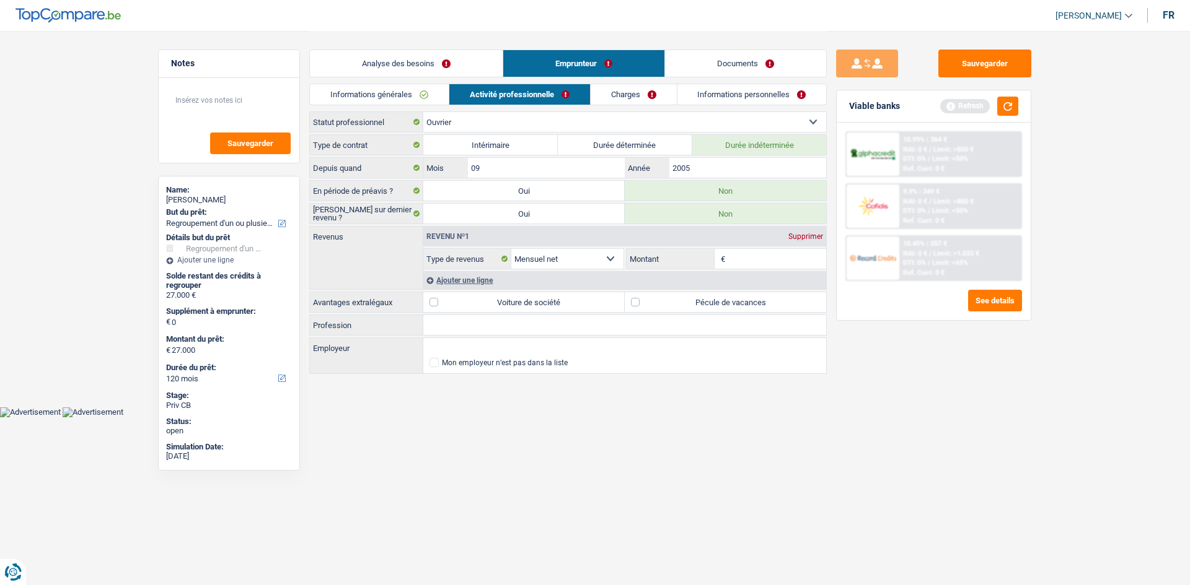
click at [755, 265] on input "Montant" at bounding box center [777, 259] width 99 height 20
type input "3.200"
click at [436, 304] on label "Voiture de société" at bounding box center [523, 302] width 201 height 20
click at [436, 304] on input "Voiture de société" at bounding box center [523, 302] width 201 height 20
checkbox input "true"
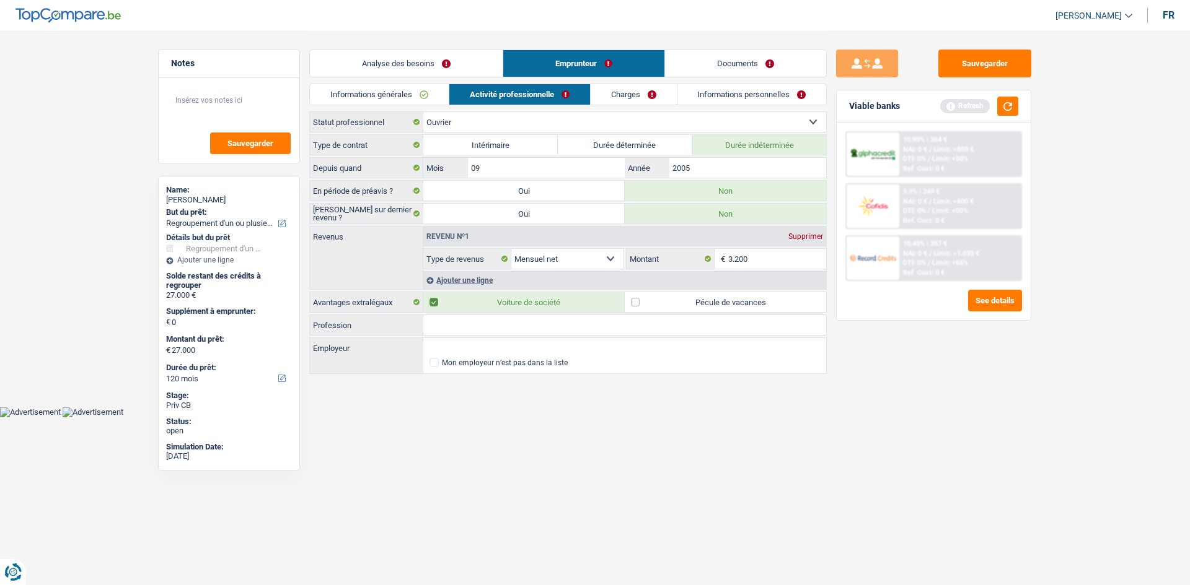
click at [636, 302] on label "Pécule de vacances" at bounding box center [725, 302] width 201 height 20
click at [636, 302] on input "Pécule de vacances" at bounding box center [725, 302] width 201 height 20
checkbox input "true"
click at [501, 323] on input "Profession" at bounding box center [624, 325] width 403 height 20
type input "technicien"
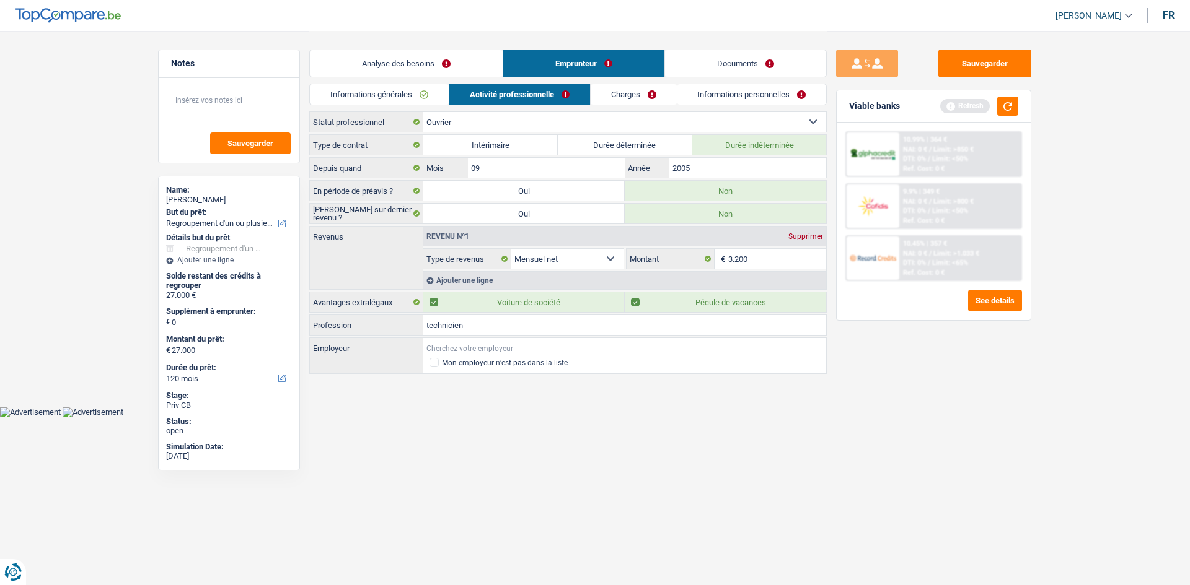
click at [480, 347] on input "Employeur" at bounding box center [624, 348] width 403 height 20
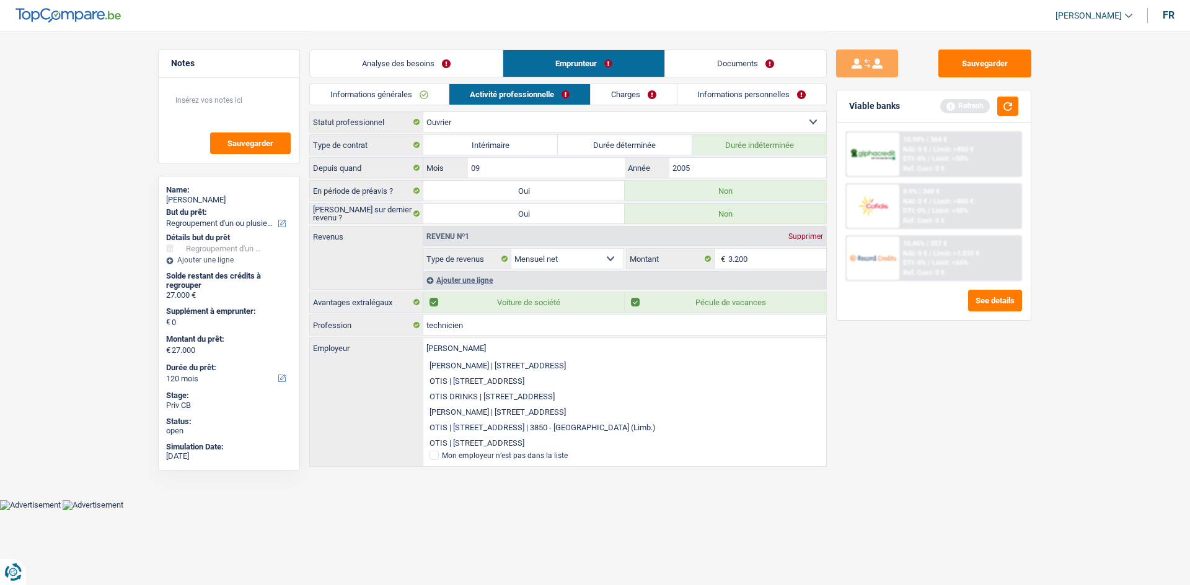
click at [466, 380] on li "OTIS | Spoorwegstraat, 34 | 1702 - Dilbeek" at bounding box center [624, 381] width 403 height 15
type input "OTIS | Spoorwegstraat, 34 | 1702 - Dilbeek"
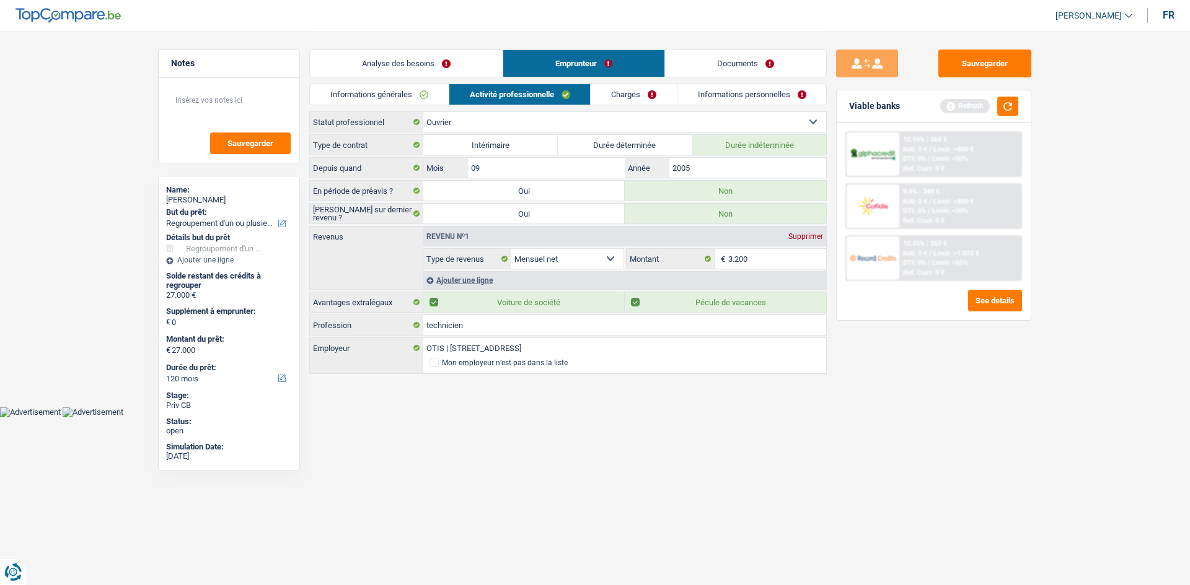
click at [632, 98] on link "Charges" at bounding box center [633, 94] width 86 height 20
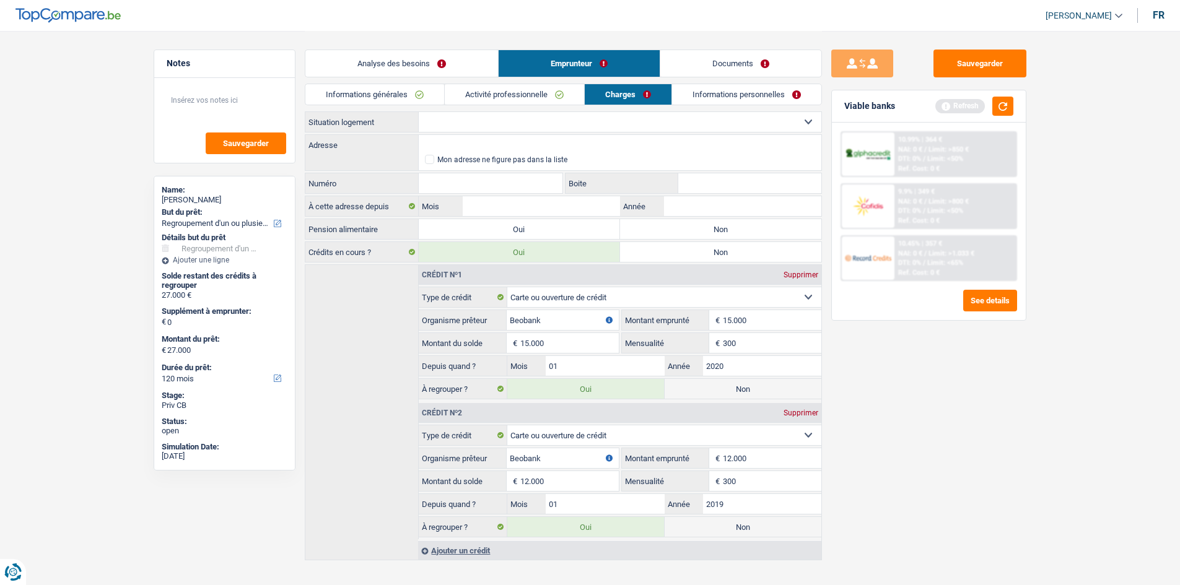
click at [641, 104] on link "Charges" at bounding box center [628, 94] width 87 height 20
click at [649, 120] on select "Locataire Propriétaire avec prêt hypothécaire Propriétaire sans prêt hypothécai…" at bounding box center [620, 122] width 403 height 20
select select "liveWithParents"
click at [419, 112] on select "Locataire Propriétaire avec prêt hypothécaire Propriétaire sans prêt hypothécai…" at bounding box center [620, 122] width 403 height 20
click at [454, 141] on input "Adresse" at bounding box center [620, 145] width 403 height 20
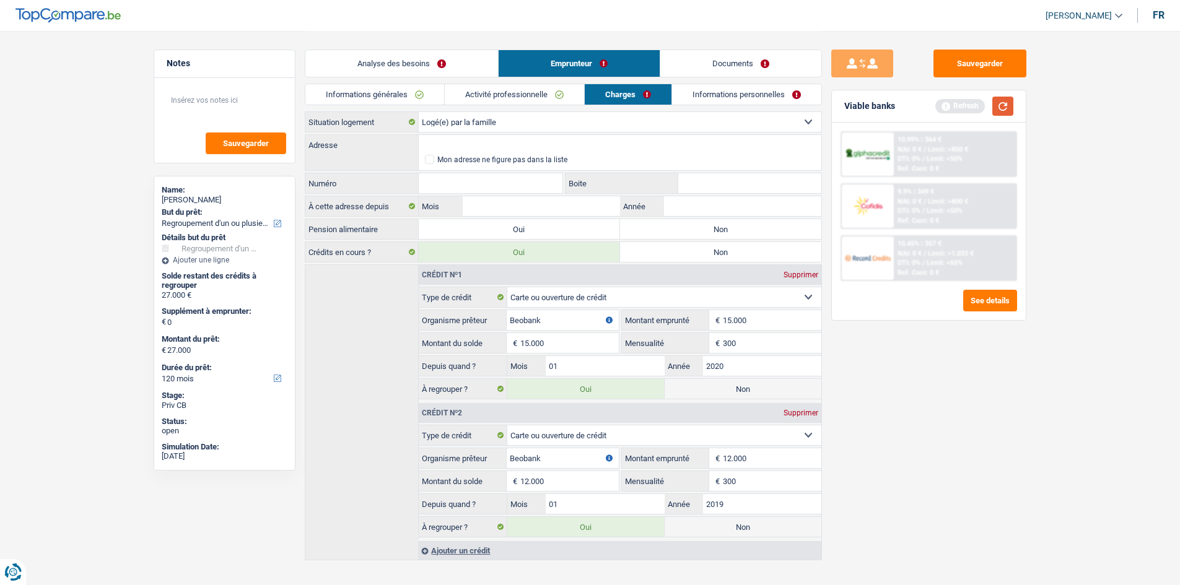
click at [1002, 107] on button "button" at bounding box center [1003, 106] width 21 height 19
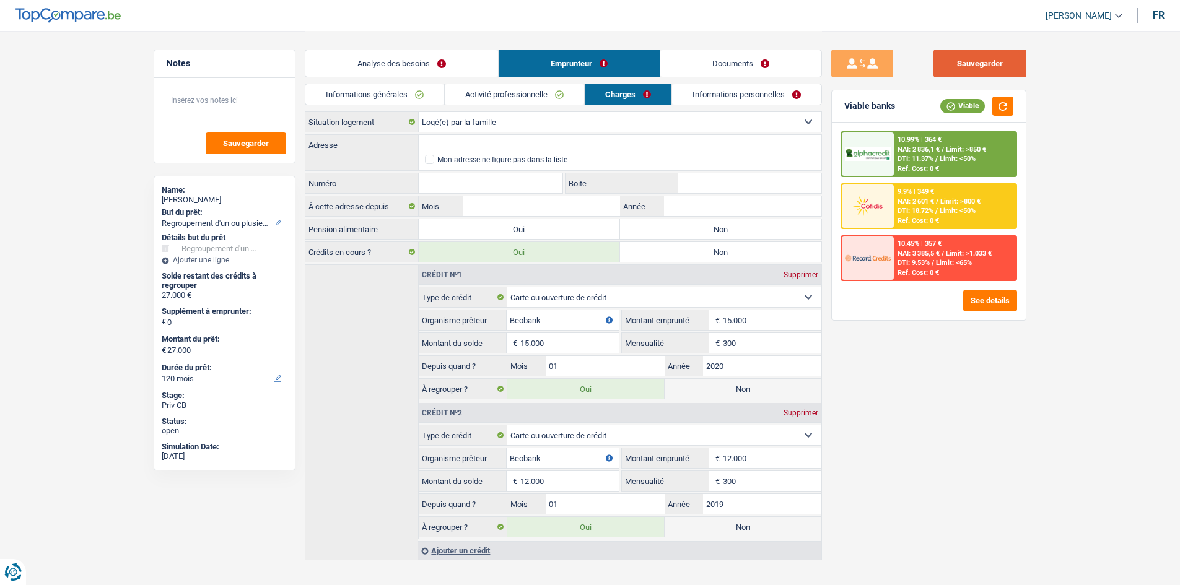
click at [964, 72] on button "Sauvegarder" at bounding box center [980, 64] width 93 height 28
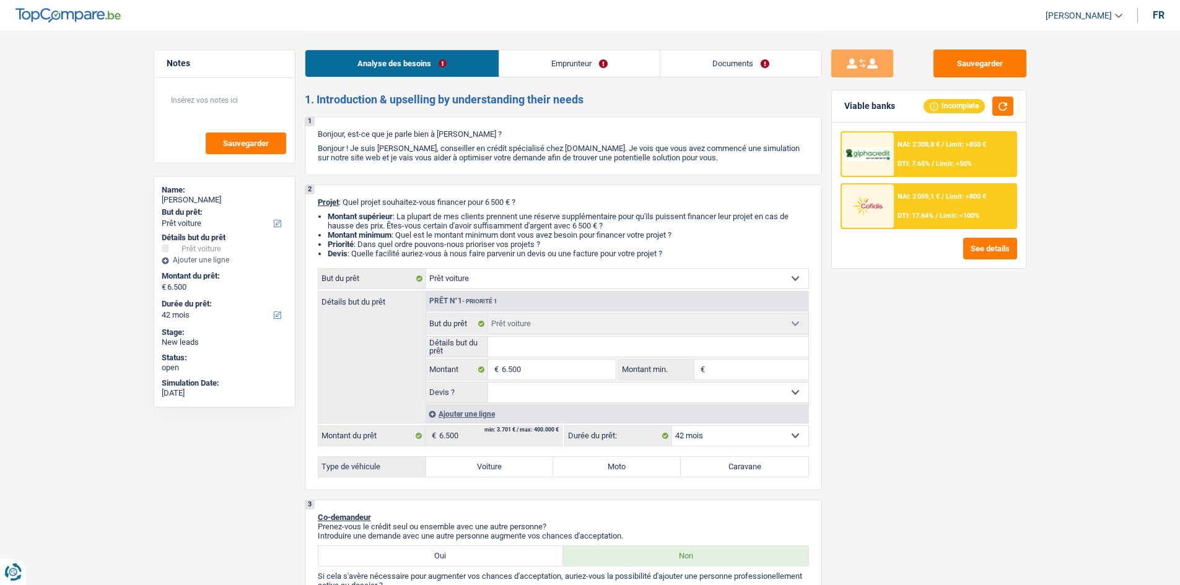
select select "car"
select select "42"
select select "car"
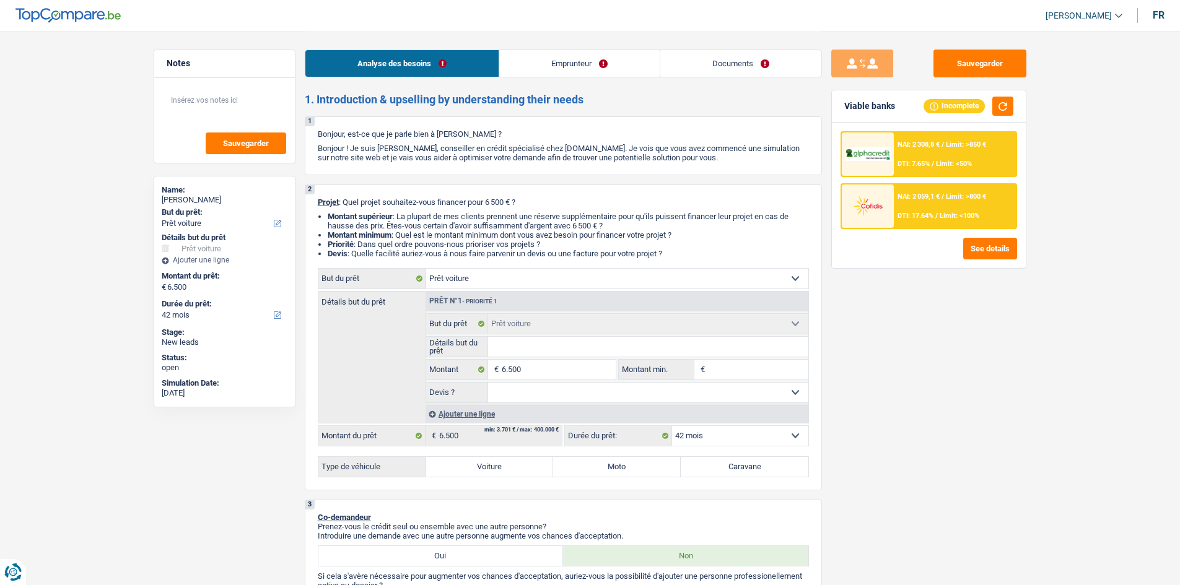
select select "42"
select select "worker"
select select "netSalary"
select select "liveWithParents"
select select "car"
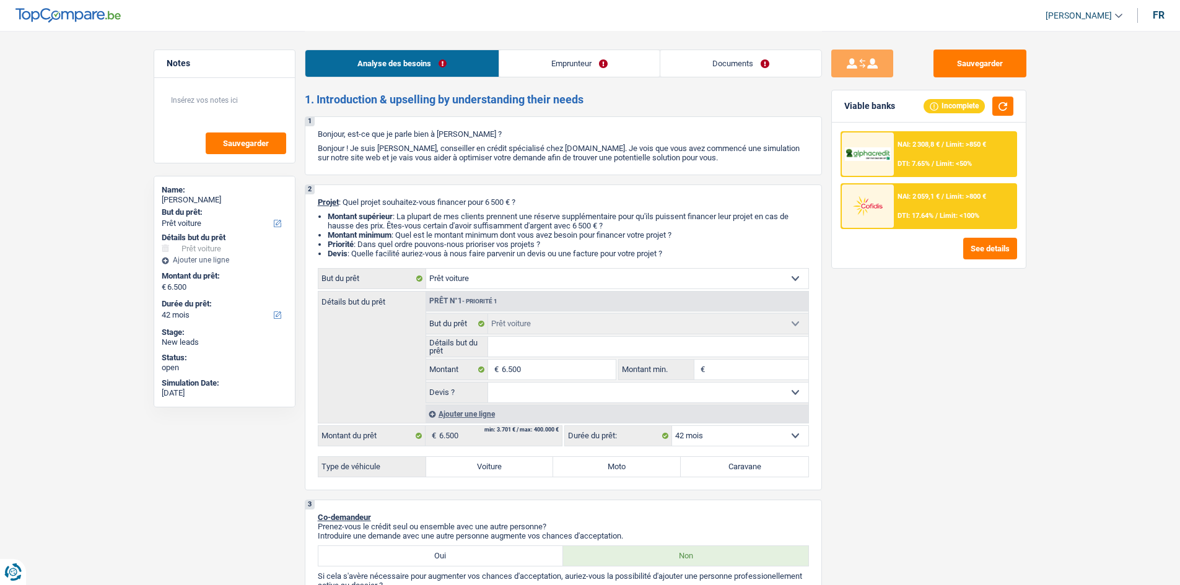
select select "car"
select select "42"
click at [556, 343] on input "Détails but du prêt" at bounding box center [648, 347] width 320 height 20
click at [485, 468] on label "Voiture" at bounding box center [490, 467] width 128 height 20
click at [485, 468] on input "Voiture" at bounding box center [490, 467] width 128 height 20
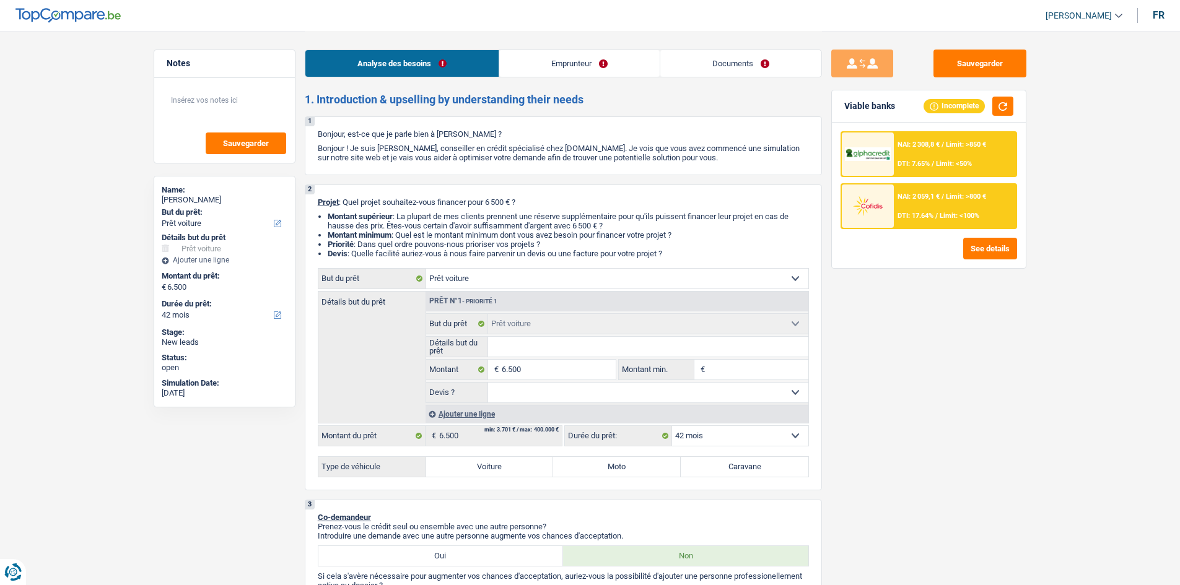
radio input "true"
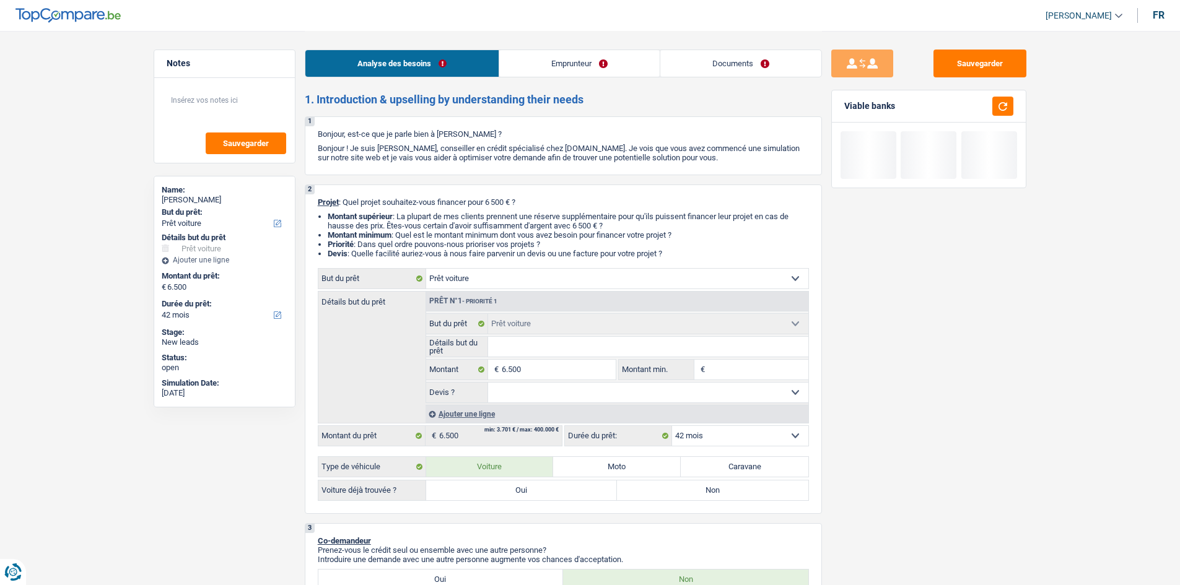
click at [540, 346] on input "Détails but du prêt" at bounding box center [648, 347] width 320 height 20
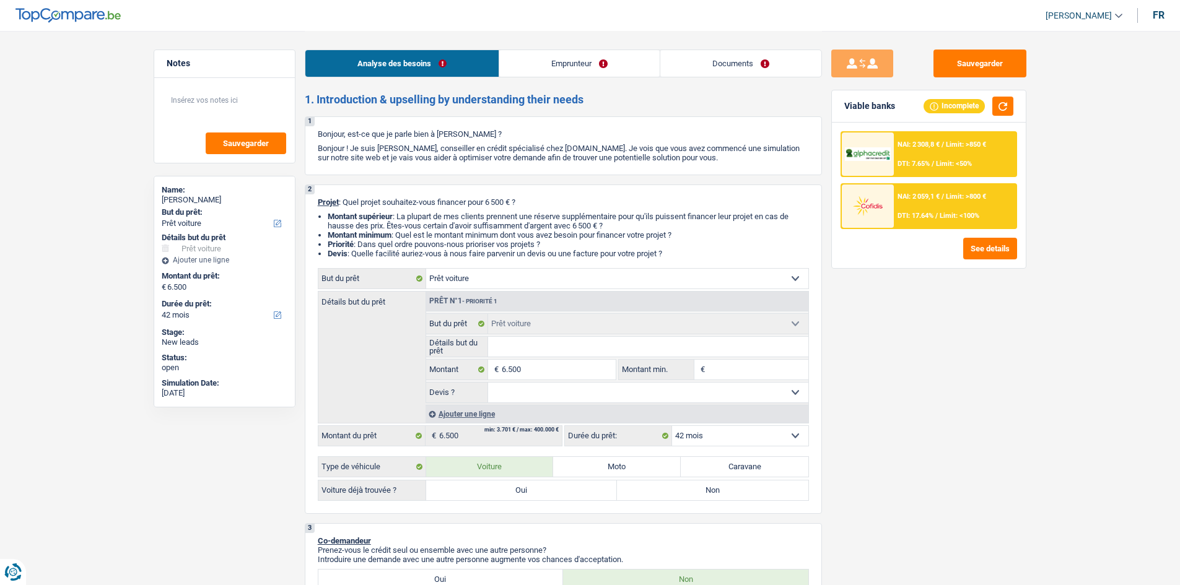
type input "P"
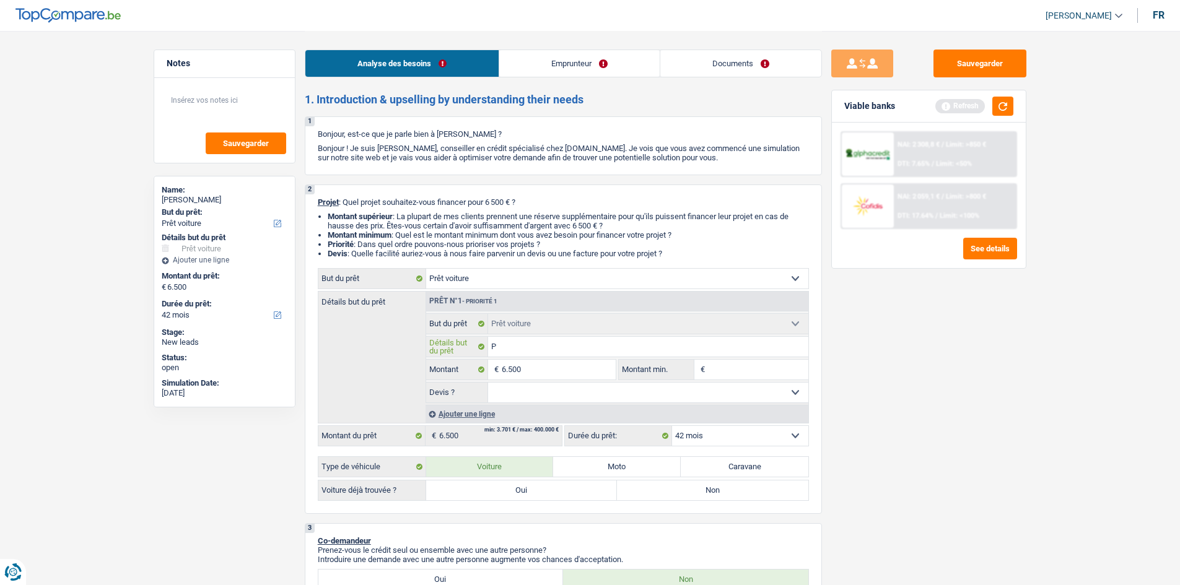
type input "Pe"
type input "Peu"
type input "Peug"
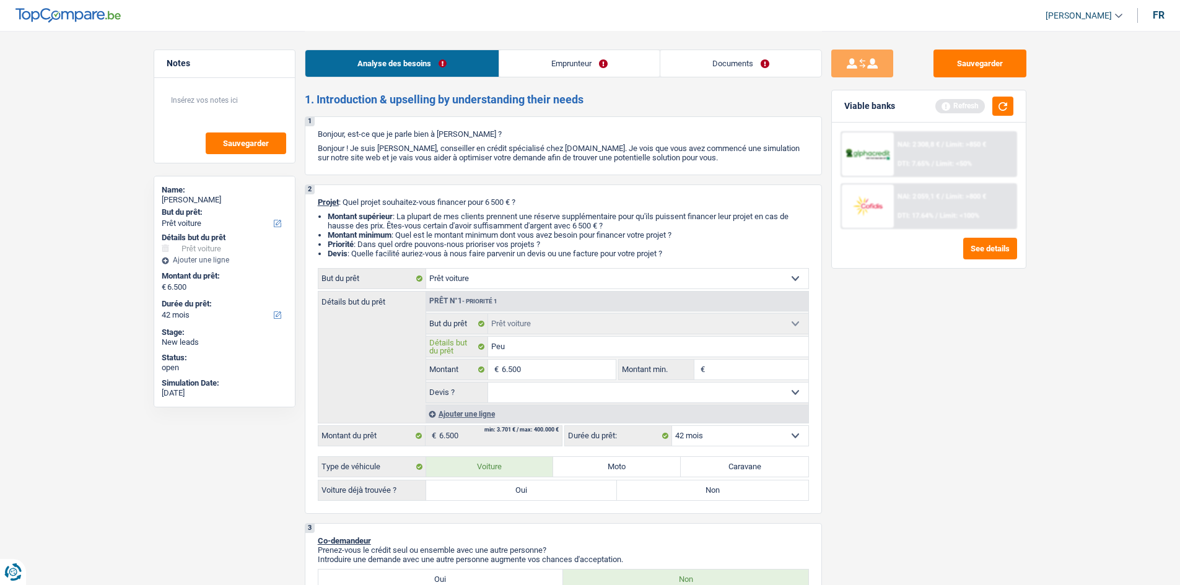
type input "Peug"
type input "Peuge"
type input "Peugeo"
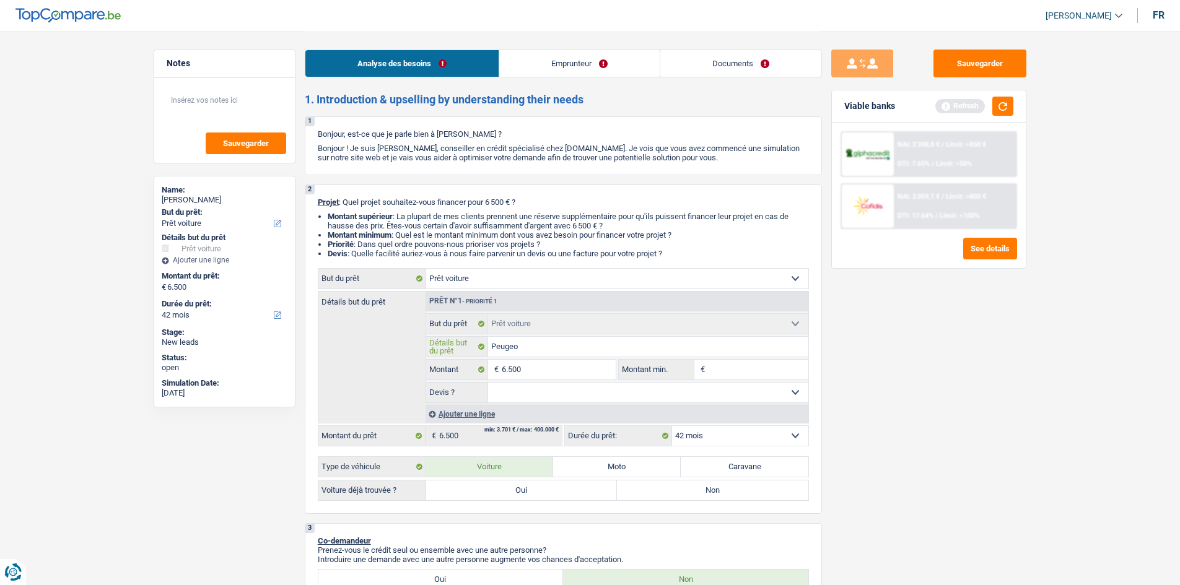
type input "Peugeot"
type input "Peugeot 5"
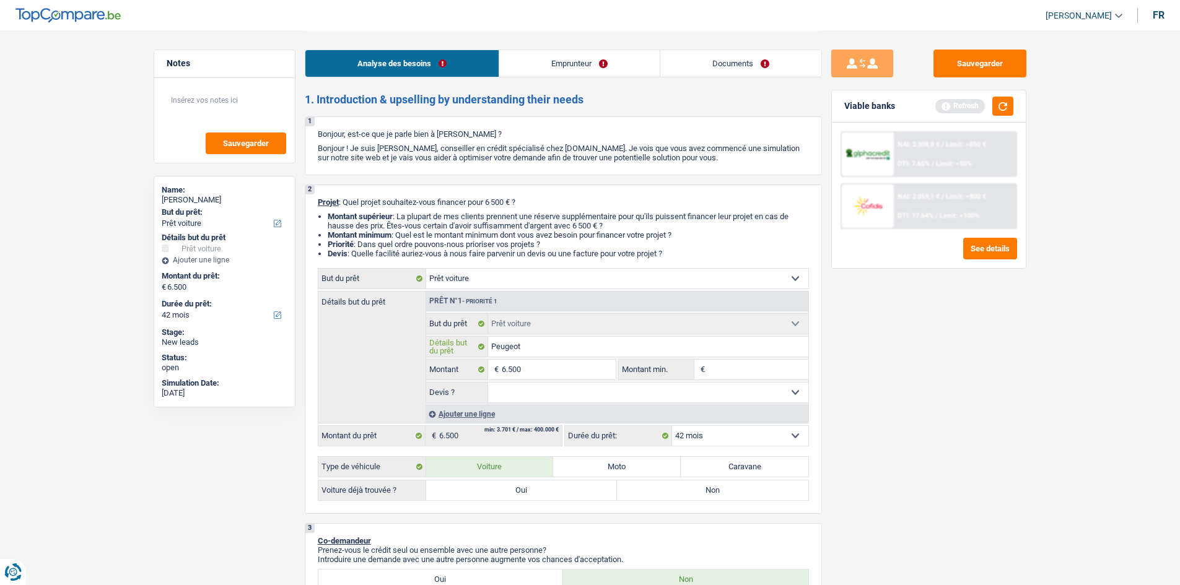
type input "Peugeot 5"
type input "Peugeot 50"
type input "Peugeot 508"
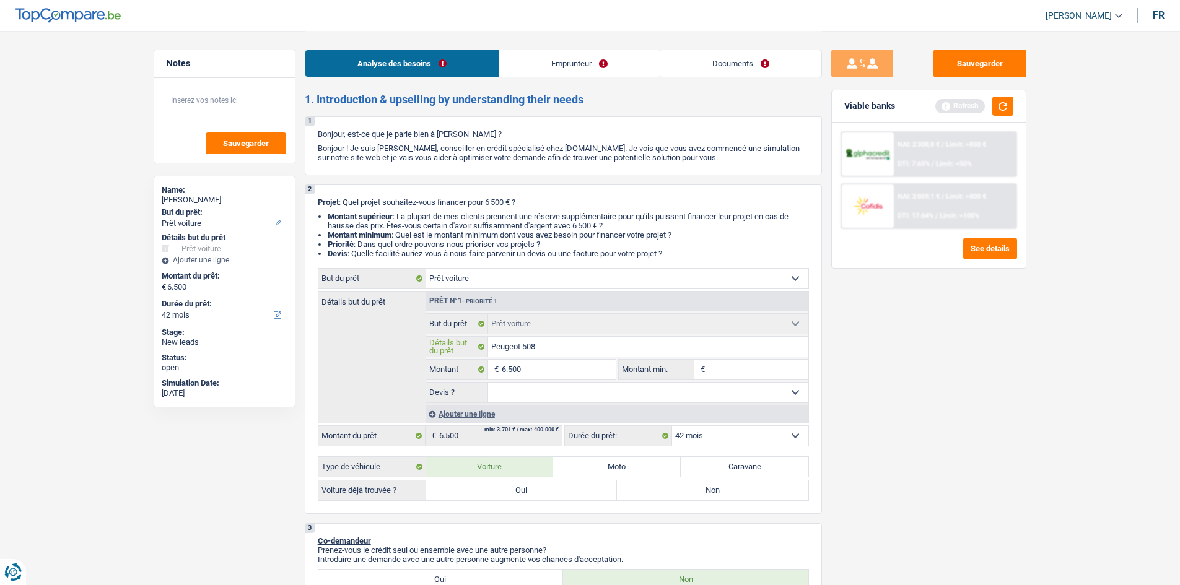
type input "Peugeot 508,"
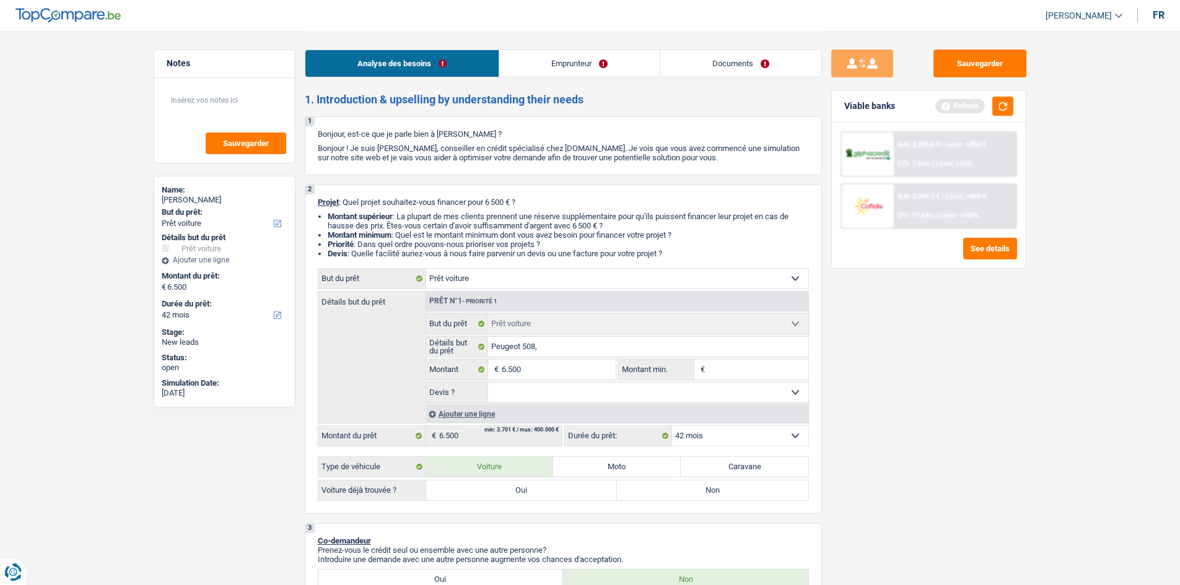
click at [556, 494] on label "Oui" at bounding box center [521, 491] width 191 height 20
click at [556, 494] on input "Oui" at bounding box center [521, 491] width 191 height 20
radio input "true"
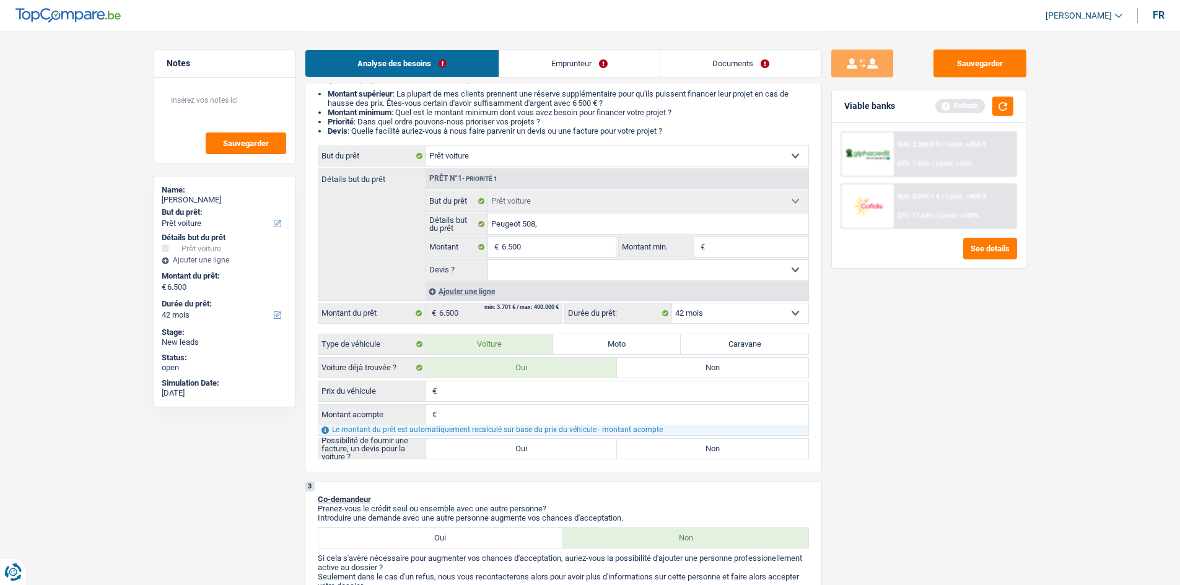
scroll to position [124, 0]
click at [732, 270] on select "Oui Non Non répondu Sélectionner une option" at bounding box center [648, 269] width 320 height 20
select select "yes"
click at [488, 259] on select "Oui Non Non répondu Sélectionner une option" at bounding box center [648, 269] width 320 height 20
select select "yes"
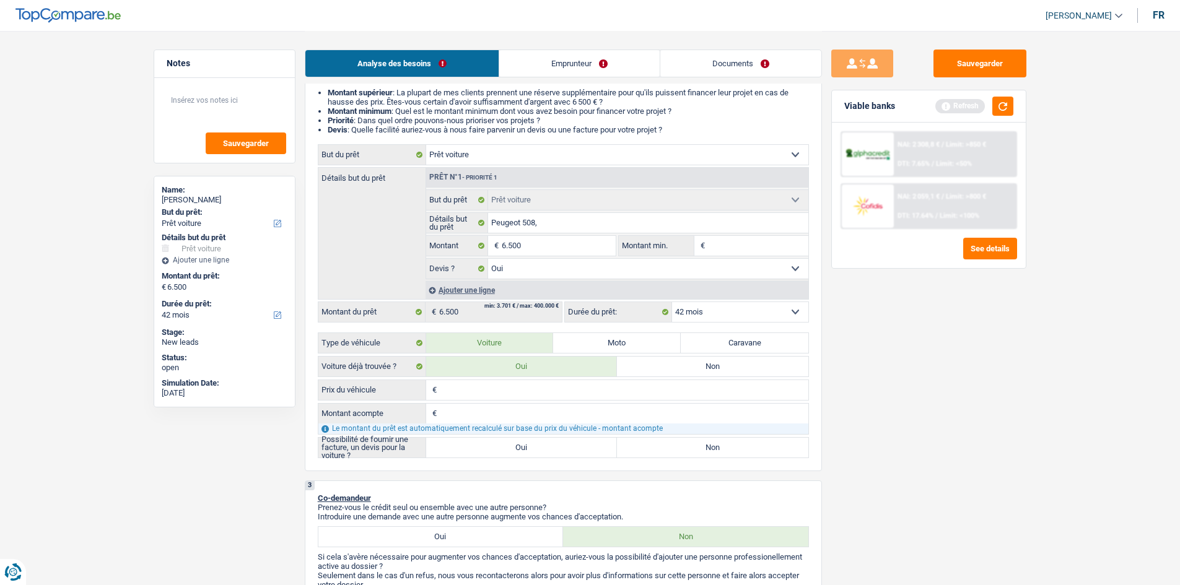
click at [704, 364] on label "Non" at bounding box center [712, 367] width 191 height 20
click at [704, 364] on input "Non" at bounding box center [712, 367] width 191 height 20
radio input "true"
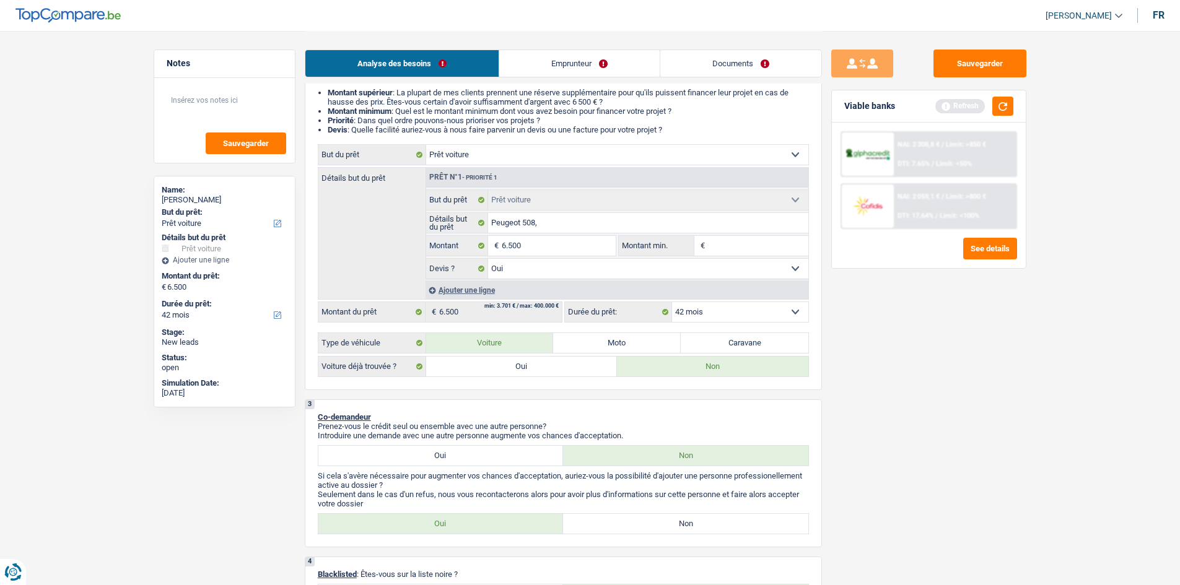
click at [739, 311] on select "12 mois 18 mois 24 mois 30 mois 36 mois 42 mois Sélectionner une option" at bounding box center [740, 312] width 136 height 20
click at [672, 302] on select "12 mois 18 mois 24 mois 30 mois 36 mois 42 mois Sélectionner une option" at bounding box center [740, 312] width 136 height 20
click at [574, 248] on input "6.500" at bounding box center [558, 246] width 113 height 20
type input "650"
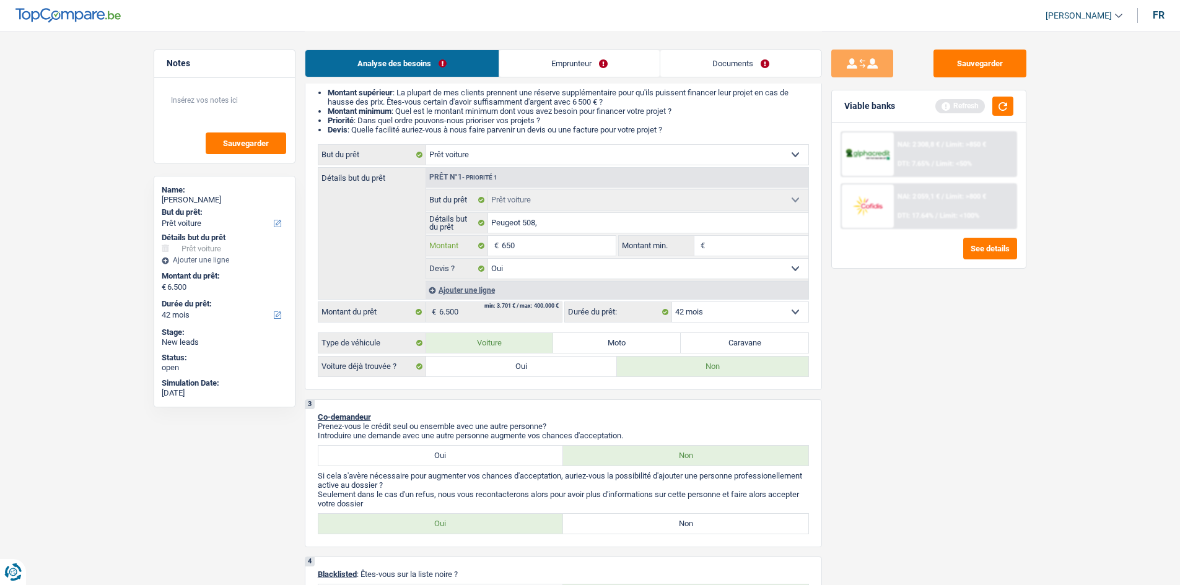
type input "65"
type input "6"
type input "7"
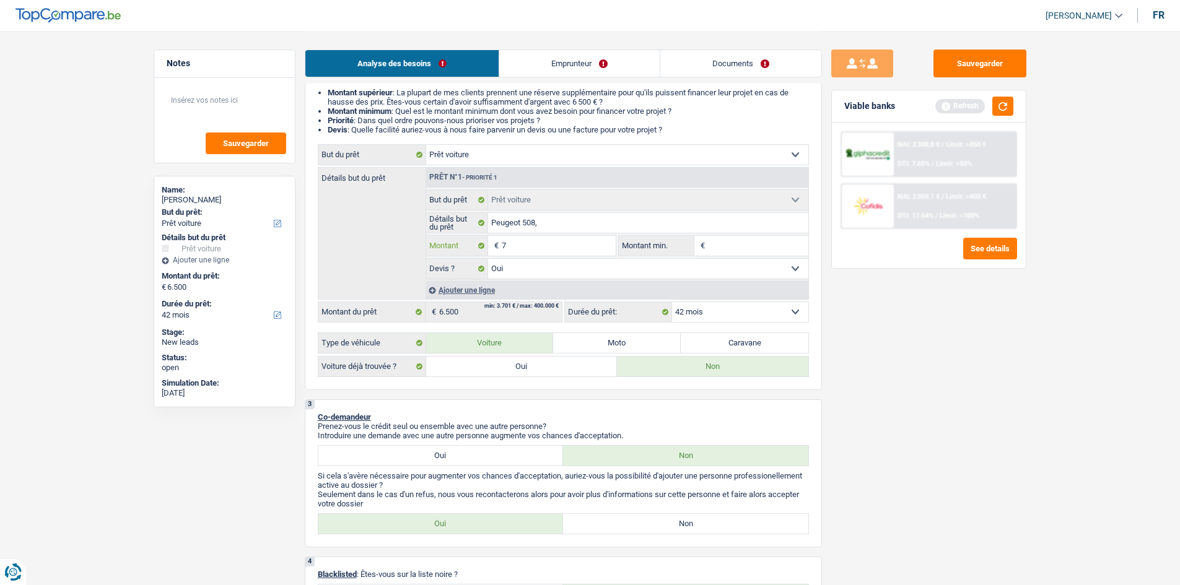
type input "7"
type input "75"
type input "750"
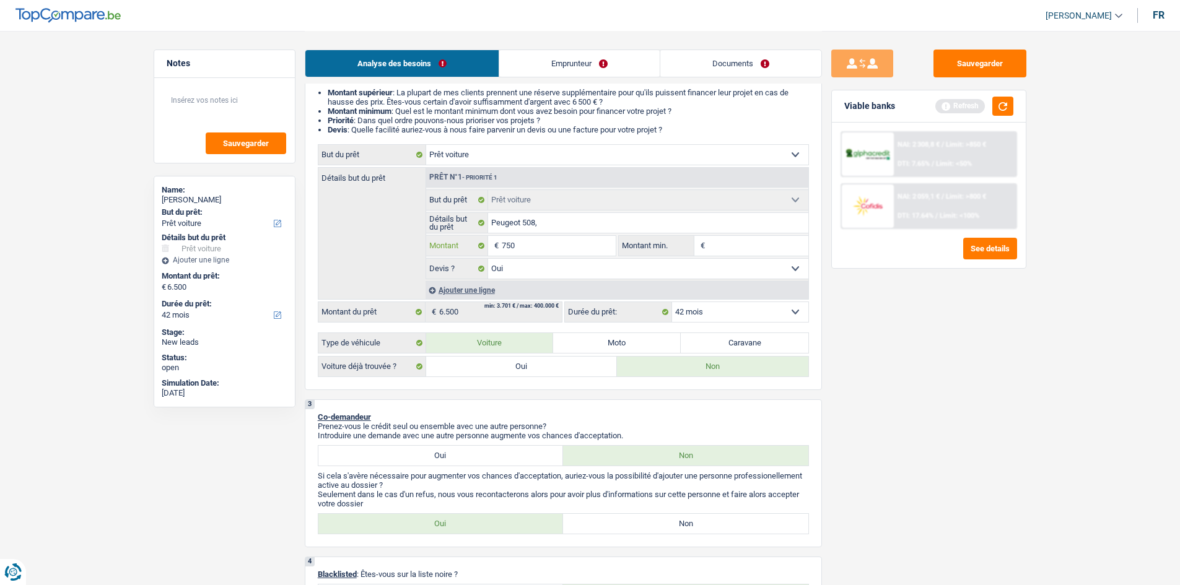
type input "7.500"
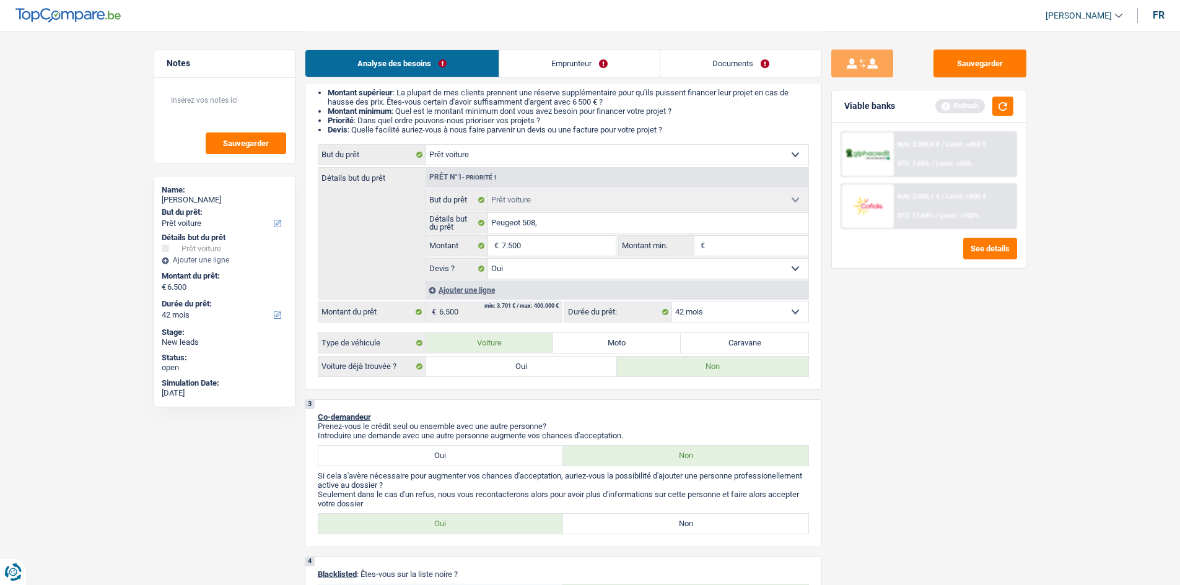
type input "7.500"
click at [740, 250] on input "Montant min." at bounding box center [758, 246] width 100 height 20
type input "6"
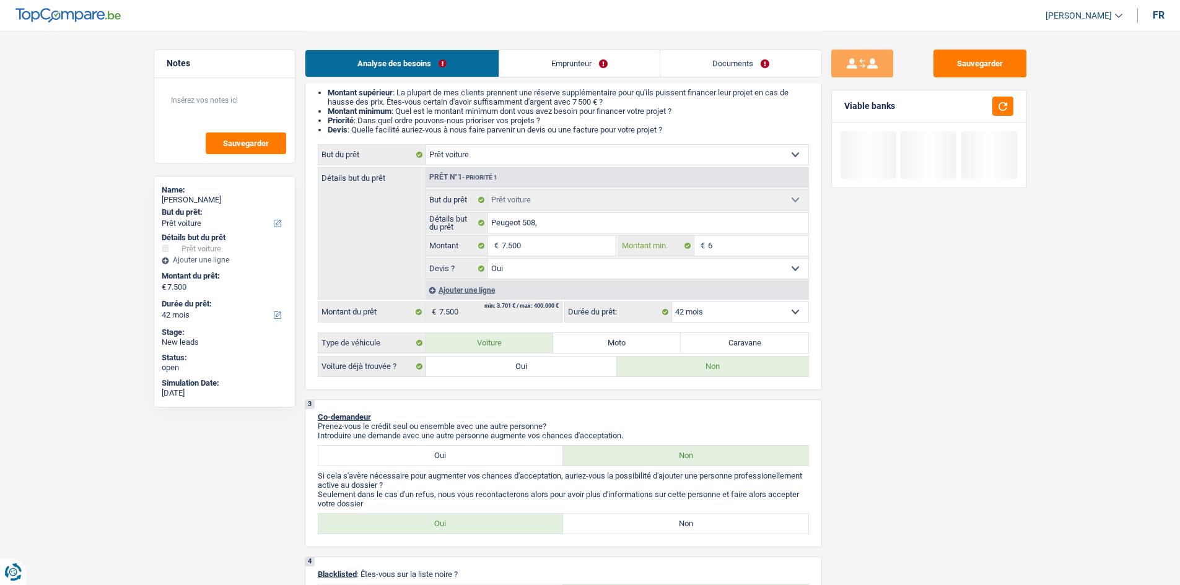
type input "65"
type input "650"
type input "6.500"
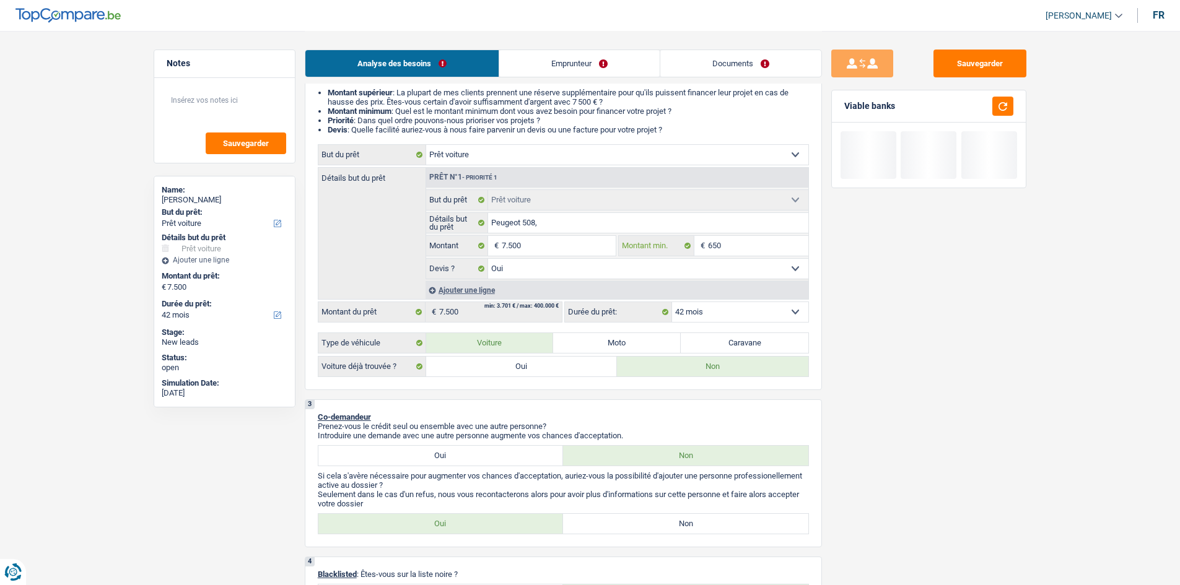
type input "6.500"
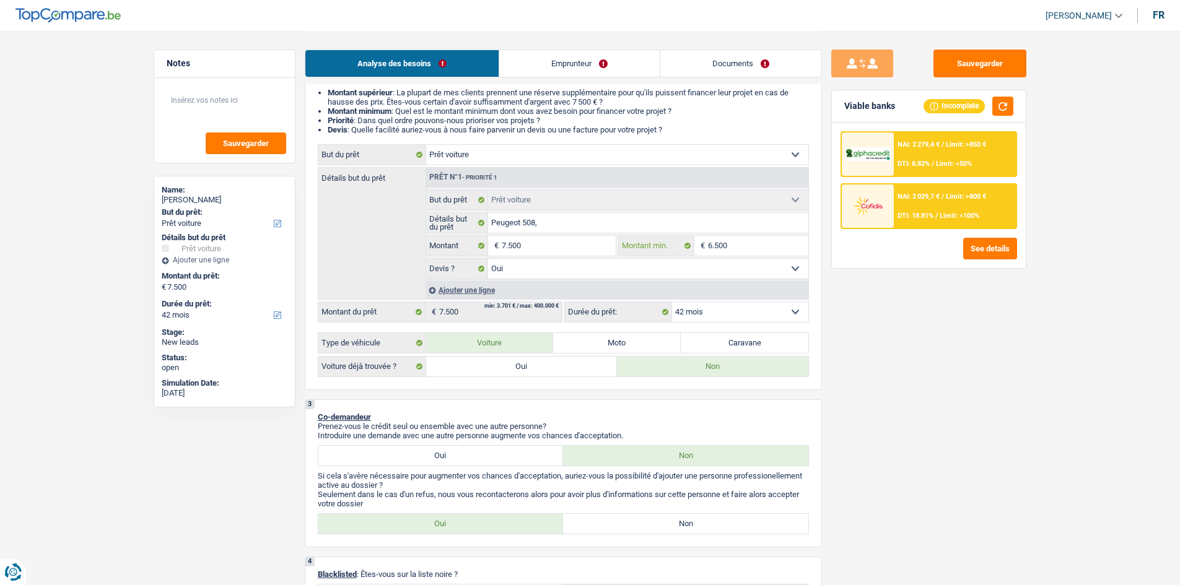
type input "6.500"
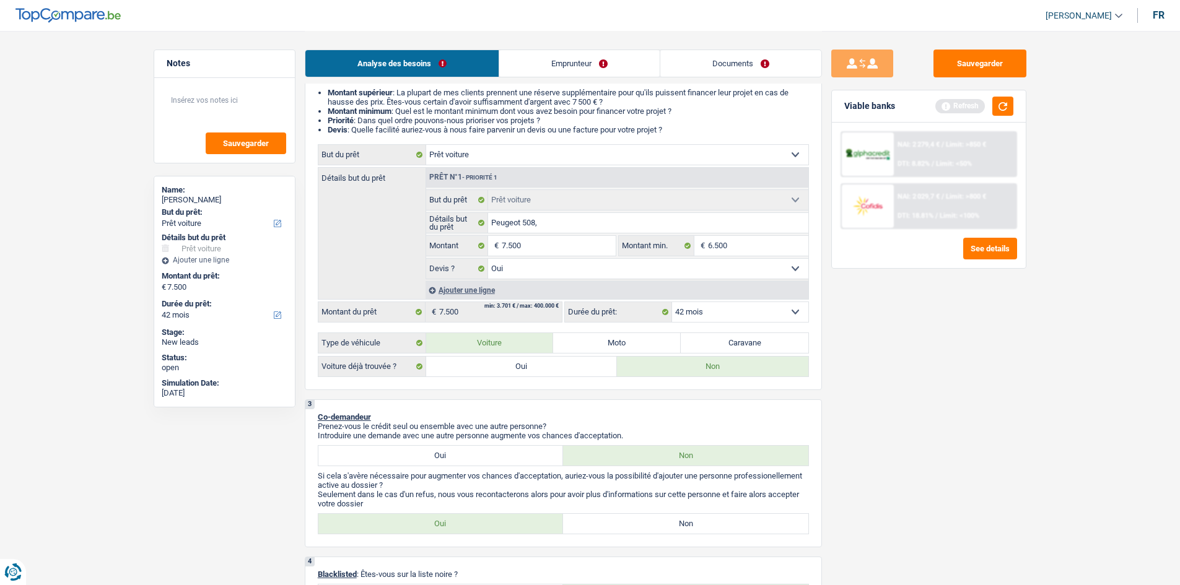
click at [717, 317] on select "12 mois 18 mois 24 mois 30 mois 36 mois 42 mois Sélectionner une option" at bounding box center [740, 312] width 136 height 20
click at [577, 217] on input "Peugeot 508," at bounding box center [648, 223] width 320 height 20
click at [704, 312] on select "12 mois 18 mois 24 mois 30 mois 36 mois 42 mois Sélectionner une option" at bounding box center [740, 312] width 136 height 20
select select "24"
click at [672, 302] on select "12 mois 18 mois 24 mois 30 mois 36 mois 42 mois Sélectionner une option" at bounding box center [740, 312] width 136 height 20
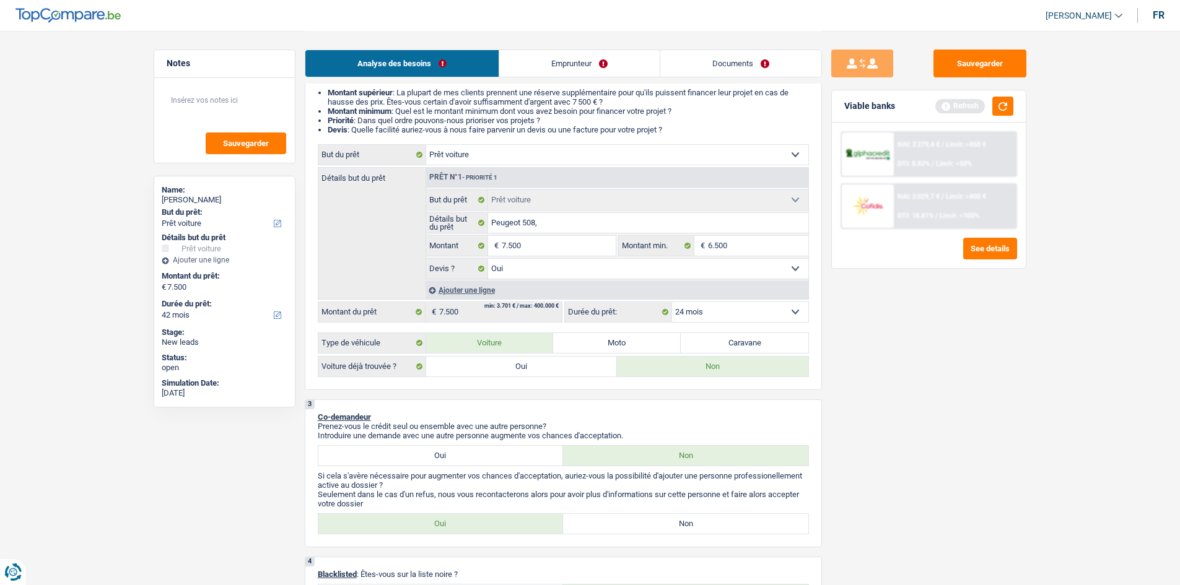
select select "24"
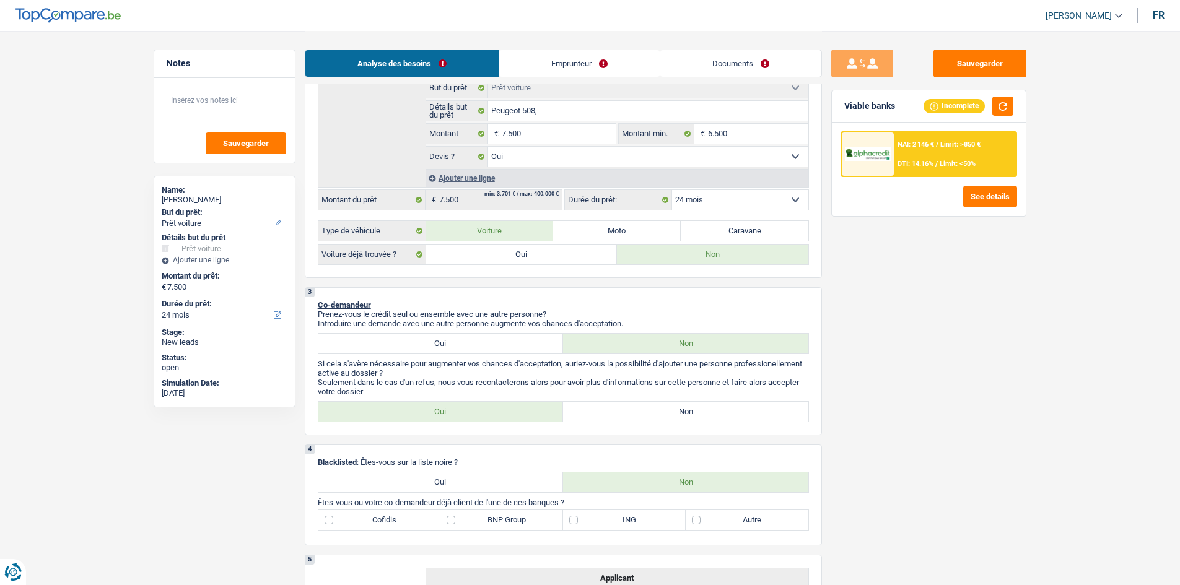
scroll to position [310, 0]
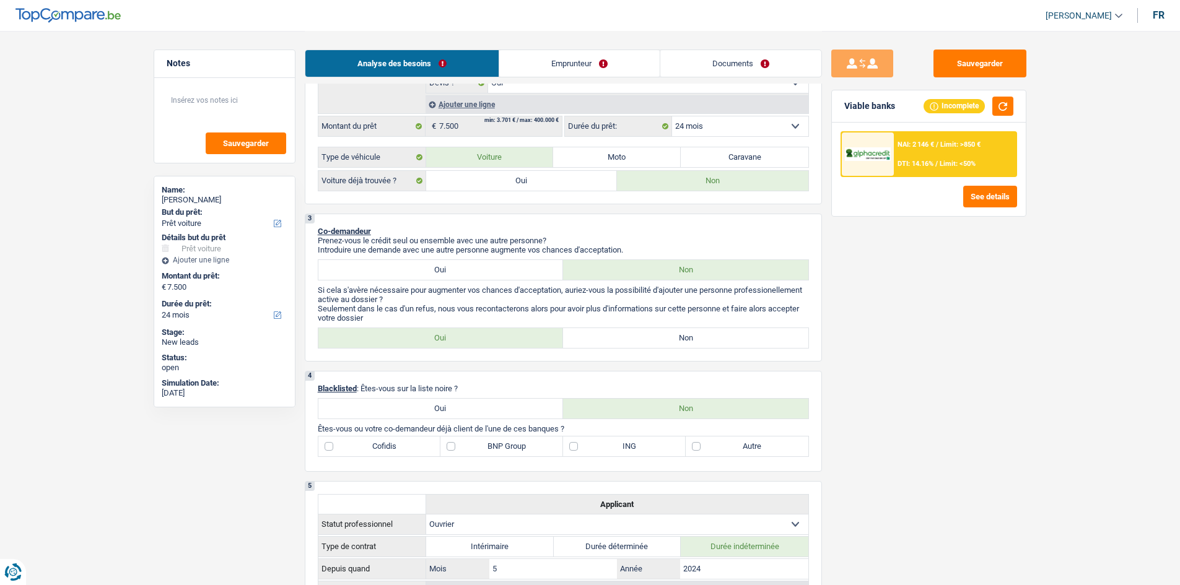
click at [616, 341] on label "Non" at bounding box center [685, 338] width 245 height 20
click at [616, 341] on input "Non" at bounding box center [685, 338] width 245 height 20
radio input "true"
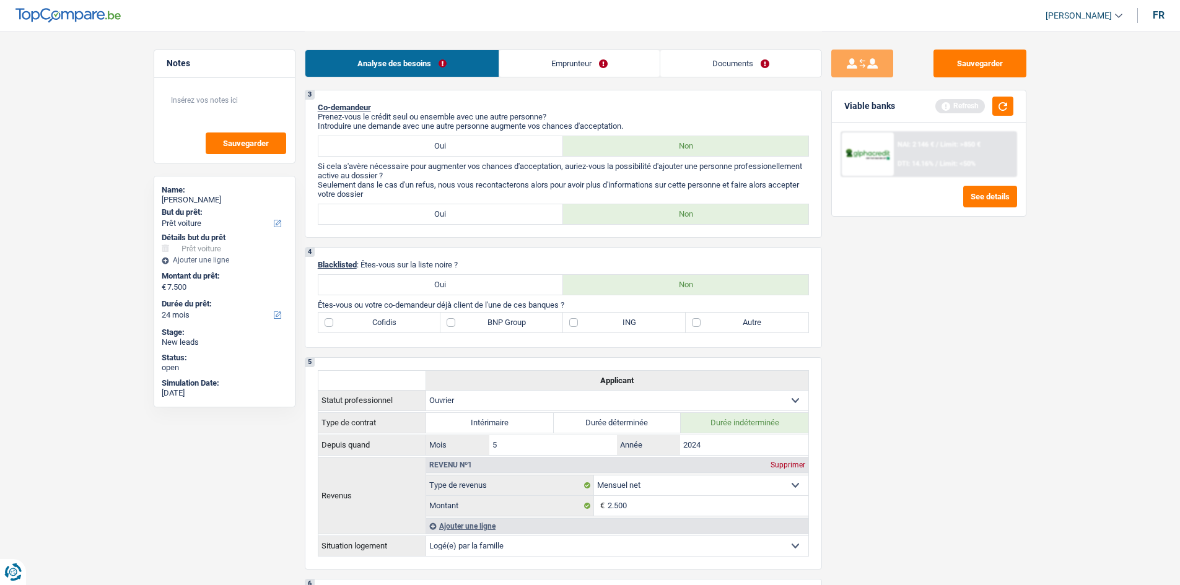
scroll to position [496, 0]
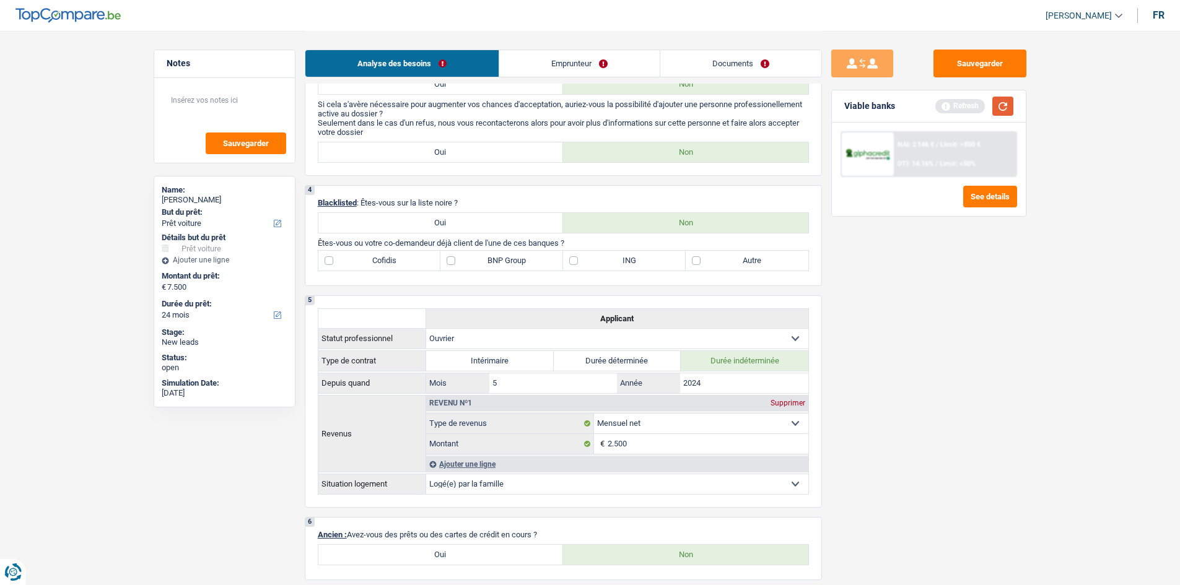
click at [1011, 104] on button "button" at bounding box center [1003, 106] width 21 height 19
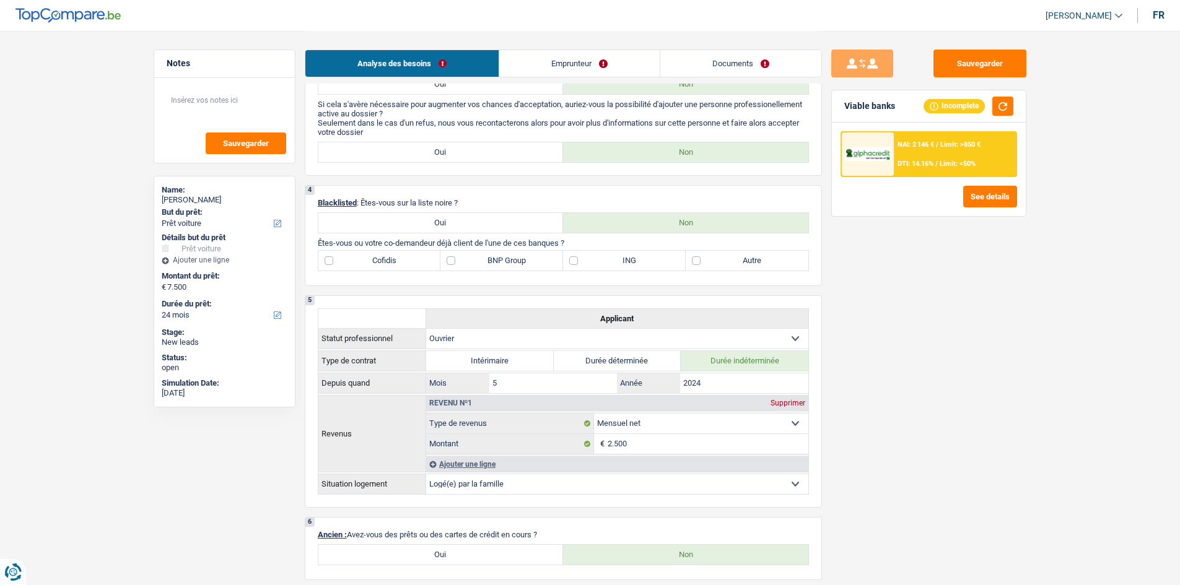
click at [702, 260] on label "Autre" at bounding box center [747, 261] width 123 height 20
click at [702, 260] on input "Autre" at bounding box center [747, 261] width 123 height 20
checkbox input "true"
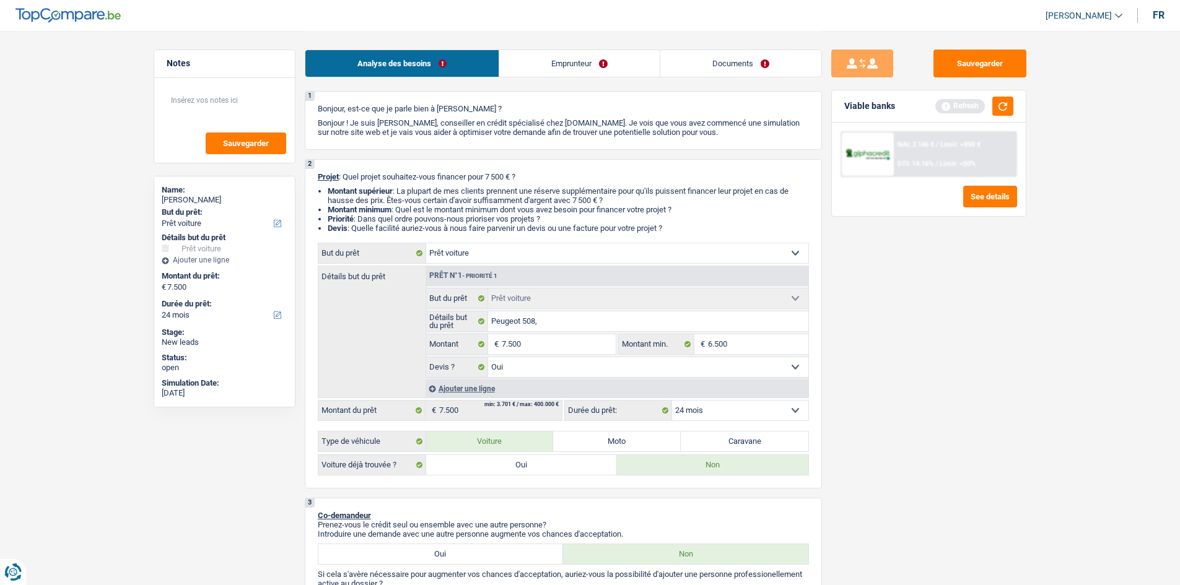
scroll to position [0, 0]
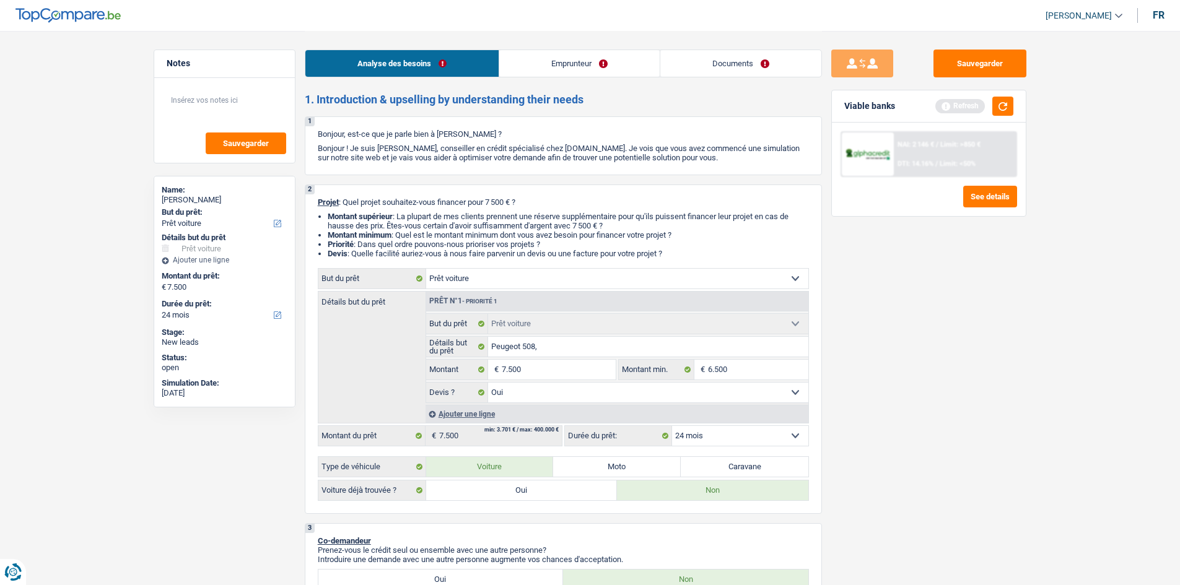
click at [571, 55] on link "Emprunteur" at bounding box center [579, 63] width 160 height 27
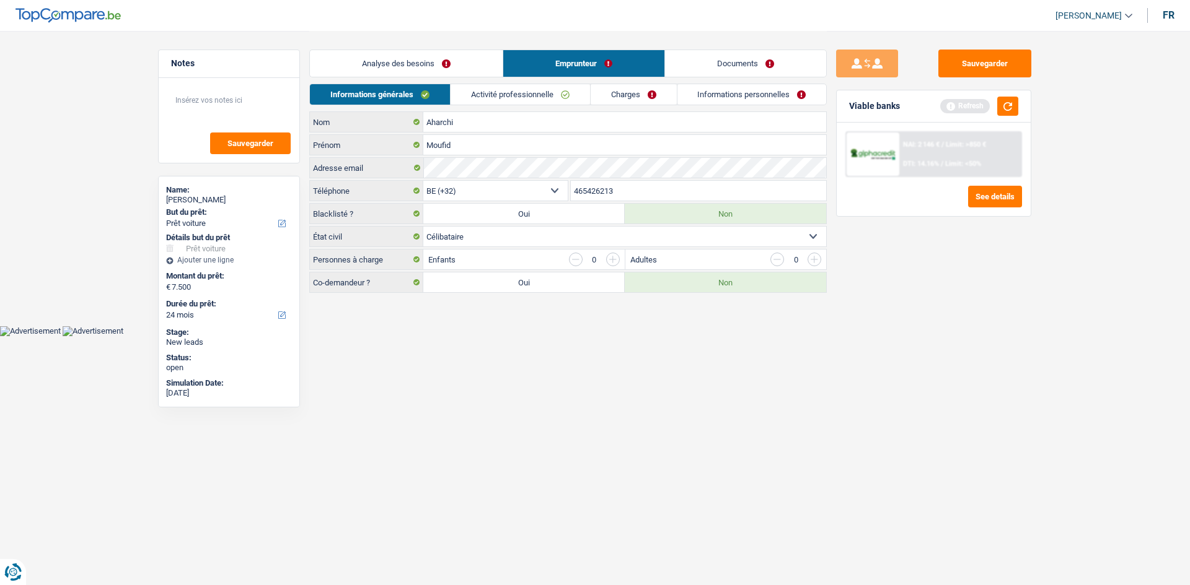
click at [597, 235] on select "Célibataire Marié(e) Cohabitant(e) légal(e) Divorcé(e) Veuf(ve) Séparé (de fait…" at bounding box center [624, 237] width 403 height 20
click at [621, 101] on link "Charges" at bounding box center [633, 94] width 86 height 20
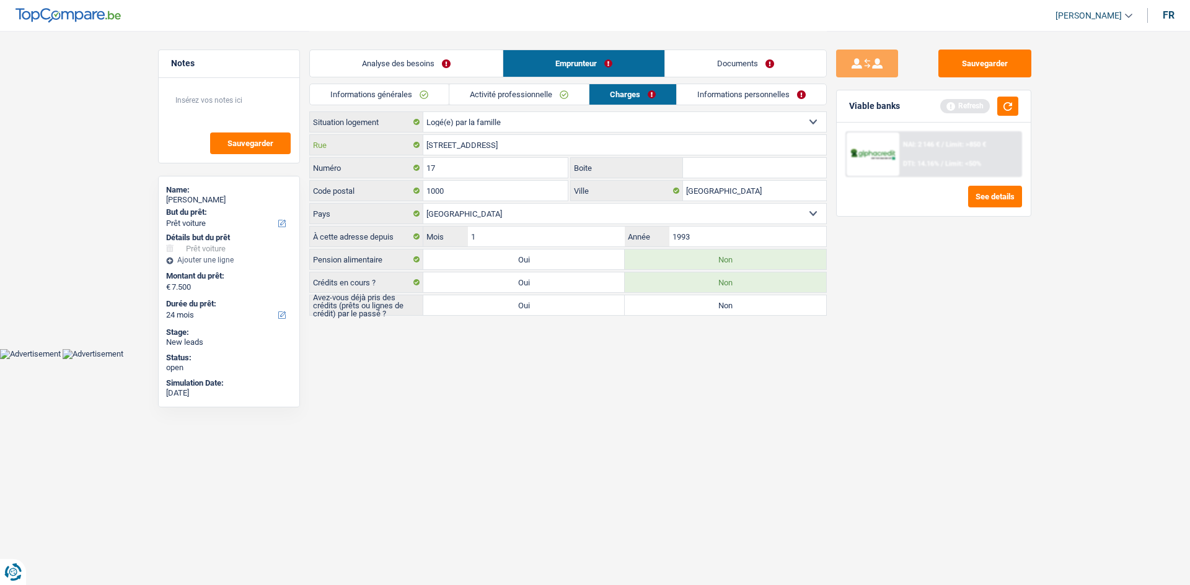
click at [551, 144] on input "[STREET_ADDRESS]" at bounding box center [624, 145] width 403 height 20
type input "[GEOGRAPHIC_DATA]"
click at [692, 310] on label "Non" at bounding box center [725, 306] width 201 height 20
click at [692, 310] on input "Non" at bounding box center [725, 306] width 201 height 20
radio input "true"
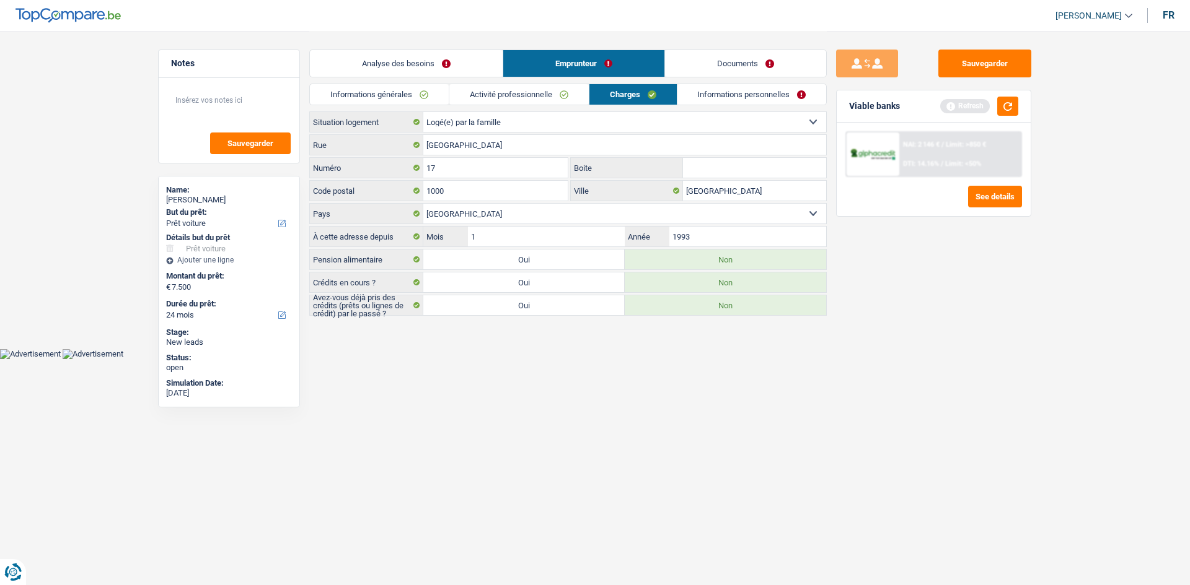
click at [732, 99] on link "Informations personnelles" at bounding box center [751, 94] width 149 height 20
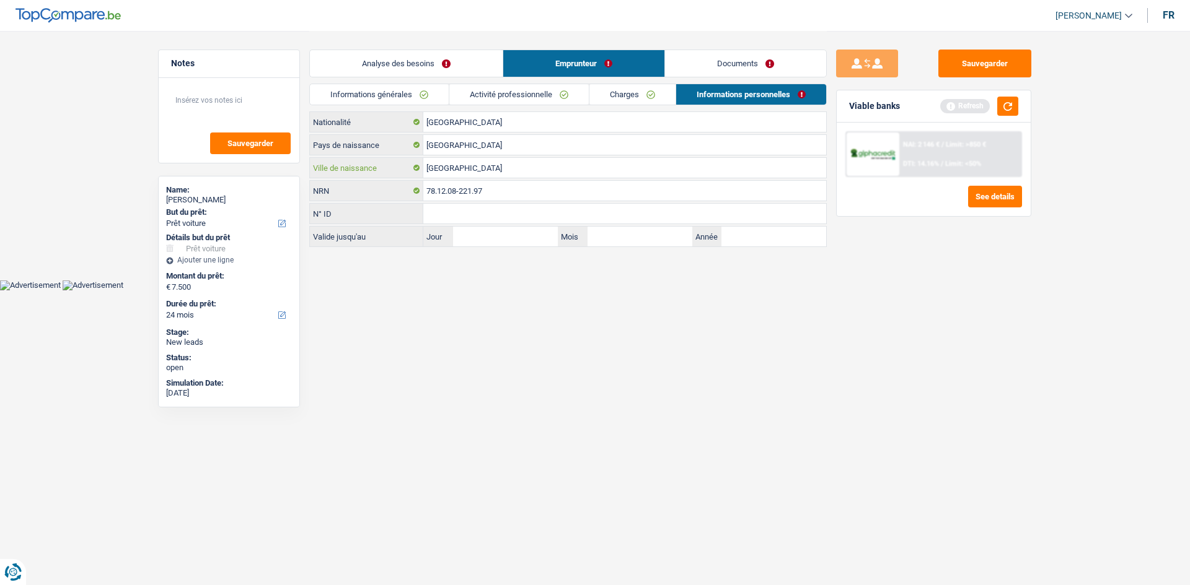
click at [528, 166] on input "[GEOGRAPHIC_DATA]" at bounding box center [624, 168] width 403 height 20
type input "B"
type input "[GEOGRAPHIC_DATA]"
click at [487, 96] on link "Activité professionnelle" at bounding box center [518, 94] width 139 height 20
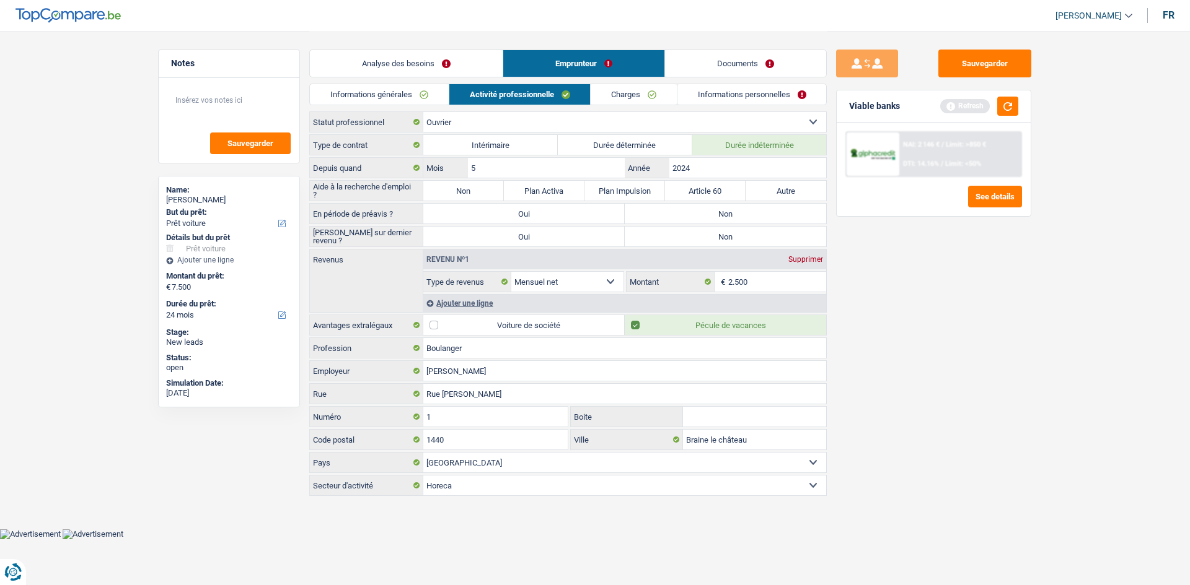
click at [462, 188] on label "Non" at bounding box center [463, 191] width 81 height 20
click at [462, 188] on input "Non" at bounding box center [463, 191] width 81 height 20
radio input "true"
click at [719, 220] on label "Non" at bounding box center [725, 214] width 201 height 20
click at [719, 220] on input "Non" at bounding box center [725, 214] width 201 height 20
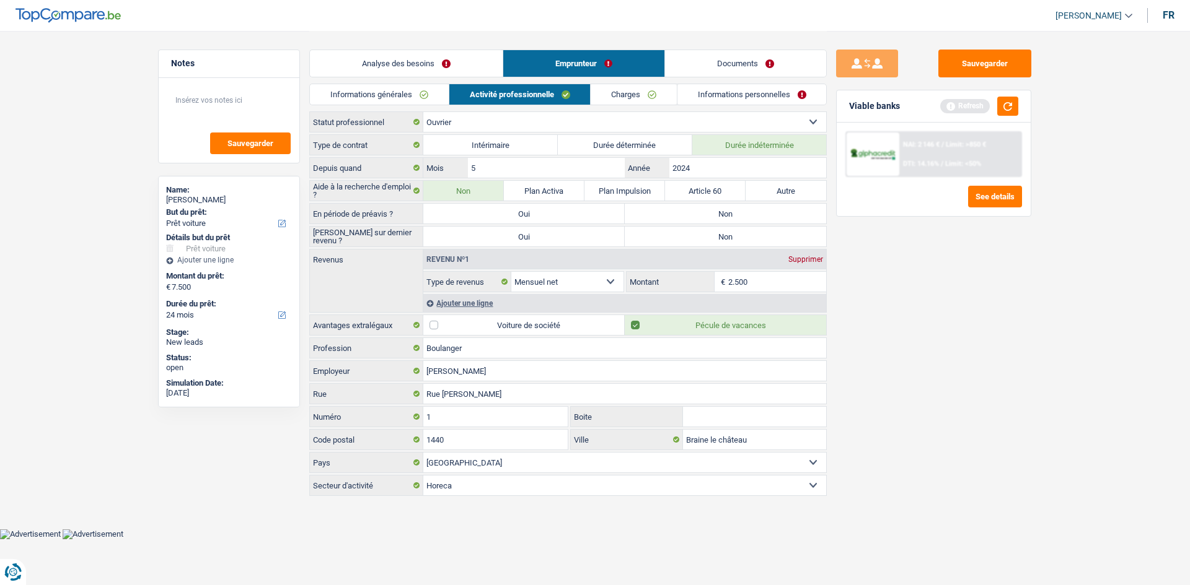
radio input "true"
click at [716, 236] on label "Non" at bounding box center [725, 237] width 201 height 20
click at [716, 236] on input "Non" at bounding box center [725, 237] width 201 height 20
radio input "true"
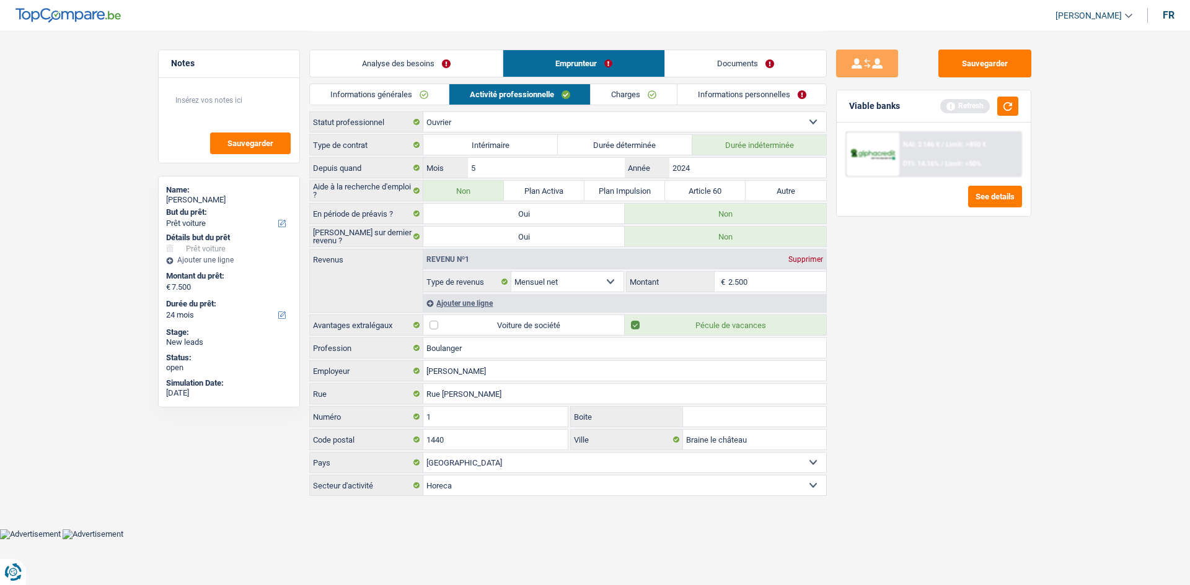
click at [740, 283] on input "2.500" at bounding box center [777, 282] width 99 height 20
click at [748, 90] on link "Informations personnelles" at bounding box center [751, 94] width 149 height 20
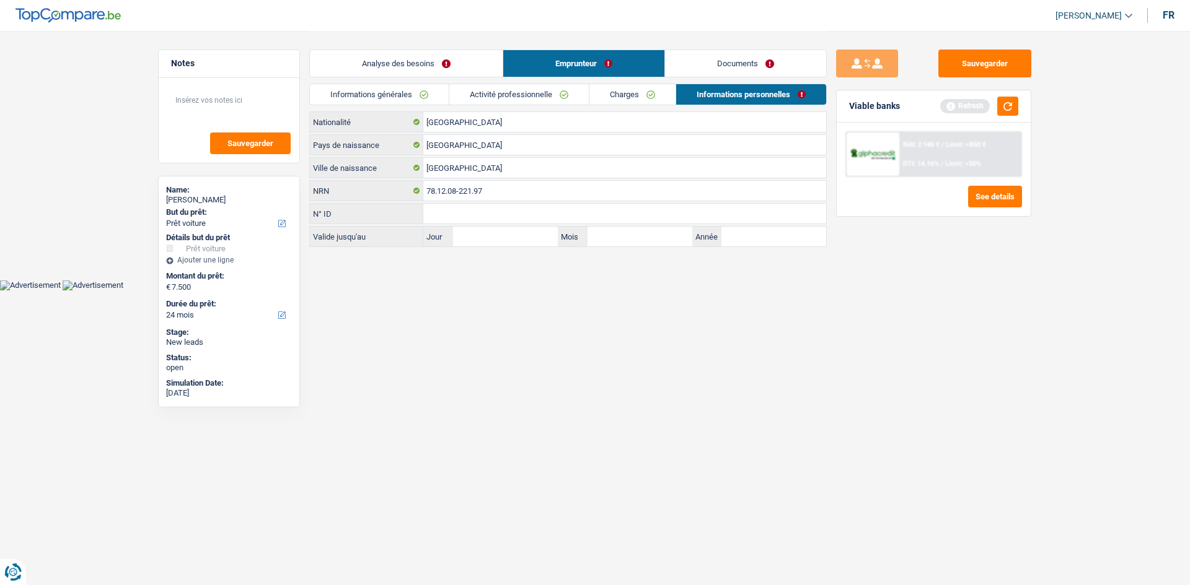
click at [713, 60] on link "Documents" at bounding box center [745, 63] width 161 height 27
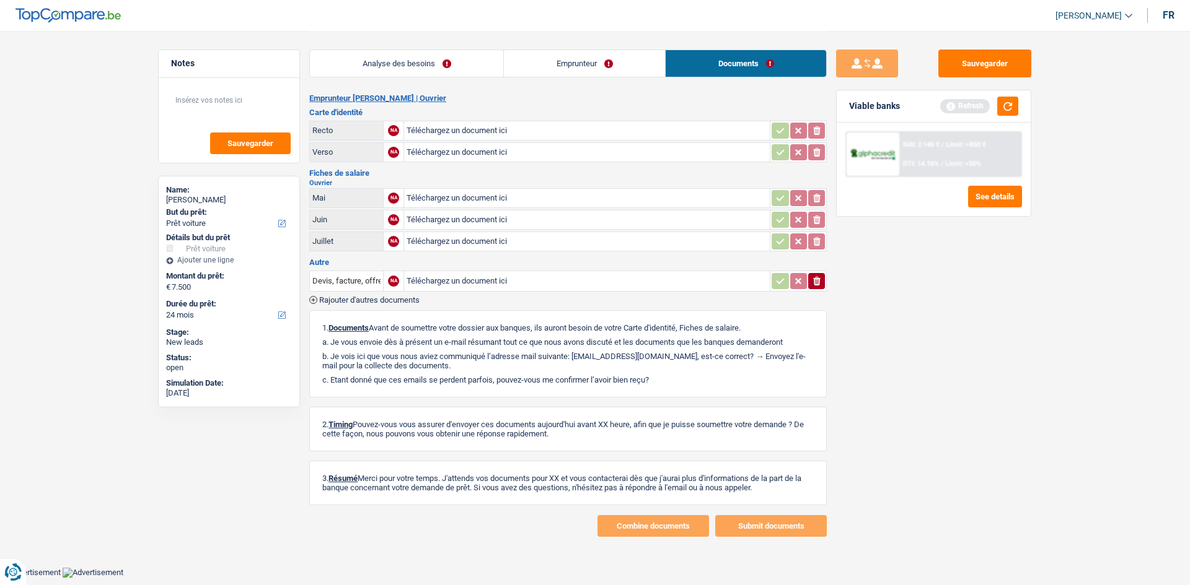
click at [447, 63] on link "Analyse des besoins" at bounding box center [406, 63] width 193 height 27
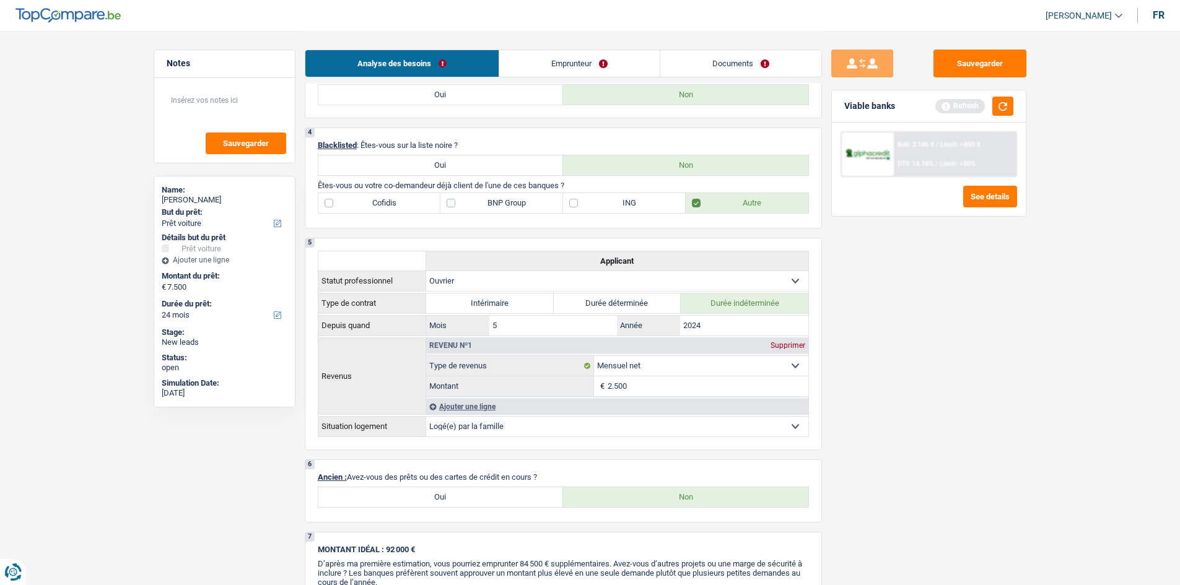
scroll to position [558, 0]
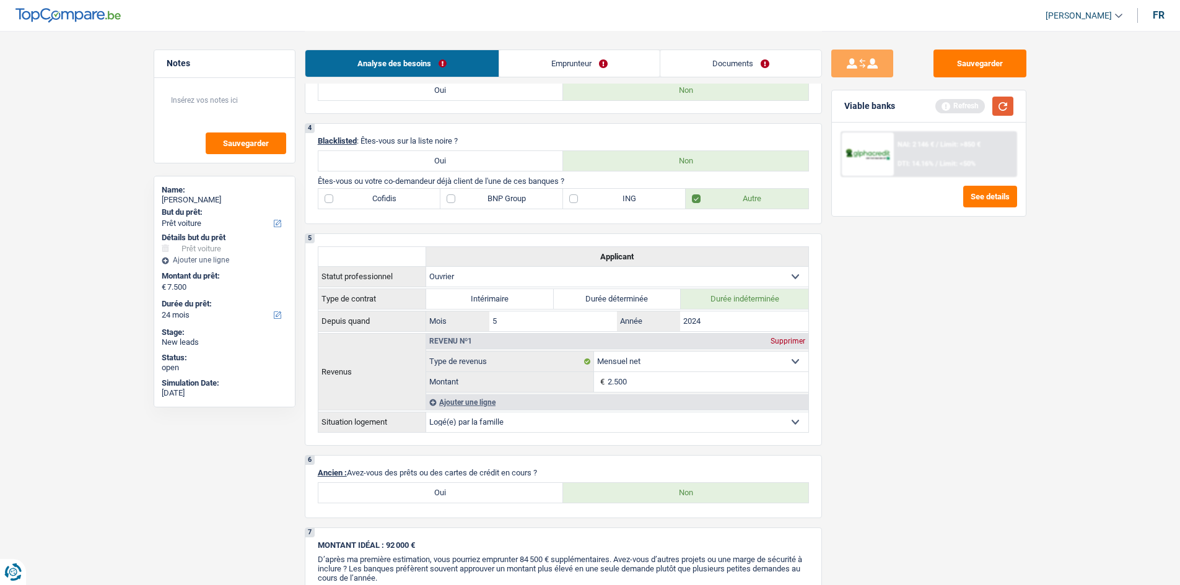
click at [1001, 102] on button "button" at bounding box center [1003, 106] width 21 height 19
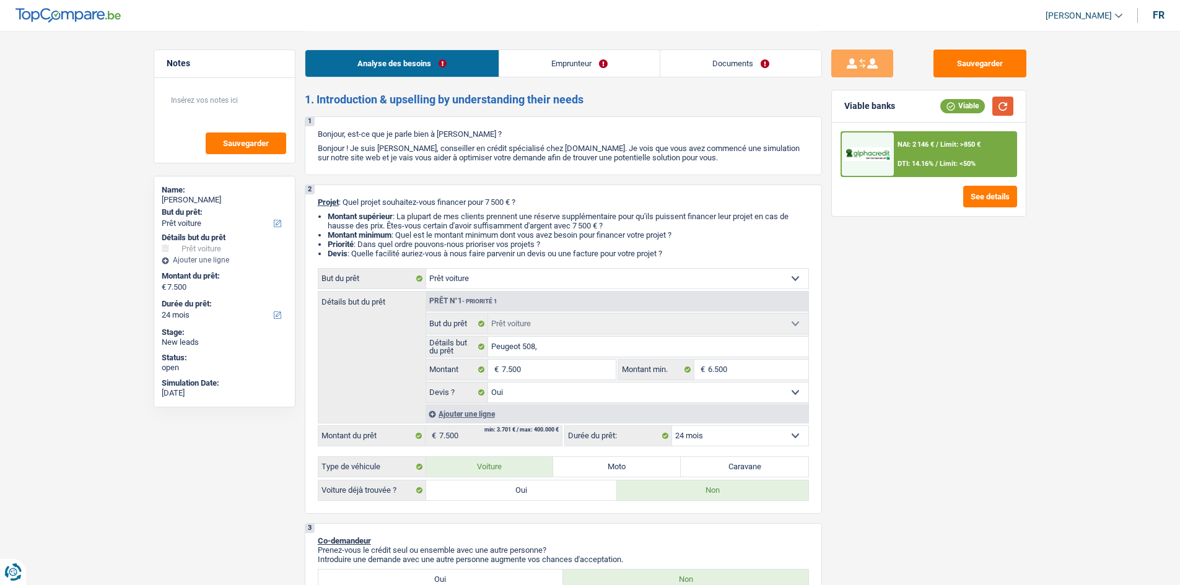
scroll to position [62, 0]
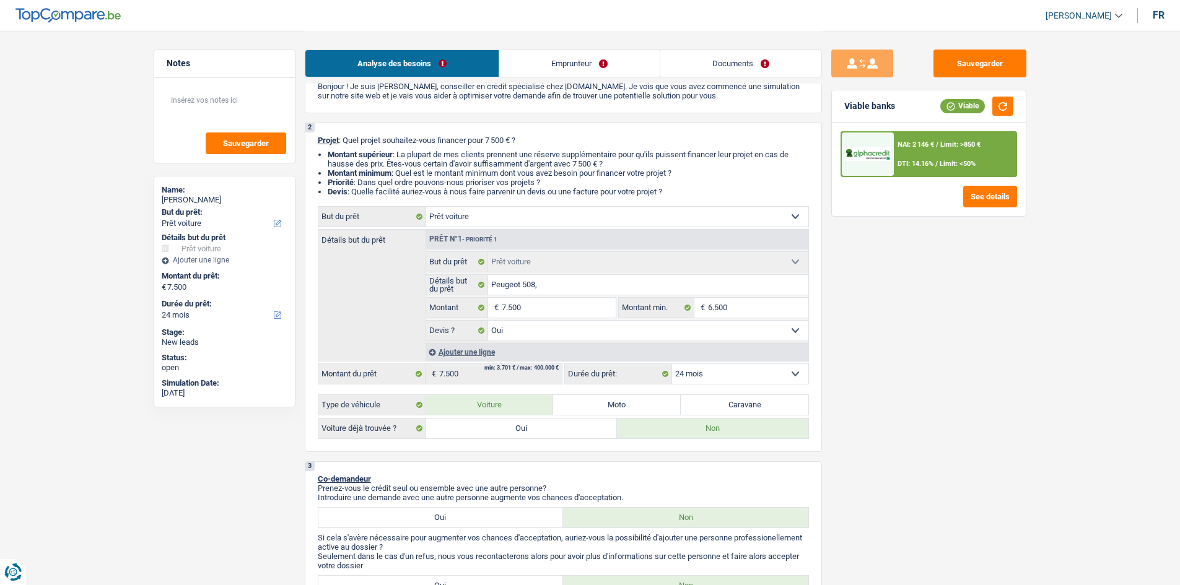
click at [914, 161] on span "DTI: 14.16%" at bounding box center [916, 164] width 36 height 8
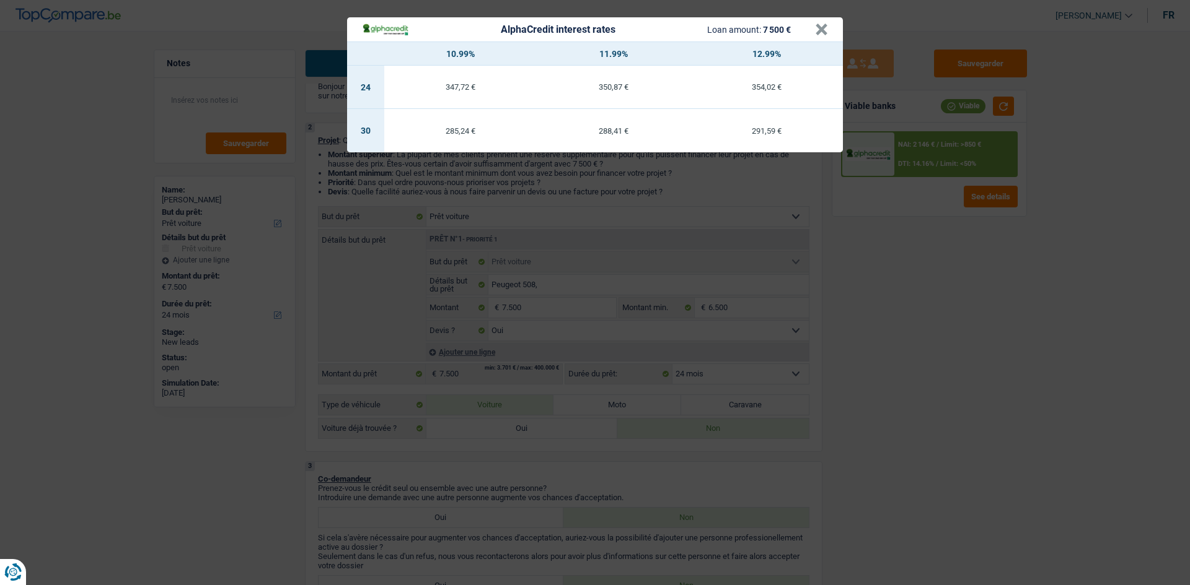
drag, startPoint x: 654, startPoint y: 418, endPoint x: 732, endPoint y: 322, distance: 123.7
click at [718, 377] on div "AlphaCredit interest rates Loan amount: 7 500 € × 10.99% 11.99% 12.99% 24 347,7…" at bounding box center [595, 292] width 1190 height 585
click at [890, 338] on div "AlphaCredit interest rates Loan amount: 7 500 € × 10.99% 11.99% 12.99% 24 347,7…" at bounding box center [595, 292] width 1190 height 585
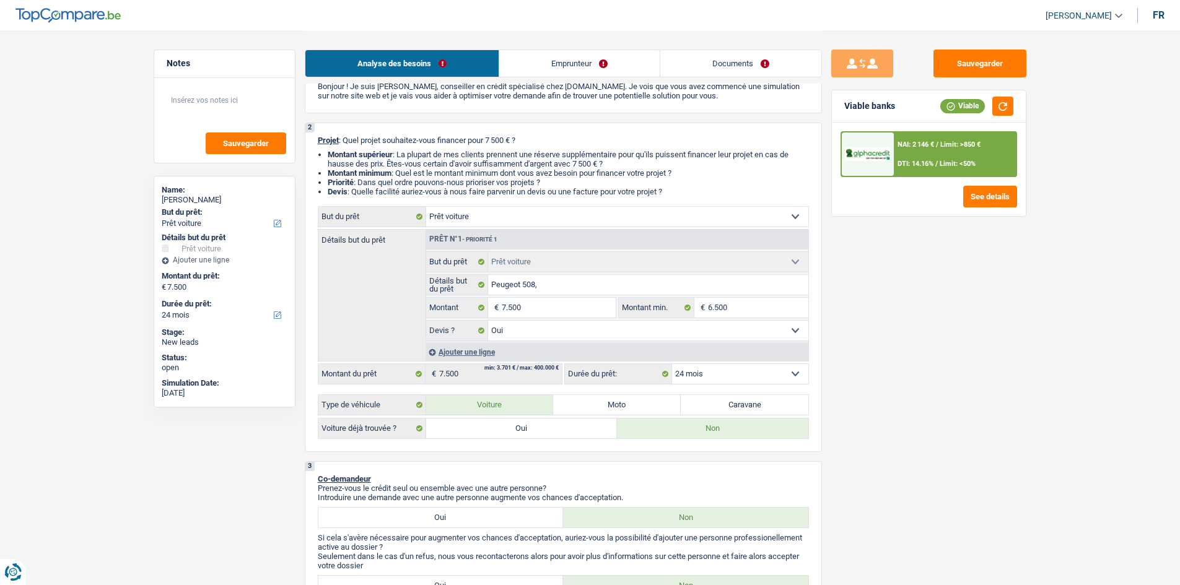
click at [752, 375] on select "12 mois 18 mois 24 mois 30 mois 36 mois 42 mois Sélectionner une option" at bounding box center [740, 374] width 136 height 20
select select "30"
click at [672, 364] on select "12 mois 18 mois 24 mois 30 mois 36 mois 42 mois Sélectionner une option" at bounding box center [740, 374] width 136 height 20
select select "30"
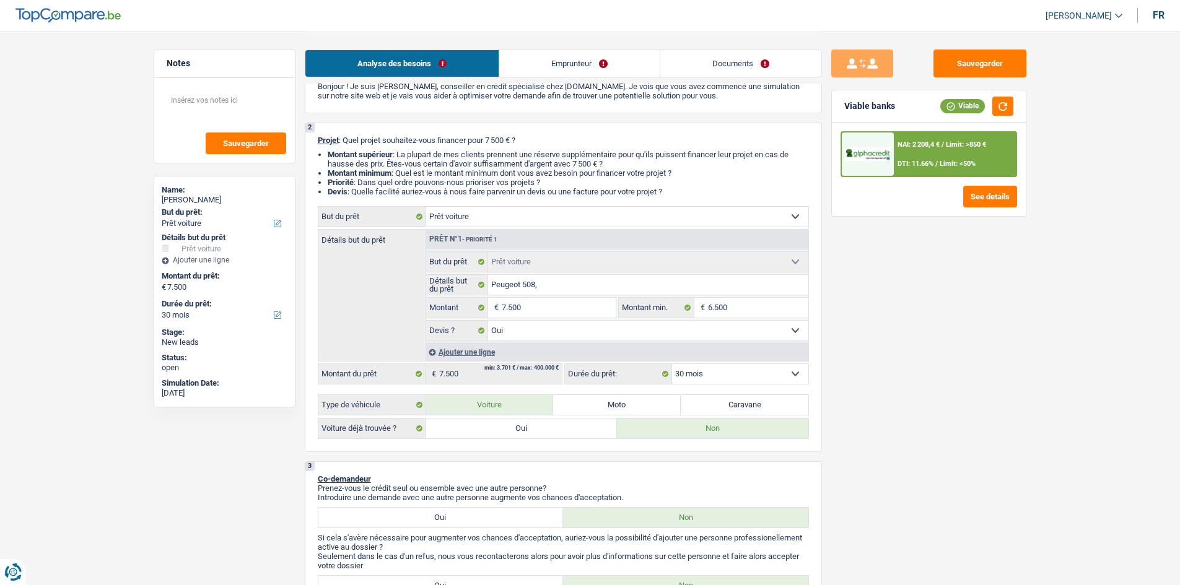
click at [922, 151] on div "NAI: 2 208,4 € / Limit: >850 € DTI: 11.66% / Limit: <50%" at bounding box center [955, 154] width 122 height 43
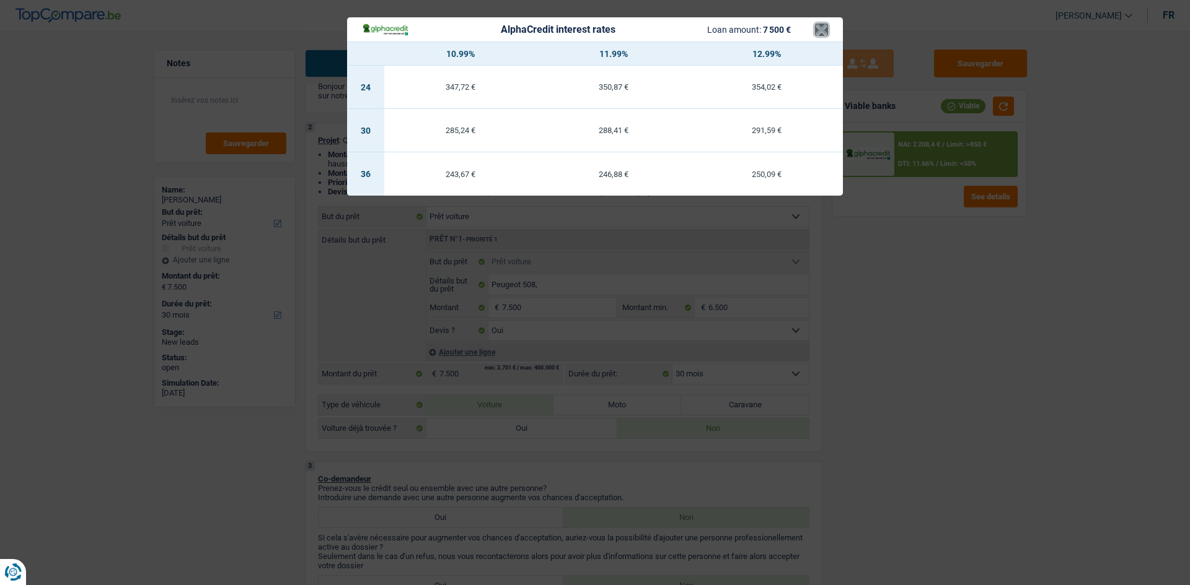
click at [827, 32] on button "×" at bounding box center [821, 30] width 13 height 12
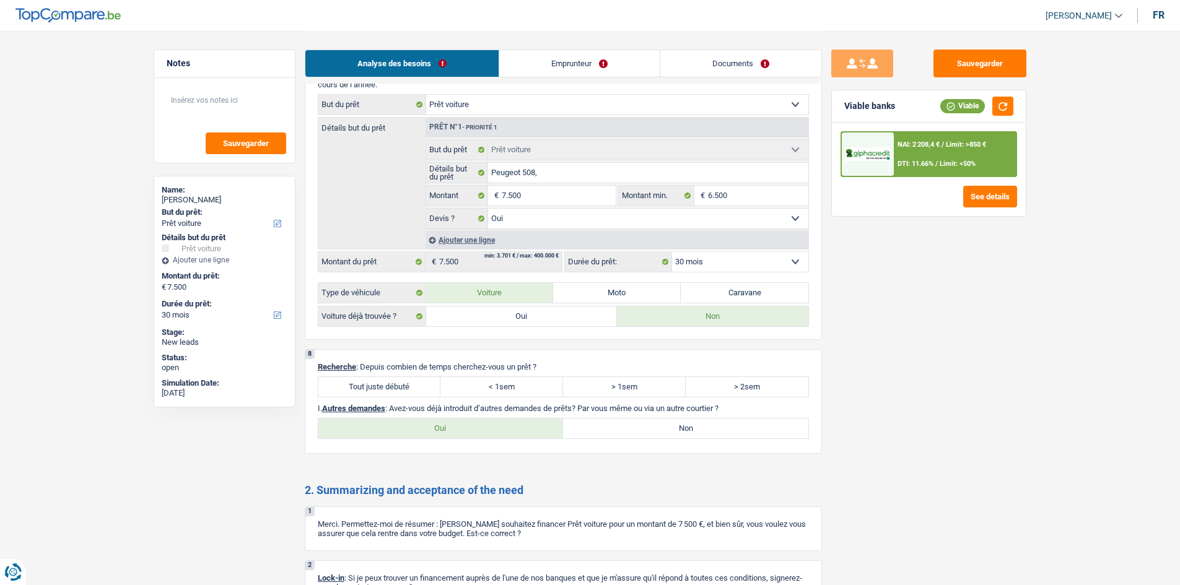
scroll to position [1053, 0]
click at [570, 171] on input "Peugeot 508," at bounding box center [648, 171] width 320 height 20
type input "Peugeot 508,"
type input "Peugeot 508"
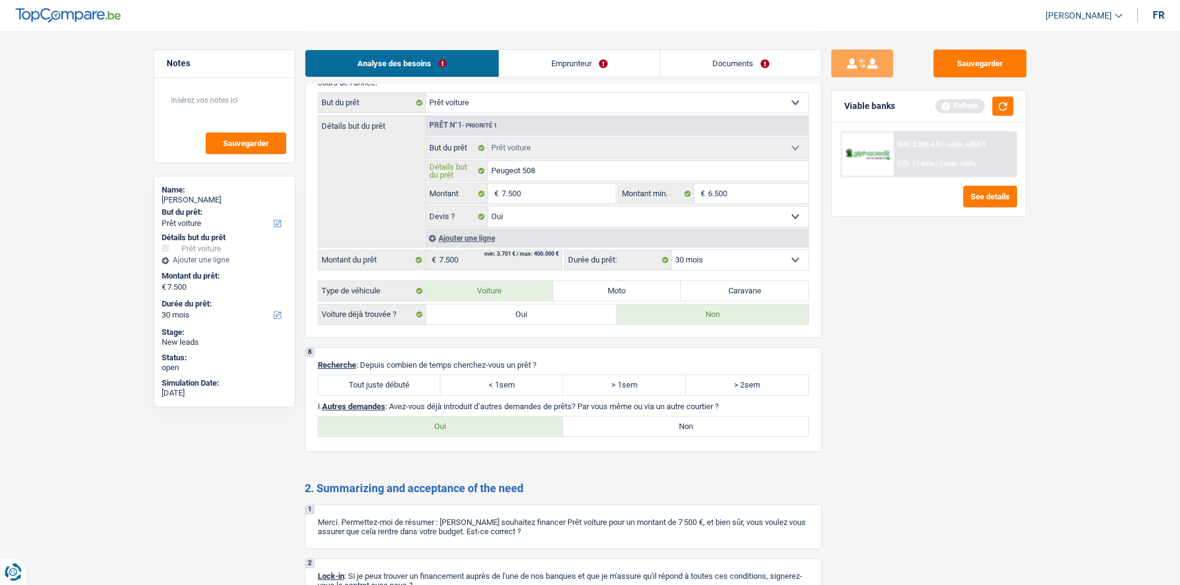
type input "Peugeot 508"
type input "Peugeot 508 e"
type input "Peugeot 508 en"
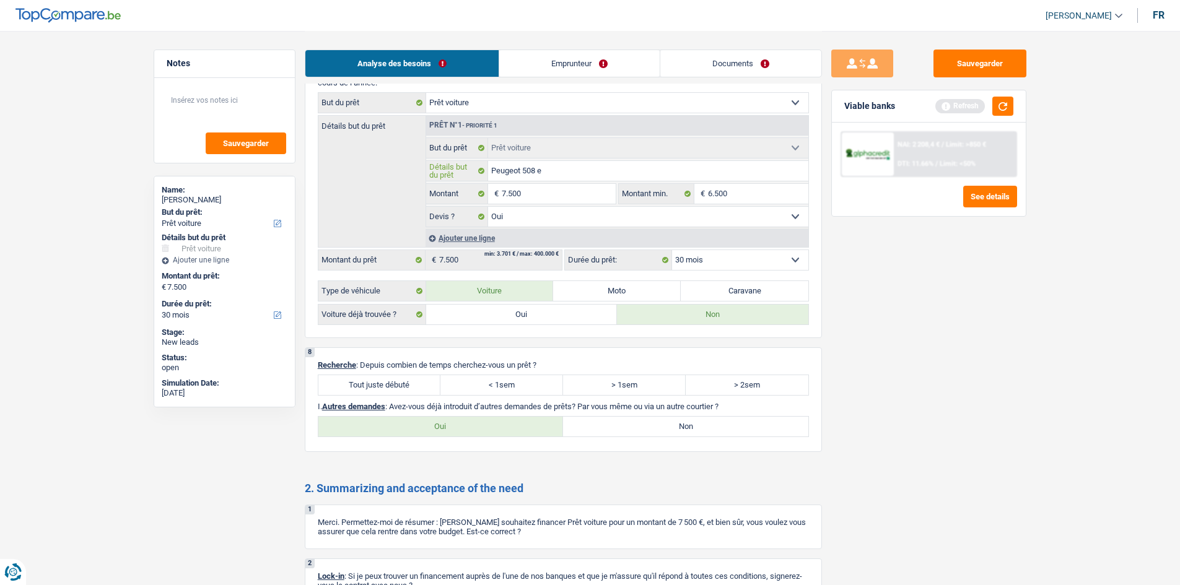
type input "Peugeot 508 en"
type input "Peugeot 508 ent"
type input "Peugeot 508 entr"
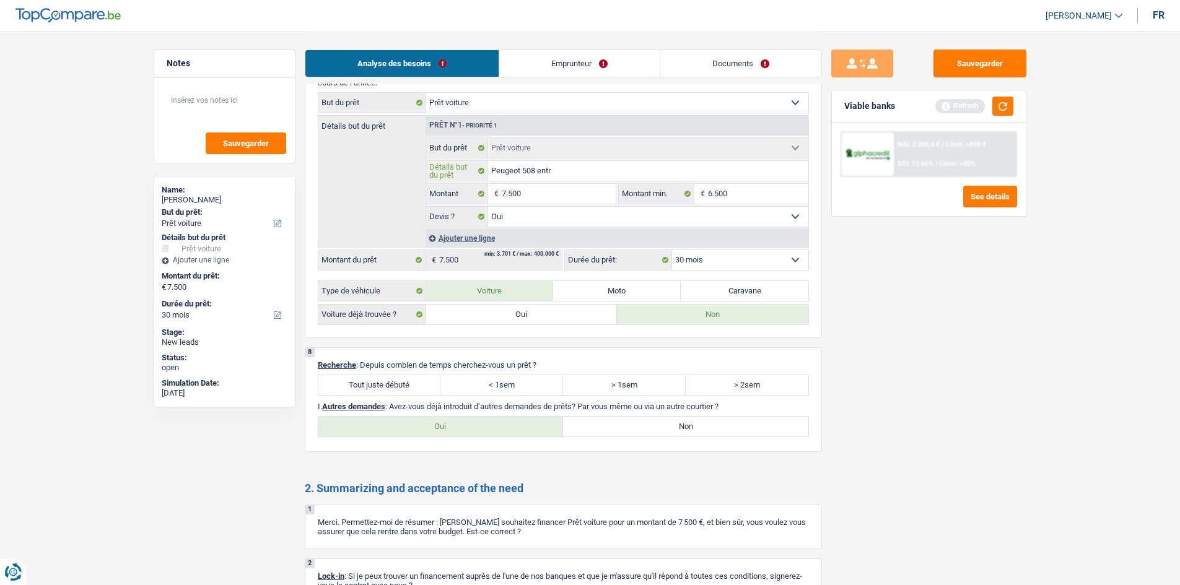
type input "Peugeot 508 entre"
type input "Peugeot 508 entre 2"
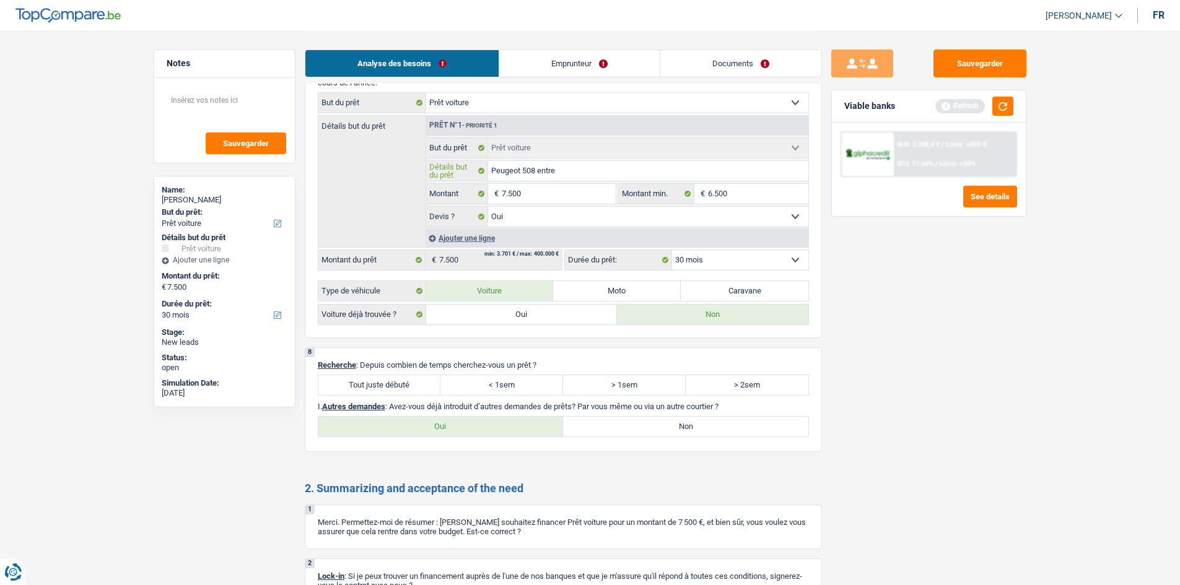
type input "Peugeot 508 entre 2"
type input "Peugeot 508 entre 20"
type input "Peugeot 508 entre 200"
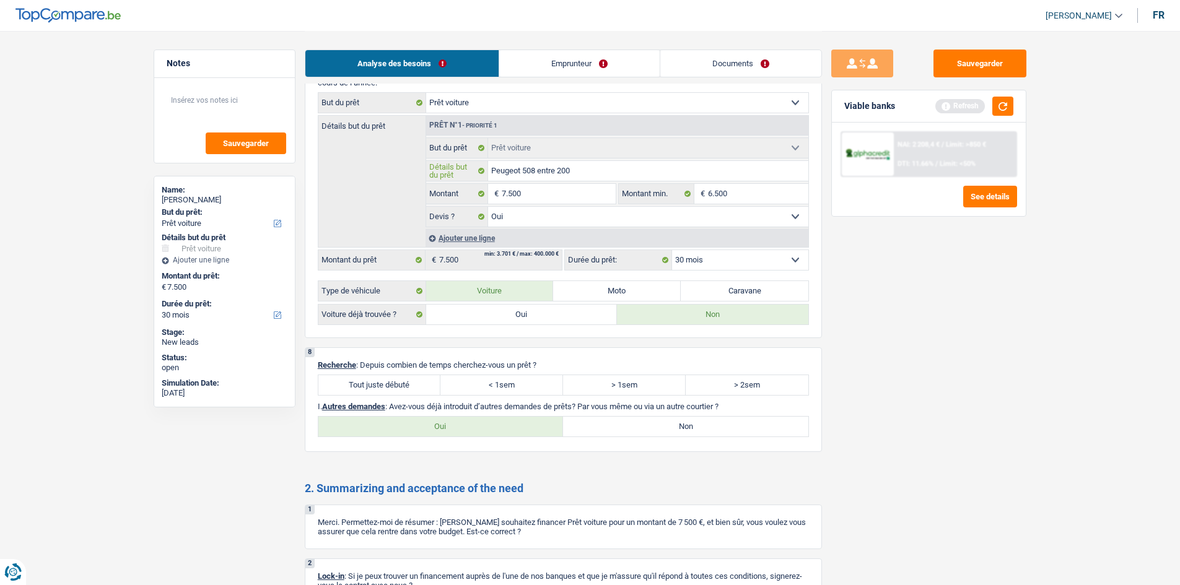
type input "Peugeot 508 entre 2000"
type input "Peugeot 508 entre 200"
type input "Peugeot 508 entre 20"
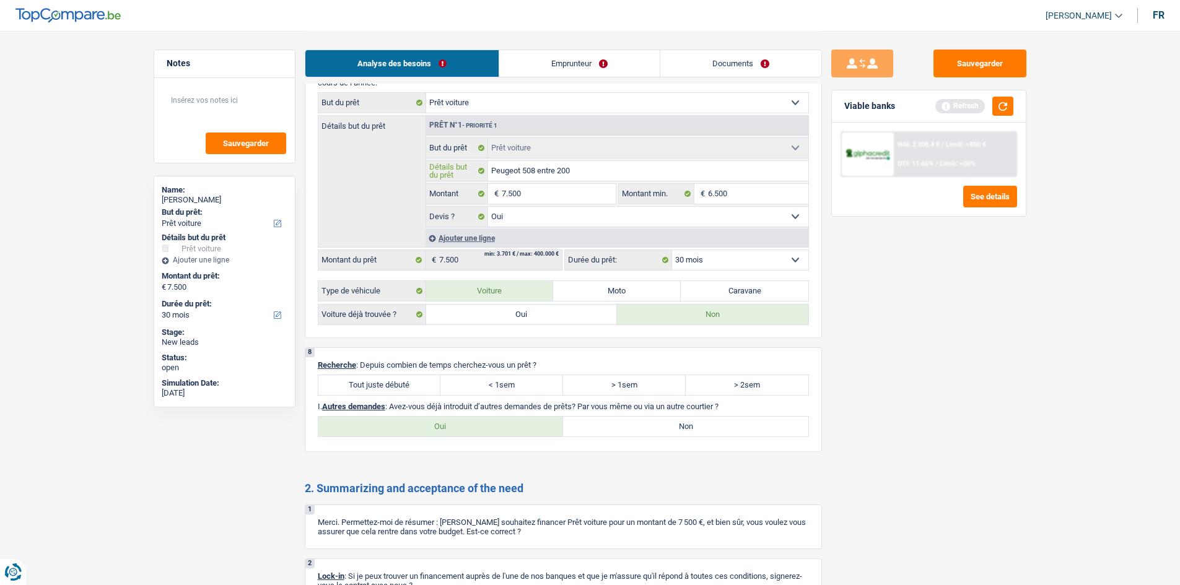
type input "Peugeot 508 entre 20"
type input "Peugeot 508 entre 202"
type input "Peugeot 508 entre 2020"
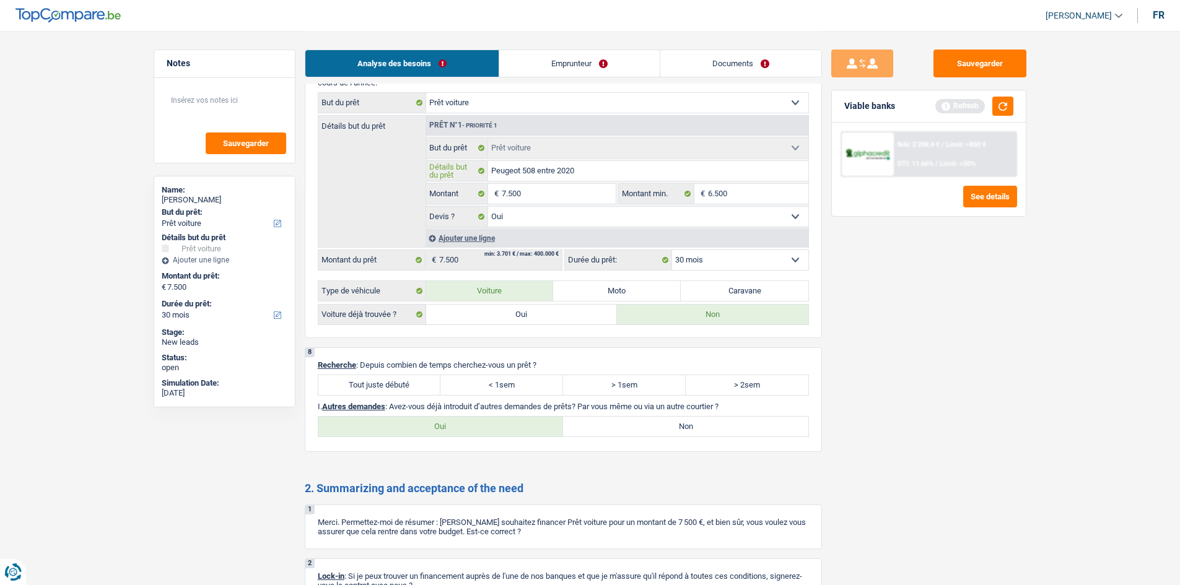
type input "Peugeot 508 entre 2020-"
type input "Peugeot 508 entre 2020-2"
type input "Peugeot 508 entre 2020-20"
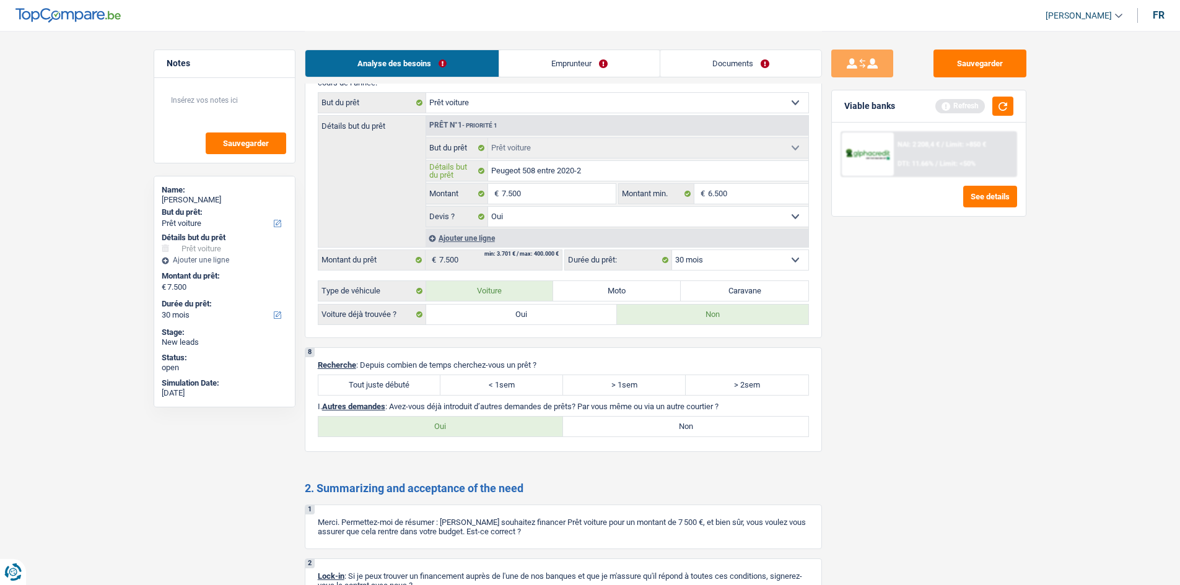
type input "Peugeot 508 entre 2020-20"
type input "Peugeot 508 entre 2020-202"
type input "Peugeot 508 entre [DATE]-[DATE]"
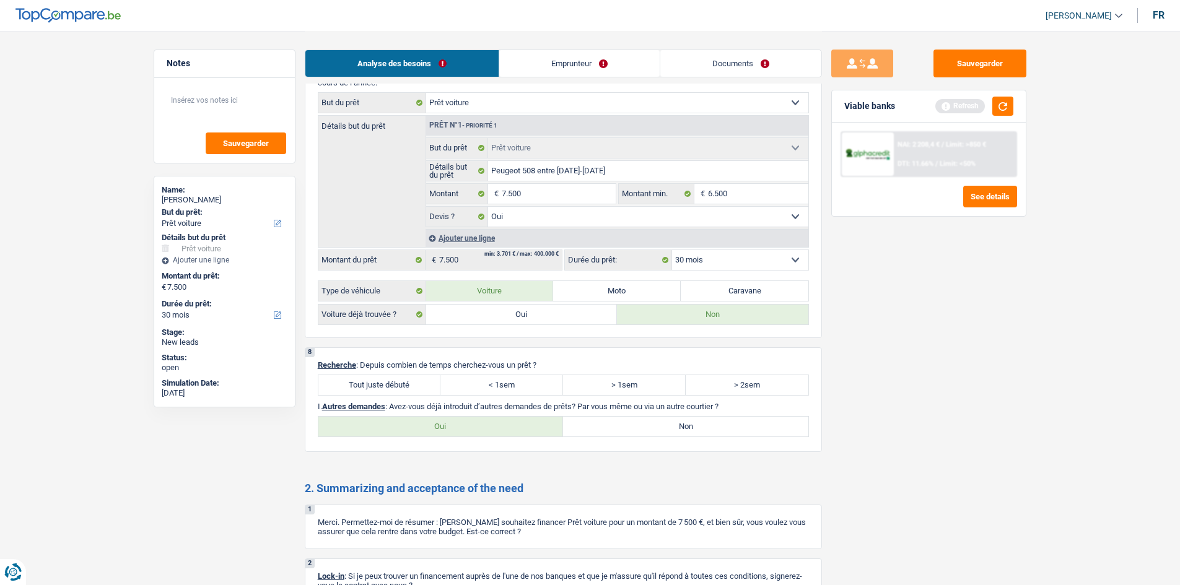
click at [637, 385] on label "> 1sem" at bounding box center [624, 385] width 123 height 20
click at [637, 385] on input "> 1sem" at bounding box center [624, 385] width 123 height 20
radio input "true"
click at [696, 428] on label "Non" at bounding box center [685, 427] width 245 height 20
click at [696, 428] on input "Non" at bounding box center [685, 427] width 245 height 20
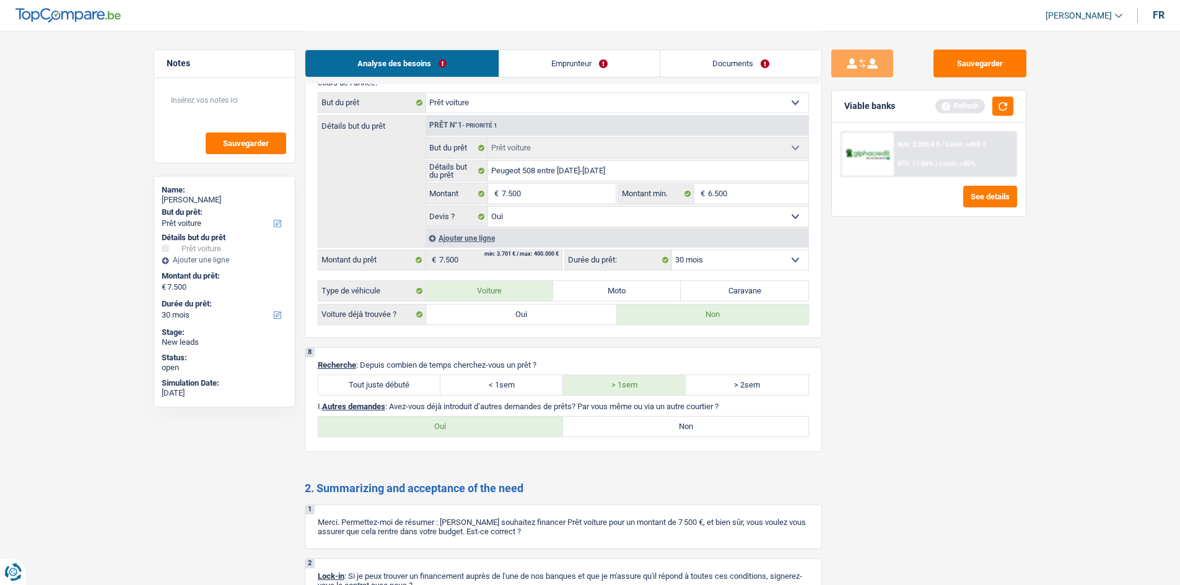
radio input "true"
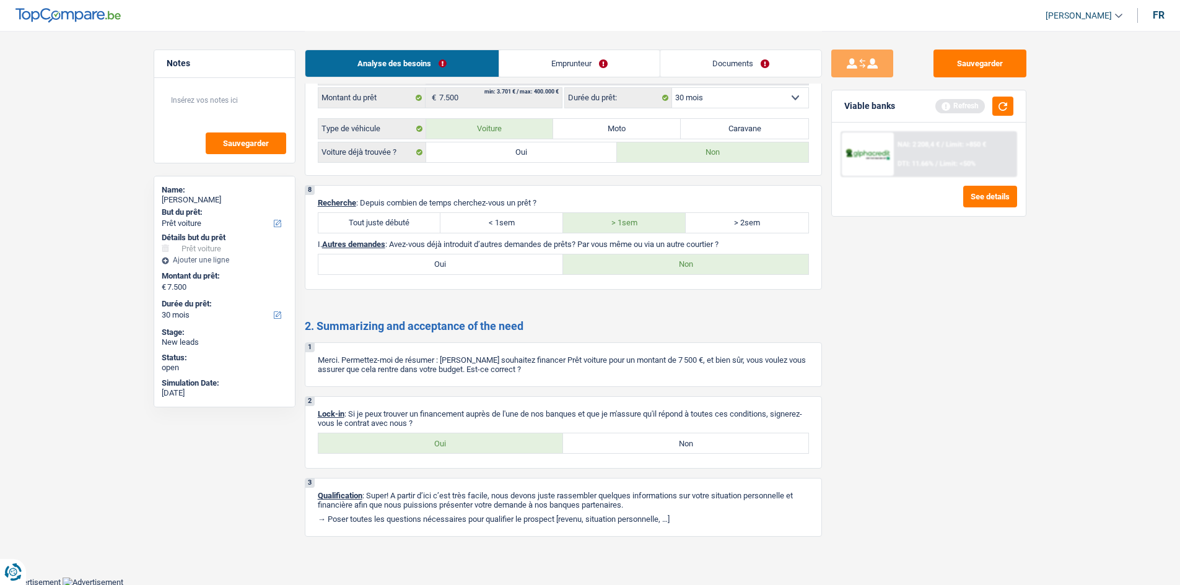
scroll to position [1217, 0]
click at [457, 439] on label "Oui" at bounding box center [440, 442] width 245 height 20
click at [457, 439] on input "Oui" at bounding box center [440, 442] width 245 height 20
radio input "true"
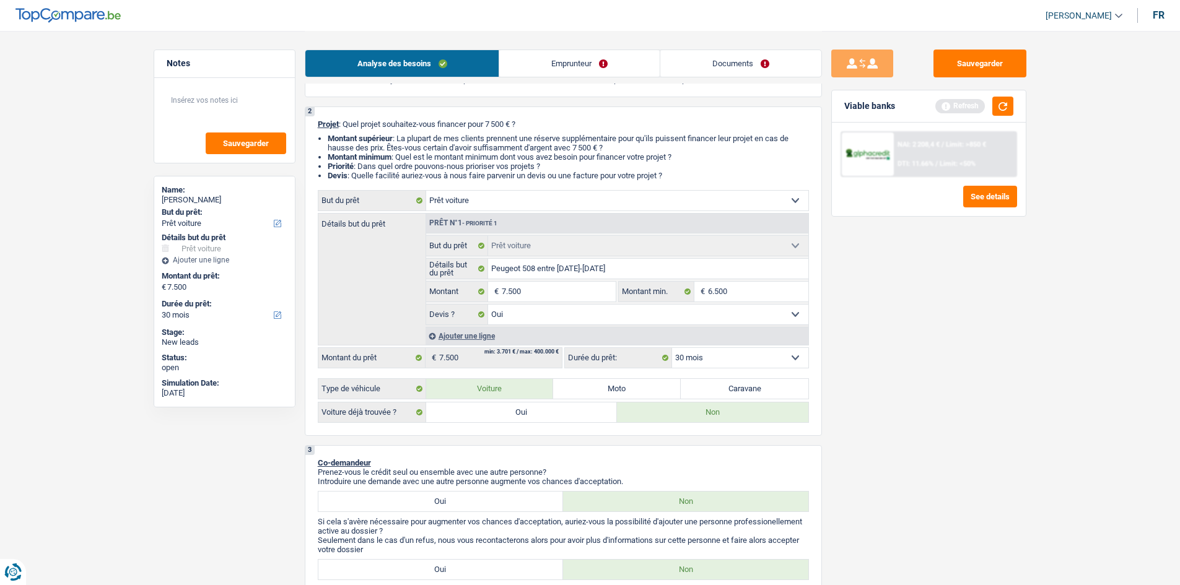
scroll to position [0, 0]
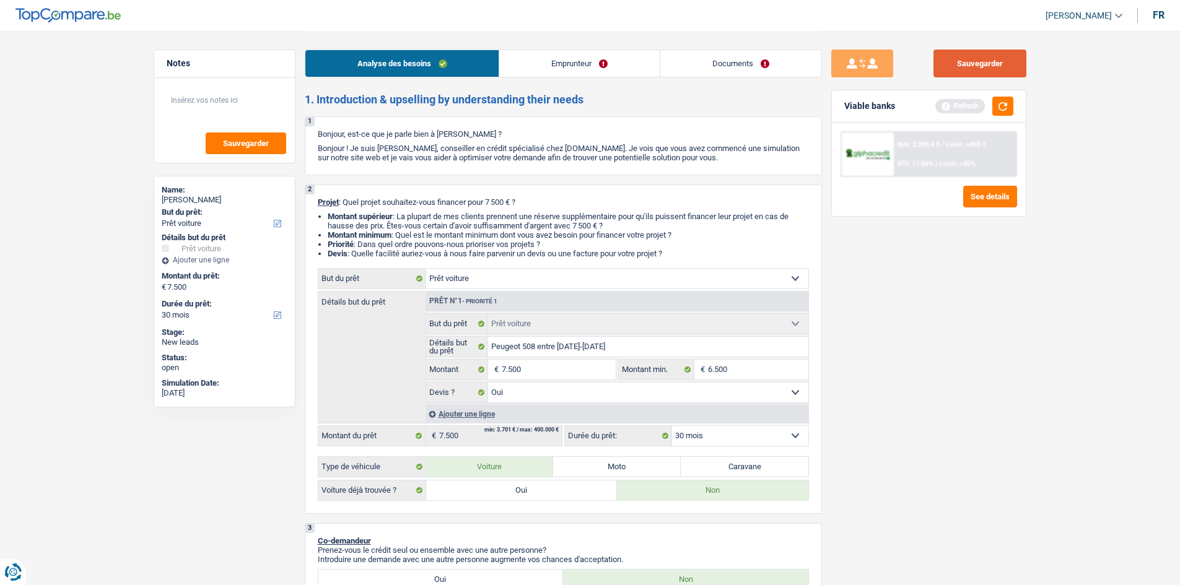
click at [979, 68] on button "Sauvegarder" at bounding box center [980, 64] width 93 height 28
click at [581, 66] on link "Emprunteur" at bounding box center [579, 63] width 160 height 27
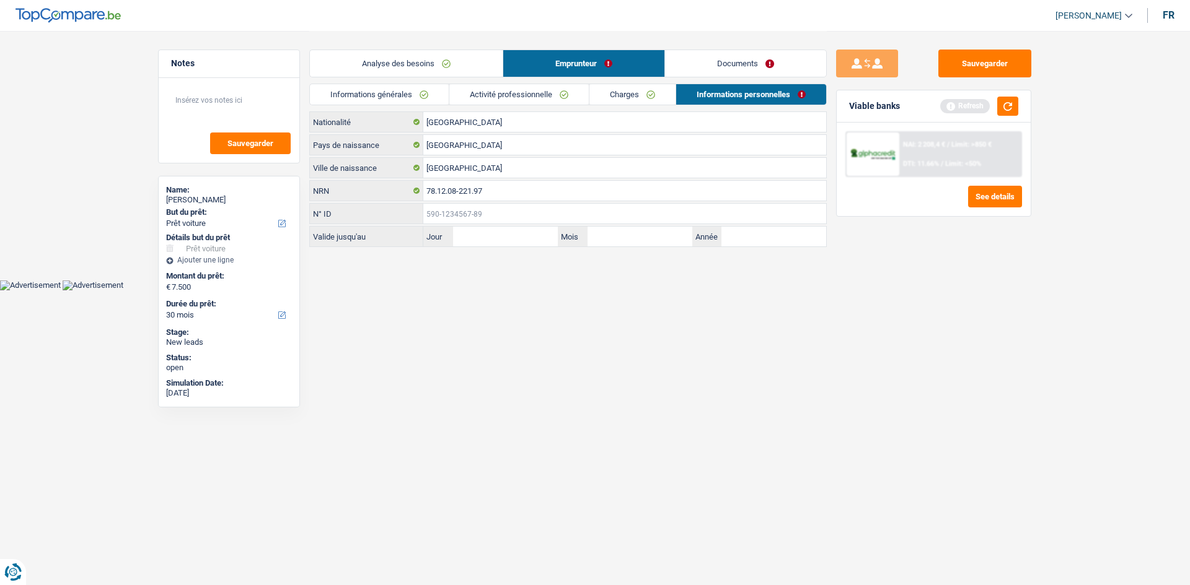
click at [512, 217] on input "N° ID" at bounding box center [624, 214] width 403 height 20
click at [499, 236] on input "Jour" at bounding box center [505, 237] width 105 height 20
click at [627, 239] on input "Mois" at bounding box center [639, 237] width 105 height 20
click at [738, 238] on input "Année" at bounding box center [773, 237] width 105 height 20
click at [439, 66] on link "Analyse des besoins" at bounding box center [406, 63] width 193 height 27
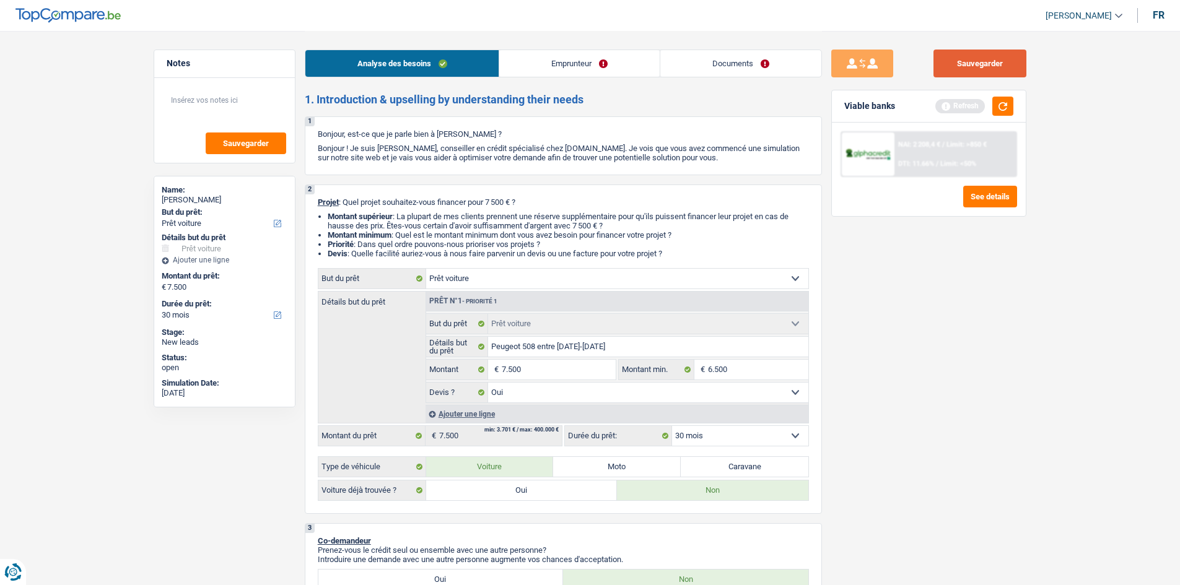
click at [1008, 63] on button "Sauvegarder" at bounding box center [980, 64] width 93 height 28
click at [1006, 106] on button "button" at bounding box center [1003, 106] width 21 height 19
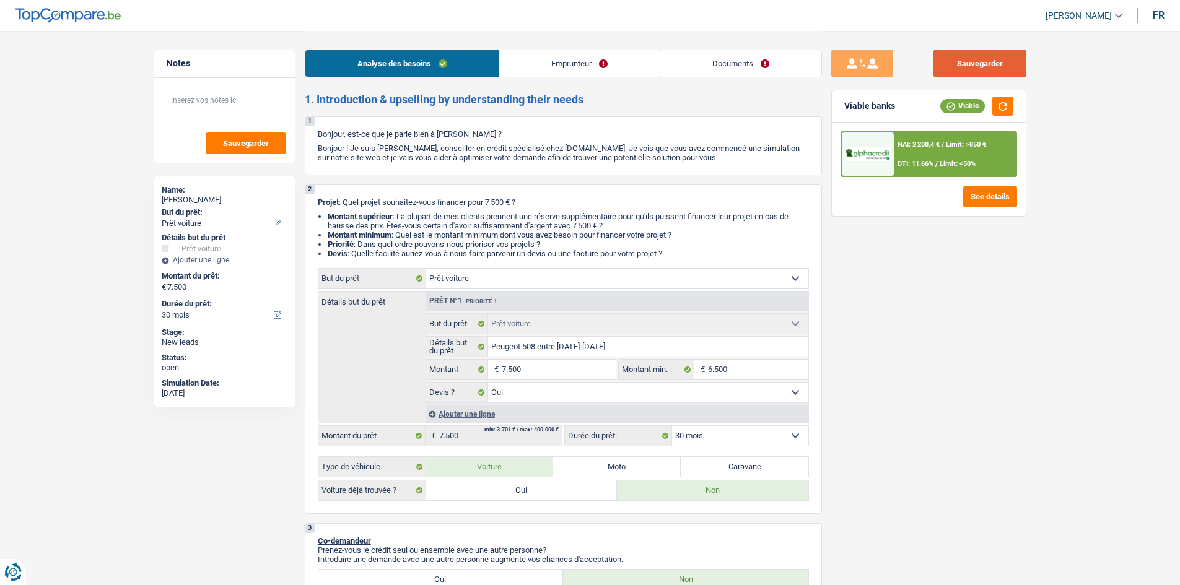
click at [994, 68] on button "Sauvegarder" at bounding box center [980, 64] width 93 height 28
click at [962, 73] on button "Sauvegarder" at bounding box center [980, 64] width 93 height 28
